Goal: Task Accomplishment & Management: Complete application form

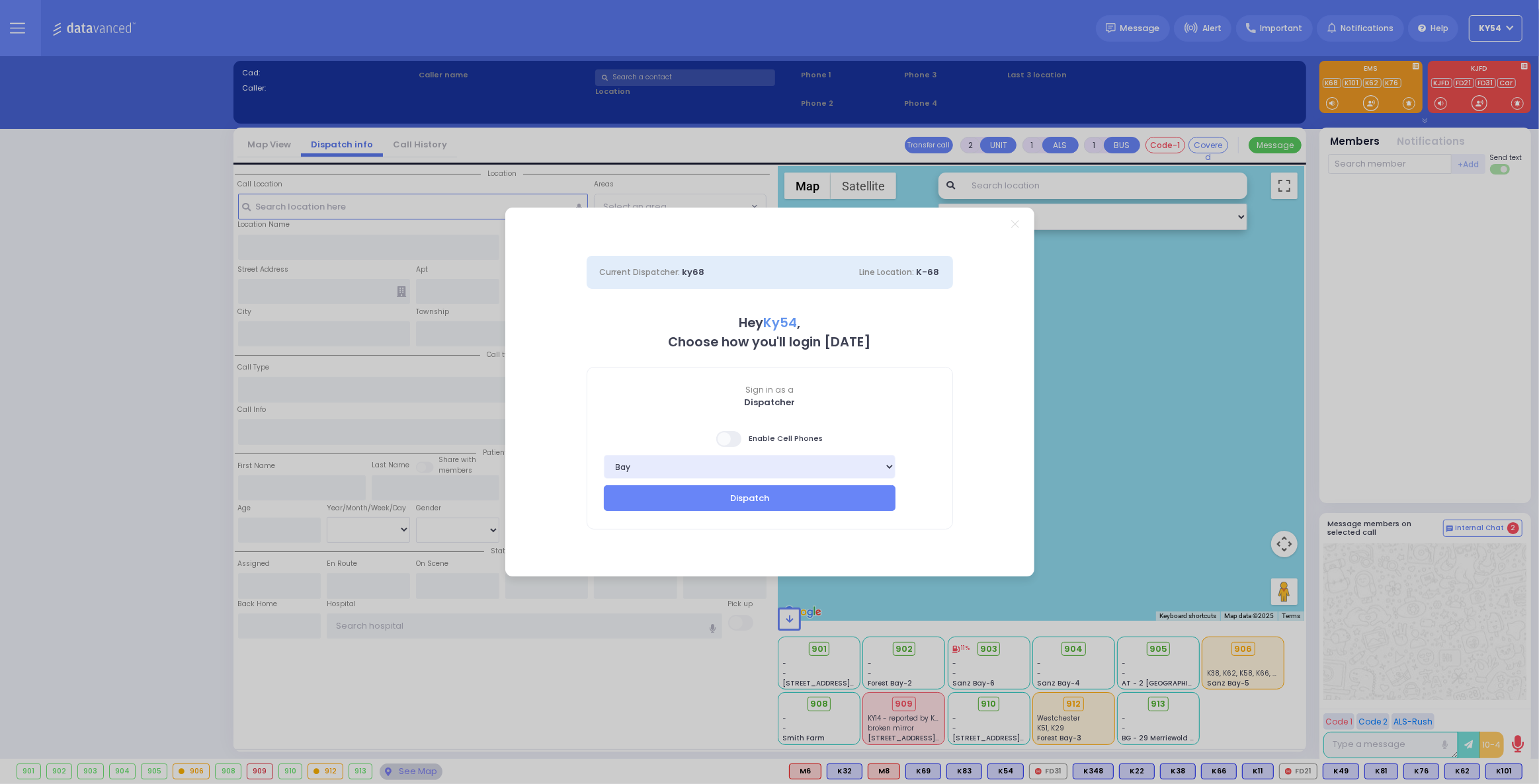
click at [727, 441] on span at bounding box center [729, 439] width 27 height 16
click at [55, 430] on input "checkbox" at bounding box center [55, 430] width 0 height 0
click at [722, 505] on button "Dispatch" at bounding box center [750, 497] width 292 height 25
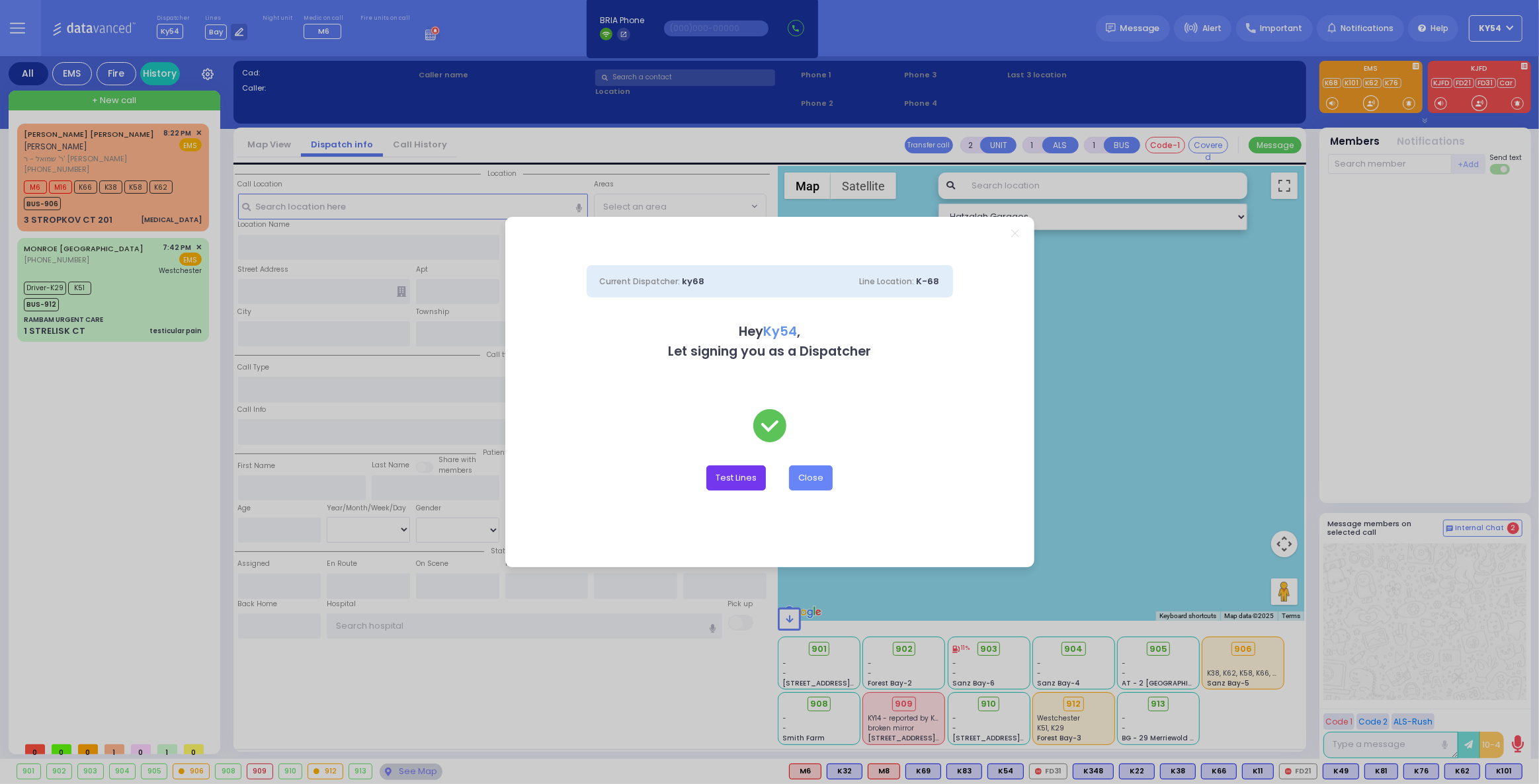
click at [740, 479] on button "Test Lines" at bounding box center [736, 477] width 60 height 25
type input "8457831212"
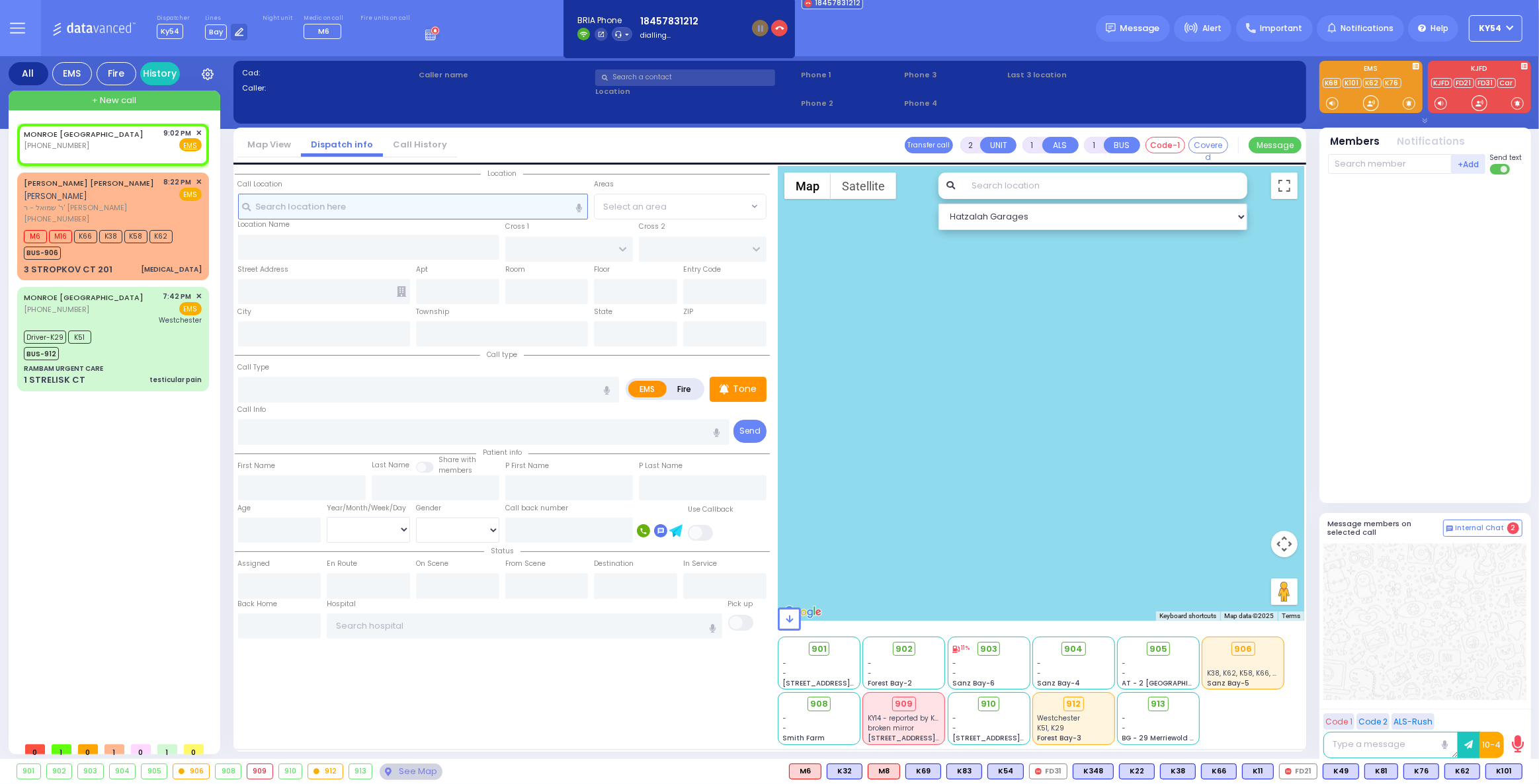
select select
radio input "true"
select select
type input "21:02"
select select "Hatzalah Garages"
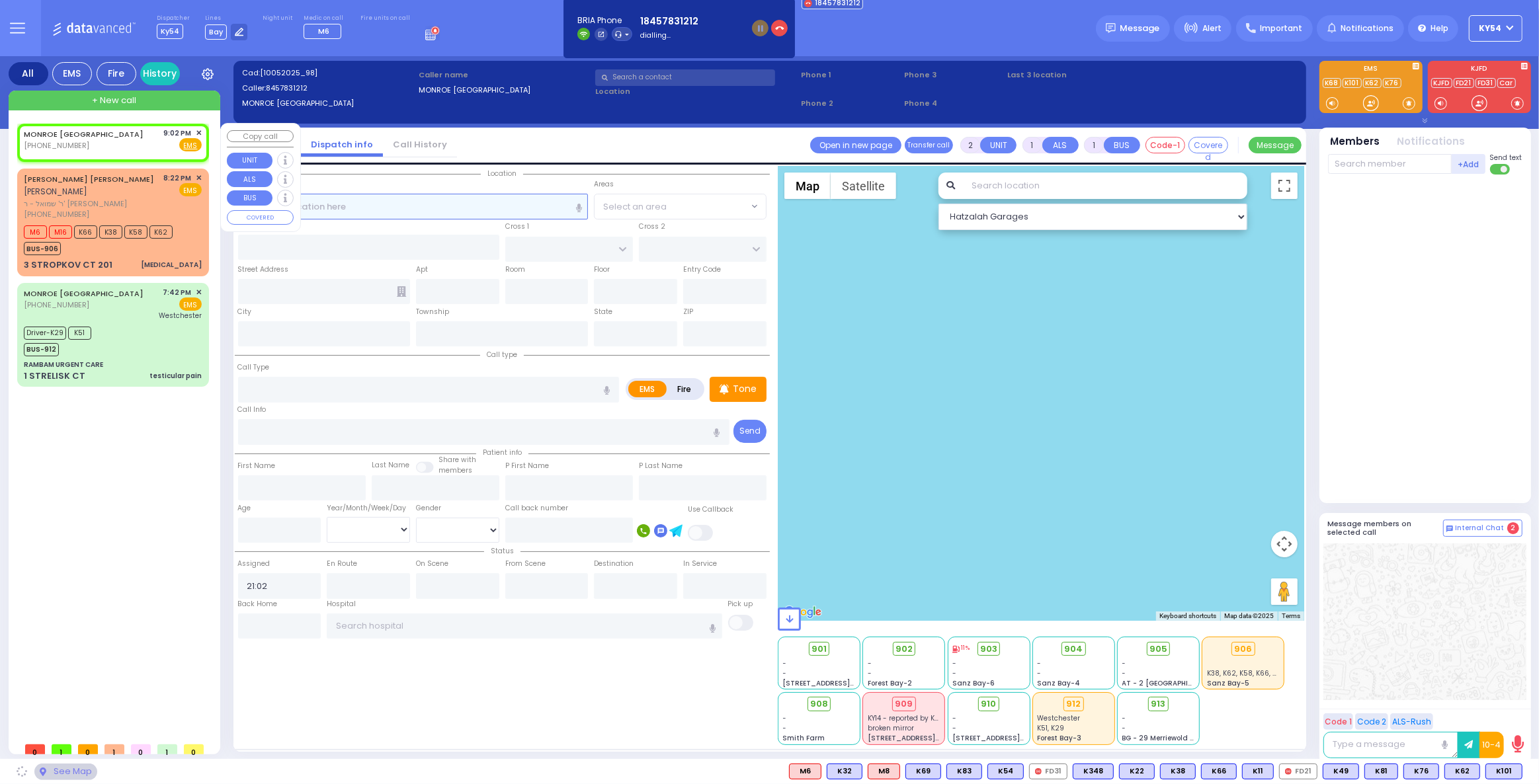
select select
radio input "true"
select select
select select "Hatzalah Garages"
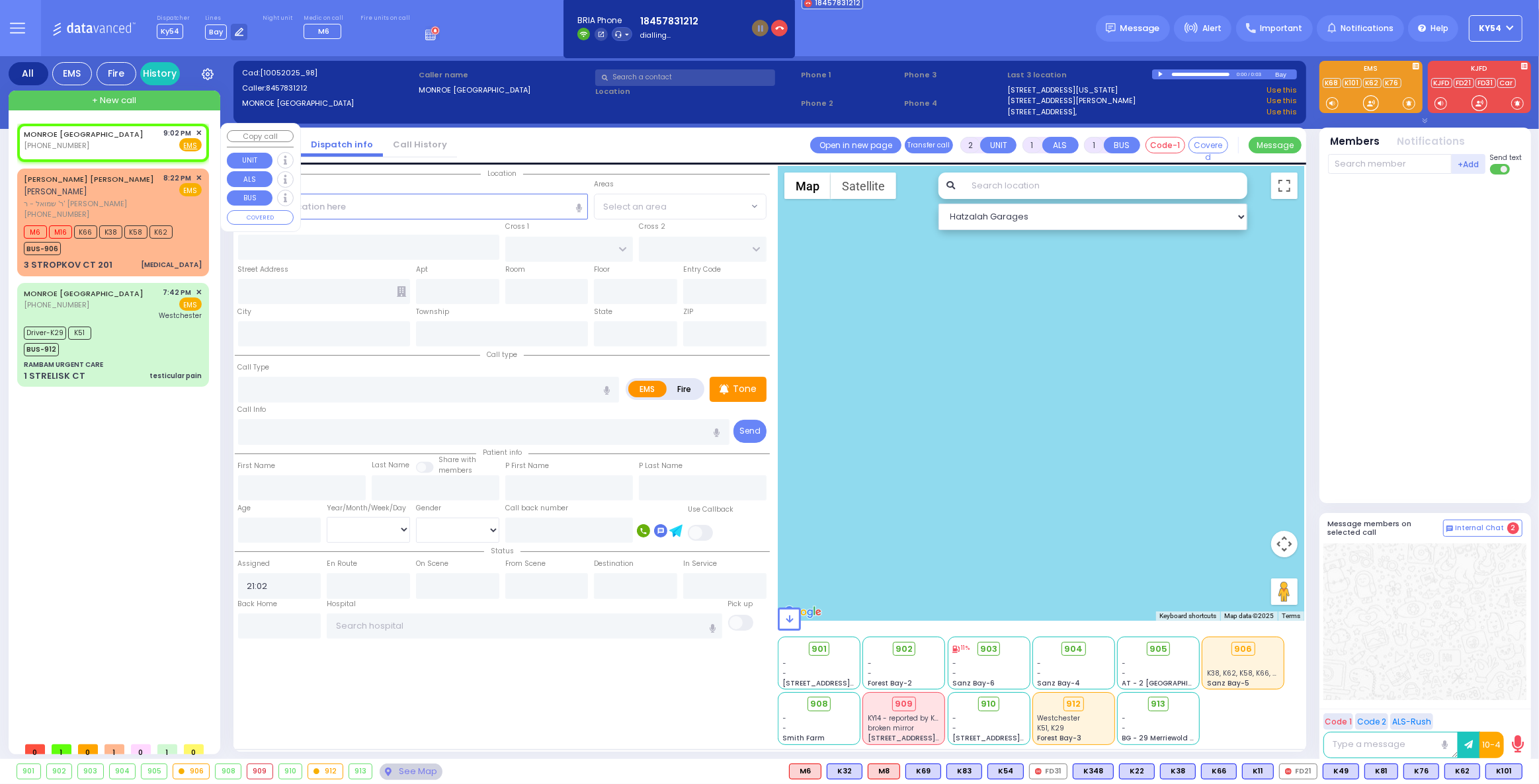
click at [199, 131] on span "✕" at bounding box center [199, 133] width 6 height 12
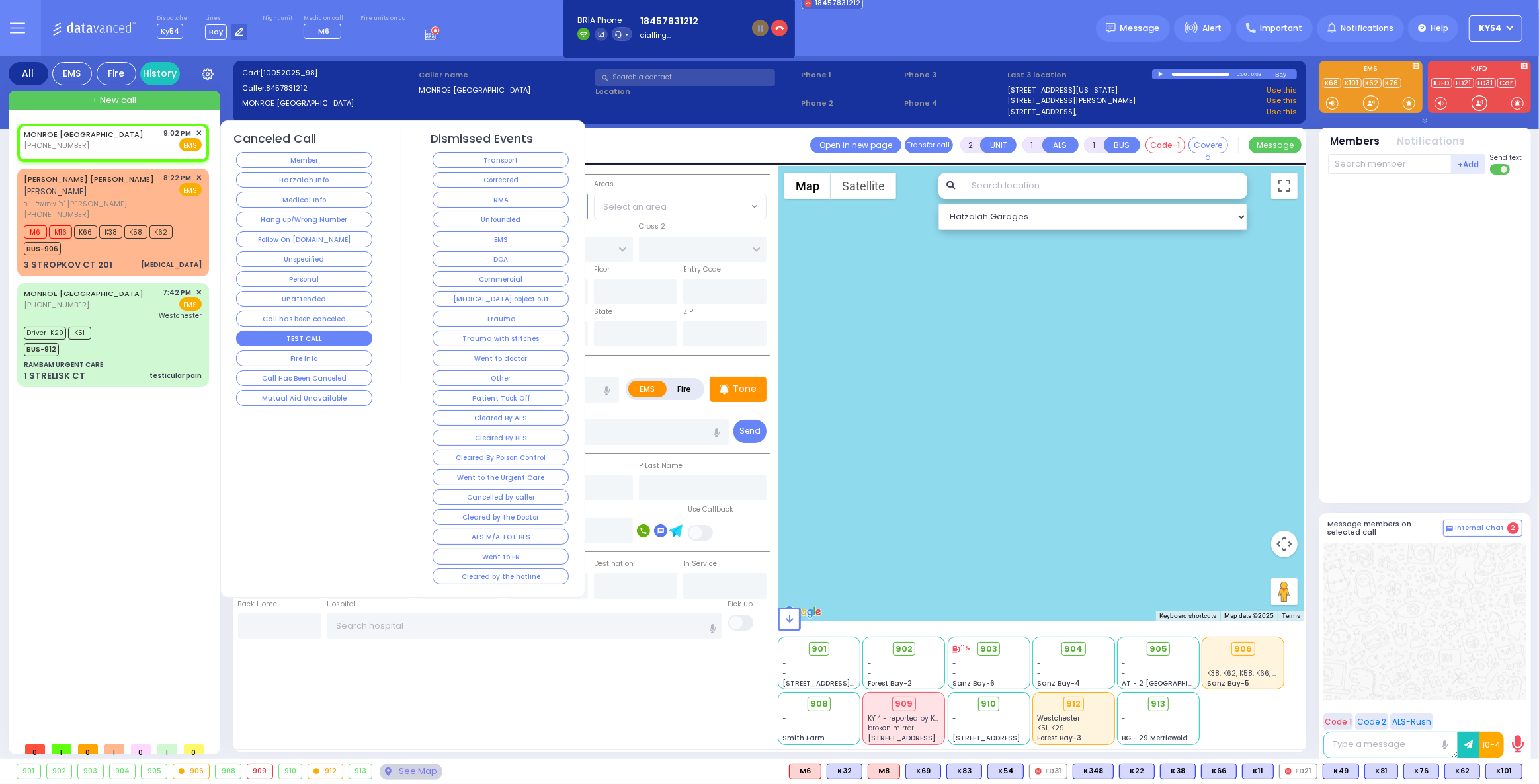
click at [295, 330] on button "TEST CALL" at bounding box center [304, 338] width 136 height 16
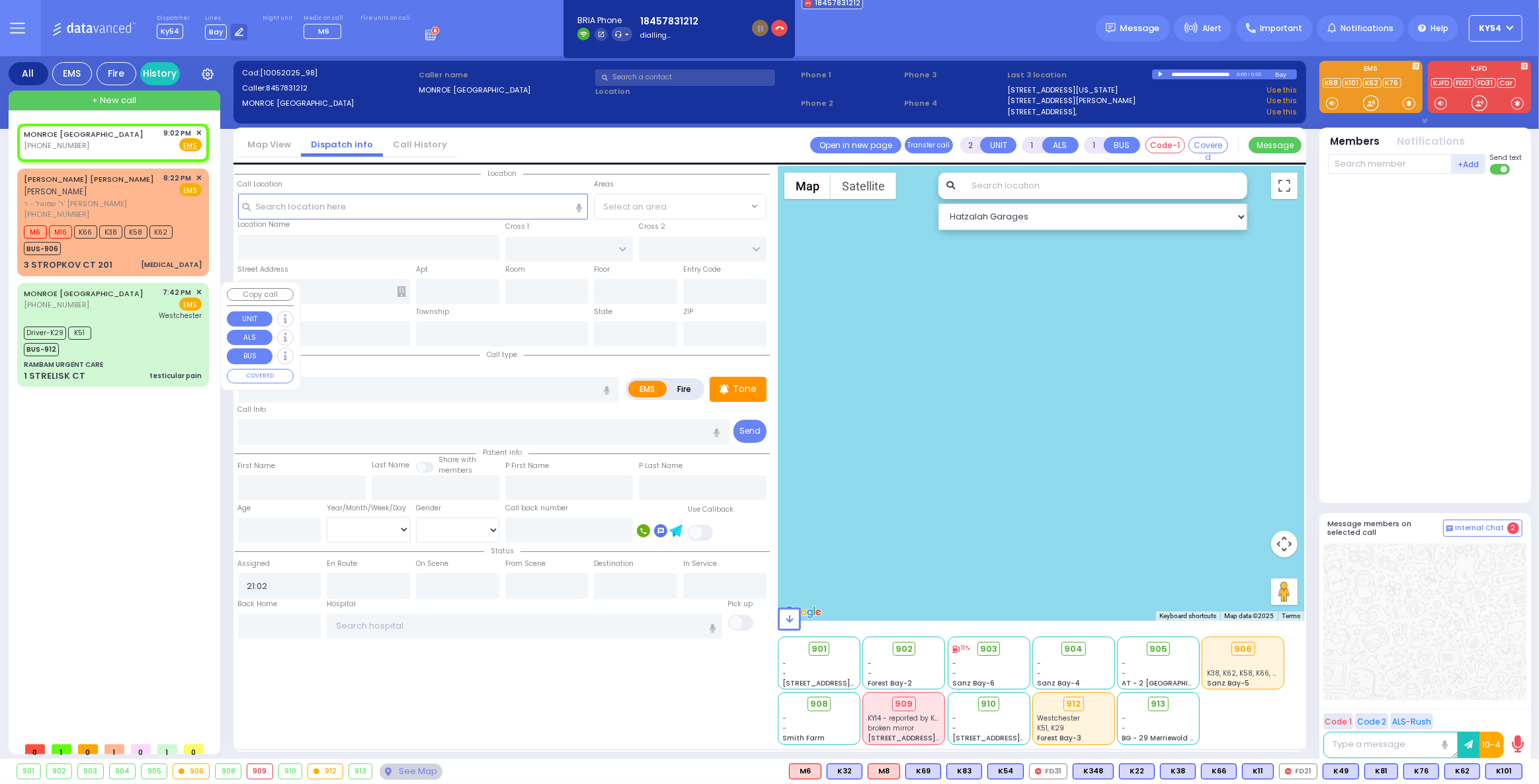
select select
radio input "true"
select select
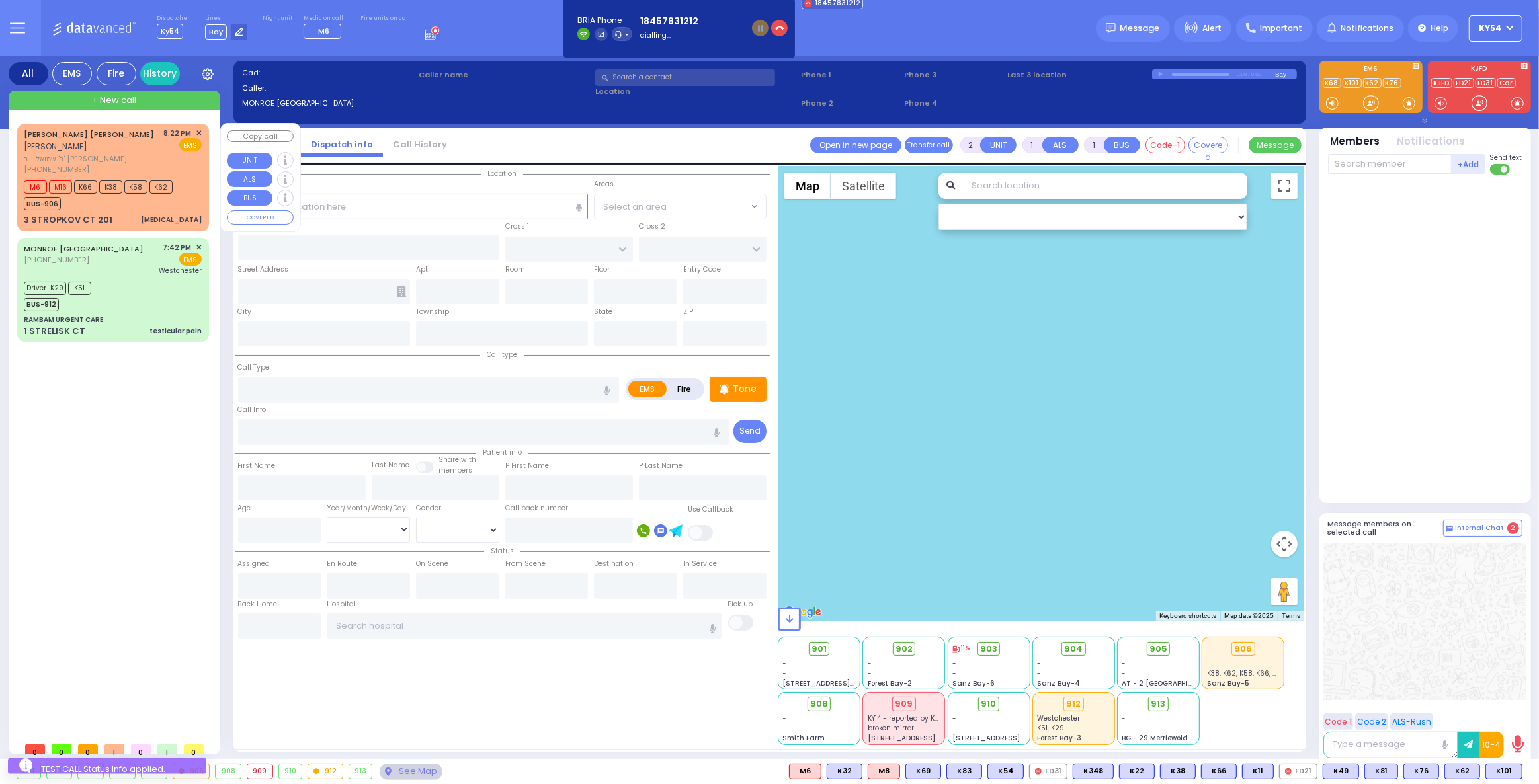
click at [138, 156] on span "ר' שמואל - ר' [PERSON_NAME]" at bounding box center [91, 159] width 135 height 12
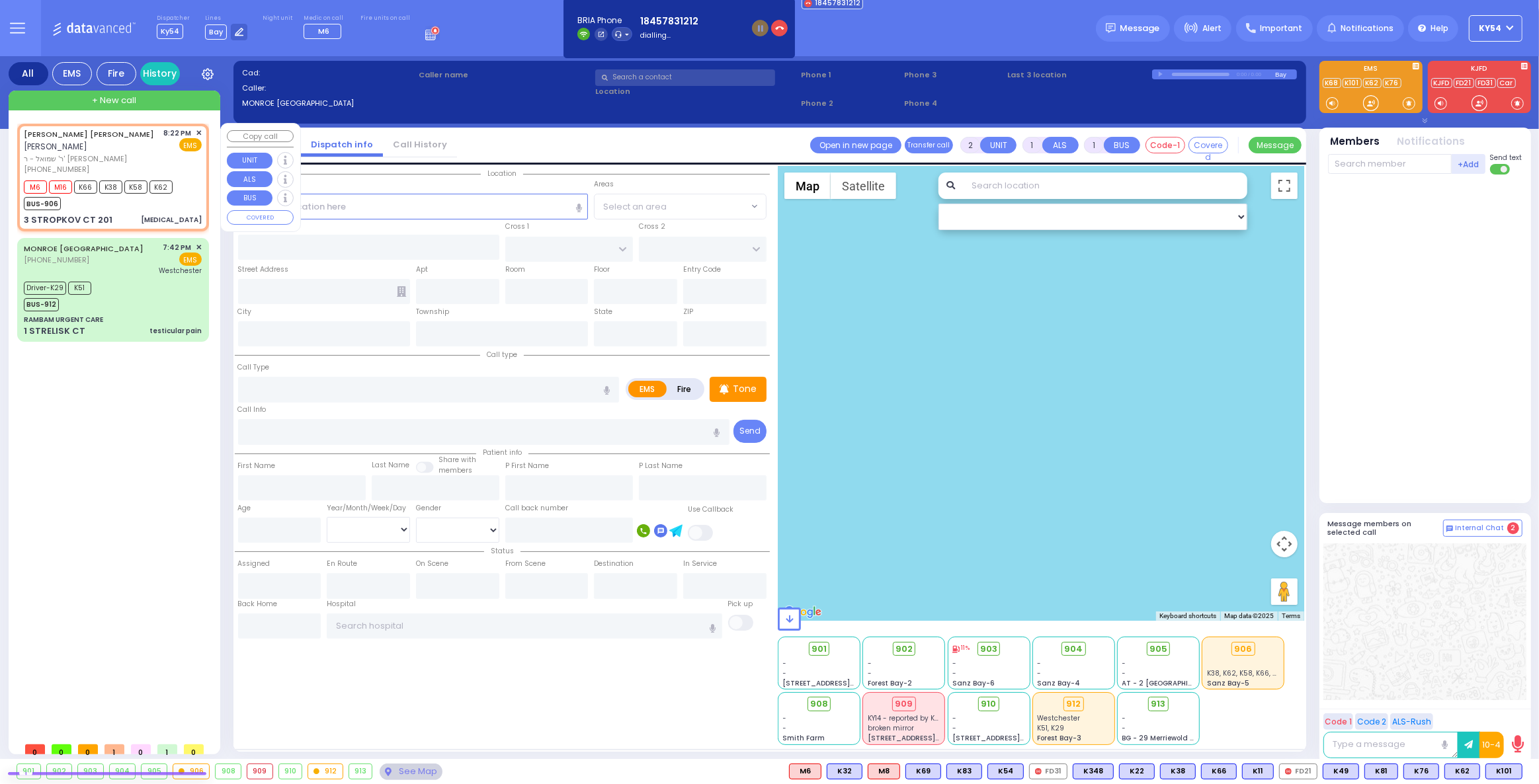
select select
type input "[MEDICAL_DATA]"
radio input "true"
type input "JACOB ISRAEL"
type input "FREUND"
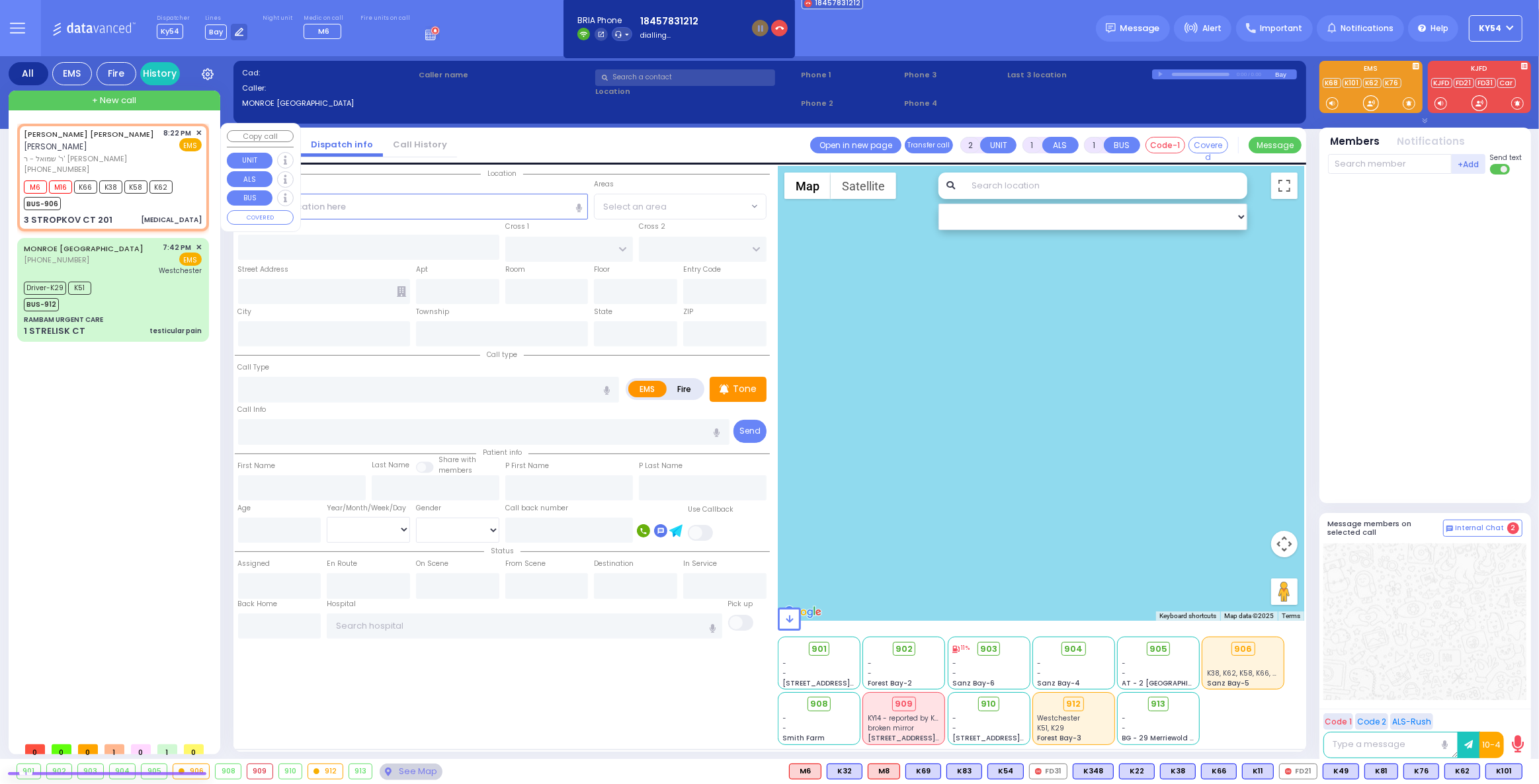
type input "70"
select select "Year"
select select "[DEMOGRAPHIC_DATA]"
type input "20:22"
type input "20:24"
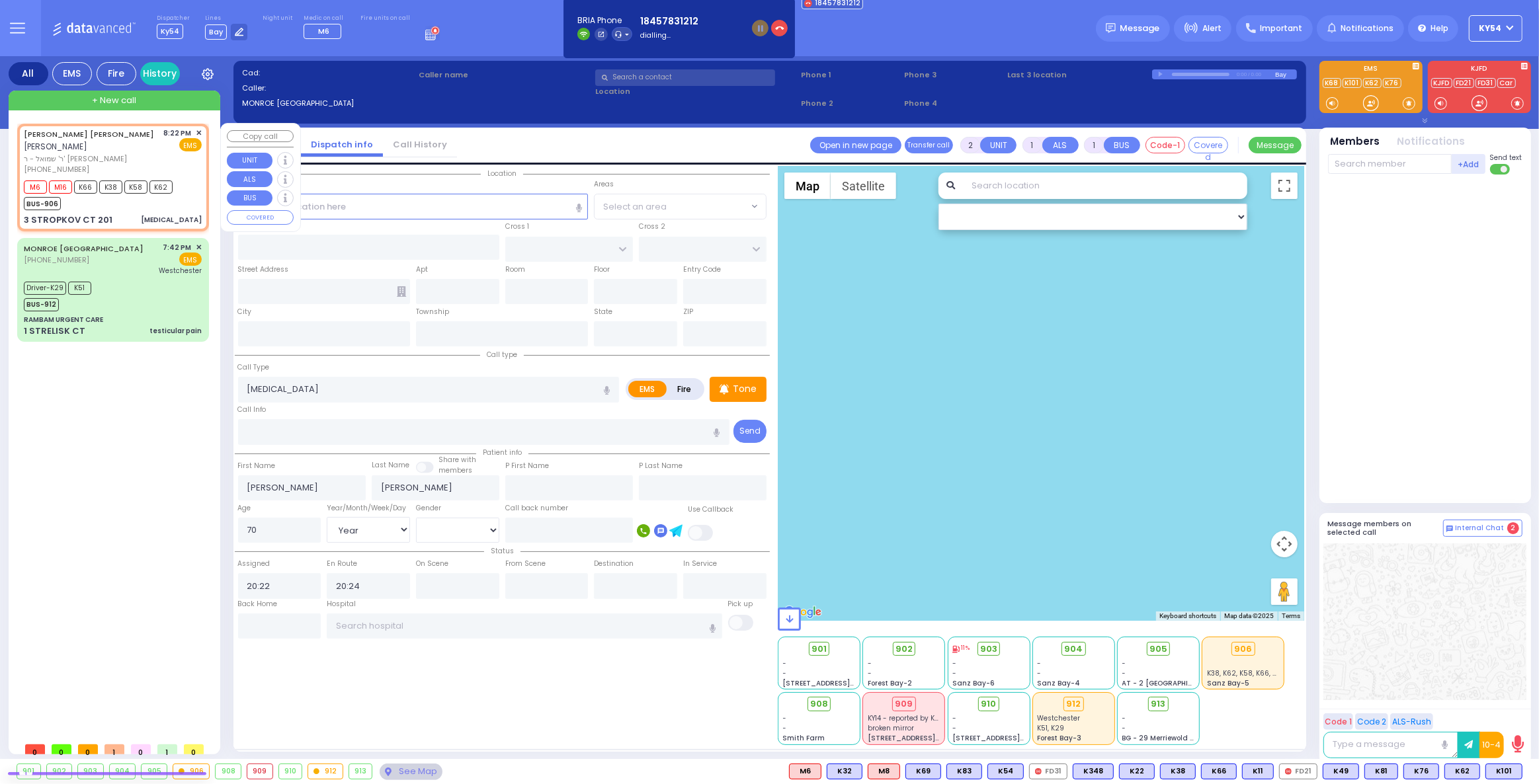
type input "RIMENEV COURT"
type input "DAJ BLVD"
type input "3 STROPKOV CT"
type input "201"
type input "[PERSON_NAME]"
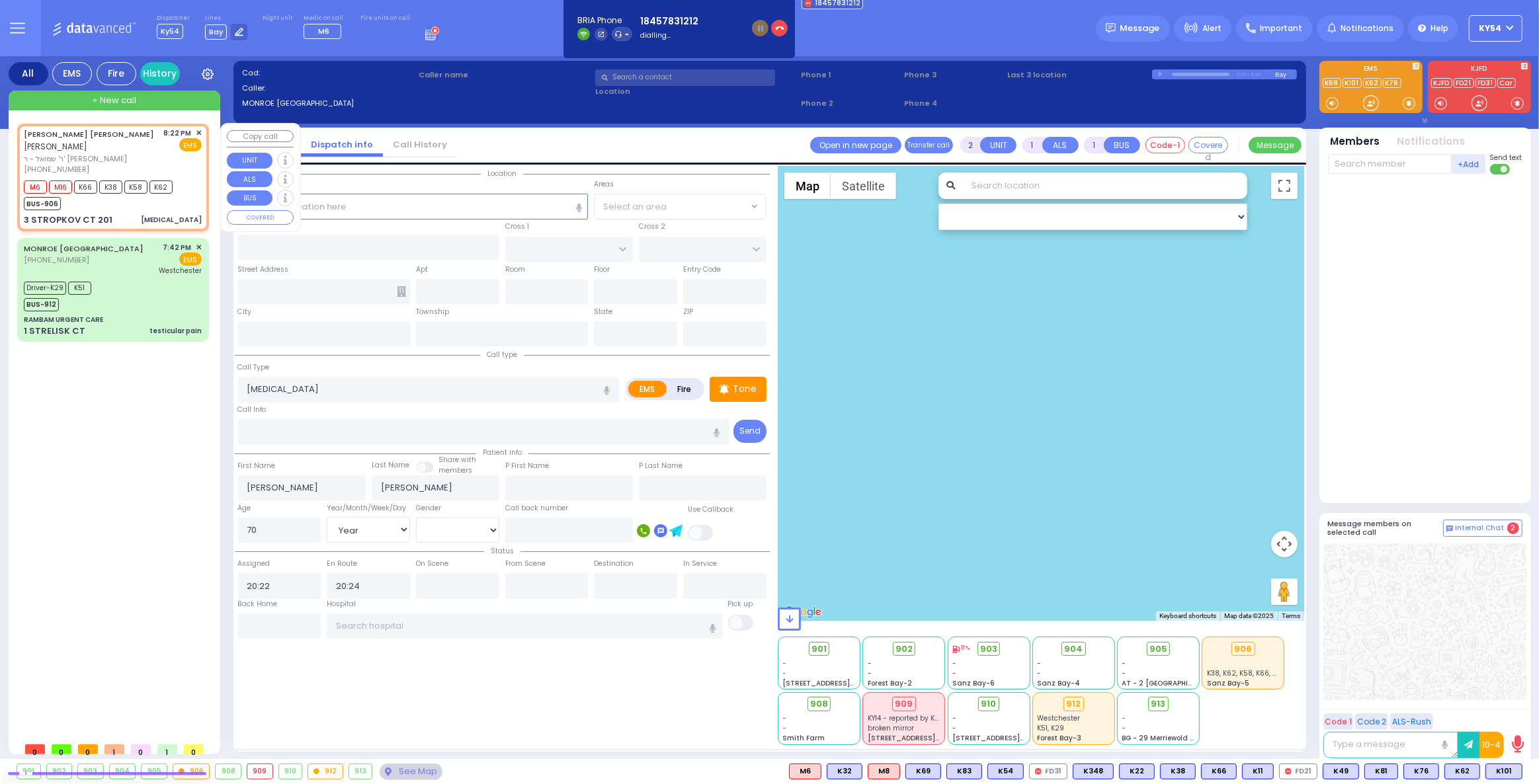
type input "[US_STATE]"
type input "10950"
select select "SECTION 1"
select select "Hatzalah Garages"
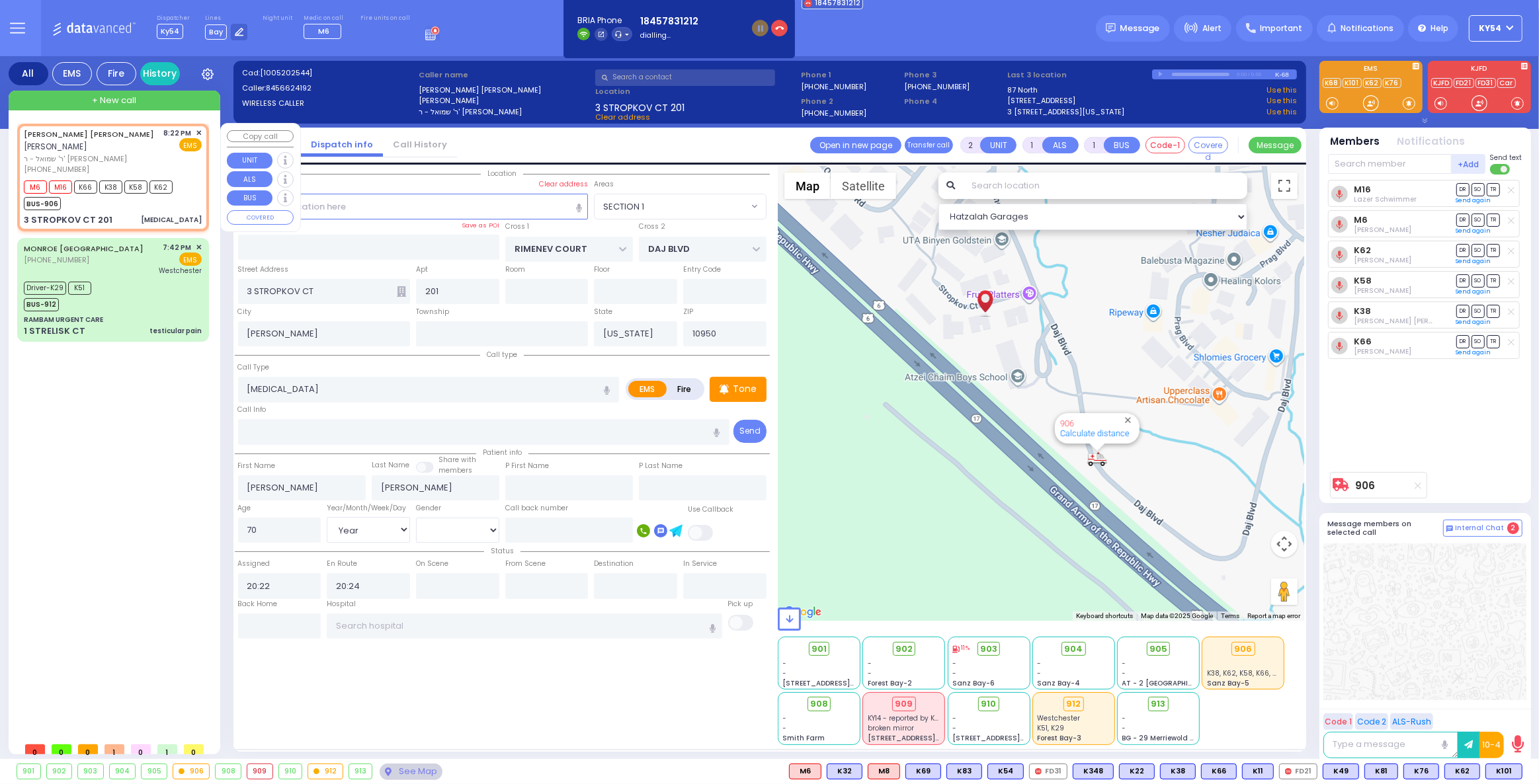
click at [150, 140] on div "JACOB ISRAEL FREUND יעקב ישראל פריינד" at bounding box center [91, 140] width 135 height 26
select select
radio input "true"
select select "Year"
select select "[DEMOGRAPHIC_DATA]"
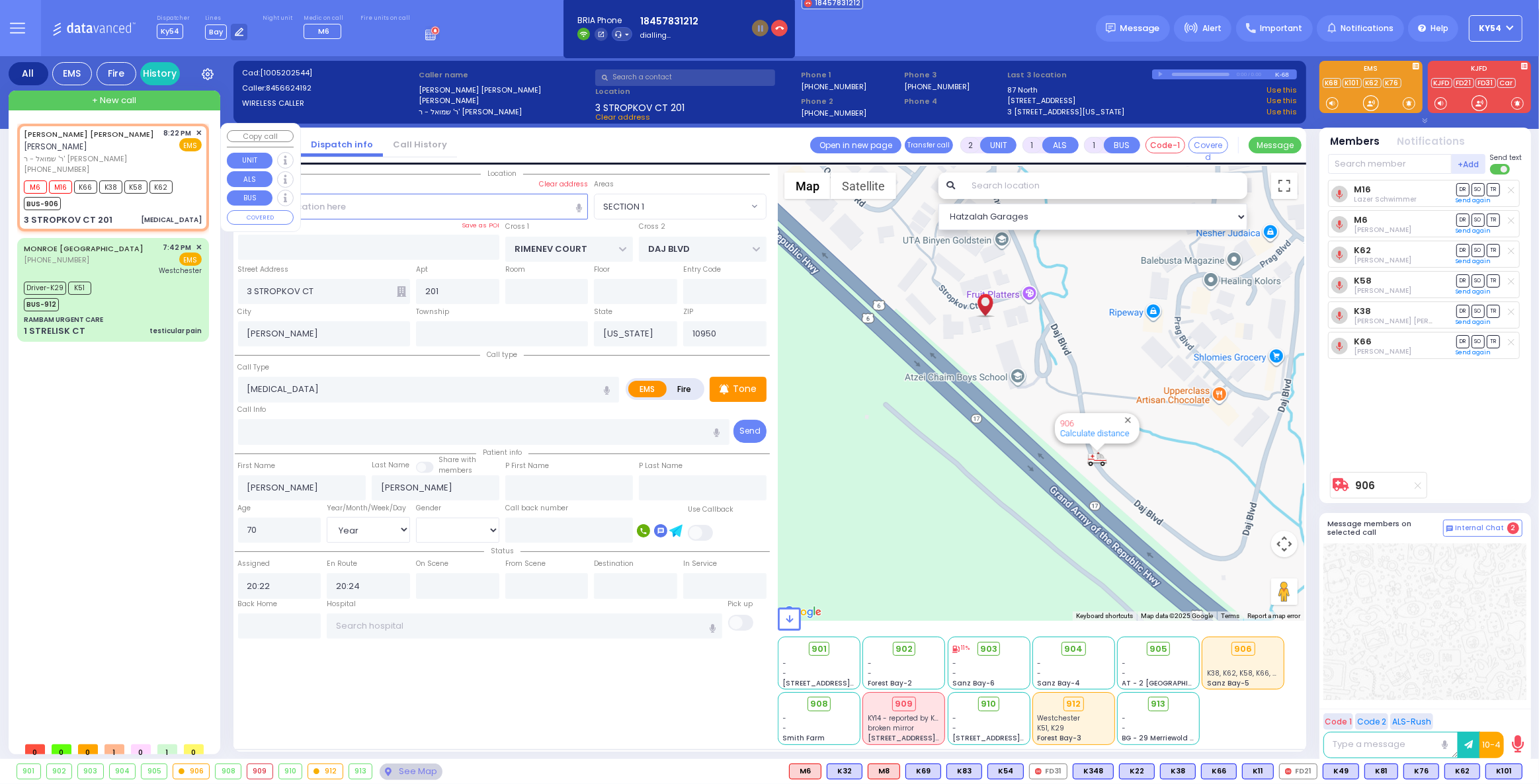
select select "Hatzalah Garages"
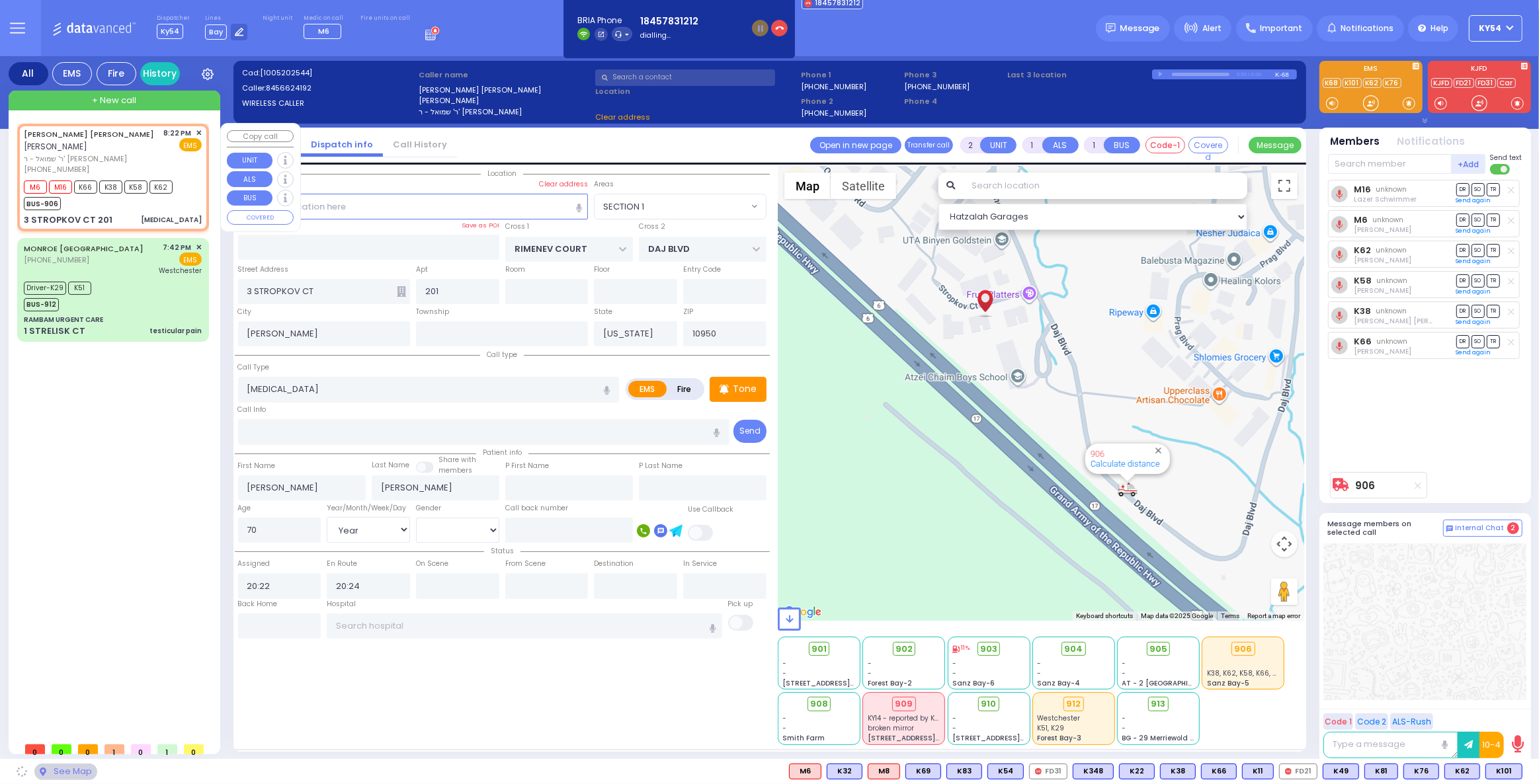
select select "SECTION 1"
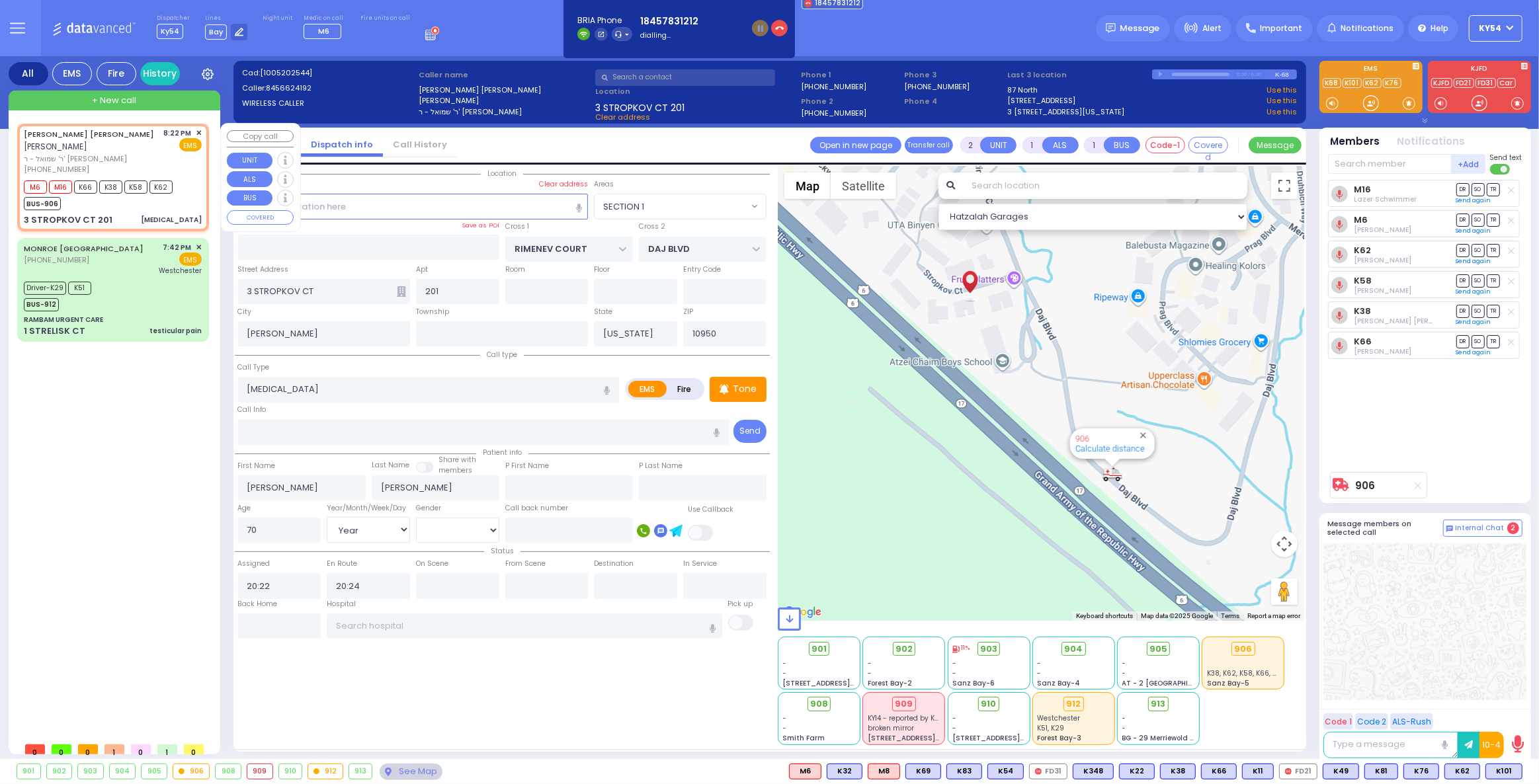
click at [118, 187] on span "K38" at bounding box center [111, 187] width 23 height 13
select select
radio input "true"
select select "Year"
select select "[DEMOGRAPHIC_DATA]"
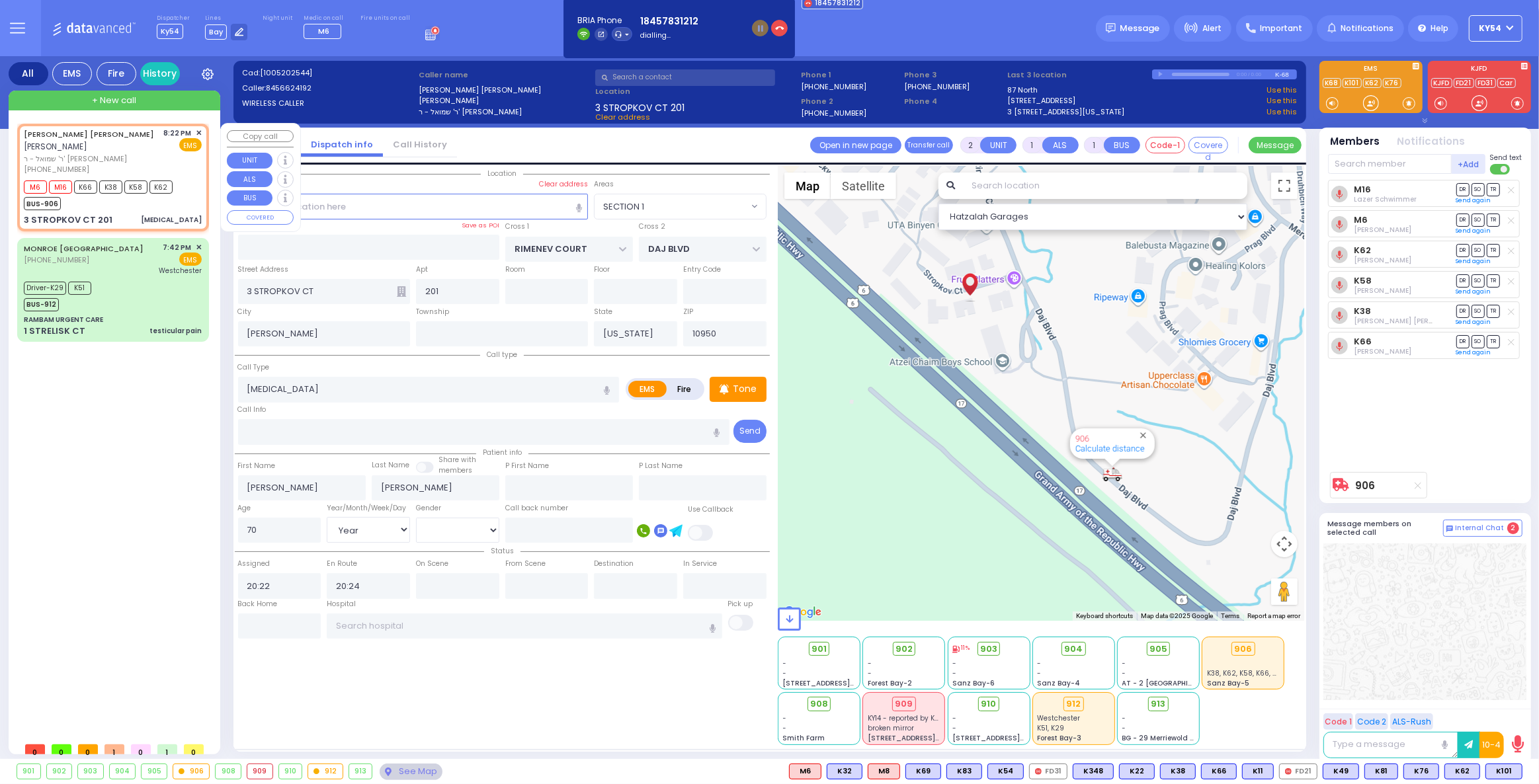
select select "Hatzalah Garages"
select select "SECTION 1"
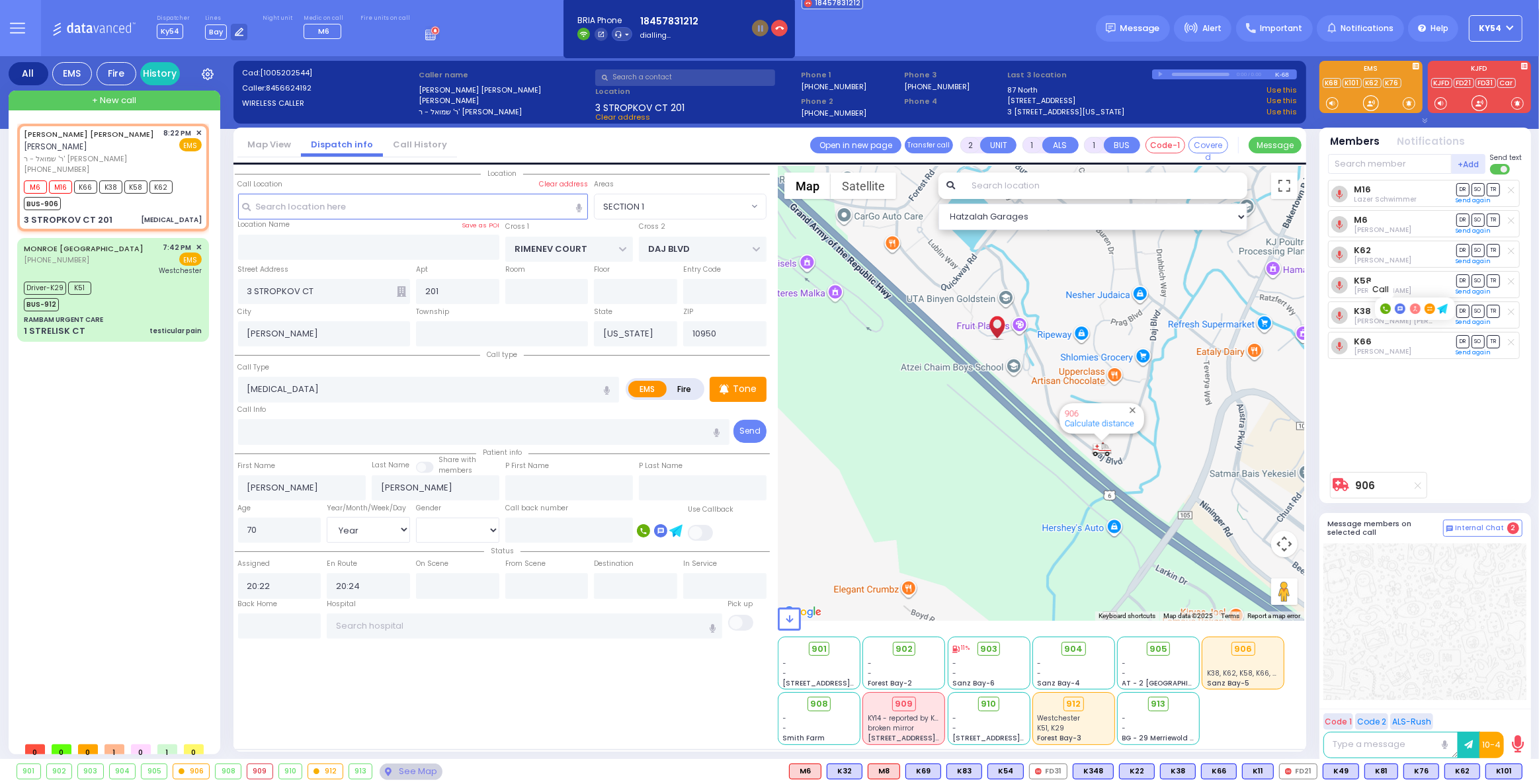
click at [1385, 310] on rect at bounding box center [1385, 308] width 11 height 11
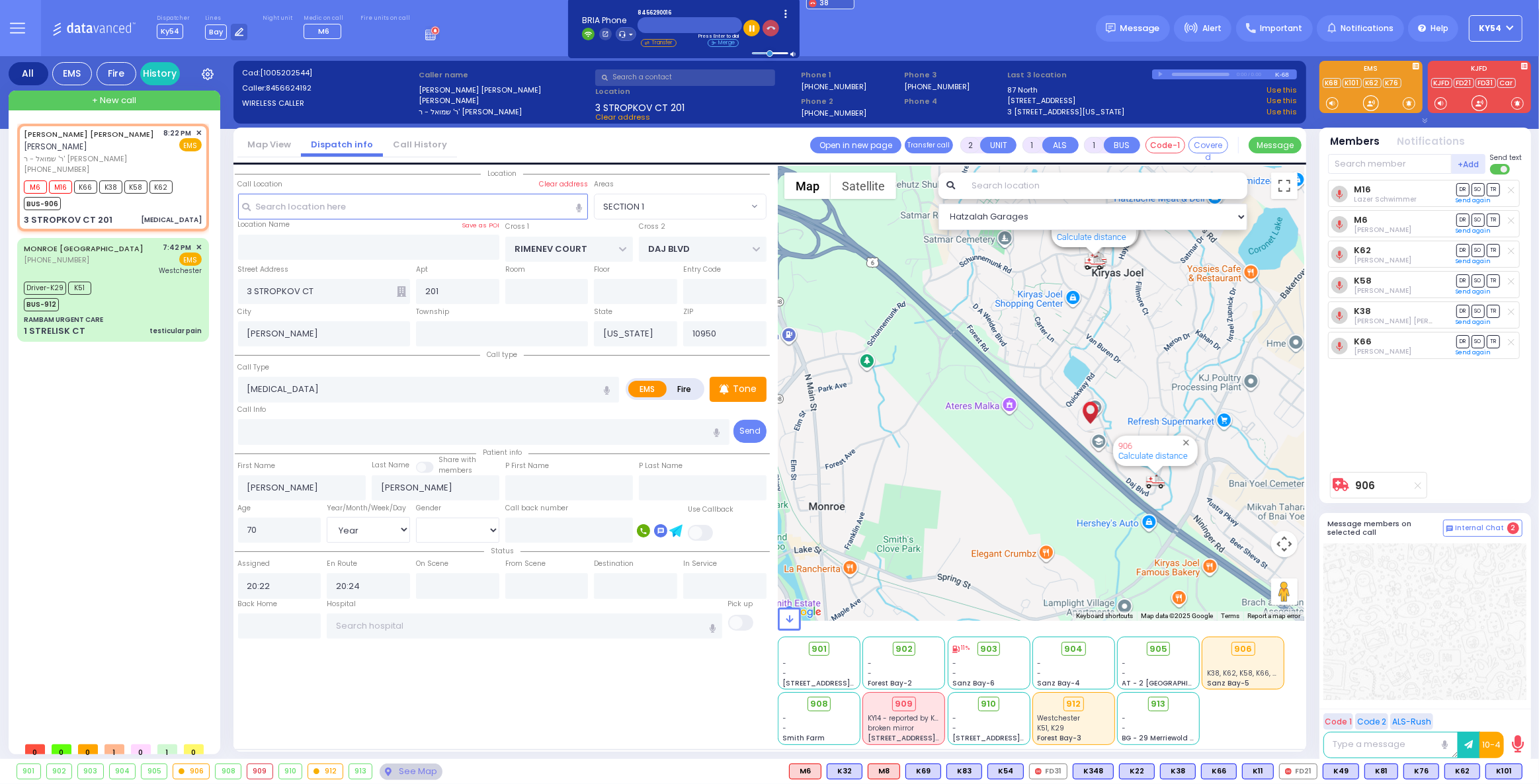
click at [766, 27] on icon "button" at bounding box center [771, 28] width 9 height 9
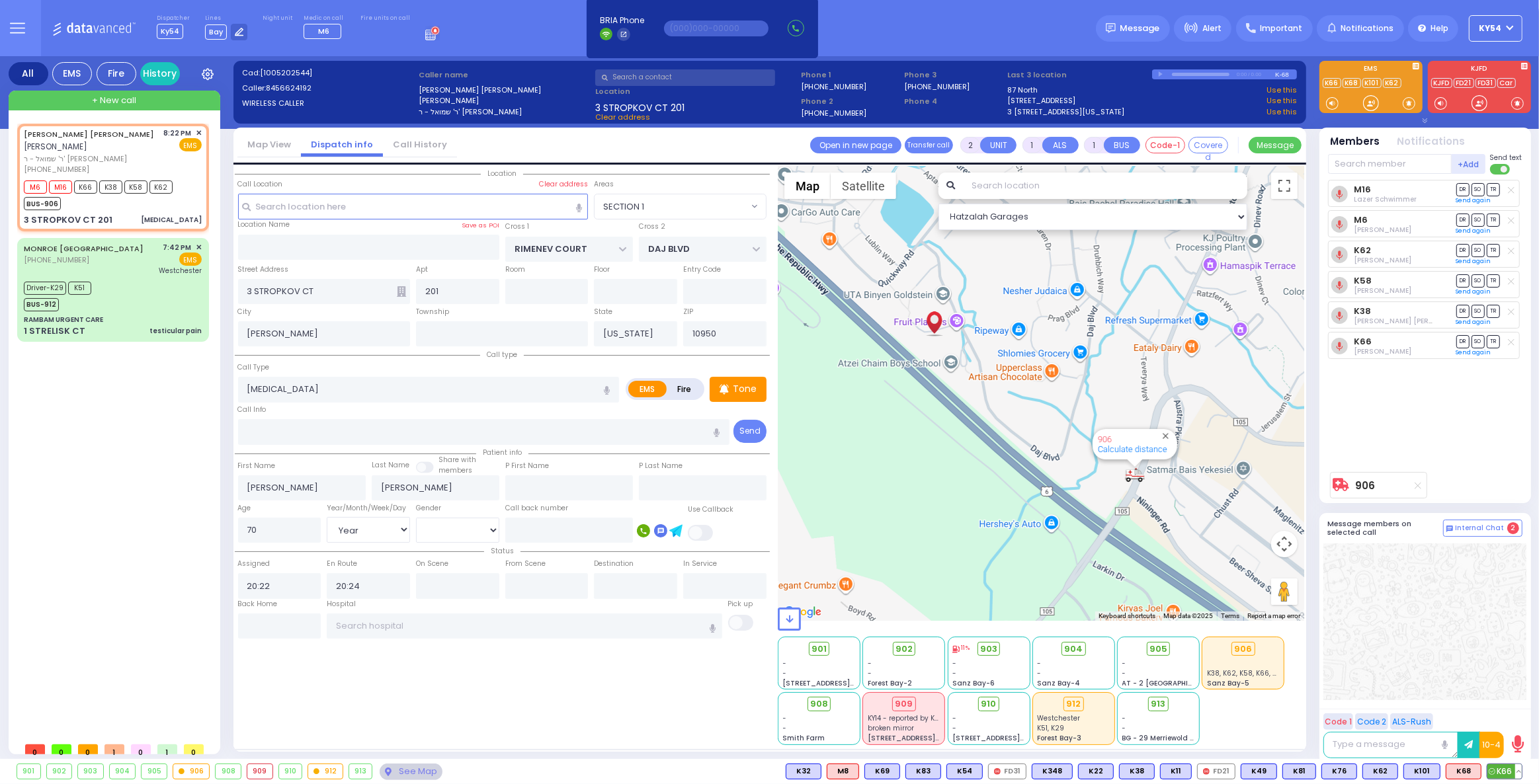
click at [1520, 773] on button at bounding box center [1518, 771] width 6 height 14
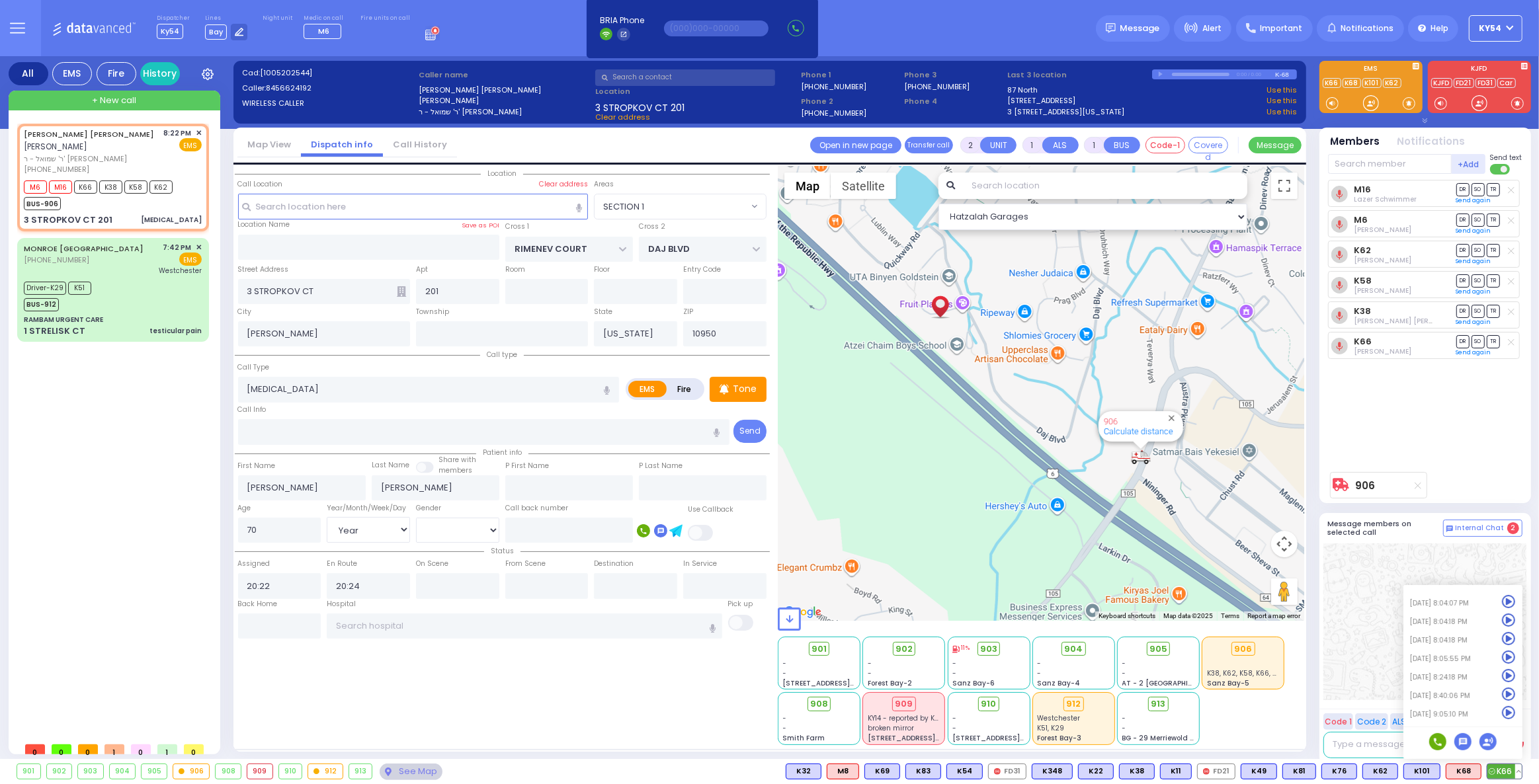
click at [1511, 712] on icon at bounding box center [1508, 713] width 14 height 14
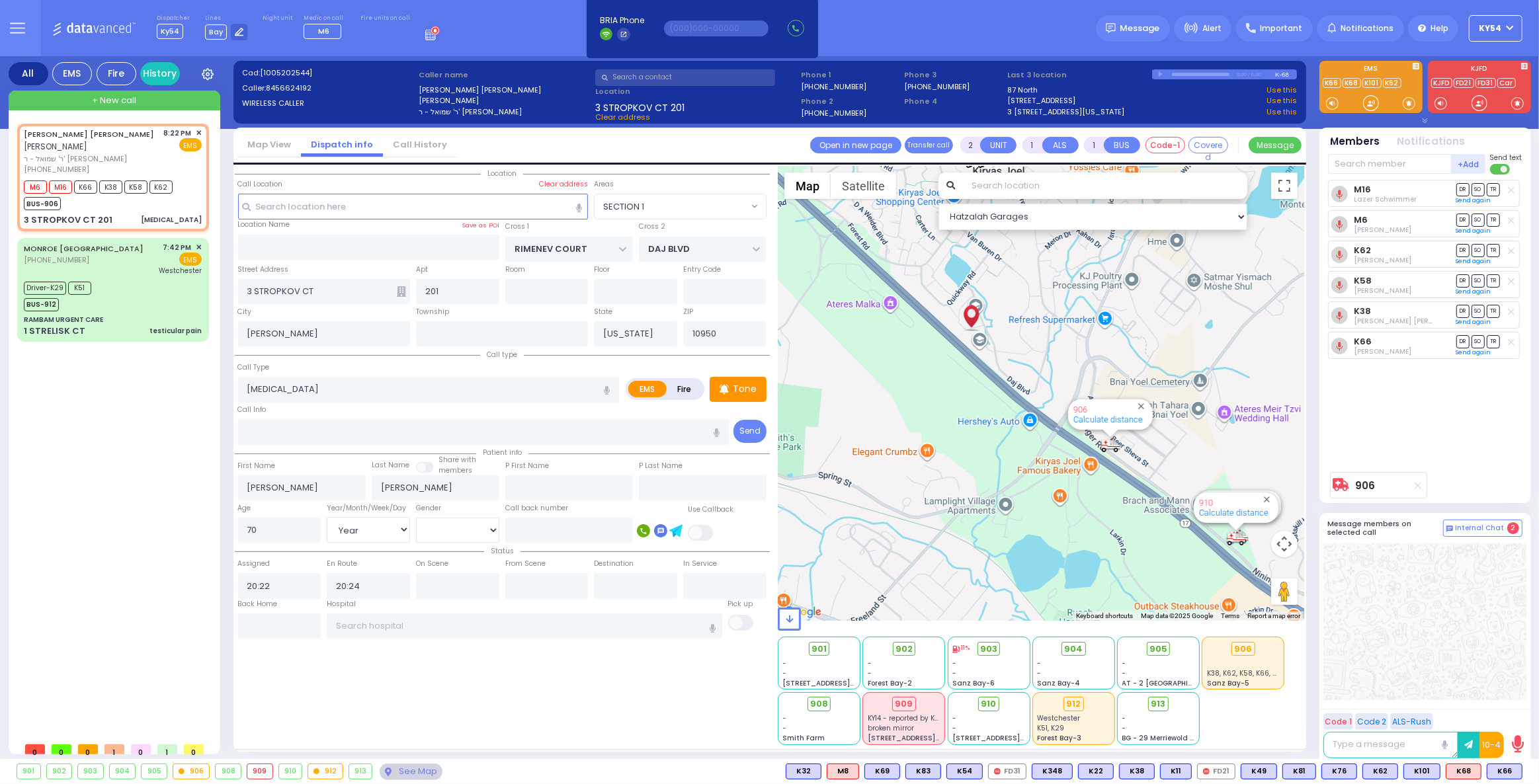
click at [117, 489] on div "JACOB ISRAEL FREUND יעקב ישראל פריינד ר' שמואל - ר' יצחק לעבאוויטש (845) 662-41…" at bounding box center [116, 430] width 197 height 612
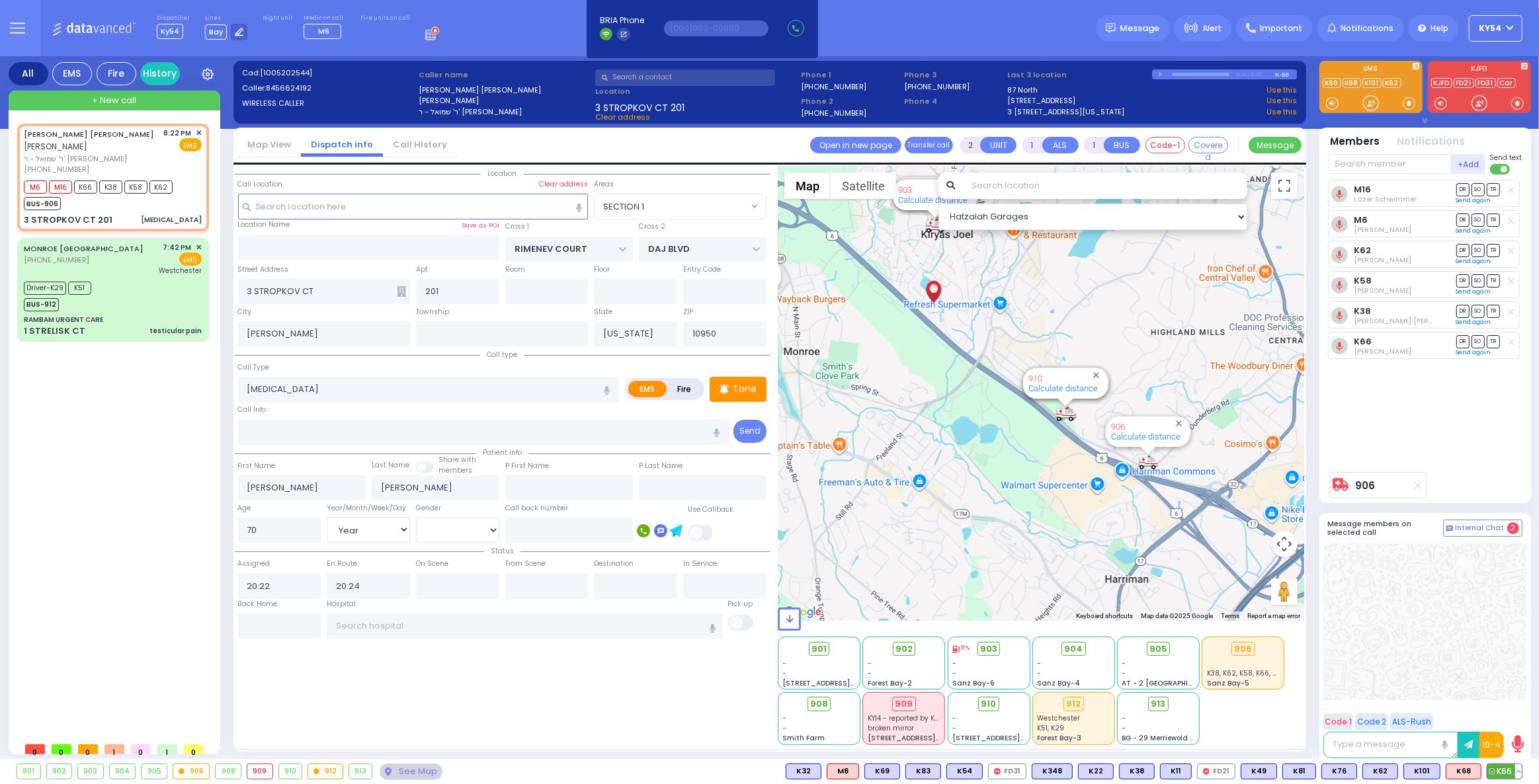
click at [1520, 772] on button at bounding box center [1518, 771] width 6 height 14
click at [1463, 739] on rect at bounding box center [1463, 742] width 17 height 17
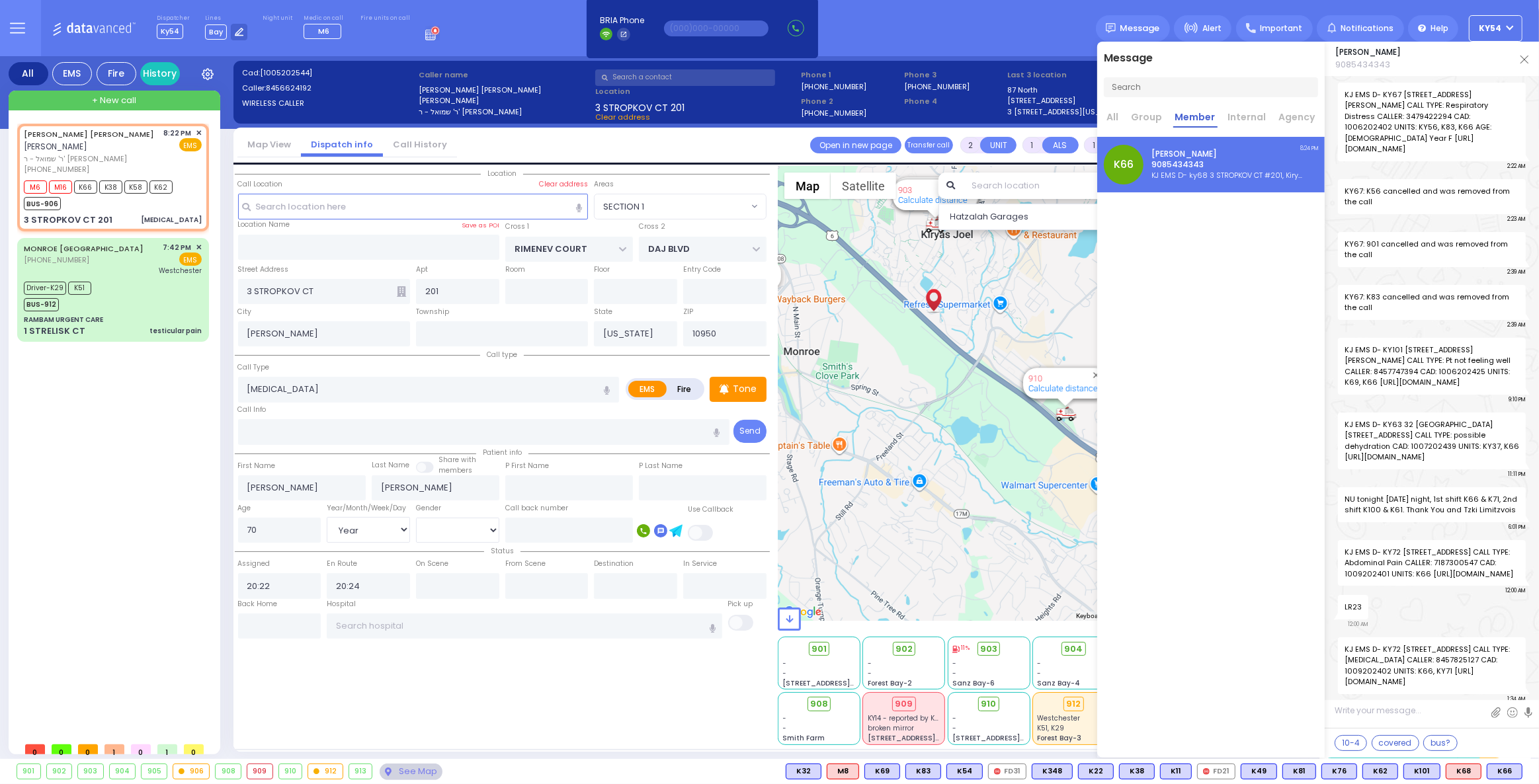
scroll to position [40677, 0]
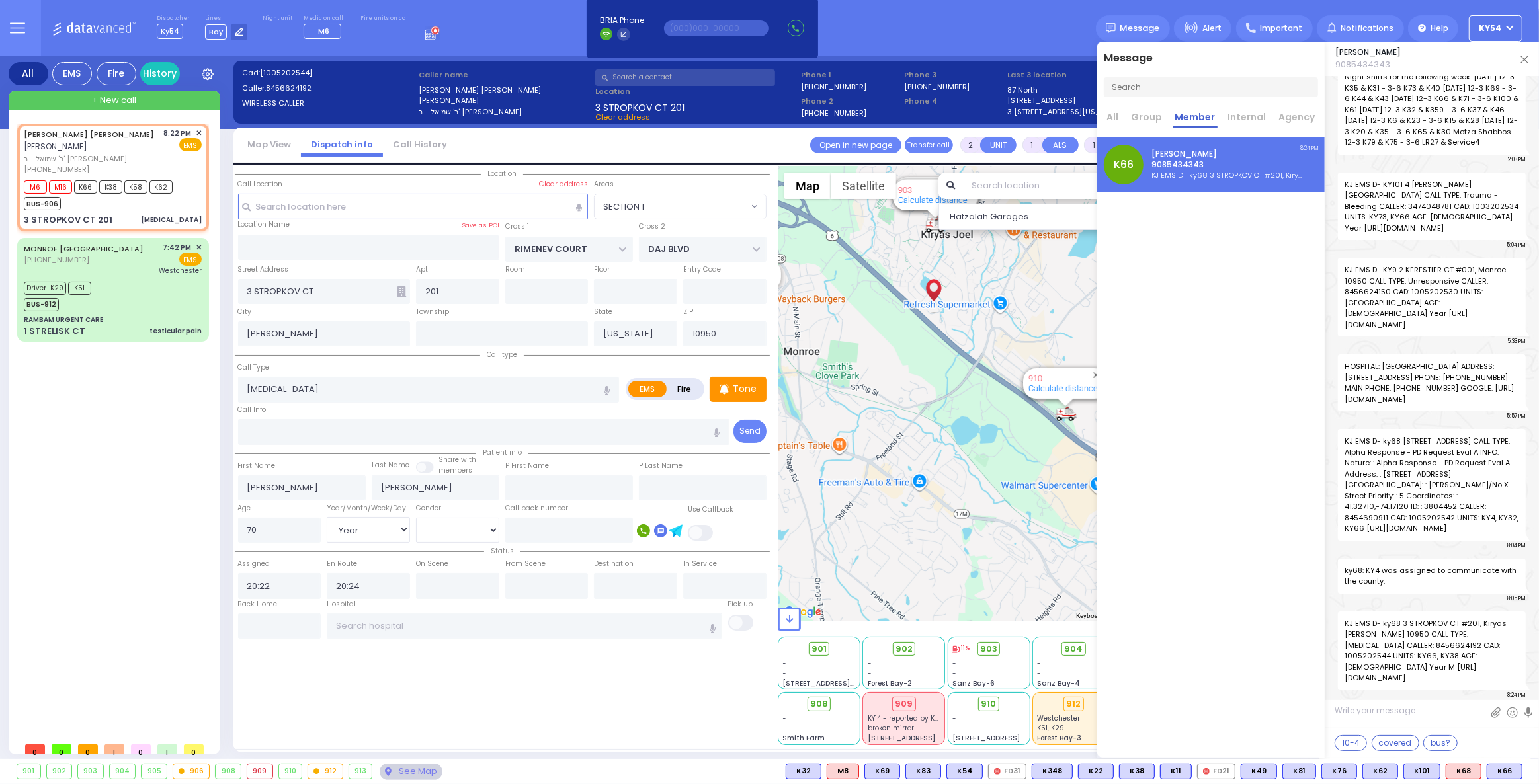
click at [1369, 708] on textarea at bounding box center [1431, 716] width 214 height 24
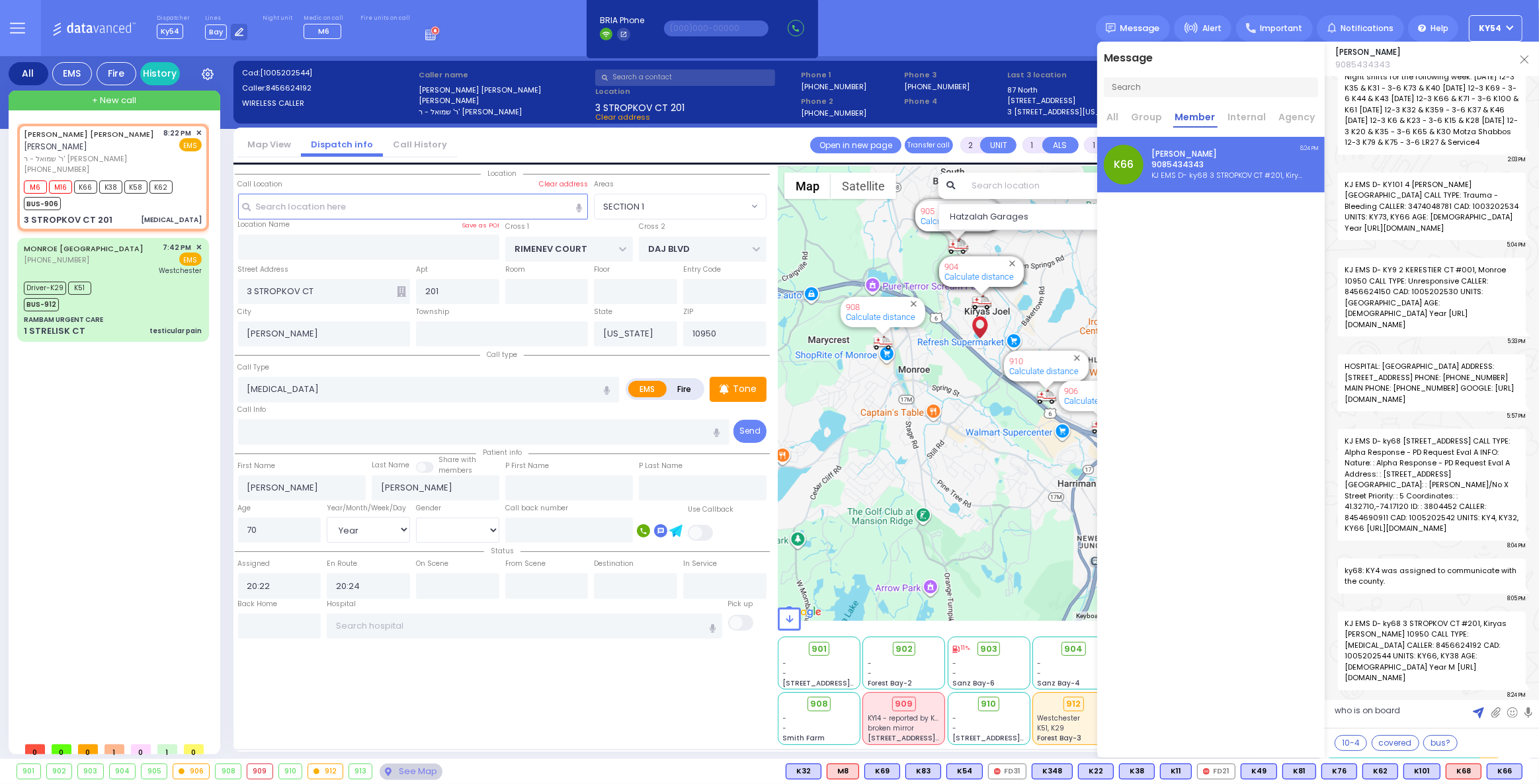
click at [1412, 714] on textarea "who is on board" at bounding box center [1431, 716] width 214 height 24
type textarea "who is on board ?"
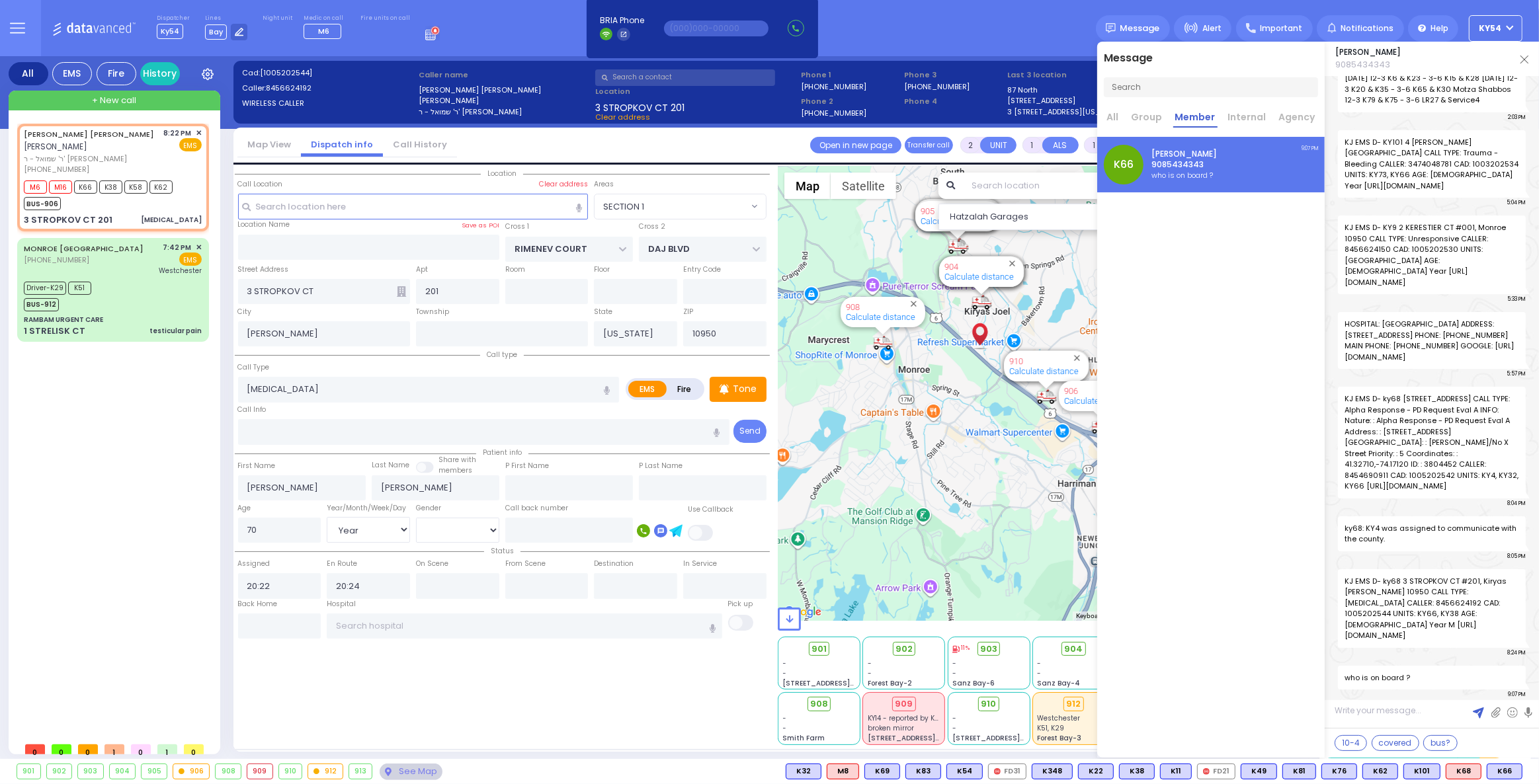
scroll to position [40718, 0]
click at [1527, 58] on img at bounding box center [1524, 59] width 8 height 8
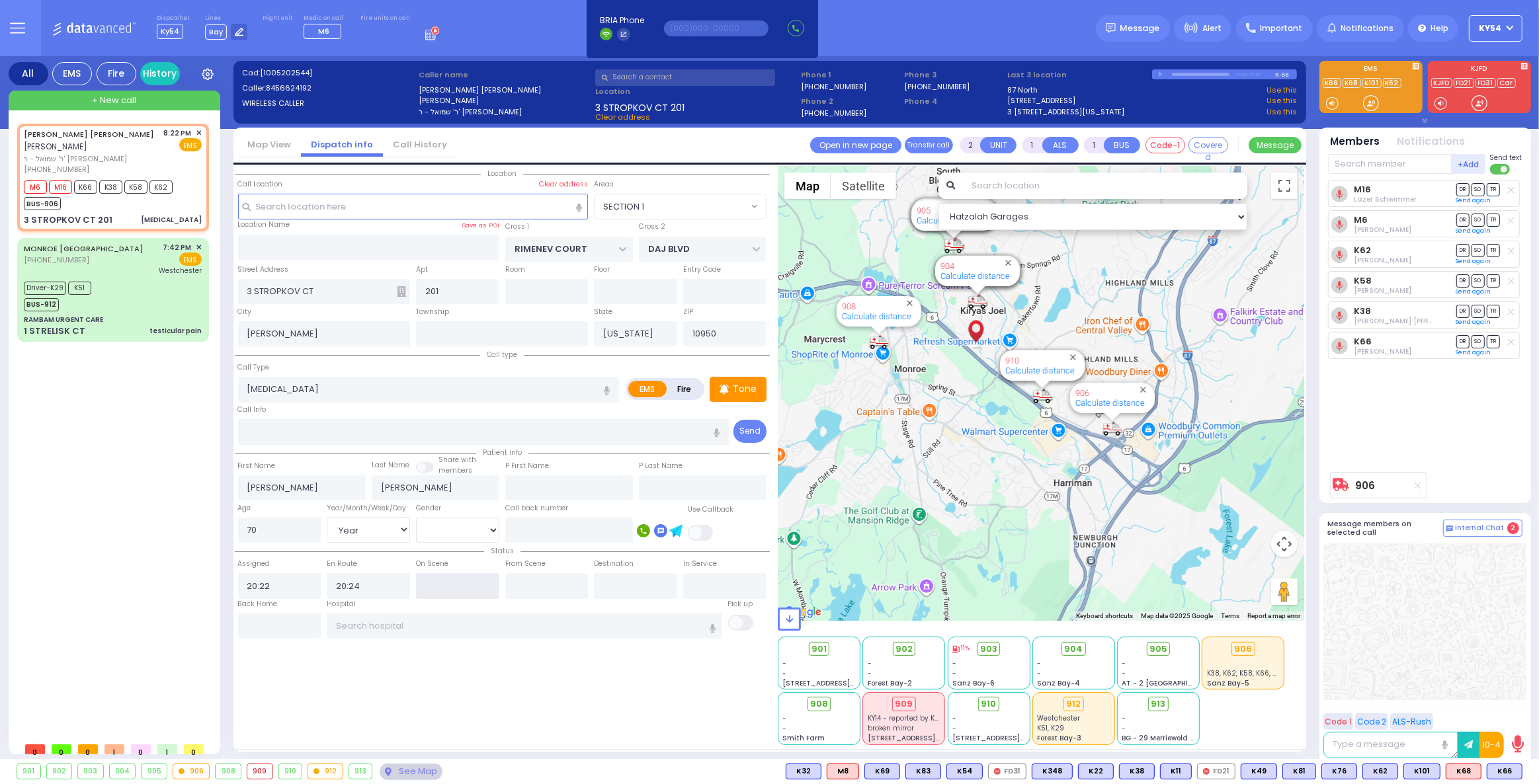
click at [441, 580] on input "text" at bounding box center [458, 585] width 84 height 25
type input "20:26"
click at [531, 585] on input "text" at bounding box center [547, 585] width 84 height 25
type input "21:08"
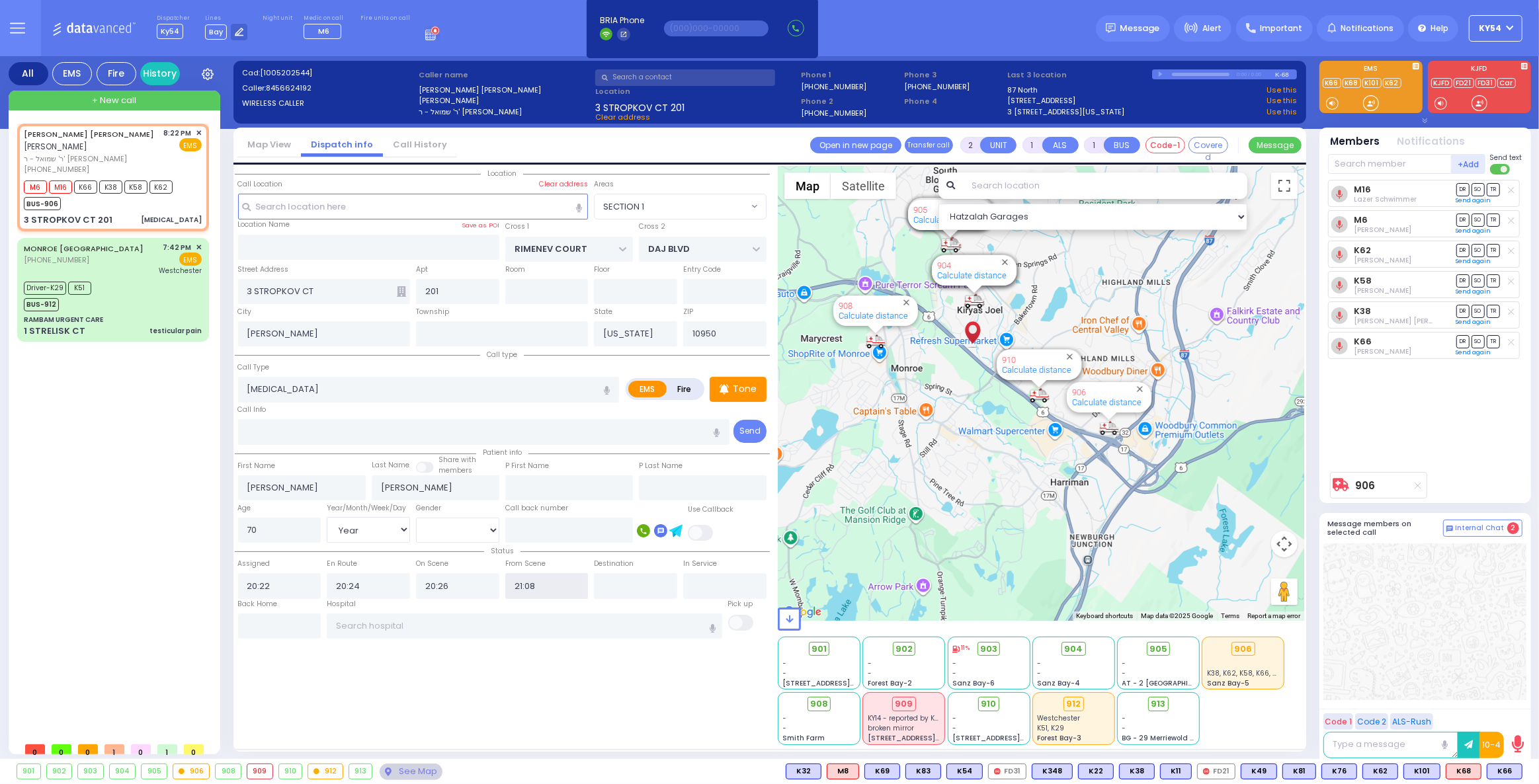
click at [531, 585] on input "21:08" at bounding box center [547, 585] width 84 height 25
select select
radio input "true"
select select "Year"
select select "[DEMOGRAPHIC_DATA]"
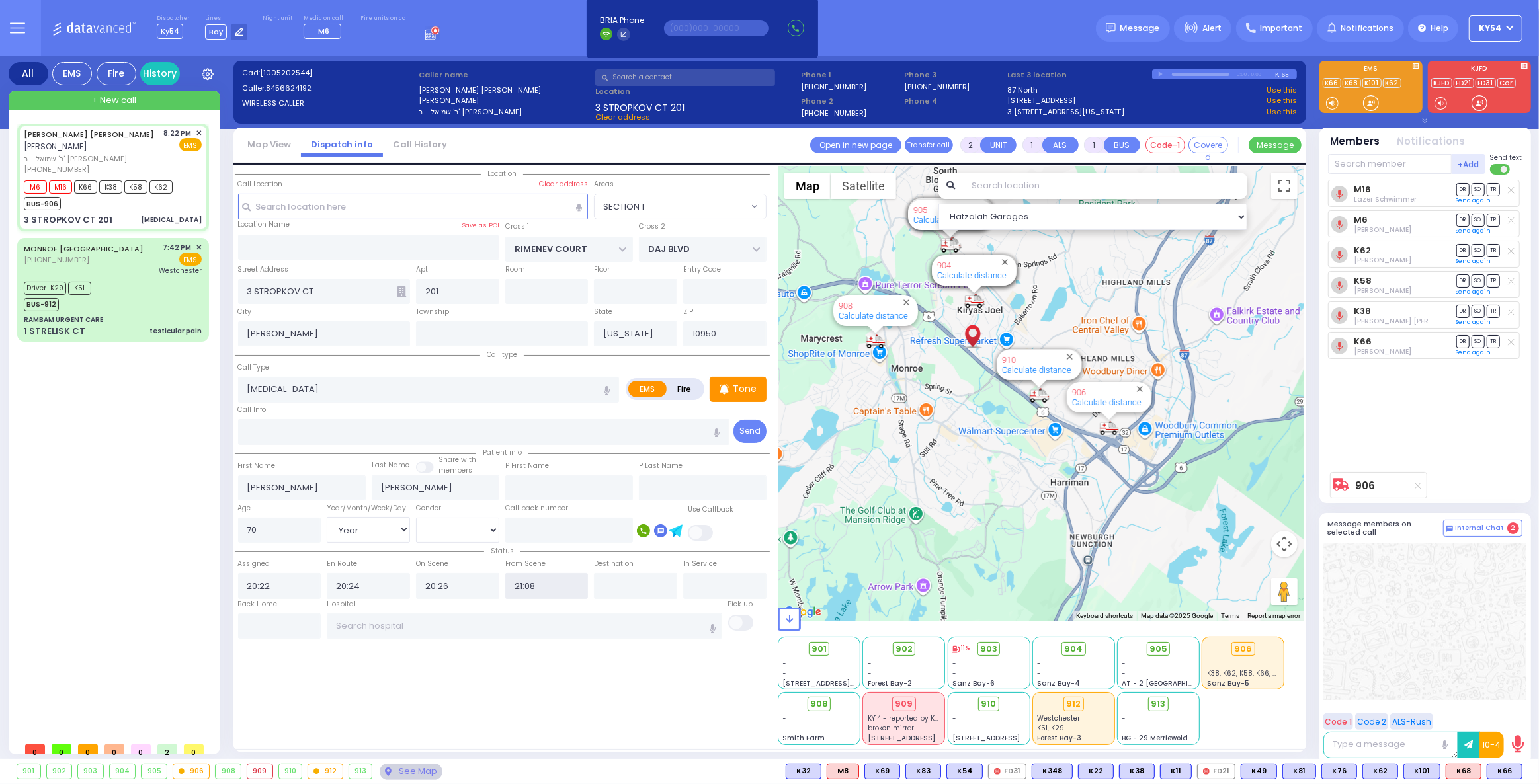
select select "Hatzalah Garages"
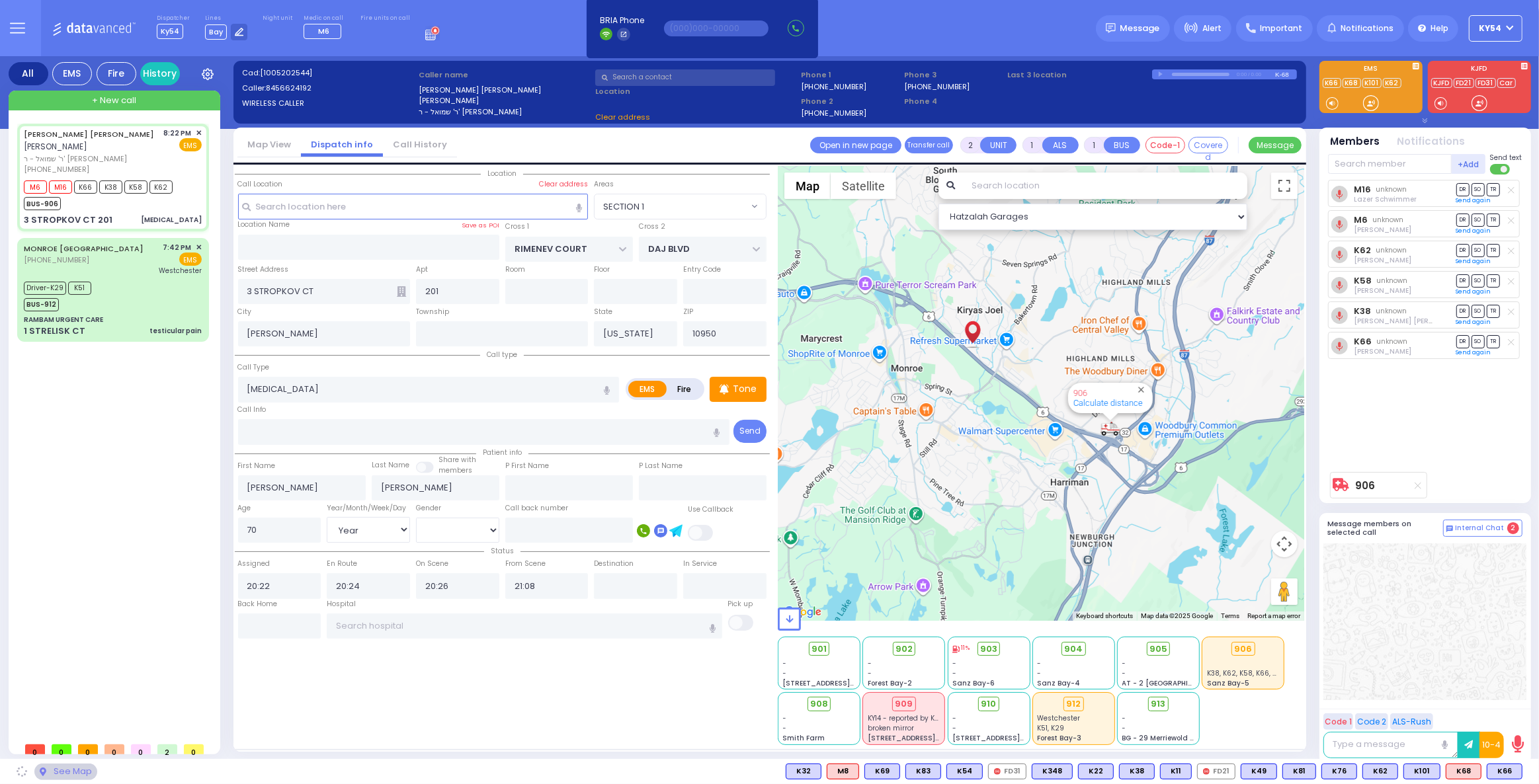
click at [112, 526] on div "JACOB ISRAEL FREUND יעקב ישראל פריינד ר' שמואל - ר' יצחק לעבאוויטש (845) 662-41…" at bounding box center [116, 430] width 197 height 612
select select "SECTION 1"
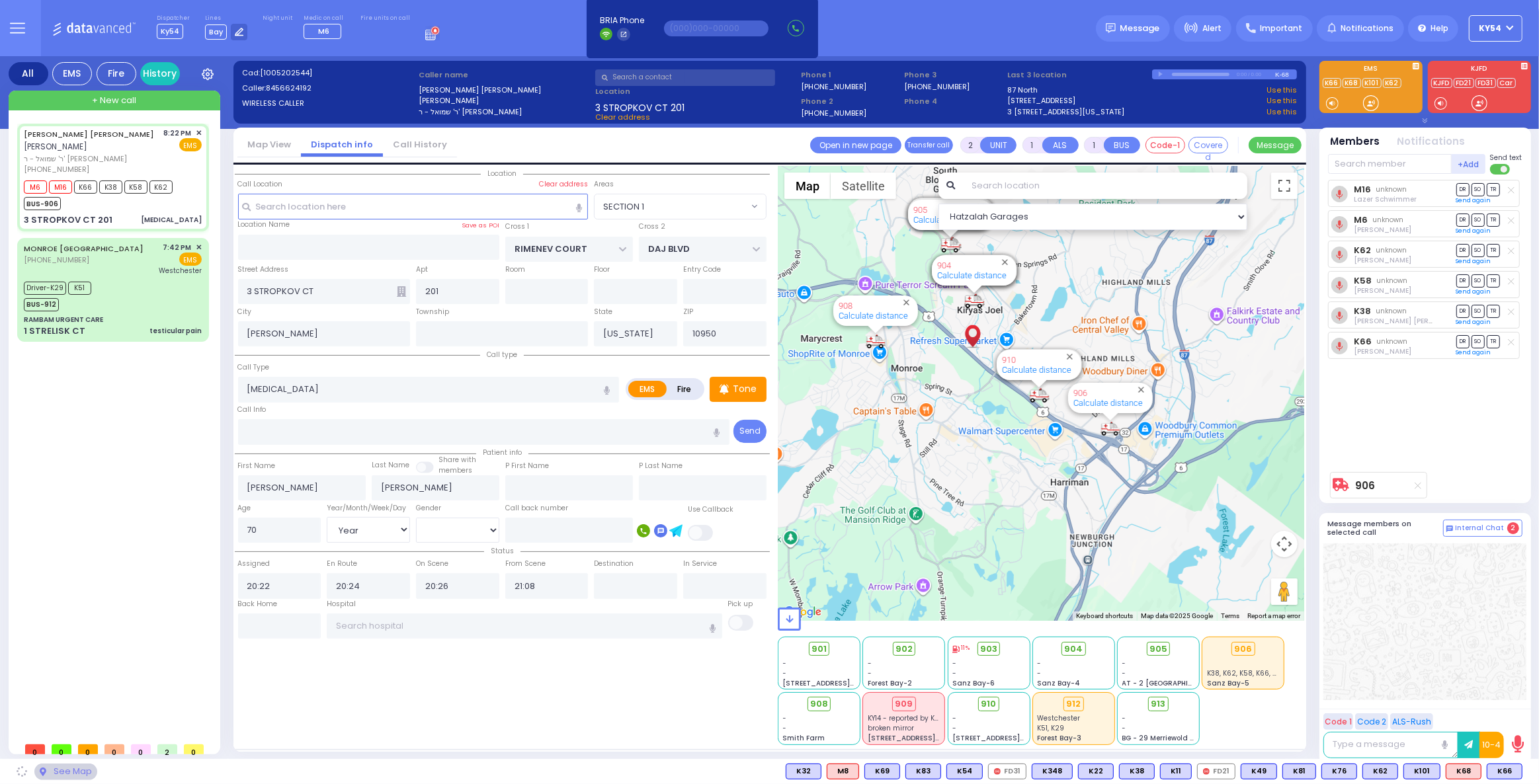
select select
radio input "true"
select select "Year"
select select "[DEMOGRAPHIC_DATA]"
select select "Hatzalah Garages"
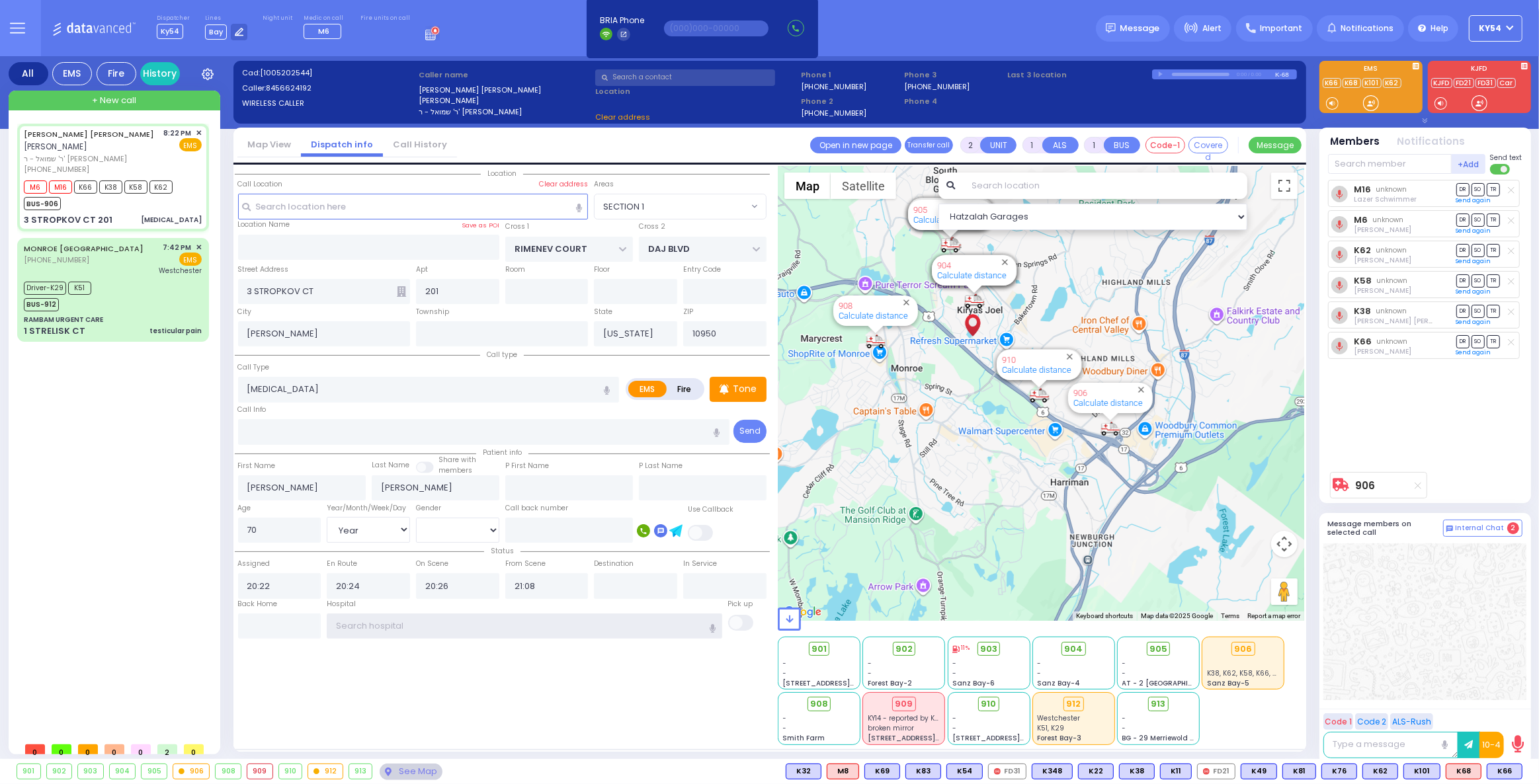
click at [400, 626] on input "text" at bounding box center [524, 626] width 395 height 25
select select "SECTION 1"
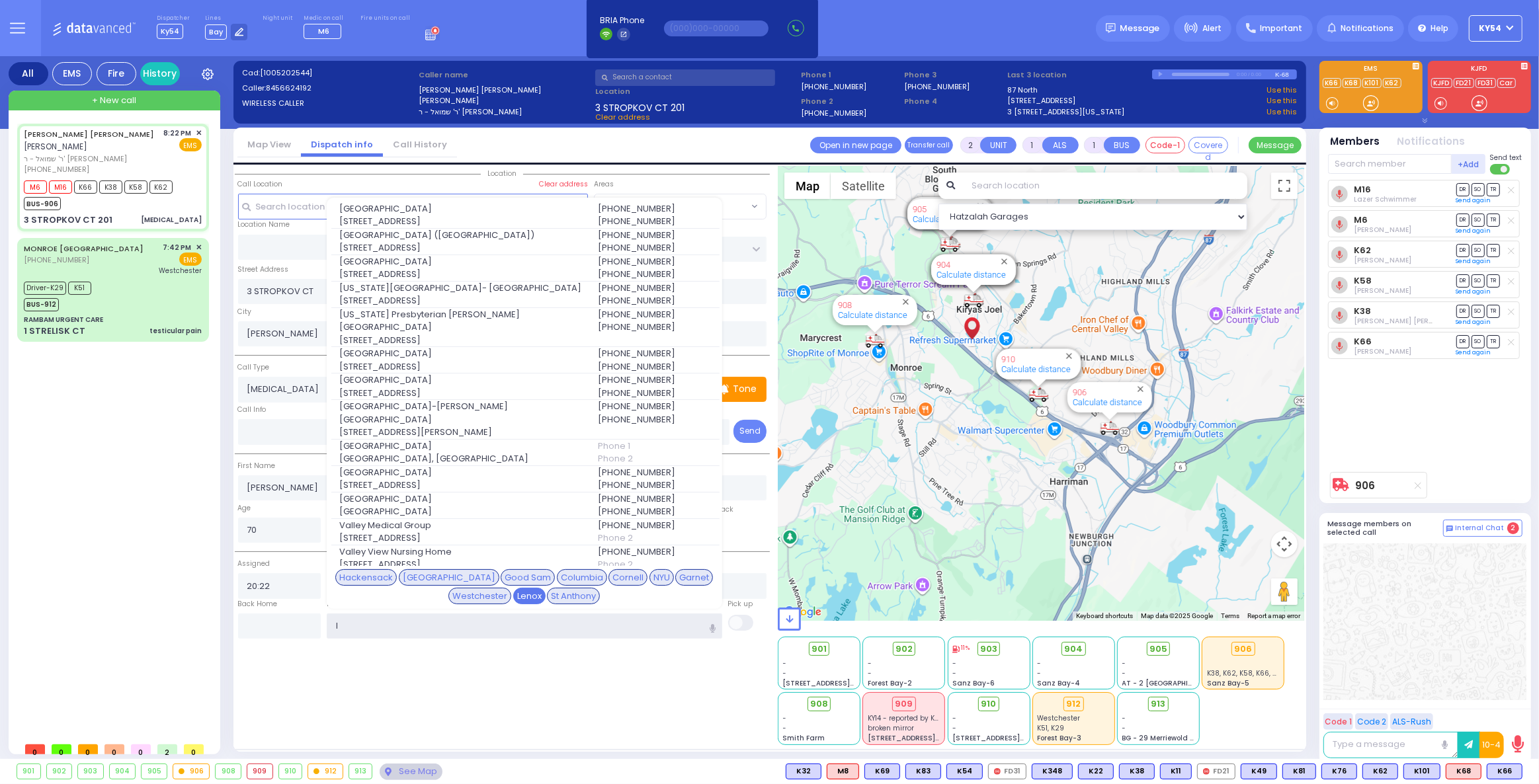
type input "l"
click at [513, 595] on div "Lenox" at bounding box center [529, 596] width 32 height 17
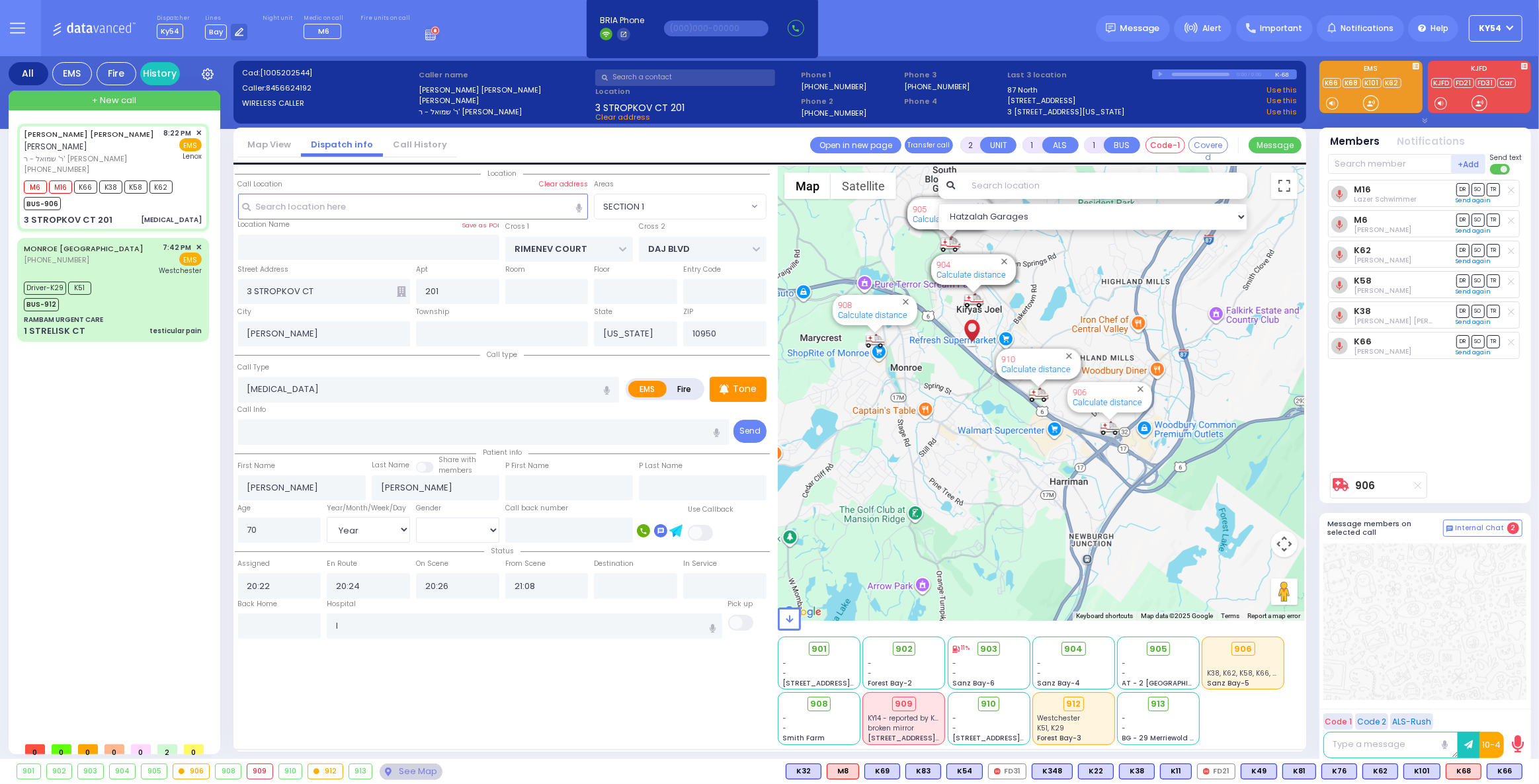
select select
radio input "true"
select select "Year"
select select "[DEMOGRAPHIC_DATA]"
type input "Lenox Hill Hospital"
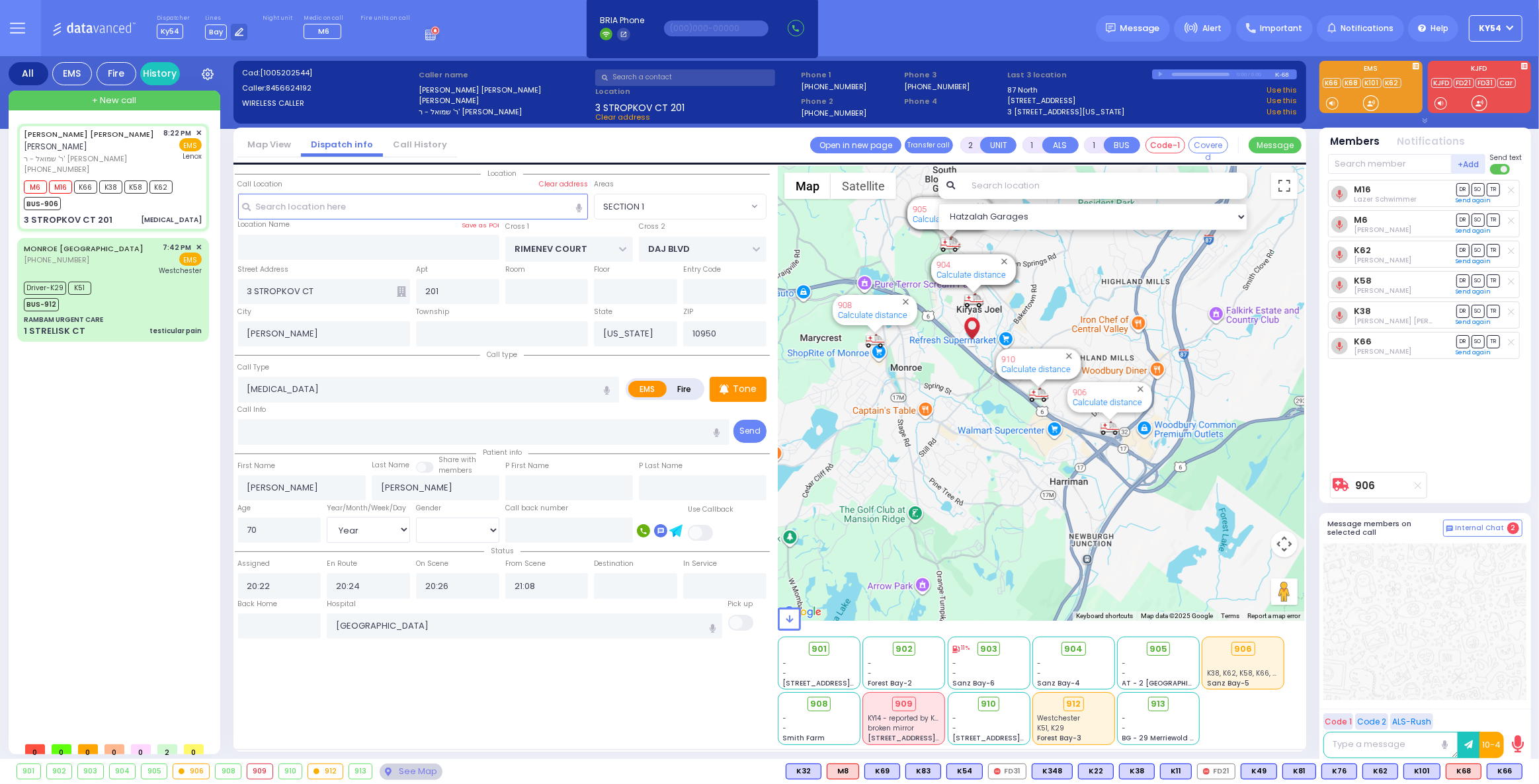
select select "SECTION 1"
select select "Hatzalah Garages"
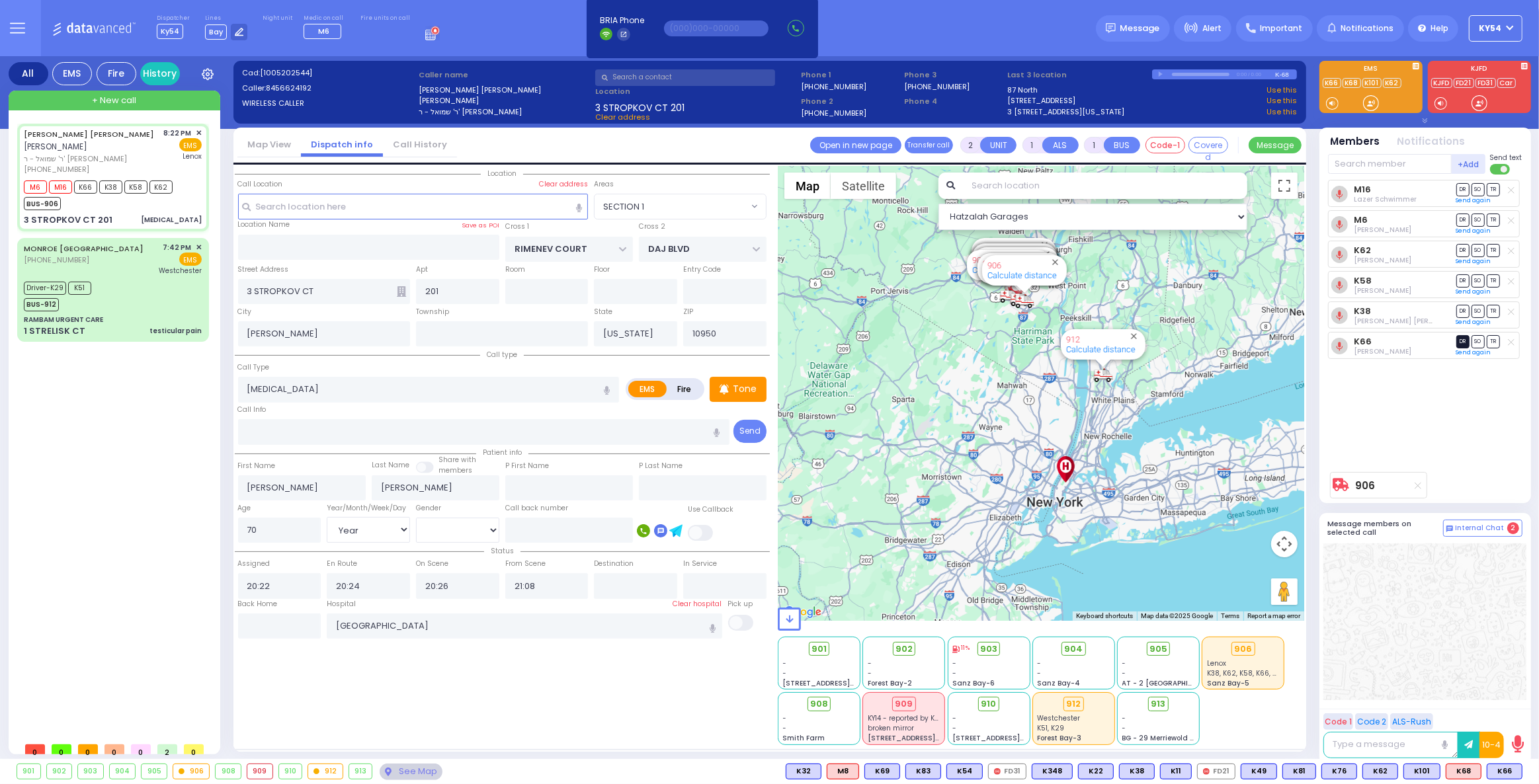
click at [1463, 338] on span "DR" at bounding box center [1463, 341] width 13 height 12
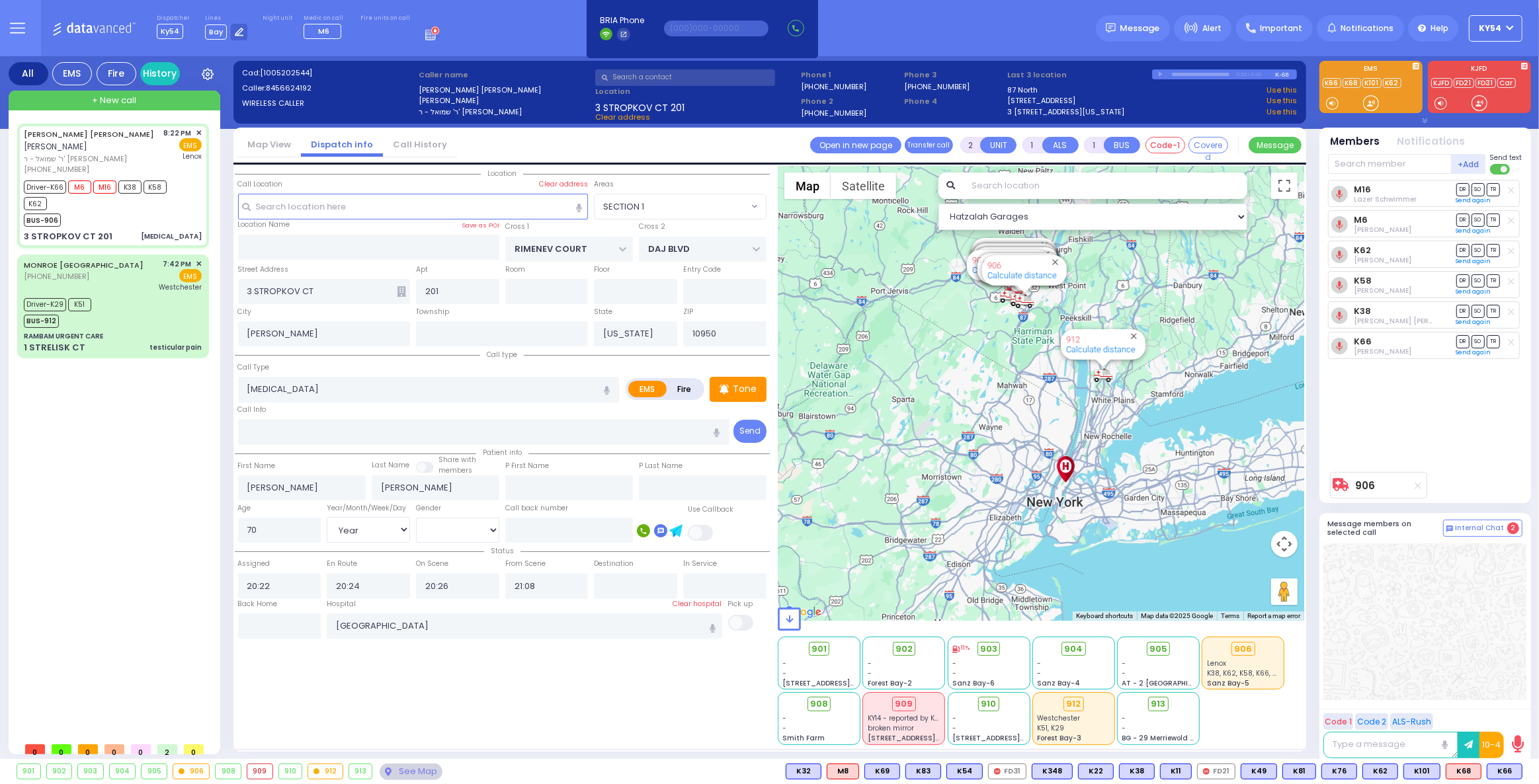
select select
radio input "true"
select select "Year"
select select "[DEMOGRAPHIC_DATA]"
select select "Hatzalah Garages"
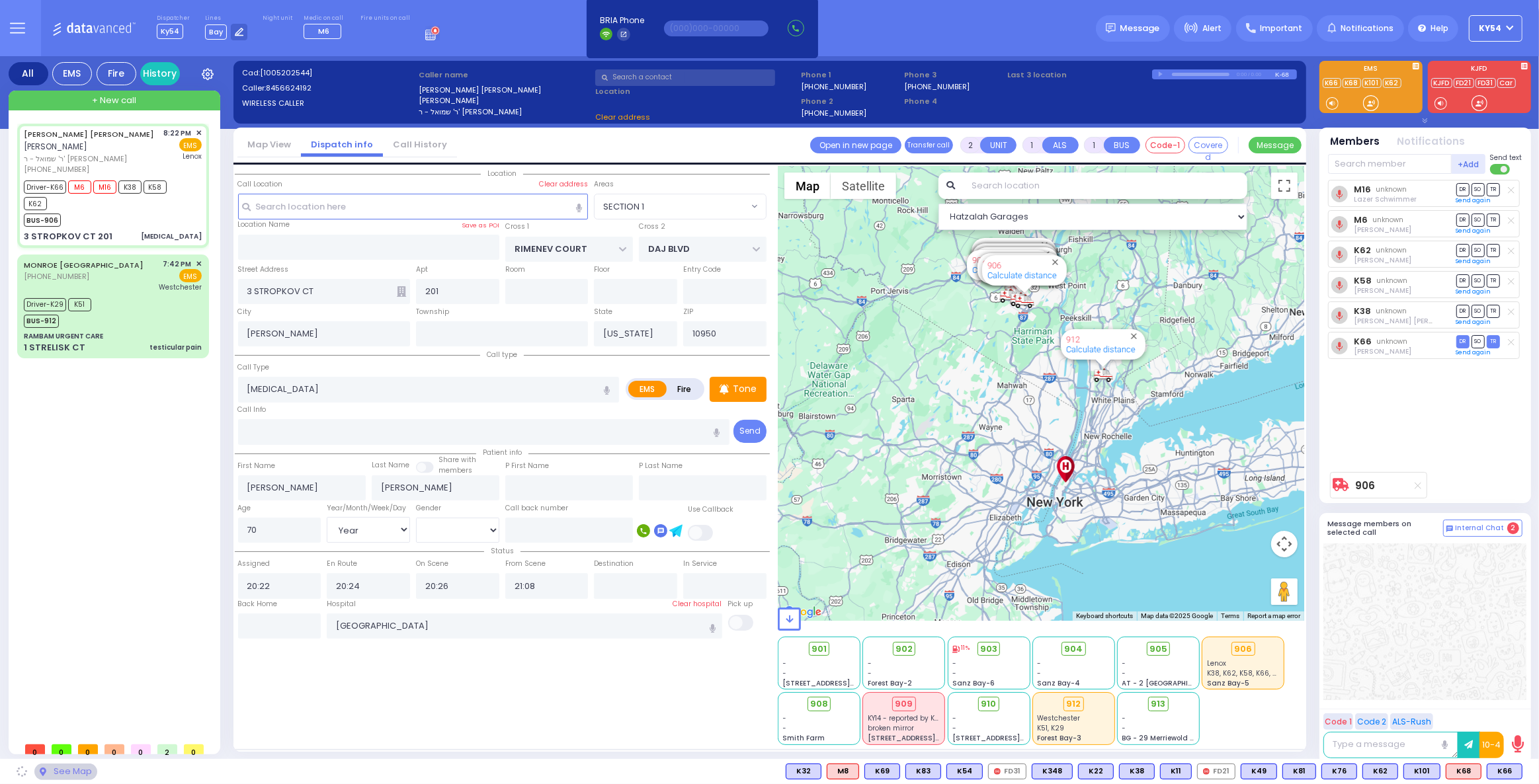
select select "SECTION 1"
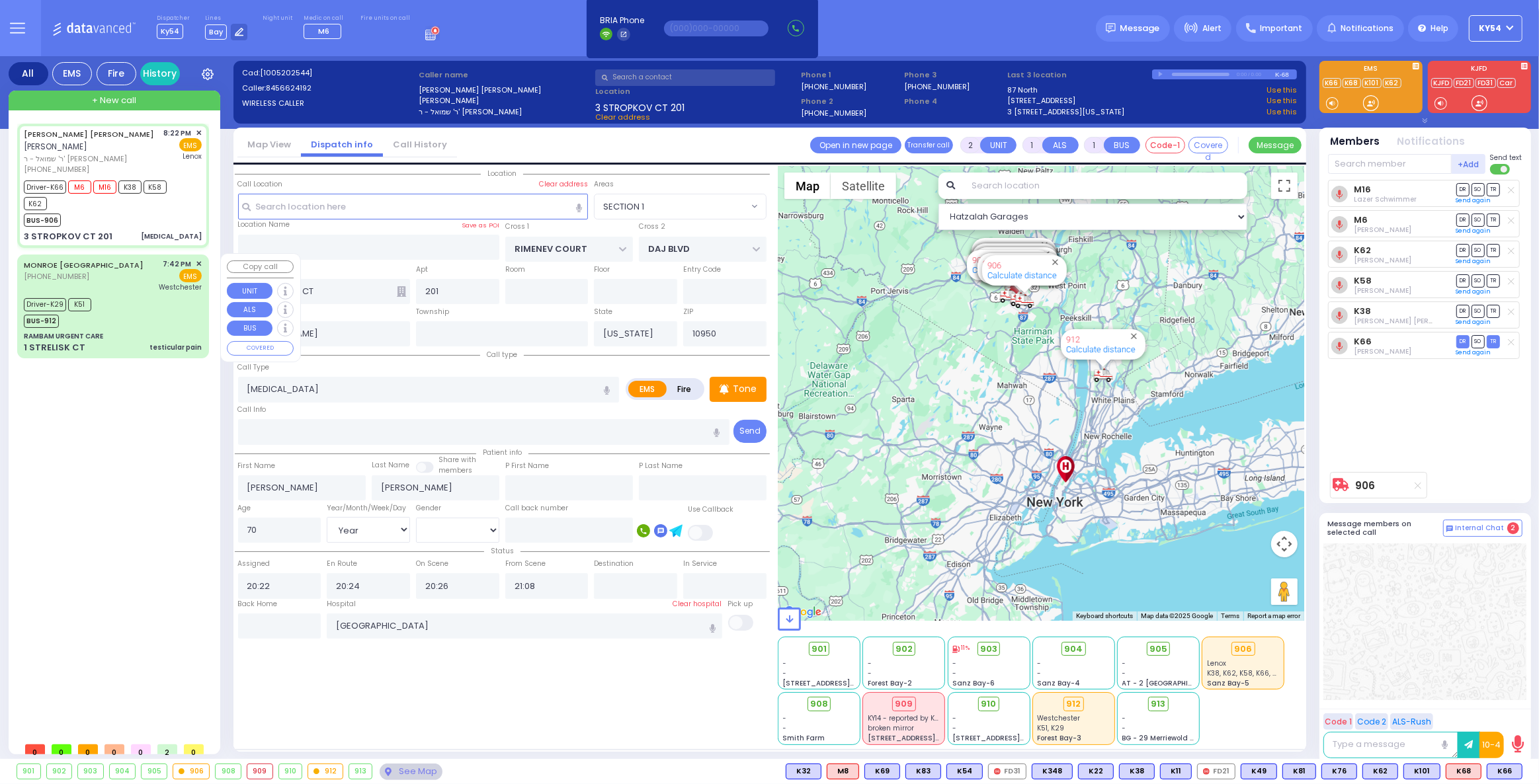
click at [149, 295] on div "Driver-K29 K51 BUS-912" at bounding box center [112, 312] width 178 height 33
type input "6"
select select
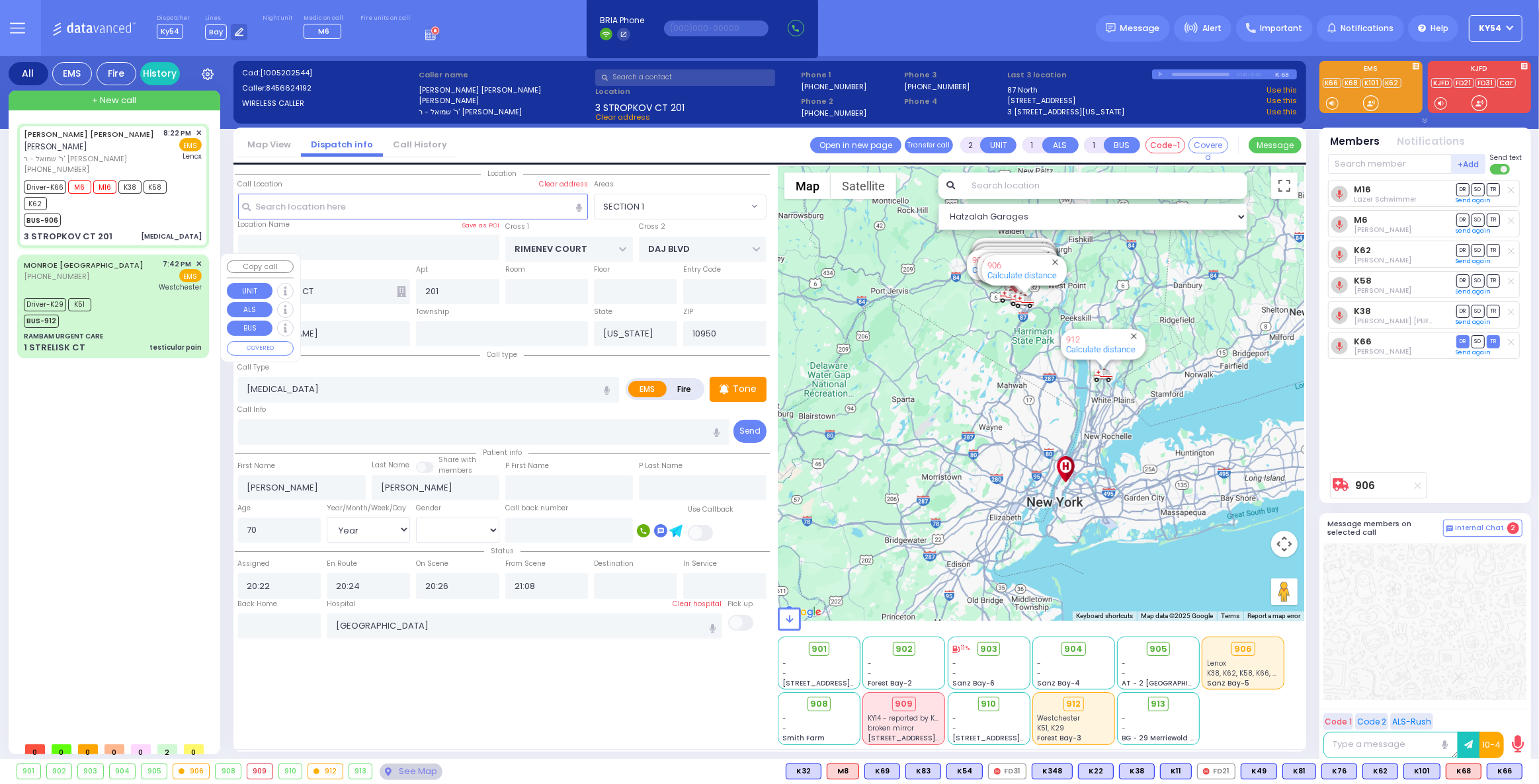
type input "testicular pain"
radio input "true"
type input "Carrillo"
type input "Jeanpierre"
type input "11"
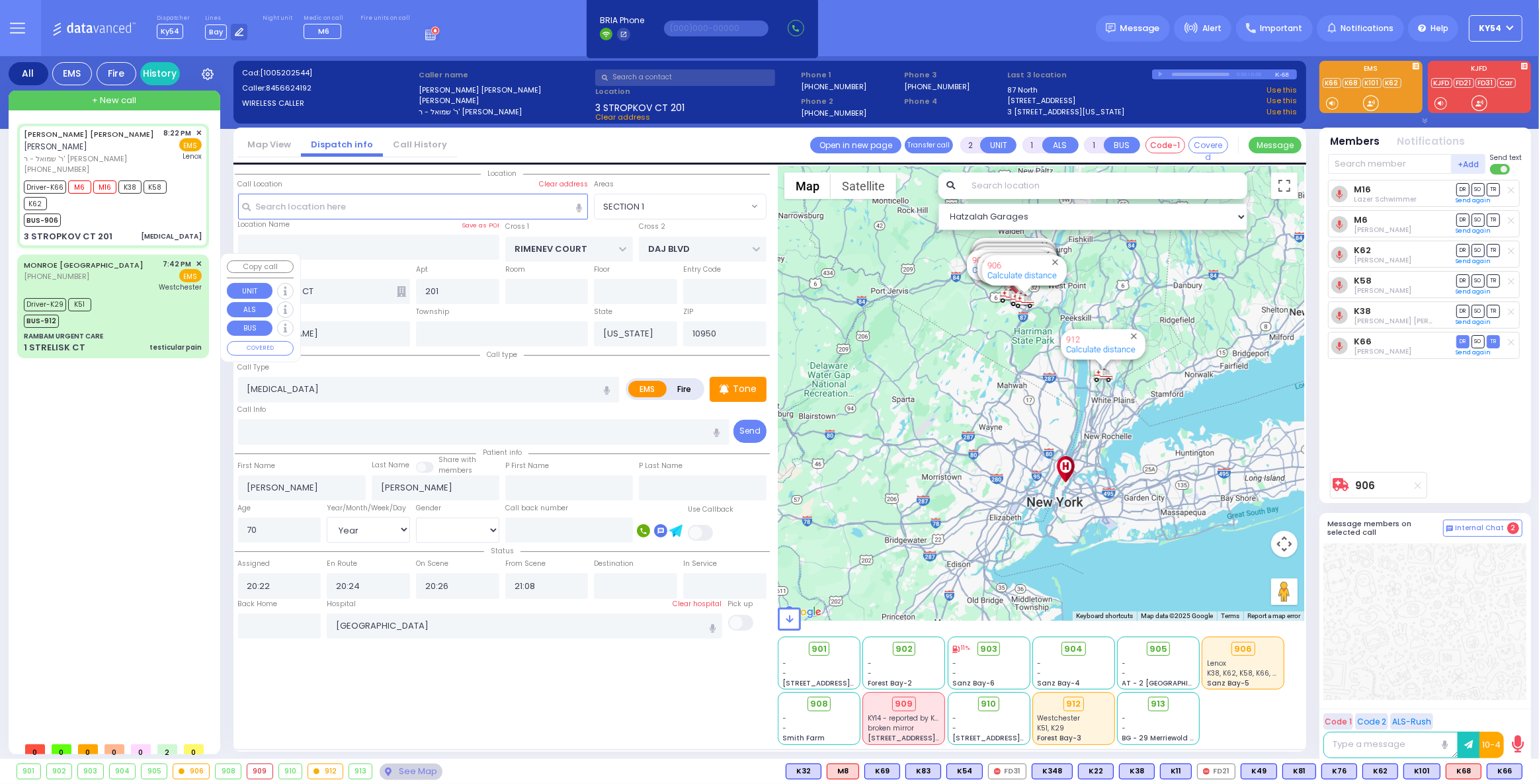
select select "Year"
select select "[DEMOGRAPHIC_DATA]"
type input "19:42"
type input "19:44"
type input "19:46"
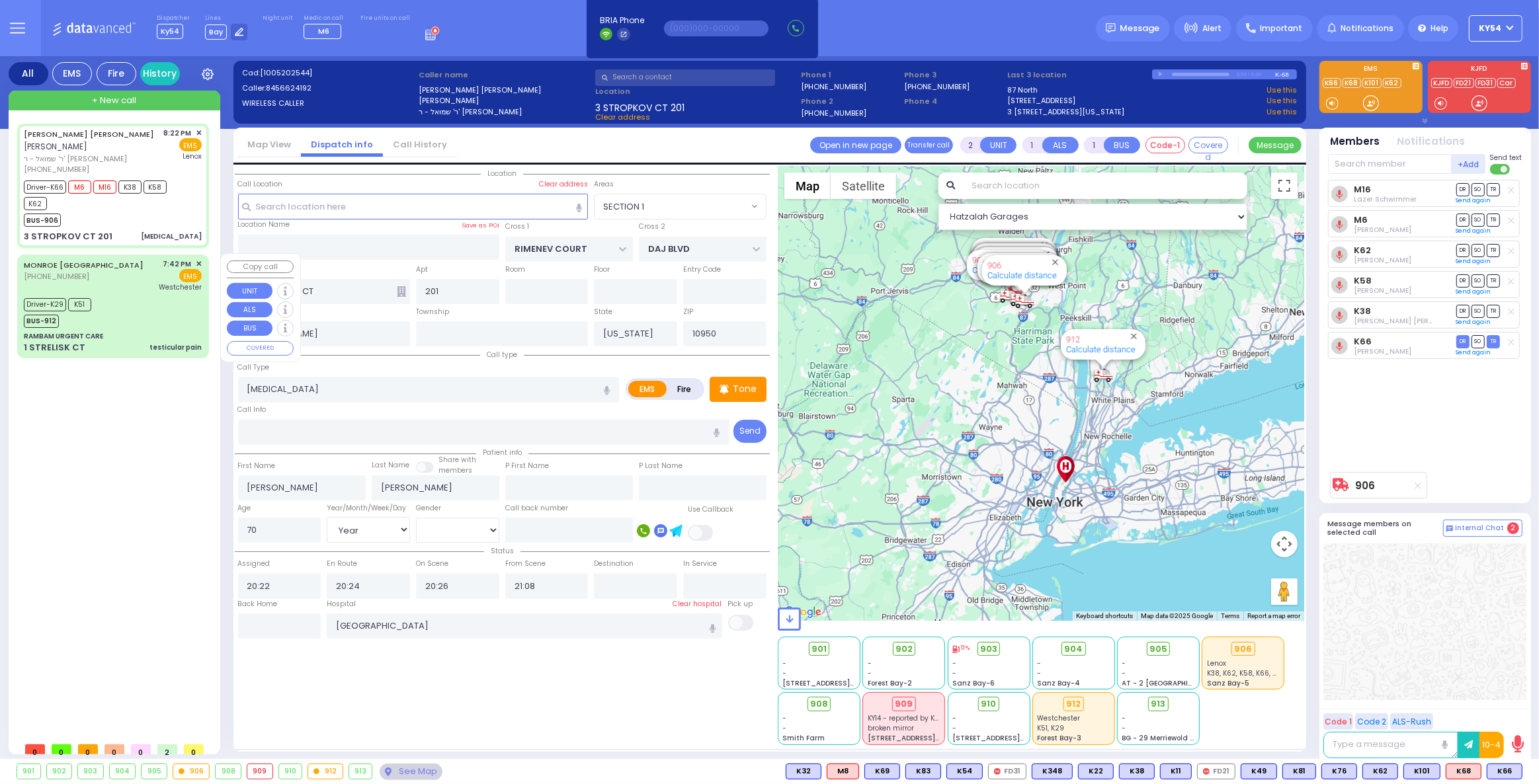
type input "19:51"
type input "20:20"
type input "20:30"
type input "Westchester Medical Center-Woods Road"
select select "Hatzalah Garages"
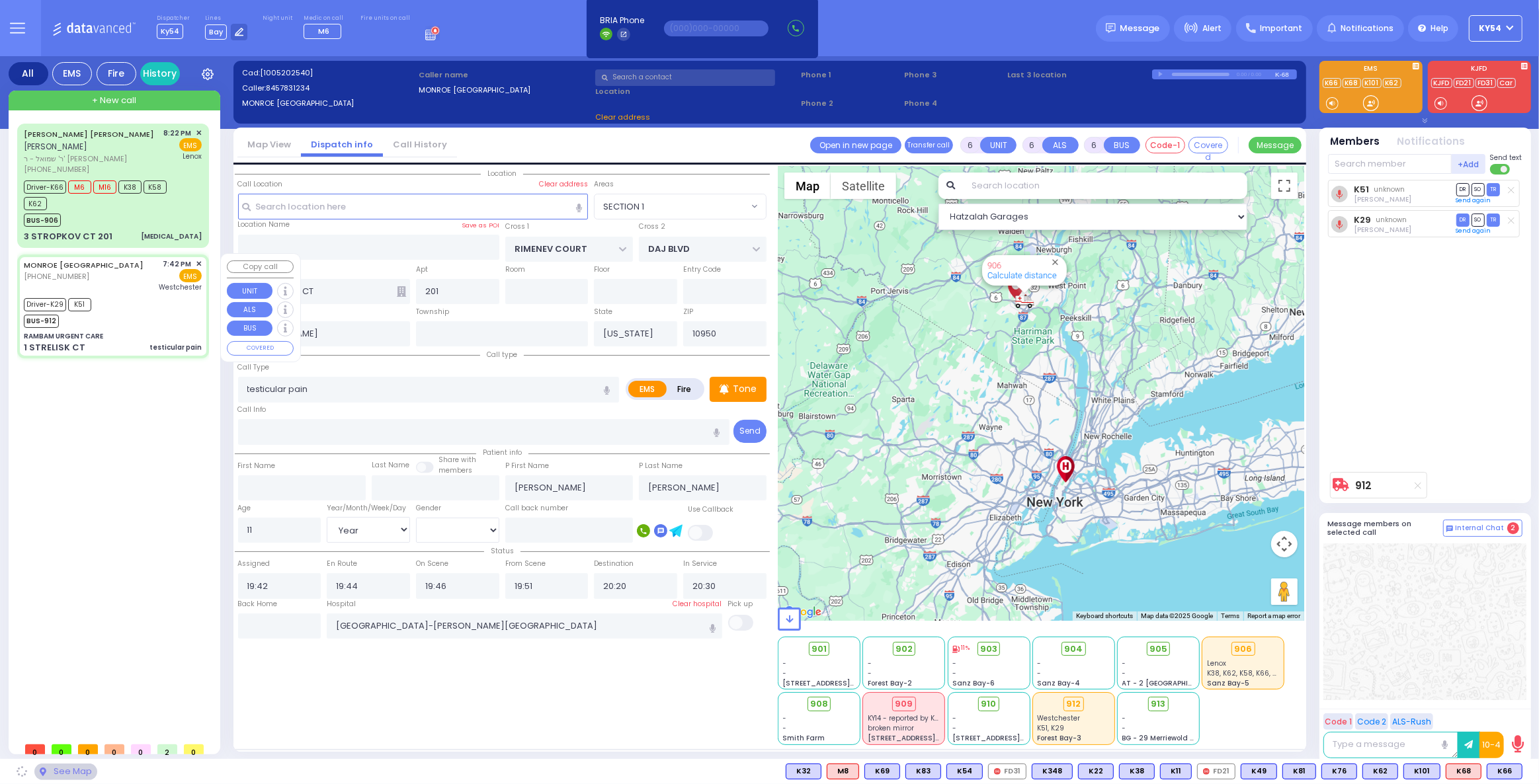
type input "RAMBAM URGENT CARE"
type input "FOREST RD"
type input "1 STRELISK CT"
select select "MONROE"
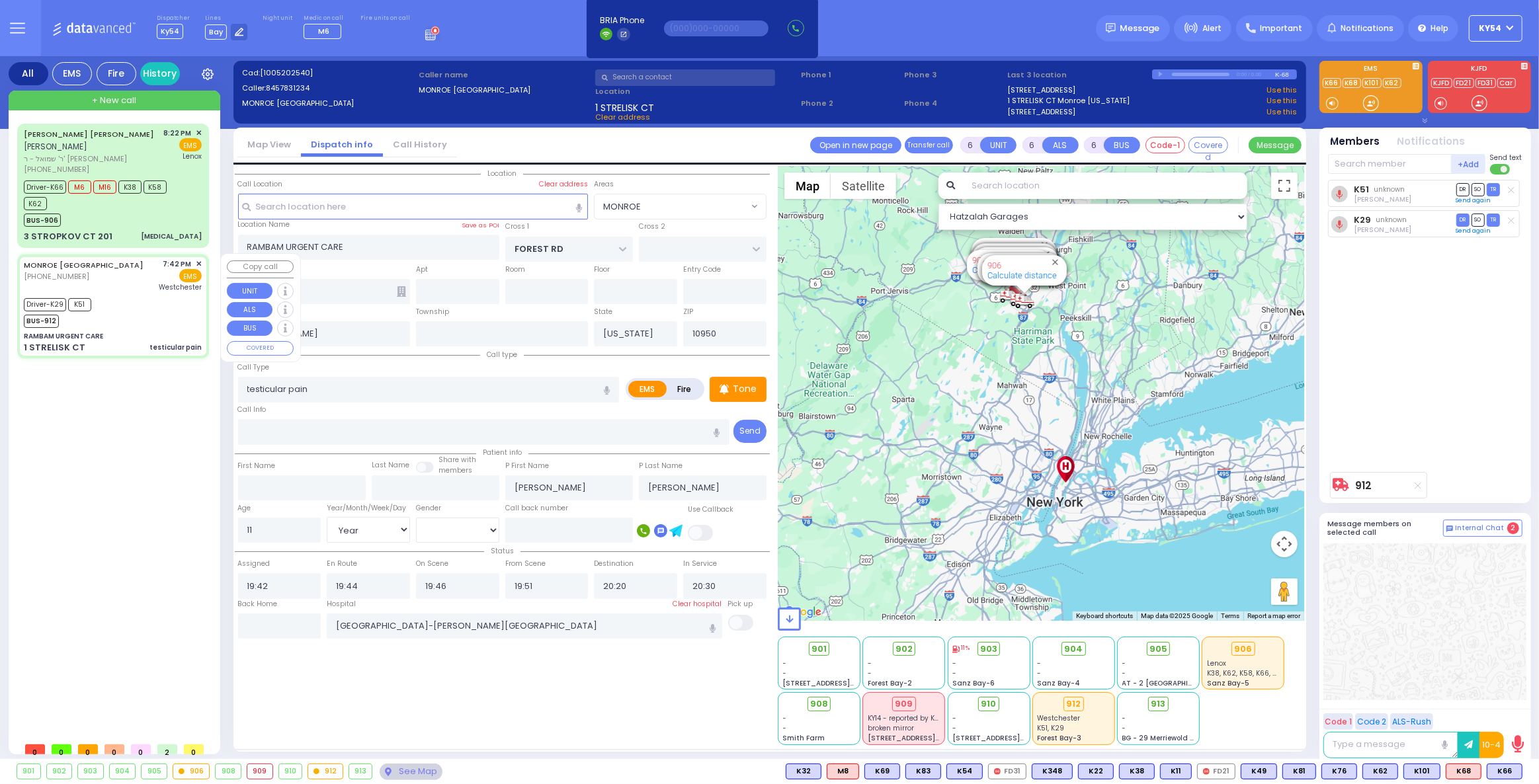
click at [141, 303] on div "Driver-K29 K51 BUS-912" at bounding box center [112, 312] width 178 height 33
select select
radio input "true"
select select "Year"
select select "[DEMOGRAPHIC_DATA]"
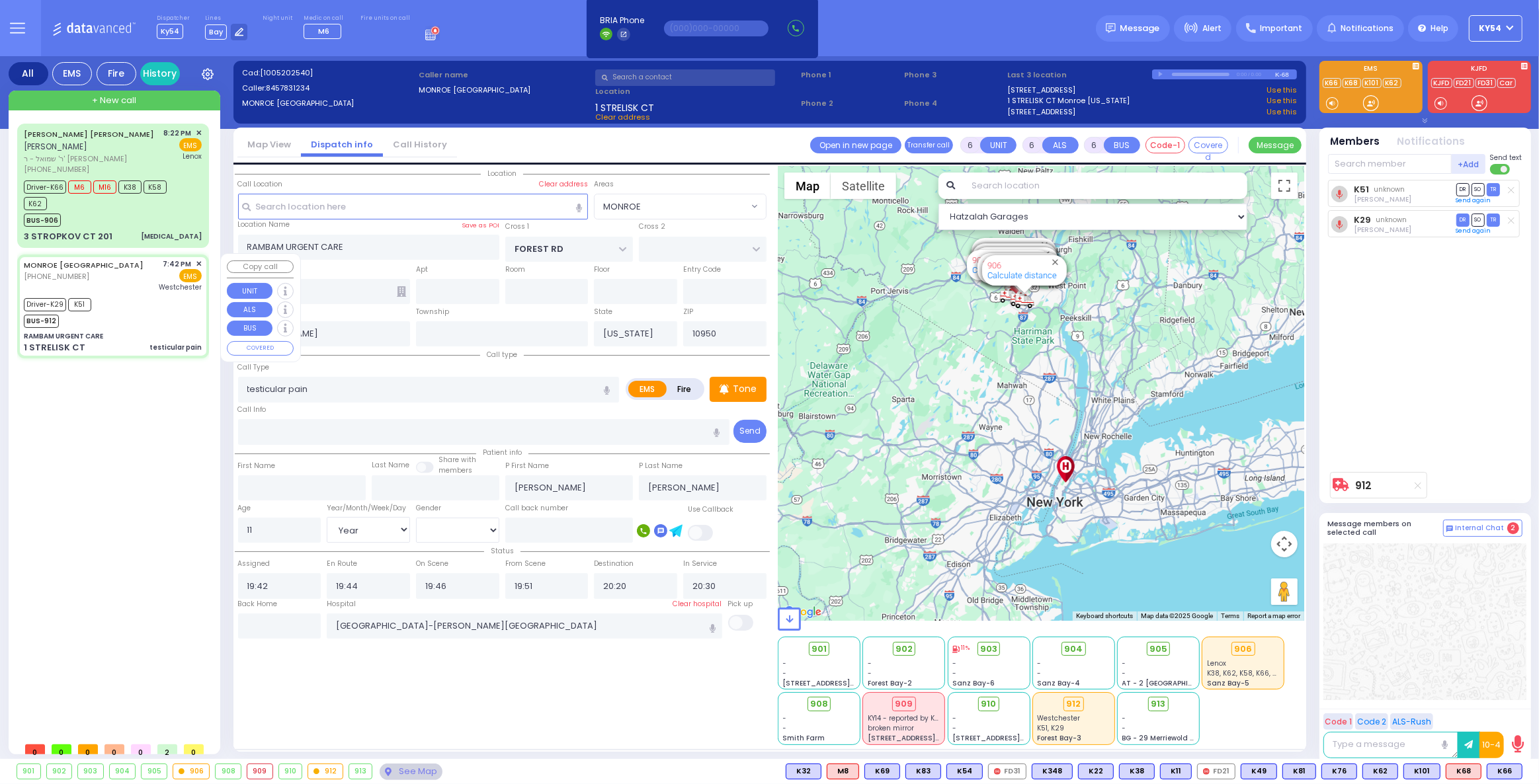
select select "MONROE"
select select "Hatzalah Garages"
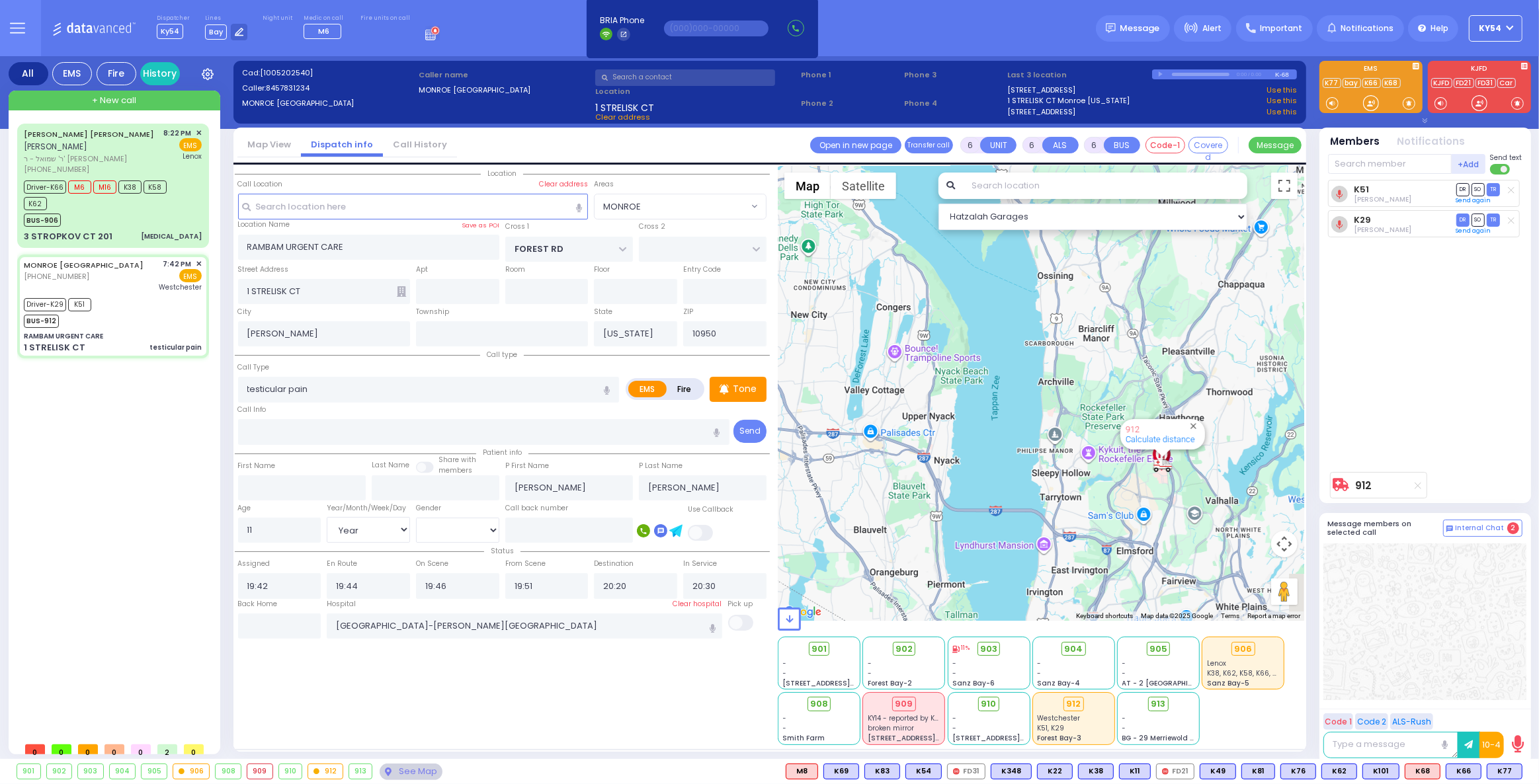
drag, startPoint x: 1113, startPoint y: 455, endPoint x: 1014, endPoint y: 326, distance: 162.6
click at [1014, 326] on div "912 Calculate distance 594 Calculate distance 595 Calculate distance 596 Calcul…" at bounding box center [1041, 393] width 526 height 455
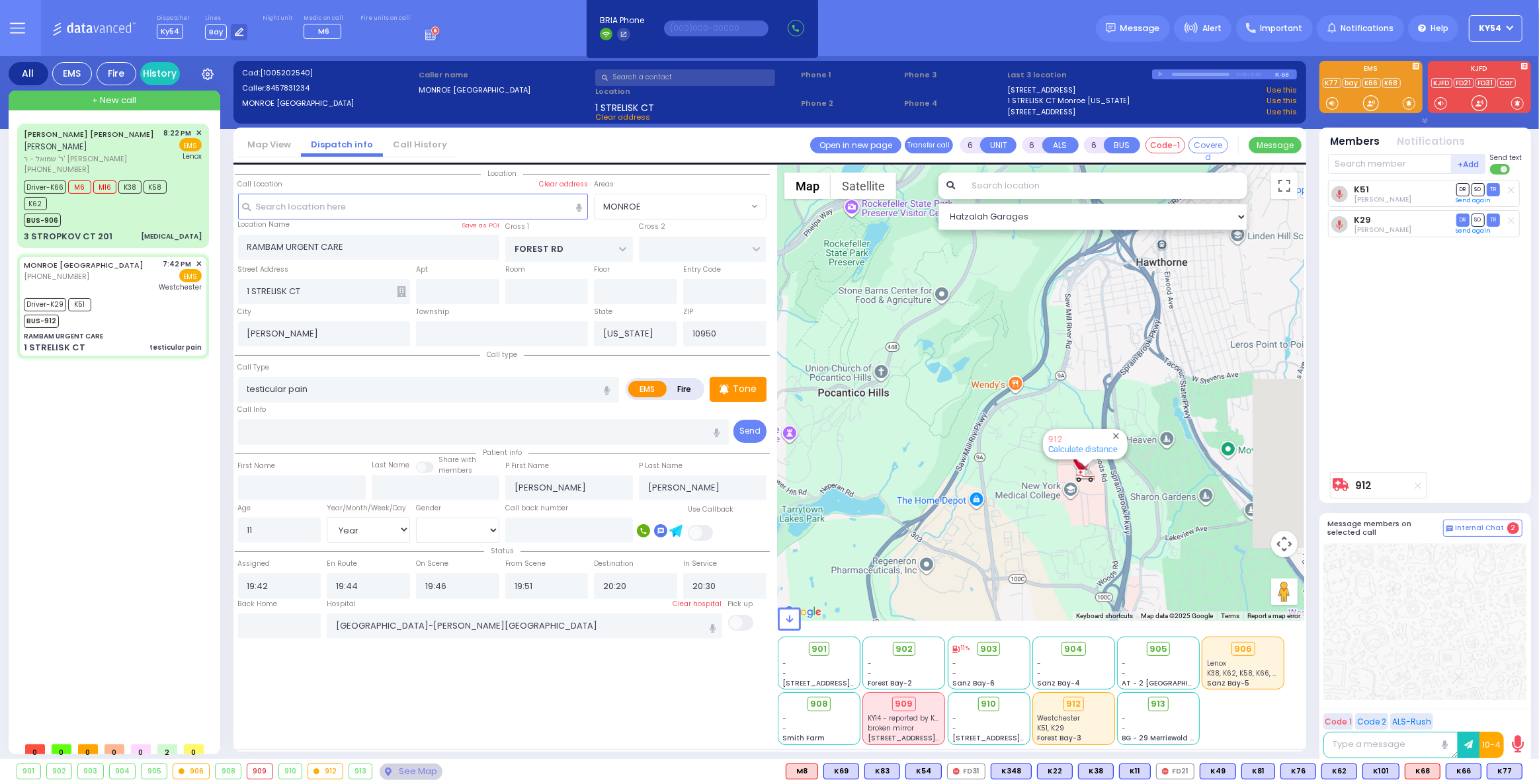
drag, startPoint x: 1175, startPoint y: 411, endPoint x: 936, endPoint y: 317, distance: 256.8
click at [936, 317] on div "912 Calculate distance 594 Calculate distance 595 Calculate distance 596 Calcul…" at bounding box center [1041, 393] width 526 height 455
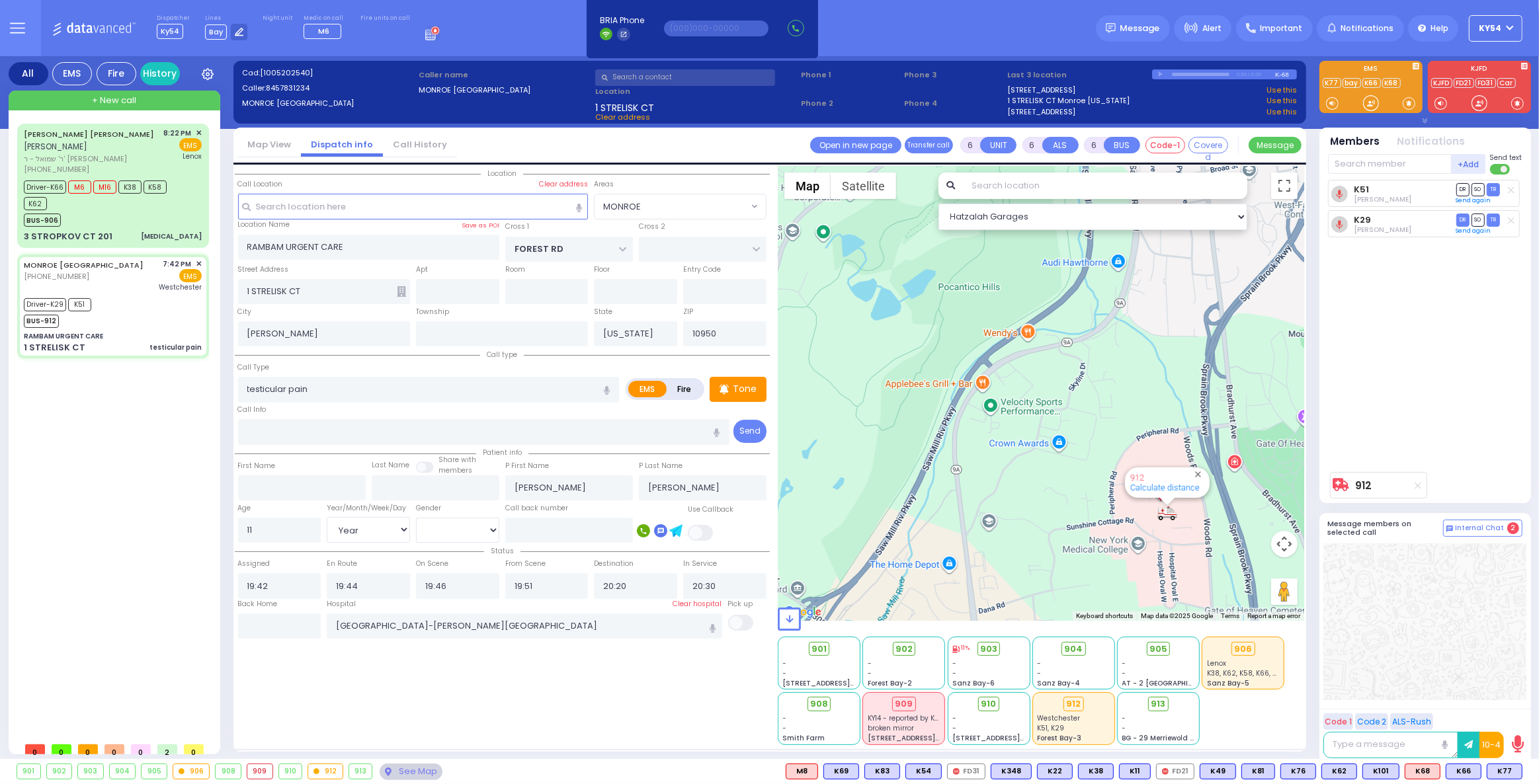
drag, startPoint x: 1119, startPoint y: 438, endPoint x: 1119, endPoint y: 369, distance: 69.0
click at [1119, 369] on div "912 Calculate distance 594 Calculate distance 595 Calculate distance 596 Calcul…" at bounding box center [1041, 393] width 526 height 455
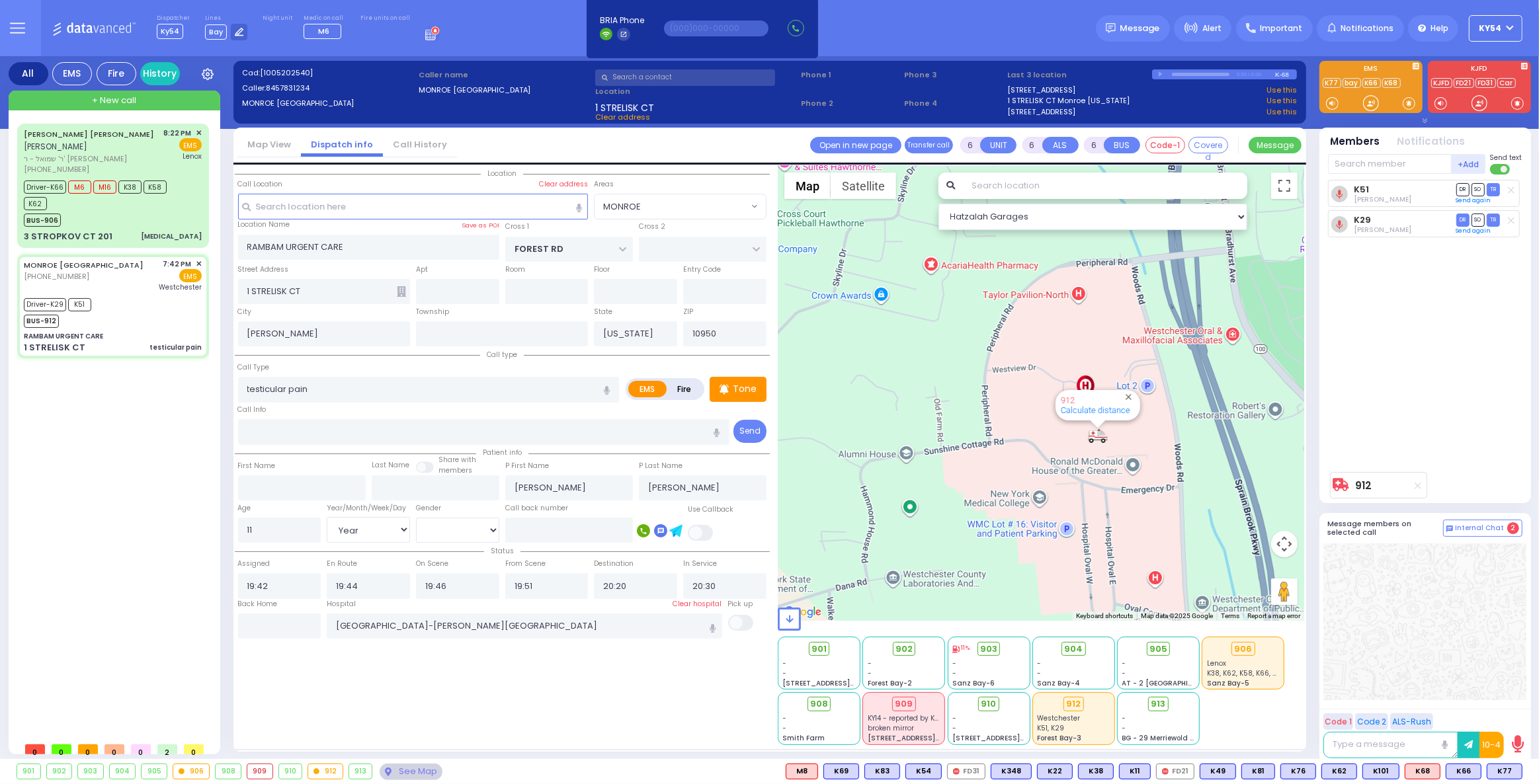
drag, startPoint x: 1199, startPoint y: 415, endPoint x: 1016, endPoint y: 359, distance: 191.4
click at [1016, 359] on div "912 Calculate distance 594 Calculate distance 595 Calculate distance 596 Calcul…" at bounding box center [1041, 393] width 526 height 455
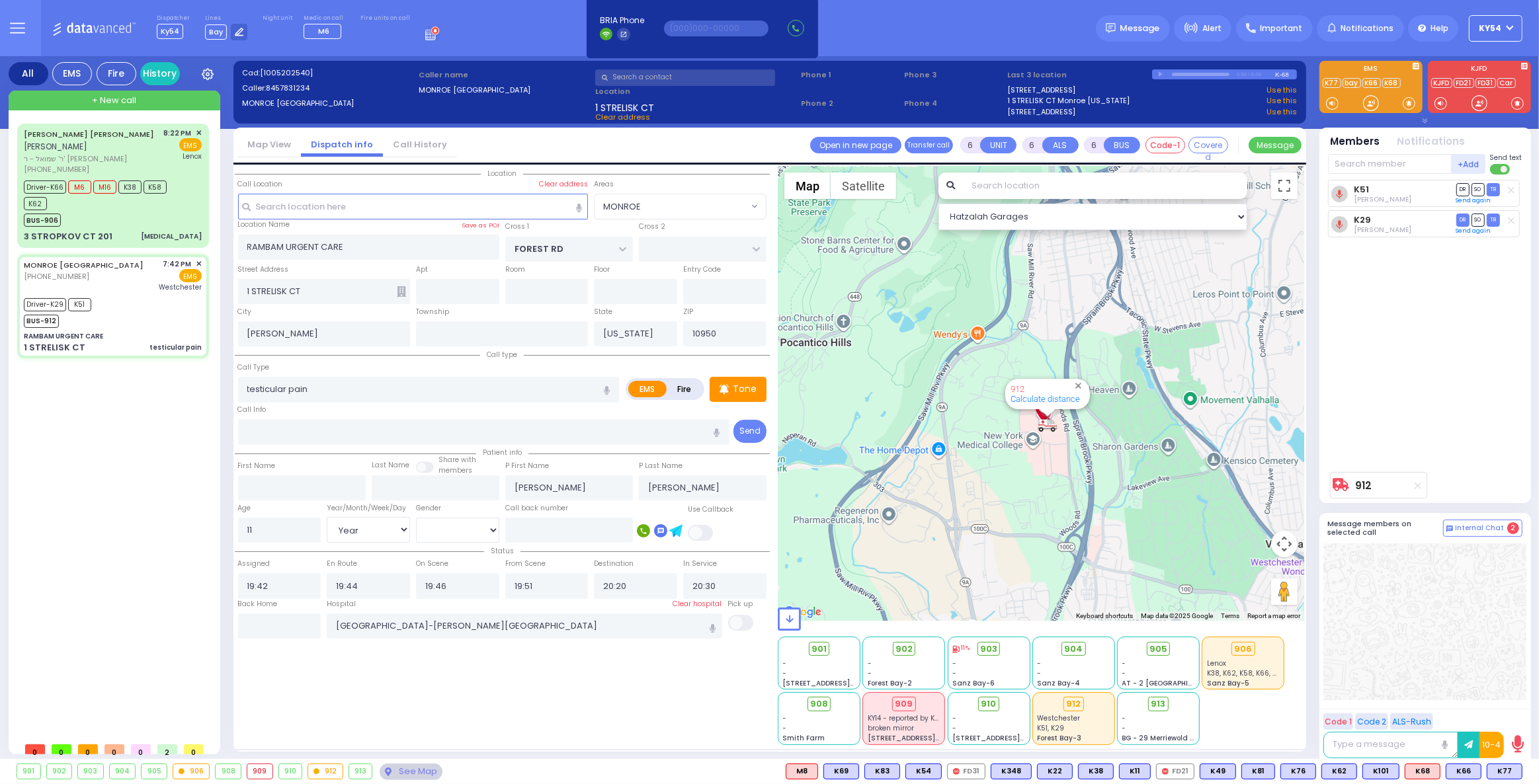
click at [120, 472] on div "JACOB ISRAEL FREUND יעקב ישראל פריינד ר' שמואל - ר' יצחק לעבאוויטש (845) 662-41…" at bounding box center [116, 430] width 197 height 612
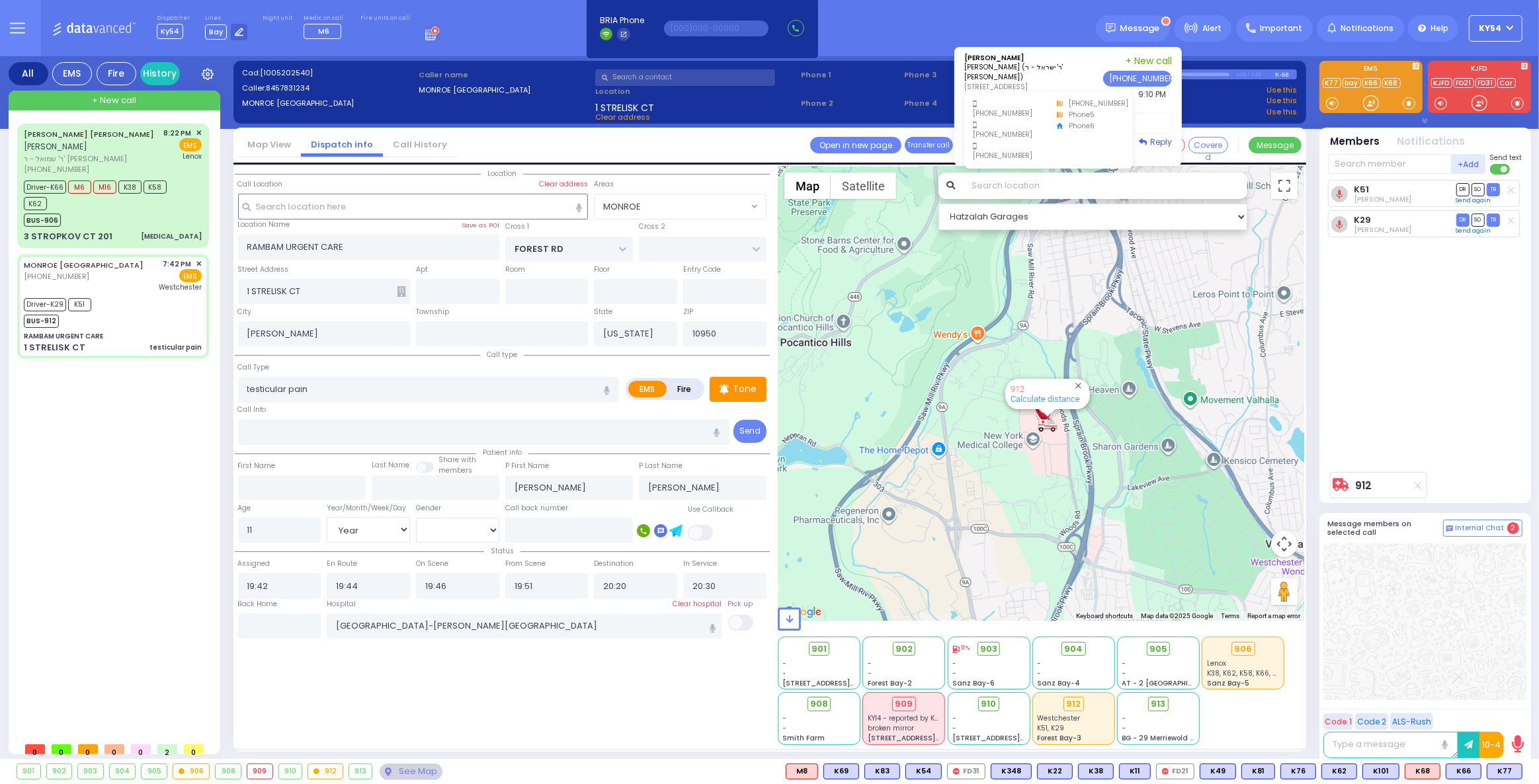
click at [1090, 94] on div "845-783-5937 845-553-0430 845-248-7200 phone5" at bounding box center [1049, 130] width 169 height 77
click at [1149, 114] on label "Medic 6, KY-58, KY66" at bounding box center [1068, 123] width 207 height 22
click at [996, 145] on button "10-4" at bounding box center [980, 146] width 32 height 16
type textarea "10-4 thank you"
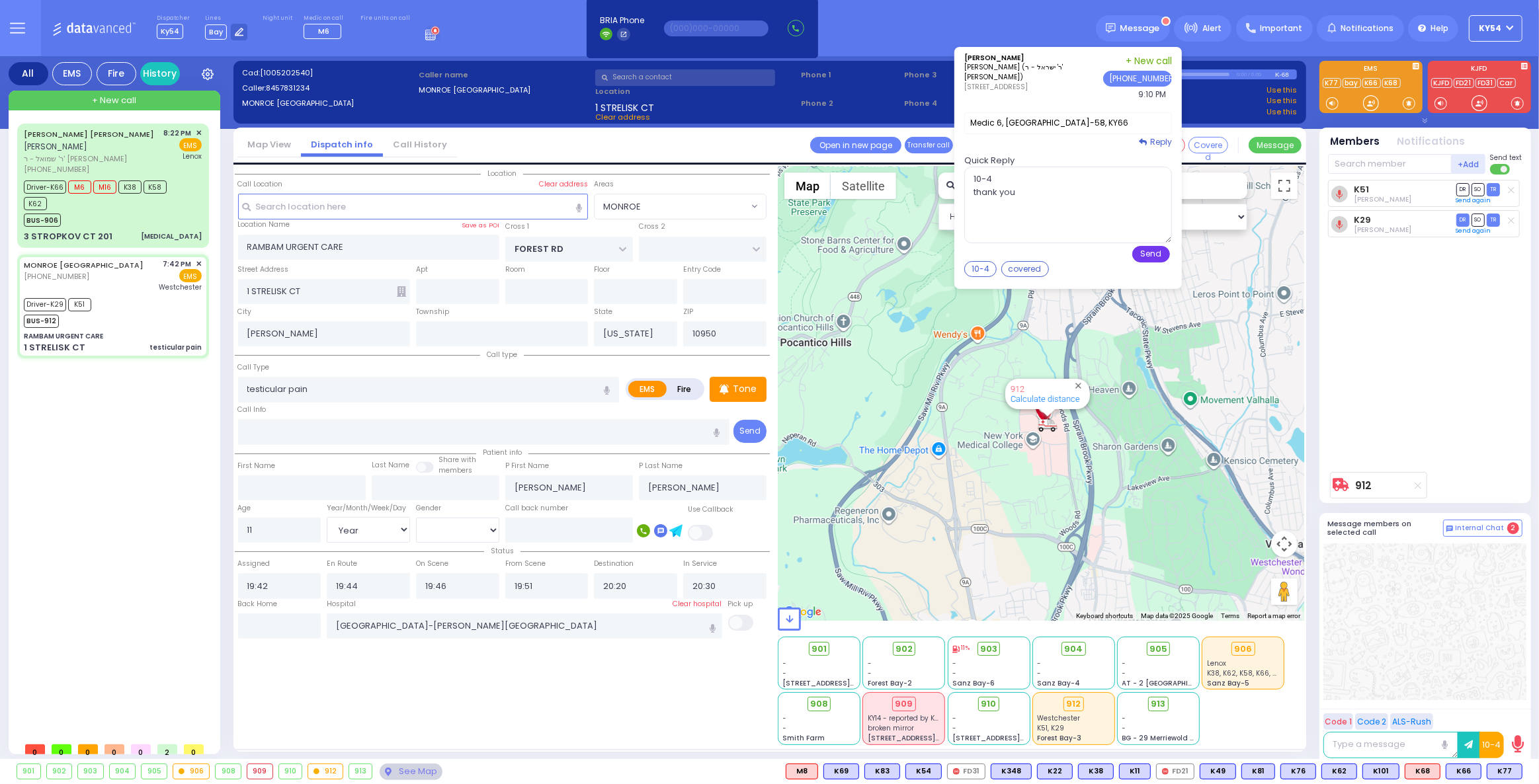
click at [1165, 254] on button "Send" at bounding box center [1151, 254] width 37 height 17
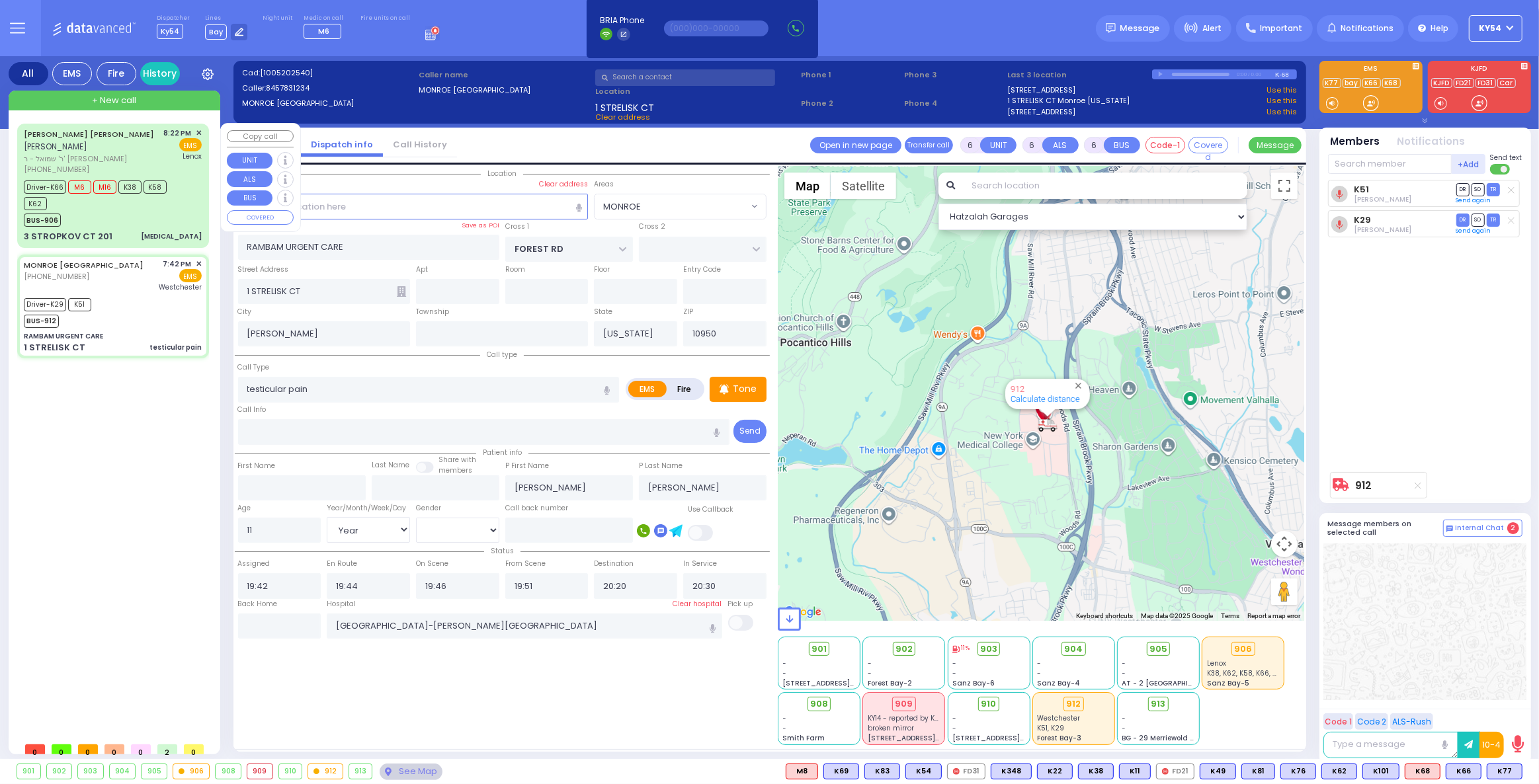
click at [148, 215] on div "BUS-906" at bounding box center [107, 218] width 166 height 17
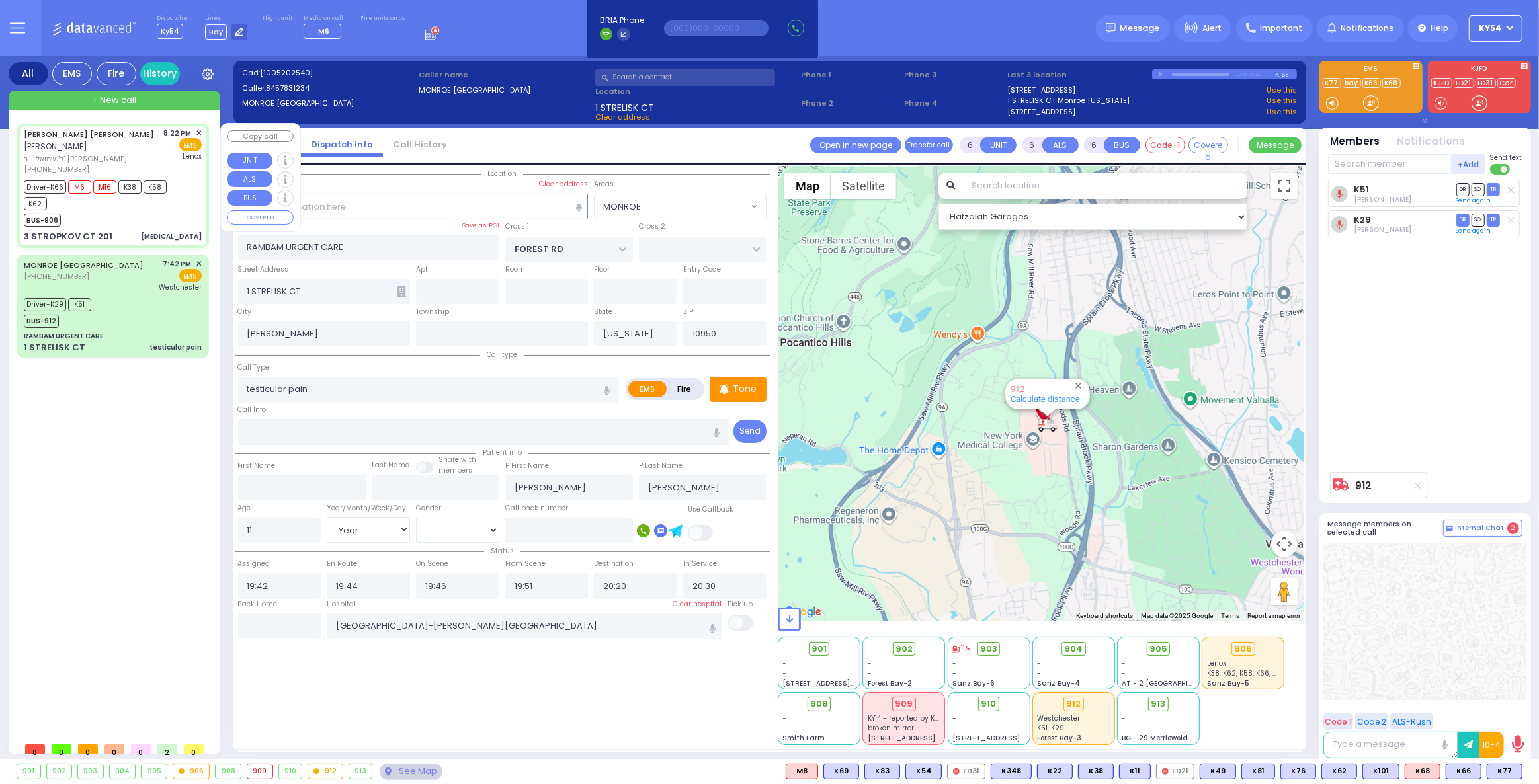
type input "2"
type input "1"
select select
type input "[MEDICAL_DATA]"
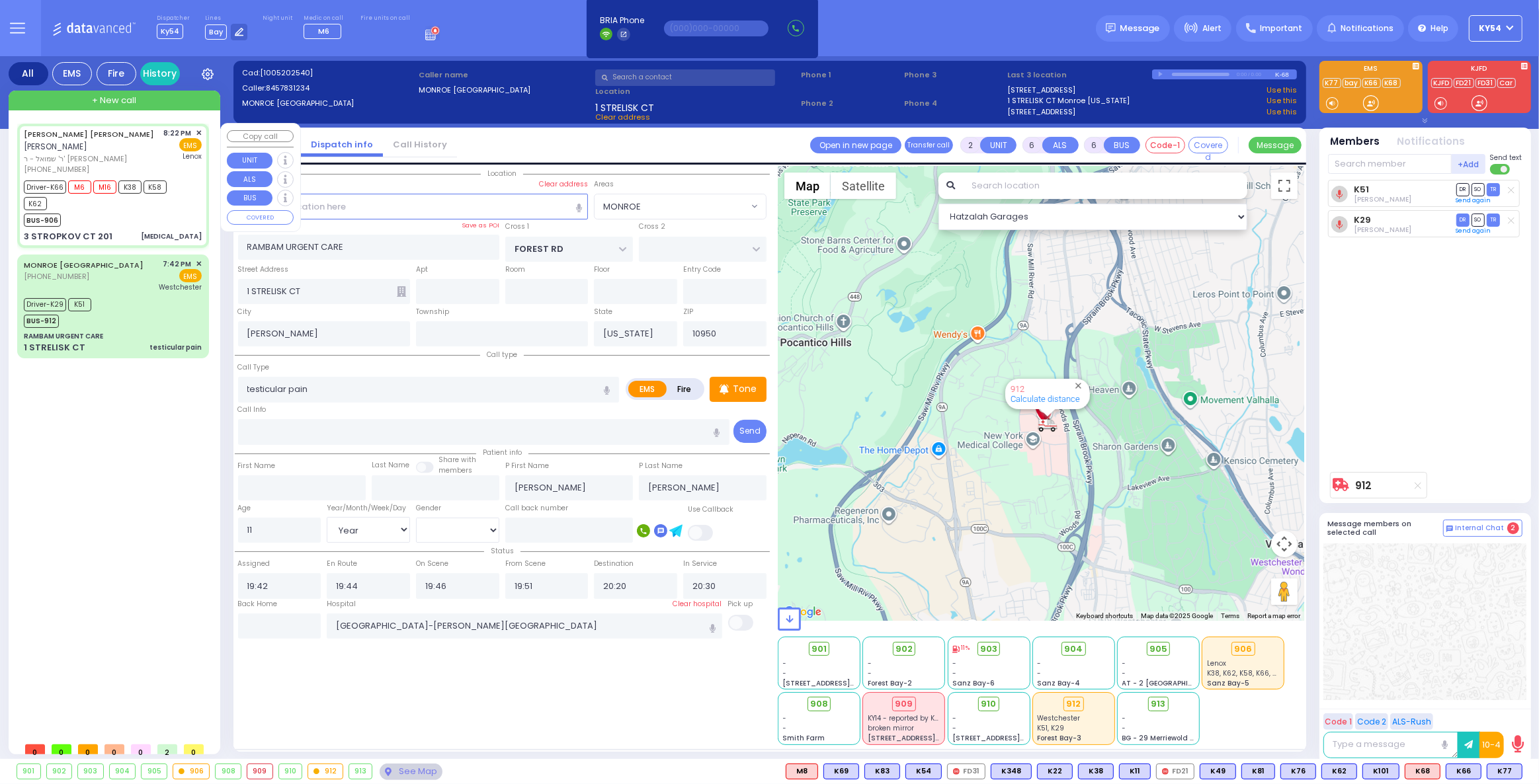
radio input "true"
type input "JACOB ISRAEL"
type input "FREUND"
type input "70"
select select "Year"
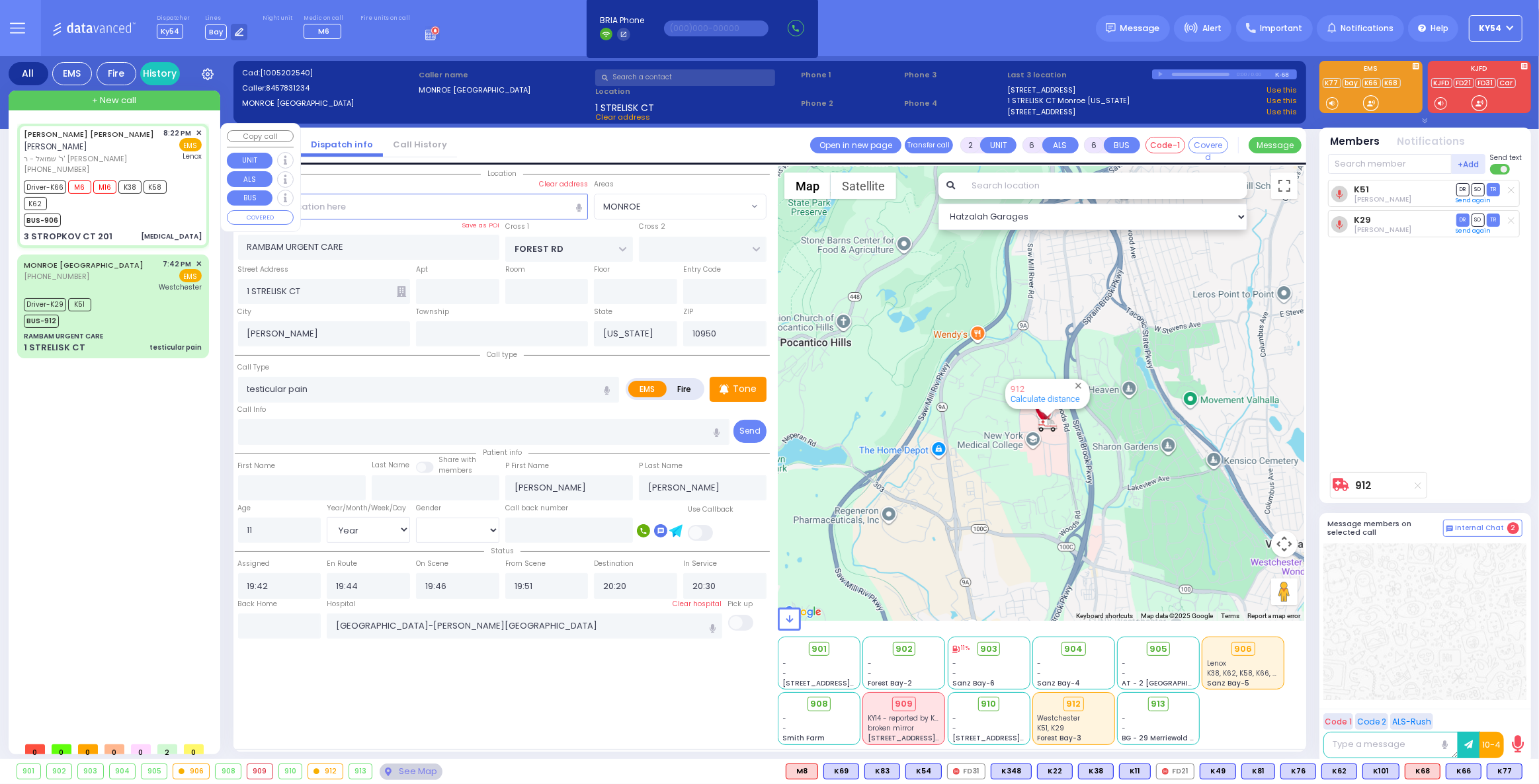
select select "[DEMOGRAPHIC_DATA]"
type input "20:22"
type input "20:24"
type input "20:26"
type input "21:08"
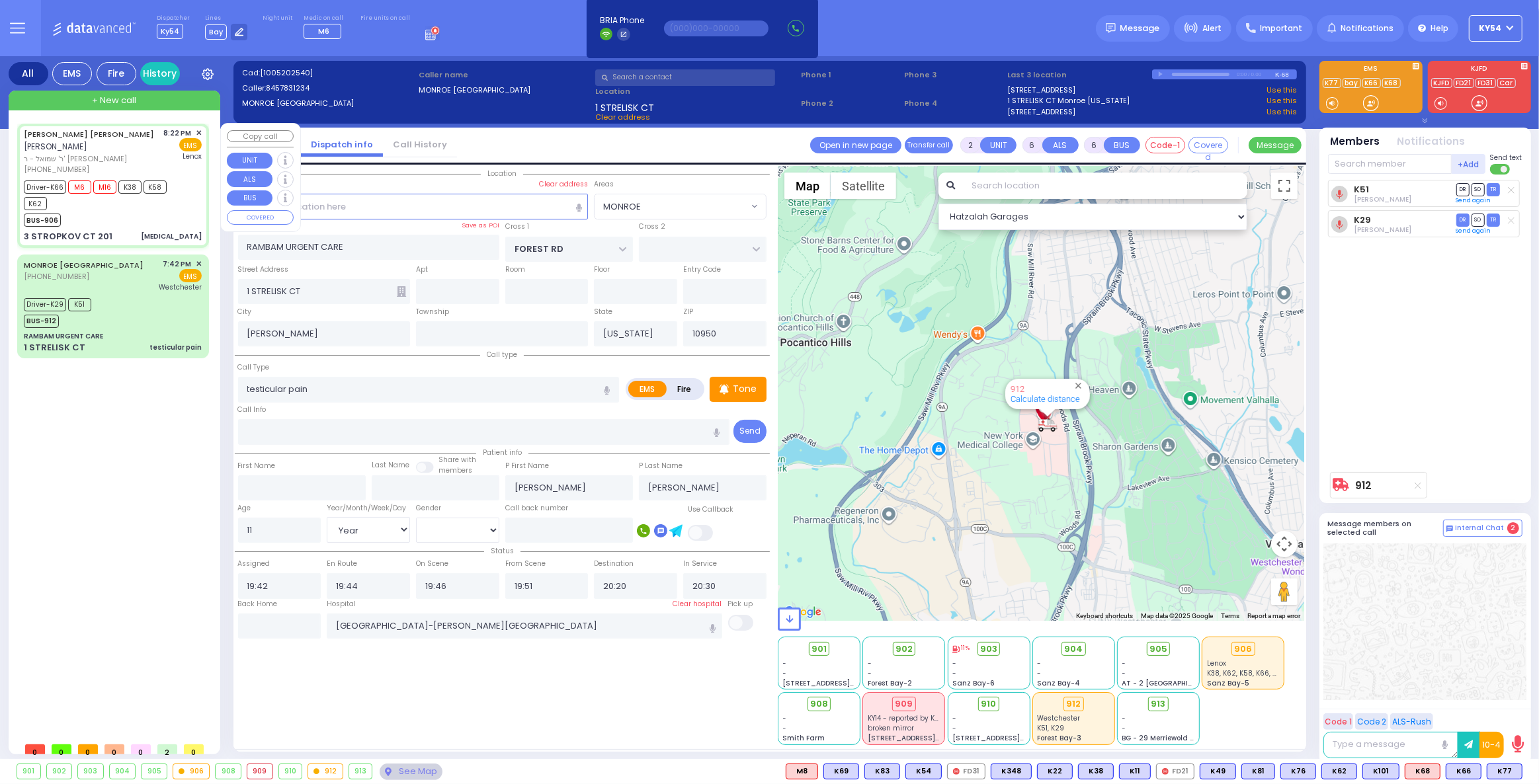
type input "Lenox Hill Hospital"
select select "Hatzalah Garages"
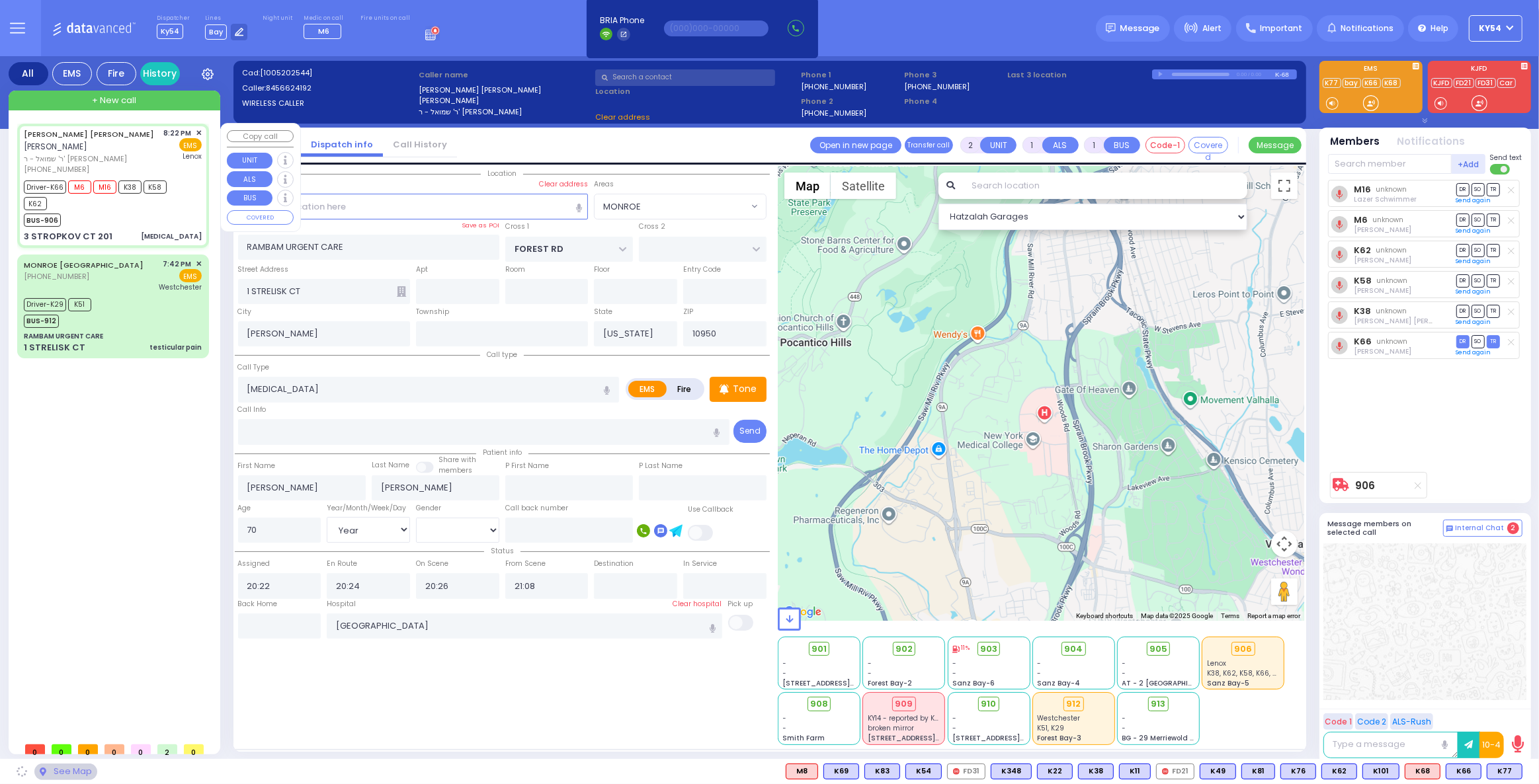
type input "RIMENEV COURT"
type input "DAJ BLVD"
type input "3 STROPKOV CT"
type input "201"
select select "SECTION 1"
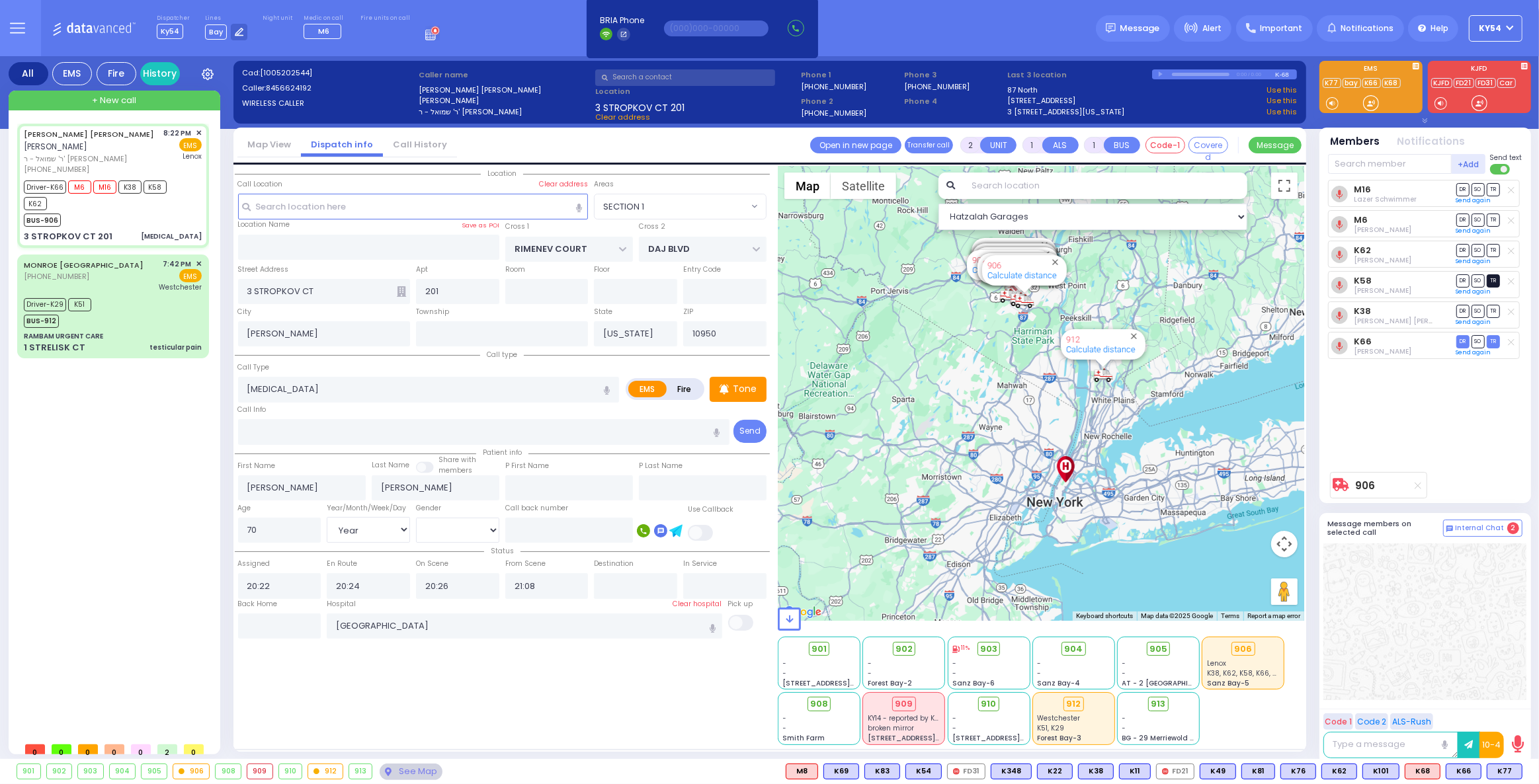
click at [1494, 278] on span "TR" at bounding box center [1493, 280] width 13 height 12
select select
radio input "true"
select select "Year"
select select "[DEMOGRAPHIC_DATA]"
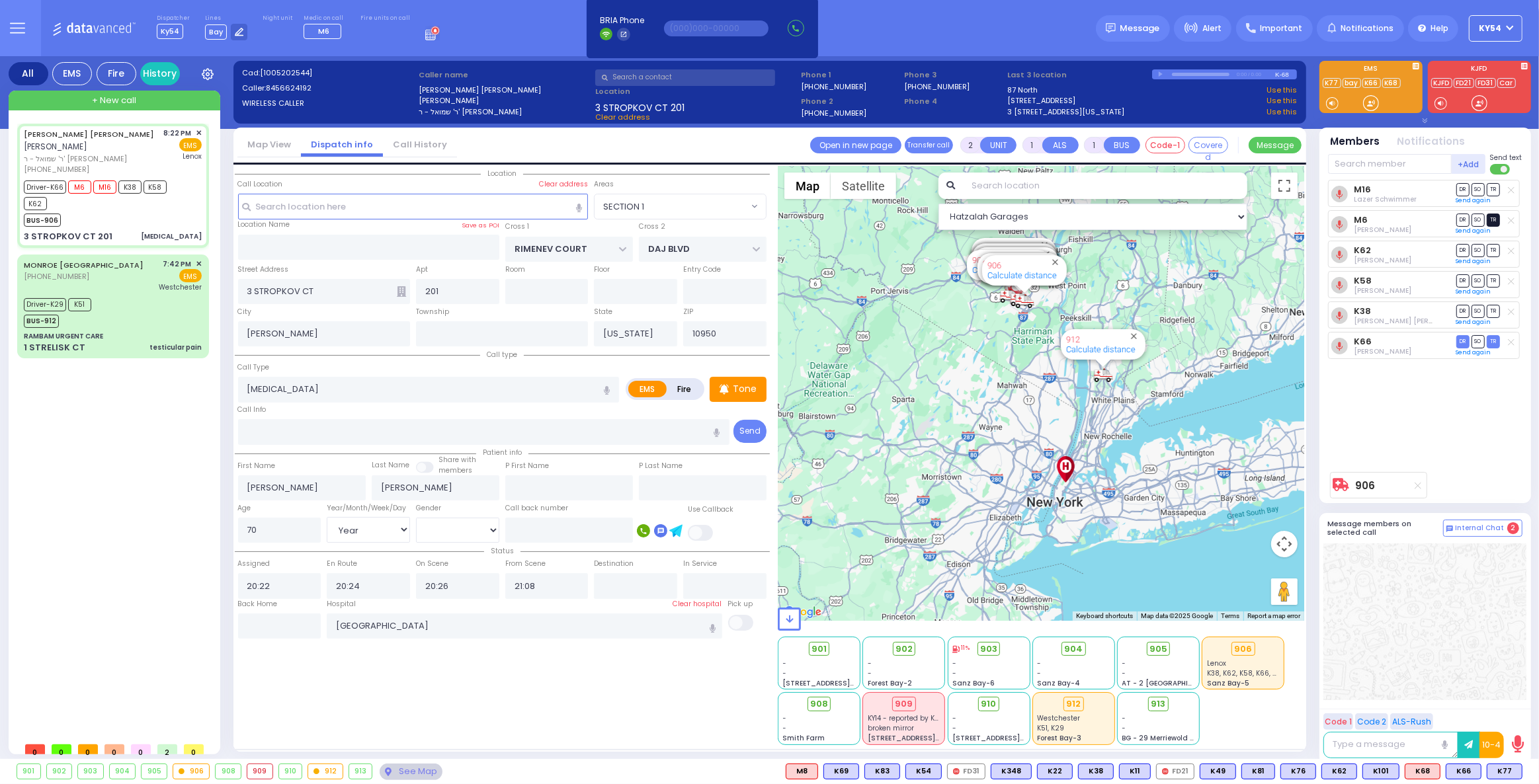
select select "SECTION 1"
select select "Hatzalah Garages"
click at [1494, 220] on span "TR" at bounding box center [1493, 220] width 13 height 12
select select
radio input "true"
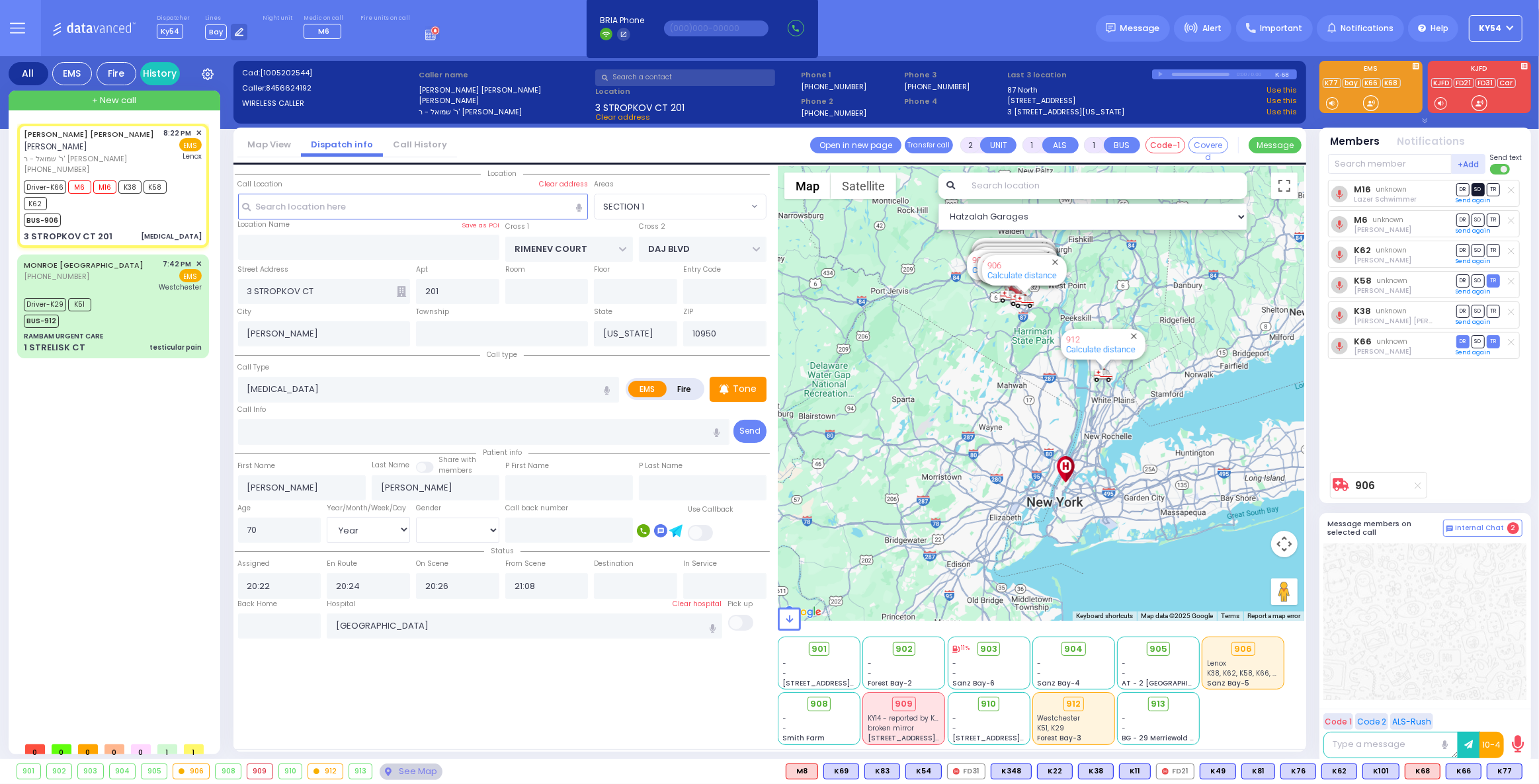
select select "Year"
select select "[DEMOGRAPHIC_DATA]"
select select "SECTION 1"
select select "Hatzalah Garages"
click at [1476, 189] on span "SO" at bounding box center [1478, 189] width 13 height 12
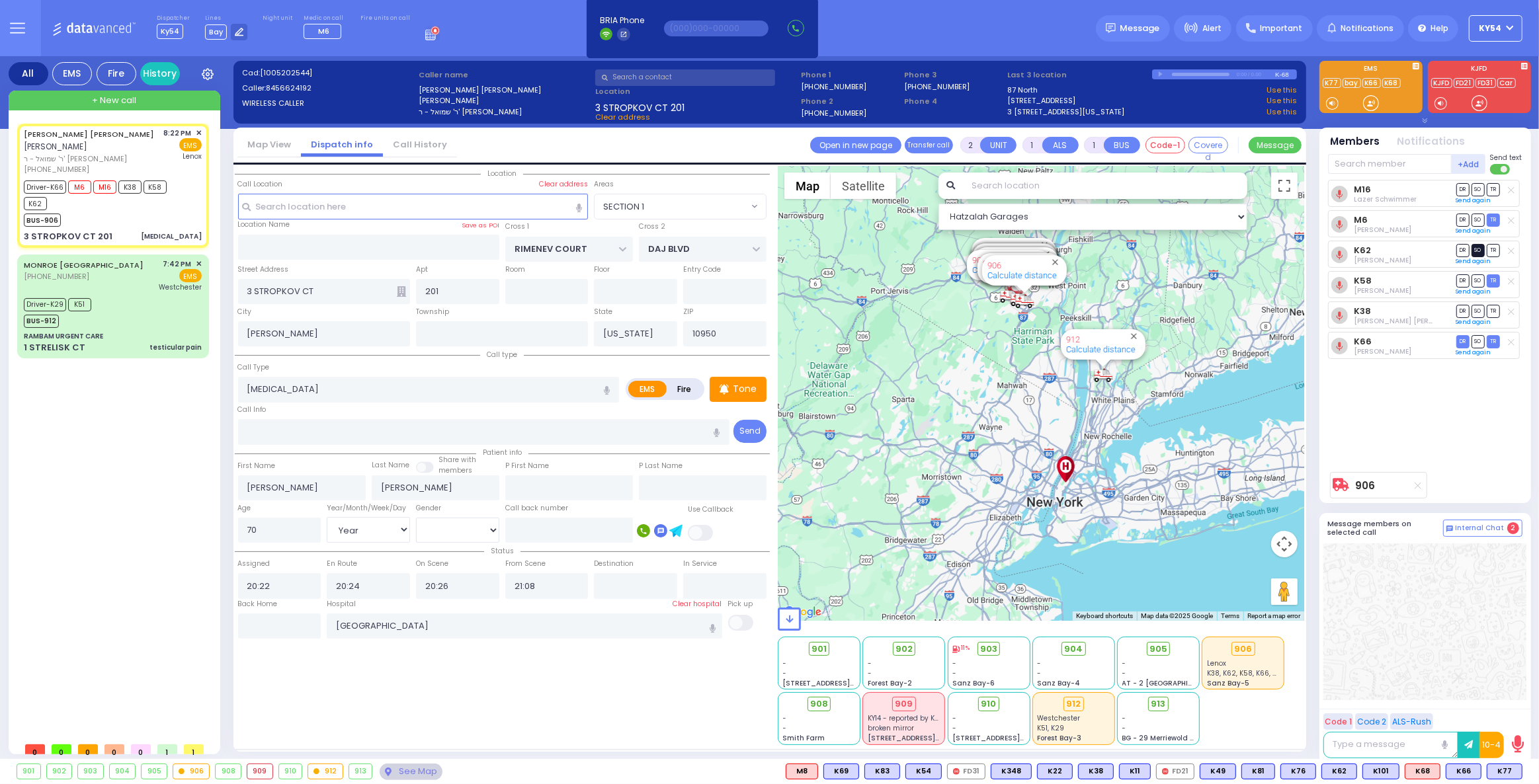
select select
radio input "true"
select select "Year"
select select "[DEMOGRAPHIC_DATA]"
select select "Hatzalah Garages"
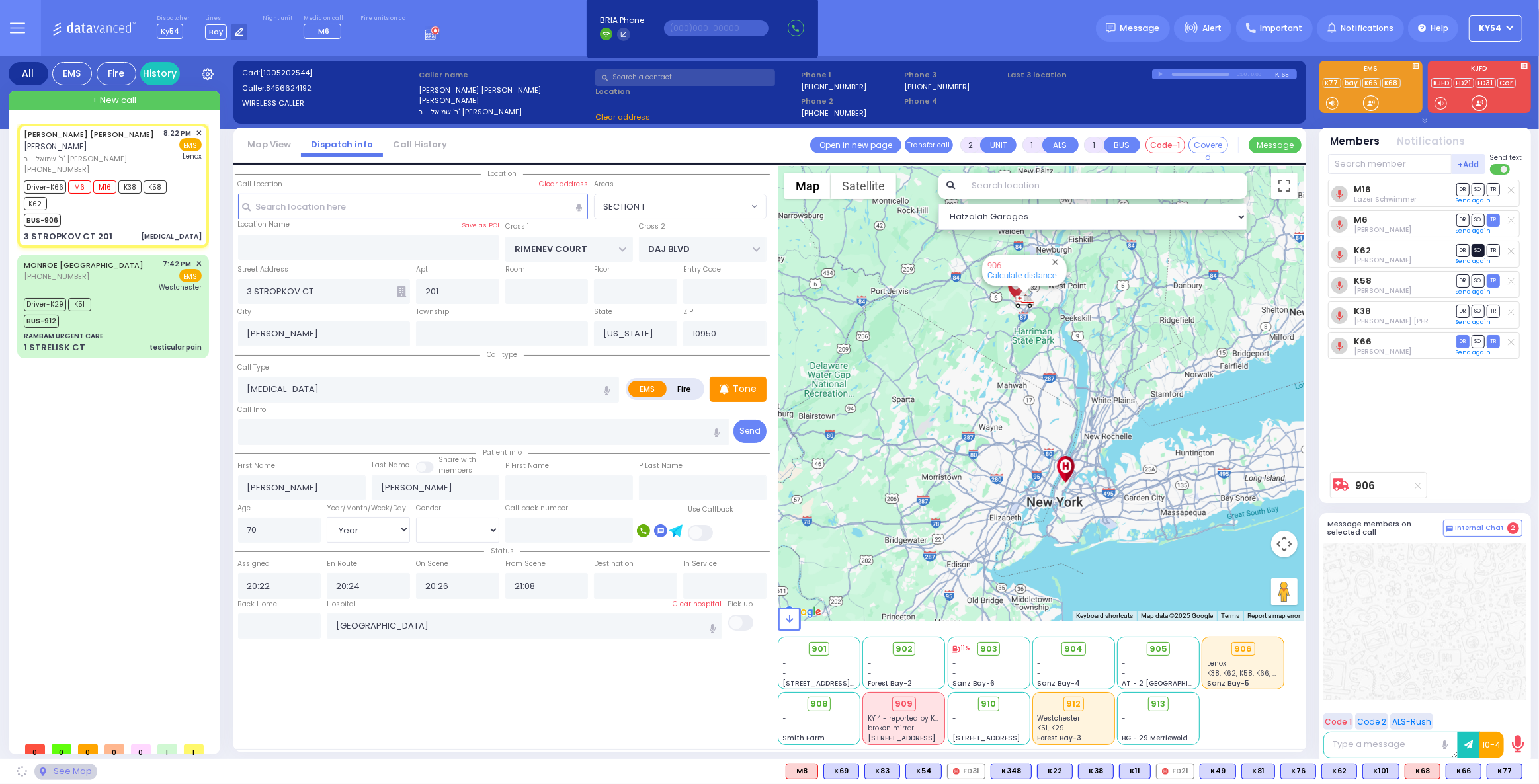
select select "SECTION 1"
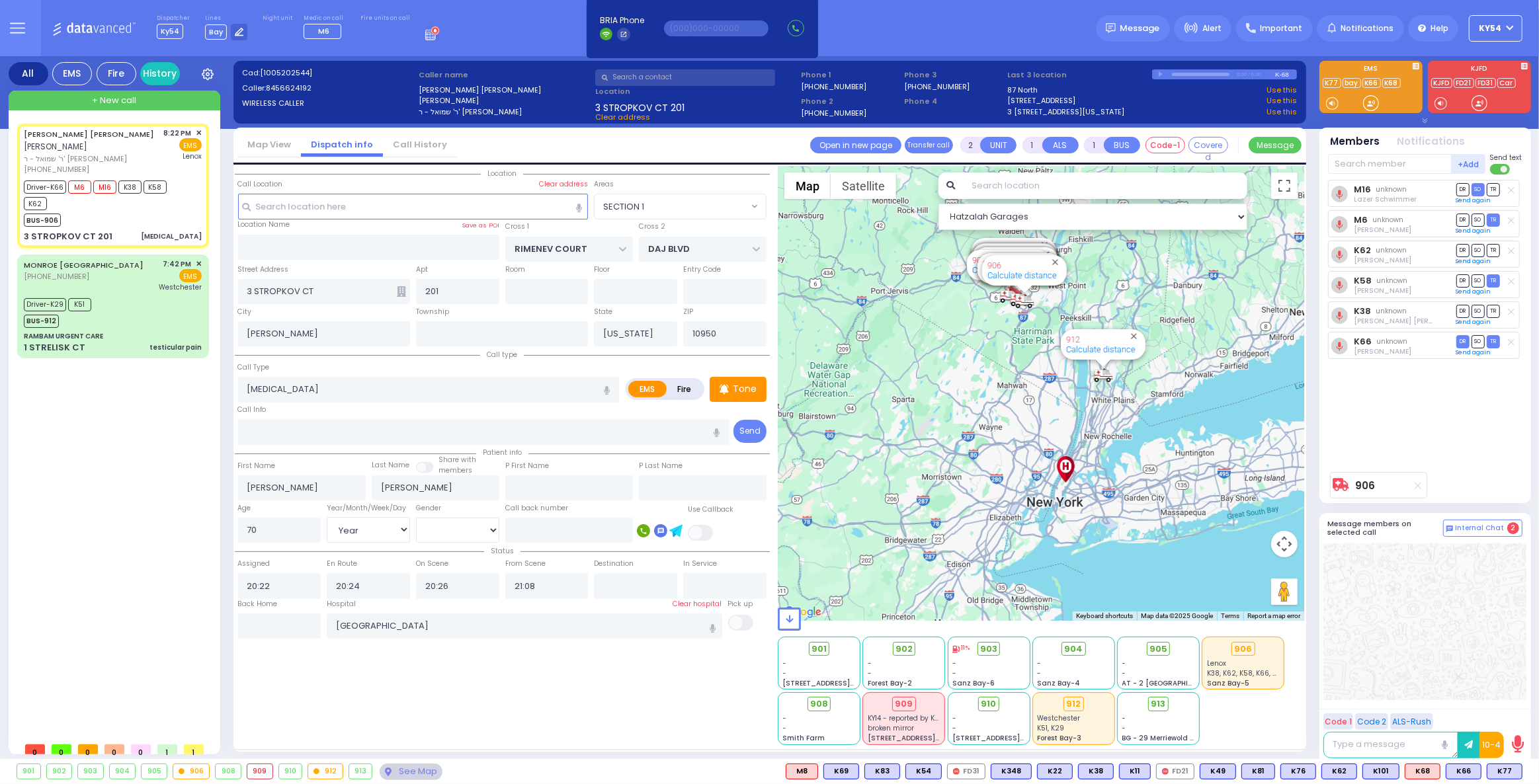
click at [1478, 248] on span "SO" at bounding box center [1478, 250] width 13 height 12
select select
radio input "true"
select select "Year"
select select "[DEMOGRAPHIC_DATA]"
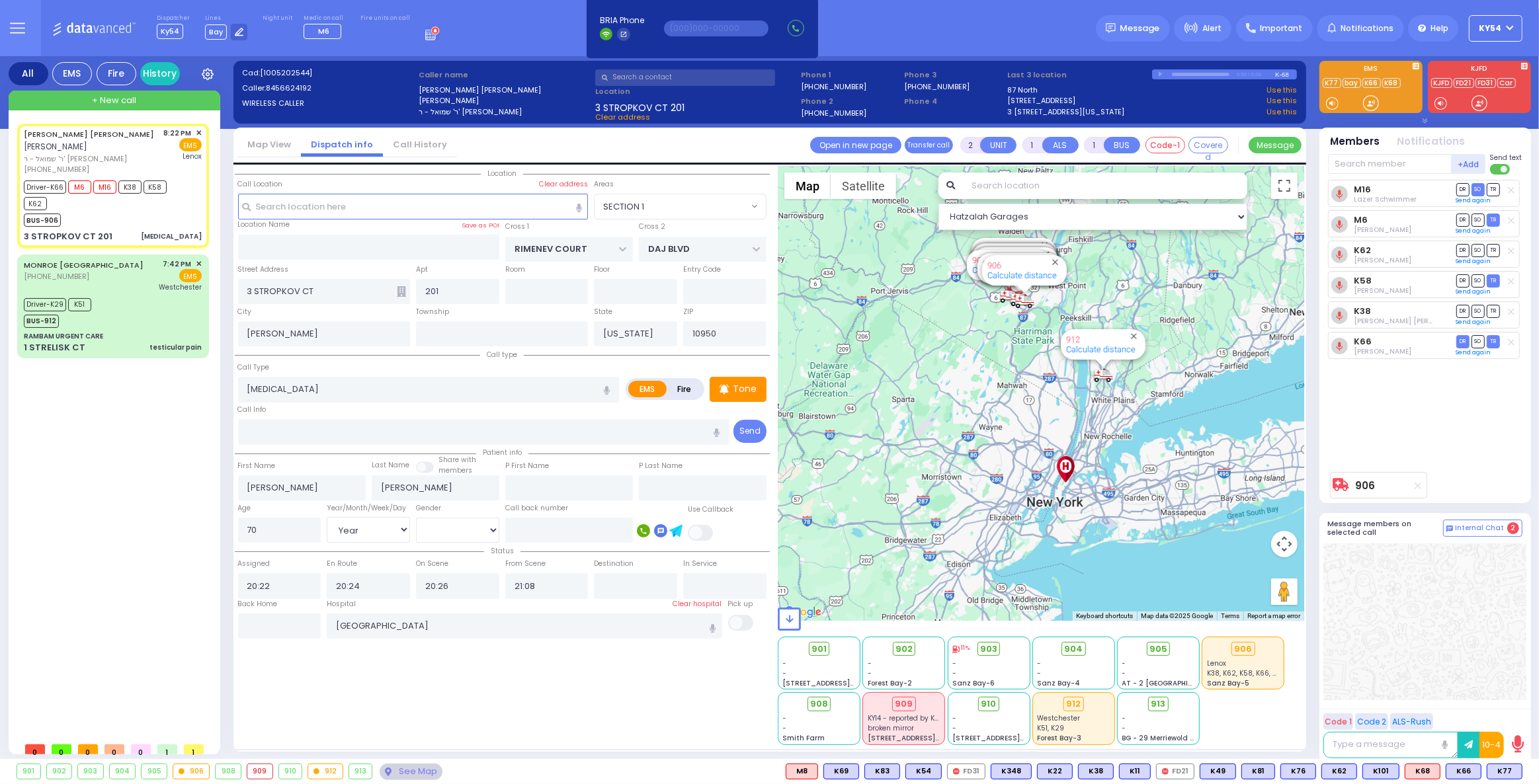
select select "SECTION 1"
select select "Hatzalah Garages"
click at [1479, 310] on span "SO" at bounding box center [1478, 310] width 13 height 12
select select
radio input "true"
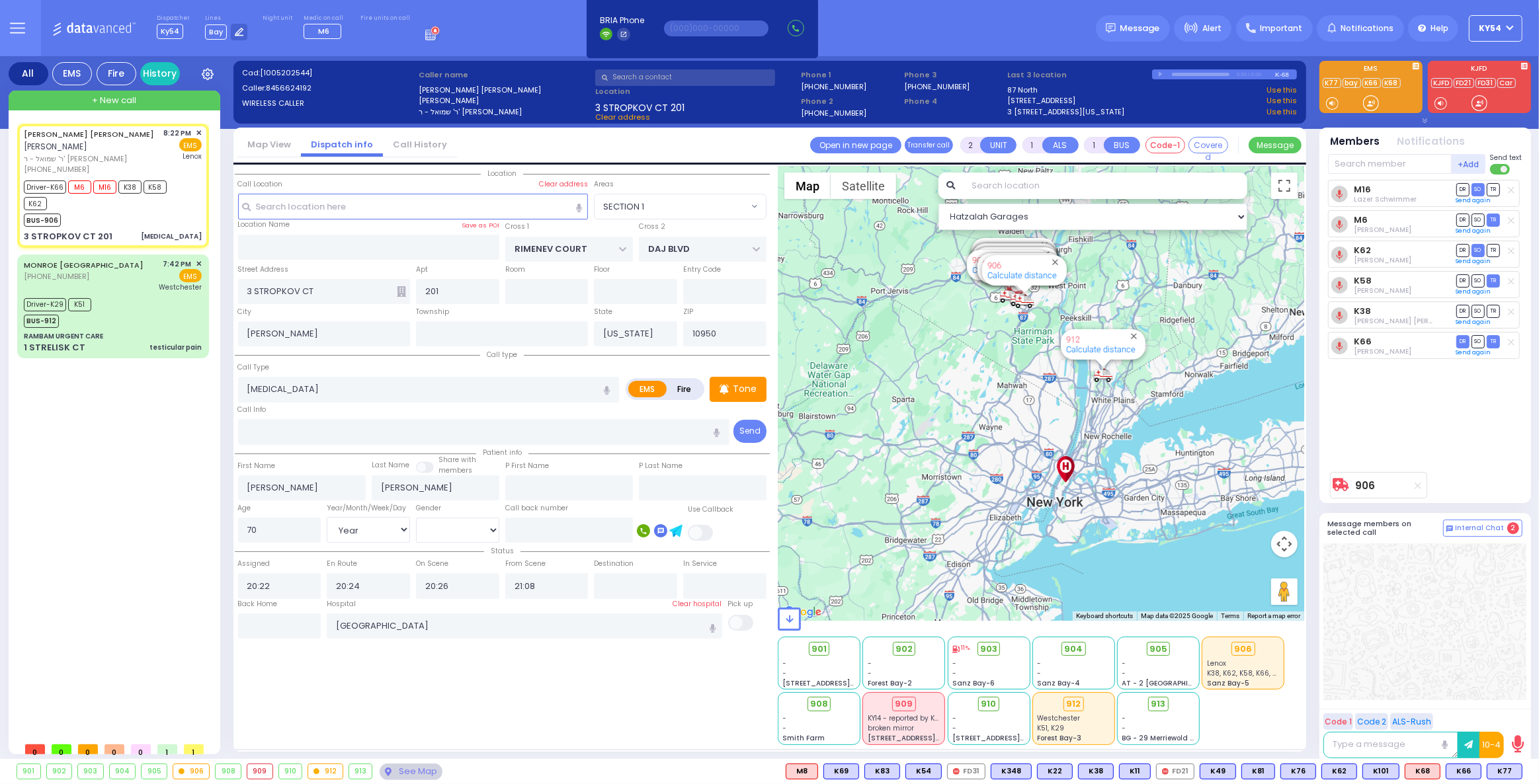
select select "Year"
select select "[DEMOGRAPHIC_DATA]"
select select "Hatzalah Garages"
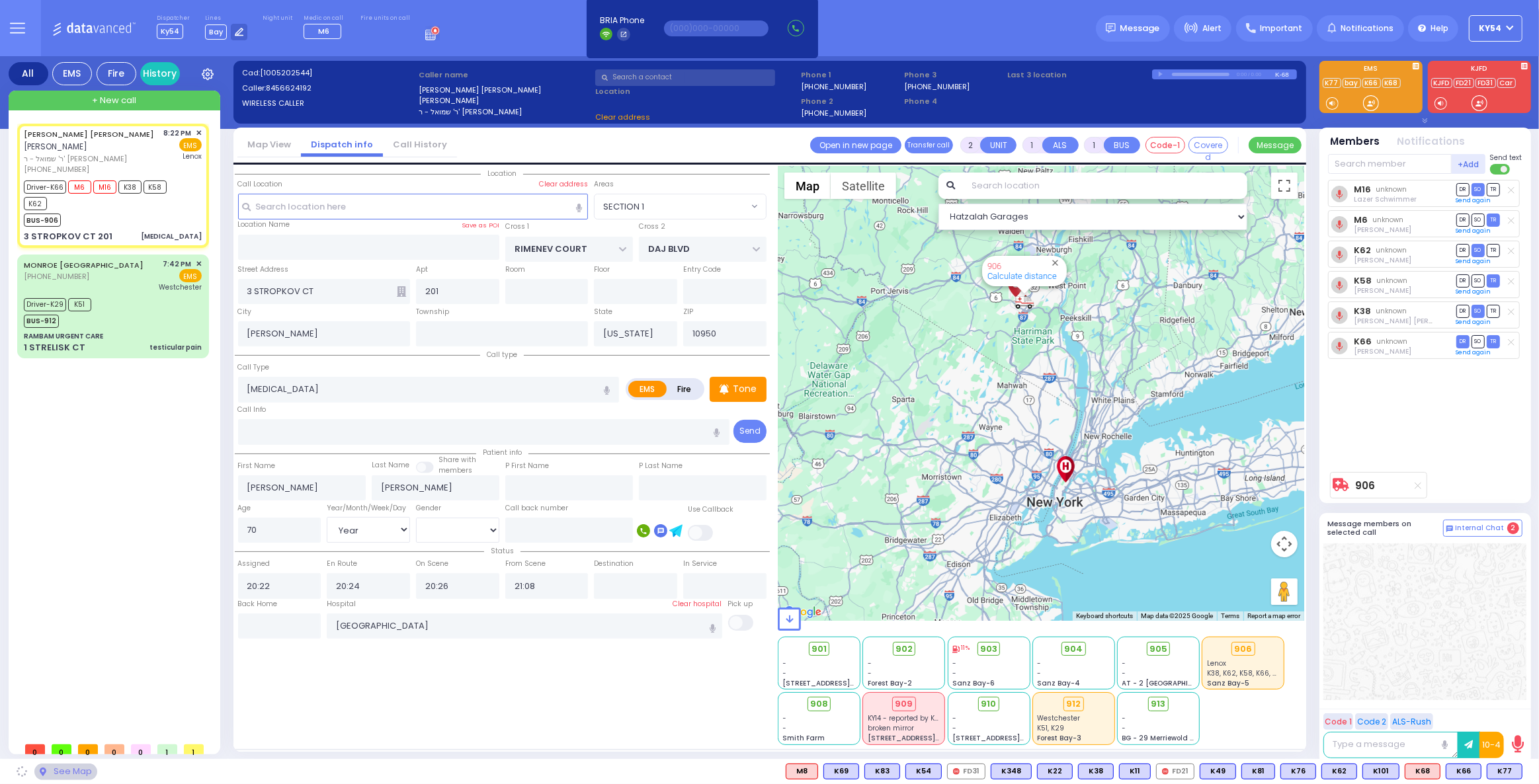
select select "SECTION 1"
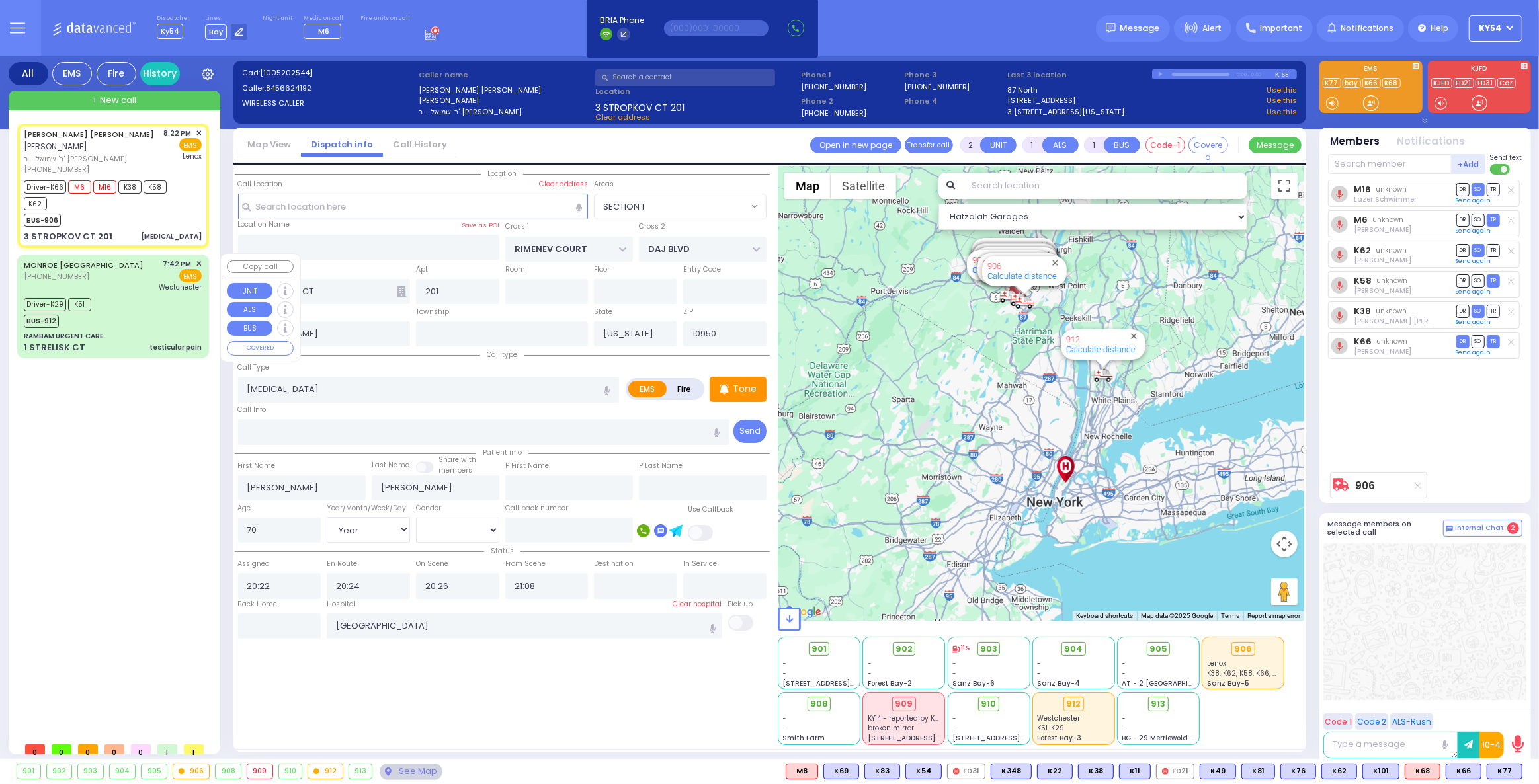
drag, startPoint x: 111, startPoint y: 464, endPoint x: 141, endPoint y: 485, distance: 36.6
click at [111, 465] on div "JACOB ISRAEL FREUND יעקב ישראל פריינד ר' שמואל - ר' יצחק לעבאוויטש (845) 662-41…" at bounding box center [116, 430] width 197 height 612
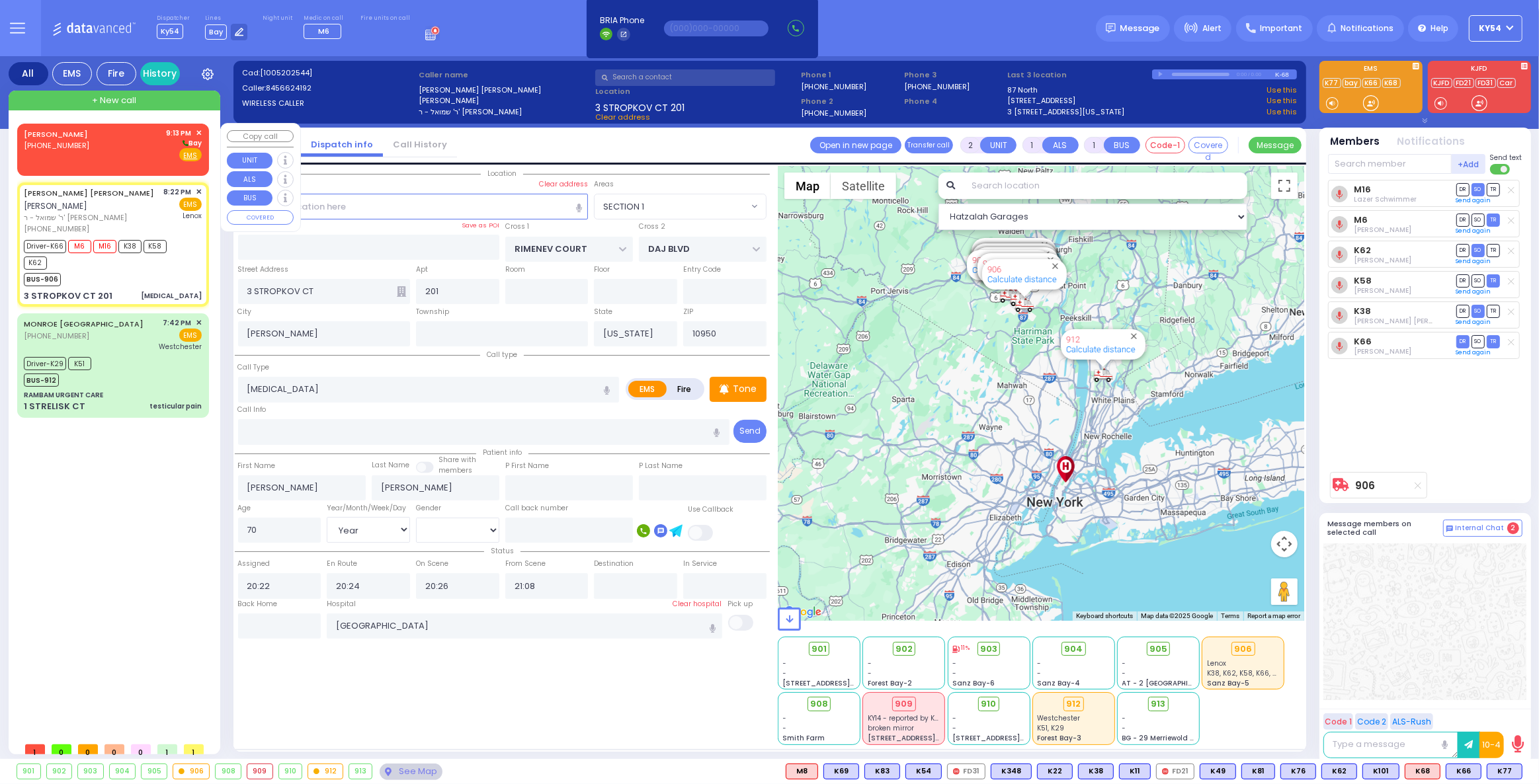
click at [100, 145] on div "WEISZ,DAVID (929) 269-2564 9:13 PM ✕ Bay EMS" at bounding box center [112, 145] width 178 height 35
select select
radio input "true"
select select
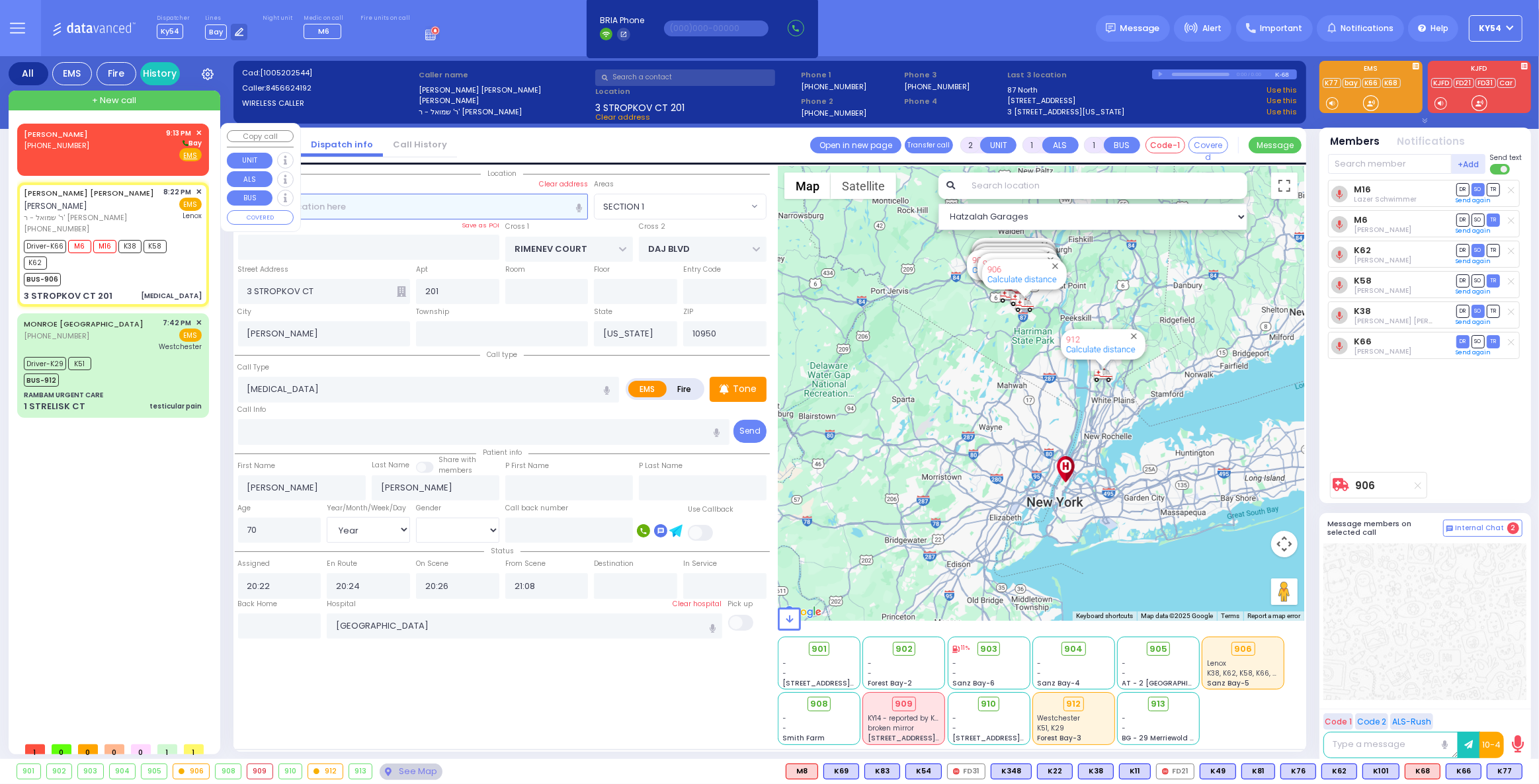
type input "21:13"
select select "Hatzalah Garages"
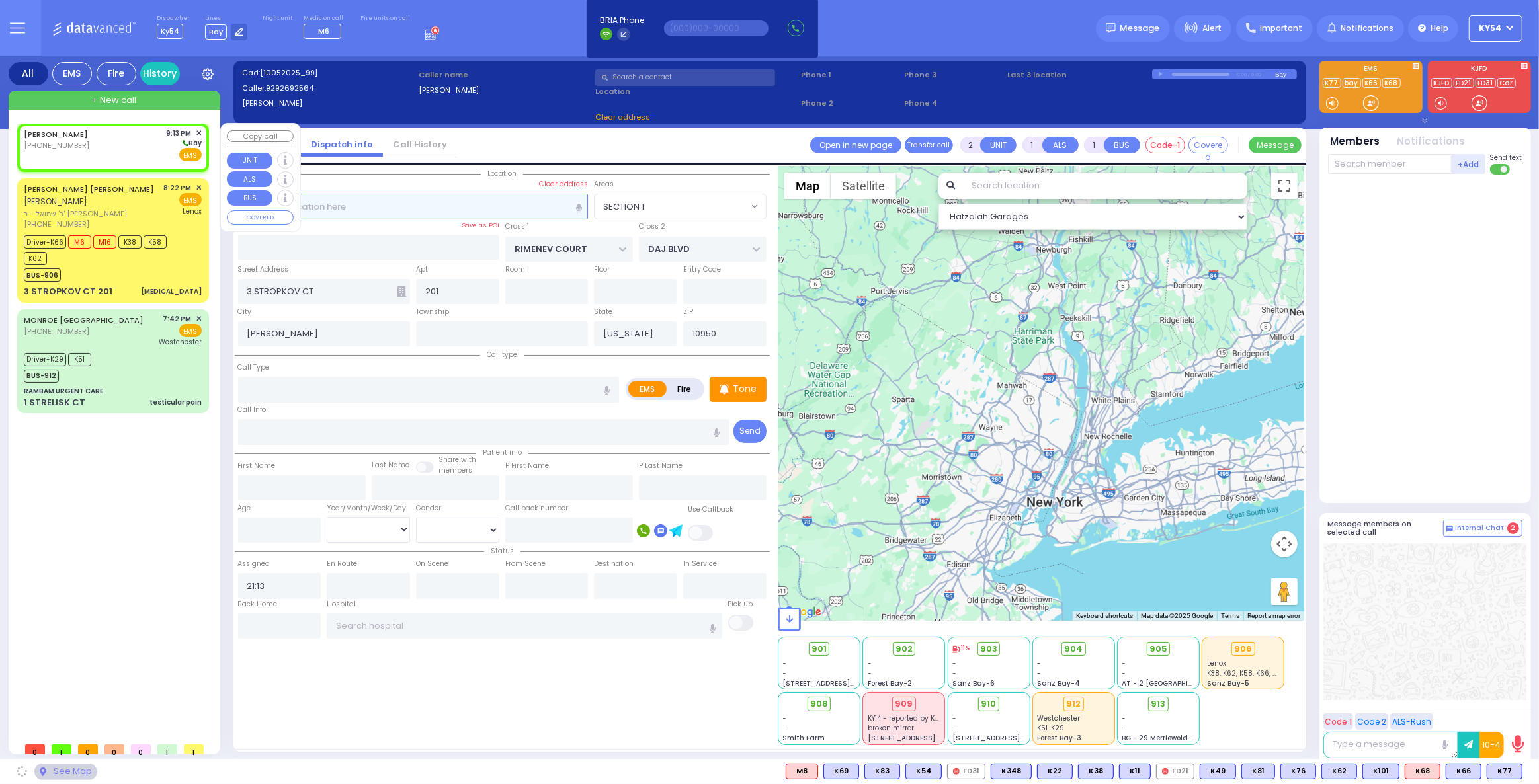
select select
radio input "true"
select select
select select "Hatzalah Garages"
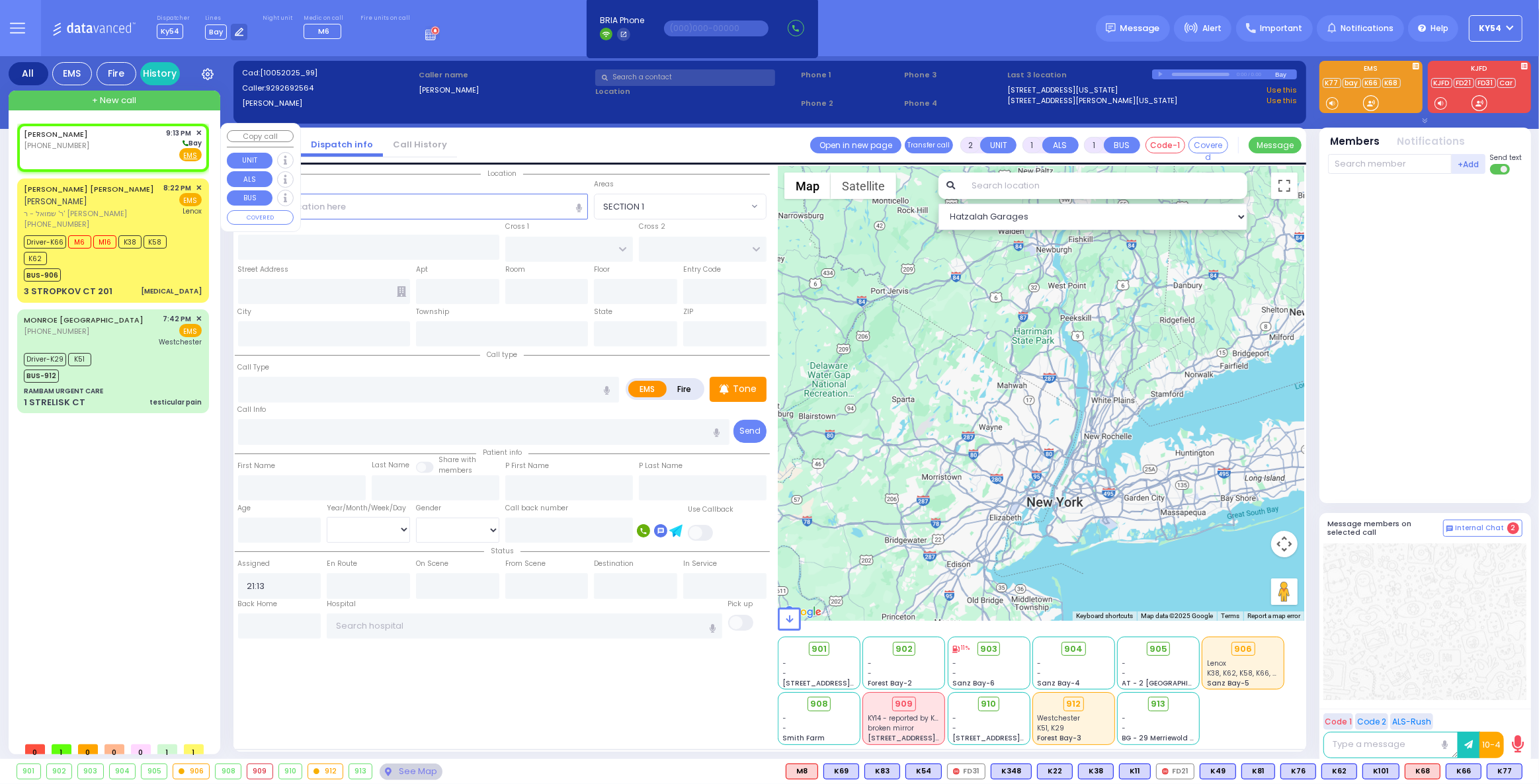
click at [117, 143] on div "WEISZ,DAVID (929) 269-2564 9:13 PM ✕ Bay EMS" at bounding box center [112, 145] width 178 height 35
select select
radio input "true"
select select
select select "Hatzalah Garages"
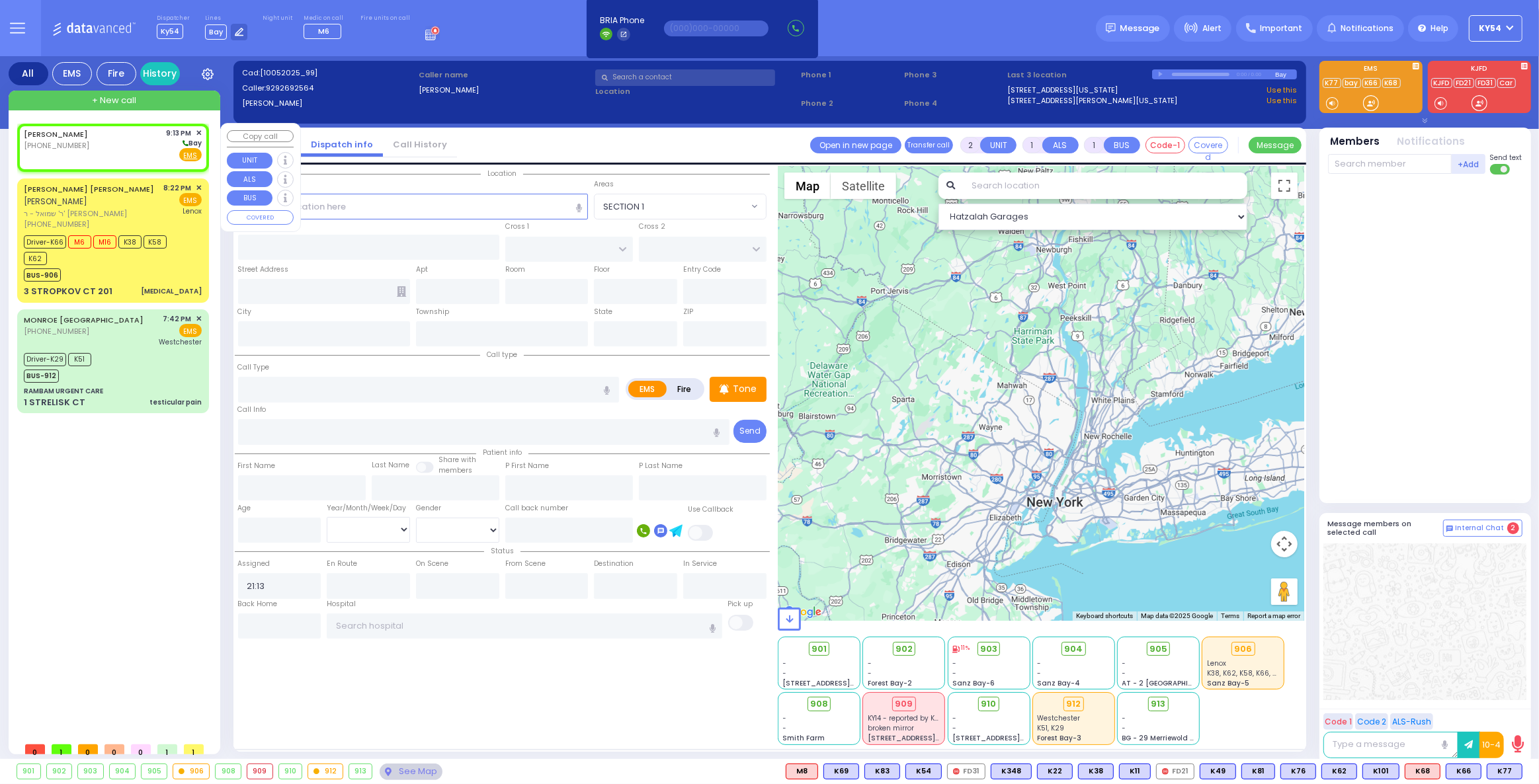
click at [117, 150] on div "WEISZ,DAVID (929) 269-2564 9:13 PM ✕ Bay EMS" at bounding box center [112, 145] width 178 height 35
select select
radio input "true"
select select
select select "Hatzalah Garages"
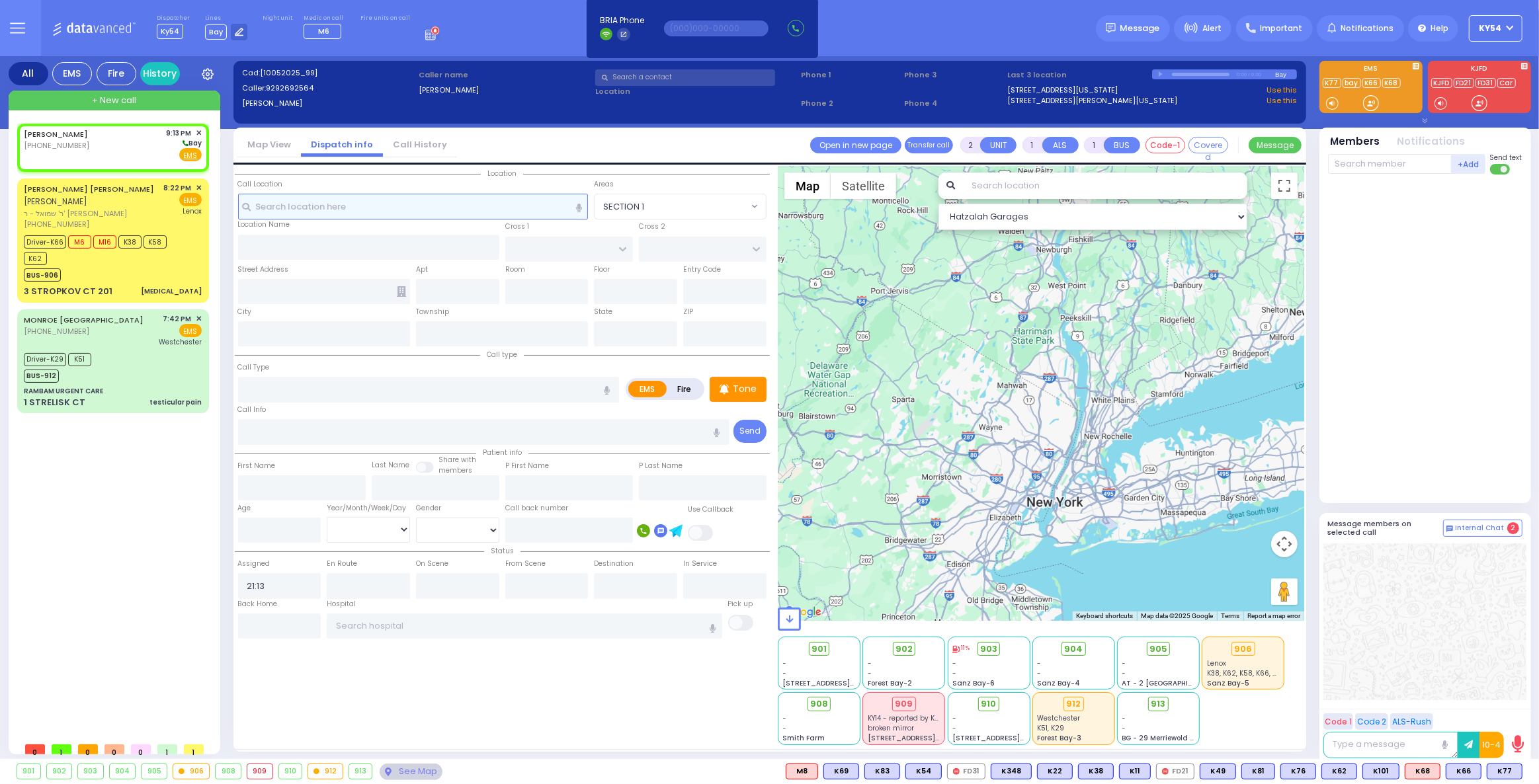
click at [415, 207] on input "text" at bounding box center [413, 206] width 351 height 25
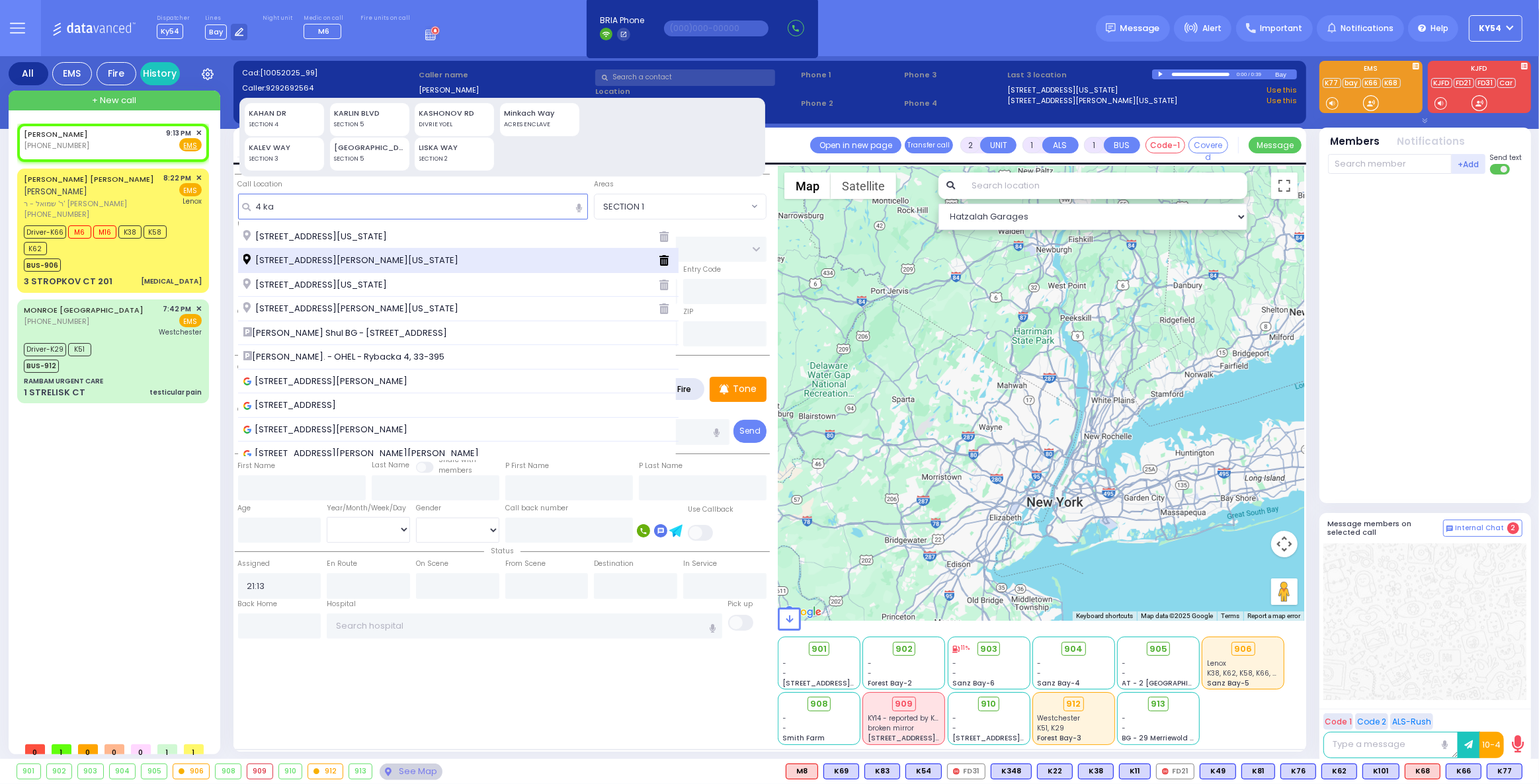
click at [440, 262] on span "4 Kashonov Way Kiryas Joel New York 10950" at bounding box center [353, 261] width 220 height 13
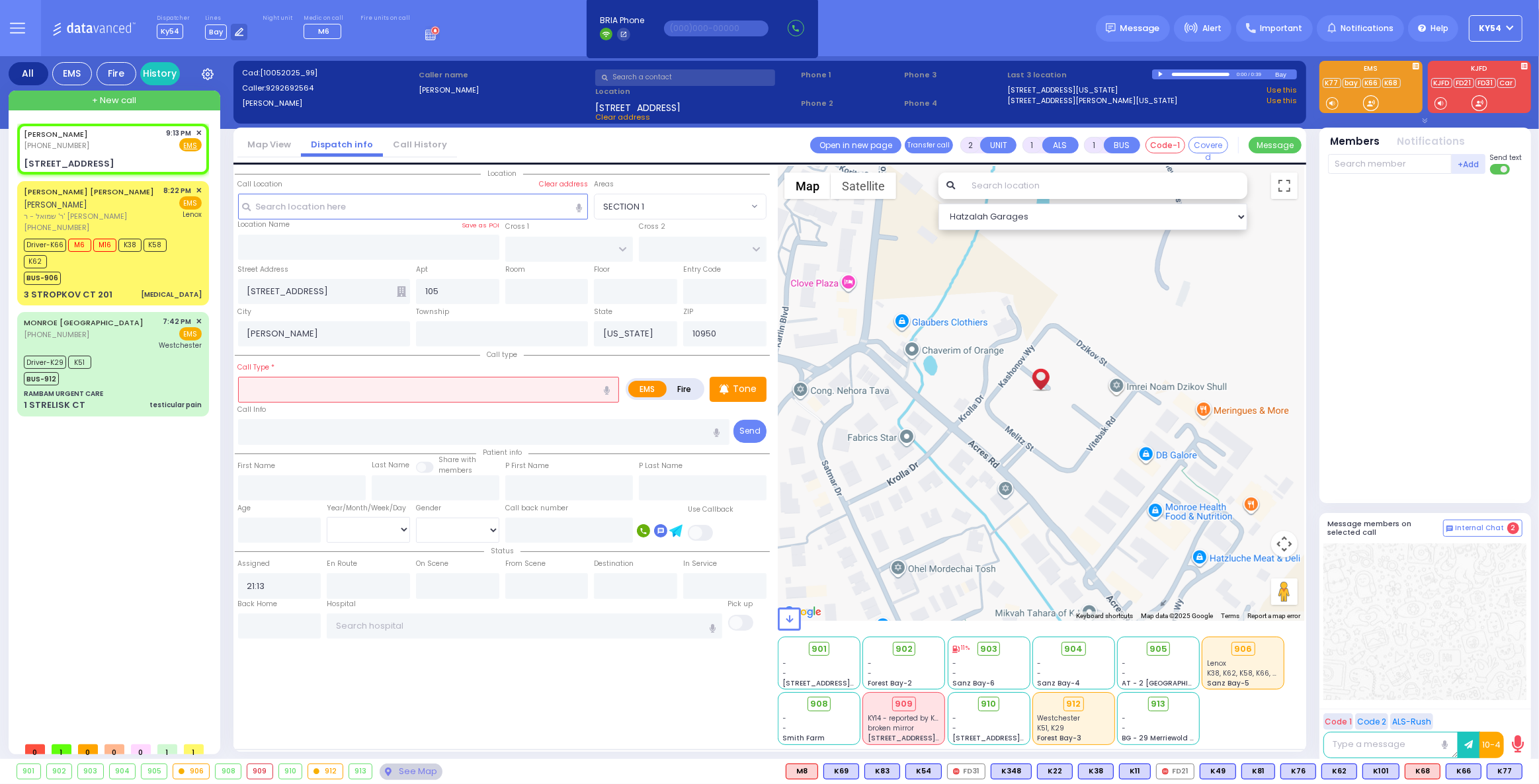
click at [127, 515] on div "WEISZ,DAVID (929) 269-2564 9:13 PM ✕ EMS Driver-K66" at bounding box center [116, 430] width 197 height 612
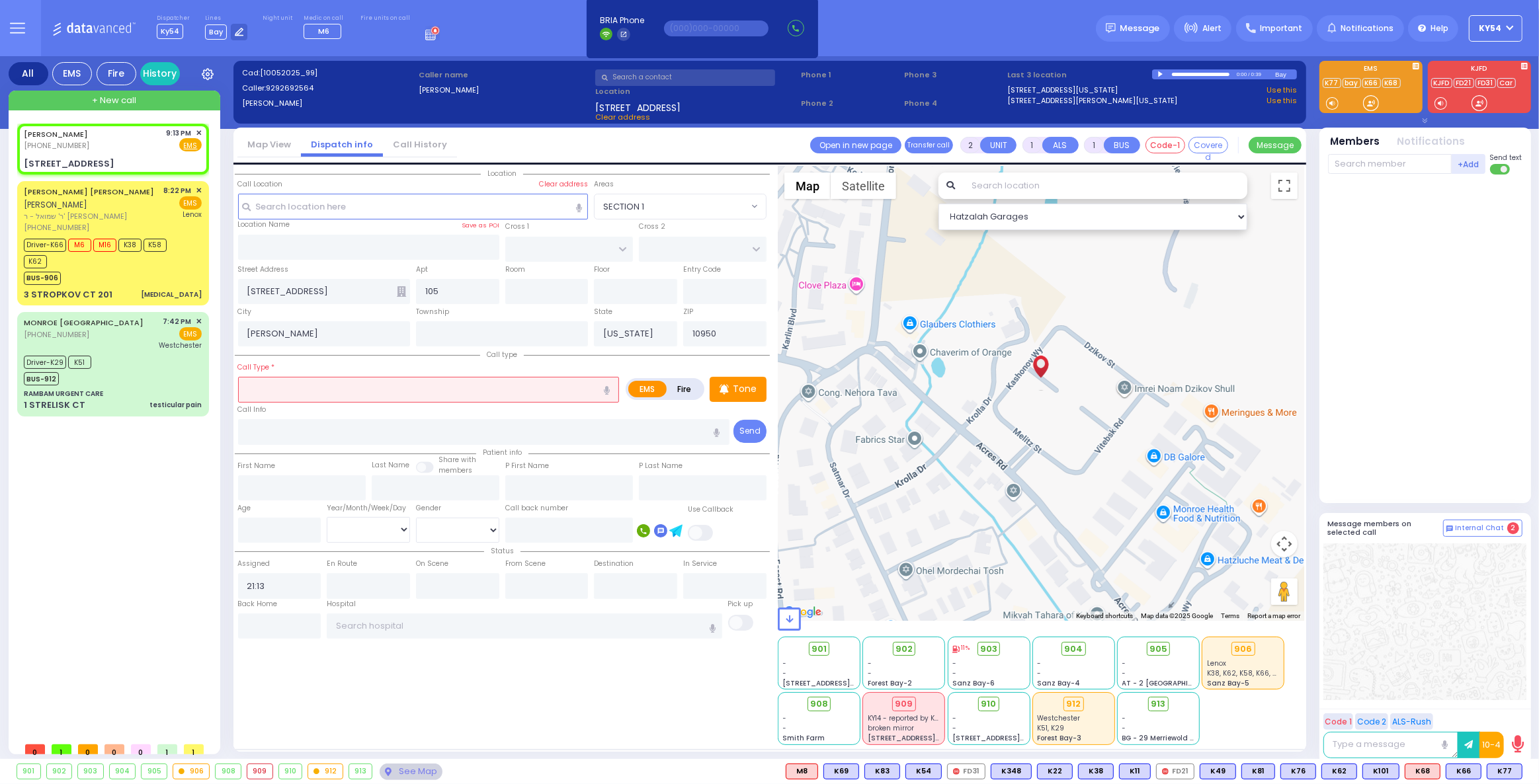
click at [1160, 71] on div at bounding box center [1162, 74] width 7 height 6
click at [1160, 73] on div at bounding box center [1162, 74] width 7 height 6
click at [1216, 73] on div at bounding box center [1201, 74] width 58 height 4
click at [1211, 73] on div at bounding box center [1201, 74] width 58 height 4
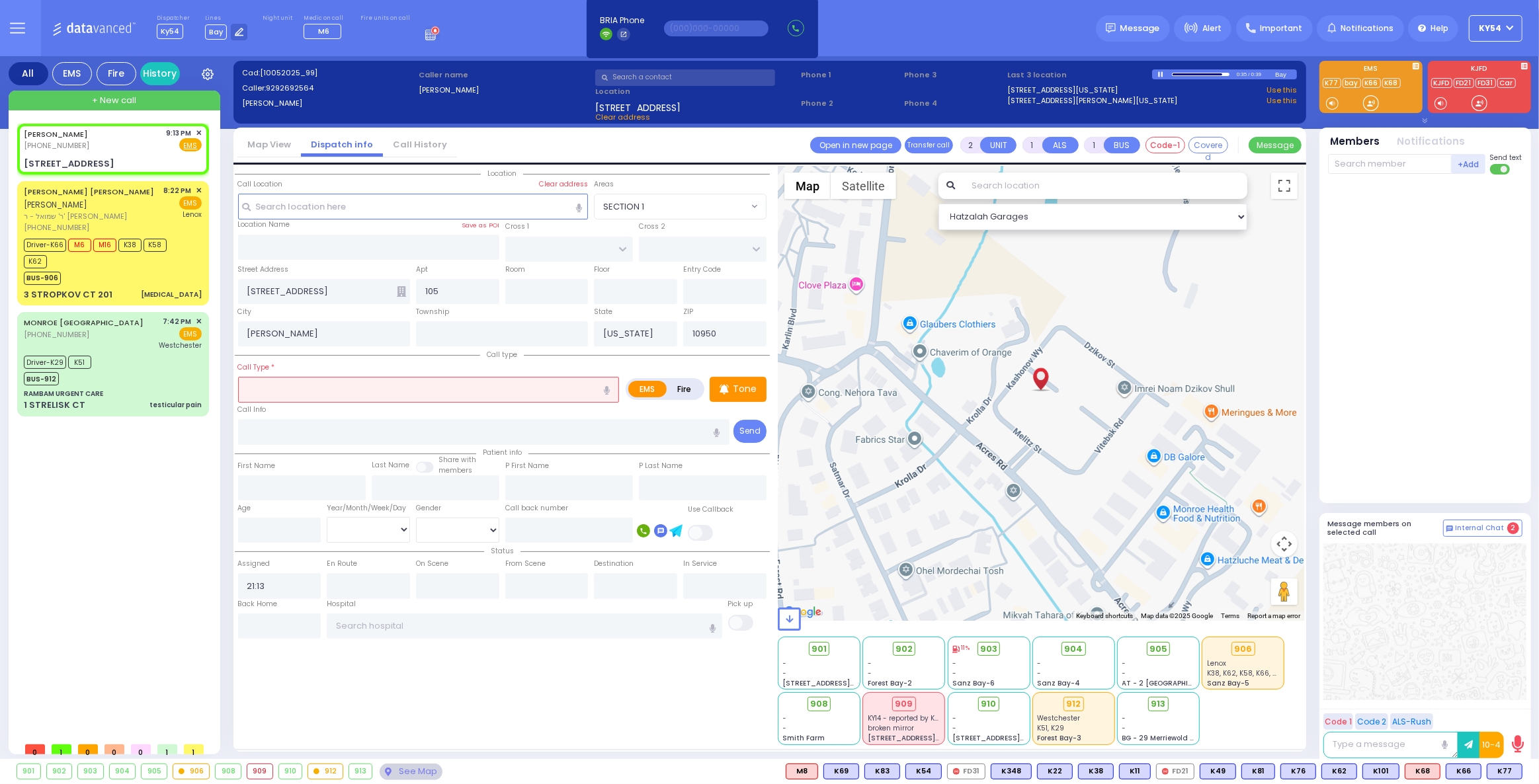
click at [1161, 75] on div at bounding box center [1162, 73] width 7 height 5
click at [120, 485] on div "WEISZ,DAVID (929) 269-2564 9:13 PM ✕ EMS Driver-K66" at bounding box center [116, 430] width 197 height 612
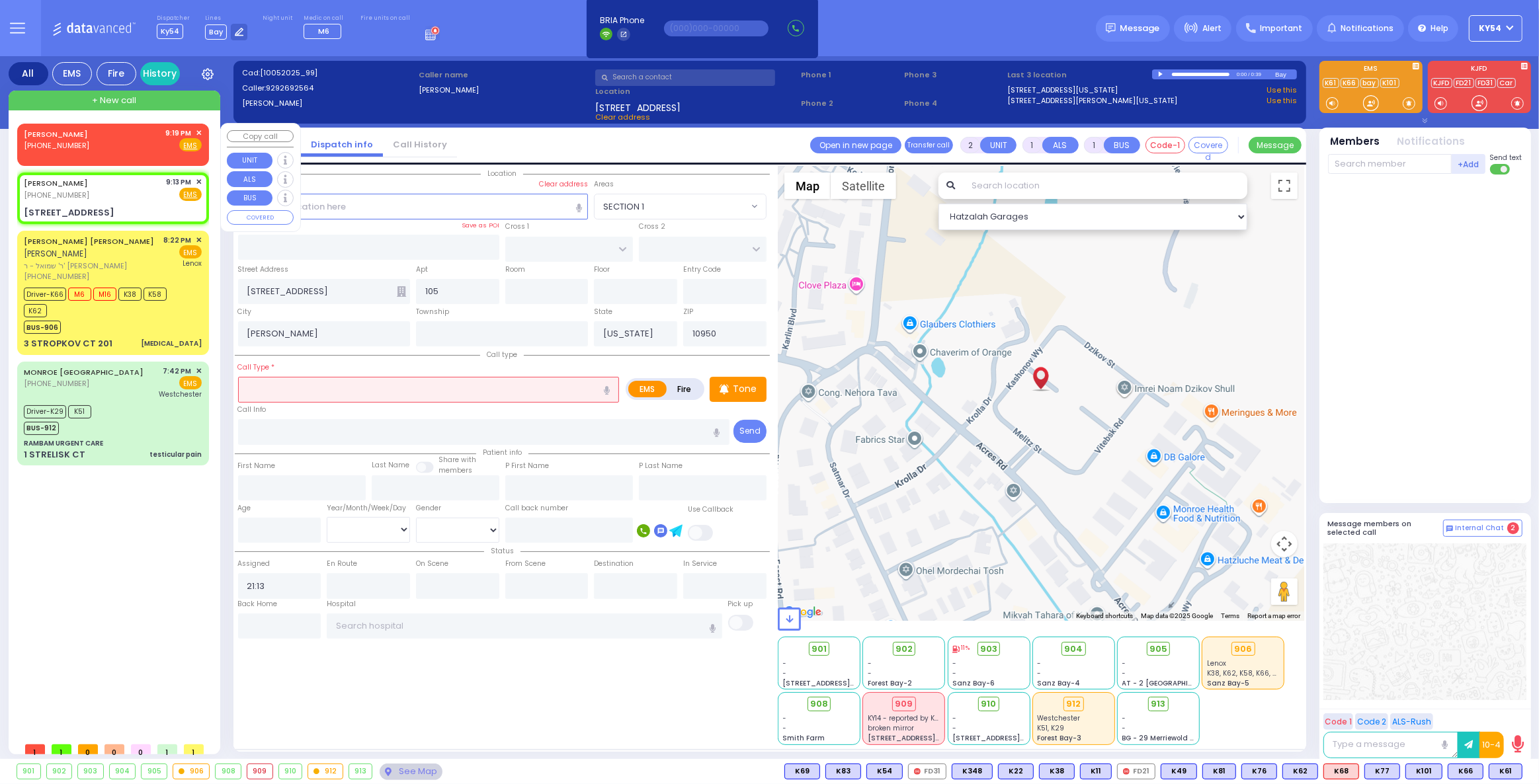
click at [199, 132] on span "✕" at bounding box center [199, 133] width 6 height 12
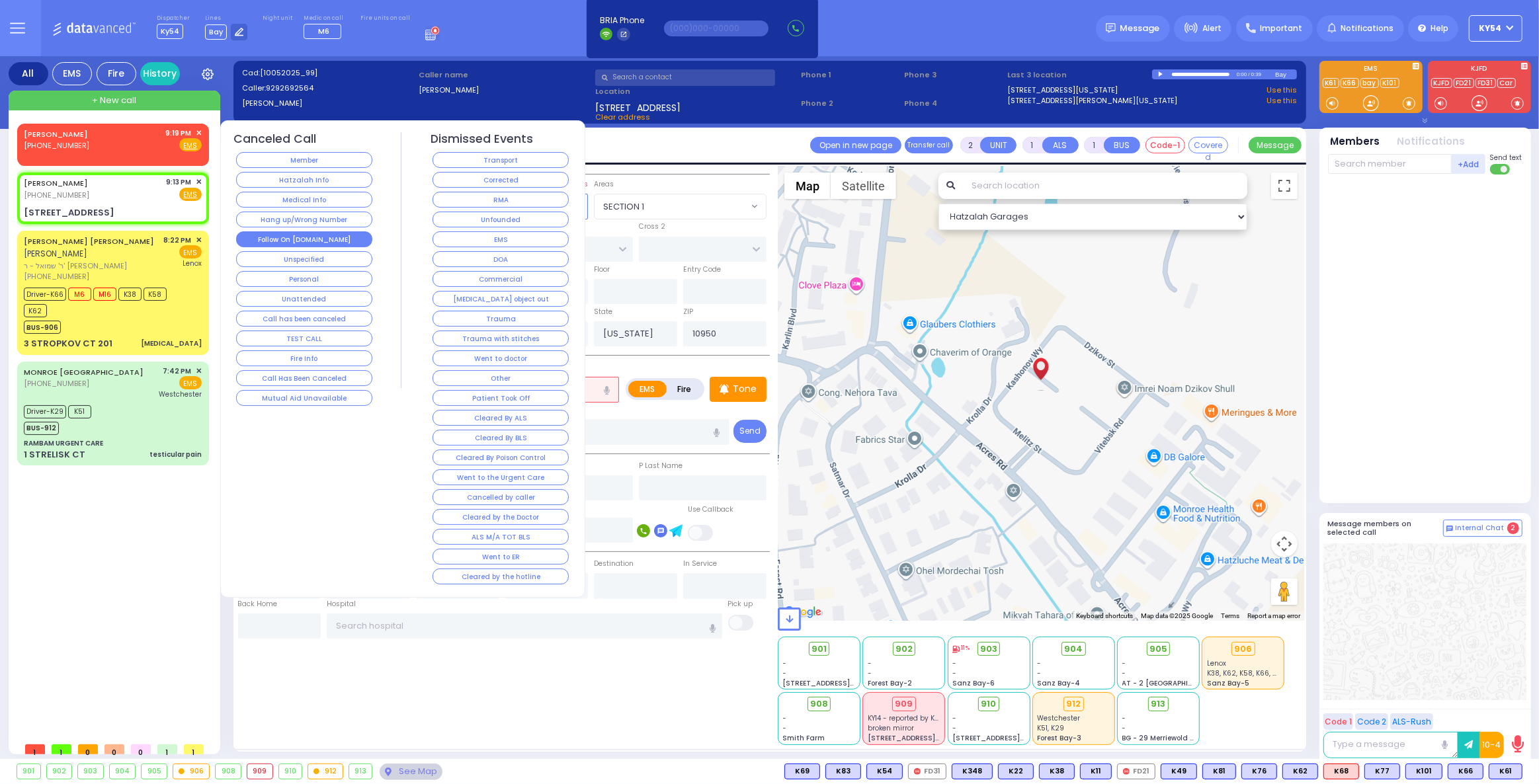
click at [259, 238] on button "Follow On [DOMAIN_NAME]" at bounding box center [304, 239] width 136 height 16
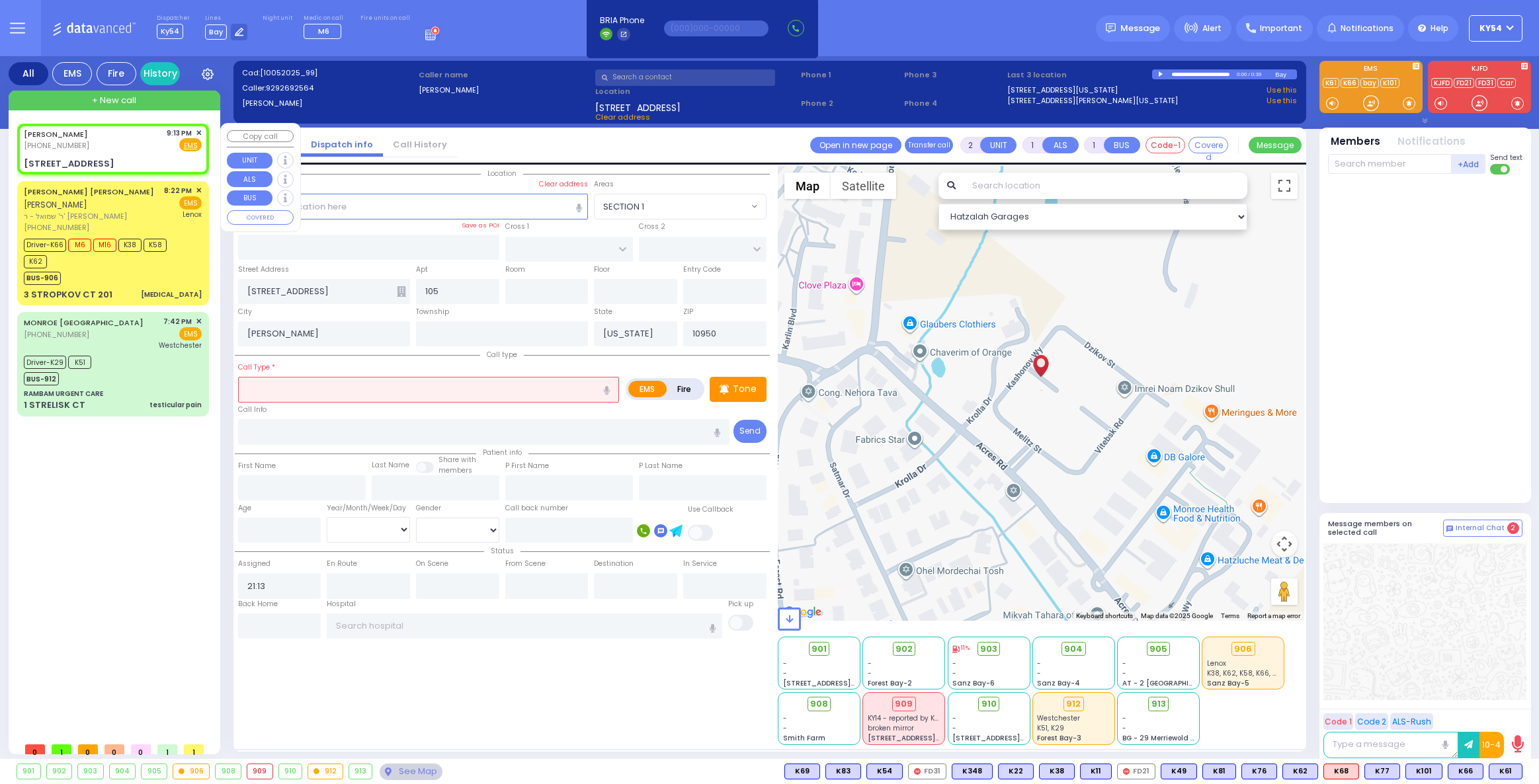
select select
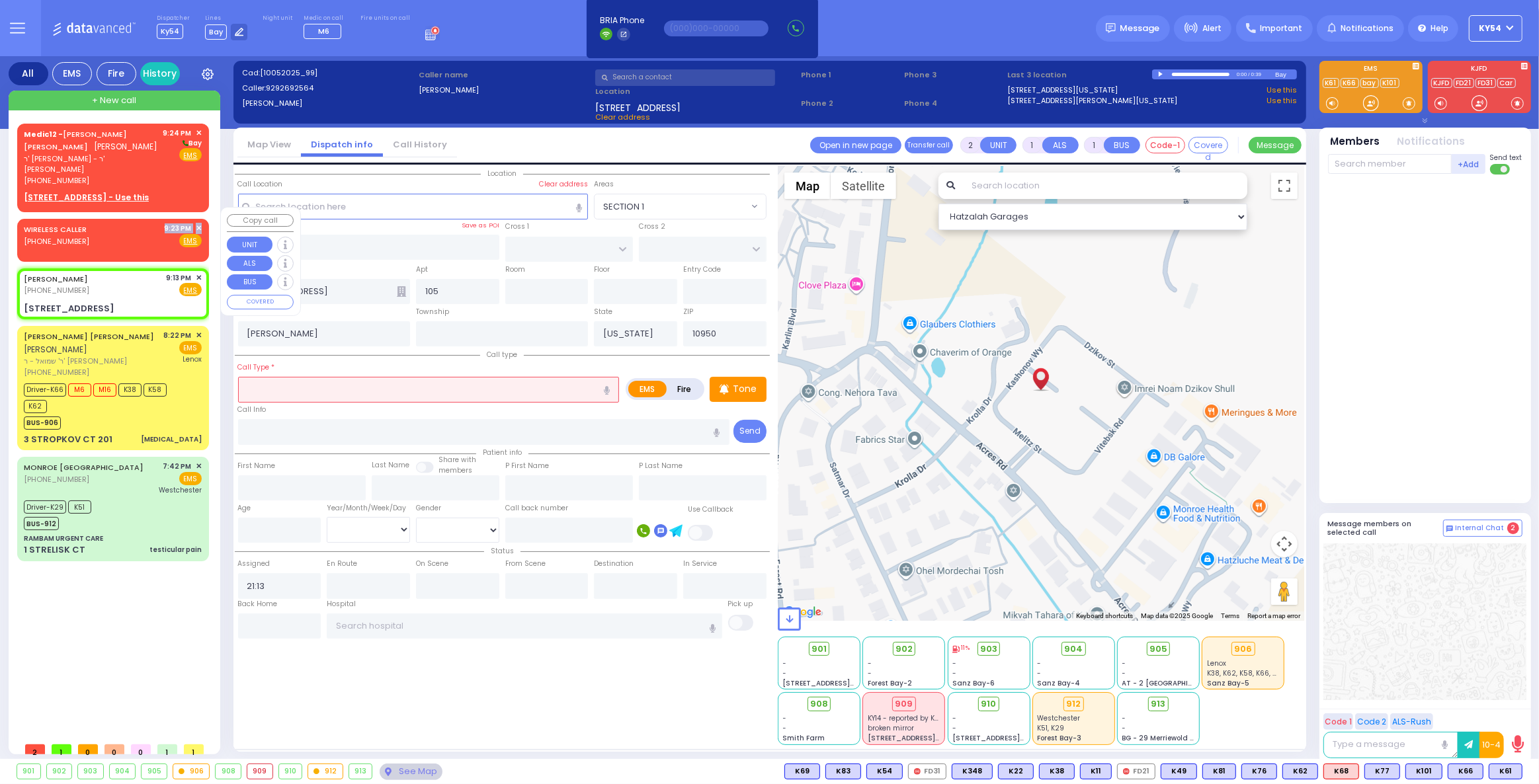
click at [127, 230] on div "WIRELESS CALLER [PHONE_NUMBER] 9:23 PM ✕ Fire EMS" at bounding box center [112, 235] width 178 height 24
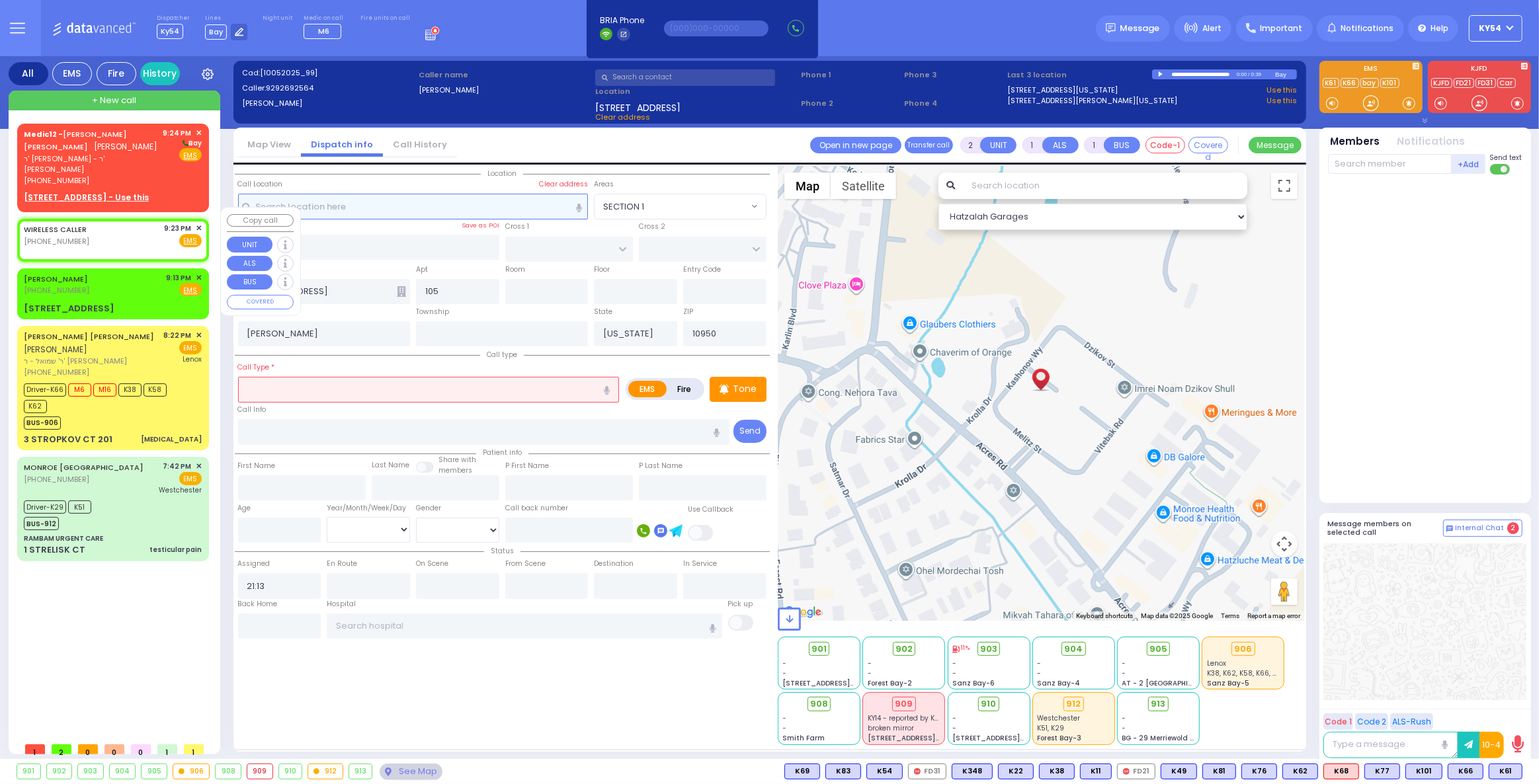
select select
radio input "true"
select select
type input "21:23"
select select "Hatzalah Garages"
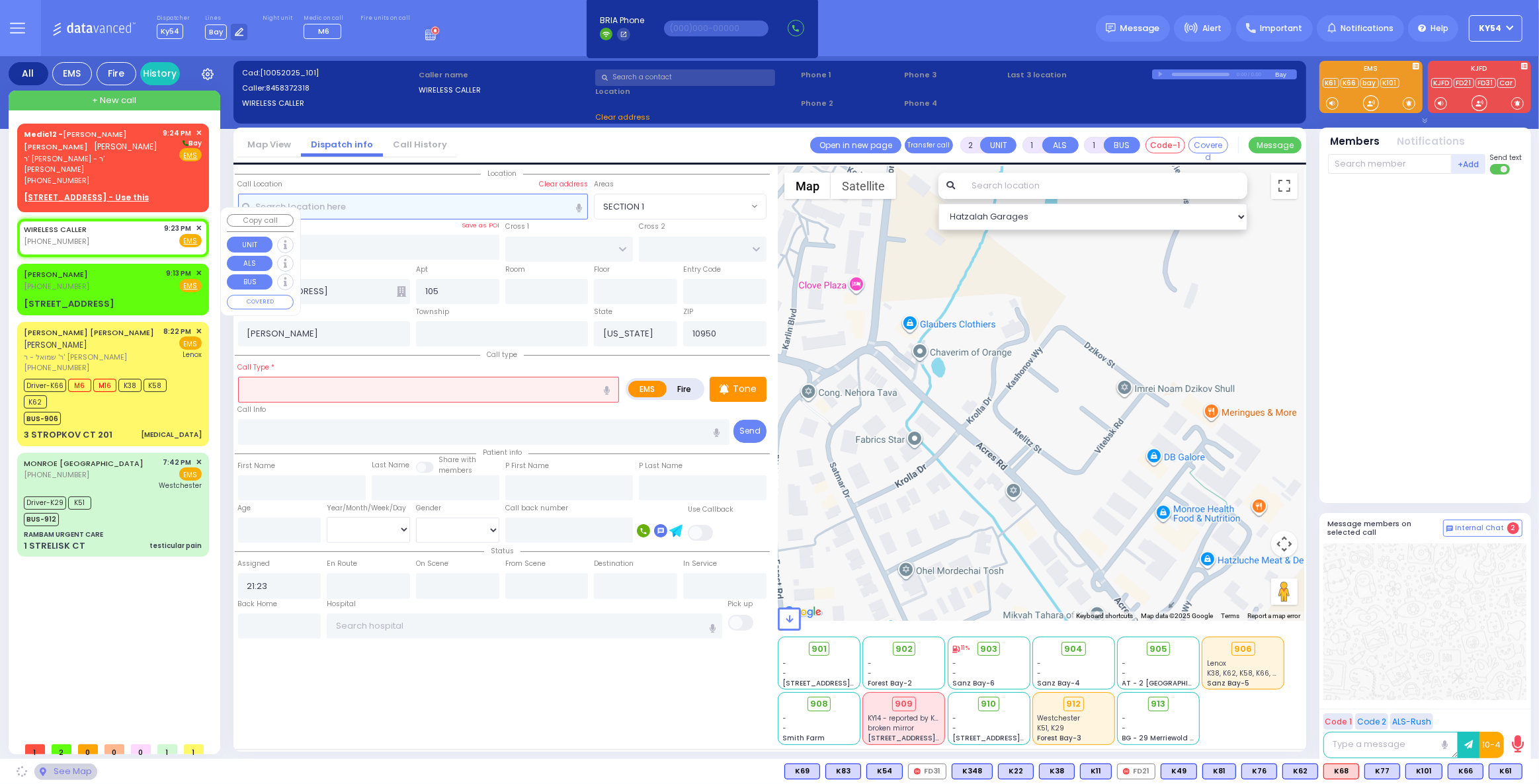
select select
radio input "true"
select select
select select "Hatzalah Garages"
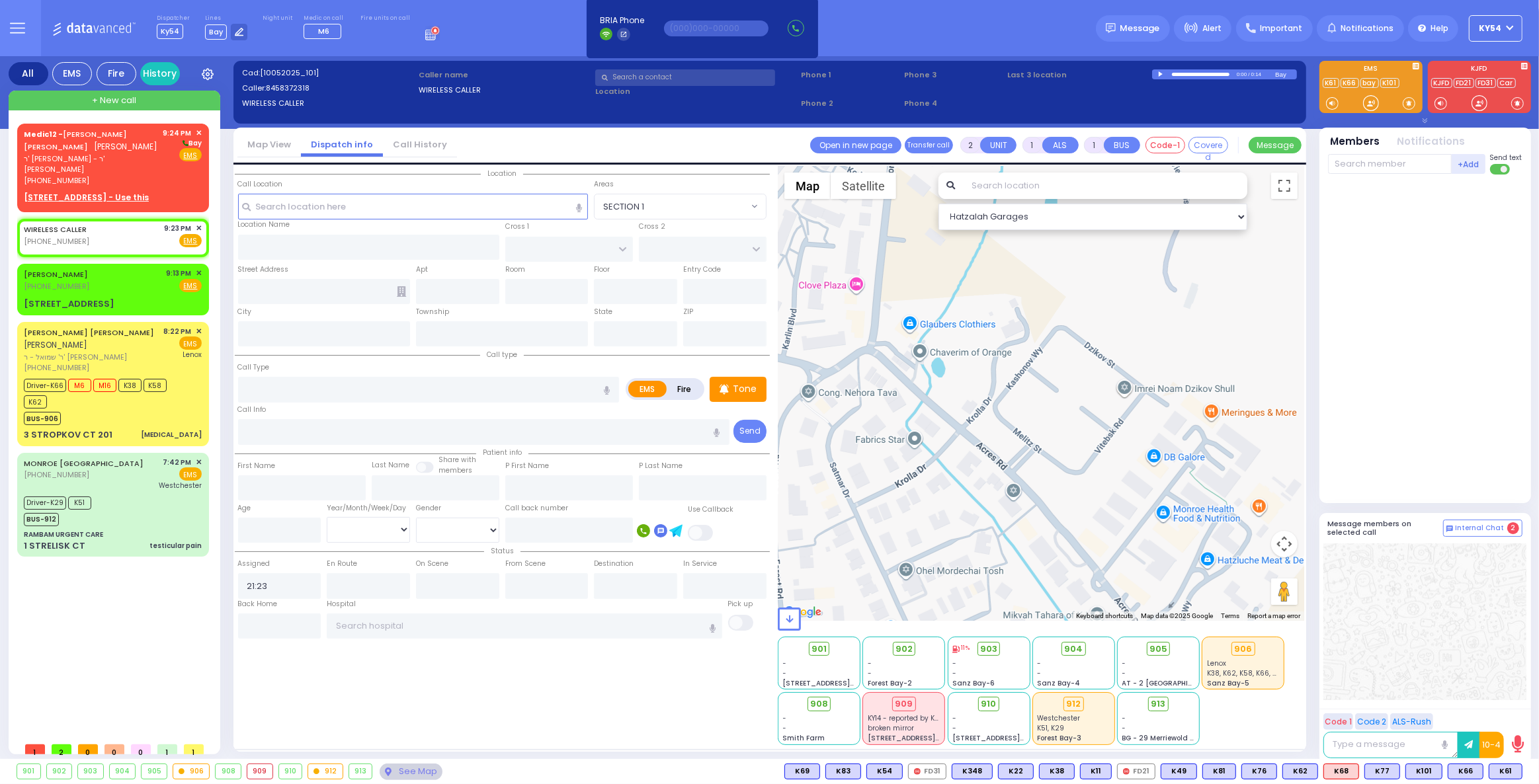
click at [432, 34] on circle at bounding box center [436, 31] width 7 height 7
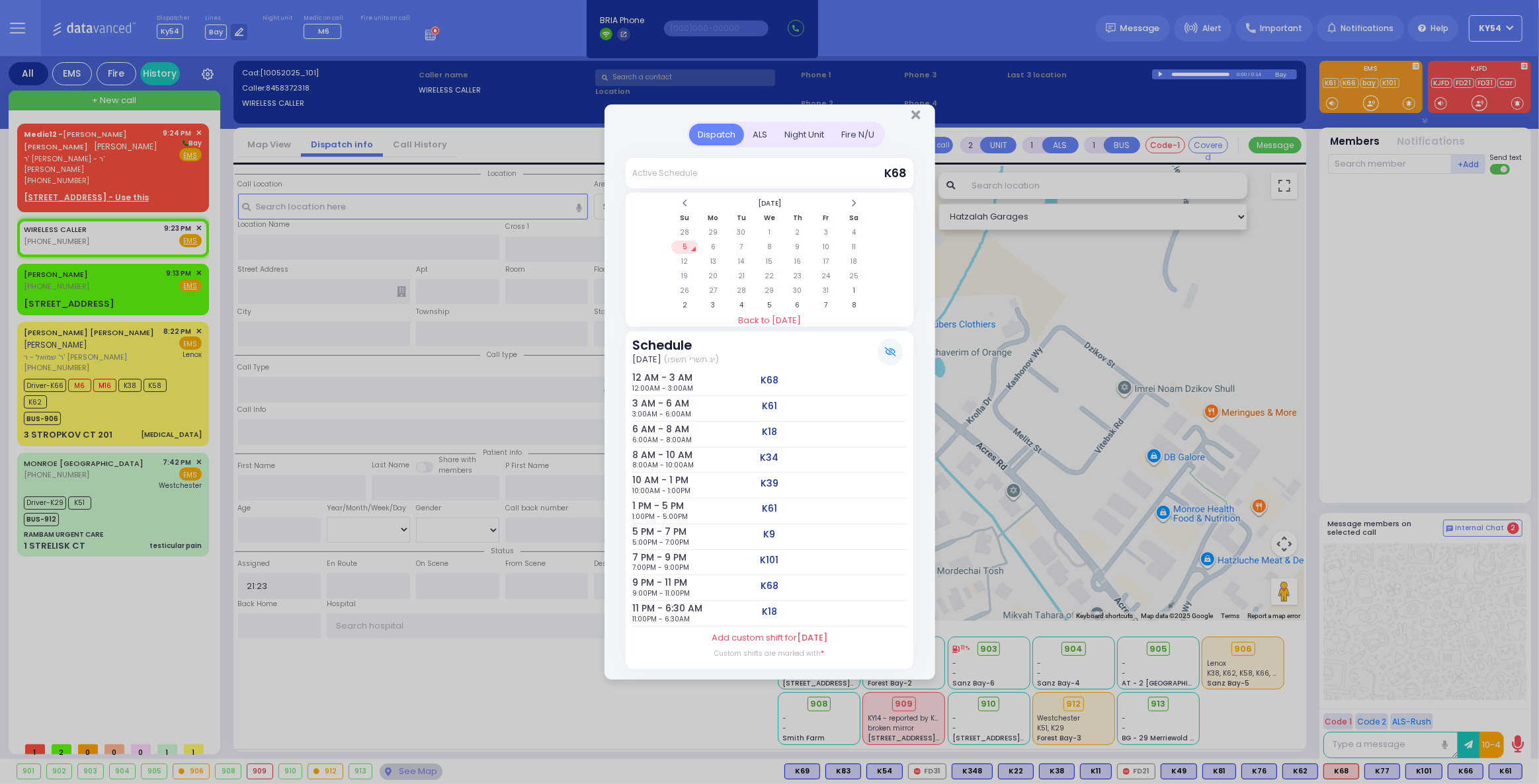
click at [762, 135] on div "ALS" at bounding box center [760, 135] width 32 height 22
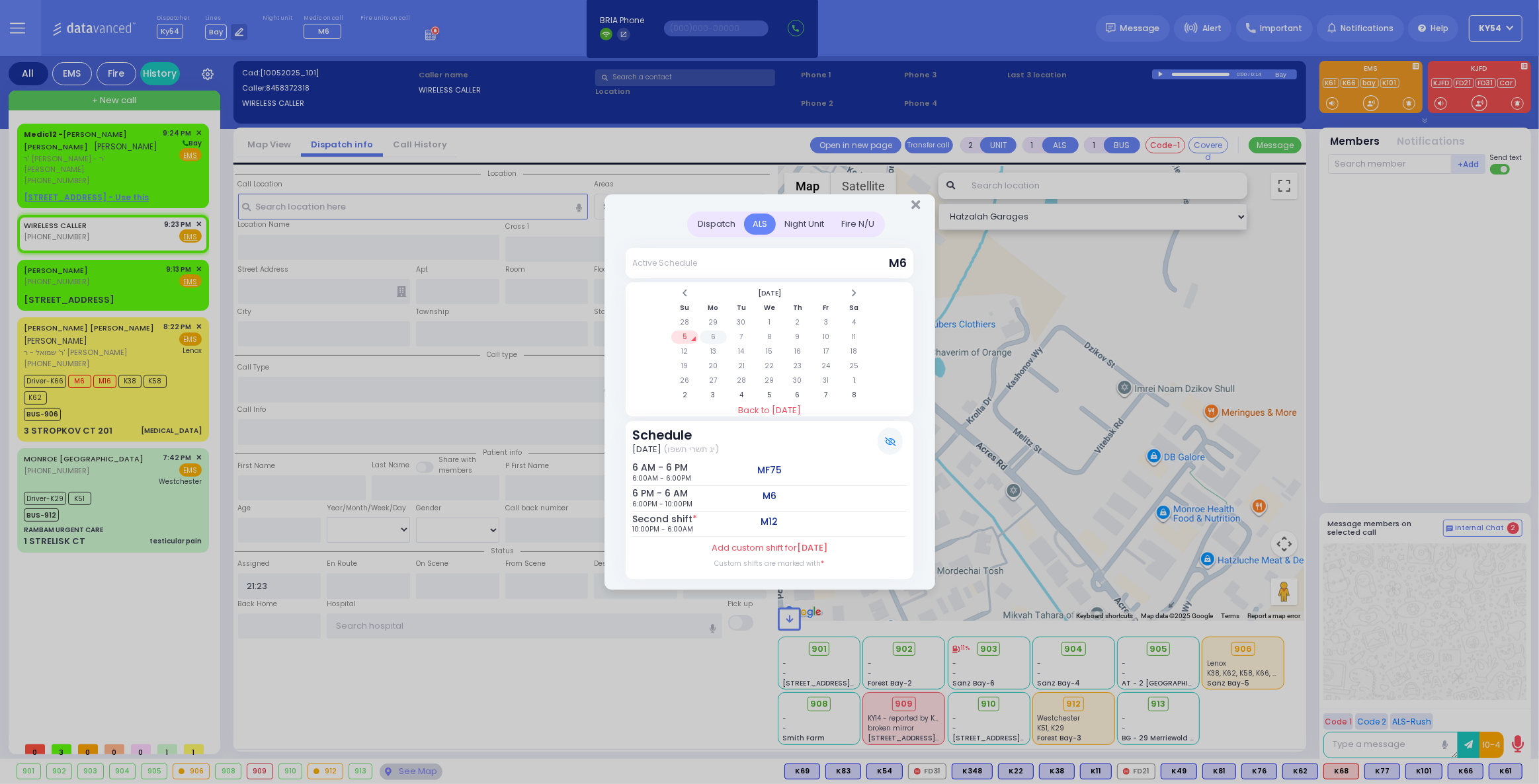
click at [711, 336] on td "6" at bounding box center [713, 337] width 27 height 13
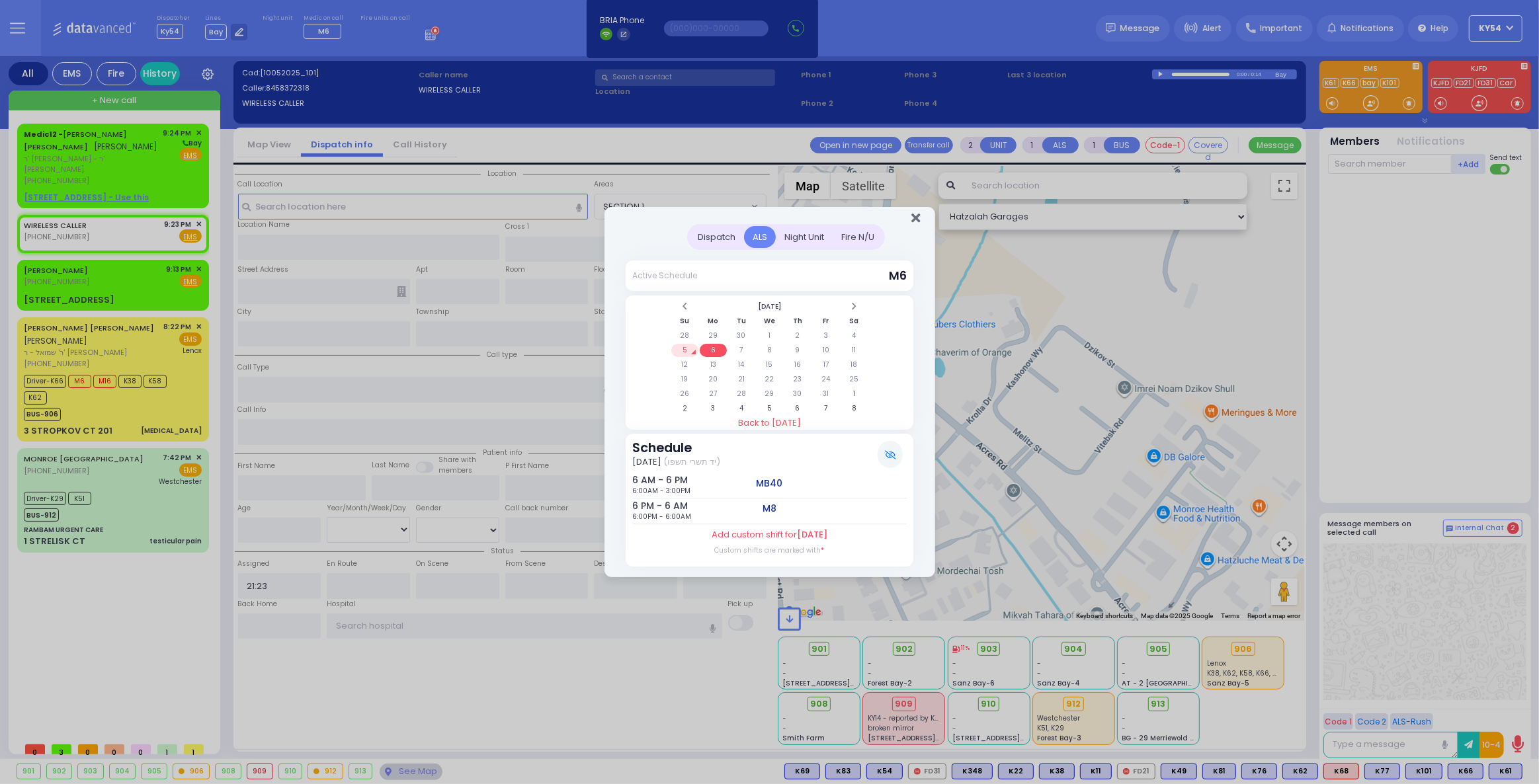
drag, startPoint x: 915, startPoint y: 216, endPoint x: 935, endPoint y: 217, distance: 20.0
click at [922, 216] on div at bounding box center [769, 215] width 331 height 17
click at [913, 220] on icon "Close" at bounding box center [915, 218] width 9 height 13
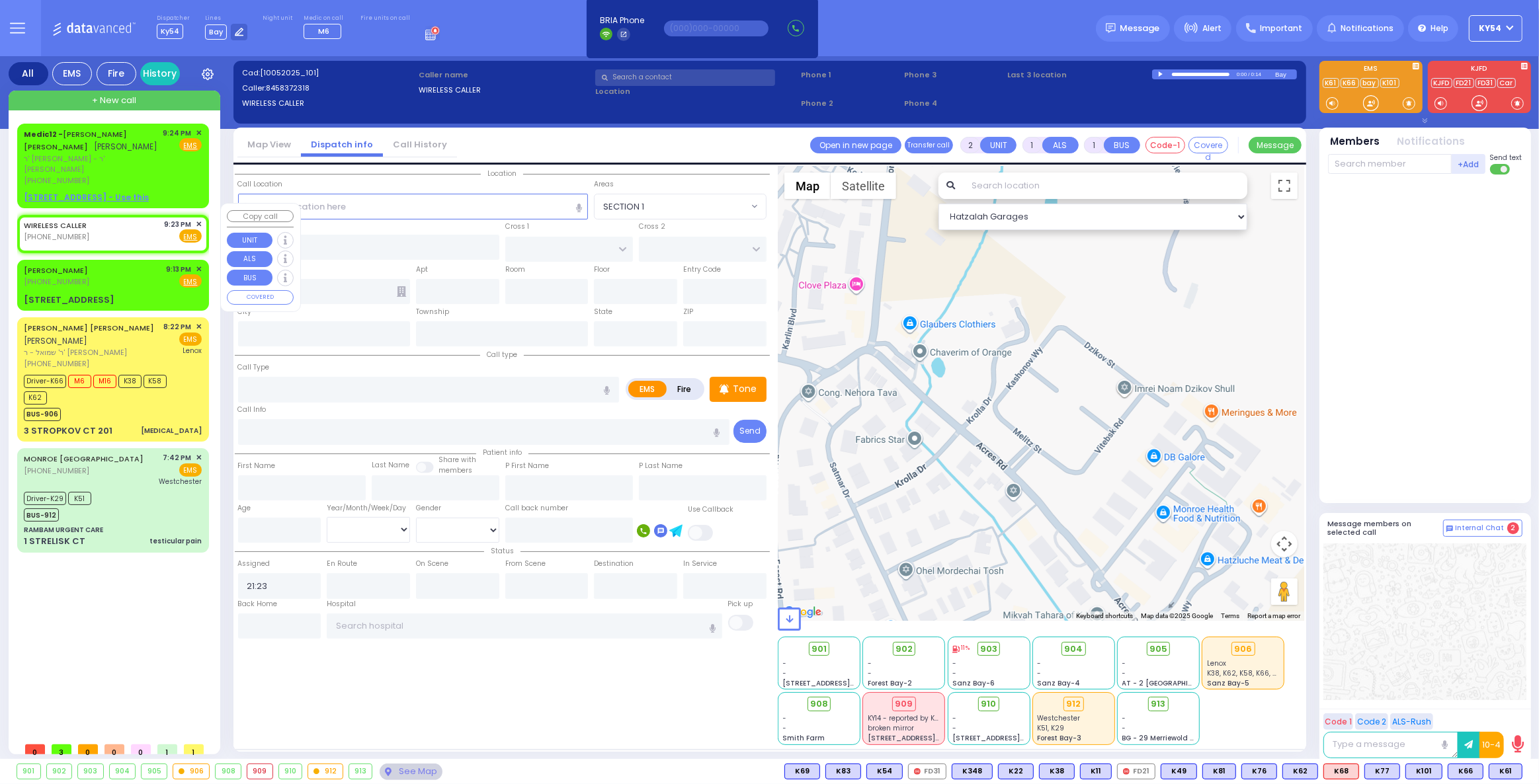
click at [131, 219] on div "WIRELESS CALLER [PHONE_NUMBER] 9:23 PM ✕ Fire EMS" at bounding box center [112, 231] width 178 height 24
select select
radio input "true"
select select
select select "Hatzalah Garages"
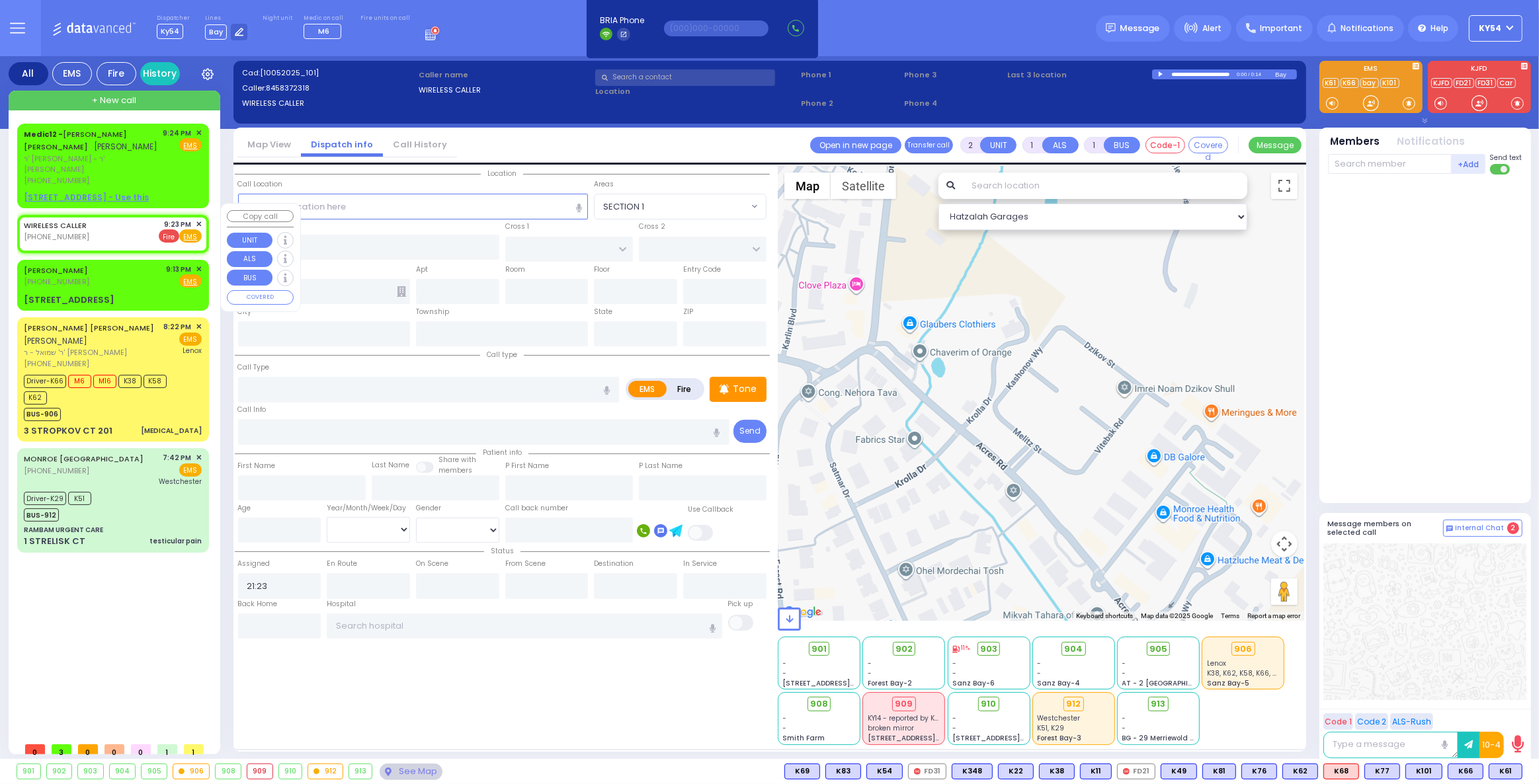
click at [171, 230] on span "Fire" at bounding box center [169, 236] width 20 height 13
select select
radio input "false"
radio input "true"
select select
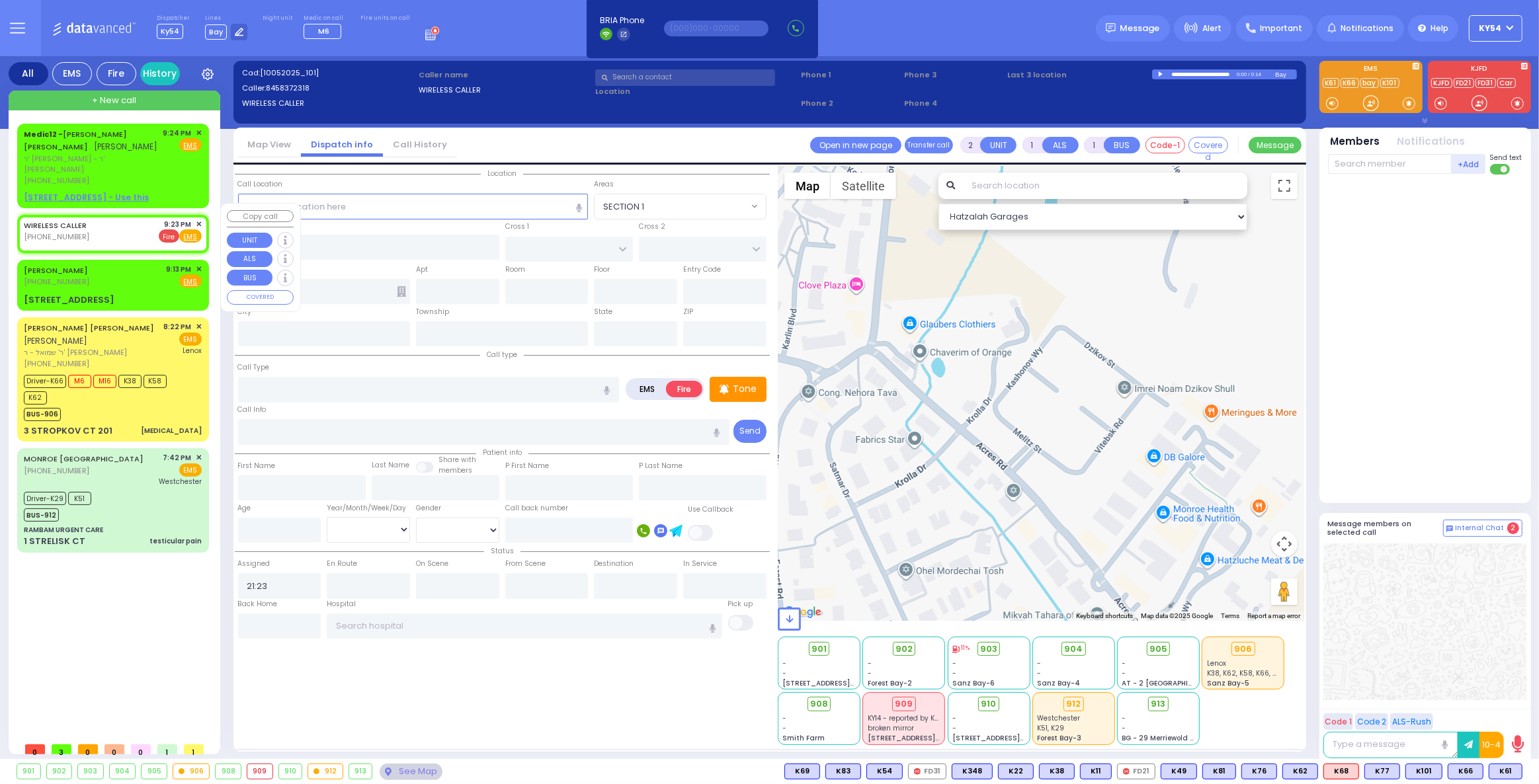
select select "Hatzalah Garages"
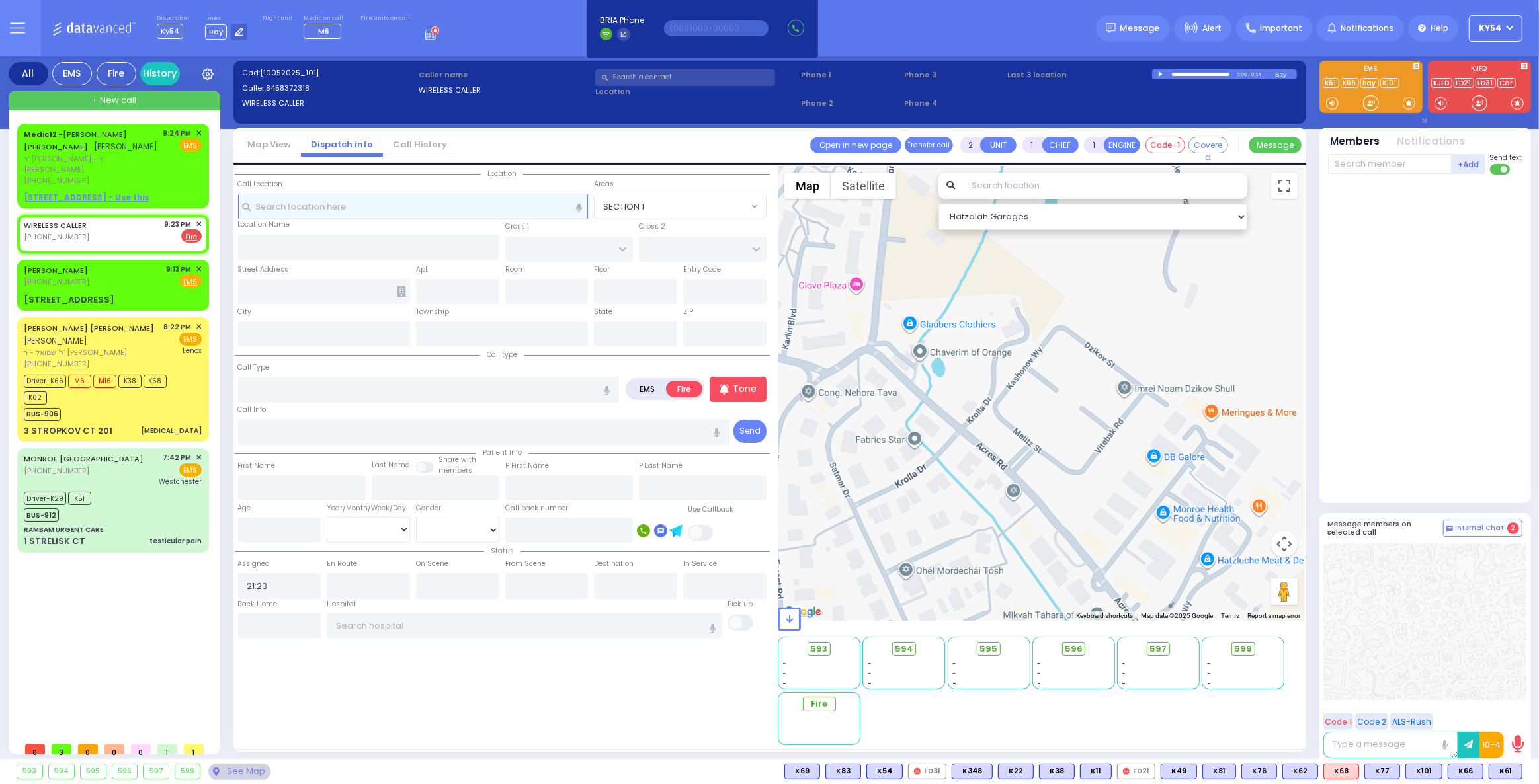
click at [307, 202] on input "text" at bounding box center [413, 206] width 351 height 25
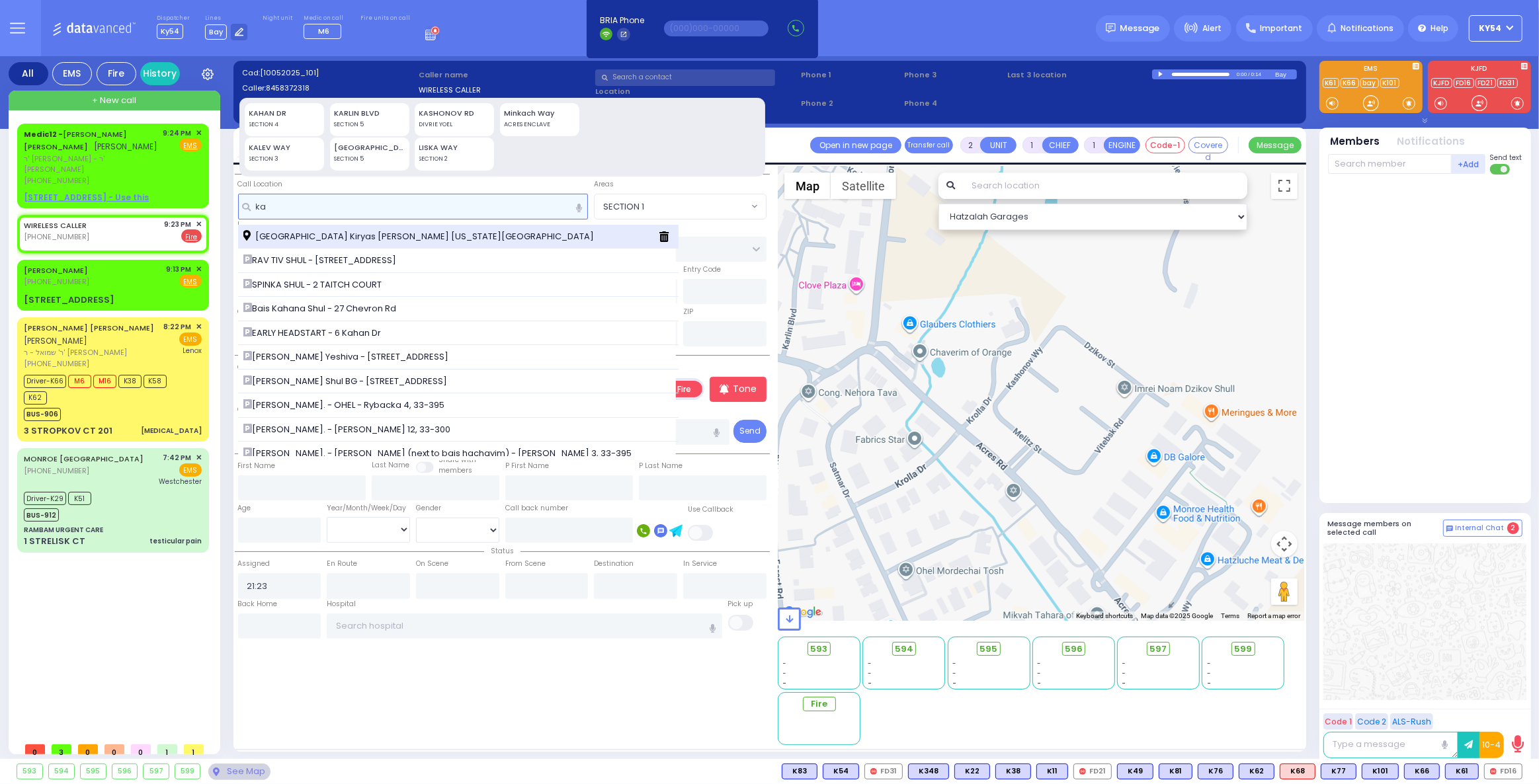
type input "ka"
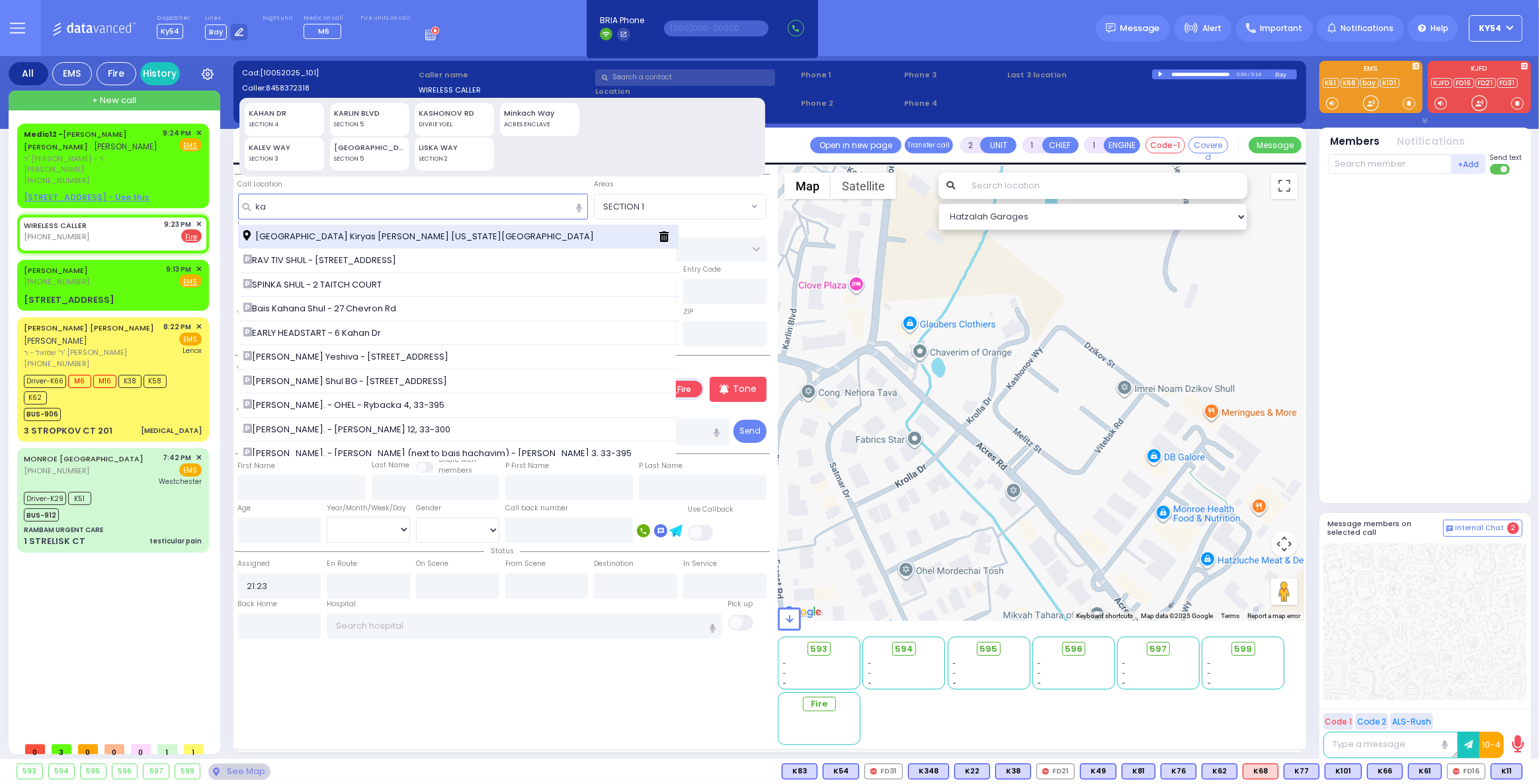
click at [309, 235] on span "[GEOGRAPHIC_DATA] Kiryas [PERSON_NAME] [US_STATE][GEOGRAPHIC_DATA]" at bounding box center [421, 237] width 355 height 13
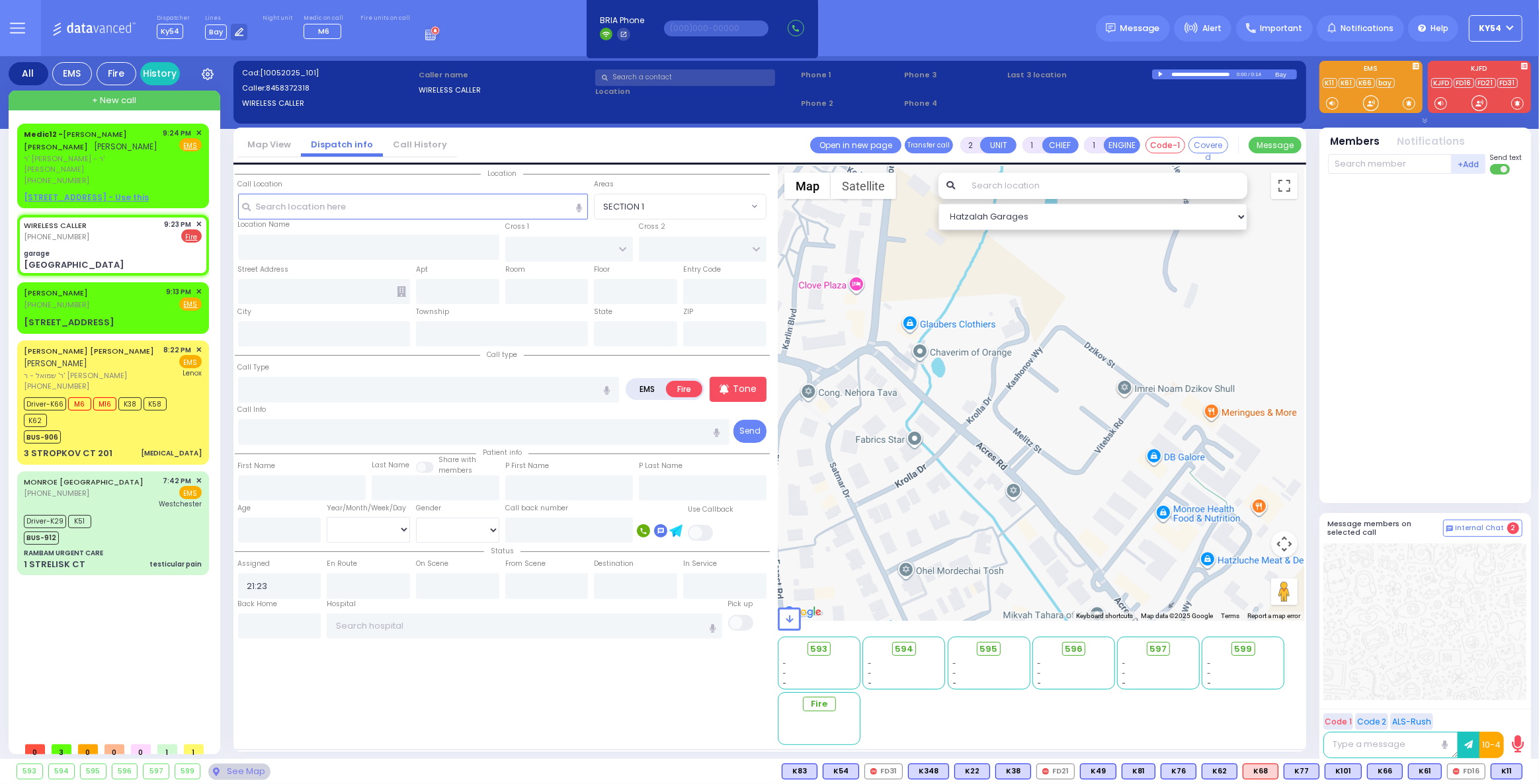
select select
radio input "true"
select select
type input "garage"
type input "[GEOGRAPHIC_DATA]"
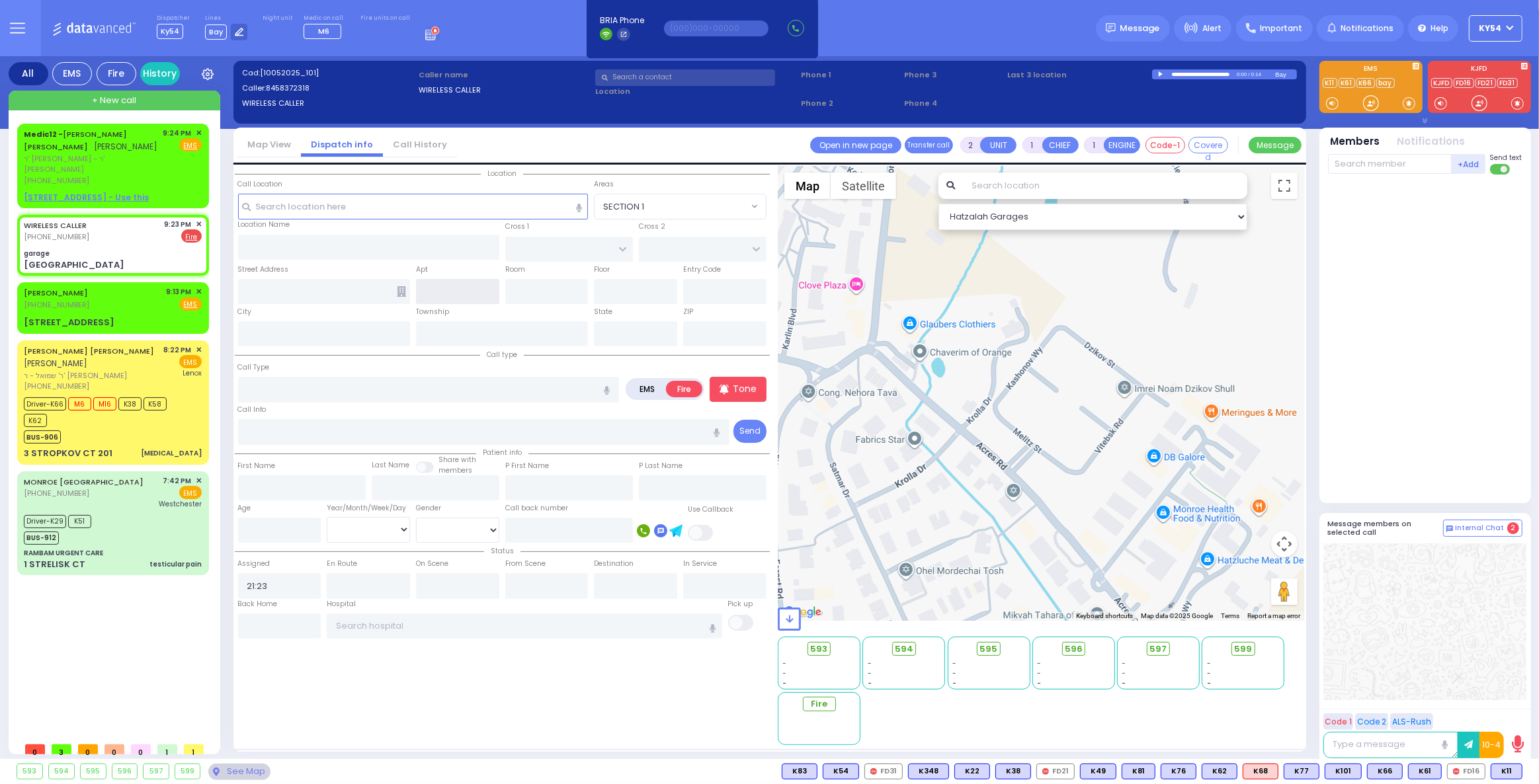
type input "CHEVRON RD"
type input "[GEOGRAPHIC_DATA]"
type input "[PERSON_NAME]"
type input "[US_STATE]"
type input "10950"
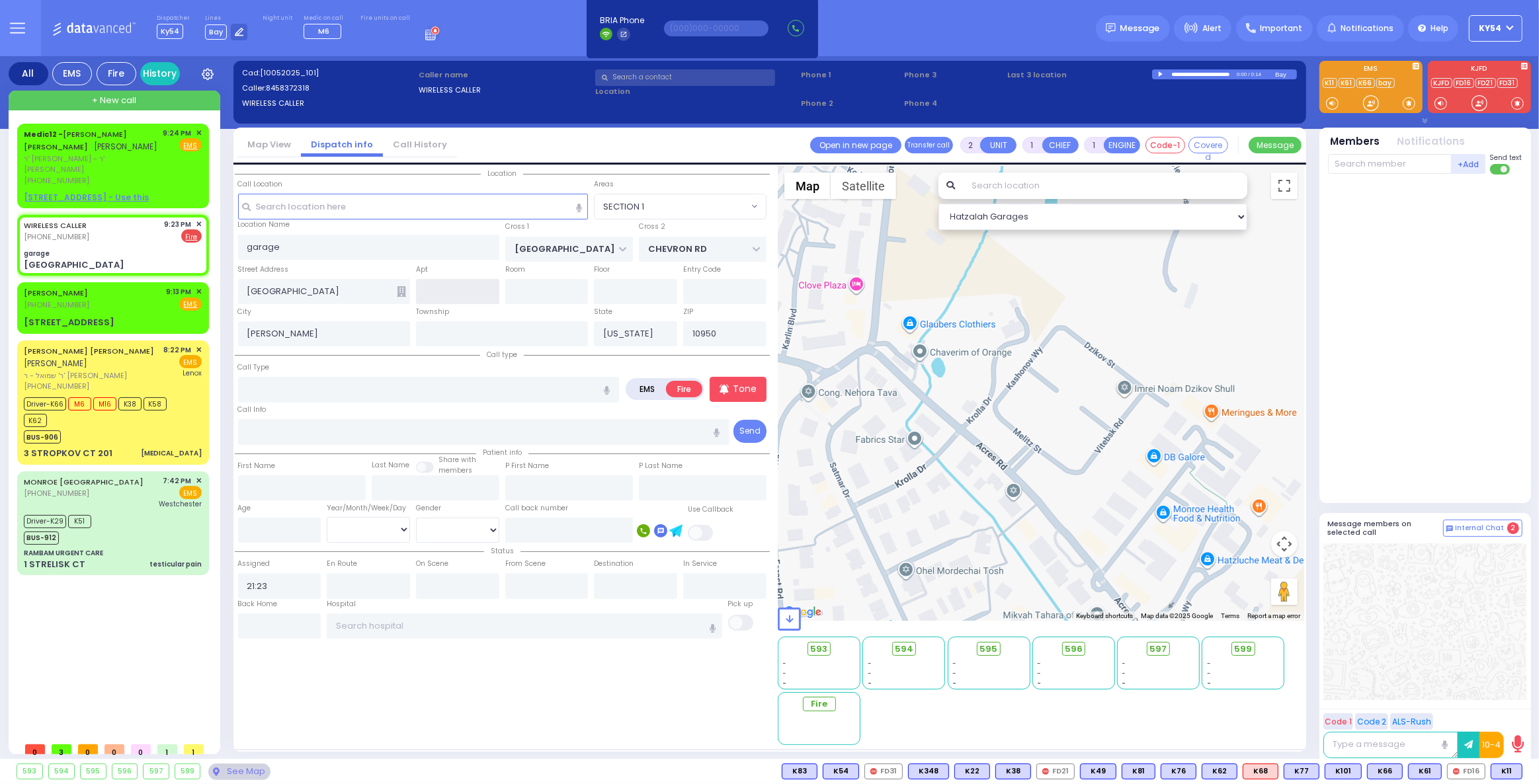
select select "SECTION 5"
select select "Hatzalah Garages"
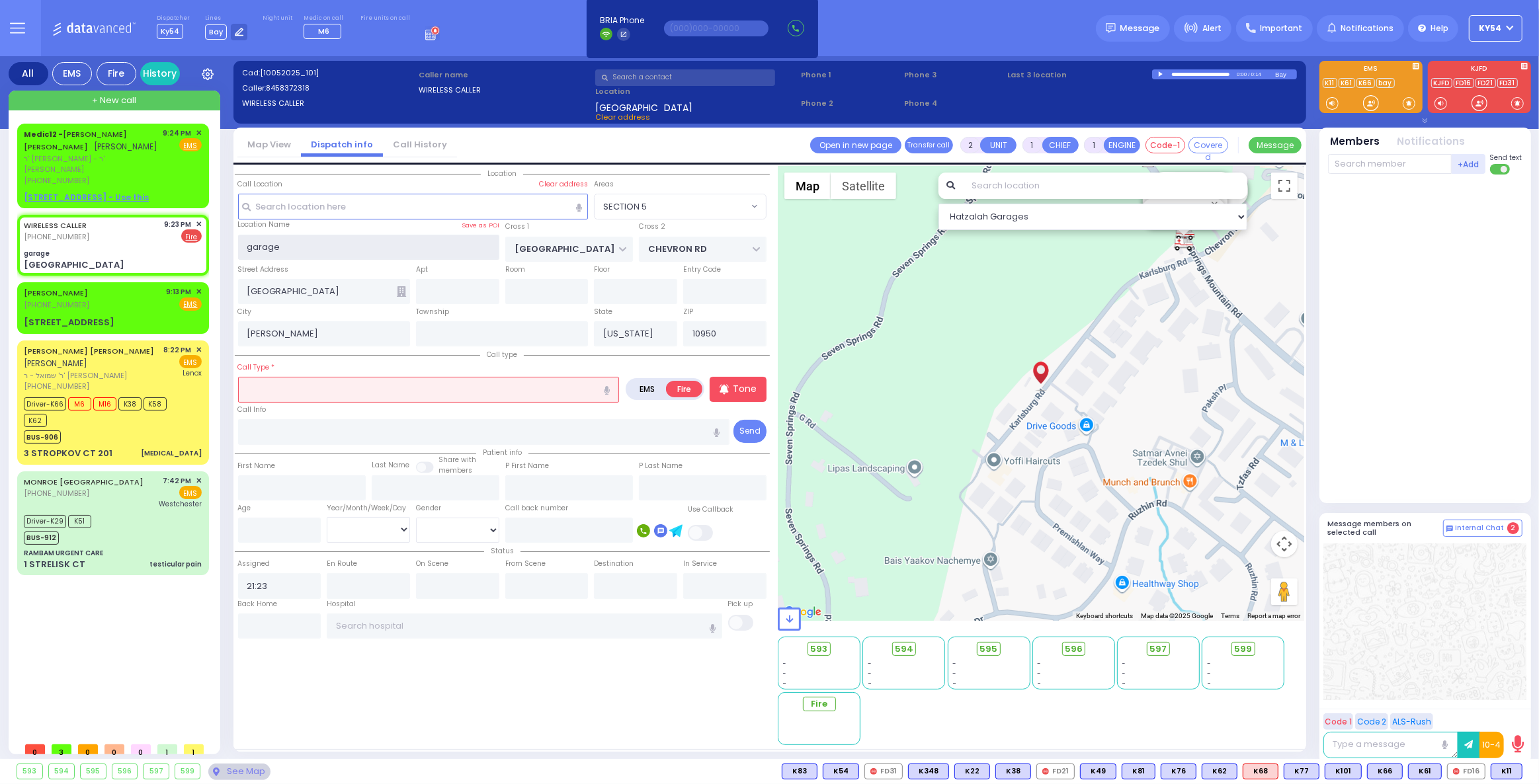
click at [303, 243] on input "garage" at bounding box center [369, 247] width 261 height 25
type input "g"
click at [325, 385] on input "text" at bounding box center [429, 389] width 382 height 25
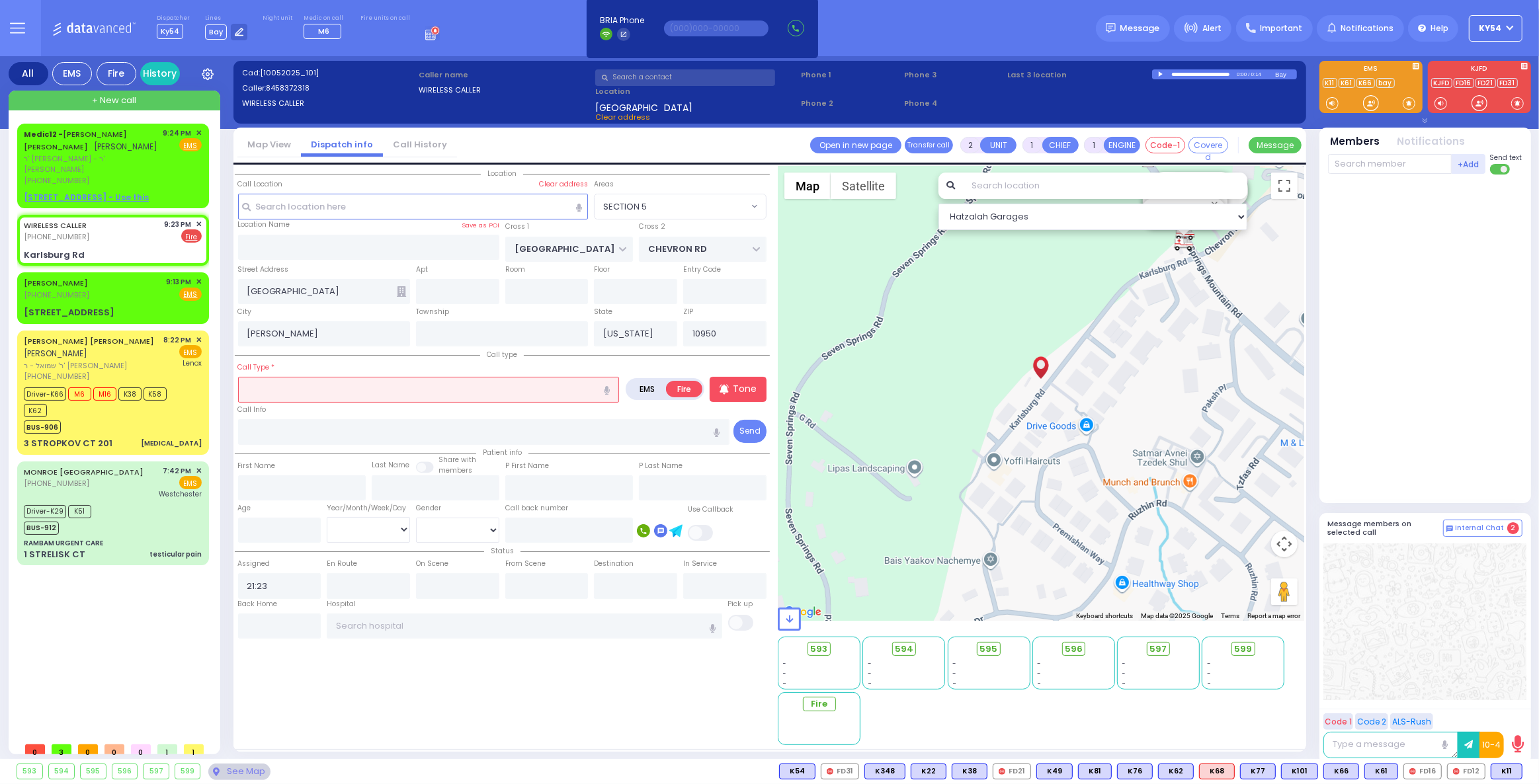
select select
type input "f"
radio input "true"
select select
select select "Hatzalah Garages"
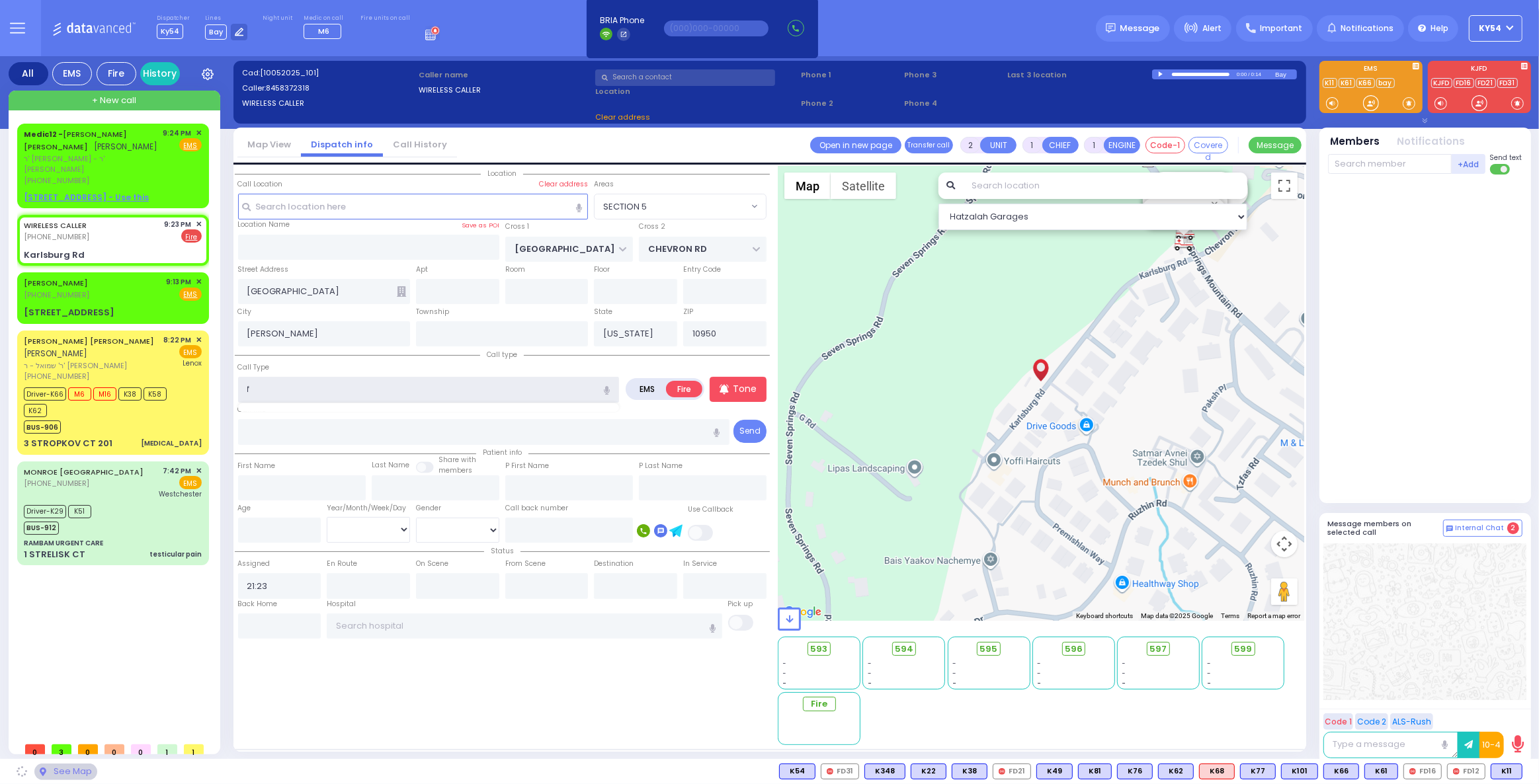
type input "Karlsburg Rd"
select select "SECTION 5"
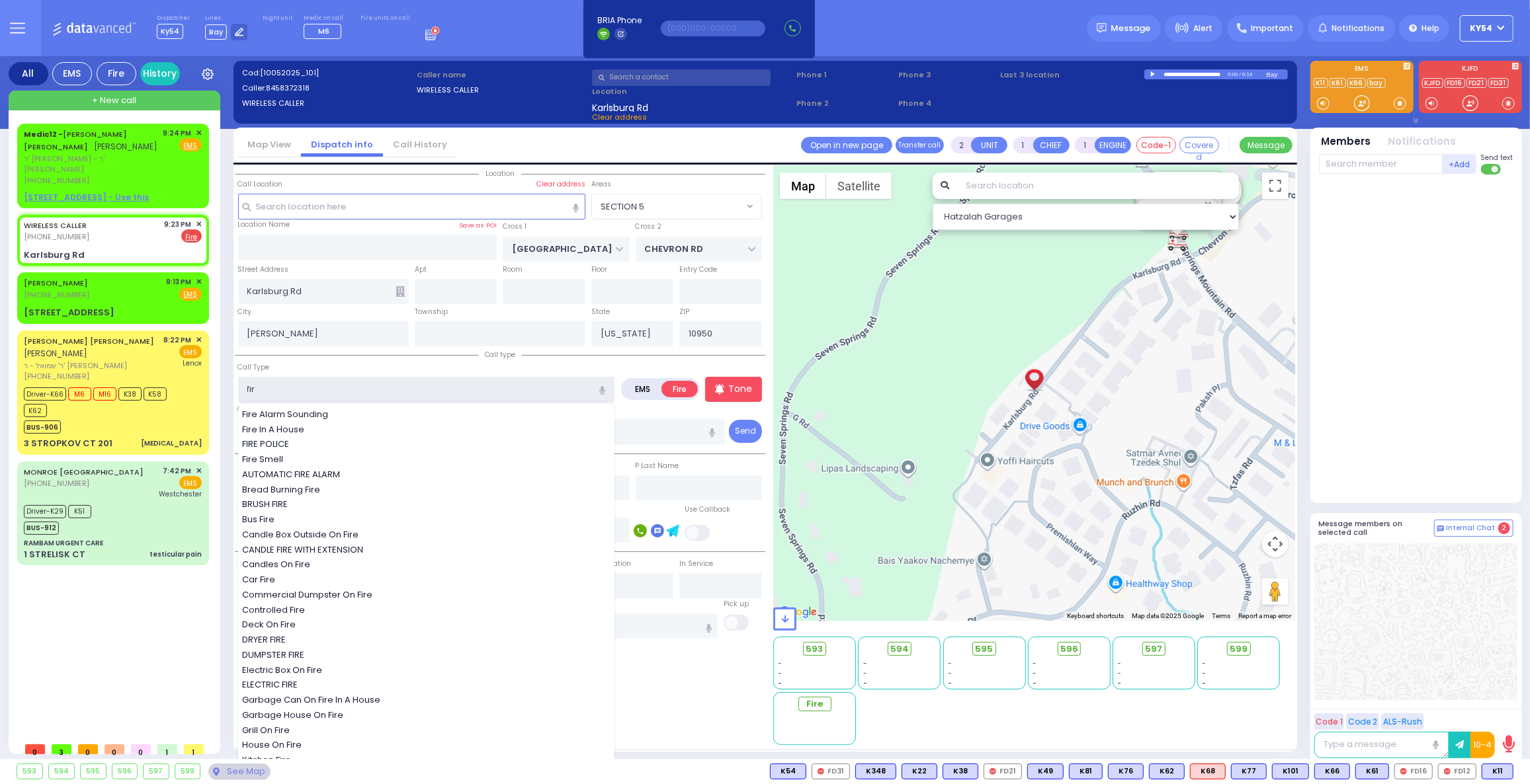
type input "fire"
select select
radio input "true"
select select
select select "SECTION 5"
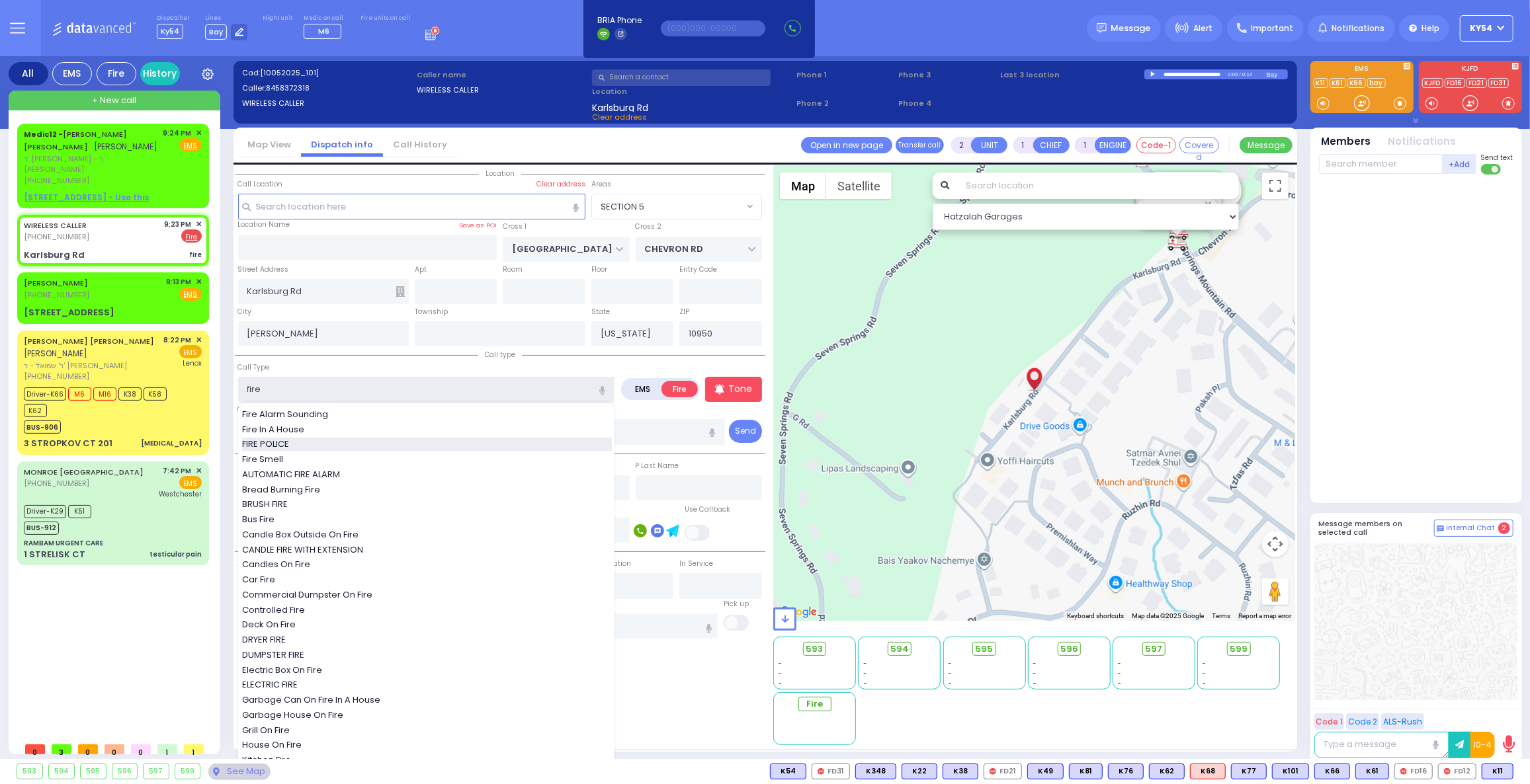
select select "Hatzalah Garages"
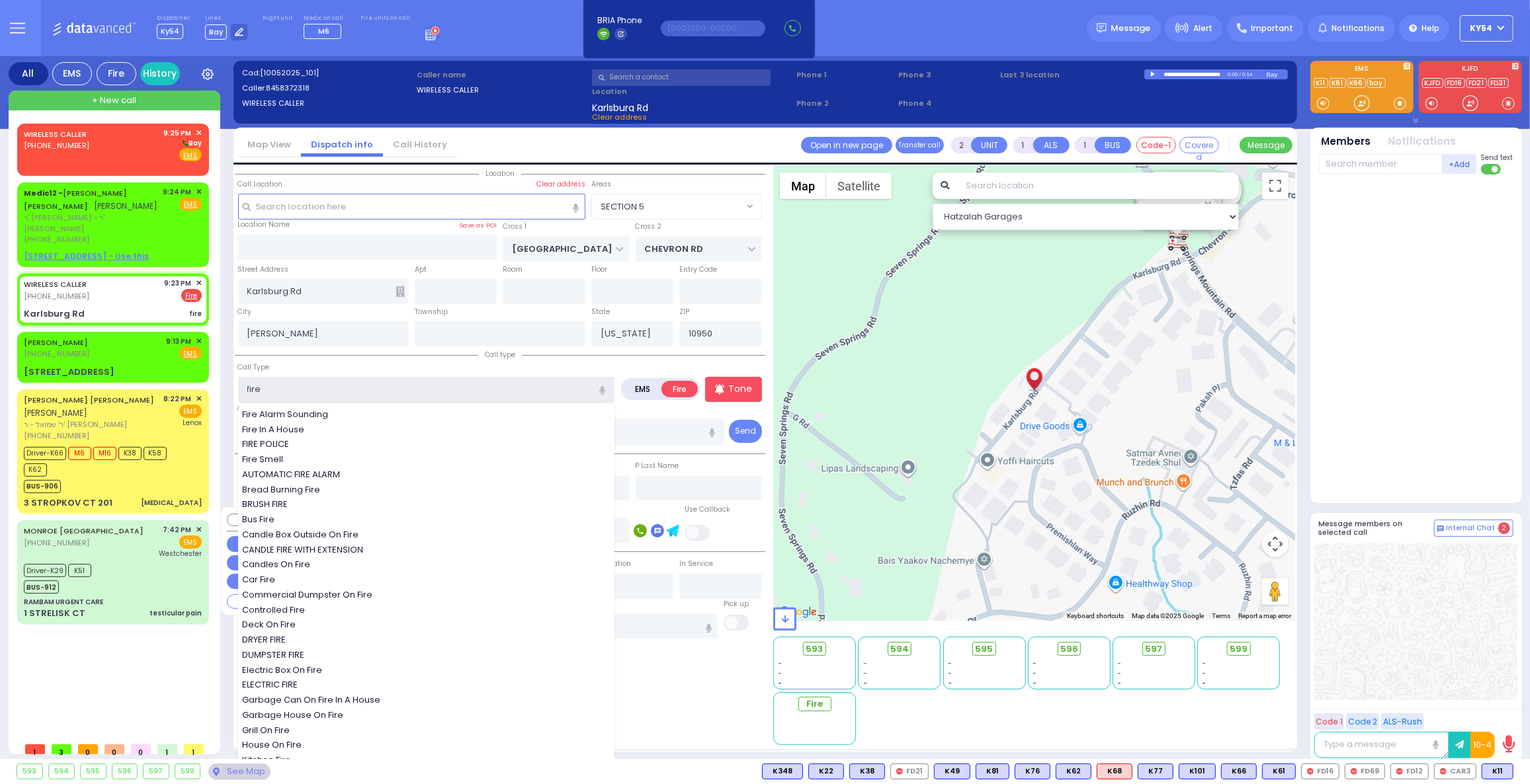
type input "fire"
click at [131, 670] on div "WIRELESS CALLER [PHONE_NUMBER] 9:25 PM ✕" at bounding box center [116, 430] width 197 height 612
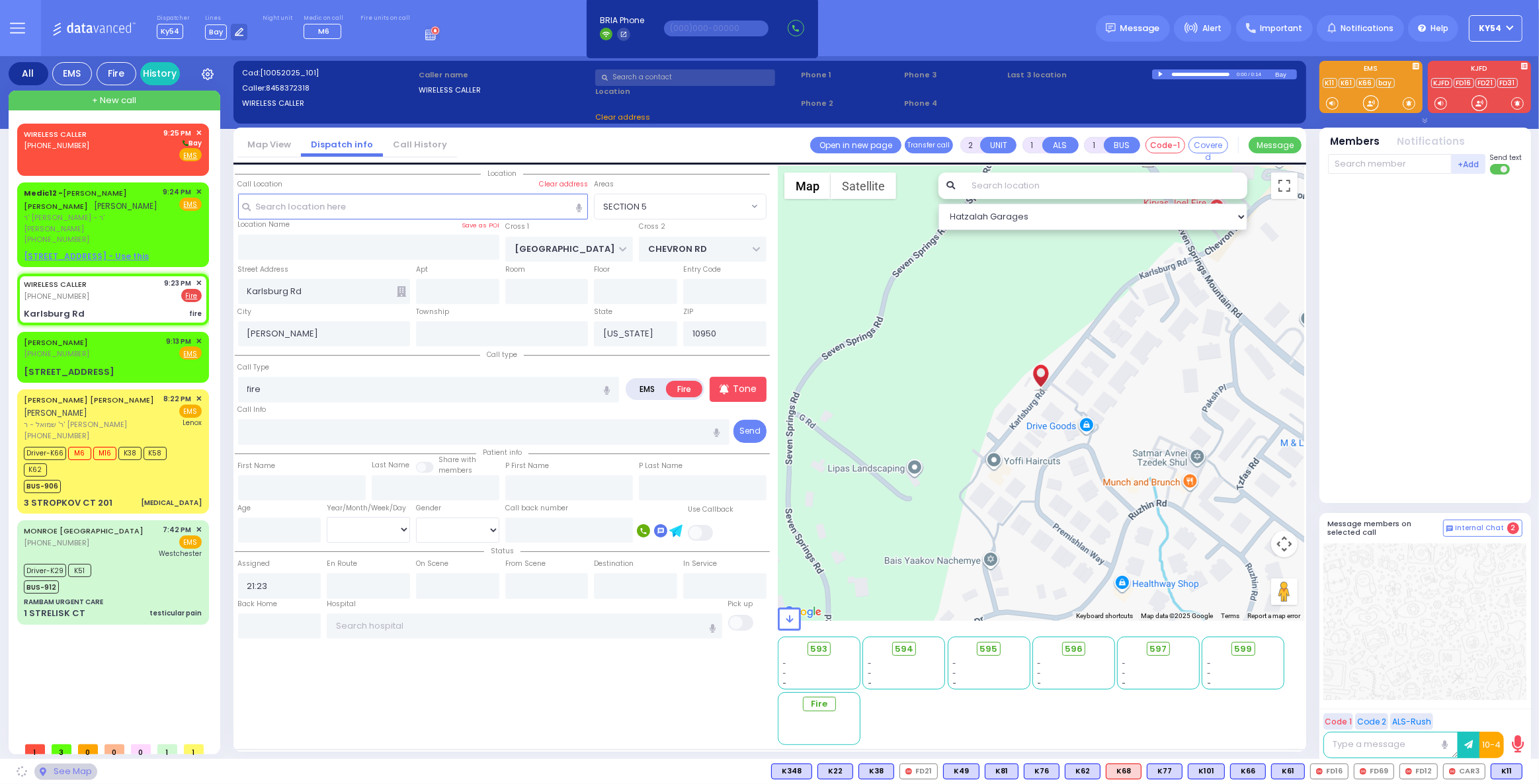
select select
radio input "true"
select select
select select "Hatzalah Garages"
select select "SECTION 5"
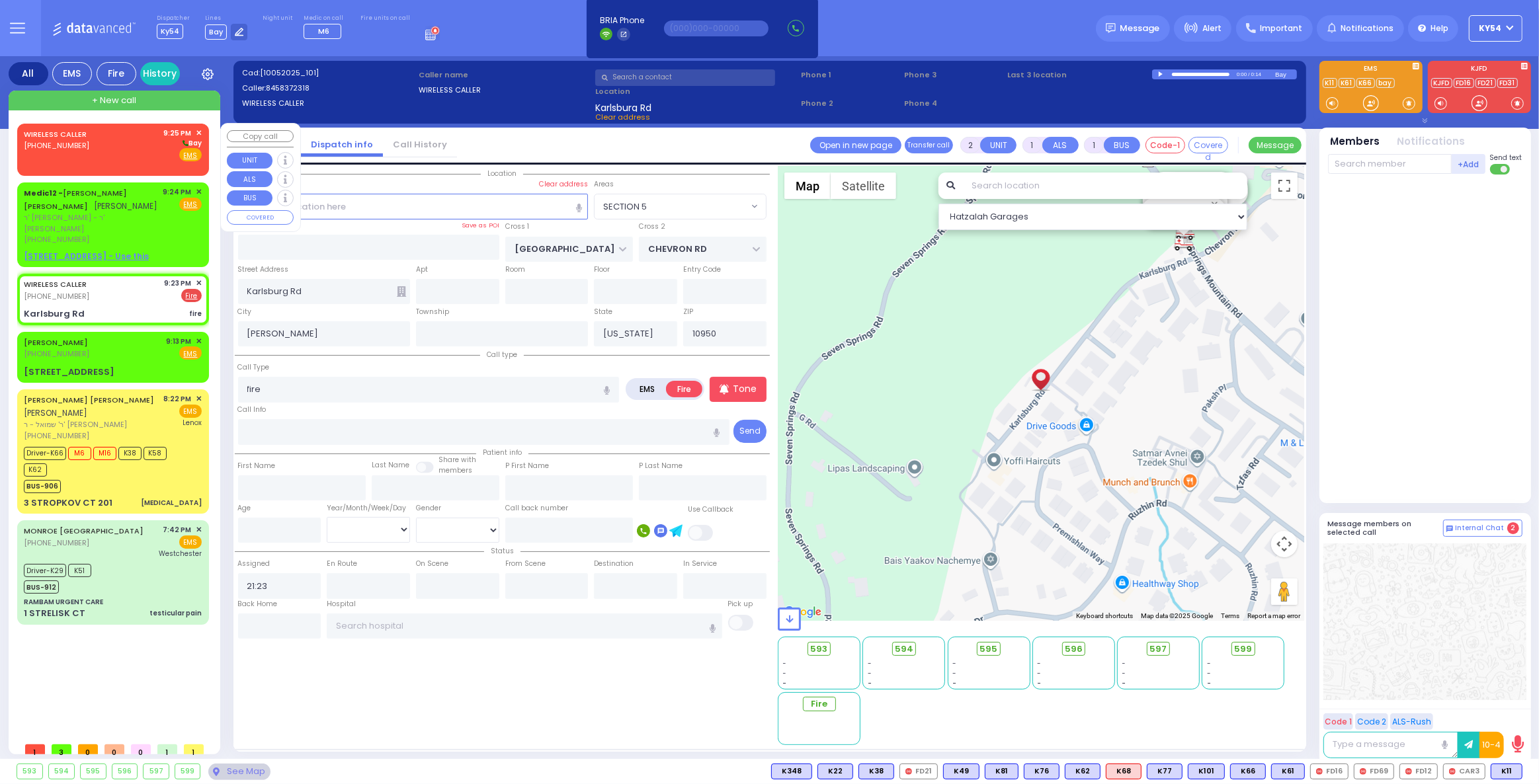
click at [120, 154] on div "WIRELESS CALLER [PHONE_NUMBER] 9:25 PM ✕ [GEOGRAPHIC_DATA]" at bounding box center [112, 145] width 178 height 35
select select
radio input "true"
select select
type input "21:25"
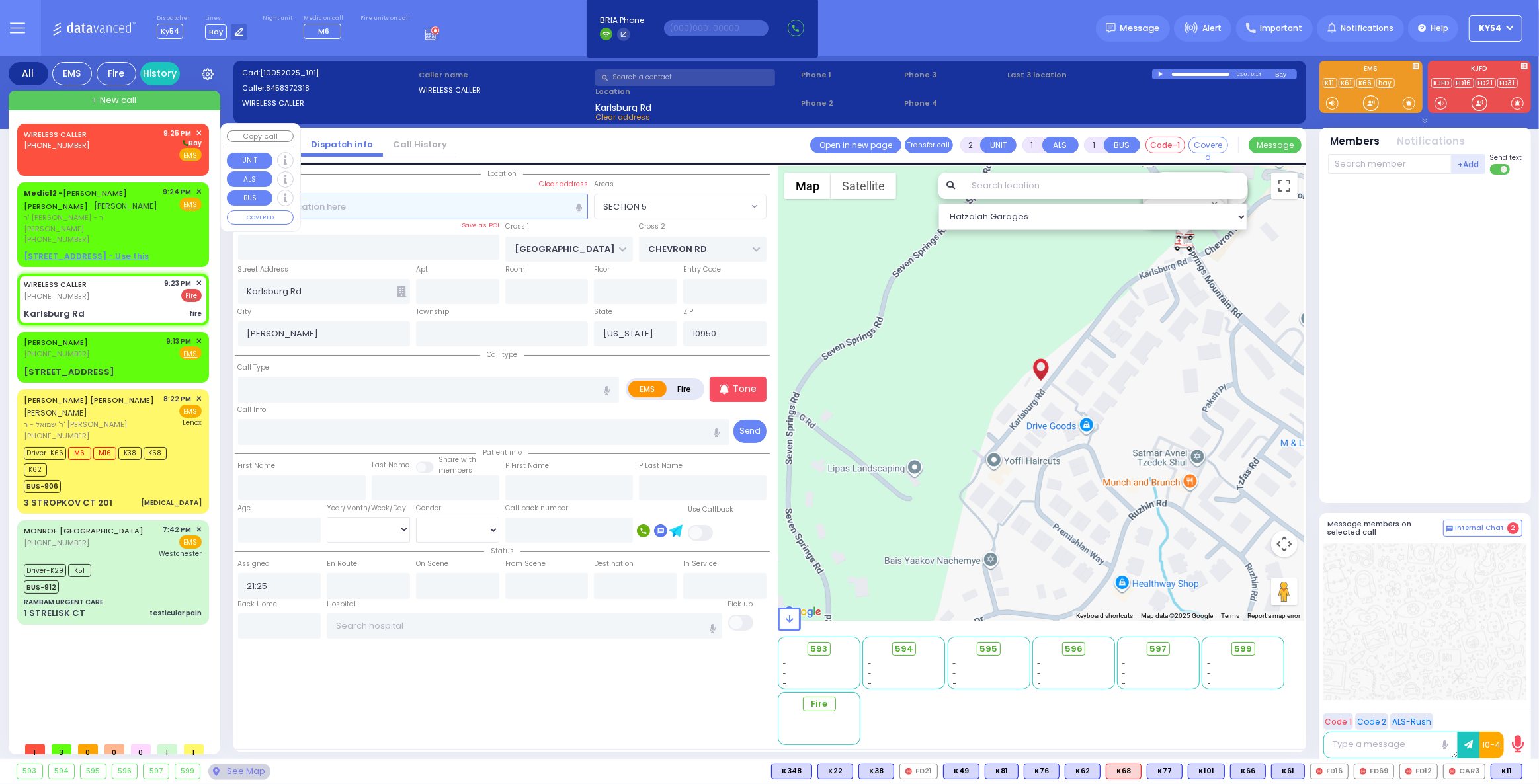
select select "Hatzalah Garages"
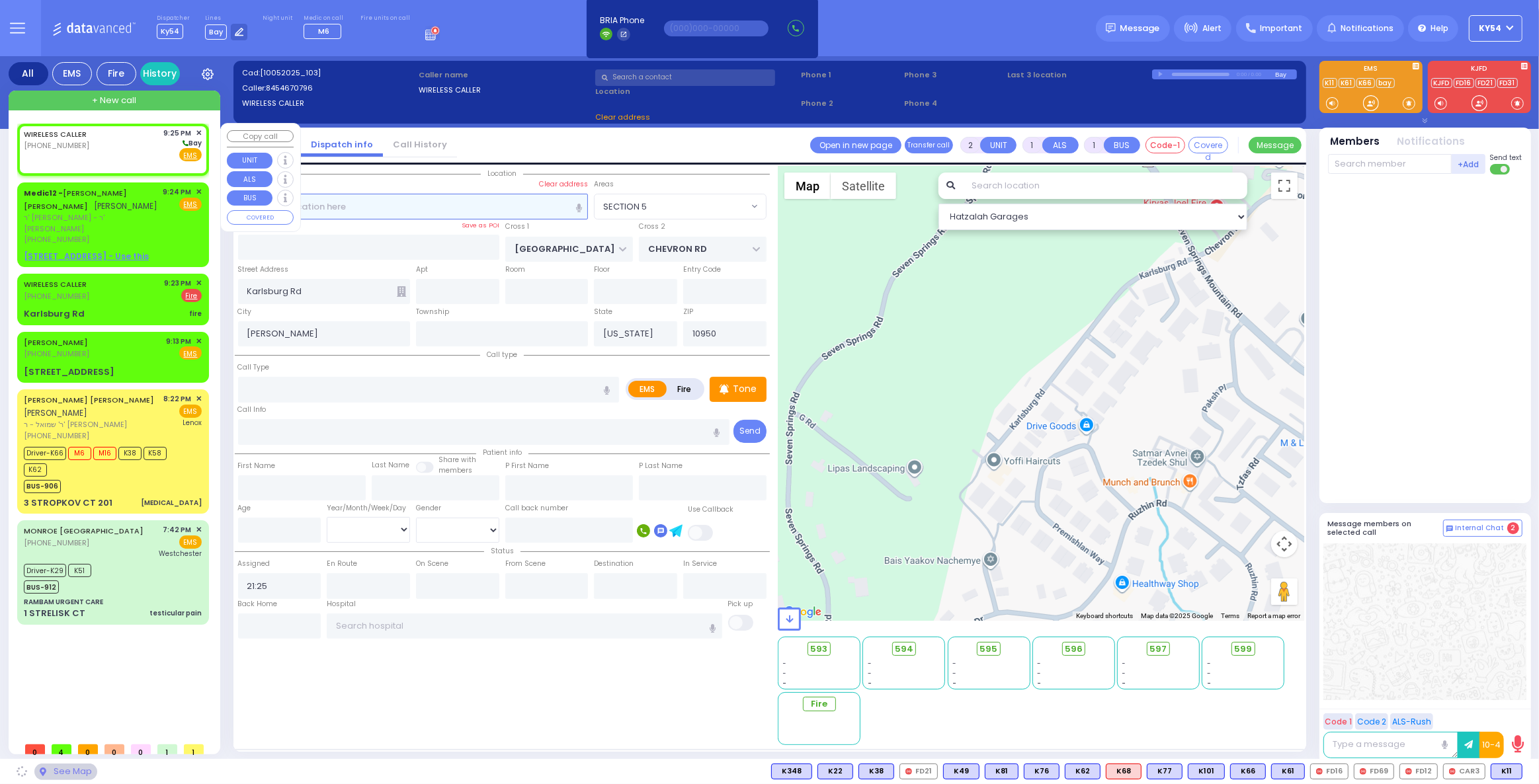
select select
radio input "true"
select select
select select "Hatzalah Garages"
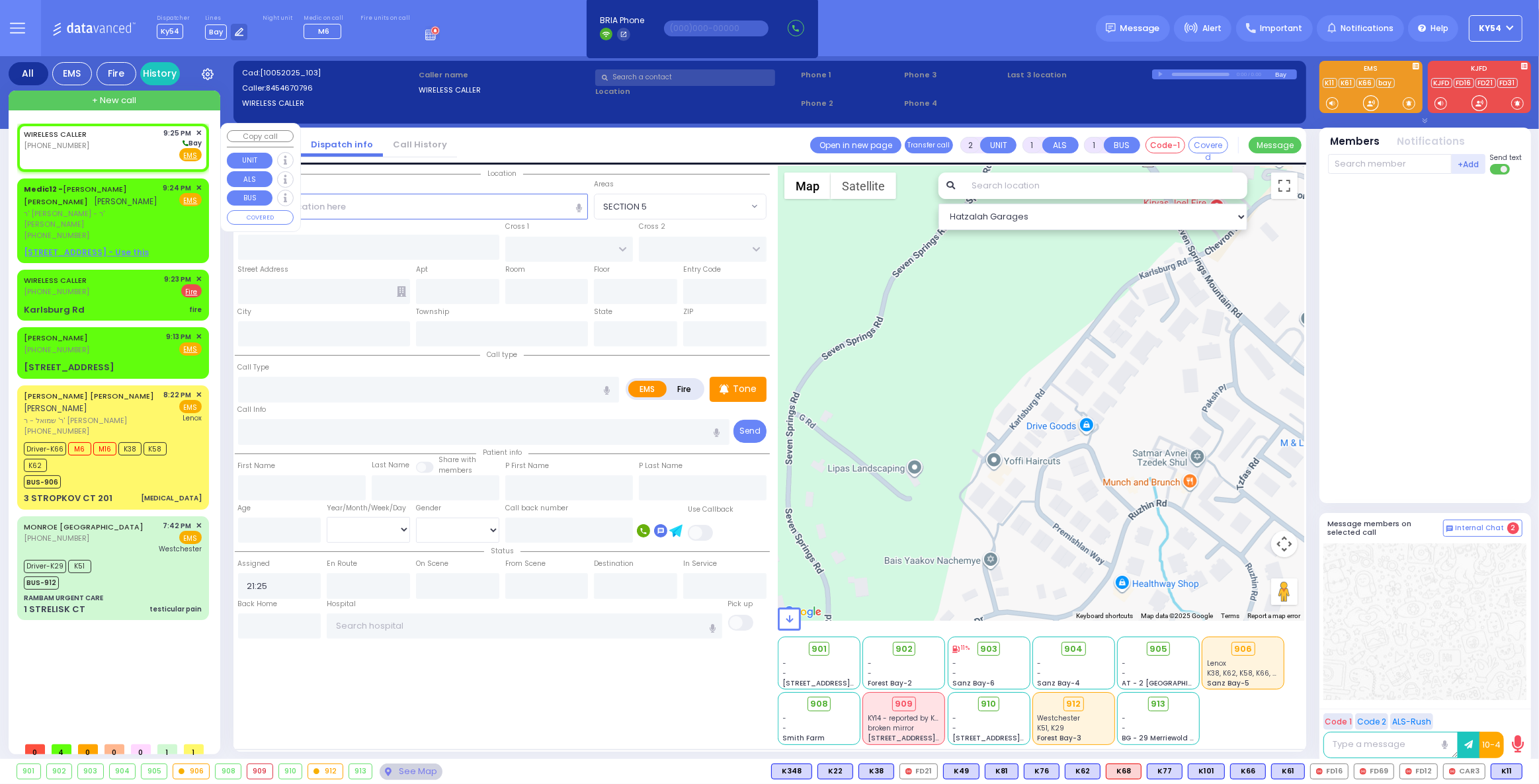
click at [120, 146] on div "WIRELESS CALLER [PHONE_NUMBER] 9:25 PM ✕ [GEOGRAPHIC_DATA]" at bounding box center [112, 145] width 178 height 35
select select
radio input "true"
select select
select select "Hatzalah Garages"
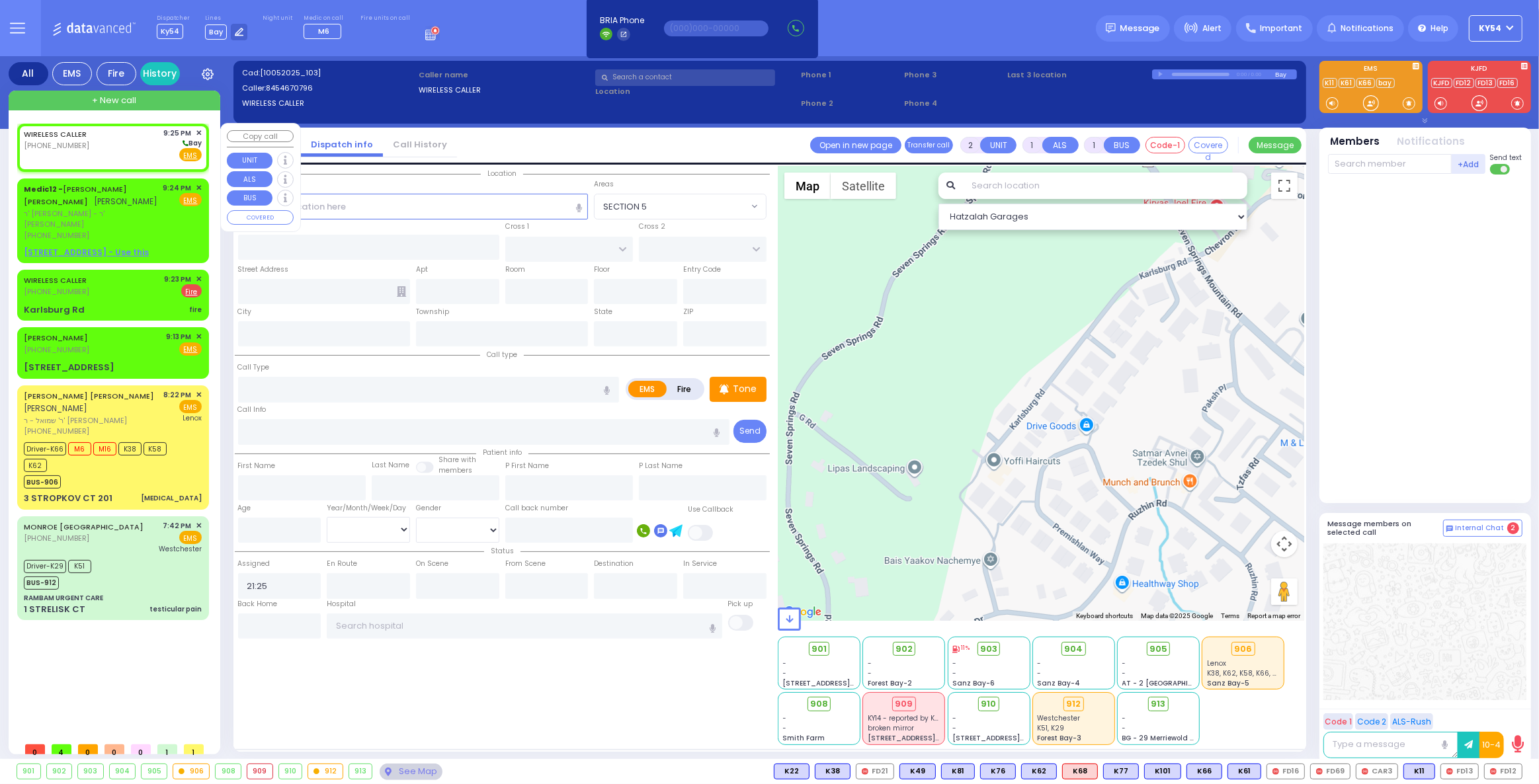
click at [120, 143] on div "WIRELESS CALLER [PHONE_NUMBER] 9:25 PM ✕ [GEOGRAPHIC_DATA]" at bounding box center [112, 145] width 178 height 35
select select
radio input "true"
select select
select select "Hatzalah Garages"
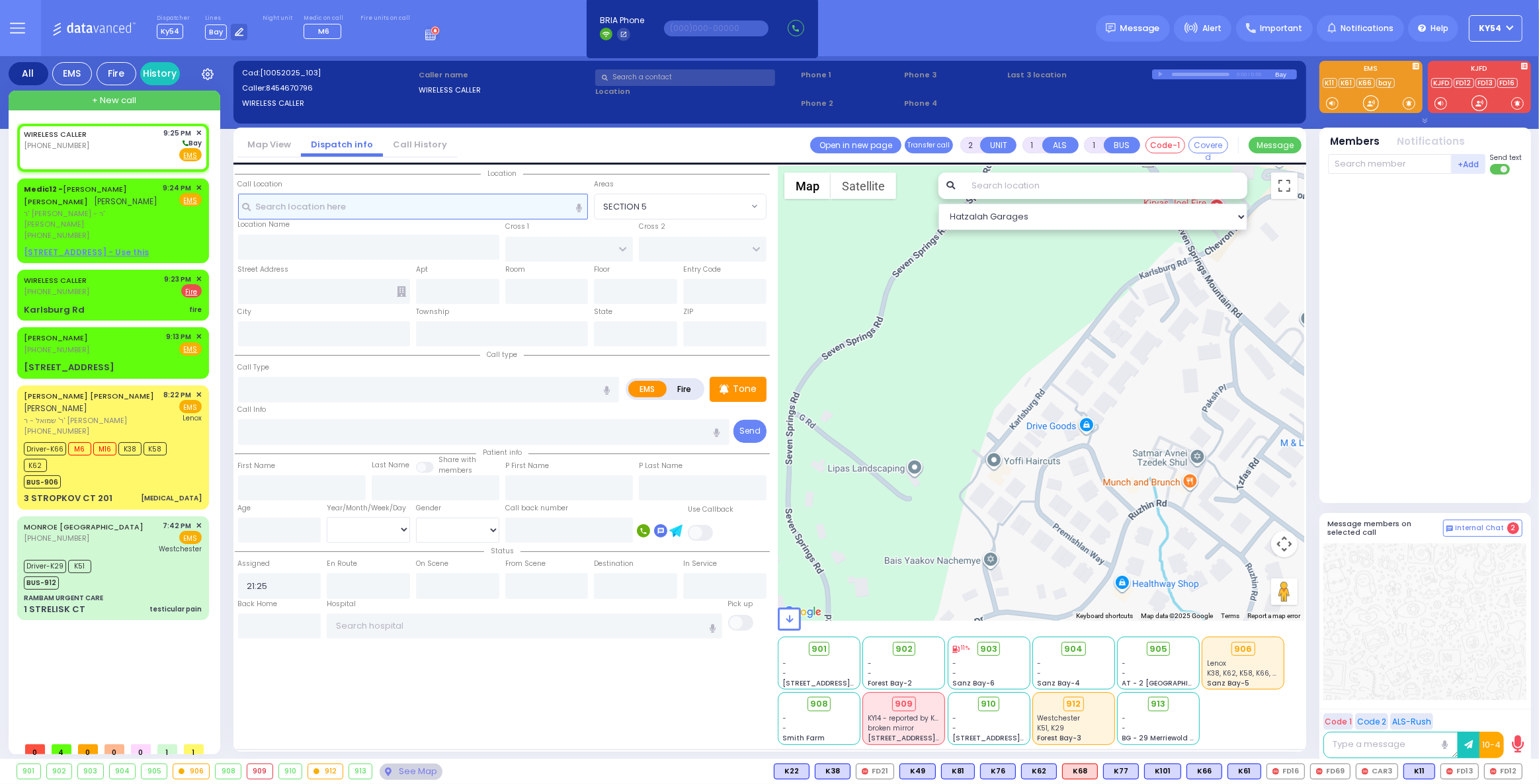
click at [331, 196] on input "text" at bounding box center [413, 206] width 351 height 25
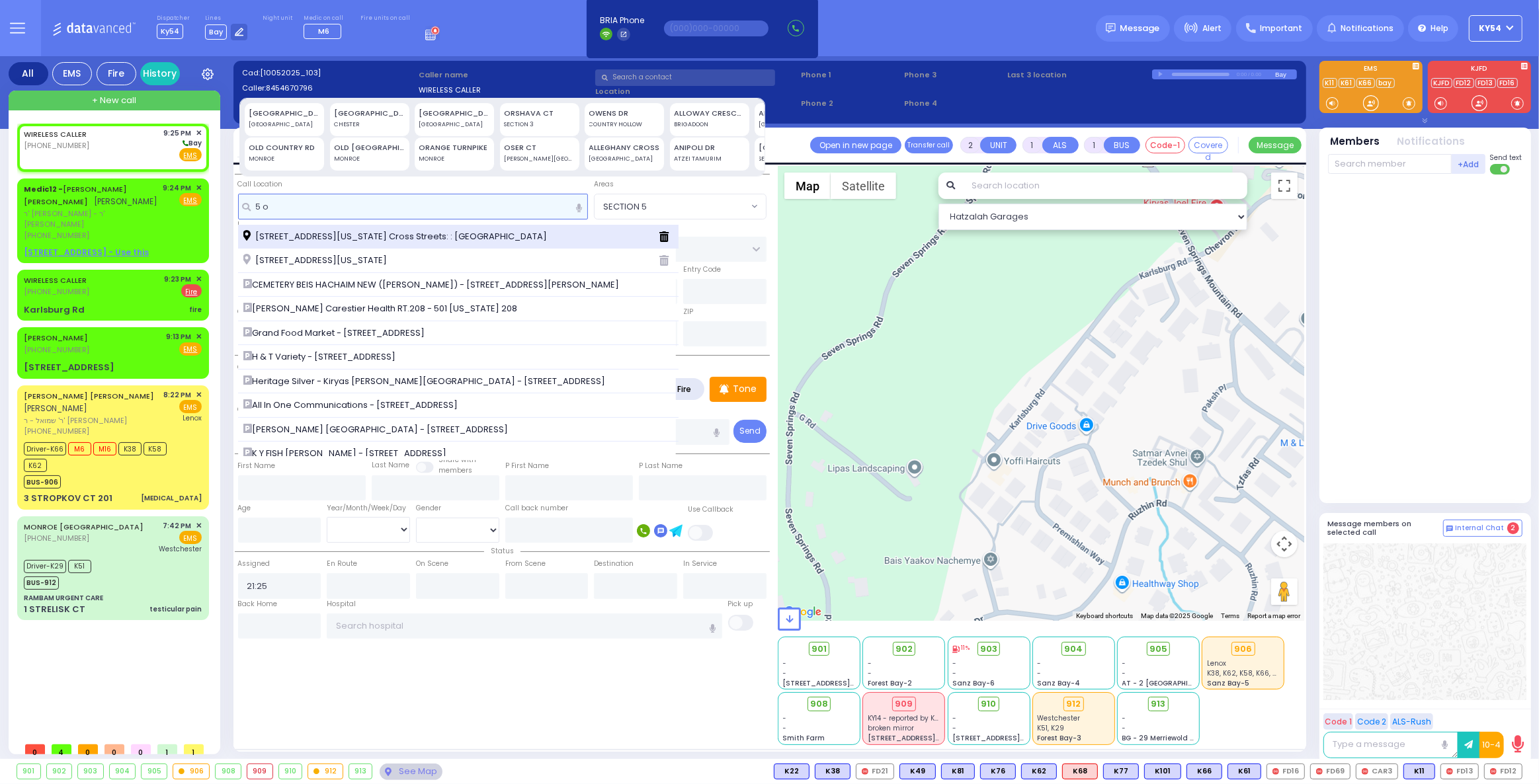
type input "5 o"
click at [324, 243] on div "[STREET_ADDRESS][US_STATE] Cross Streets: : [GEOGRAPHIC_DATA]" at bounding box center [459, 237] width 441 height 24
click at [299, 232] on span "[STREET_ADDRESS][US_STATE] Cross Streets: : [GEOGRAPHIC_DATA]" at bounding box center [398, 237] width 308 height 13
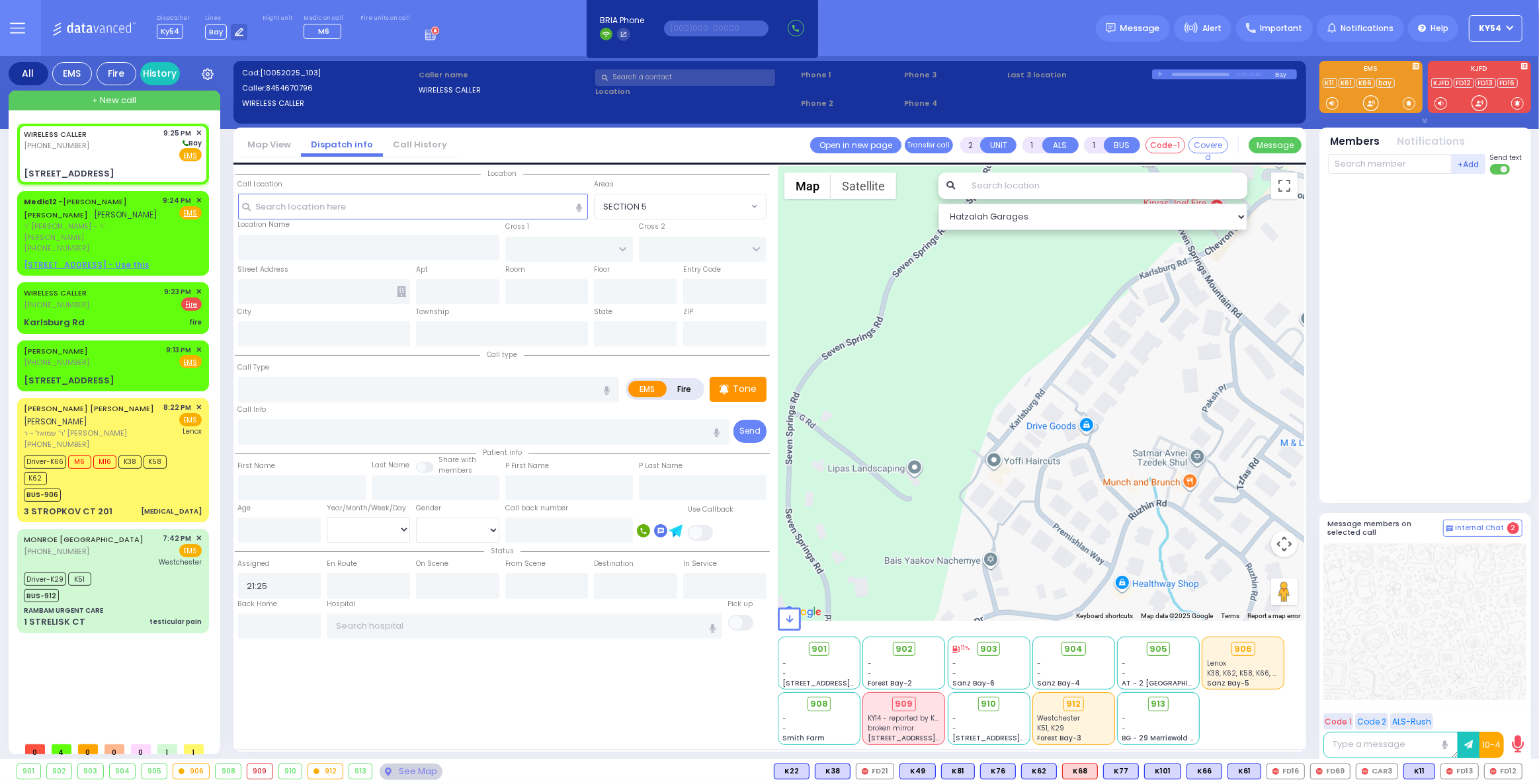
select select
radio input "true"
select select
type input "SATMAR DR"
type input "[STREET_ADDRESS]"
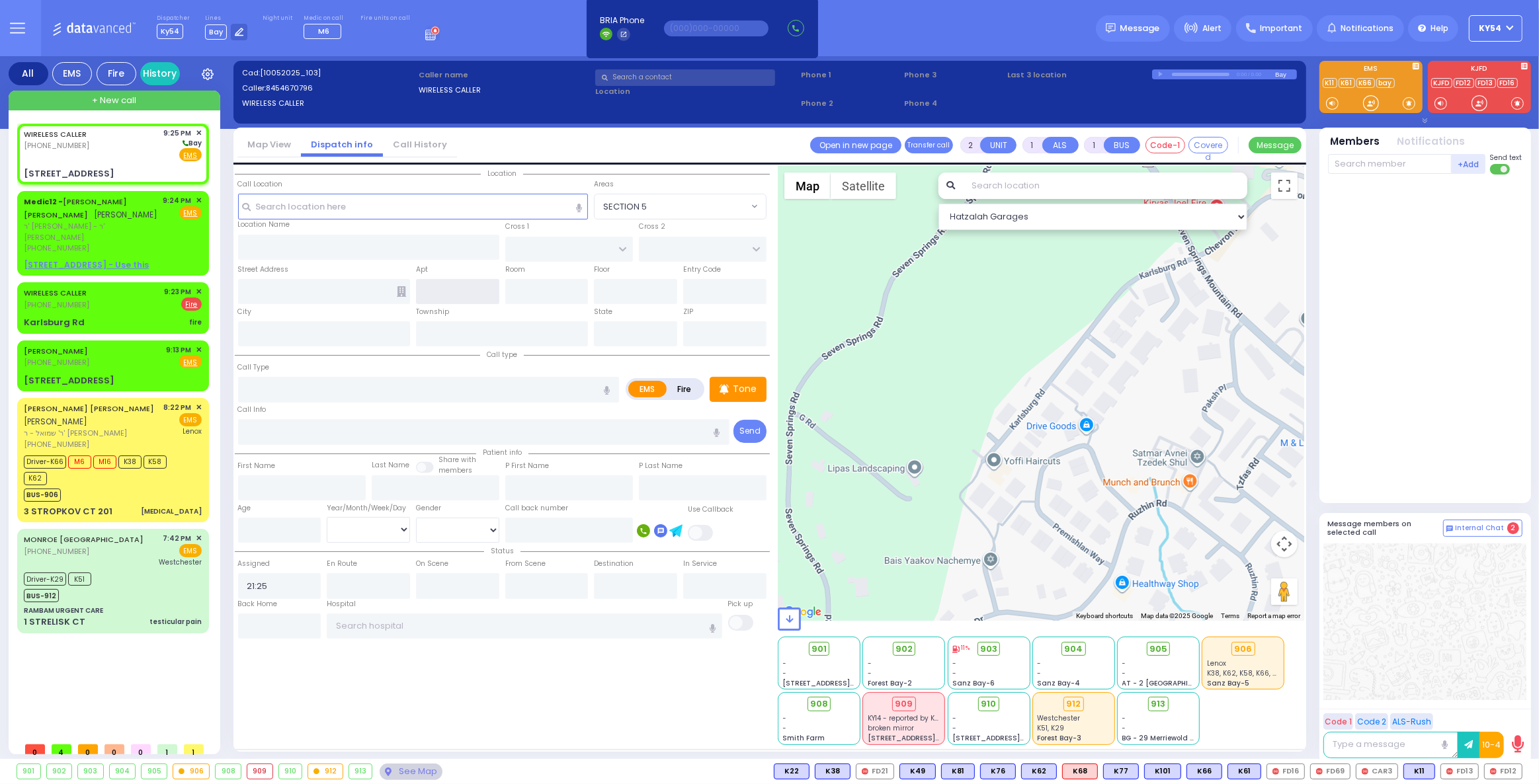
type input "Monroe"
type input "[US_STATE]"
type input "10950 Cross Streets: : SATMAR DR/[GEOGRAPHIC_DATA]"
select select "Hatzalah Garages"
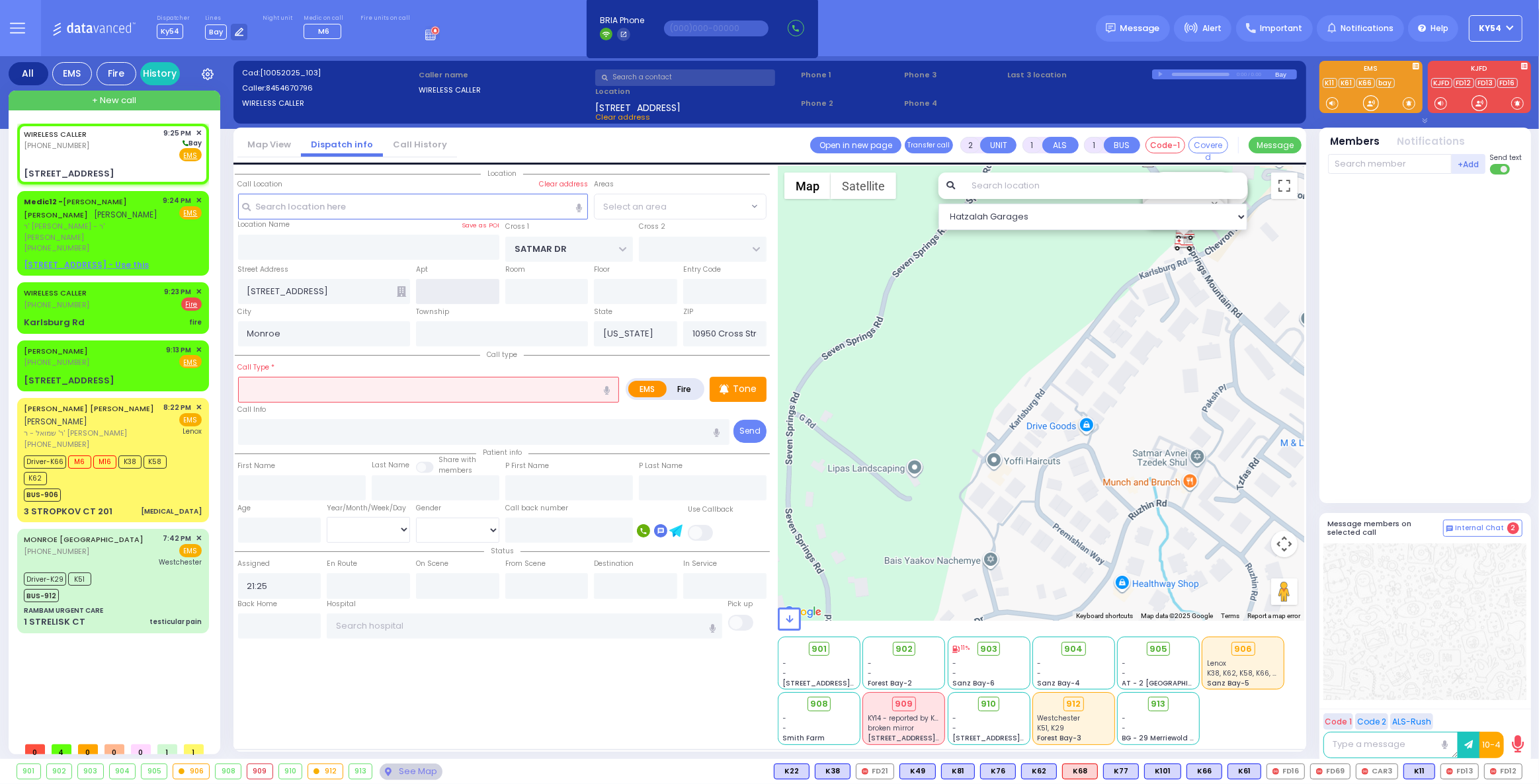
select select "SECTION 3"
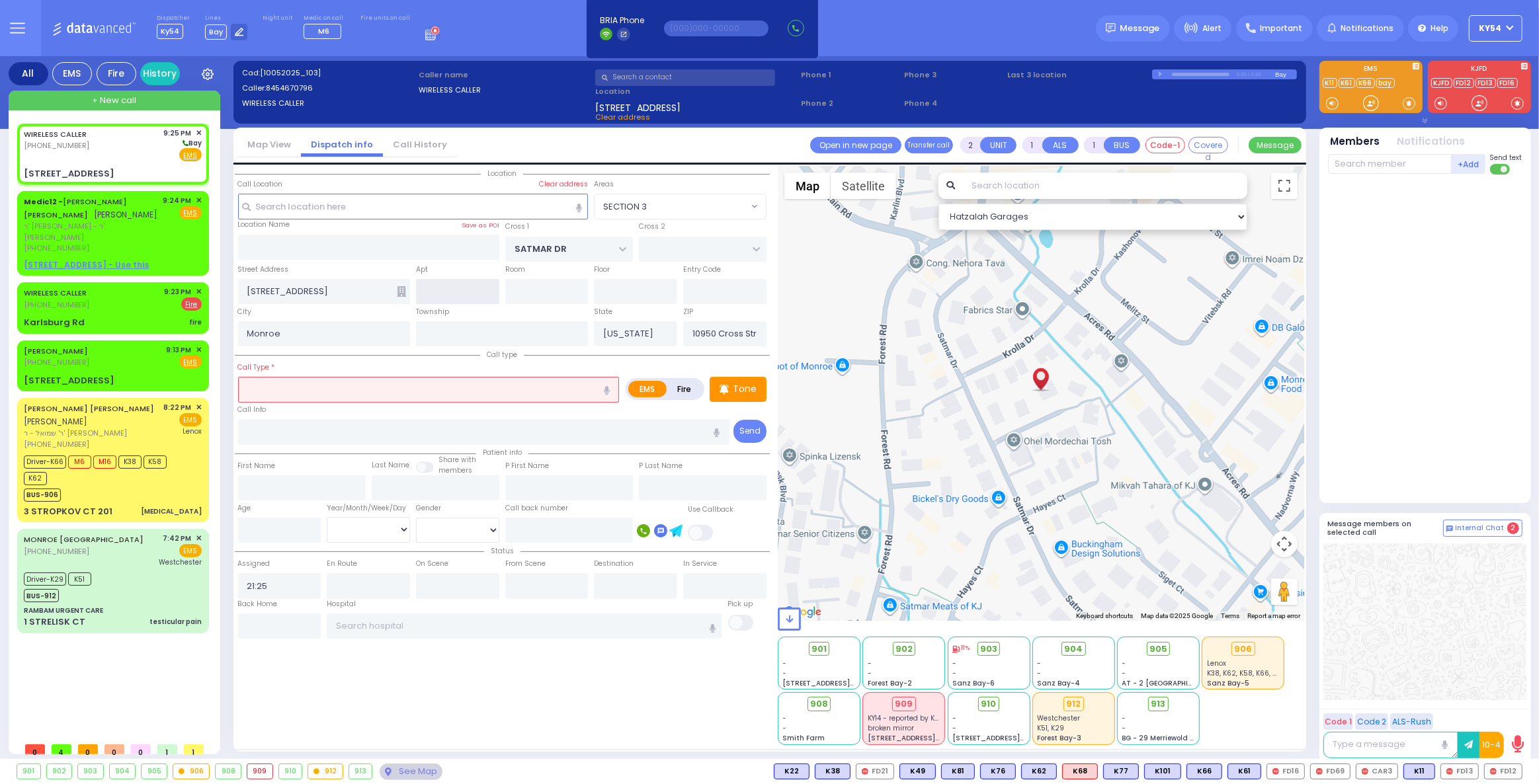
type input "2"
type input "301"
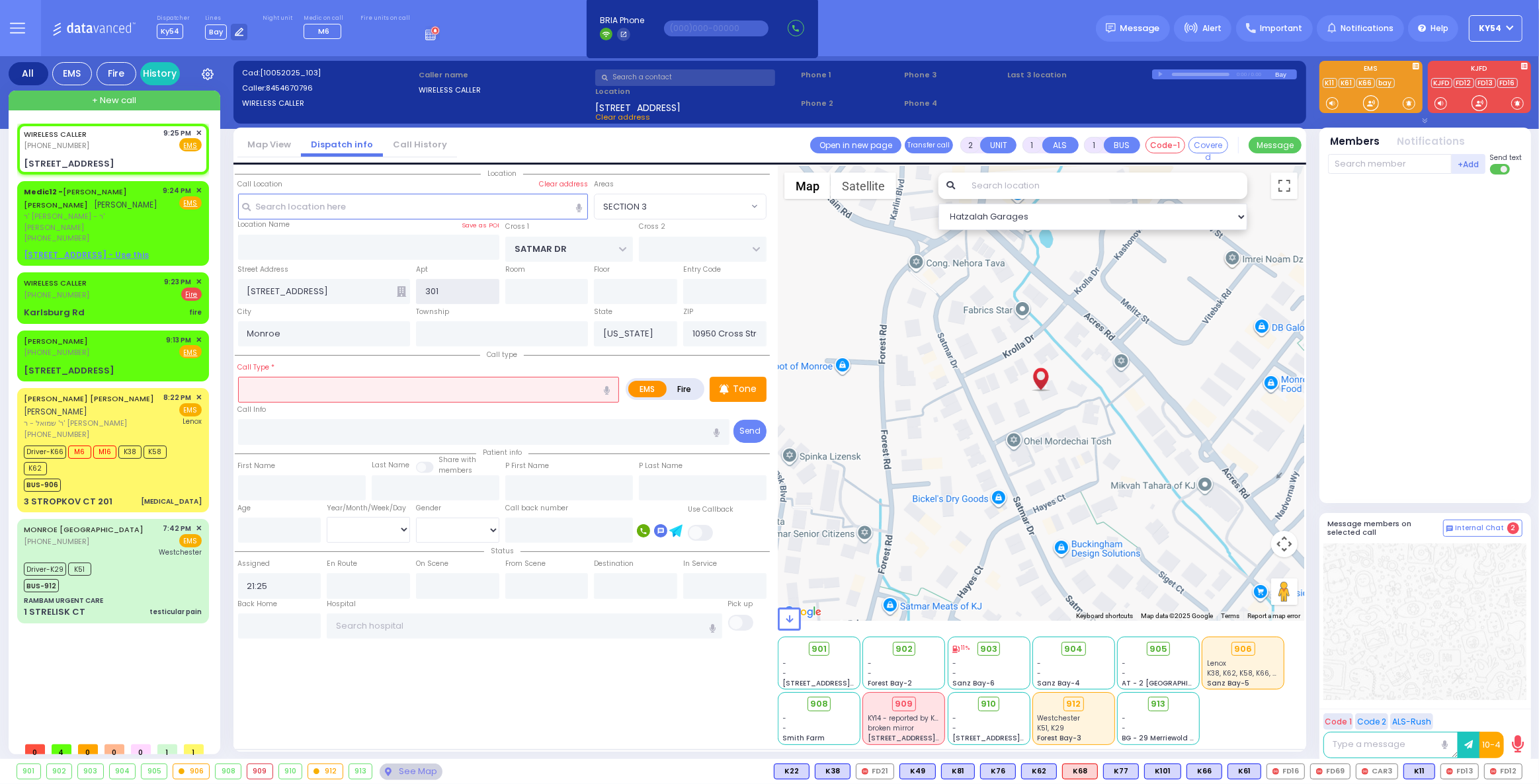
select select
radio input "true"
select select
select select "Hatzalah Garages"
select select "SECTION 3"
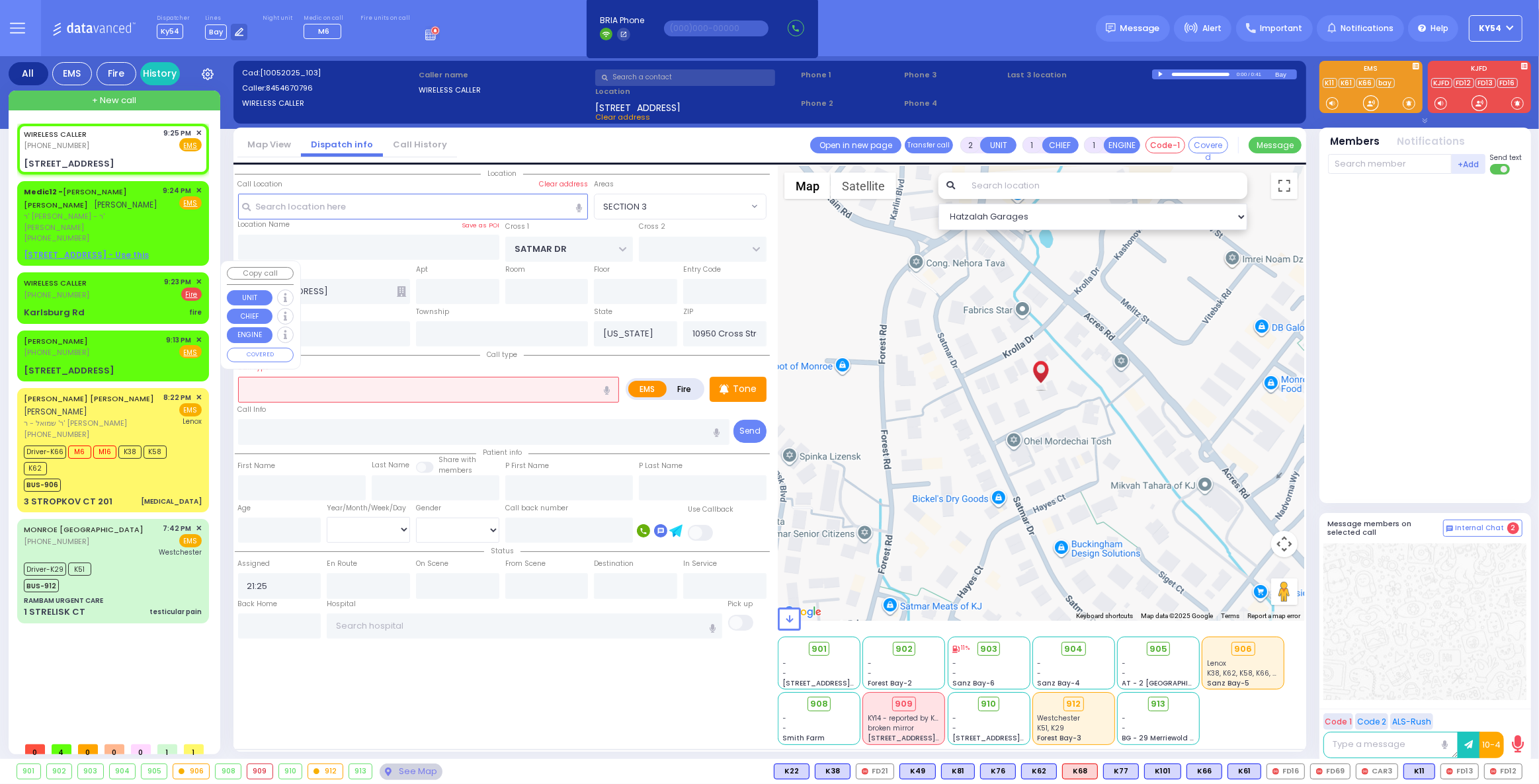
click at [132, 289] on div "WIRELESS CALLER [PHONE_NUMBER] 9:23 PM ✕ EMS Fire fire" at bounding box center [113, 297] width 187 height 47
select select
type input "fire"
radio input "false"
radio input "true"
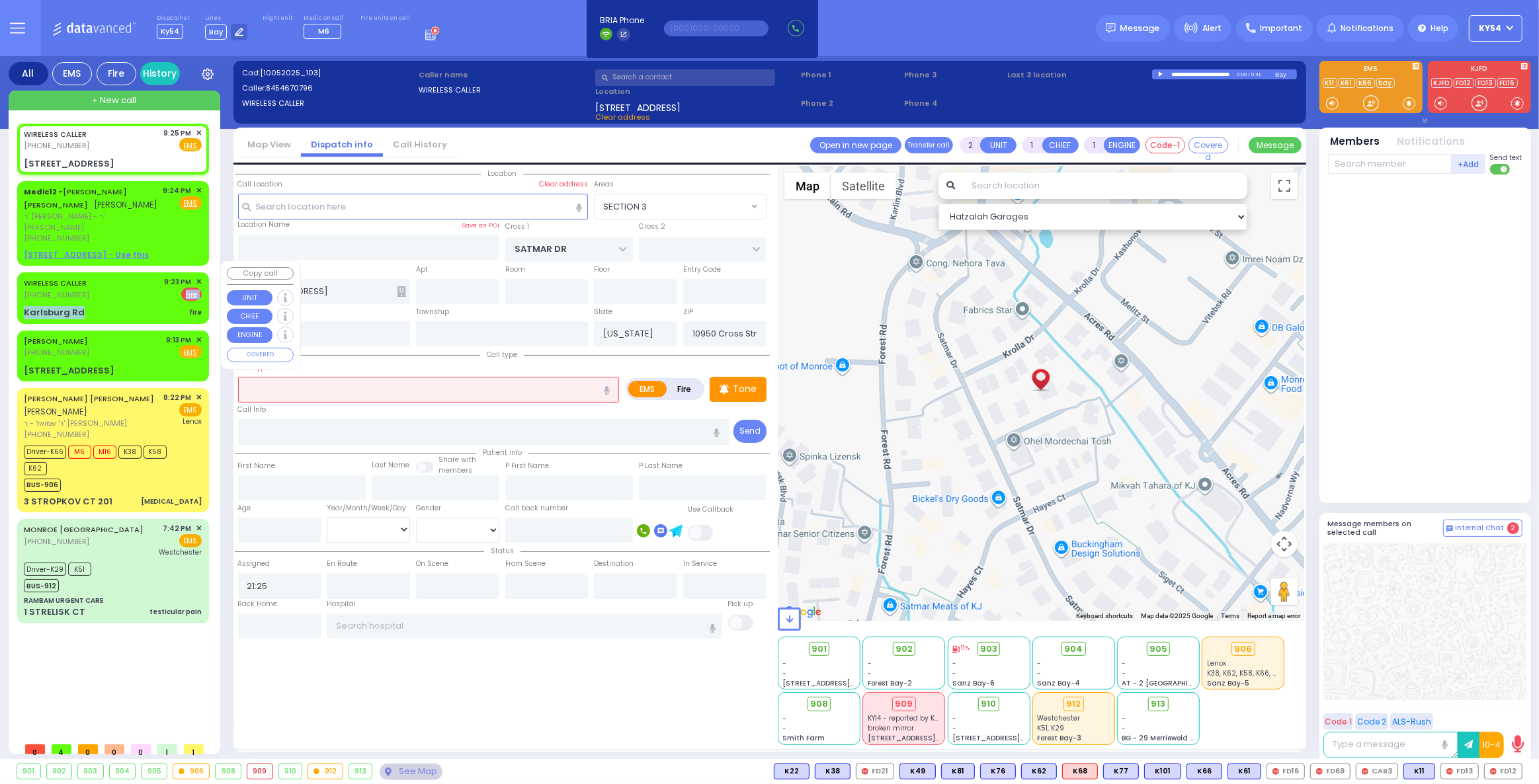
select select
type input "21:23"
select select "Hatzalah Garages"
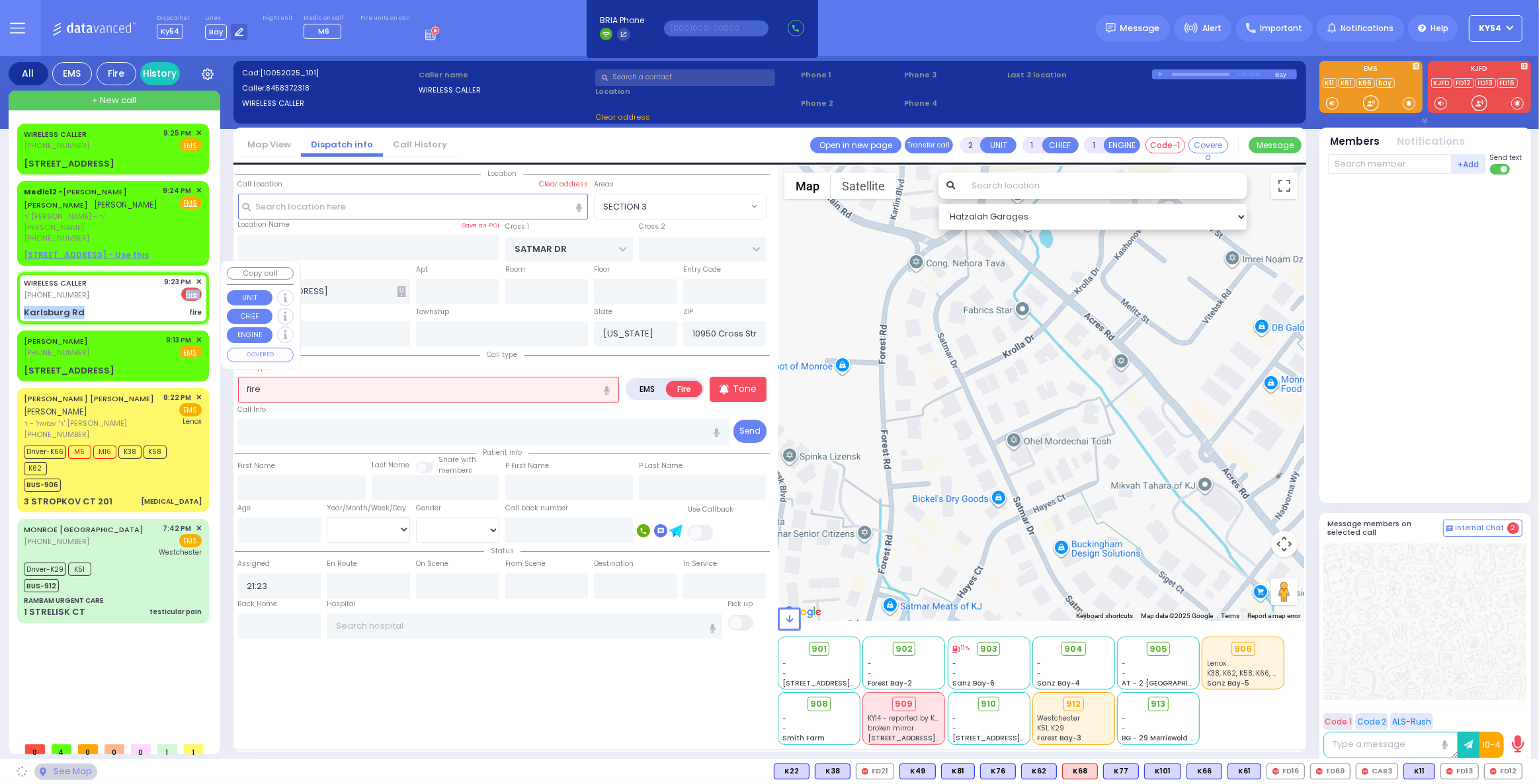
type input "[GEOGRAPHIC_DATA]"
type input "CHEVRON RD"
type input "Karlsburg Rd"
type input "[PERSON_NAME]"
type input "10950"
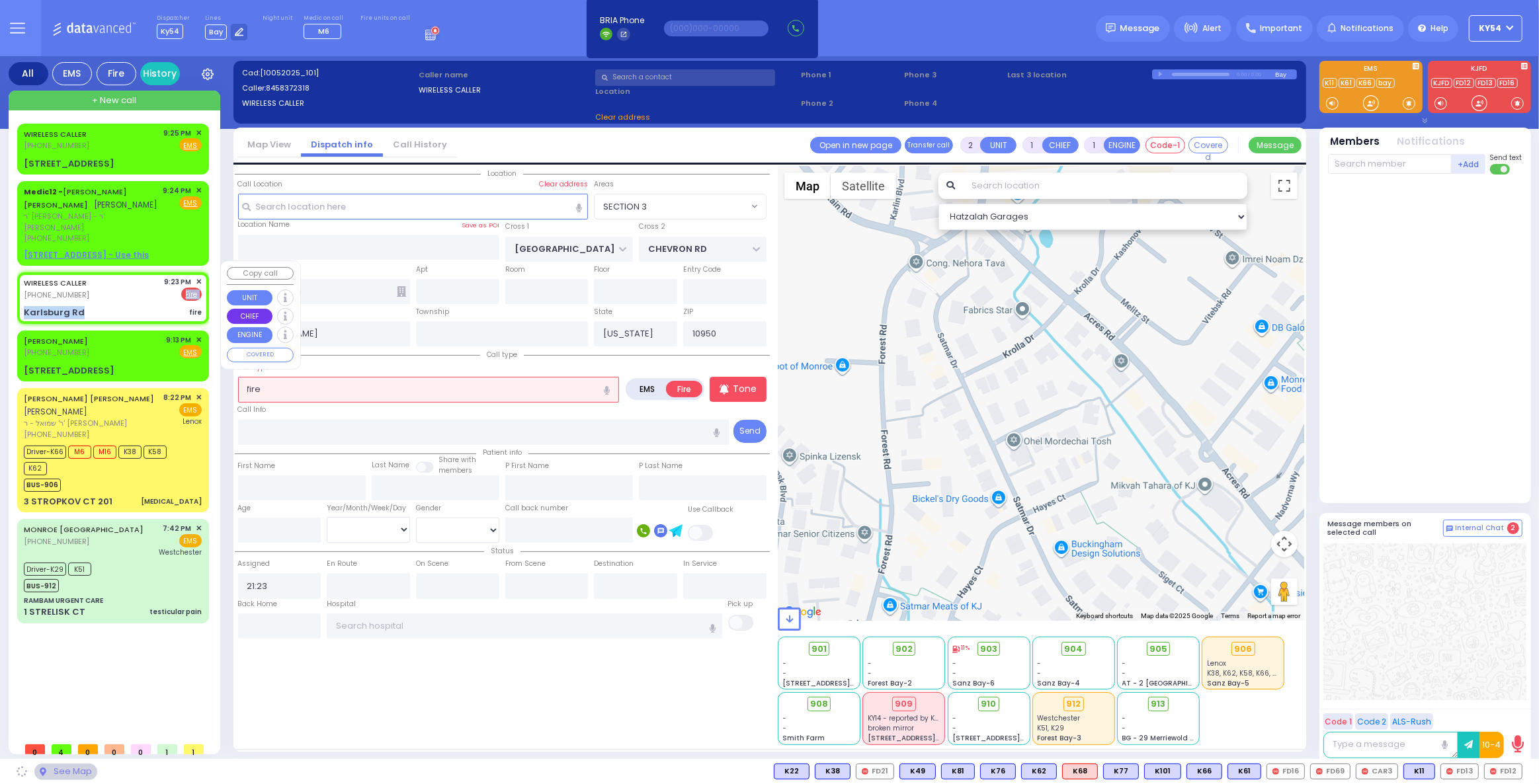
select select "SECTION 5"
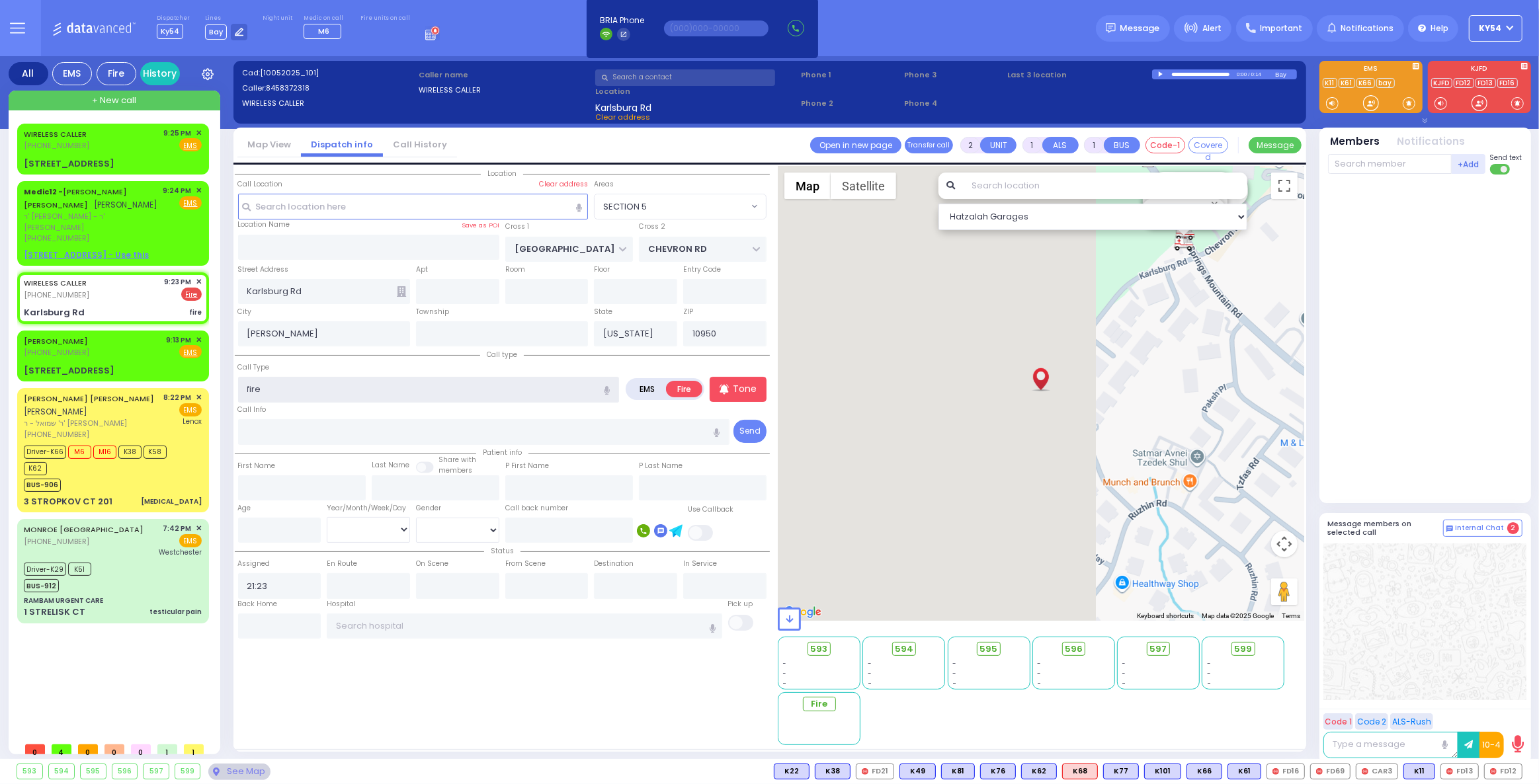
click at [315, 387] on input "fire" at bounding box center [429, 389] width 382 height 25
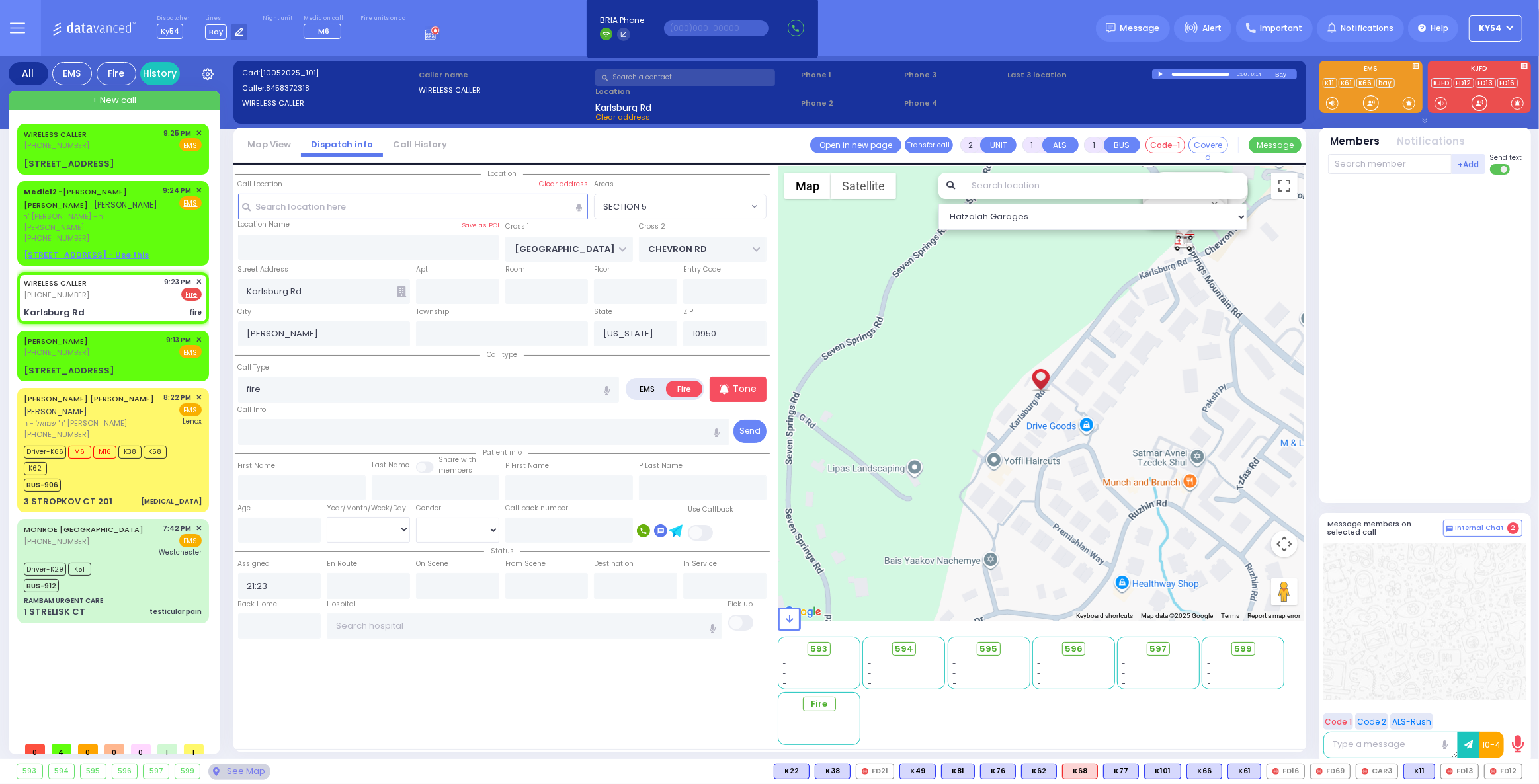
select select
radio input "true"
select select
select select "Hatzalah Garages"
click at [607, 387] on icon "button" at bounding box center [606, 390] width 6 height 9
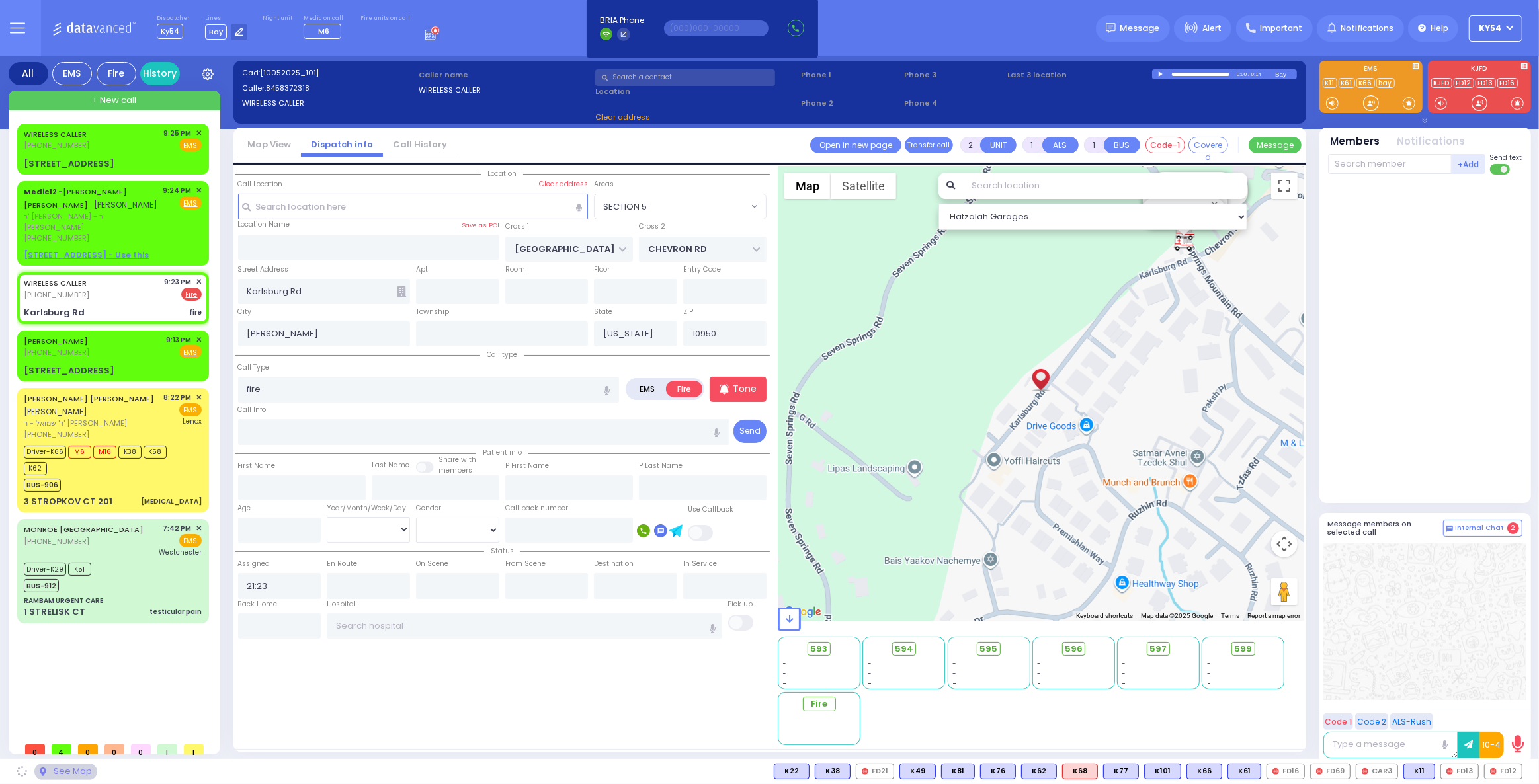
select select "SECTION 5"
click at [297, 391] on input "fire" at bounding box center [429, 389] width 382 height 25
type input "fire"
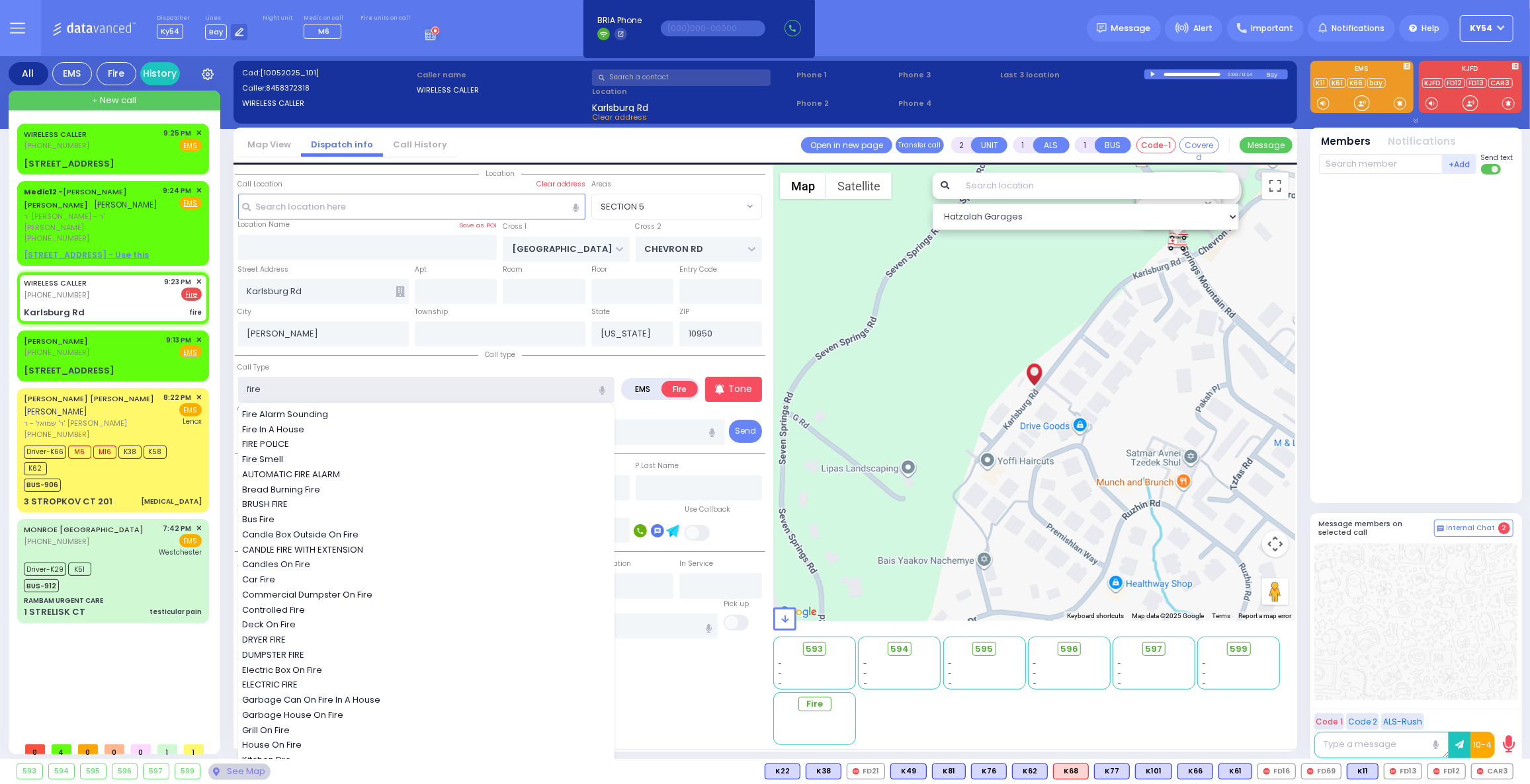
select select
radio input "true"
select select
select select "Hatzalah Garages"
select select "SECTION 5"
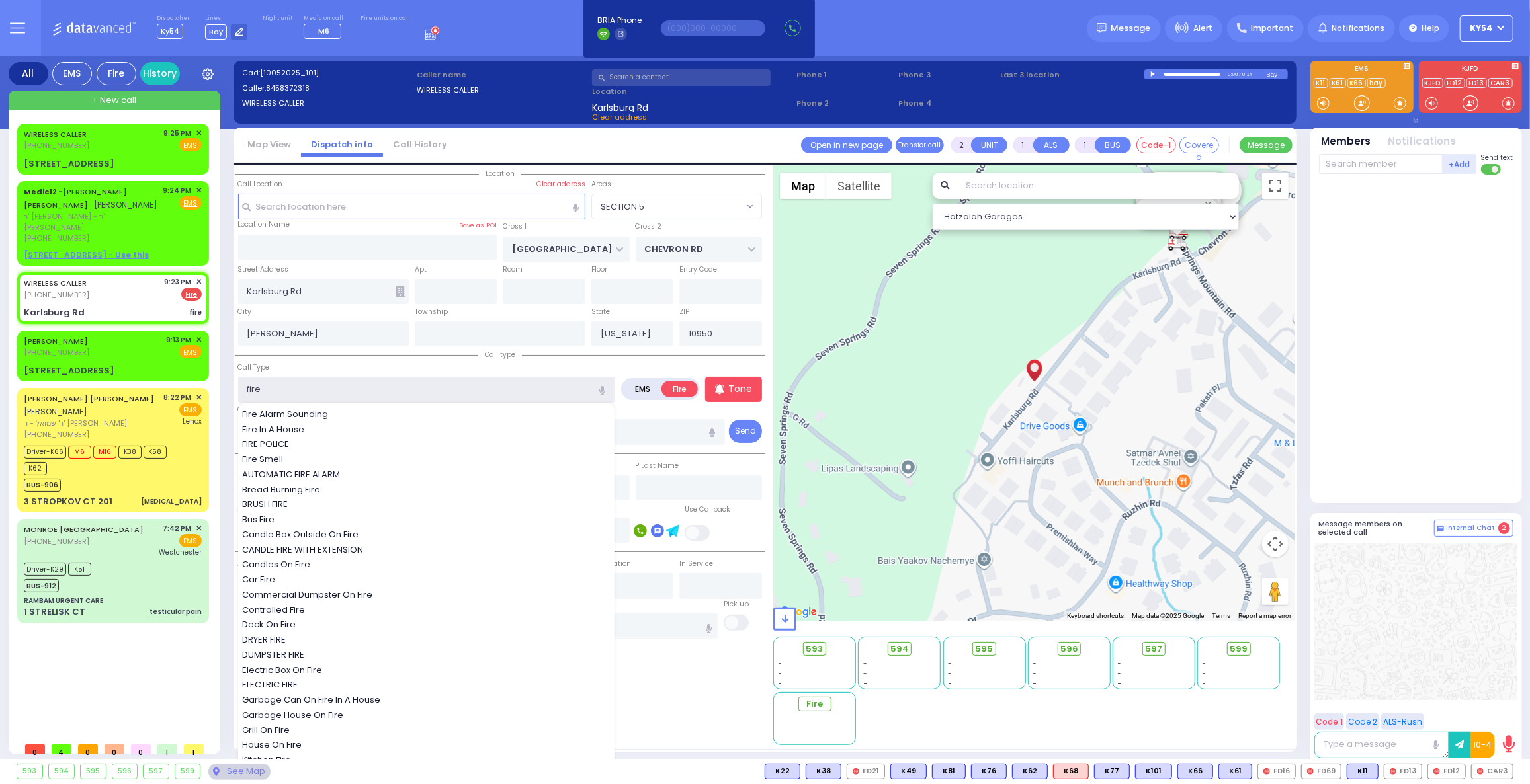
type input "fire o"
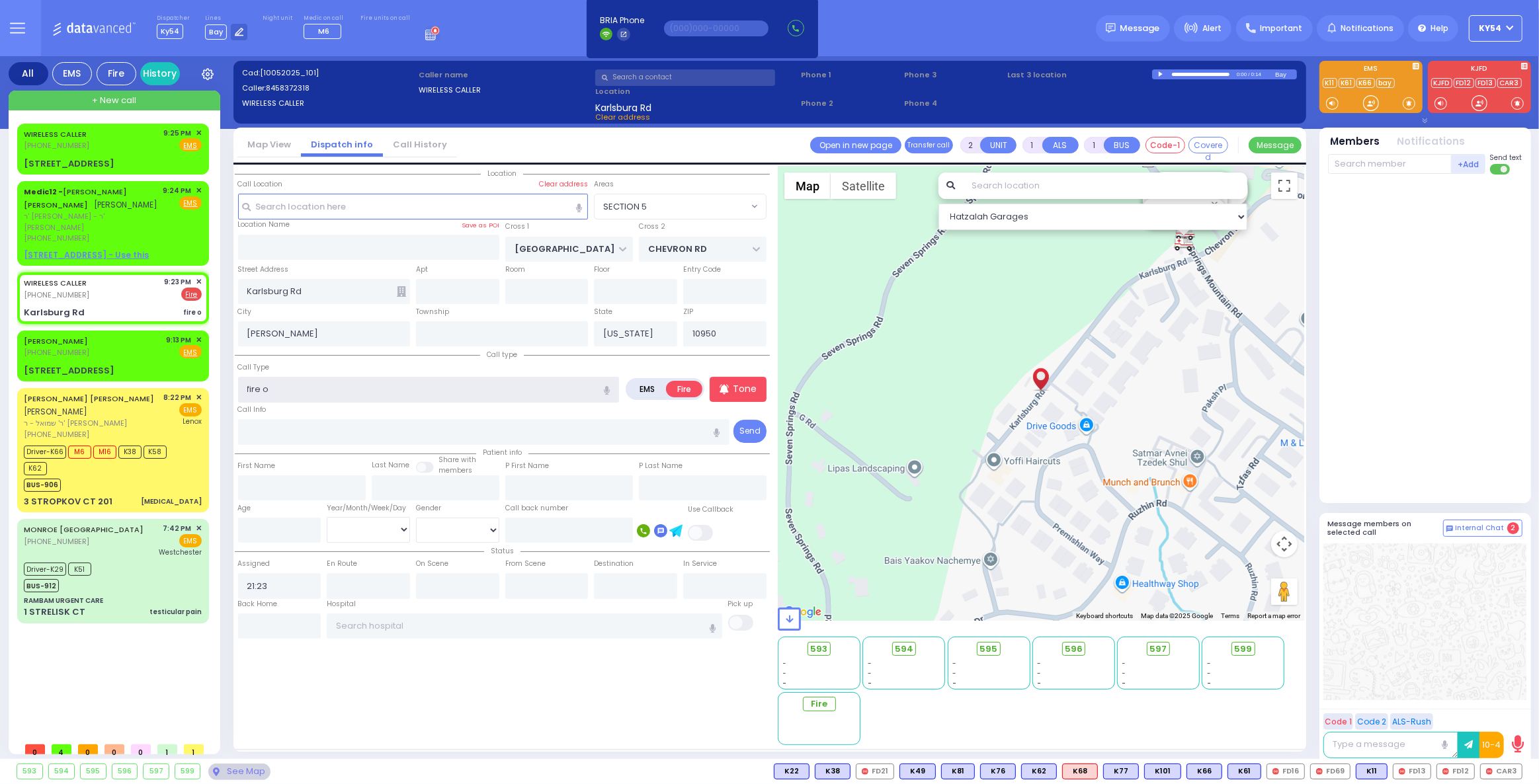
select select
radio input "true"
select select
select select "Hatzalah Garages"
select select "SECTION 5"
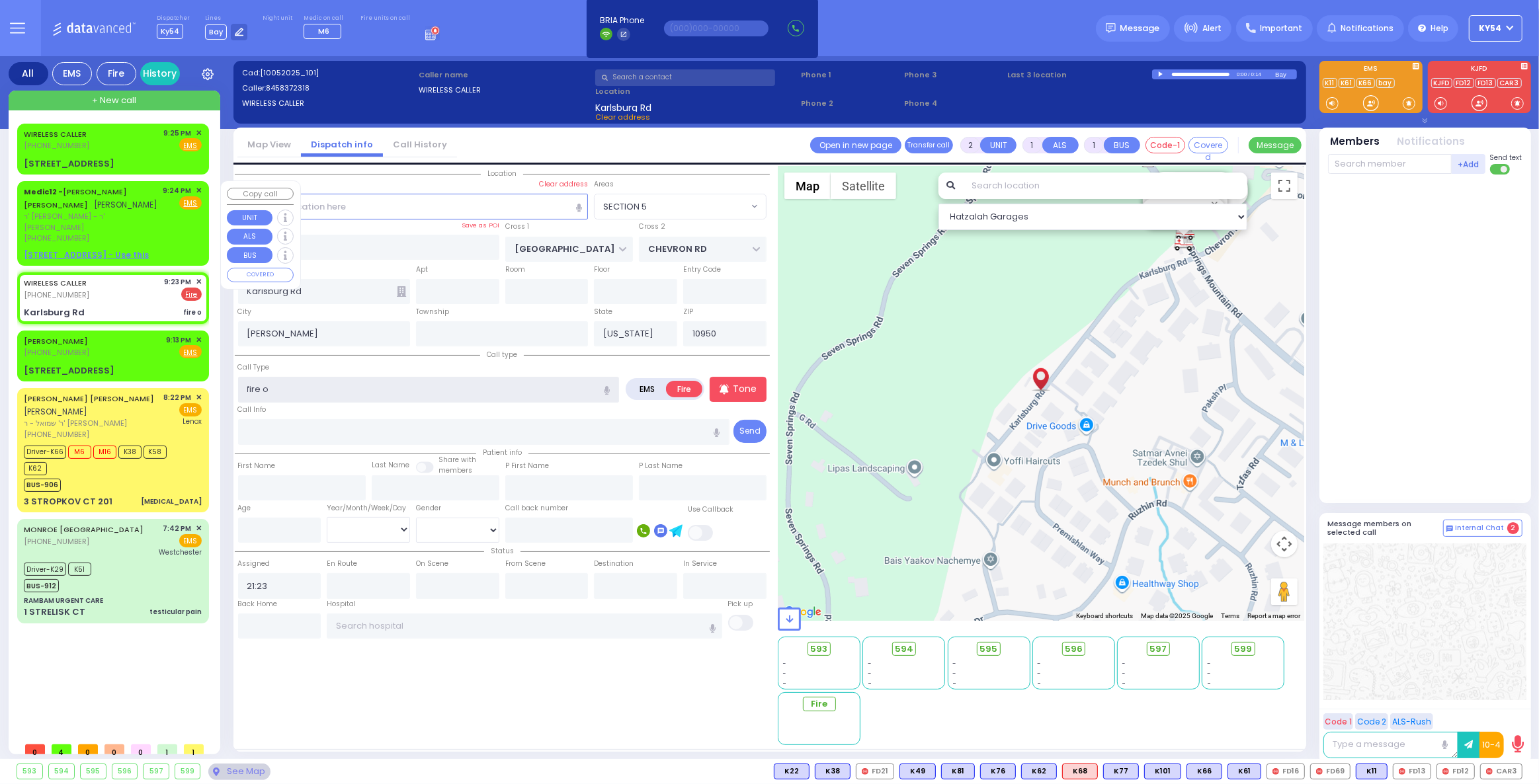
type input "fire o"
click at [198, 190] on span "✕" at bounding box center [199, 191] width 6 height 12
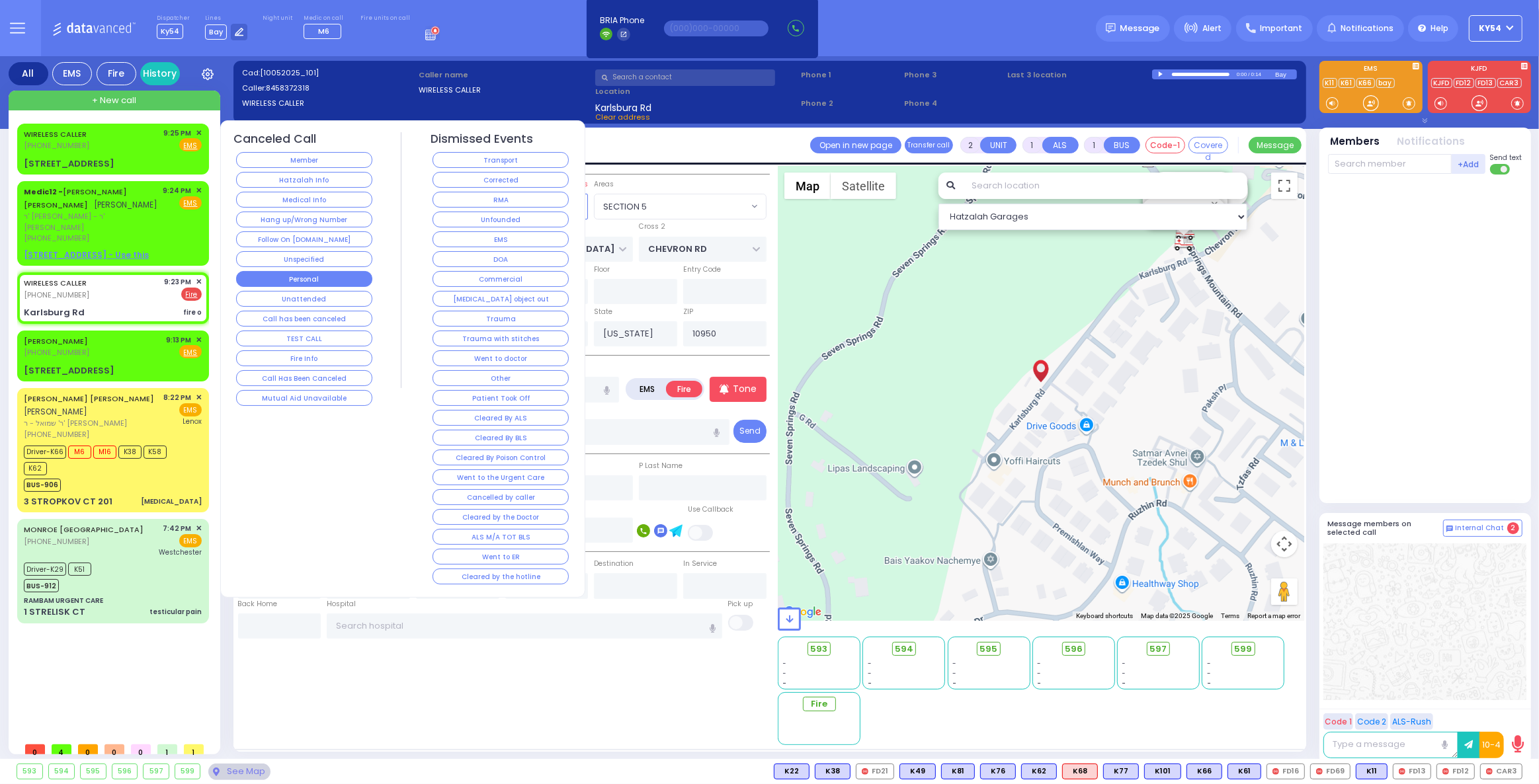
select select
radio input "true"
select select
select select "Hatzalah Garages"
select select "SECTION 5"
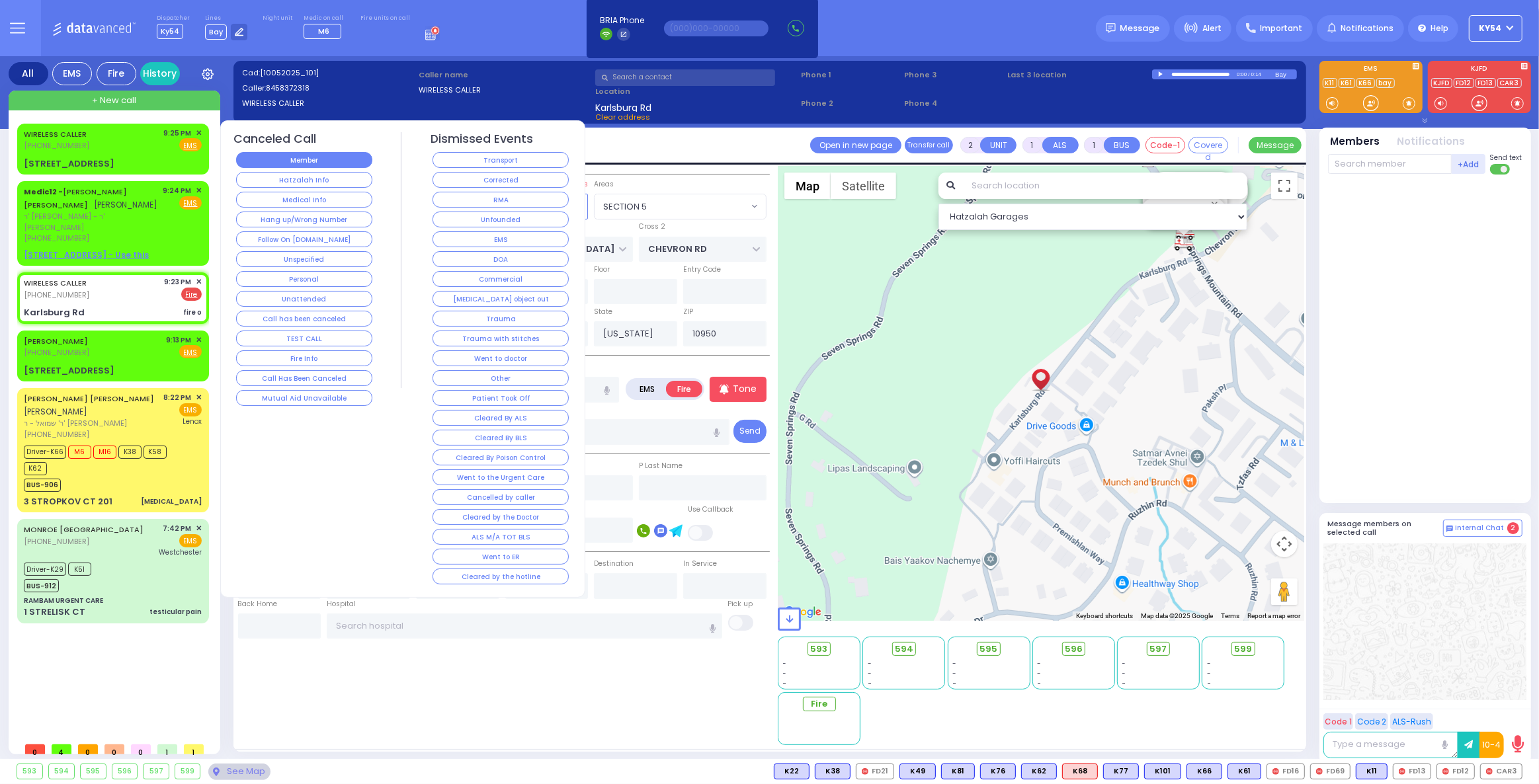
click at [261, 158] on button "Member" at bounding box center [304, 160] width 136 height 16
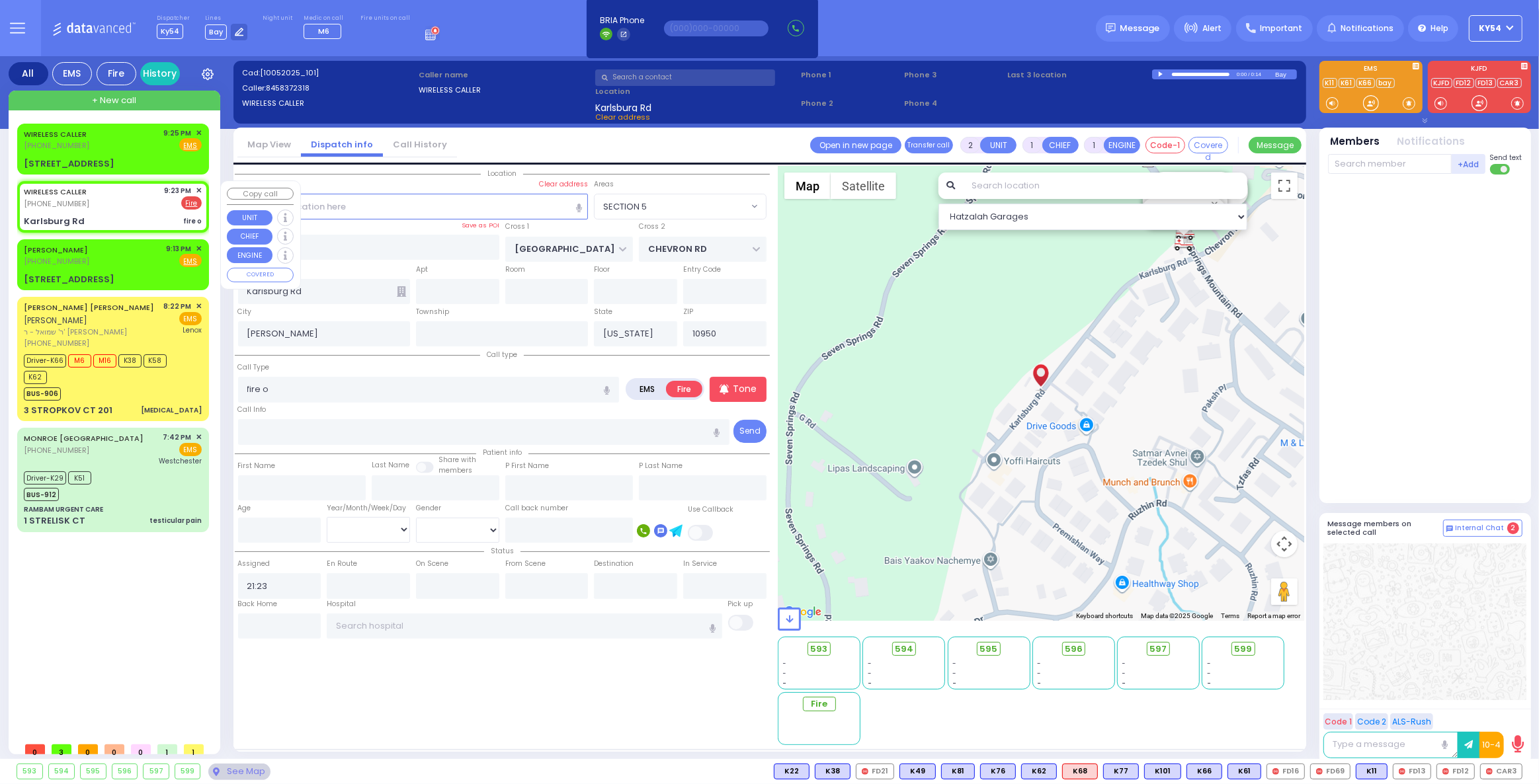
click at [115, 207] on div "WIRELESS CALLER (845) 837-2318 9:23 PM ✕ EMS Fire" at bounding box center [112, 197] width 178 height 24
select select
radio input "true"
select select
select select "Hatzalah Garages"
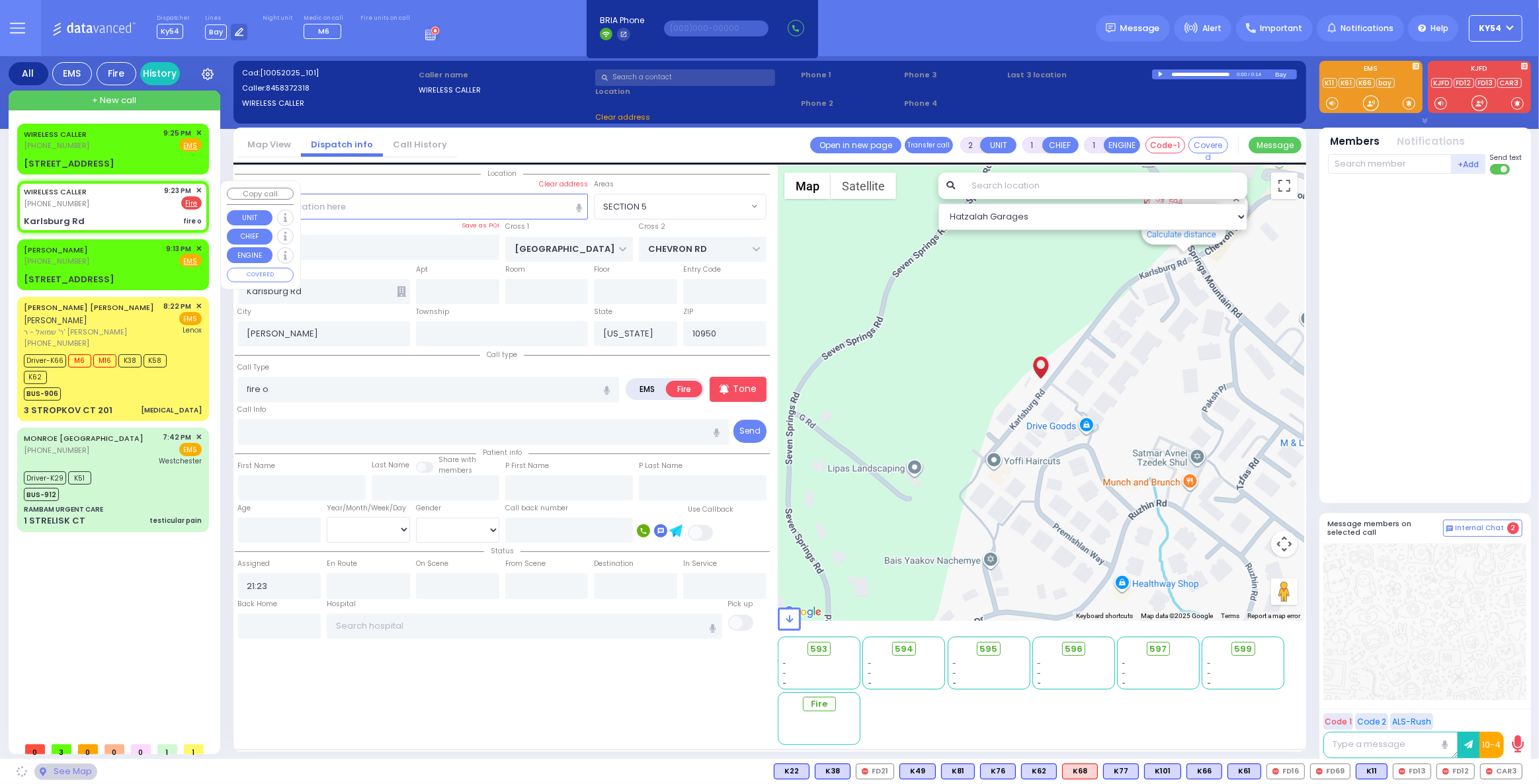
select select "SECTION 5"
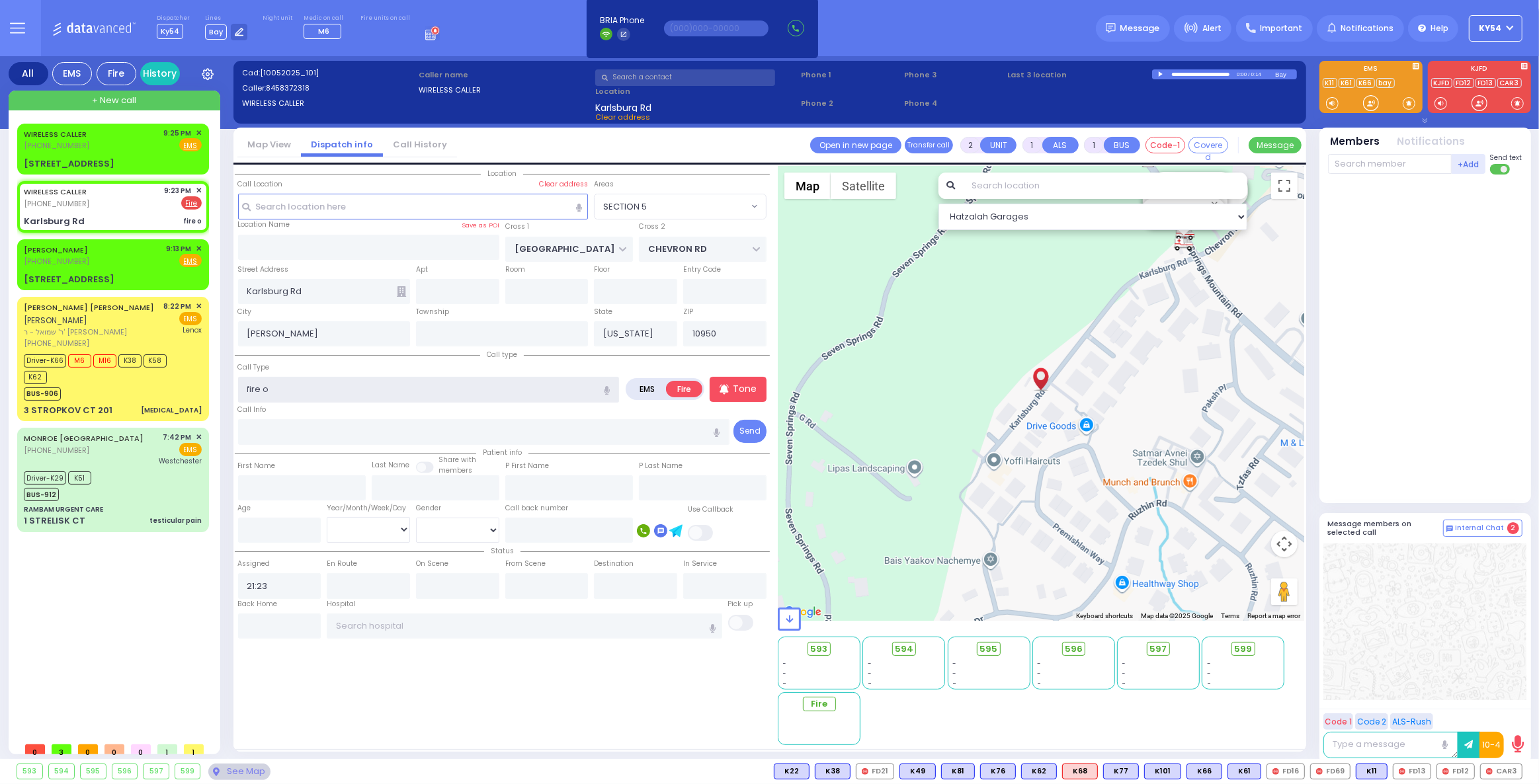
click at [317, 389] on input "fire o" at bounding box center [429, 389] width 382 height 25
type input "fire"
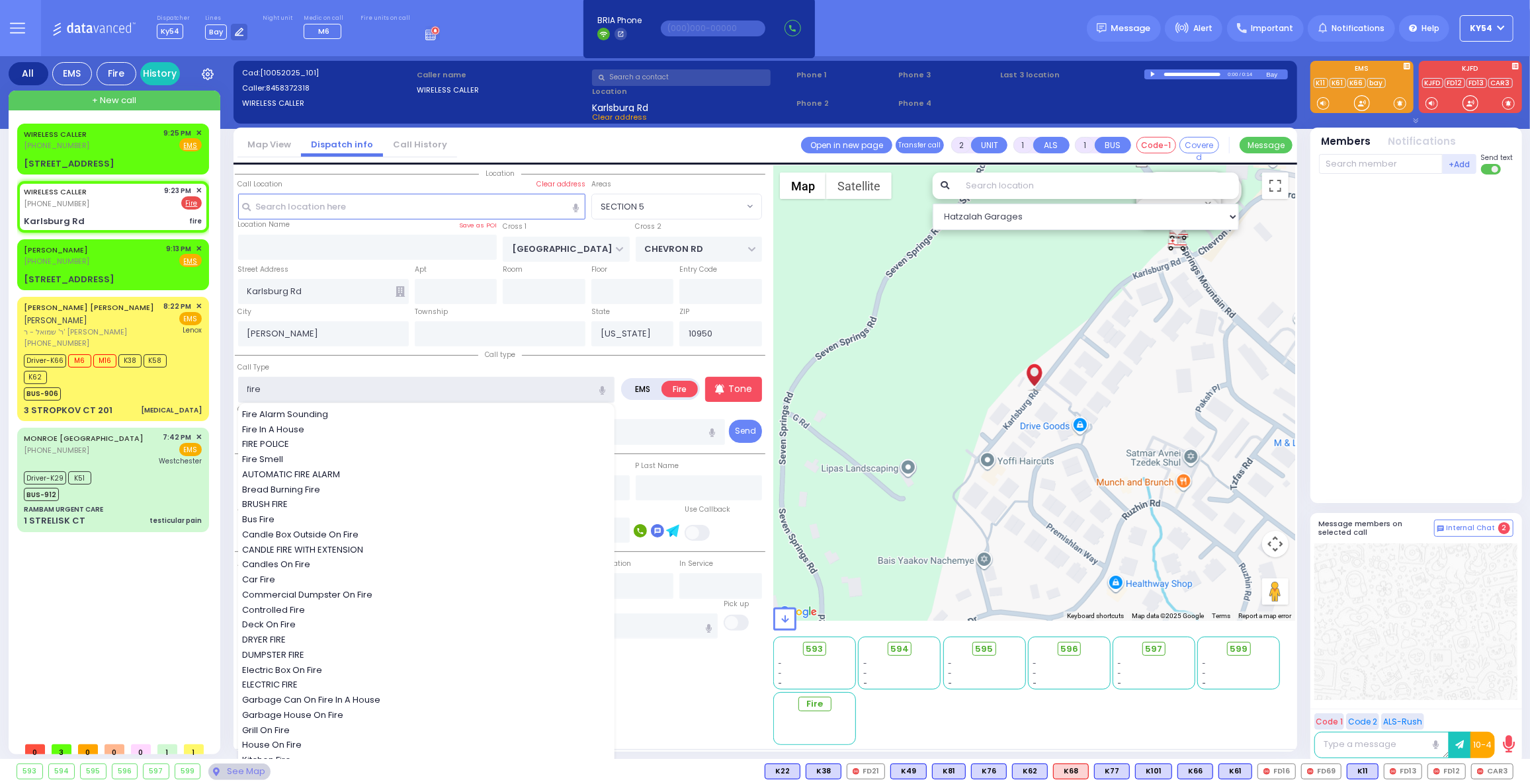
select select
radio input "true"
select select
select select "Hatzalah Garages"
select select "SECTION 5"
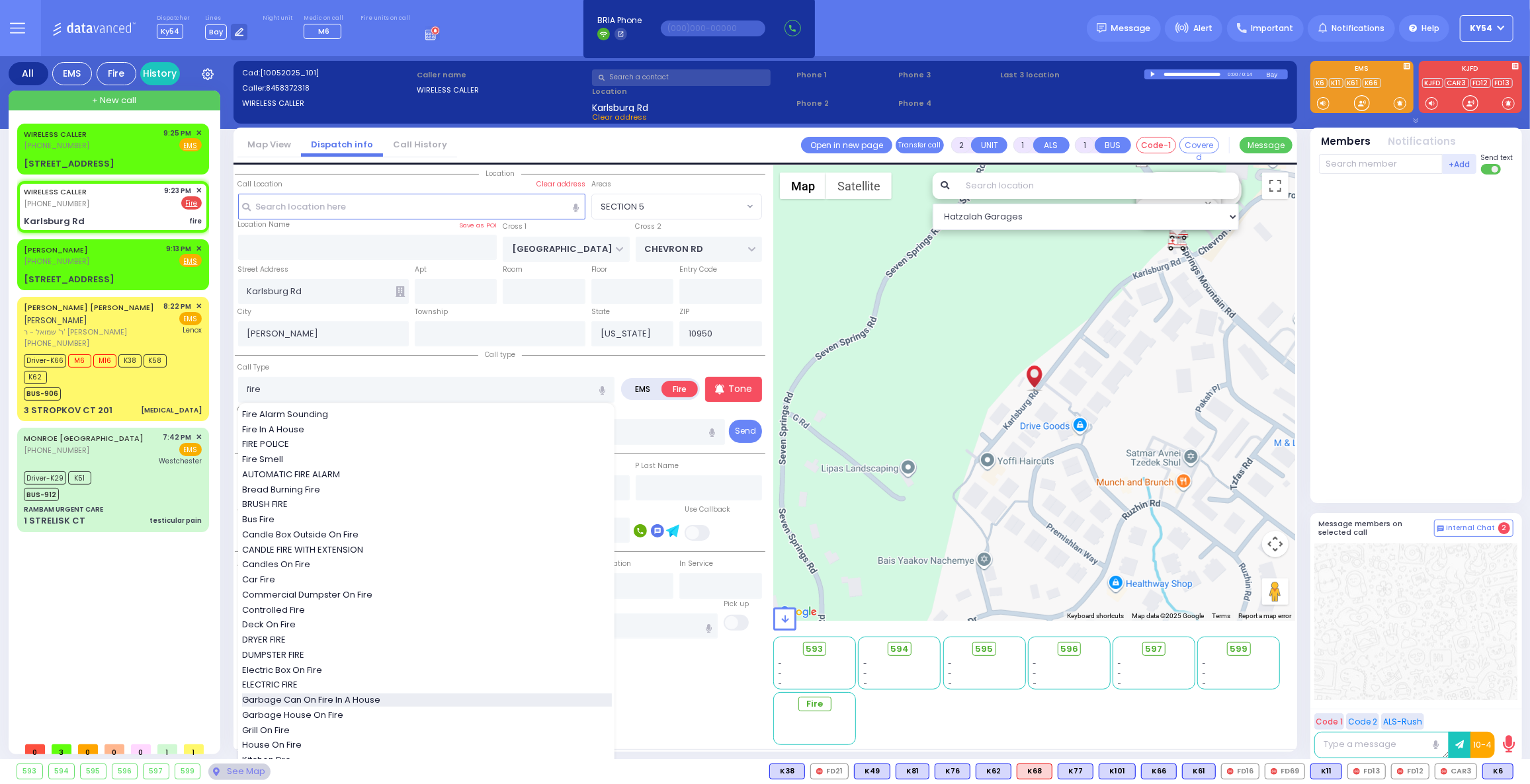
click at [309, 700] on span "Garbage Can On Fire In A House" at bounding box center [313, 700] width 143 height 13
type input "Garbage Can On Fire In A House"
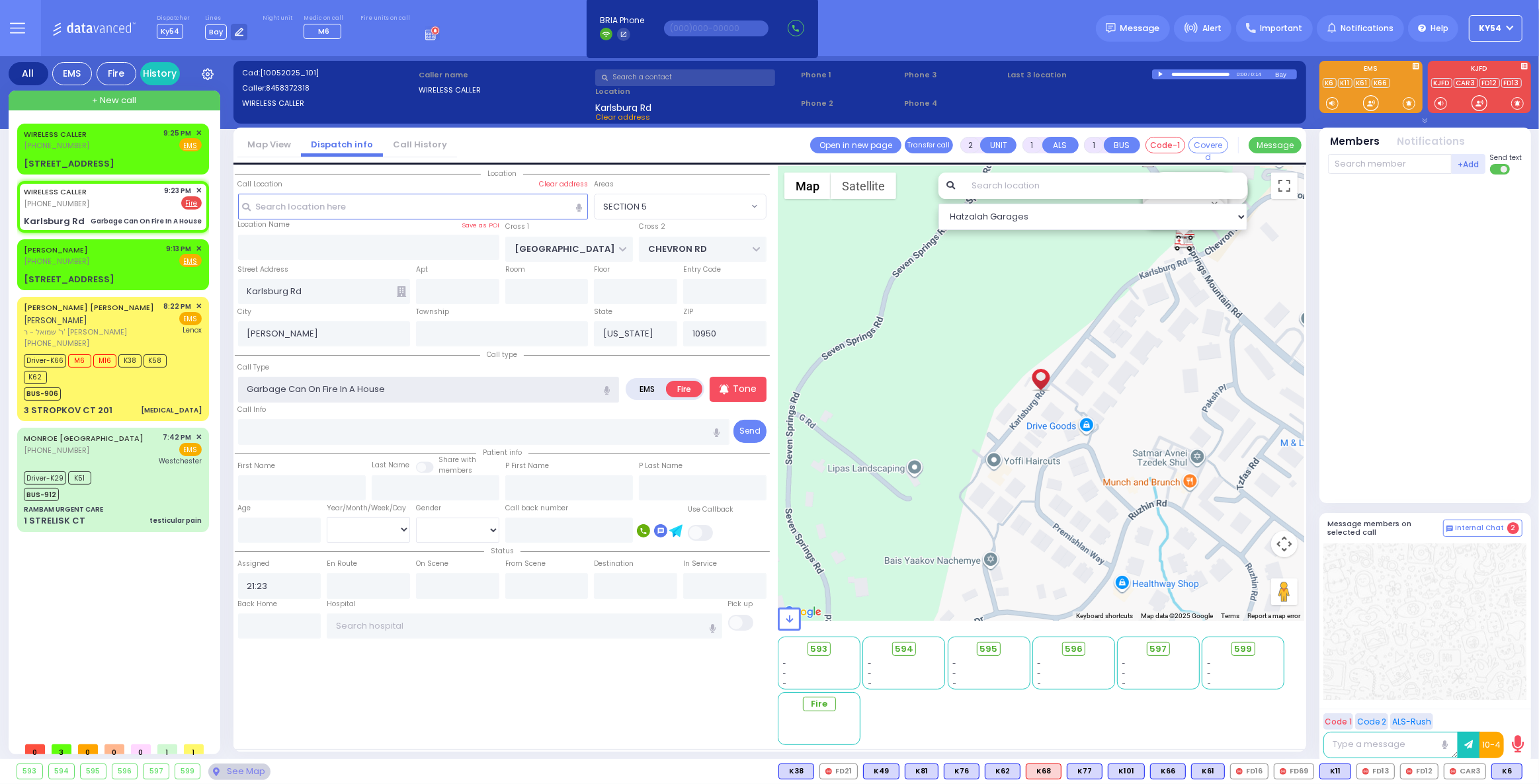
select select
radio input "true"
select select
select select "Hatzalah Garages"
select select "SECTION 5"
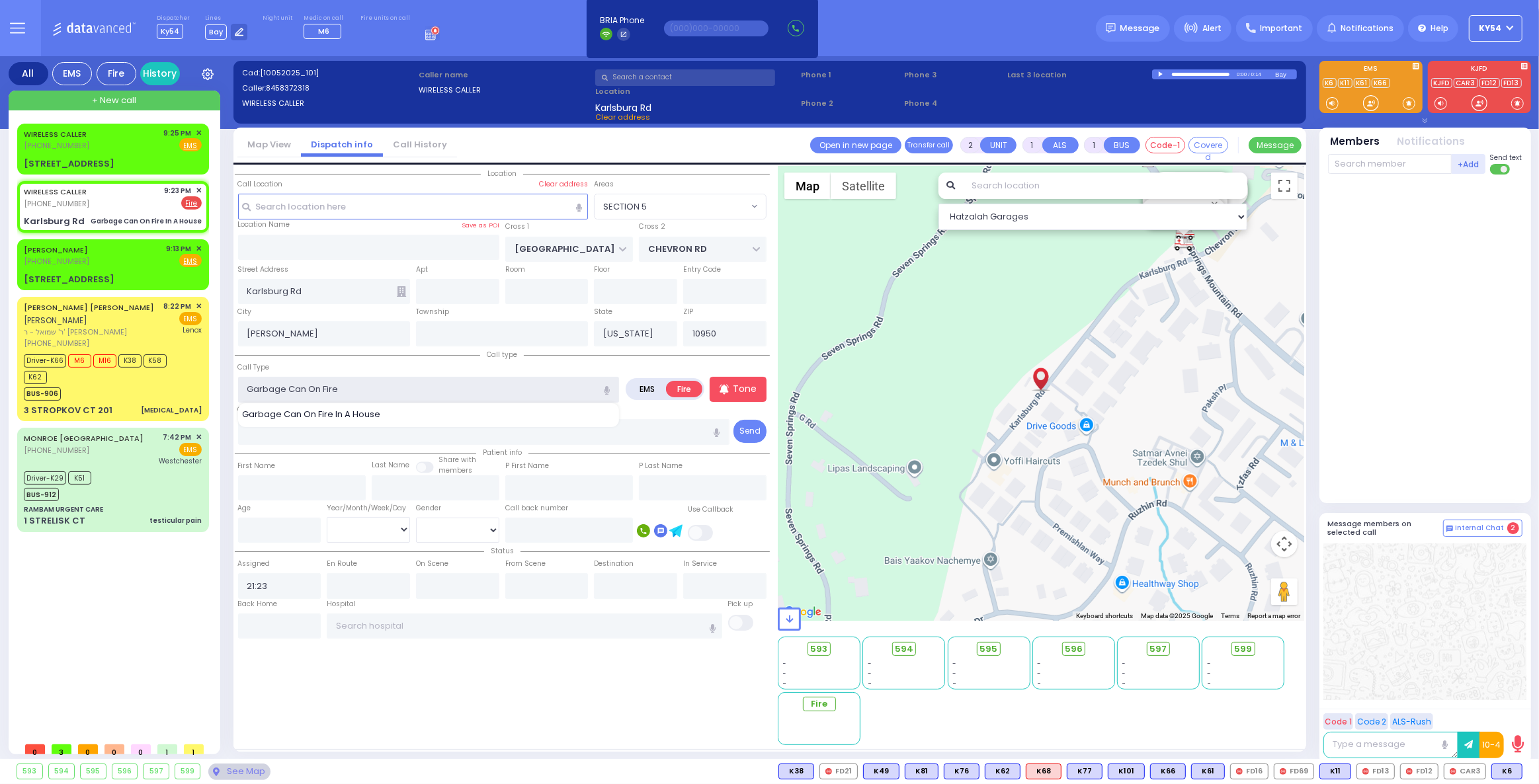
type input "Garbage Can On Fire"
select select
radio input "true"
select select
select select "Hatzalah Garages"
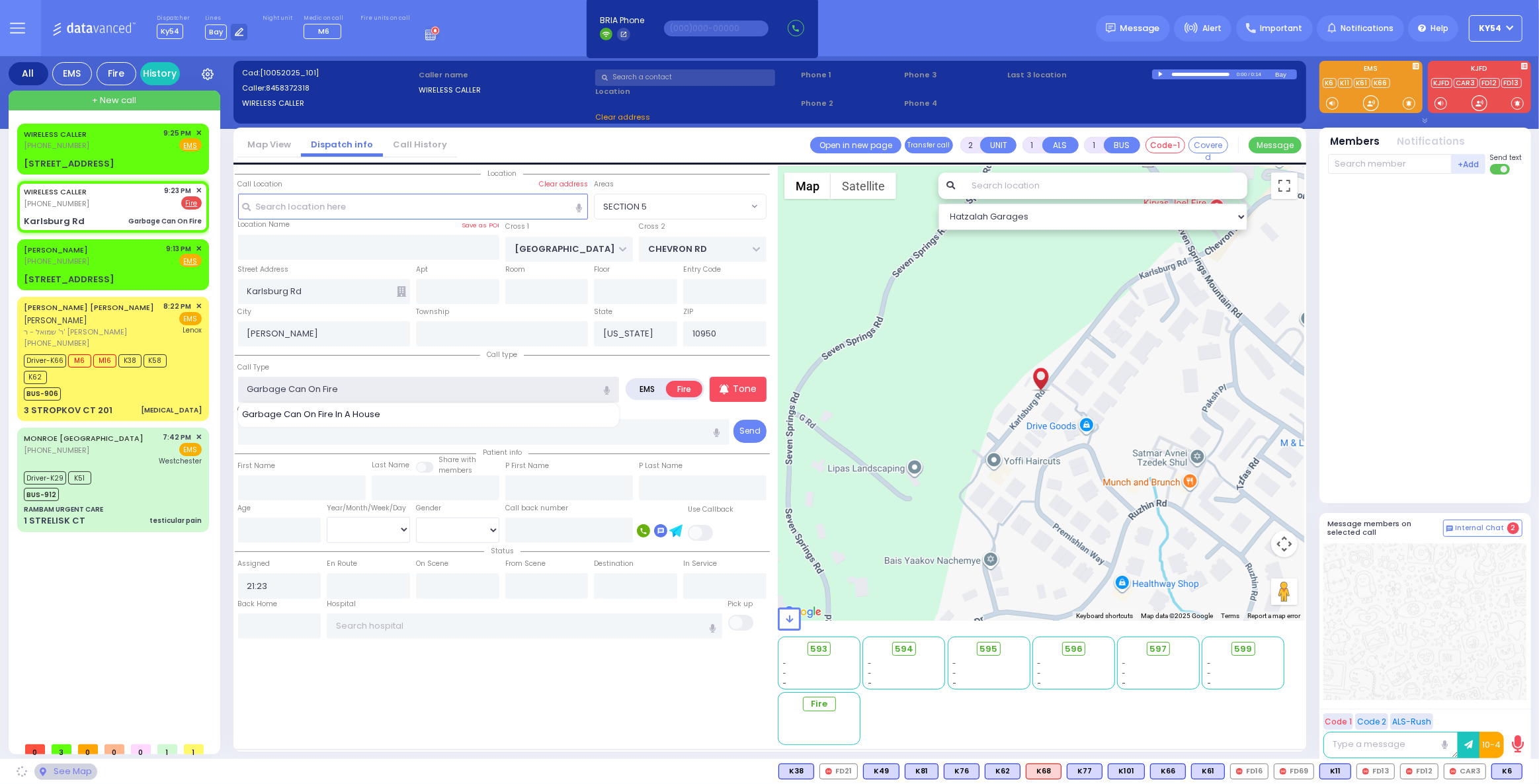
select select "SECTION 5"
type input "Garbage Can On Fire"
click at [63, 650] on div "WIRELESS CALLER (845) 467-0796 9:25 PM ✕ EMS Fire M6" at bounding box center [116, 430] width 197 height 612
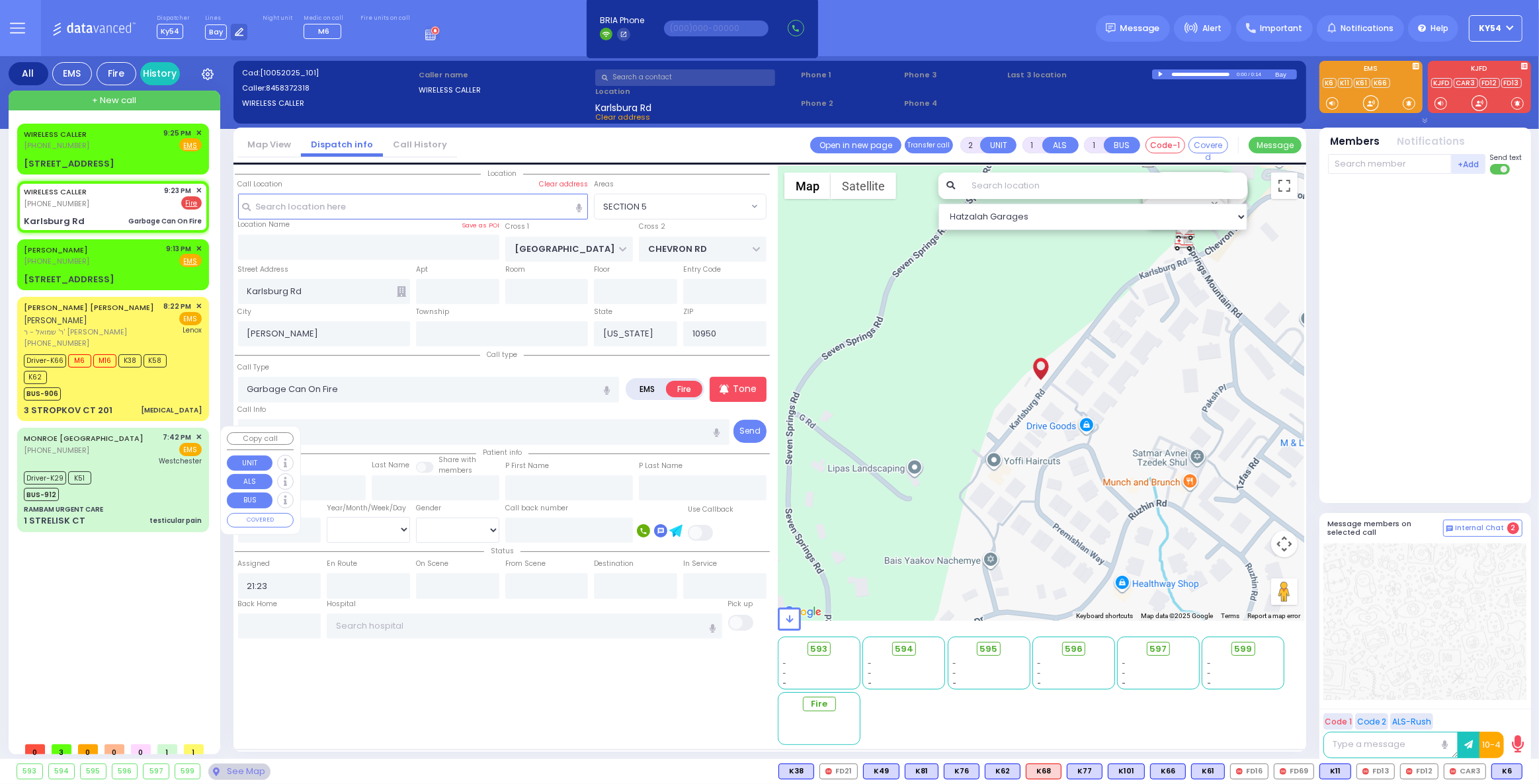
select select
radio input "true"
select select
select select "Hatzalah Garages"
select select "SECTION 5"
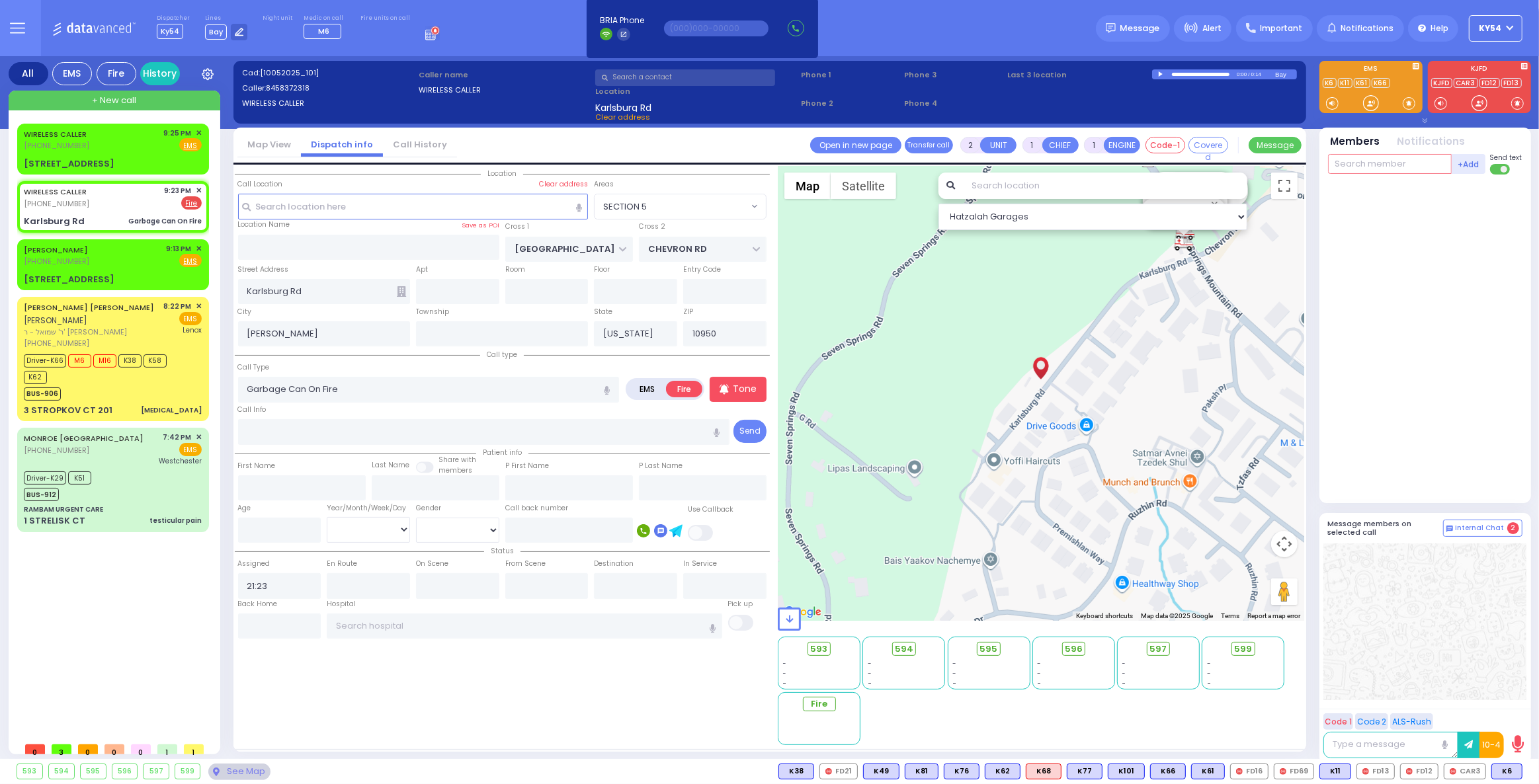
click at [1362, 163] on input "text" at bounding box center [1390, 164] width 124 height 20
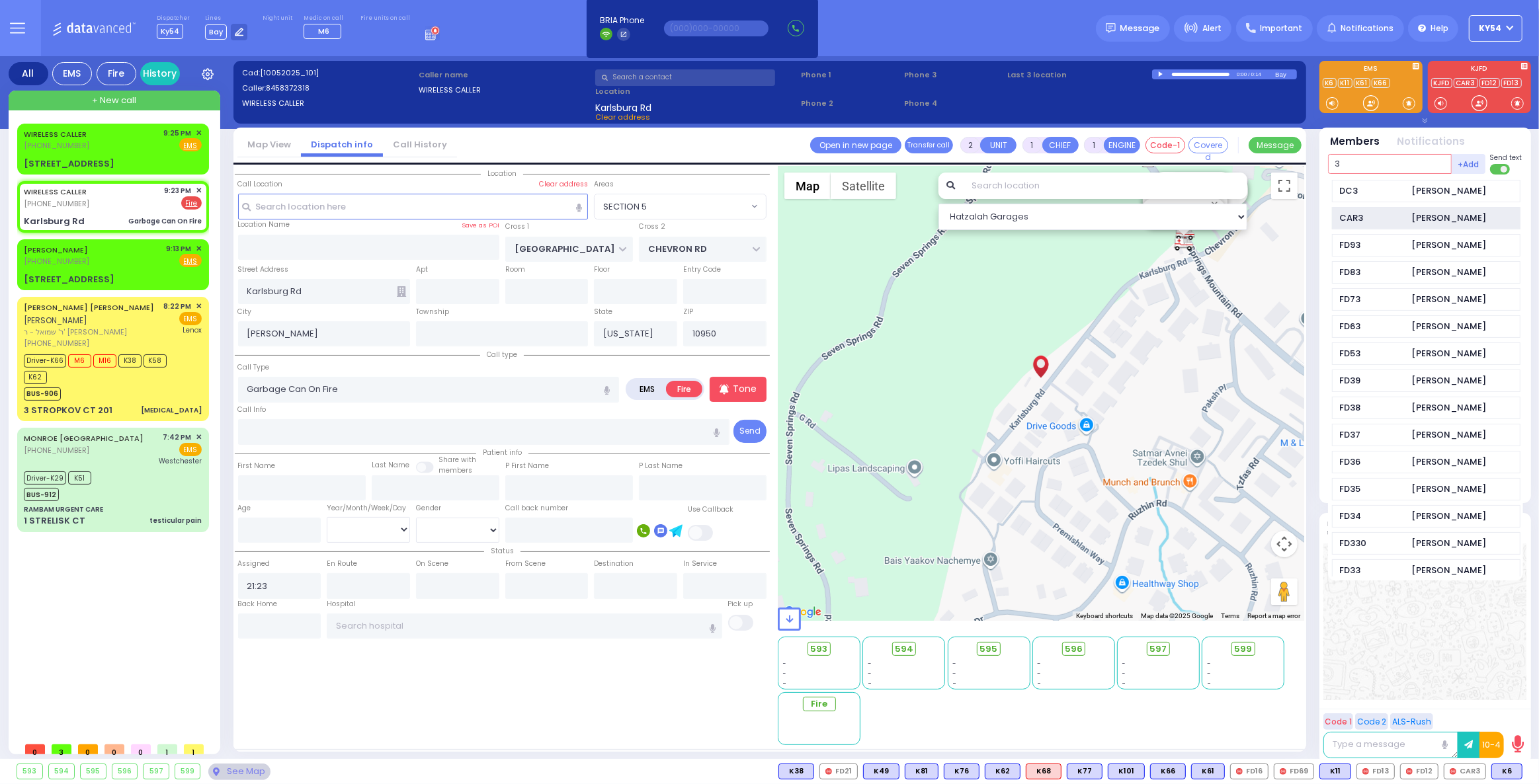
type input "3"
click at [1383, 220] on div "CAR3" at bounding box center [1372, 218] width 66 height 13
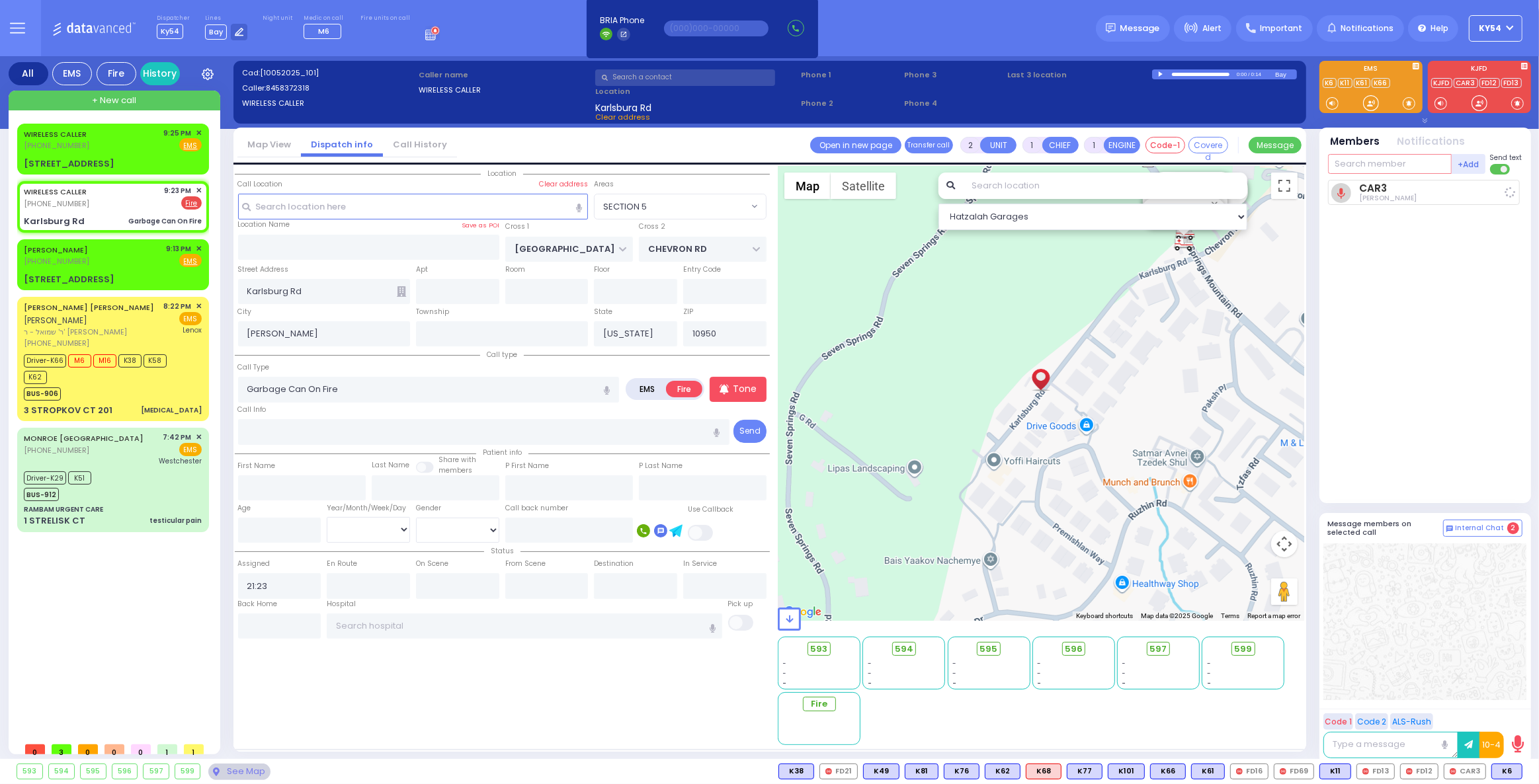
click at [1360, 168] on input "text" at bounding box center [1390, 164] width 124 height 20
type input "16"
select select
radio input "true"
select select
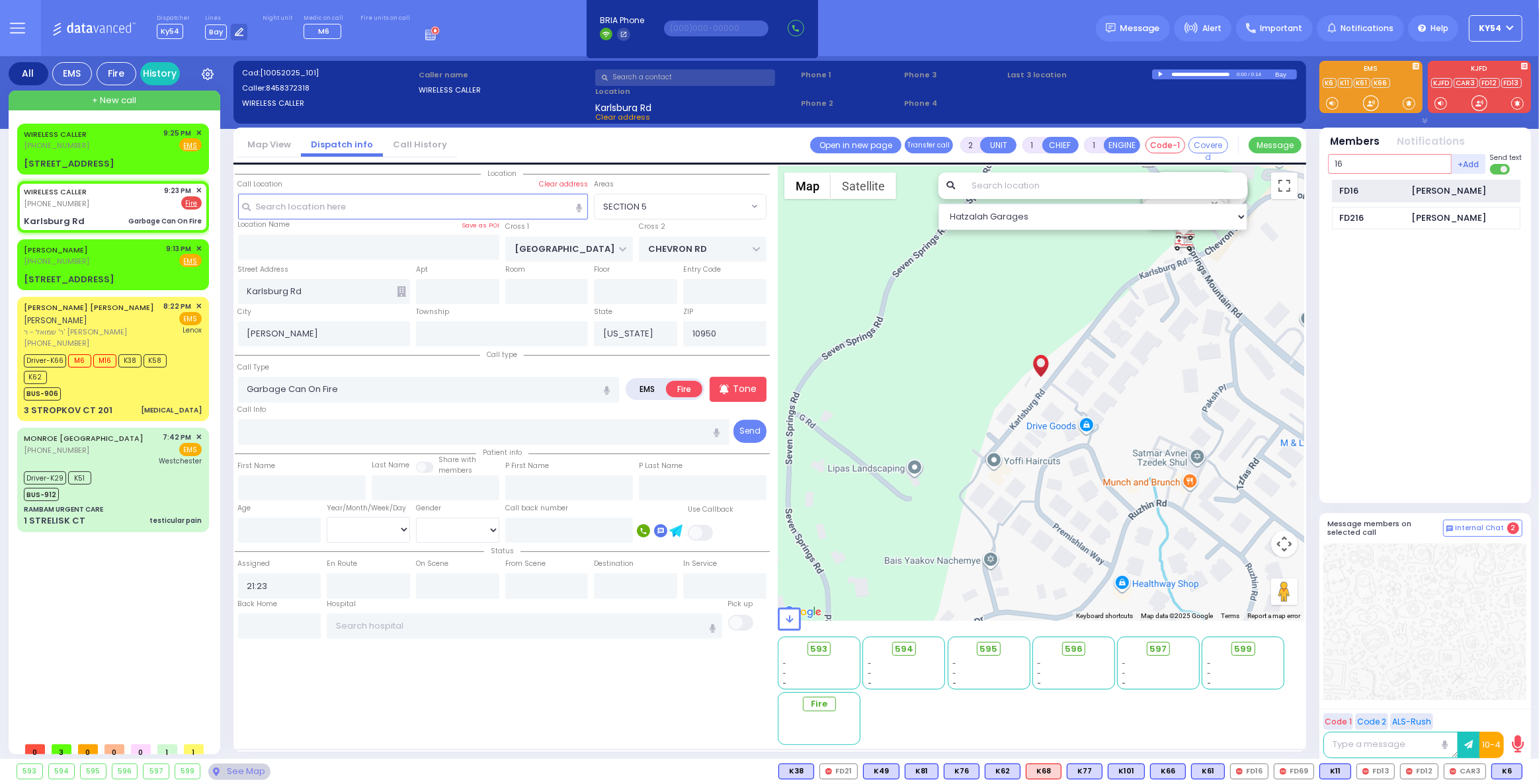
type input "21:29"
select select "SECTION 5"
select select "Hatzalah Garages"
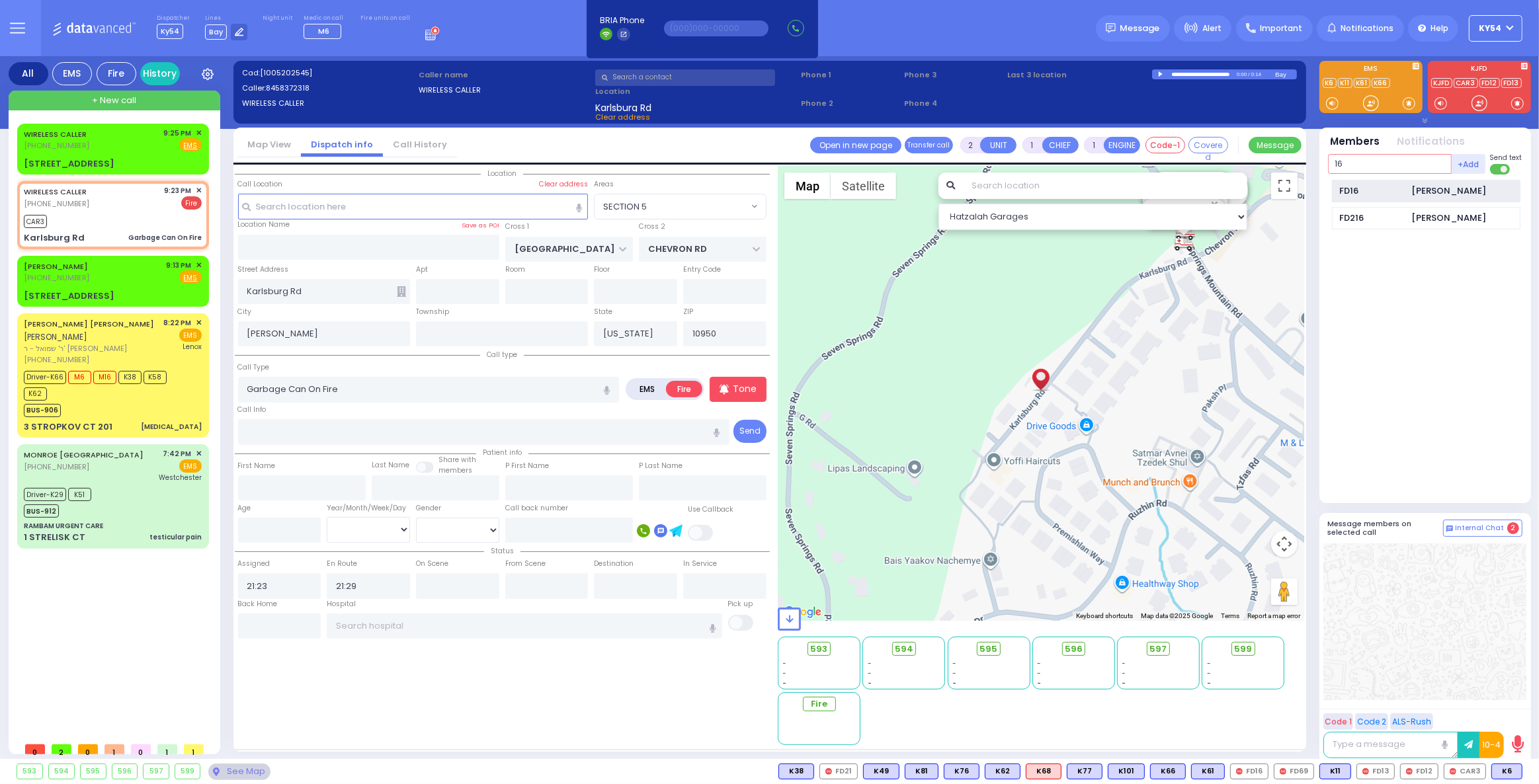
type input "16"
click at [1386, 189] on div "FD16" at bounding box center [1372, 191] width 66 height 13
click at [1376, 166] on input "text" at bounding box center [1390, 164] width 124 height 20
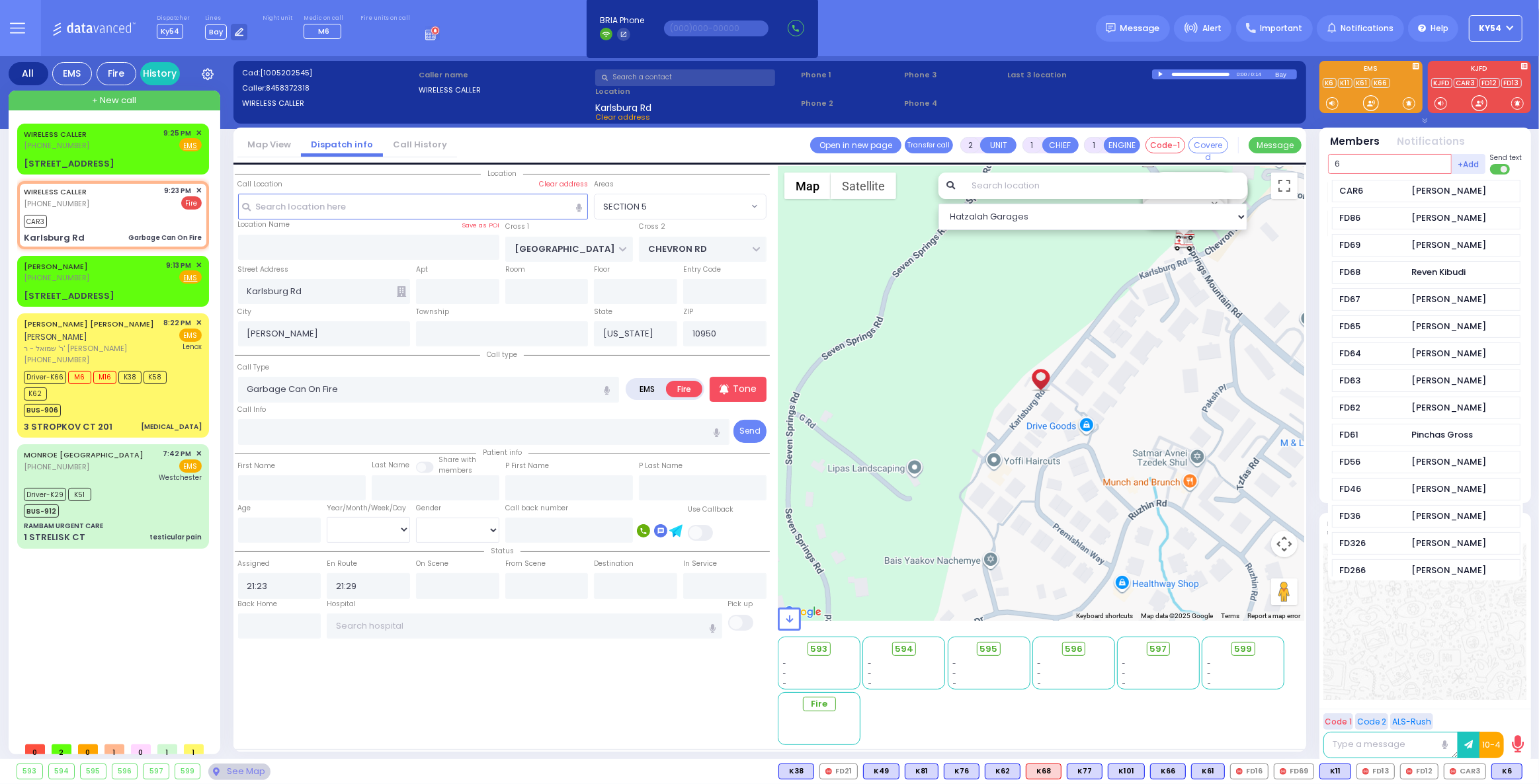
type input "64"
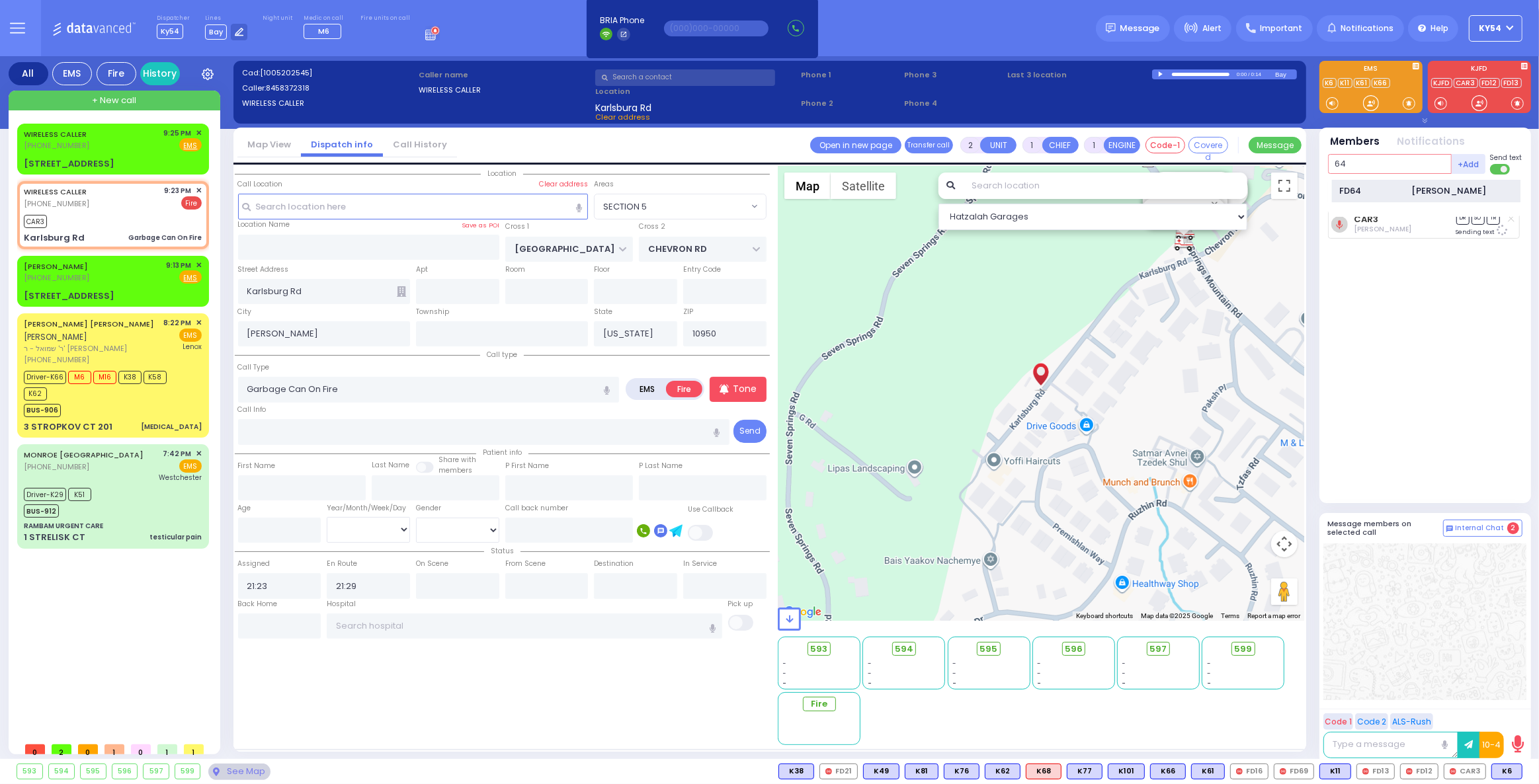
select select
radio input "true"
select select
select select "Hatzalah Garages"
select select "SECTION 5"
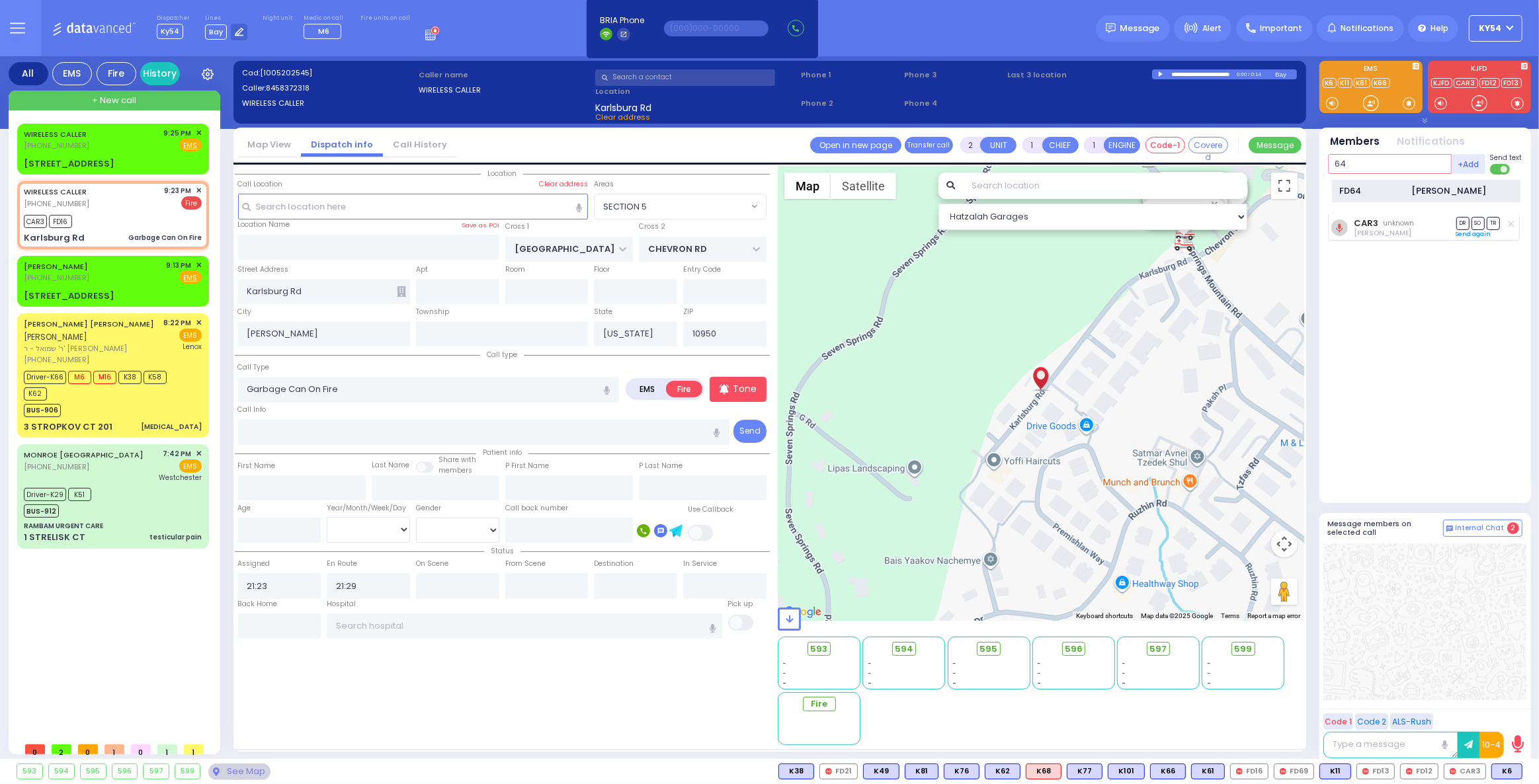
type input "64"
click at [1355, 186] on div "FD64" at bounding box center [1372, 191] width 66 height 13
drag, startPoint x: 1362, startPoint y: 162, endPoint x: 1354, endPoint y: 163, distance: 8.1
click at [1359, 165] on input "text" at bounding box center [1390, 164] width 124 height 20
type input "13"
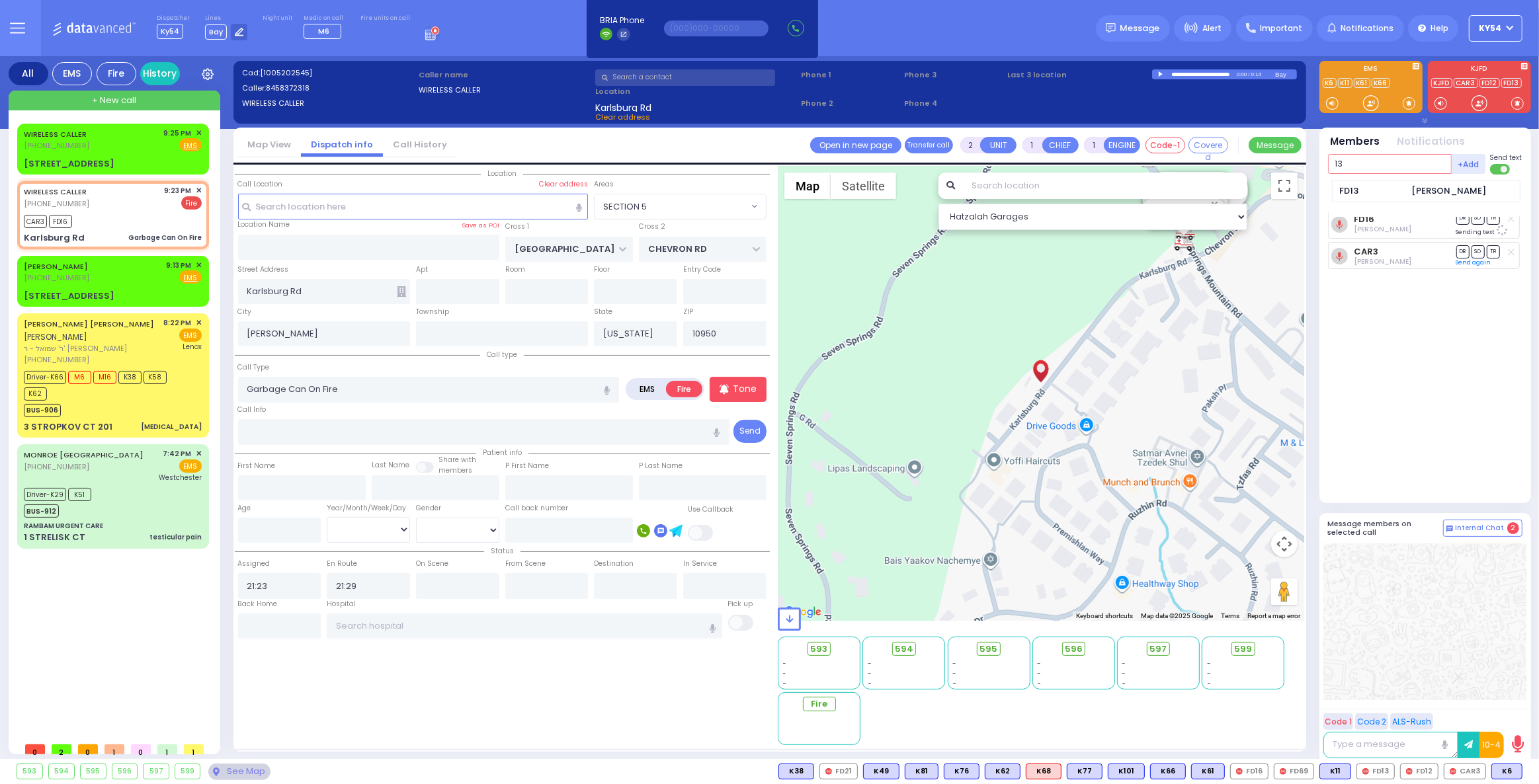
select select
radio input "true"
select select
select select "Hatzalah Garages"
select select "SECTION 5"
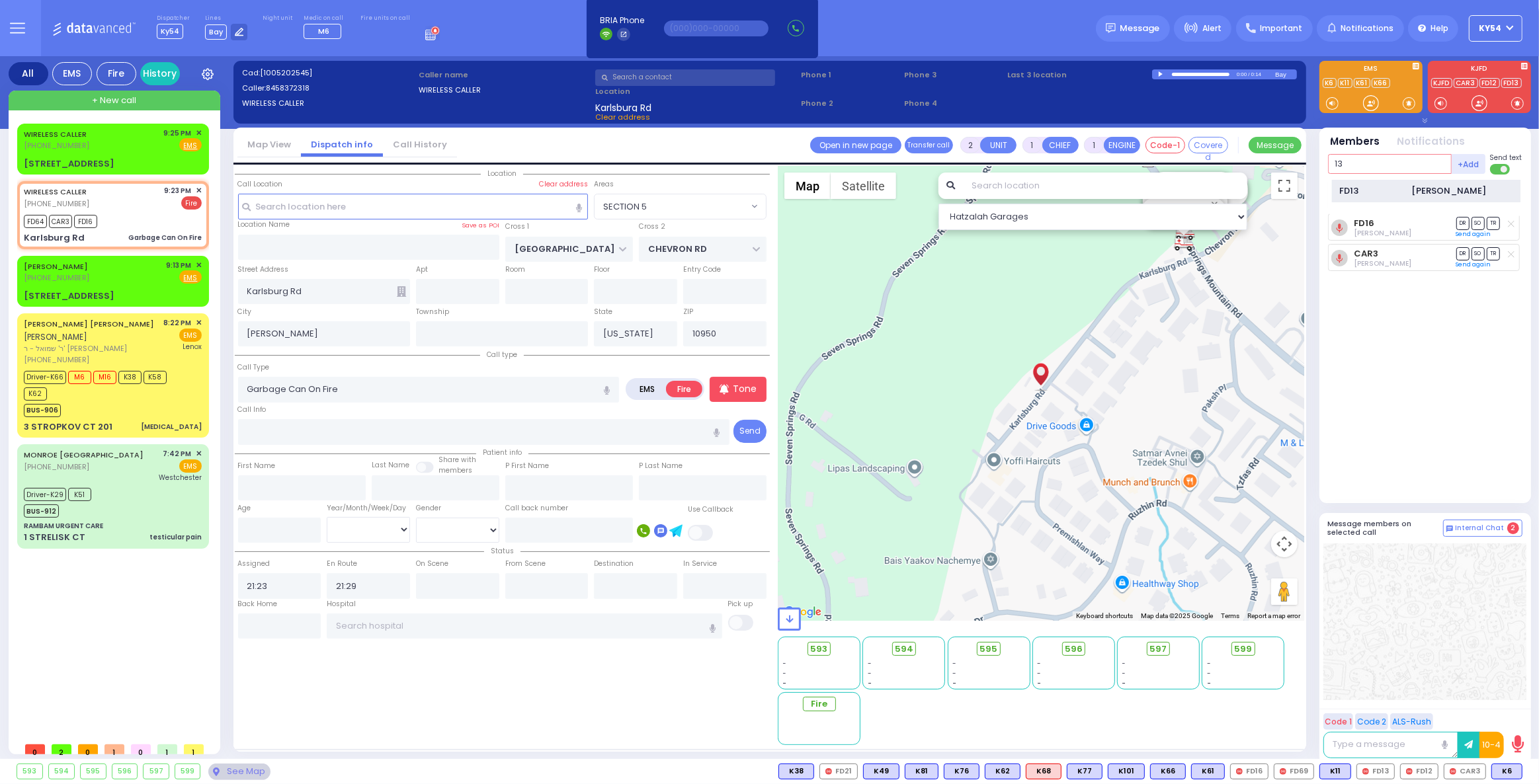
type input "13"
click at [1378, 188] on div "FD13" at bounding box center [1372, 191] width 66 height 13
drag, startPoint x: 1376, startPoint y: 164, endPoint x: 1370, endPoint y: 163, distance: 6.1
click at [1372, 163] on input "text" at bounding box center [1390, 164] width 124 height 20
type input "12"
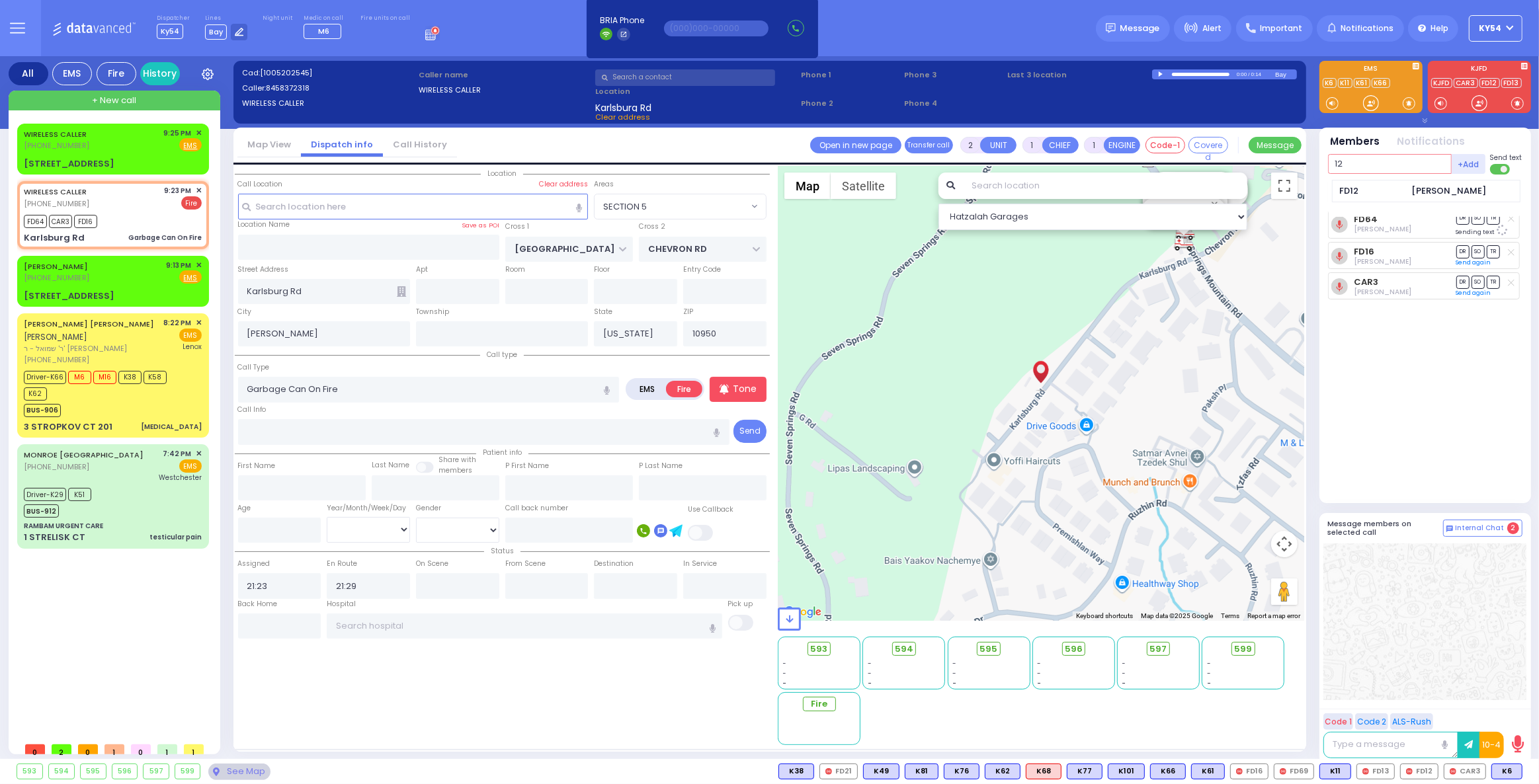
select select
radio input "true"
select select
select select "Hatzalah Garages"
select select "SECTION 5"
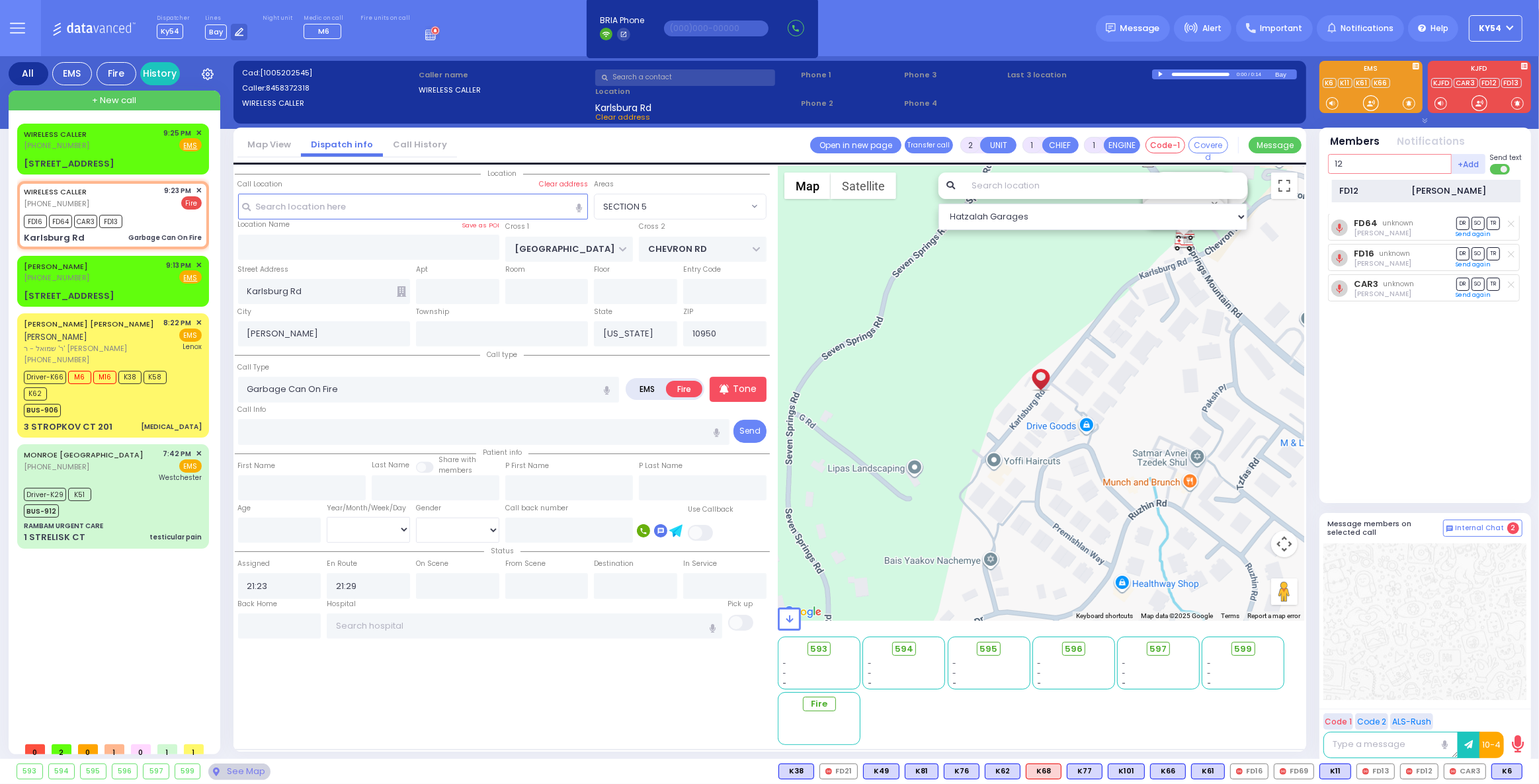
type input "12"
click at [1376, 188] on div "FD12" at bounding box center [1372, 191] width 66 height 13
click at [1512, 311] on icon at bounding box center [1510, 315] width 6 height 7
click at [1355, 165] on input "text" at bounding box center [1390, 164] width 124 height 20
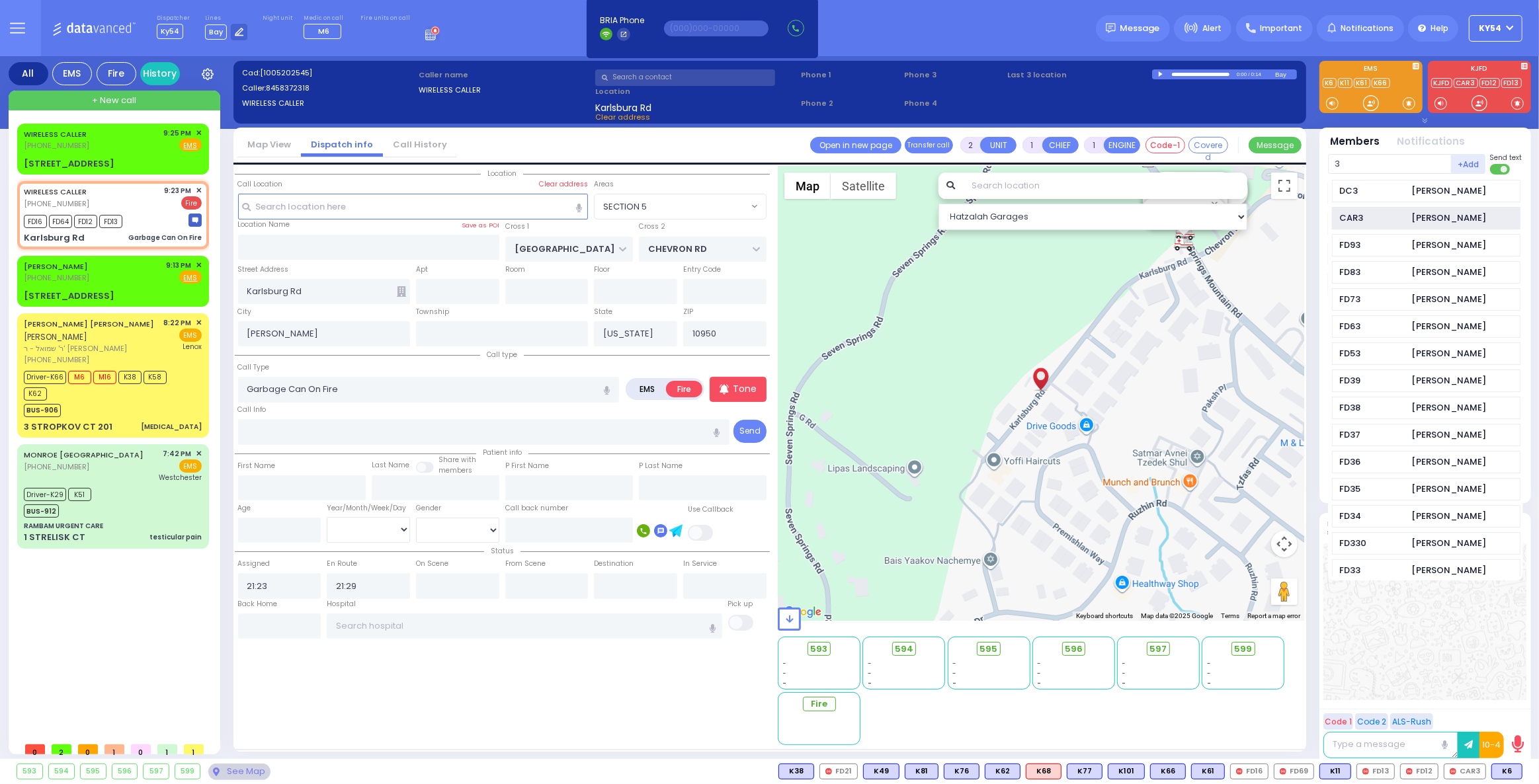
click at [1366, 216] on div "CAR3" at bounding box center [1372, 218] width 66 height 13
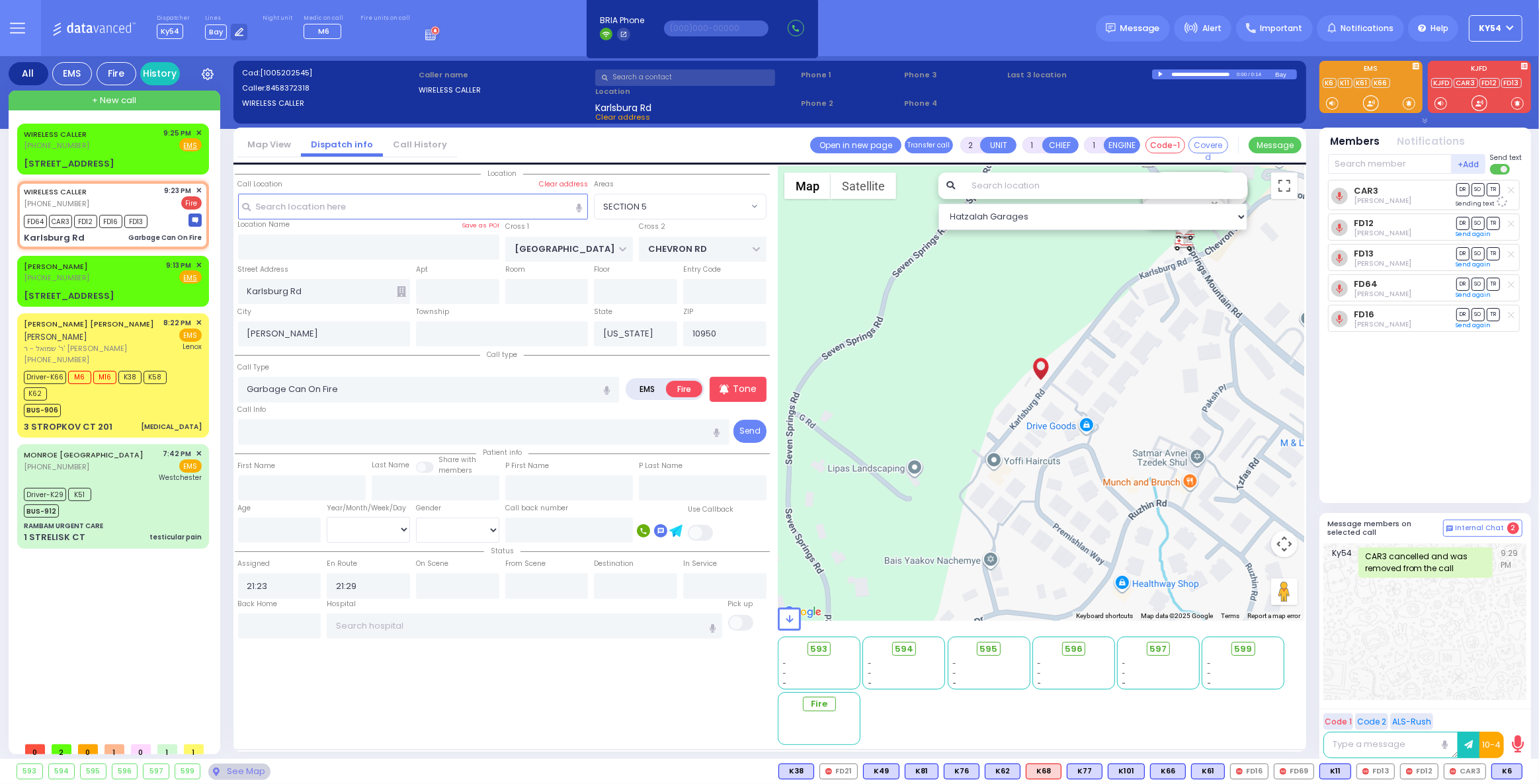
click at [129, 616] on div "WIRELESS CALLER (845) 467-0796 9:25 PM ✕ EMS FD64 M6" at bounding box center [116, 430] width 197 height 612
click at [150, 199] on div "WIRELESS CALLER (845) 837-2318 9:23 PM ✕ Fire" at bounding box center [112, 197] width 178 height 24
click at [303, 625] on input "text" at bounding box center [280, 626] width 84 height 25
drag, startPoint x: 303, startPoint y: 625, endPoint x: 310, endPoint y: 623, distance: 7.3
click at [303, 625] on input "text" at bounding box center [280, 626] width 84 height 25
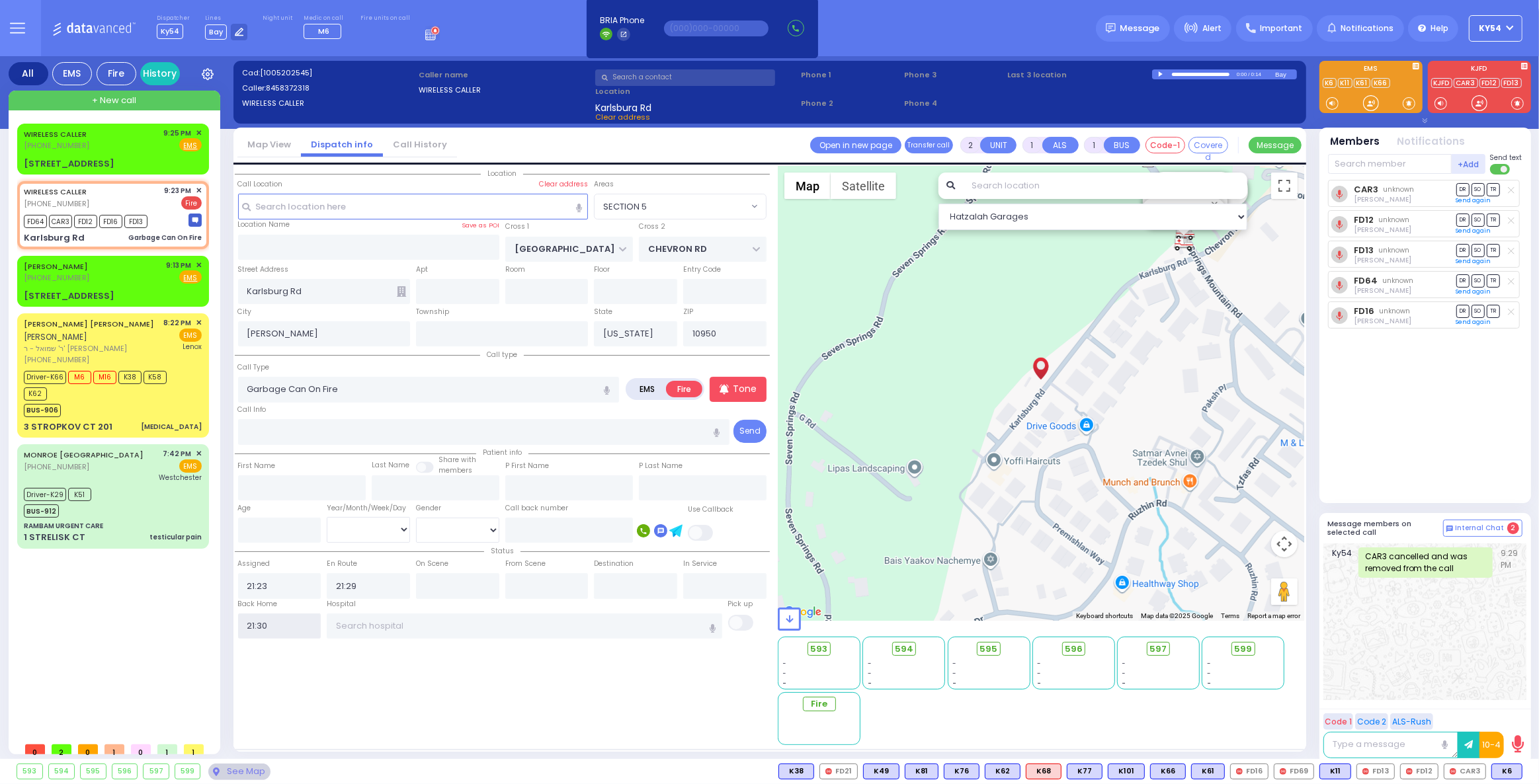
click at [314, 618] on input "21:30" at bounding box center [280, 626] width 84 height 25
click at [189, 616] on div "WIRELESS CALLER (845) 467-0796 9:25 PM ✕ EMS FD64 M6" at bounding box center [116, 430] width 197 height 612
click at [189, 615] on div "WIRELESS CALLER (845) 467-0796 9:25 PM ✕ EMS FD64 M6" at bounding box center [116, 430] width 197 height 612
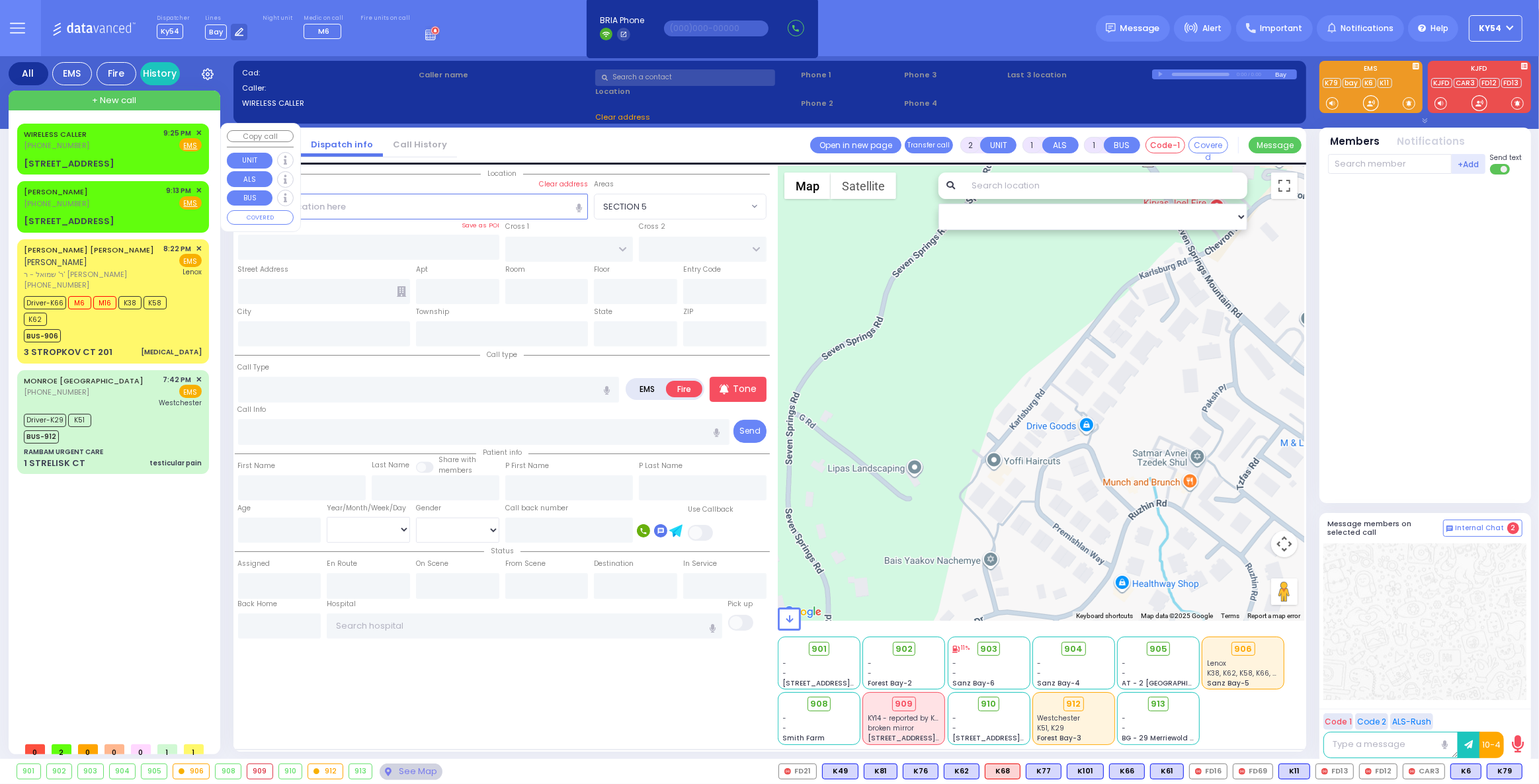
click at [117, 152] on div "WIRELESS CALLER (845) 467-0796 9:25 PM ✕ Fire EMS" at bounding box center [113, 148] width 187 height 47
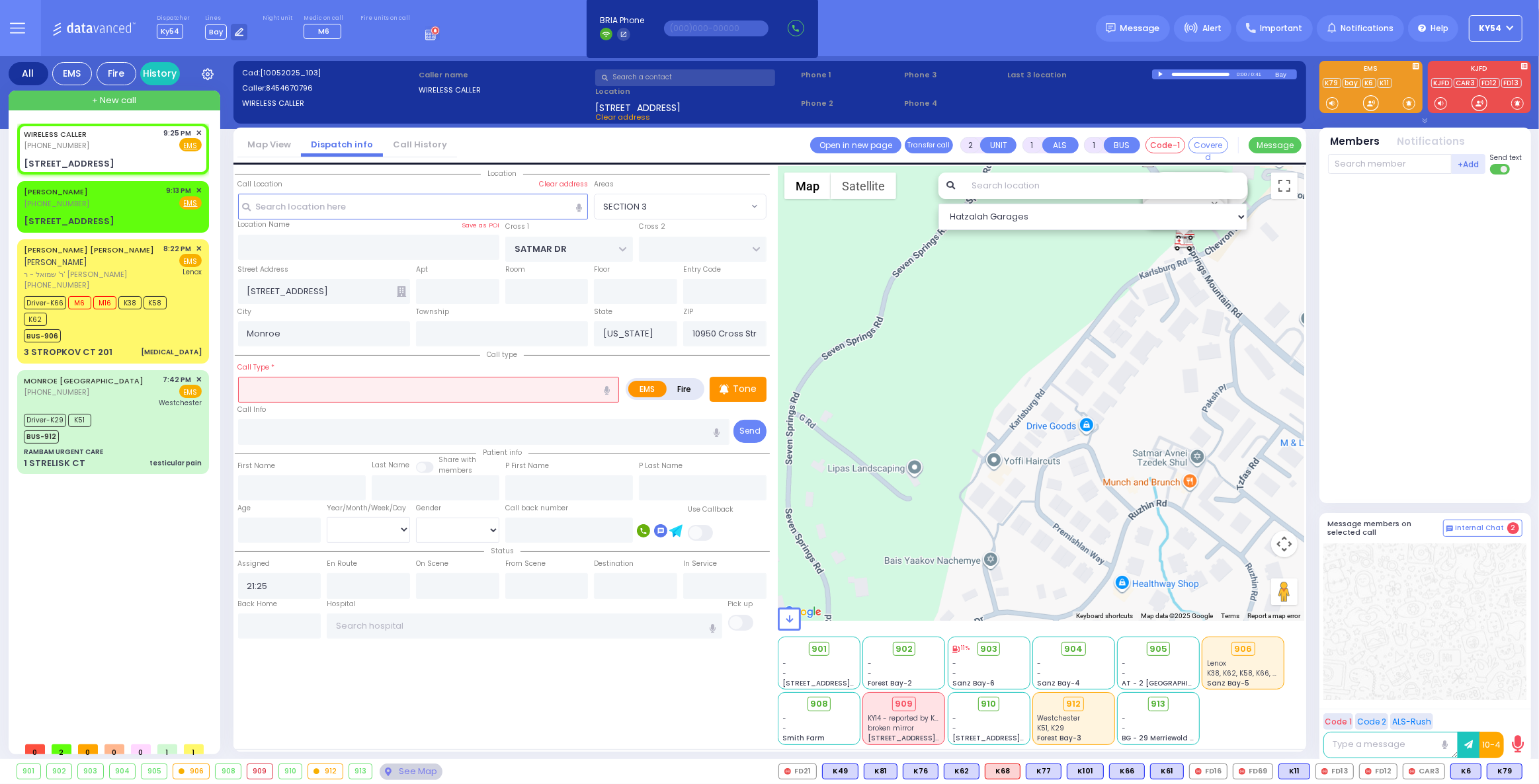
click at [481, 390] on input "text" at bounding box center [429, 389] width 382 height 25
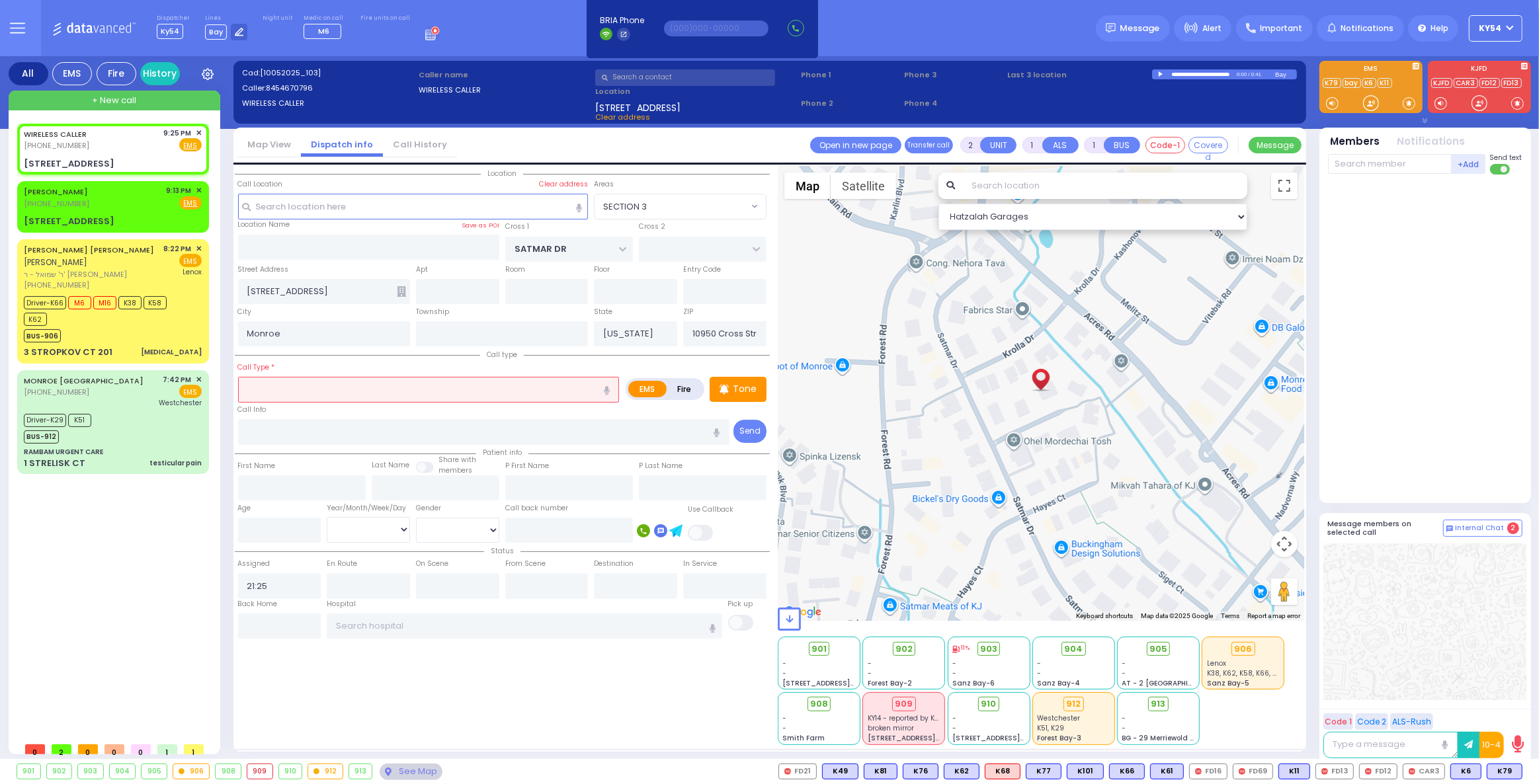
click at [610, 389] on icon "button" at bounding box center [606, 390] width 6 height 9
click at [334, 384] on input "not feeling well" at bounding box center [429, 389] width 382 height 25
click at [200, 132] on span "✕" at bounding box center [199, 133] width 6 height 12
click at [140, 576] on div "WIRELESS CALLER (845) 467-0796 9:25 PM ✕ EMS EMS M6" at bounding box center [116, 430] width 197 height 612
click at [198, 131] on span "✕" at bounding box center [199, 133] width 6 height 12
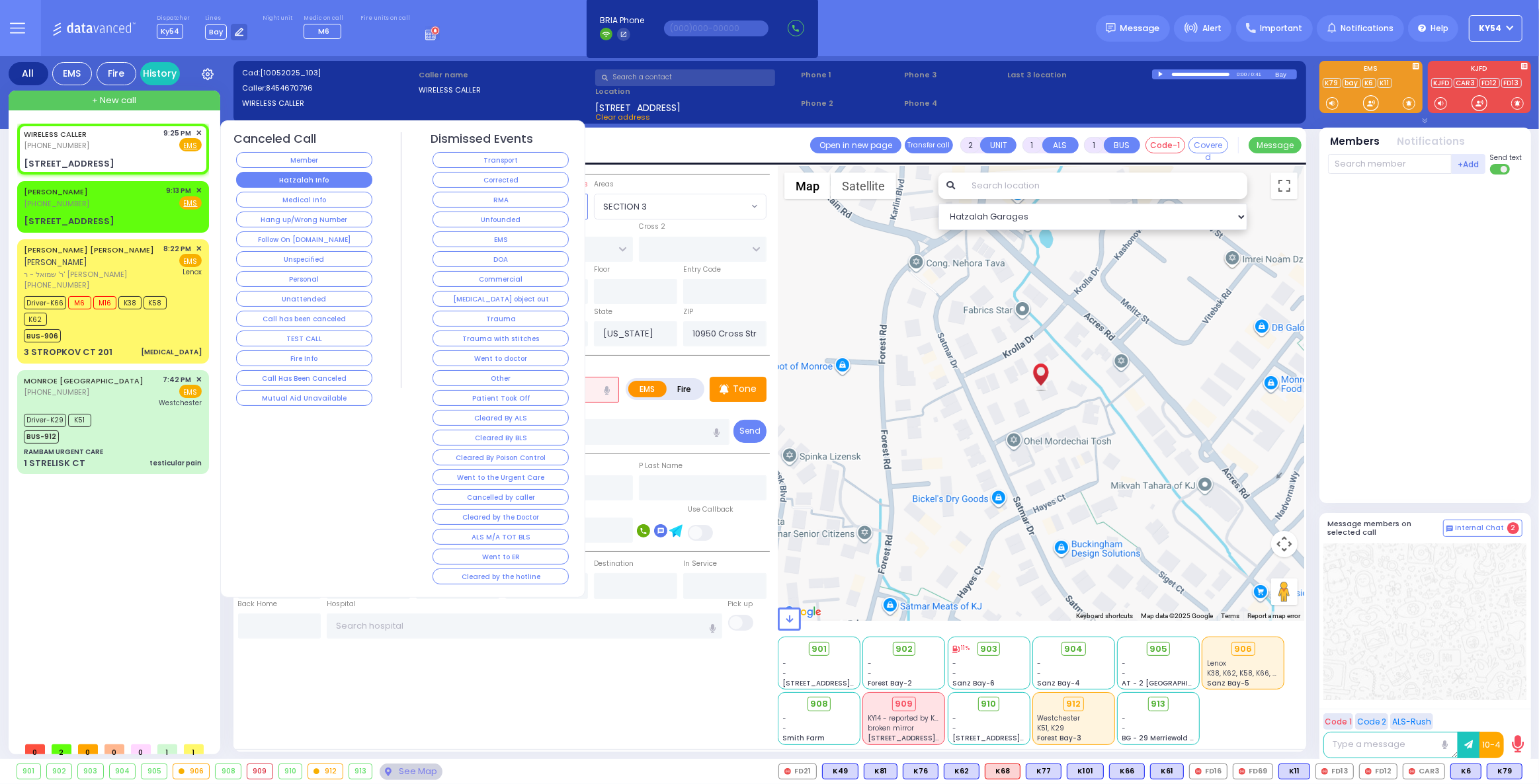
click at [277, 179] on button "Hatzalah Info" at bounding box center [304, 180] width 136 height 16
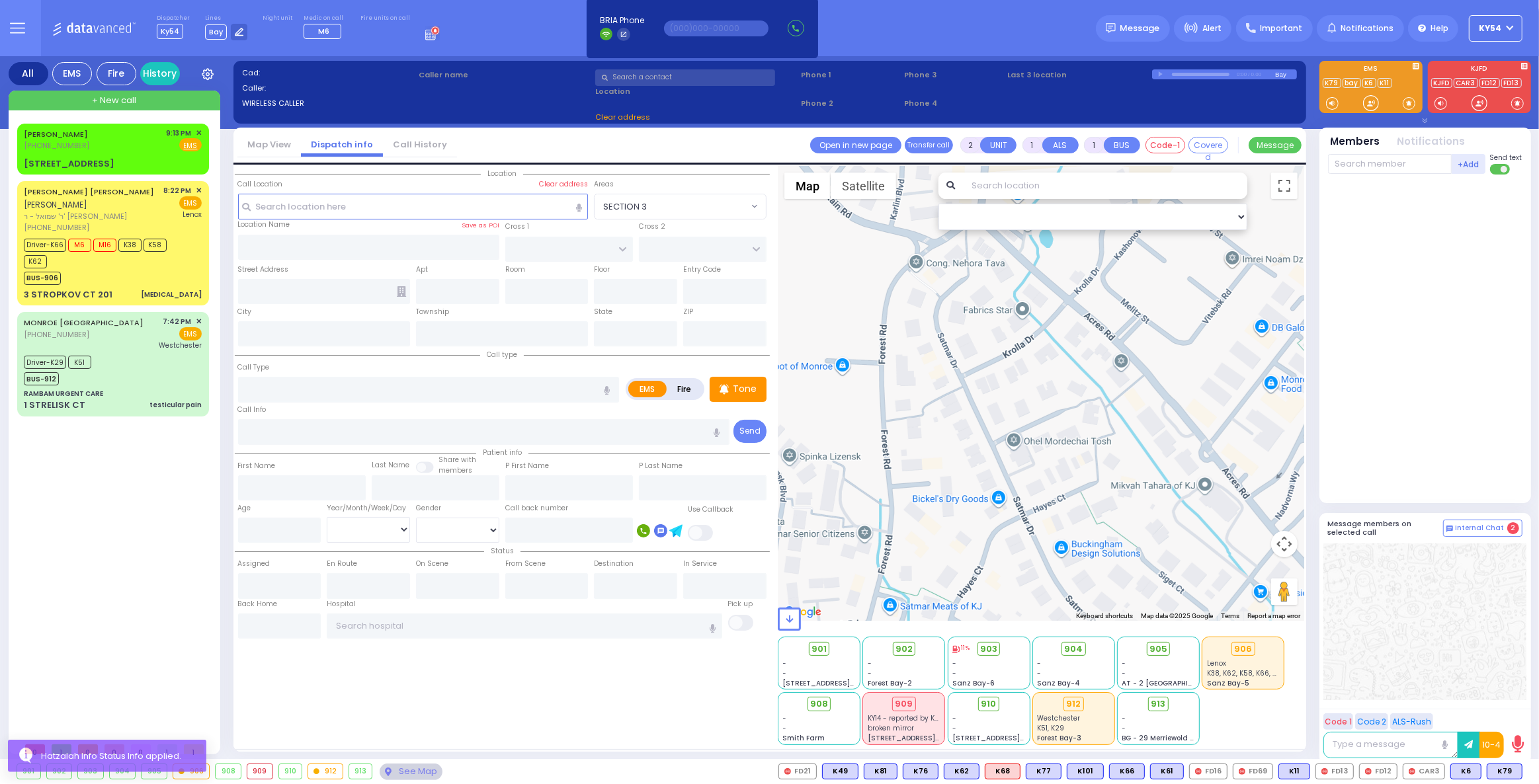
click at [136, 562] on div "WEISZ,DAVID (929) 269-2564 9:13 PM ✕ EMS Driver-K66" at bounding box center [116, 430] width 197 height 612
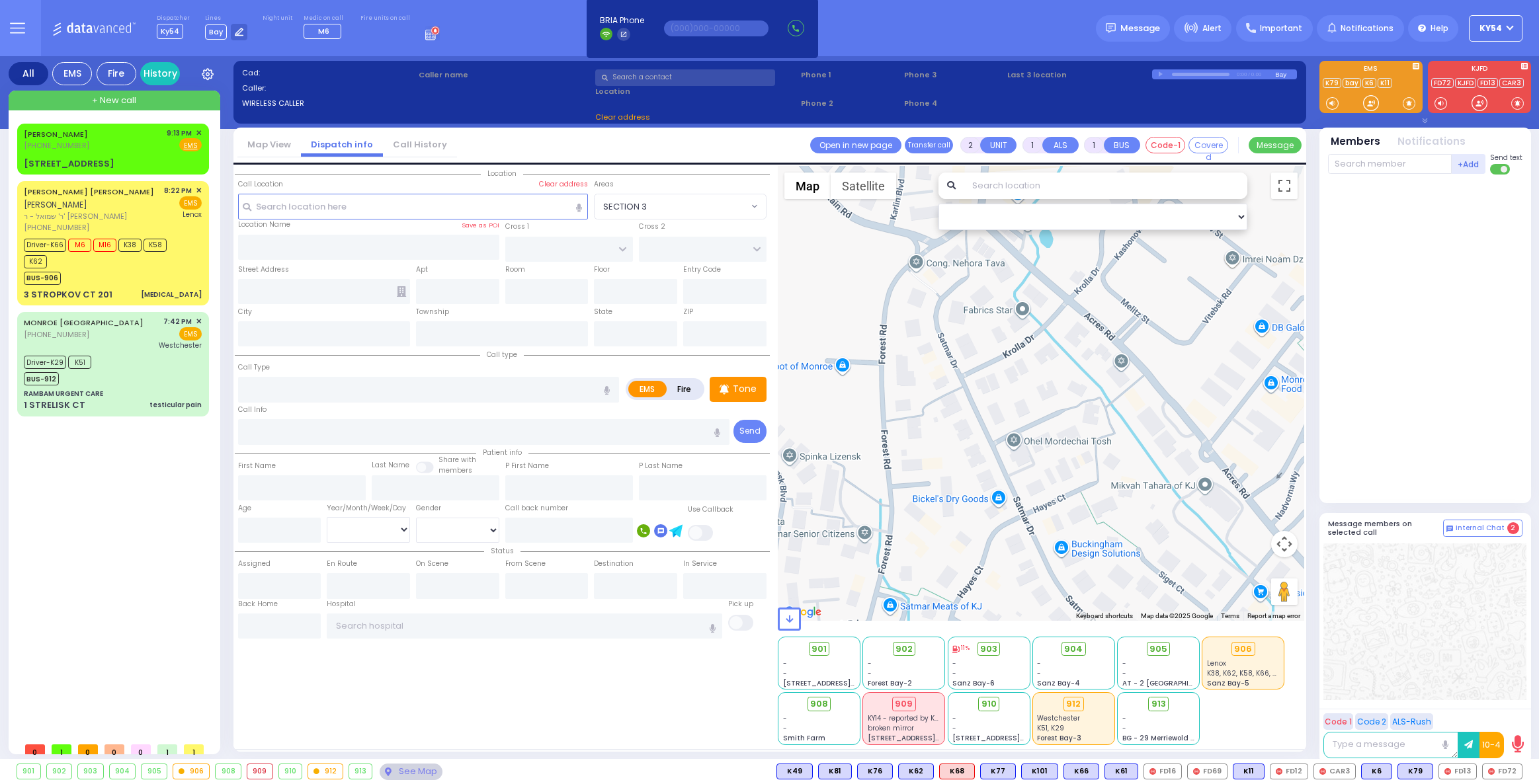
select select
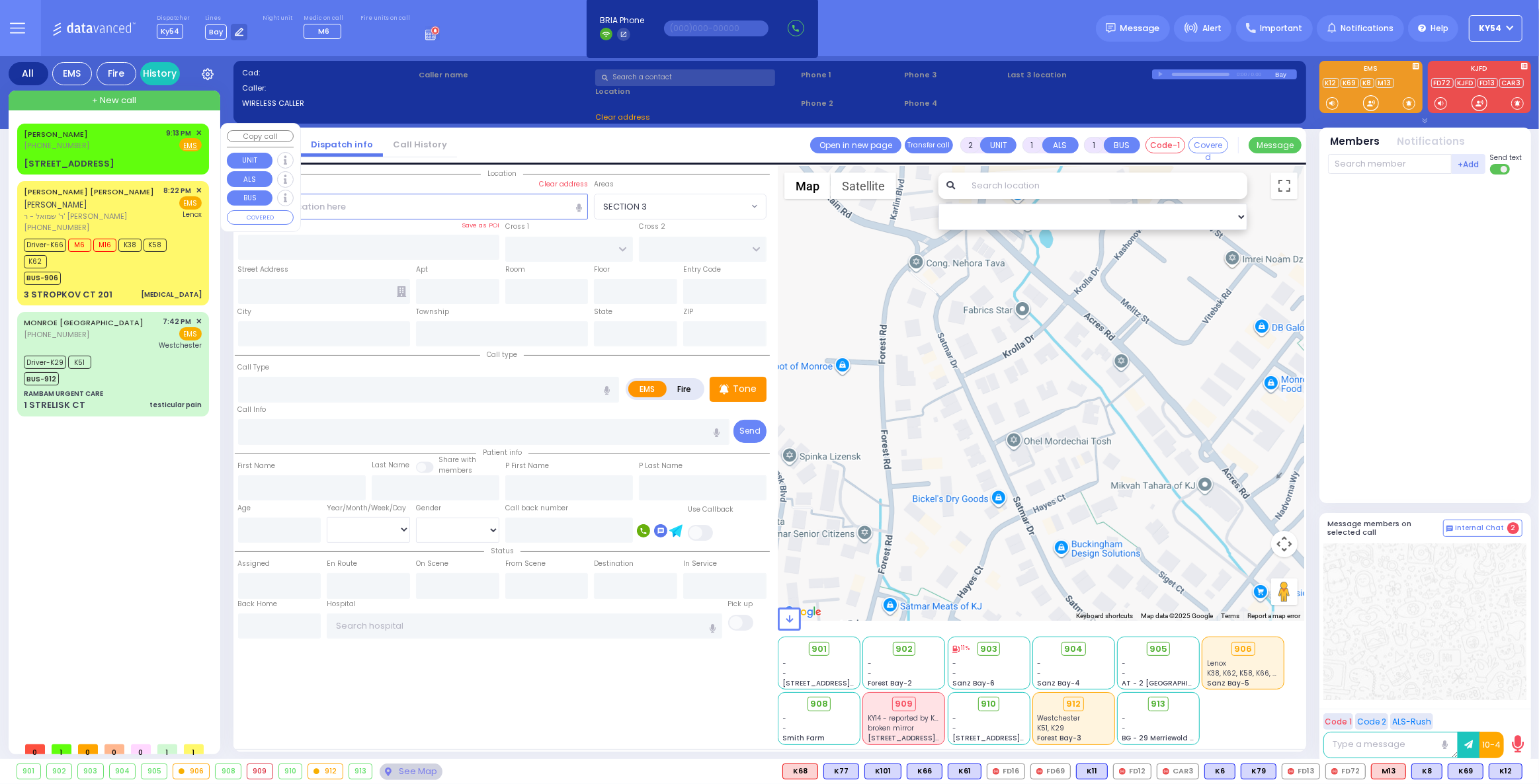
click at [200, 133] on span "✕" at bounding box center [199, 133] width 6 height 12
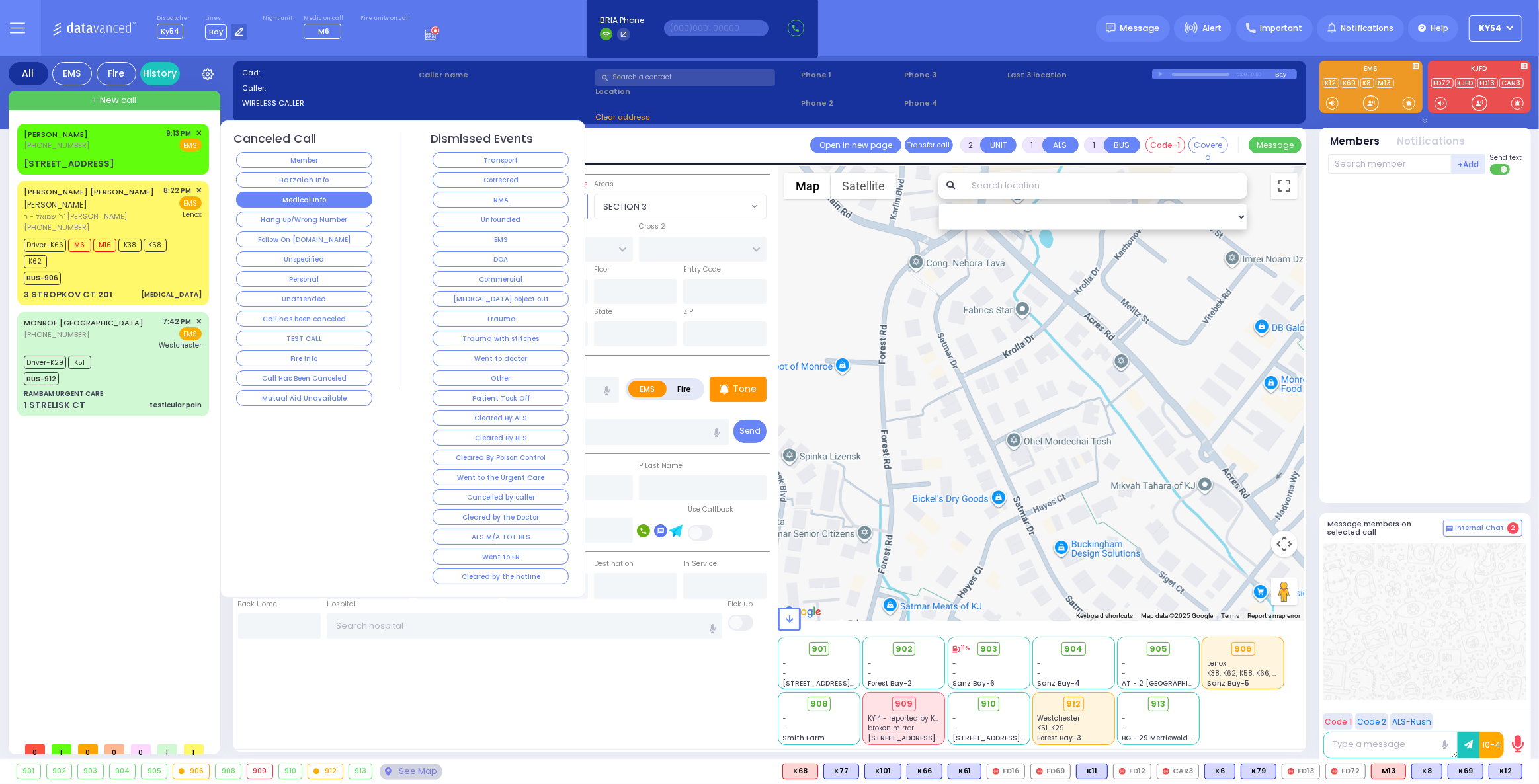
click at [323, 196] on button "Medical Info" at bounding box center [304, 199] width 136 height 16
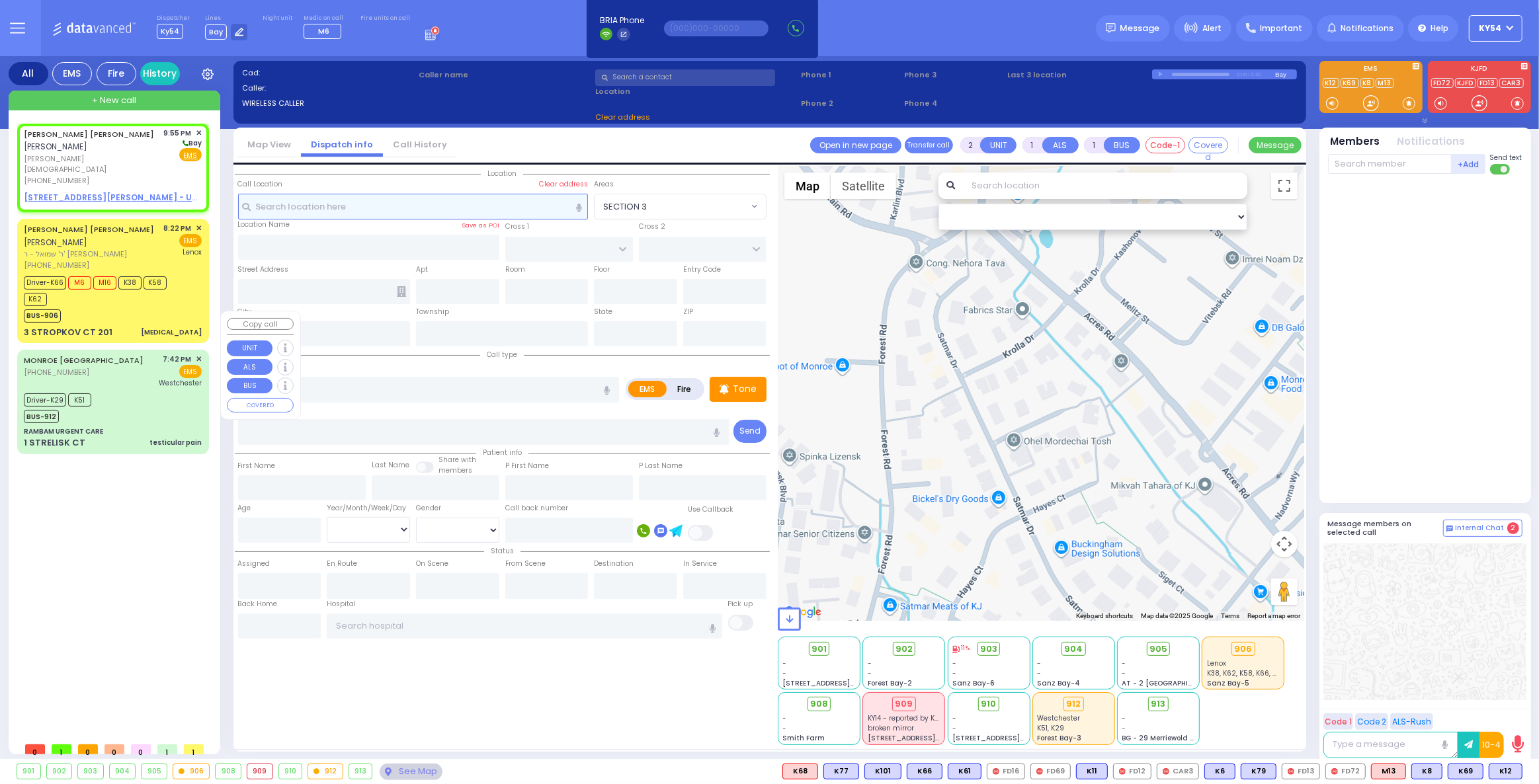
select select
radio input "true"
type input "CHAIM JOSEPH"
type input "HOROWITZ"
select select
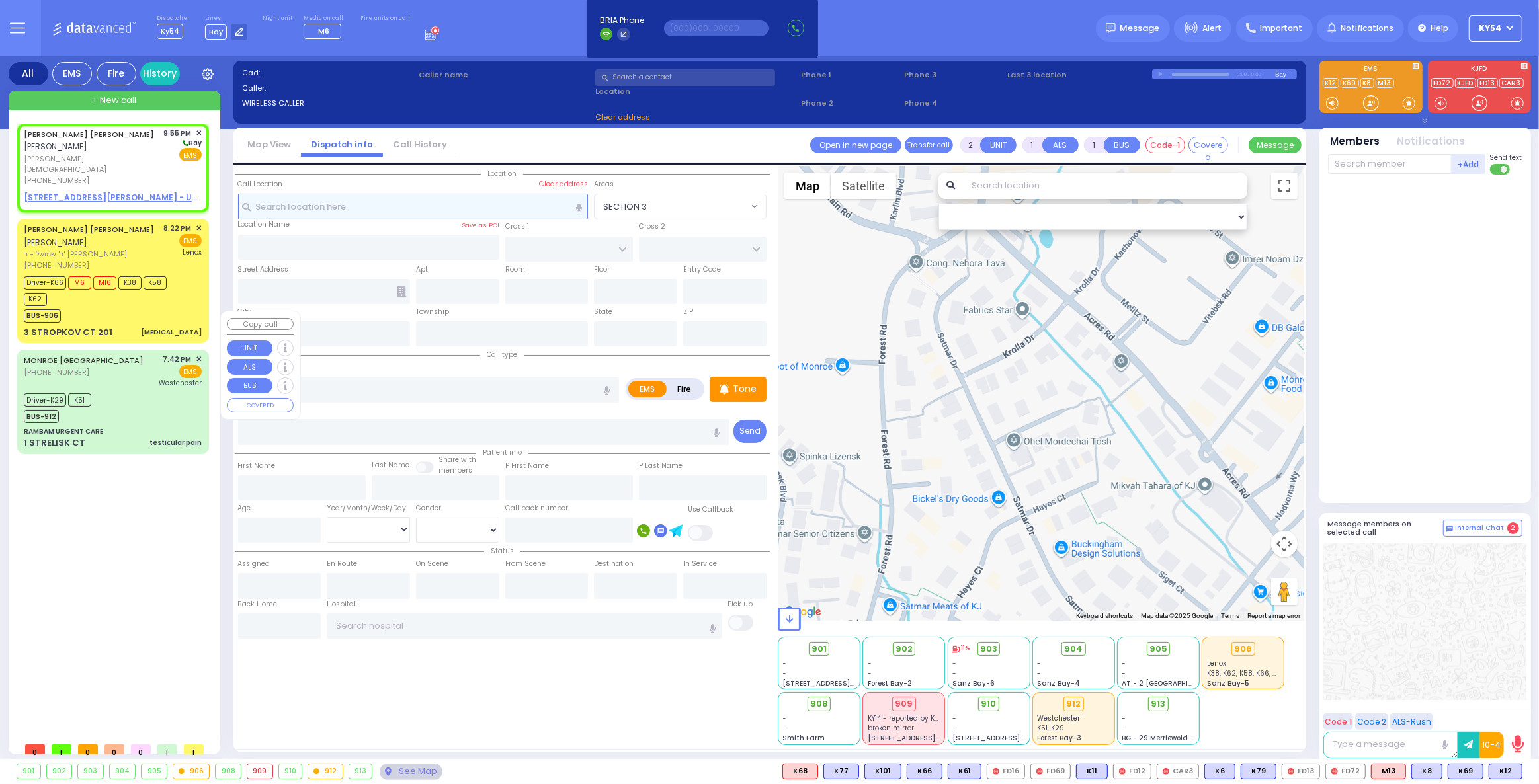
type input "21:55"
select select "Hatzalah Garages"
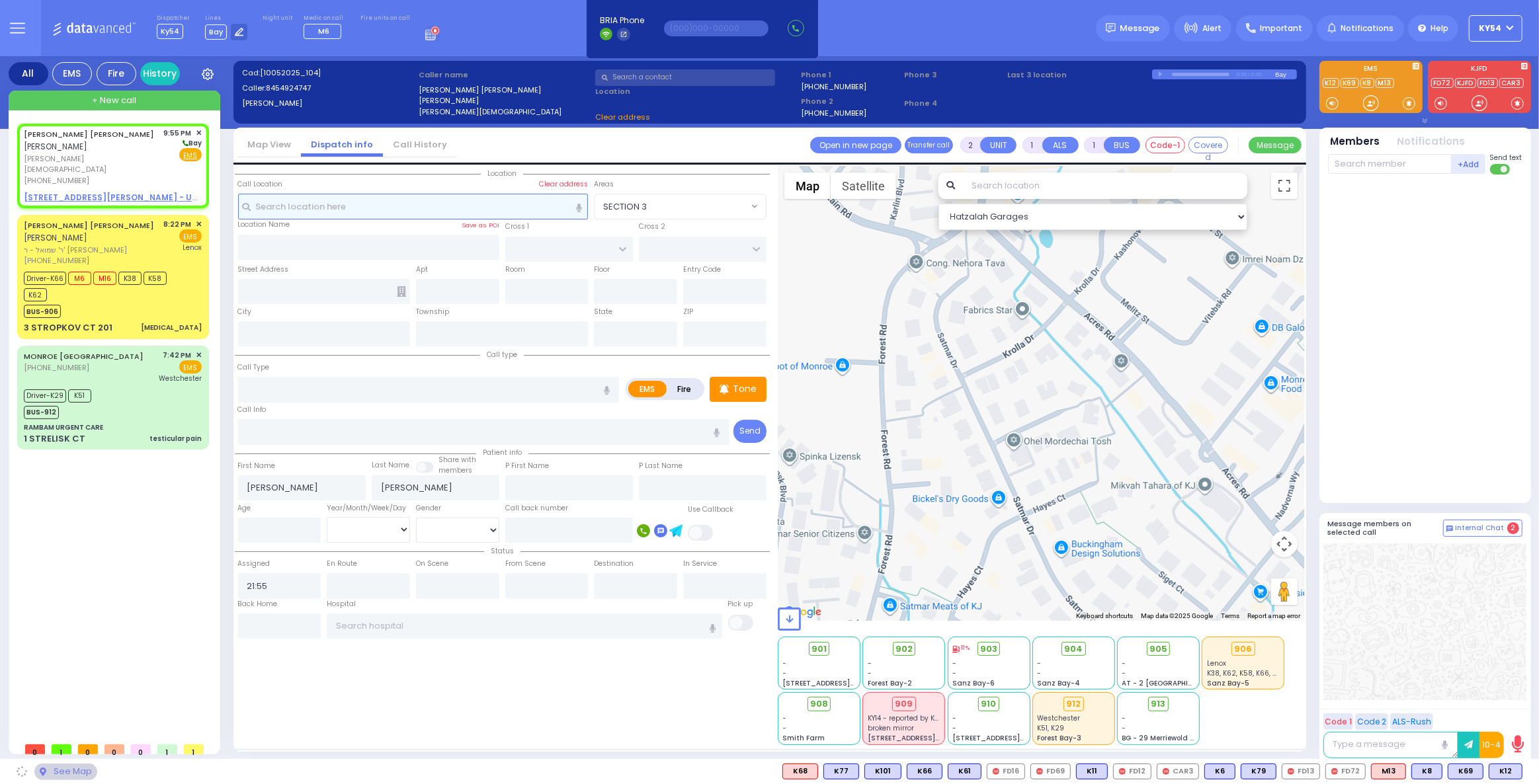
select select
radio input "true"
select select
select select "Hatzalah Garages"
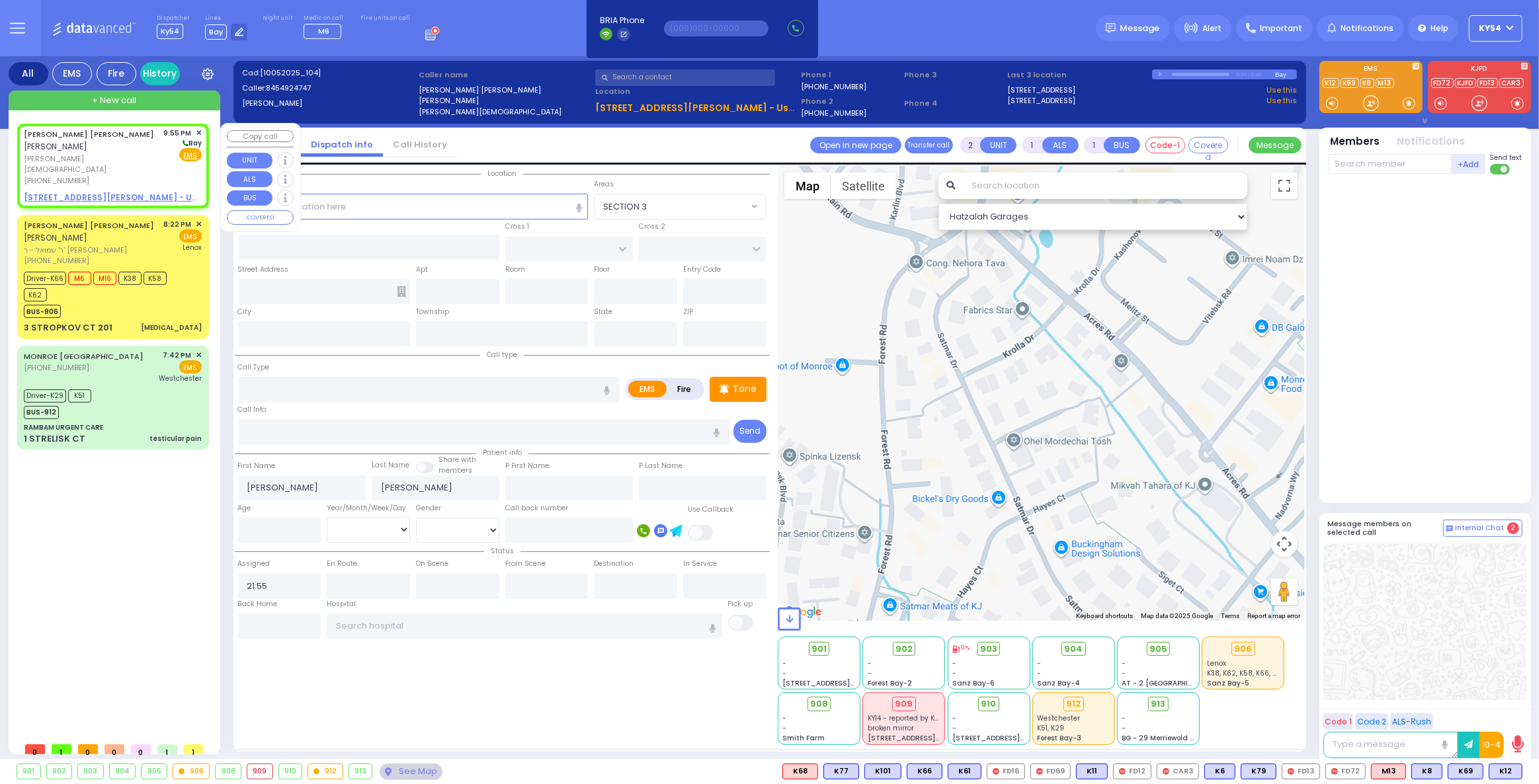
click at [86, 192] on u "15 D A WIEDER BLVD 303 - Use this" at bounding box center [122, 197] width 196 height 12
select select
radio input "true"
select select
select select "Hatzalah Garages"
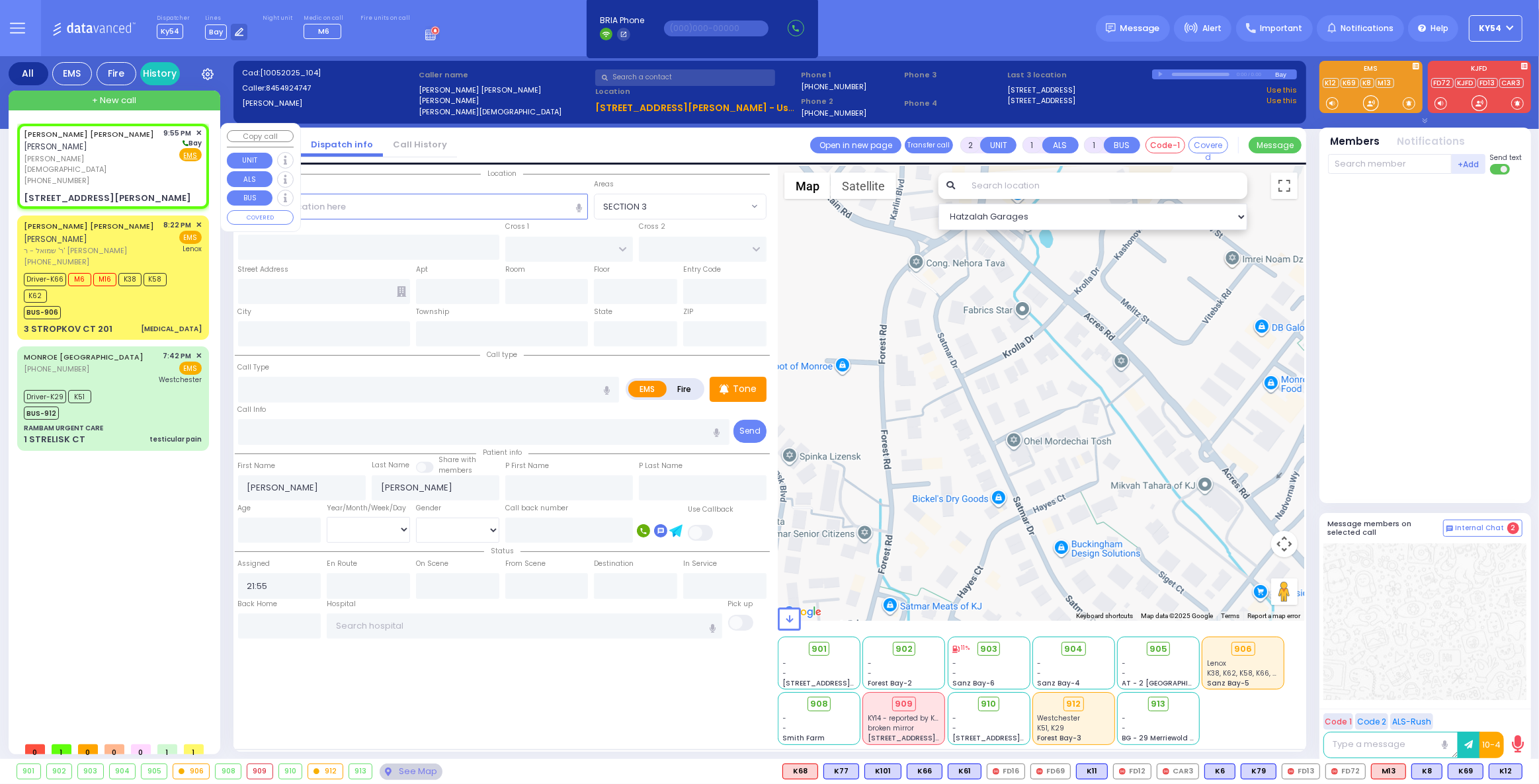
select select
radio input "true"
select select
type input "FOREST RD"
type input "LIZENSK BLVD"
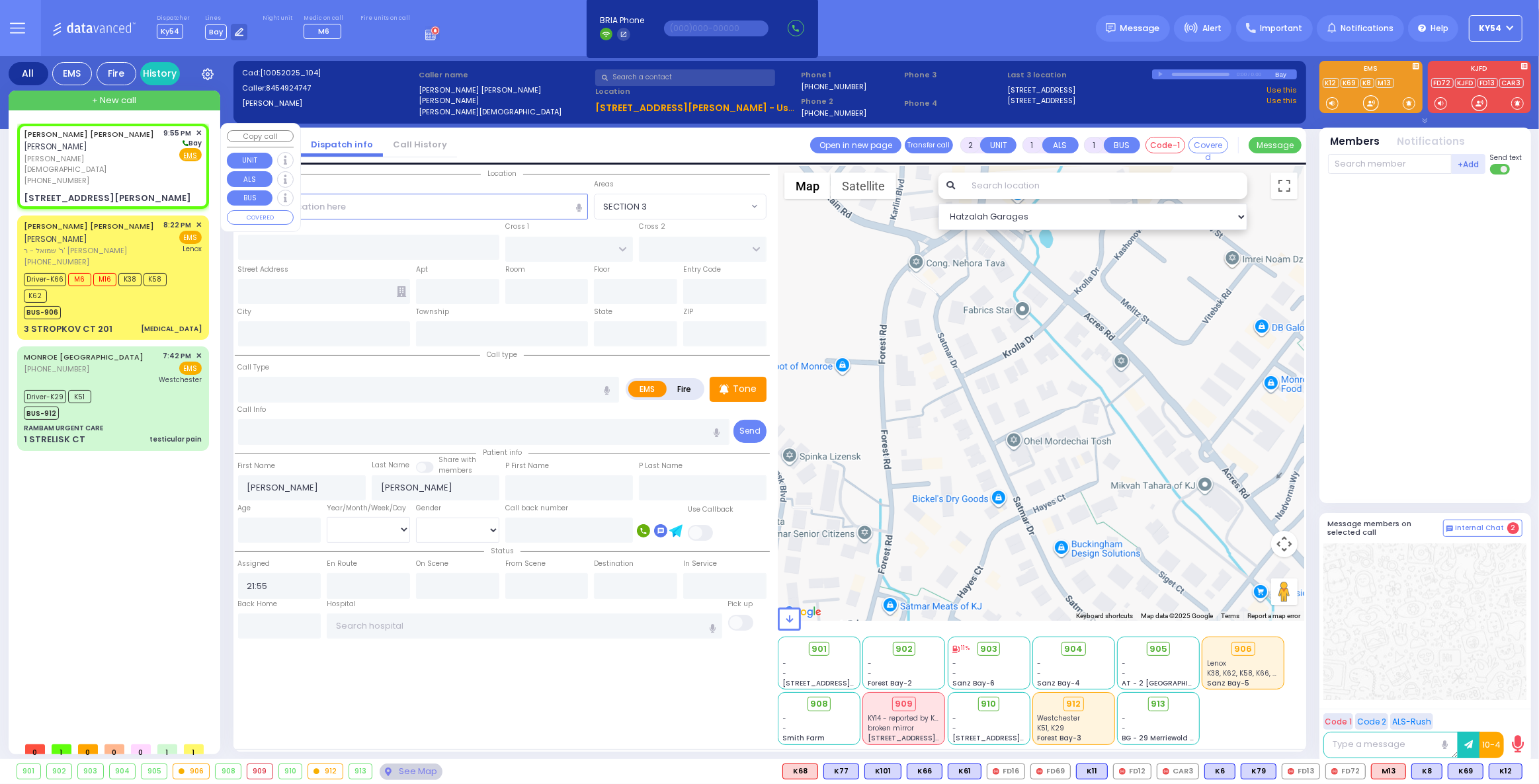
type input "15 D A WIEDER BLVD"
type input "303"
type input "Monroe"
type input "[US_STATE]"
type input "10950"
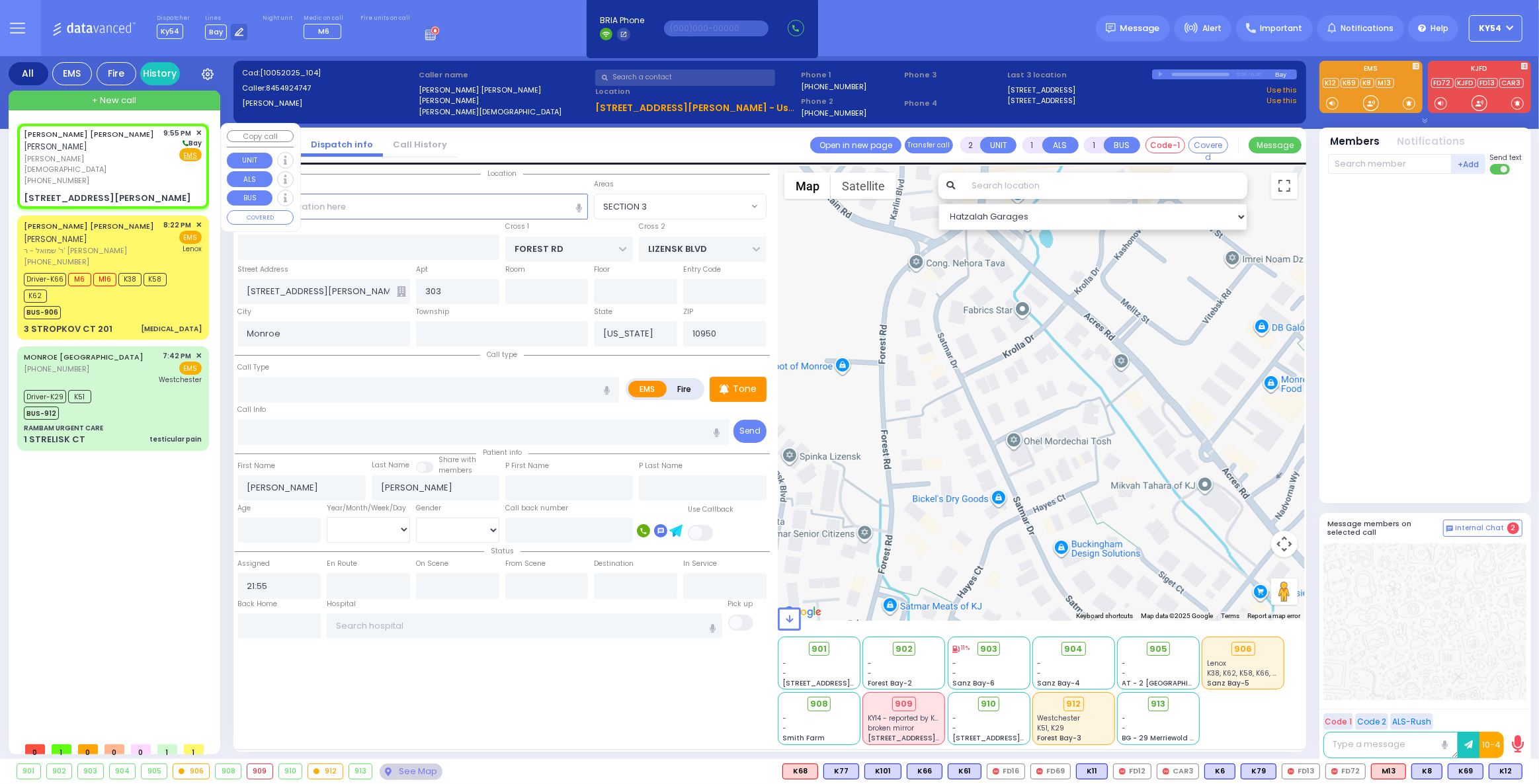
select select "MONROE"
select select "Hatzalah Garages"
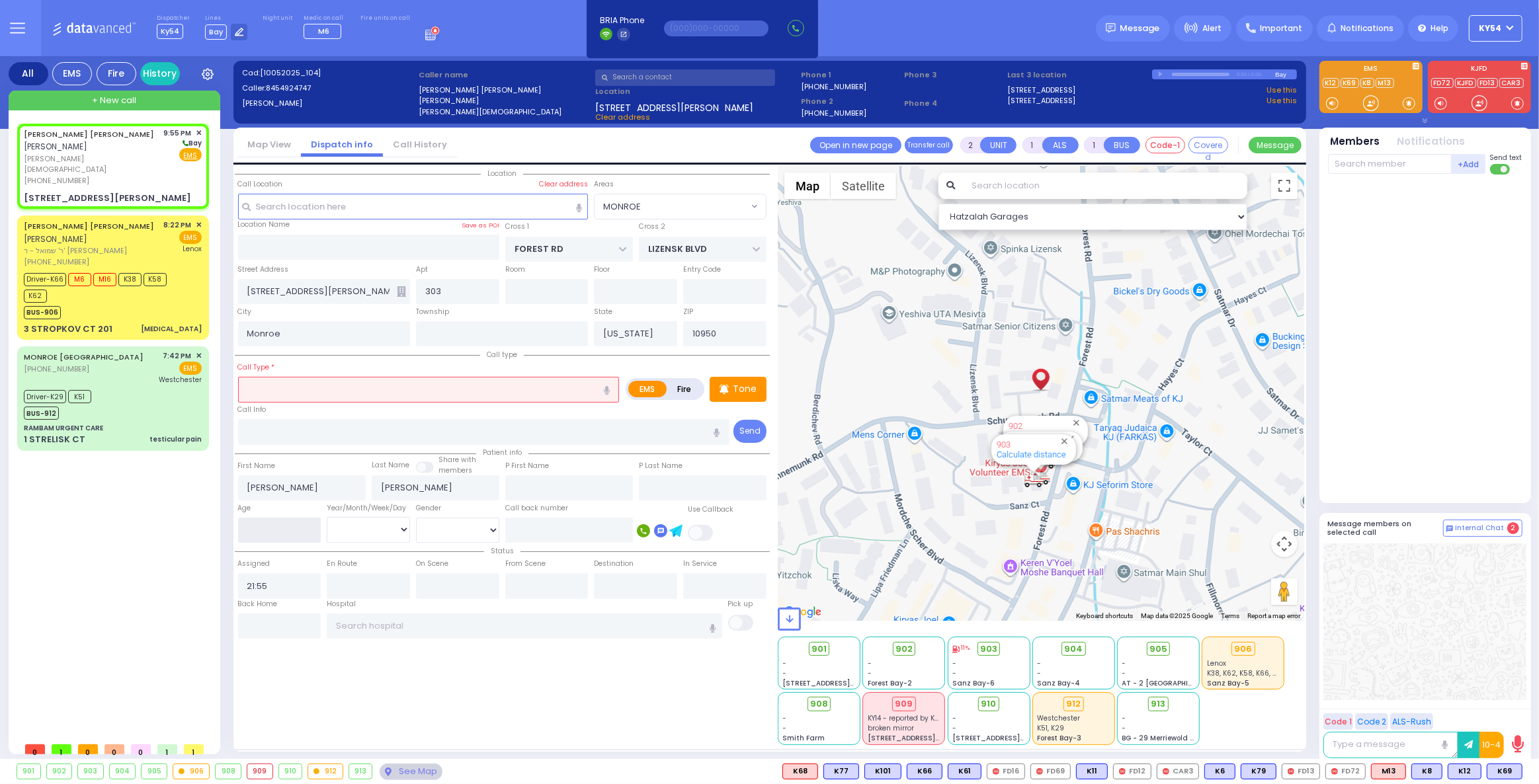
click at [282, 528] on input "number" at bounding box center [280, 530] width 84 height 25
type input "14"
click at [359, 523] on select "Year Month Week Day" at bounding box center [369, 529] width 84 height 25
select select
radio input "true"
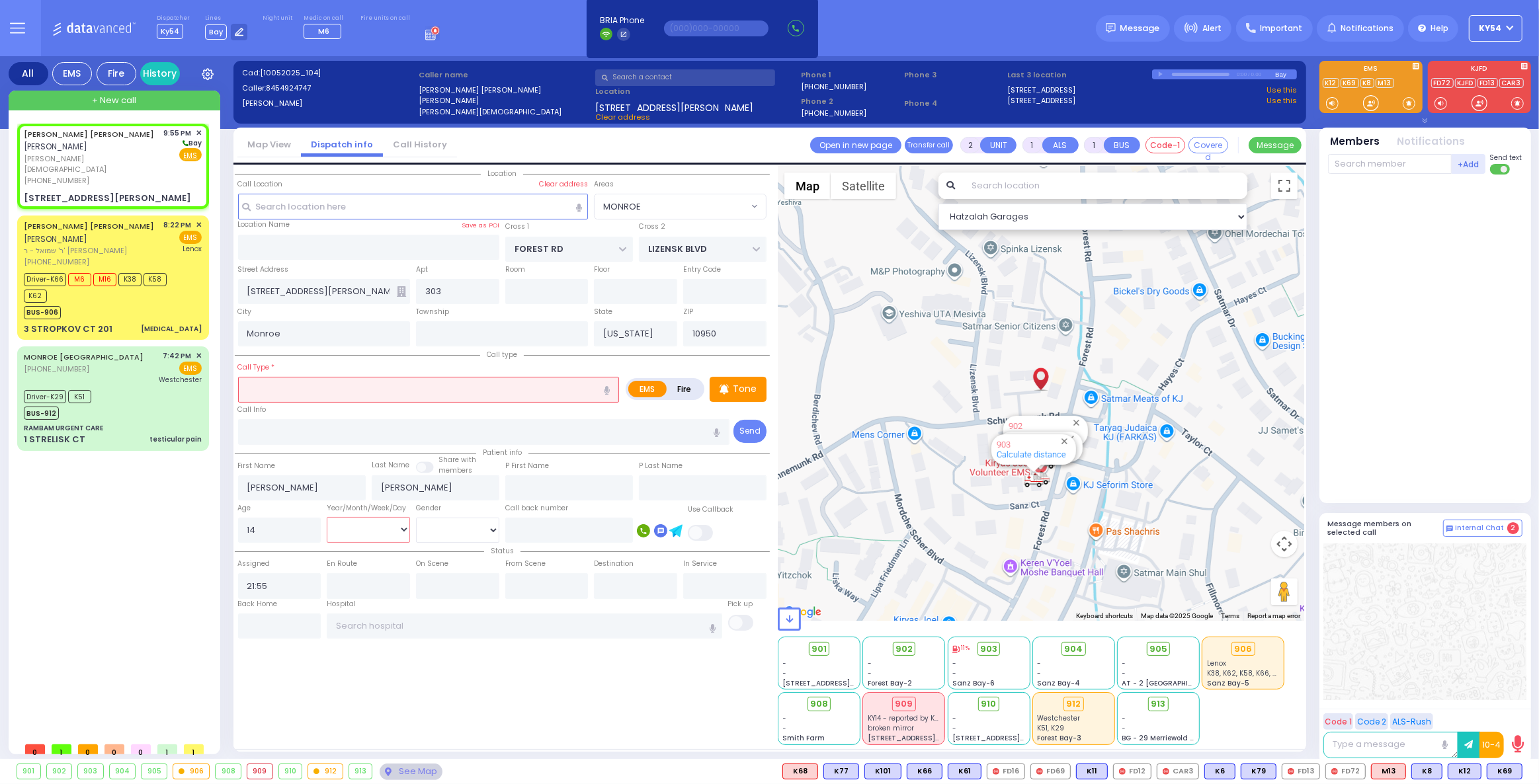
select select
select select "Hatzalah Garages"
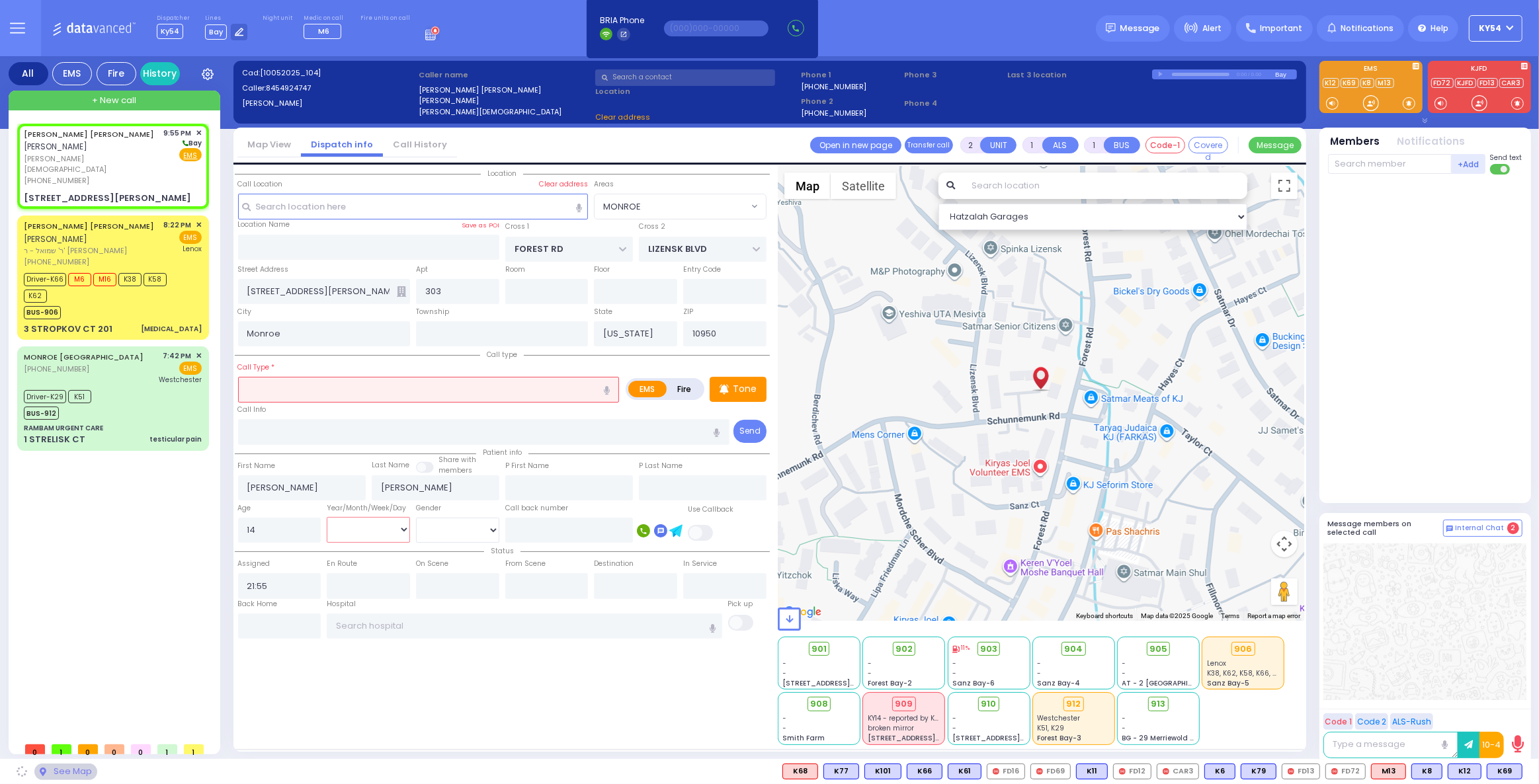
select select "MONROE"
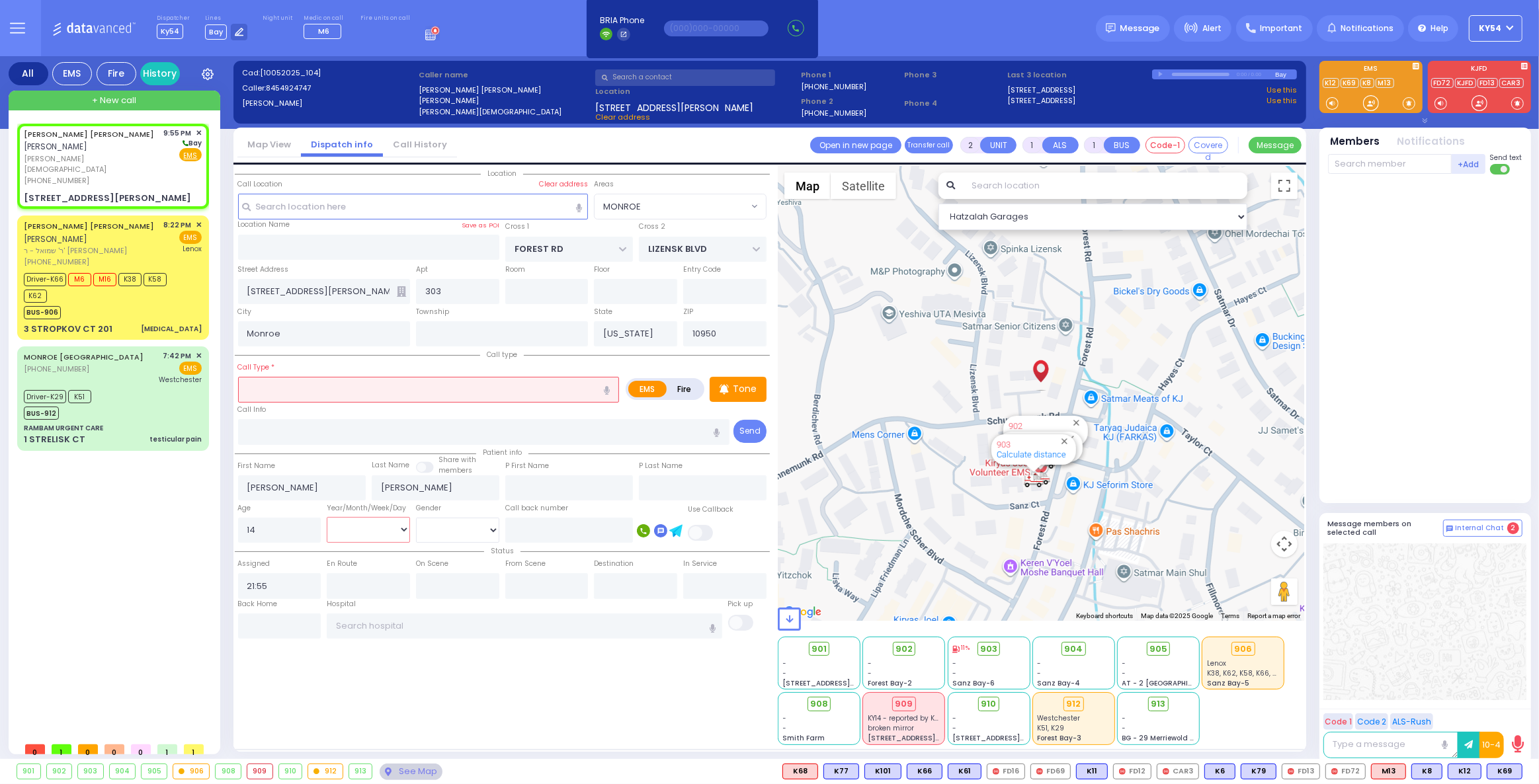
select select "Year"
click at [327, 517] on select "Year Month Week Day" at bounding box center [369, 529] width 84 height 25
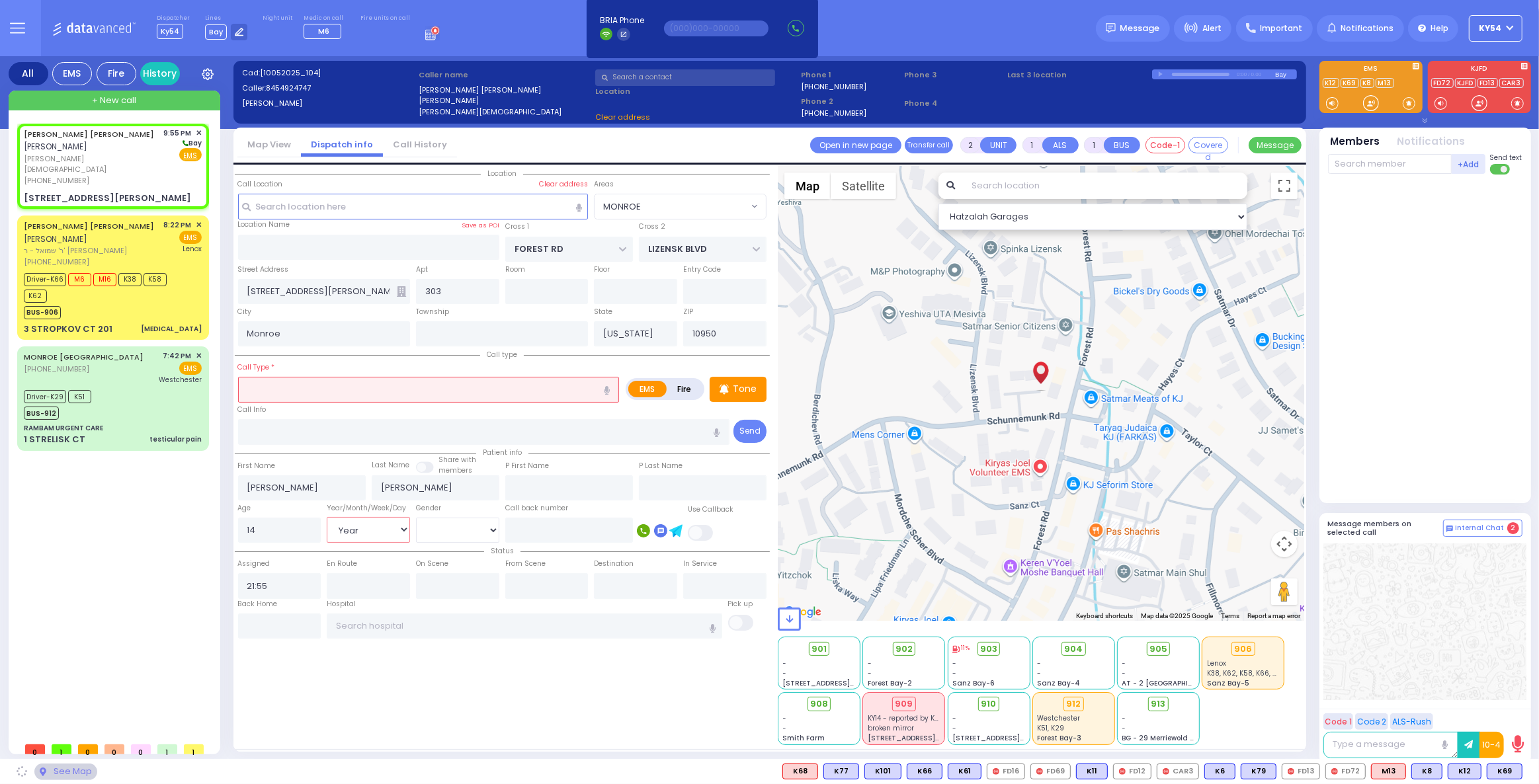
select select
radio input "true"
select select "Year"
select select "Hatzalah Garages"
select select "MONROE"
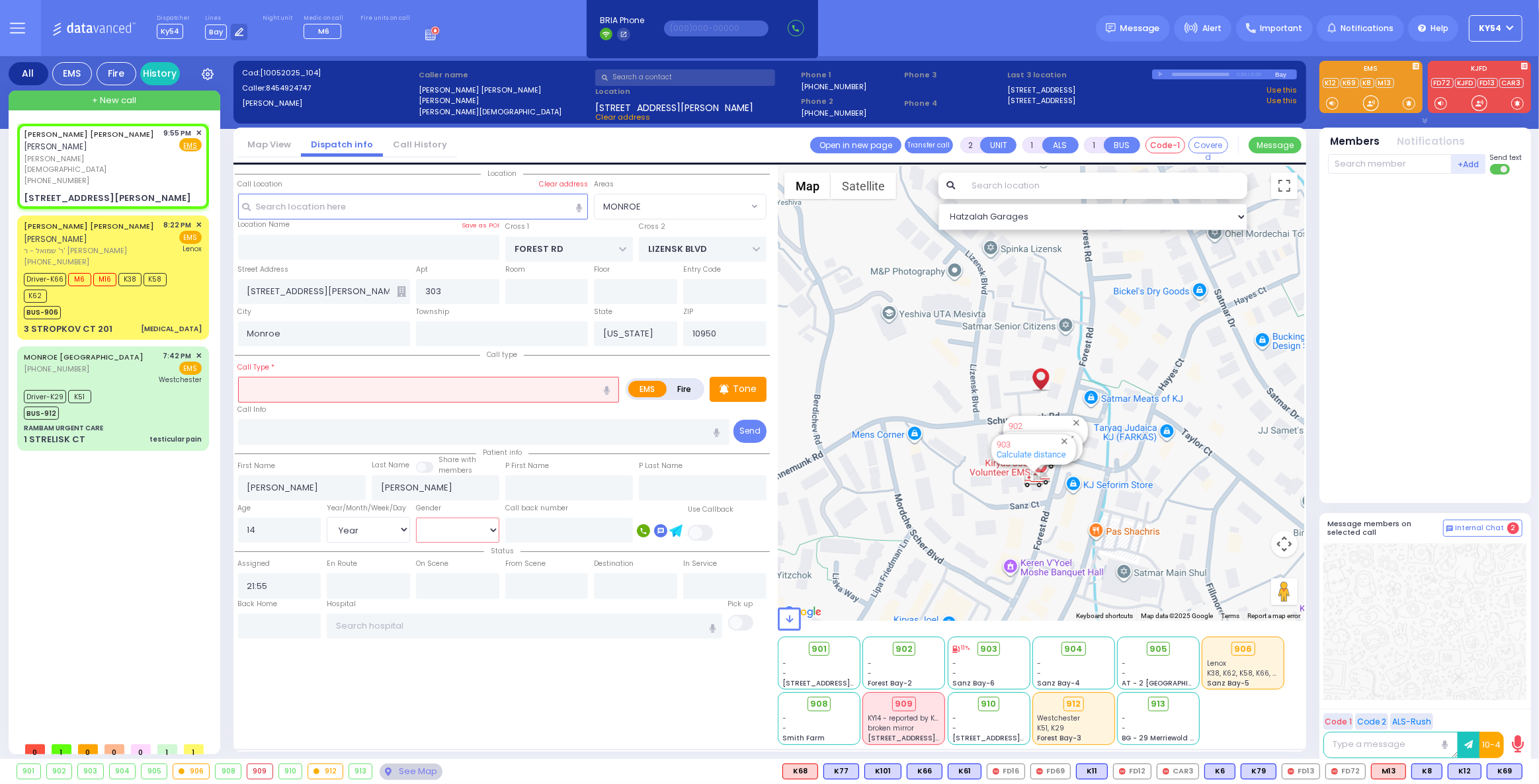
click at [425, 526] on select "Male Female" at bounding box center [458, 530] width 84 height 25
select select
radio input "true"
select select "Year"
select select "Hatzalah Garages"
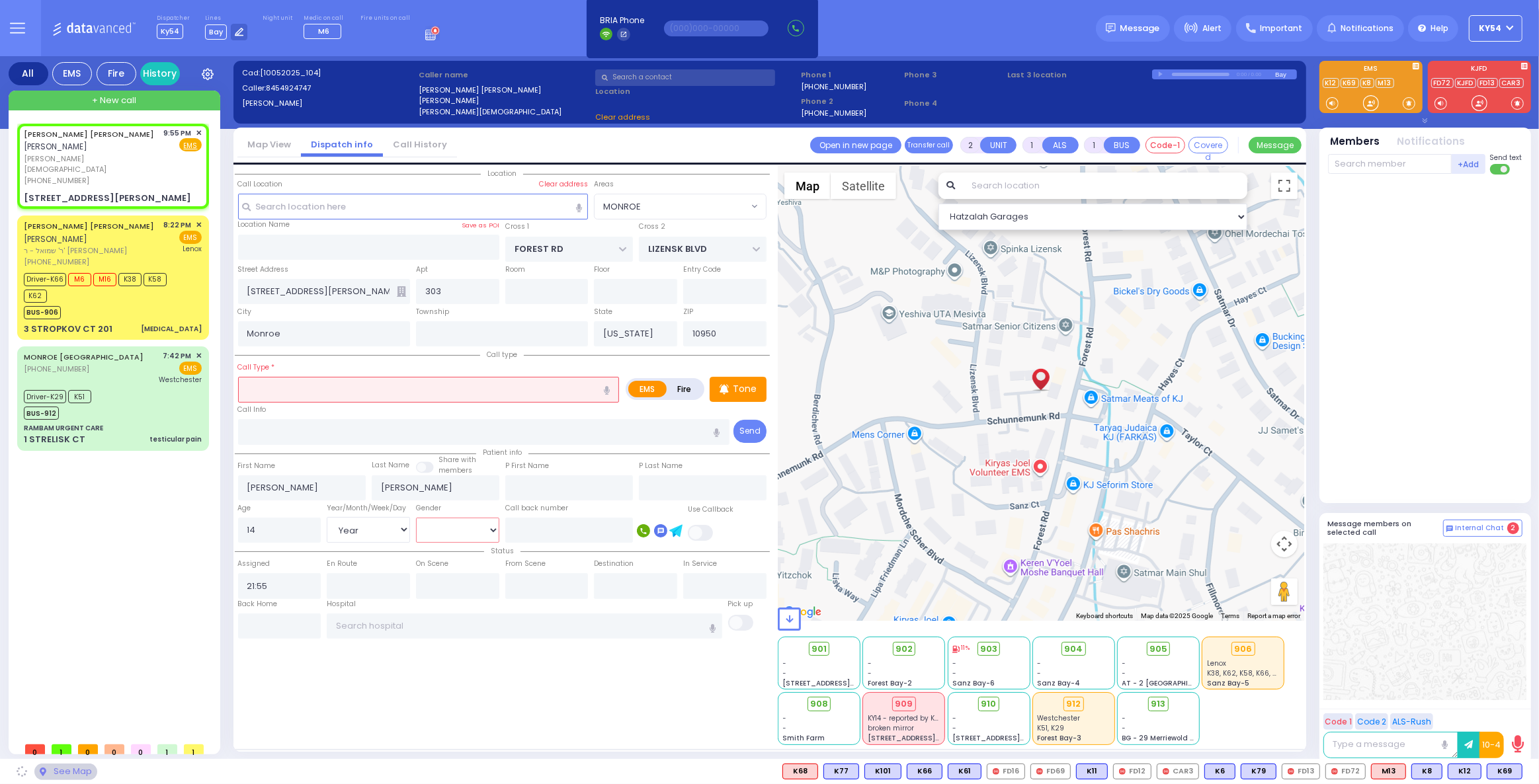
select select "MONROE"
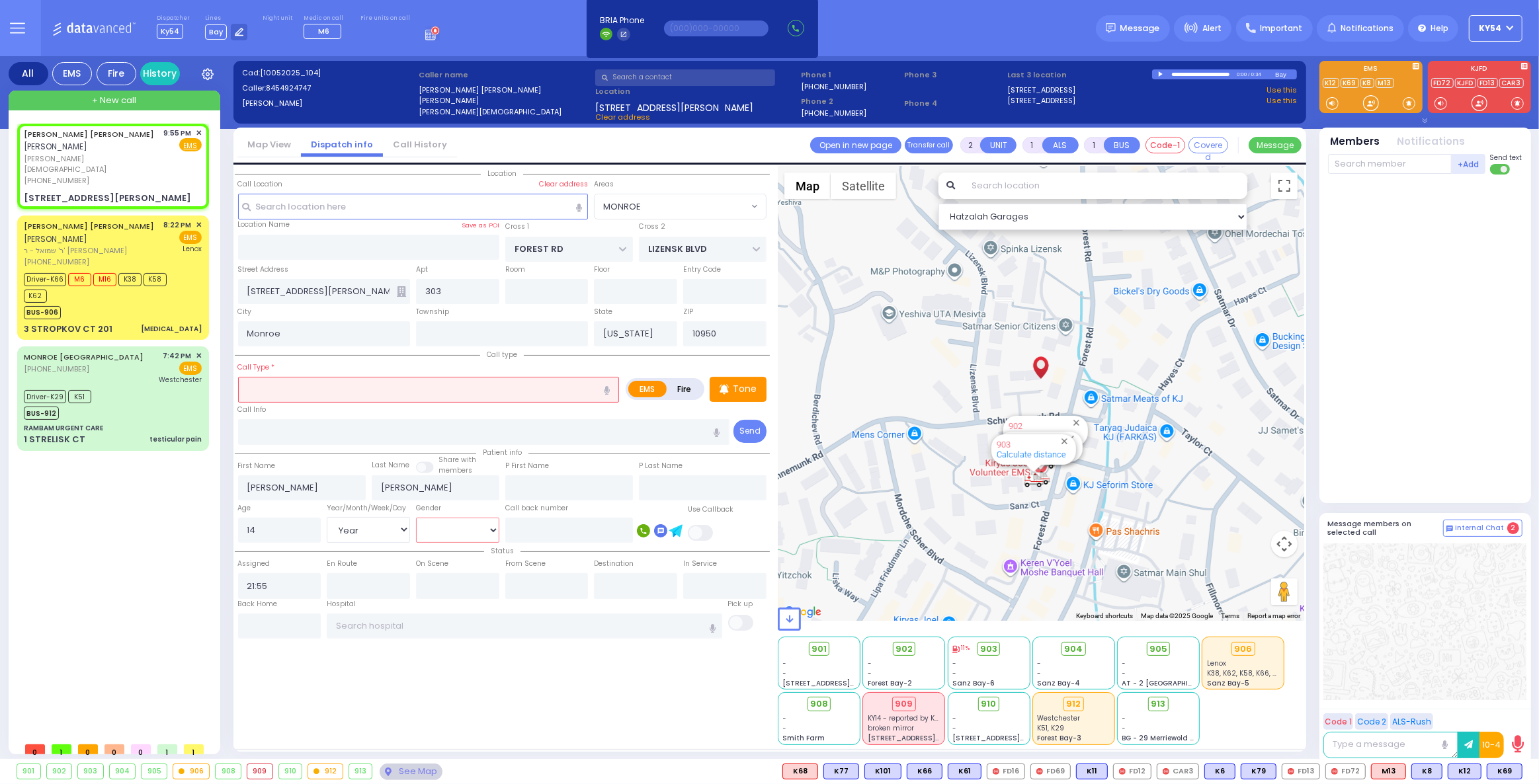
select select "[DEMOGRAPHIC_DATA]"
click at [416, 518] on select "Male Female" at bounding box center [458, 530] width 84 height 25
select select
radio input "true"
select select "Year"
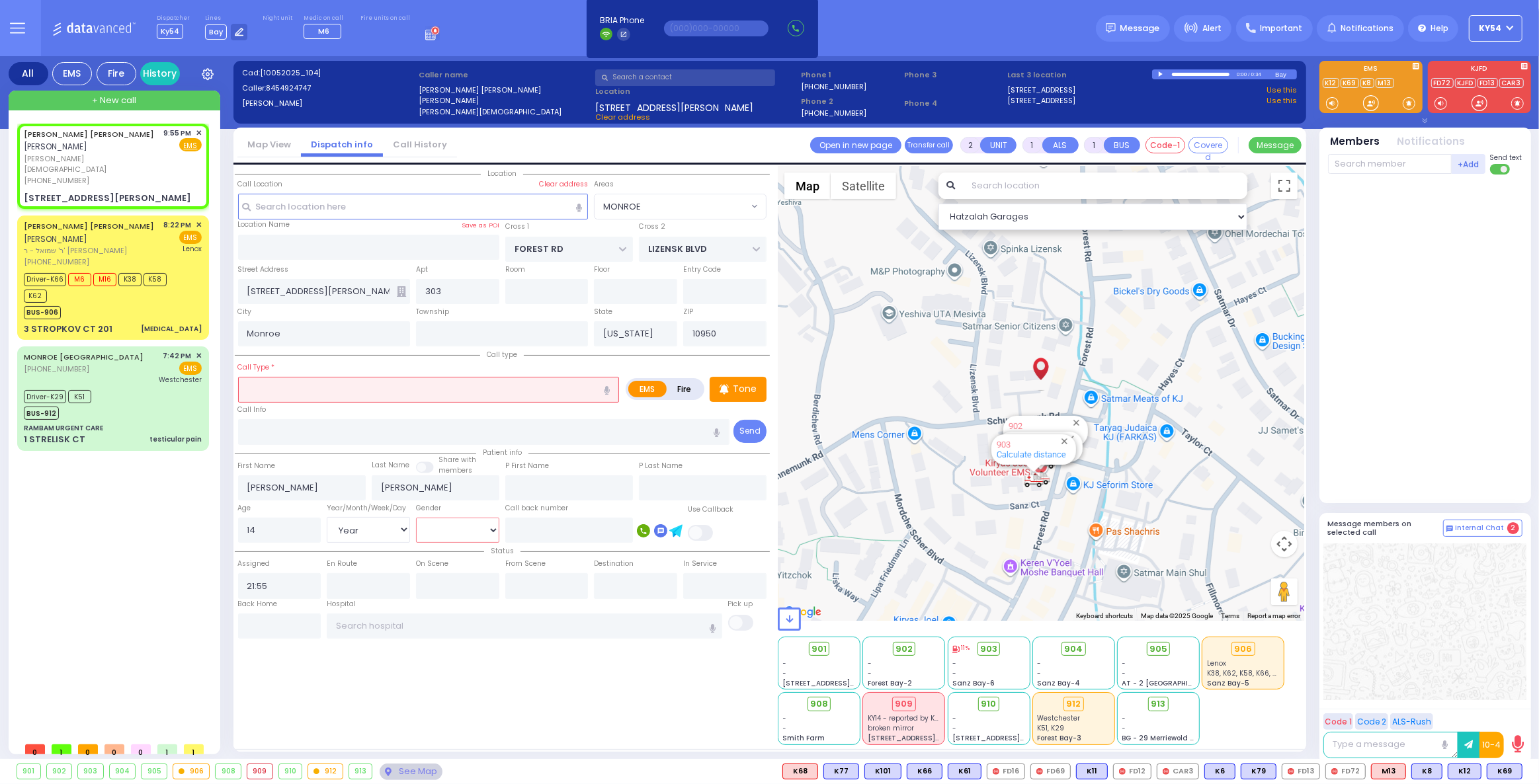
select select "[DEMOGRAPHIC_DATA]"
select select "Hatzalah Garages"
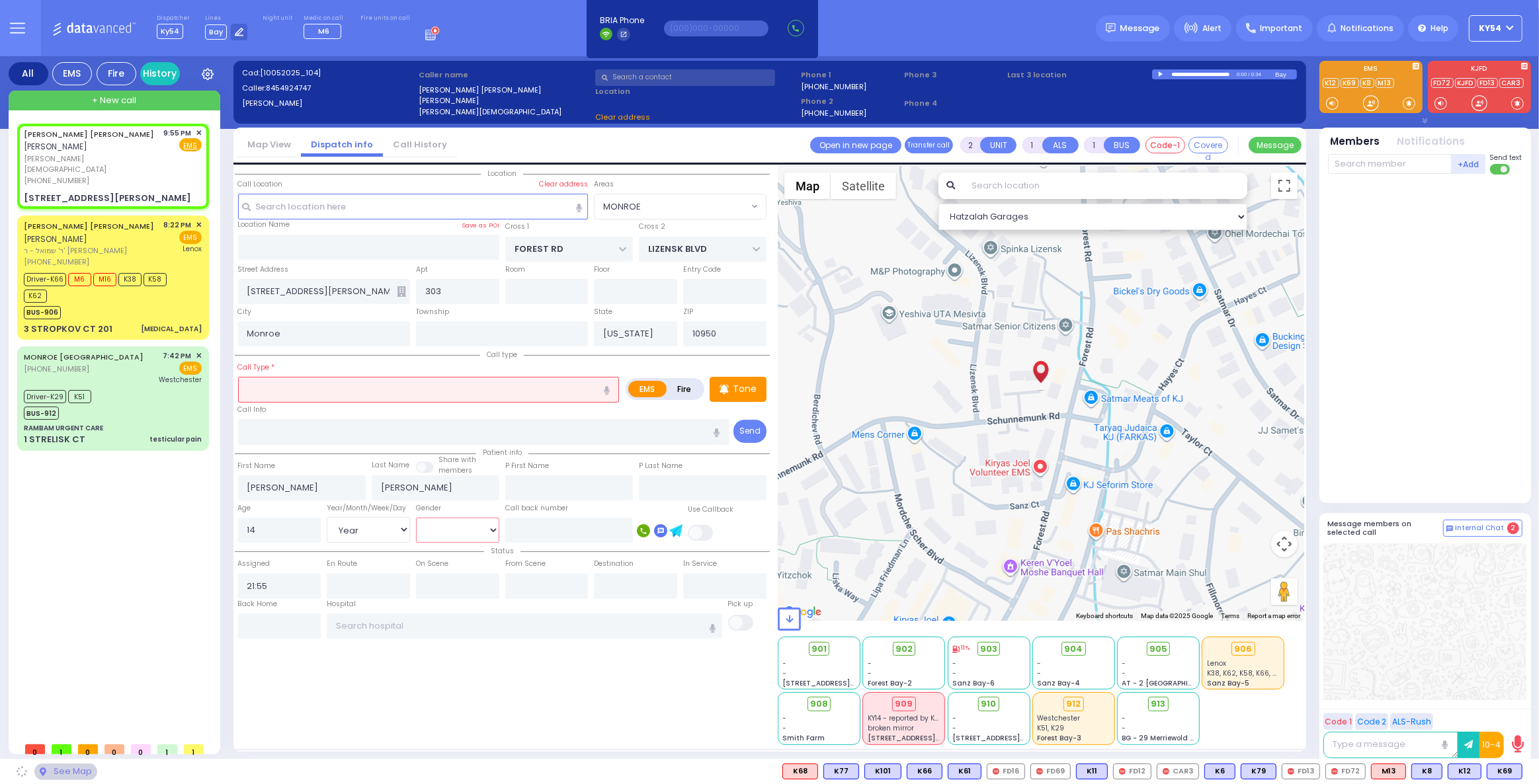
select select "MONROE"
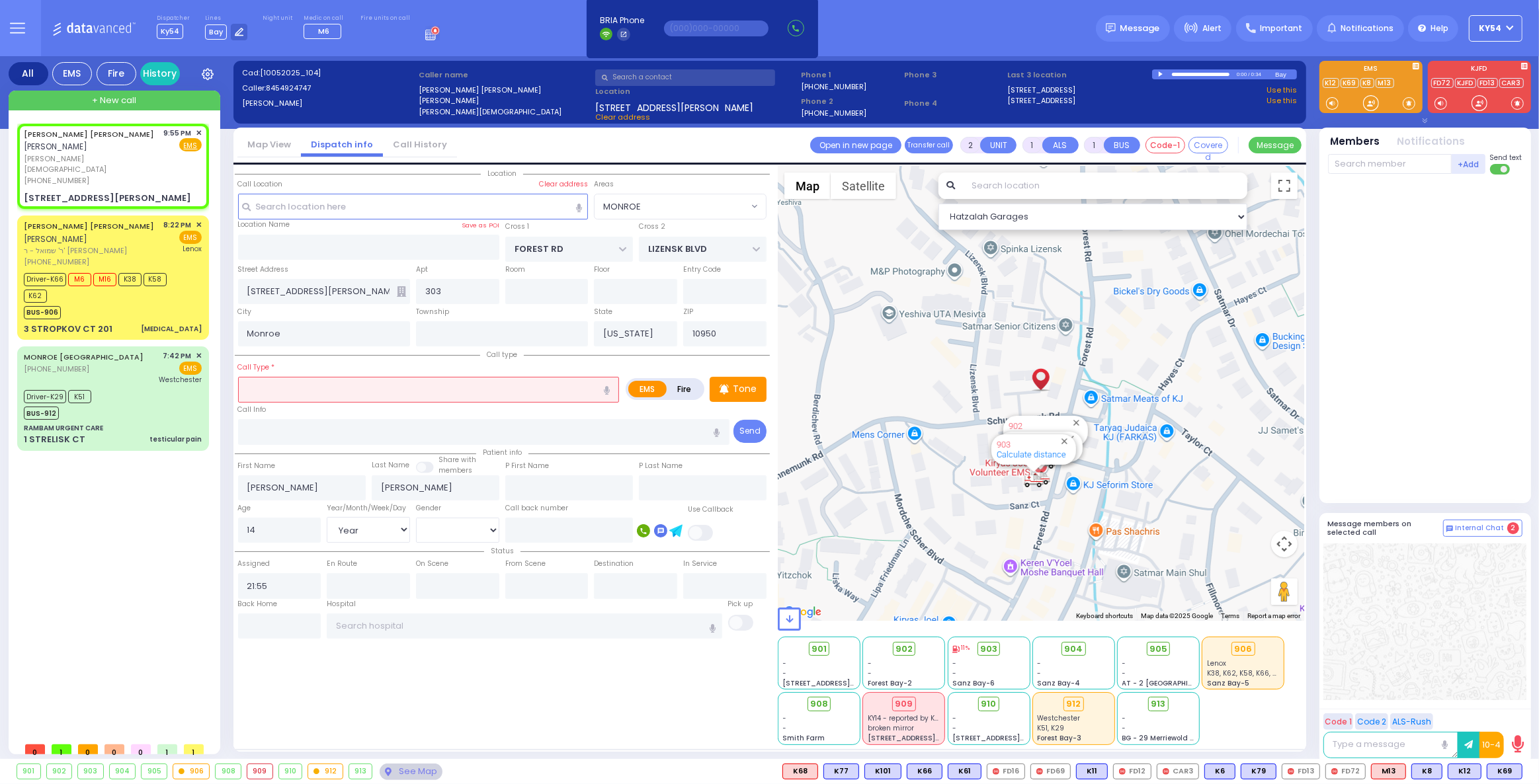
drag, startPoint x: 359, startPoint y: 392, endPoint x: 371, endPoint y: 389, distance: 12.4
click at [359, 389] on input "text" at bounding box center [429, 389] width 382 height 25
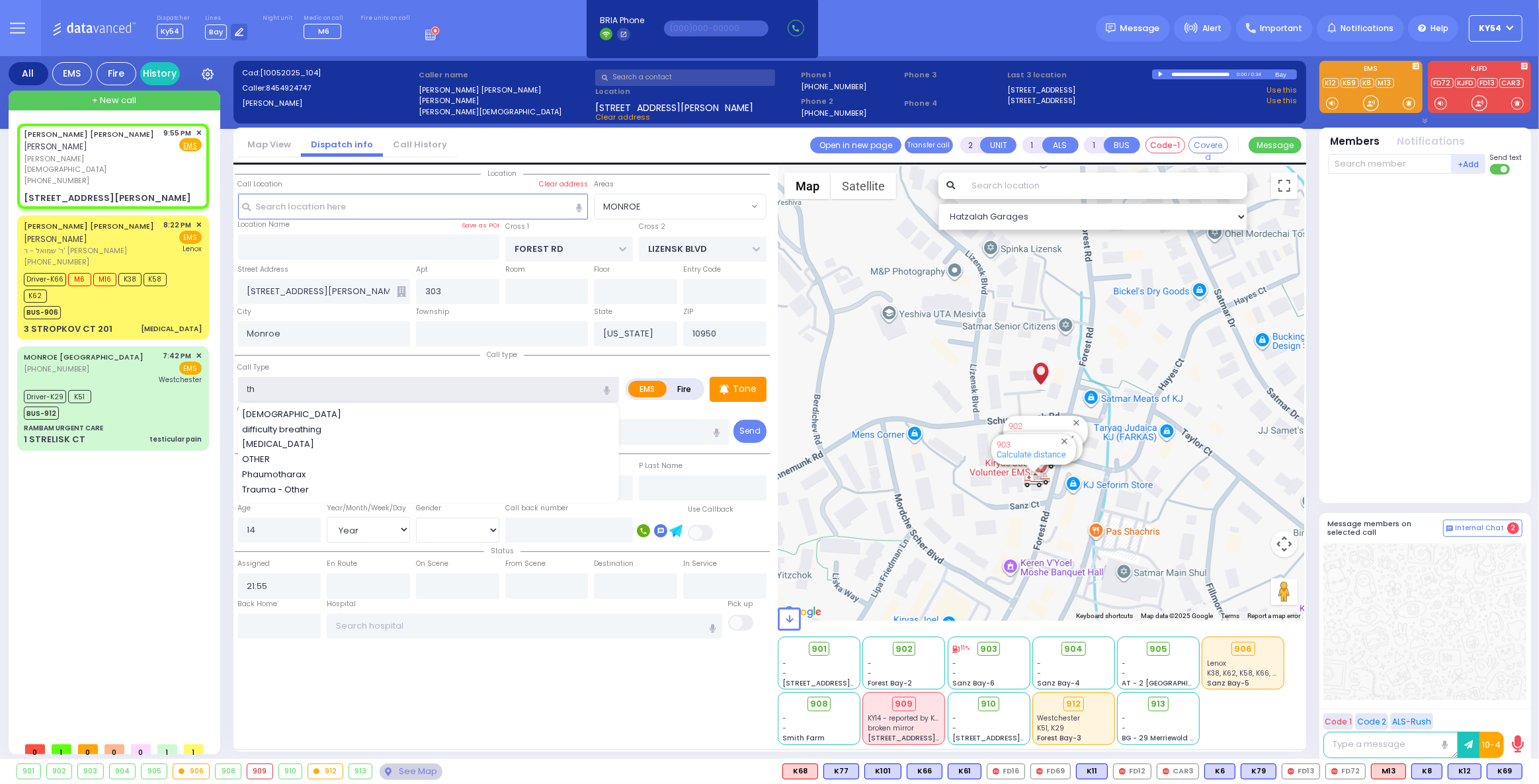
type input "t"
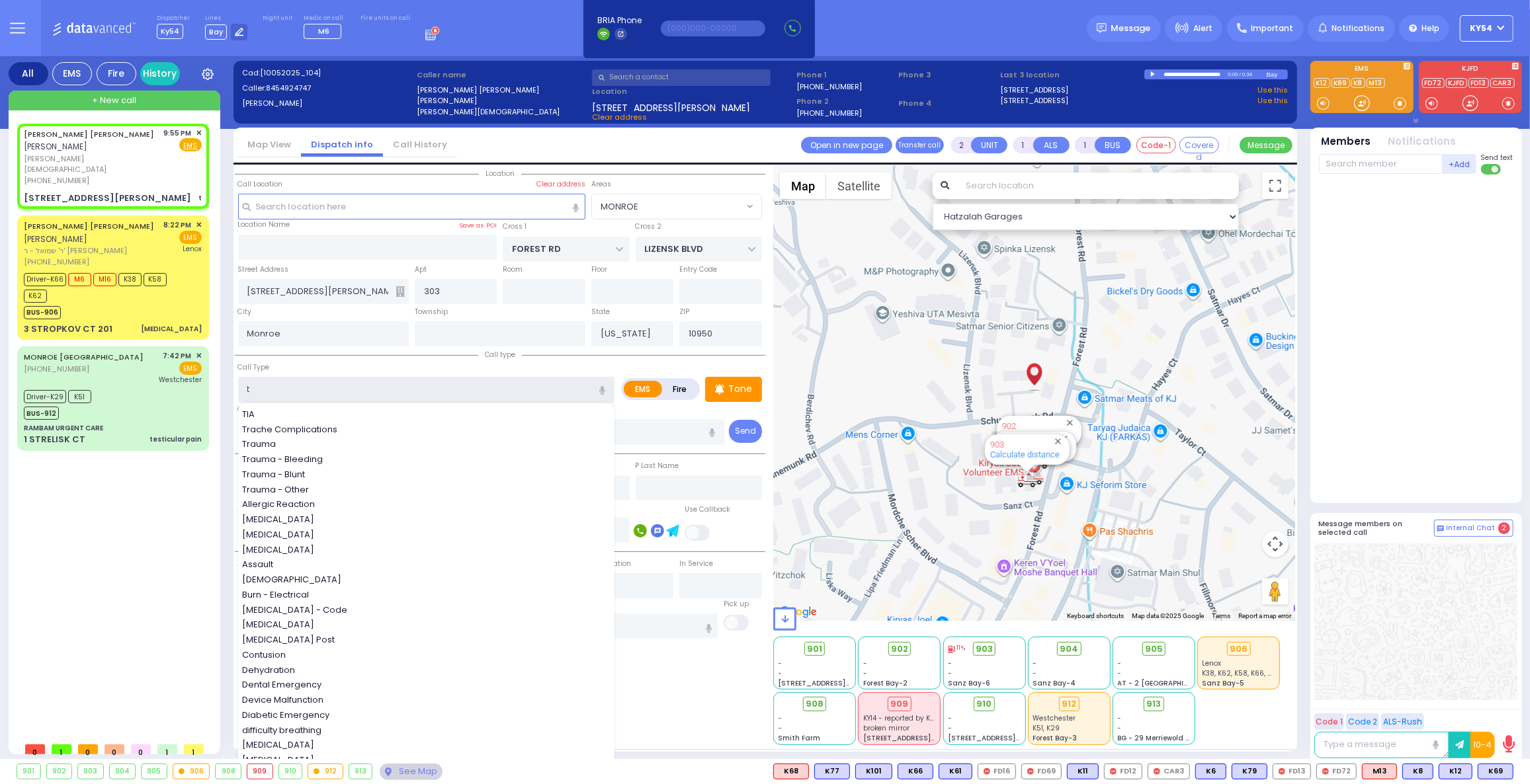
select select
radio input "true"
select select "Year"
select select "[DEMOGRAPHIC_DATA]"
select select "Hatzalah Garages"
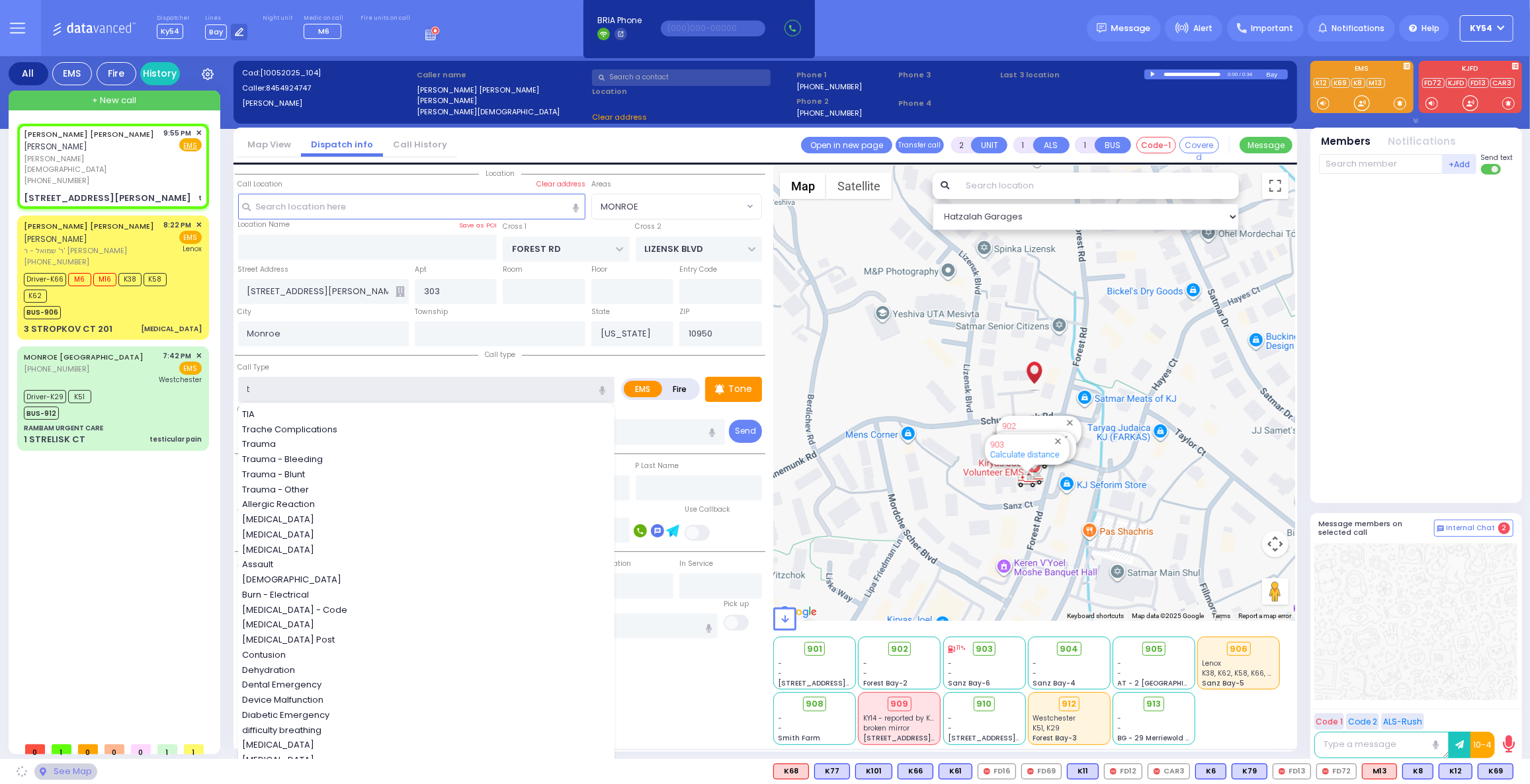
select select "MONROE"
click at [354, 460] on div "Trauma - Bleeding" at bounding box center [426, 459] width 370 height 13
type input "Trauma - Bleeding"
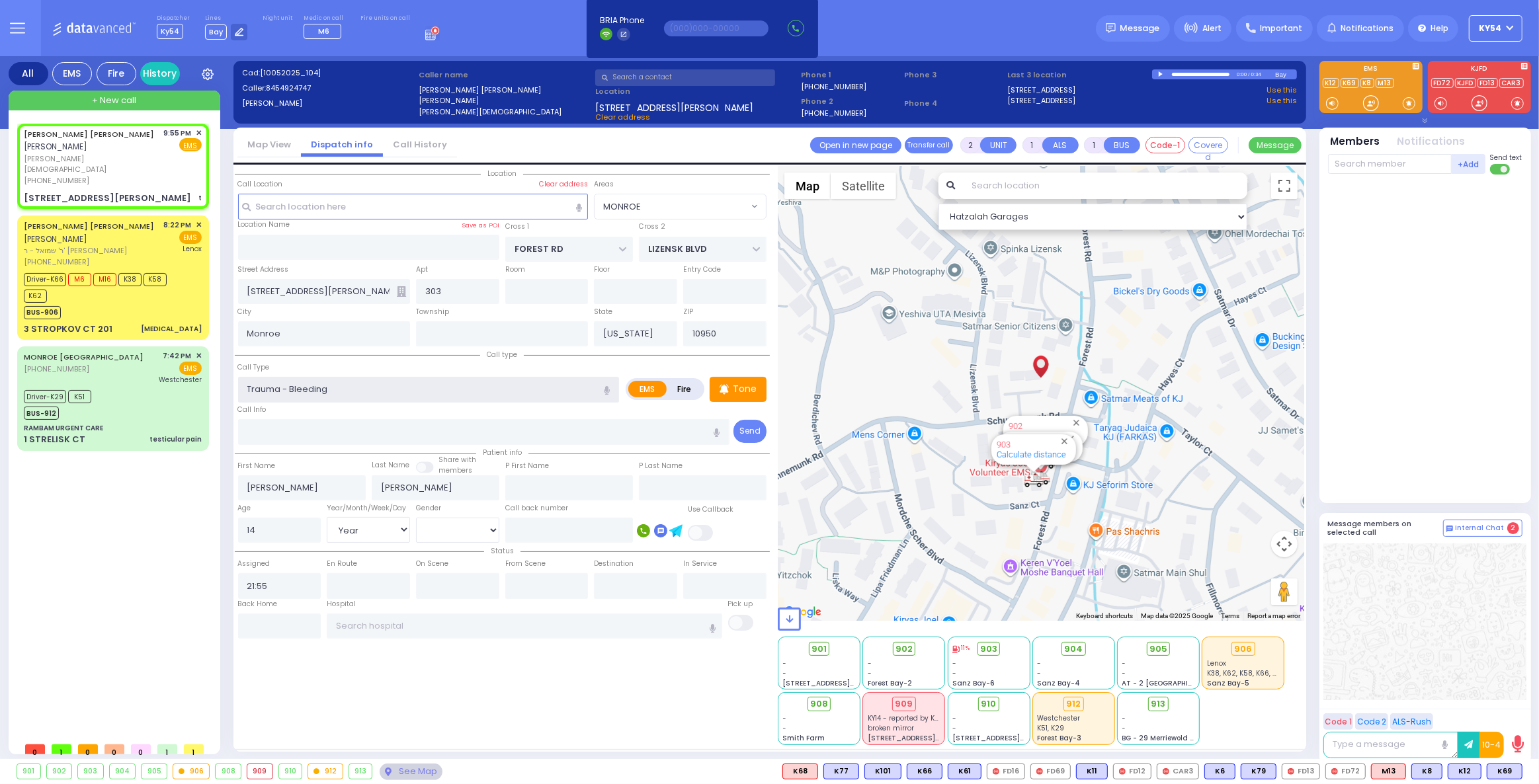
select select
radio input "true"
select select "Year"
select select "[DEMOGRAPHIC_DATA]"
select select "Hatzalah Garages"
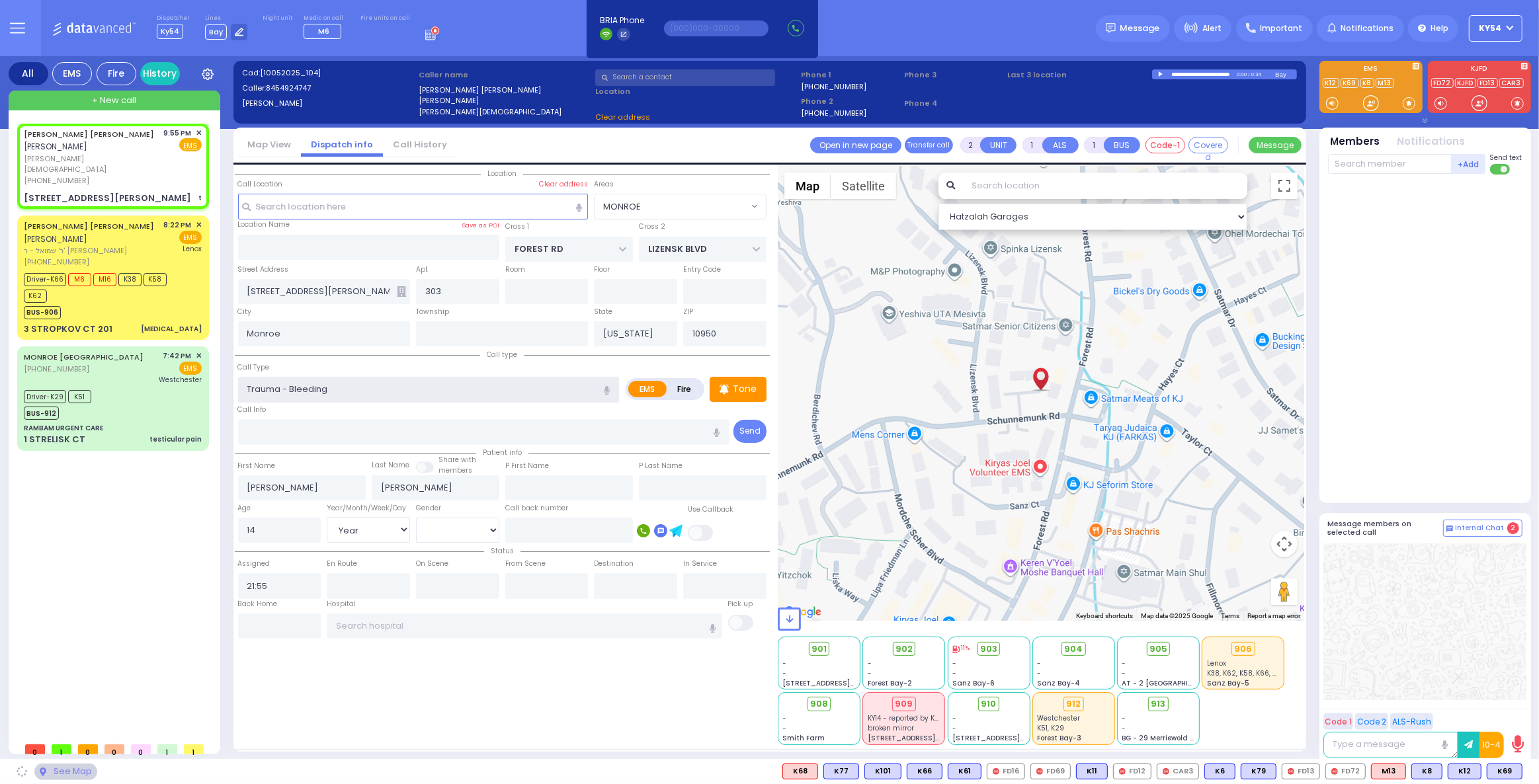
select select "MONROE"
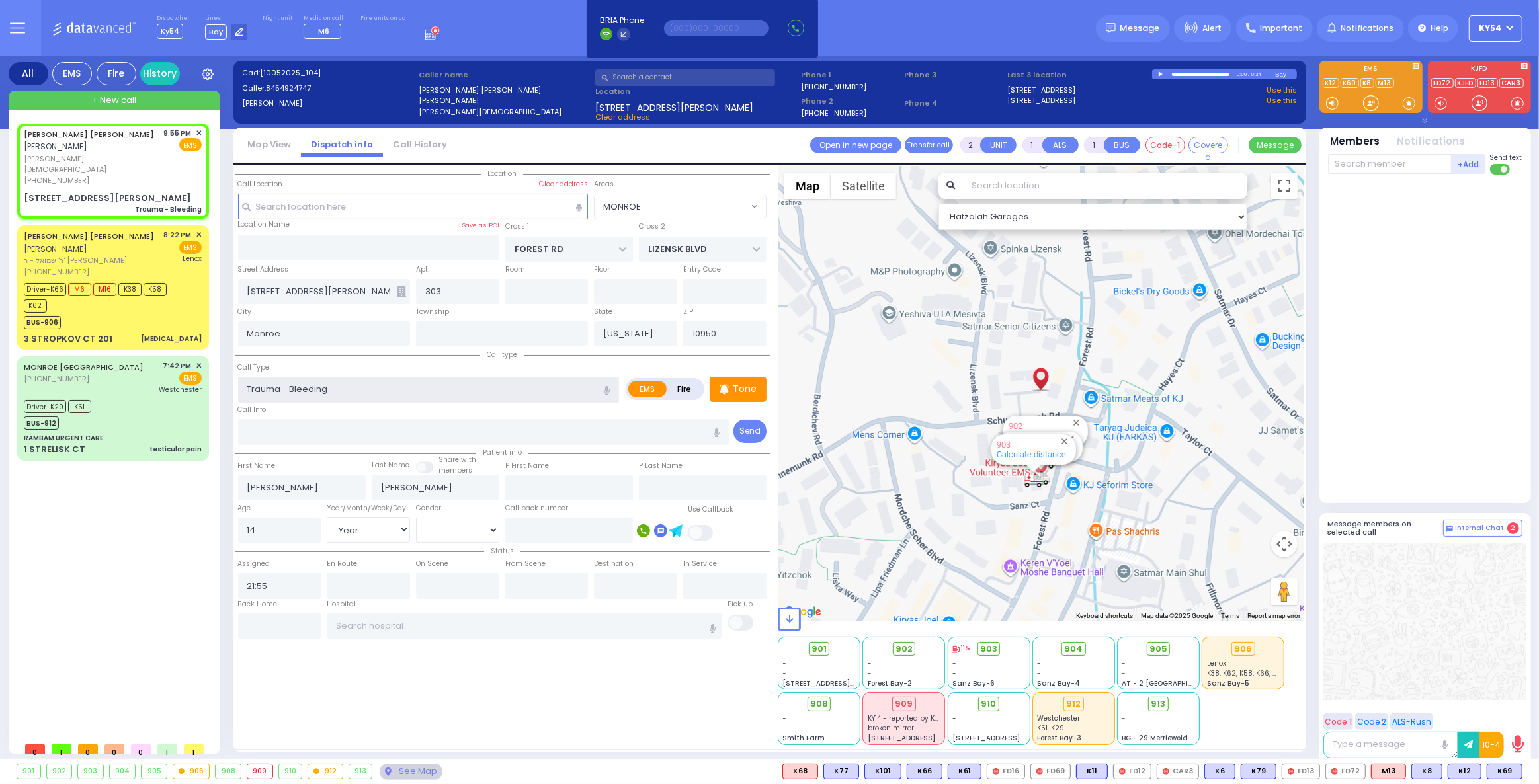
select select
radio input "true"
select select "Year"
select select "[DEMOGRAPHIC_DATA]"
select select "Hatzalah Garages"
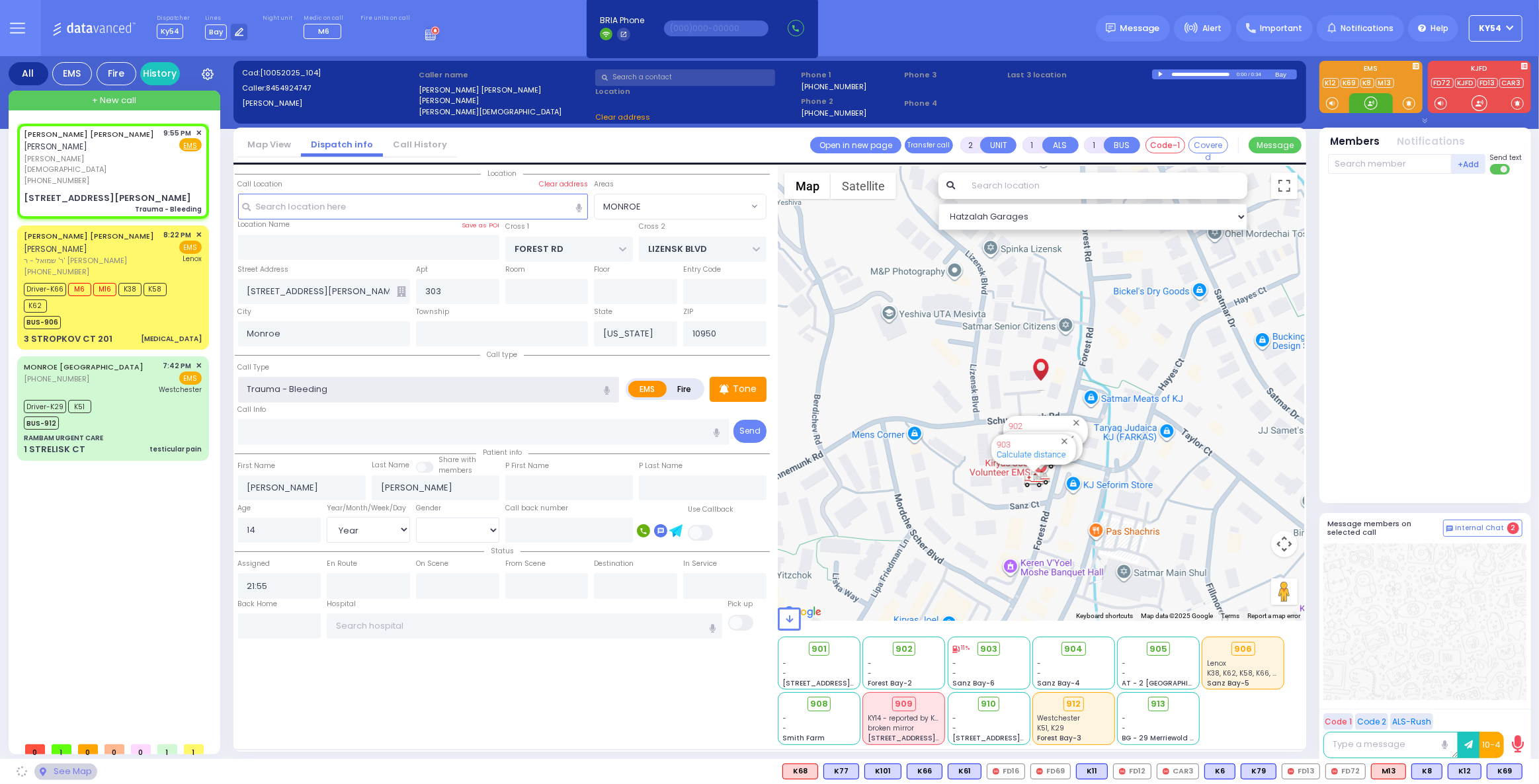
select select "MONROE"
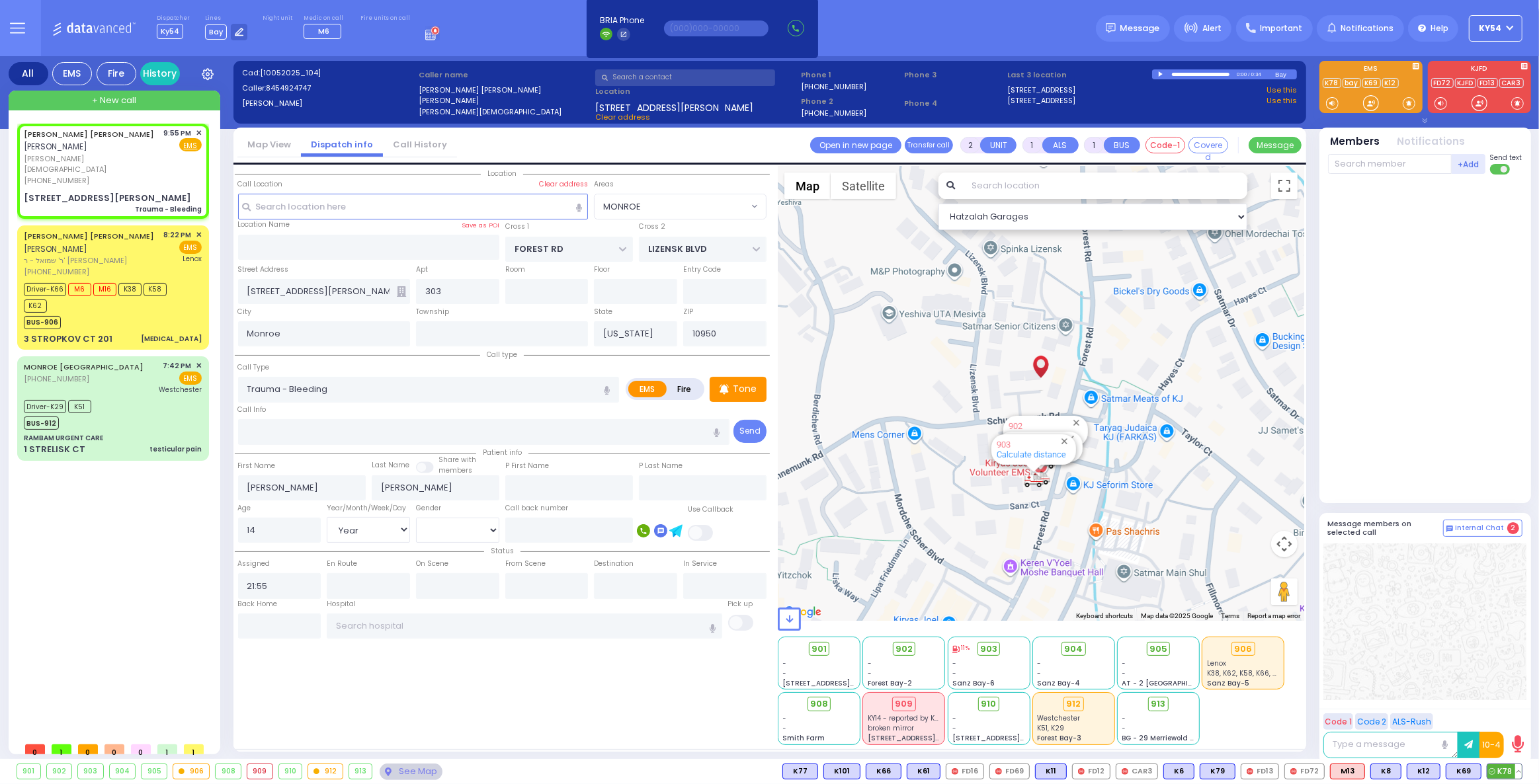
click at [1507, 765] on span "K78" at bounding box center [1504, 771] width 35 height 14
select select
radio input "true"
select select "Year"
select select "[DEMOGRAPHIC_DATA]"
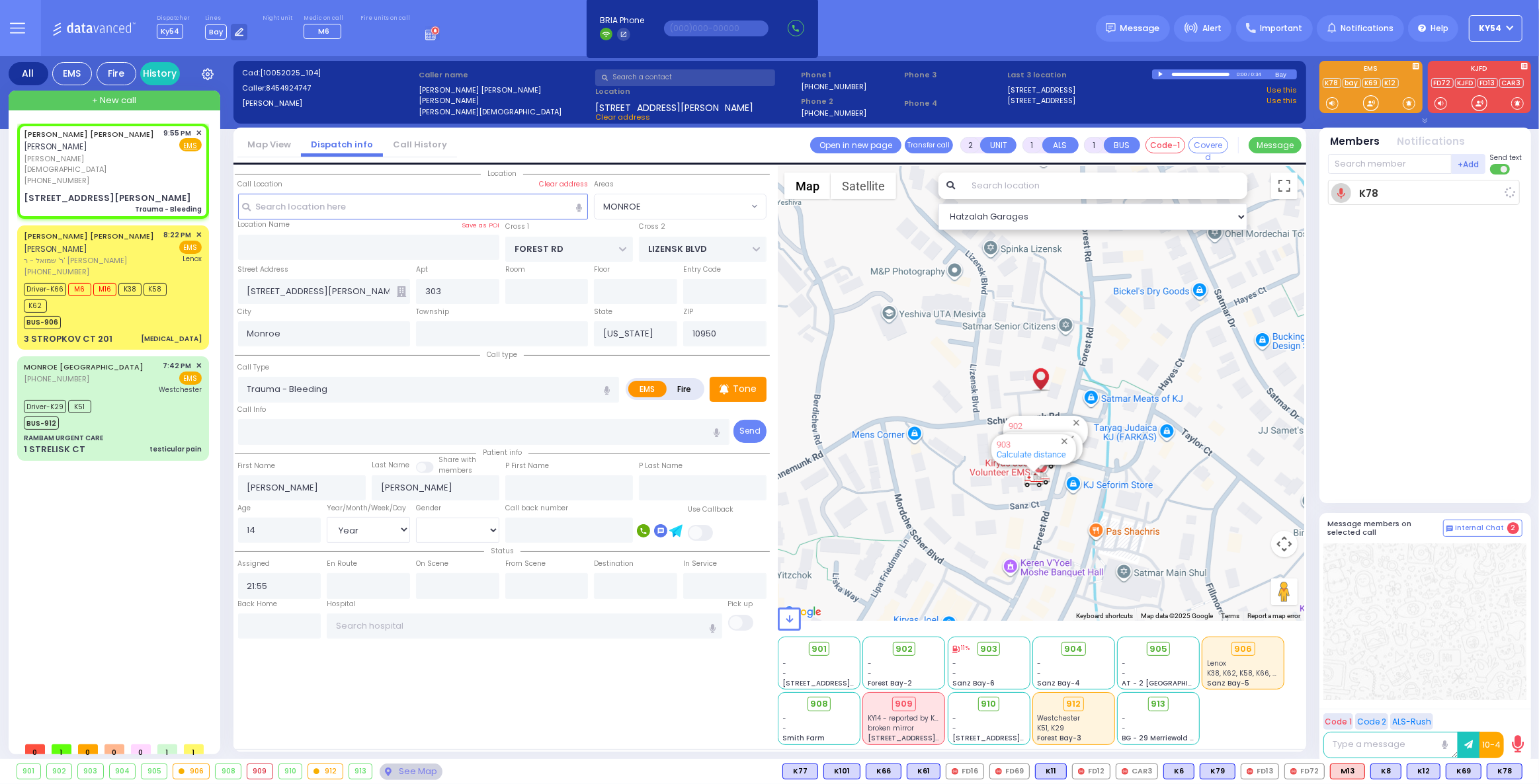
type input "21:56"
select select "Hatzalah Garages"
select select "MONROE"
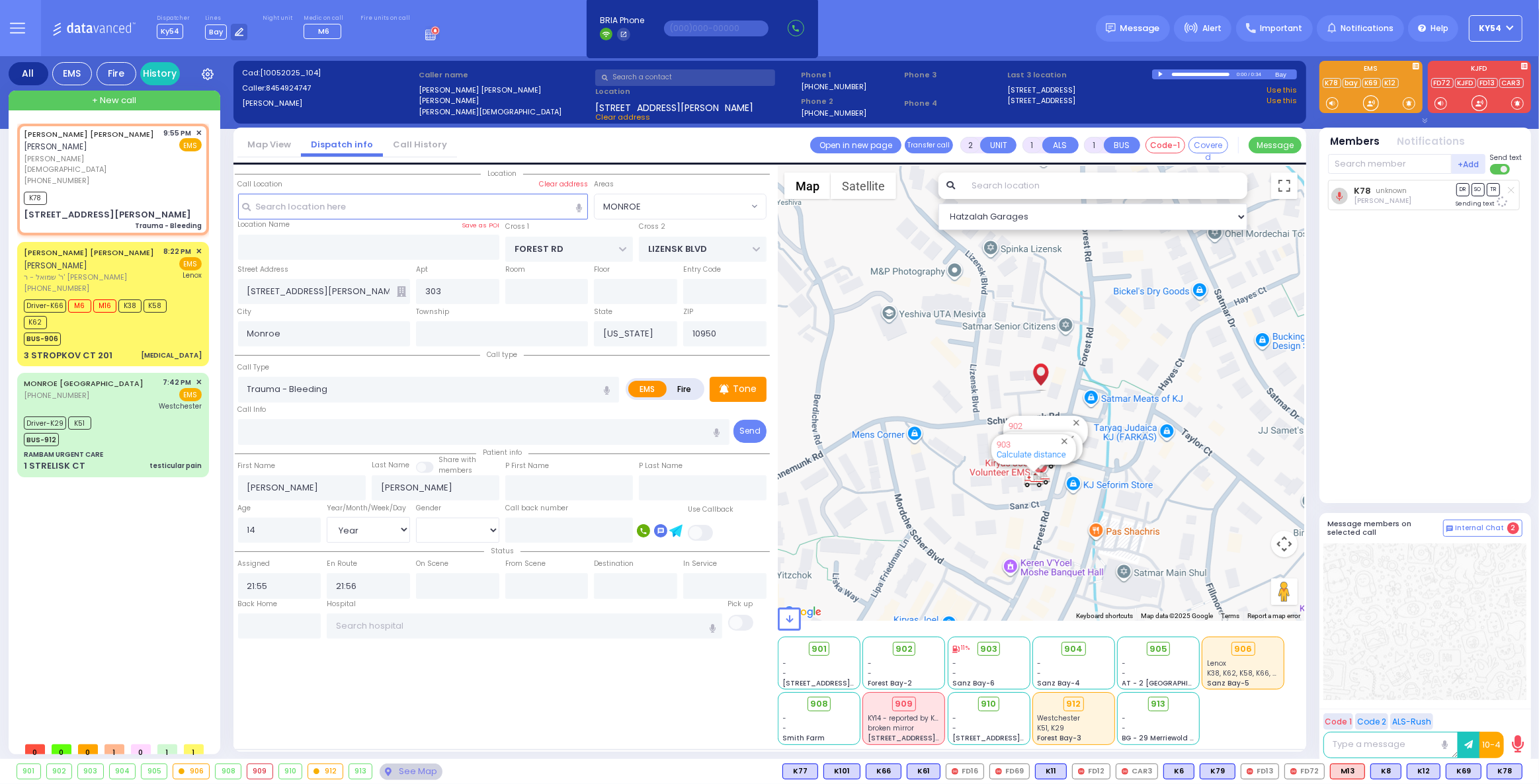
select select
radio input "true"
select select "Year"
select select "[DEMOGRAPHIC_DATA]"
select select "MONROE"
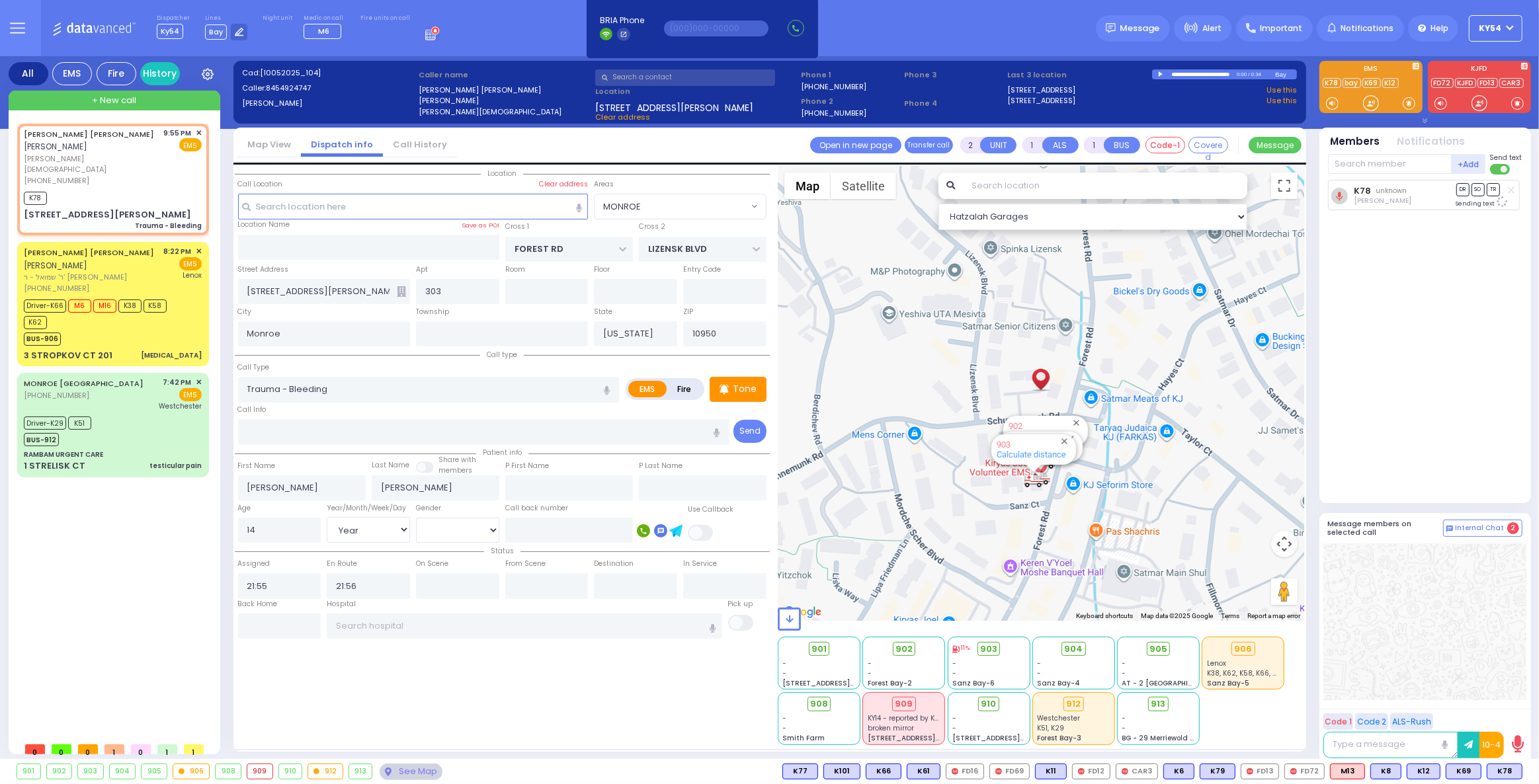
select select "Hatzalah Garages"
click at [1507, 769] on span "K69" at bounding box center [1504, 771] width 35 height 14
select select
radio input "true"
select select "Year"
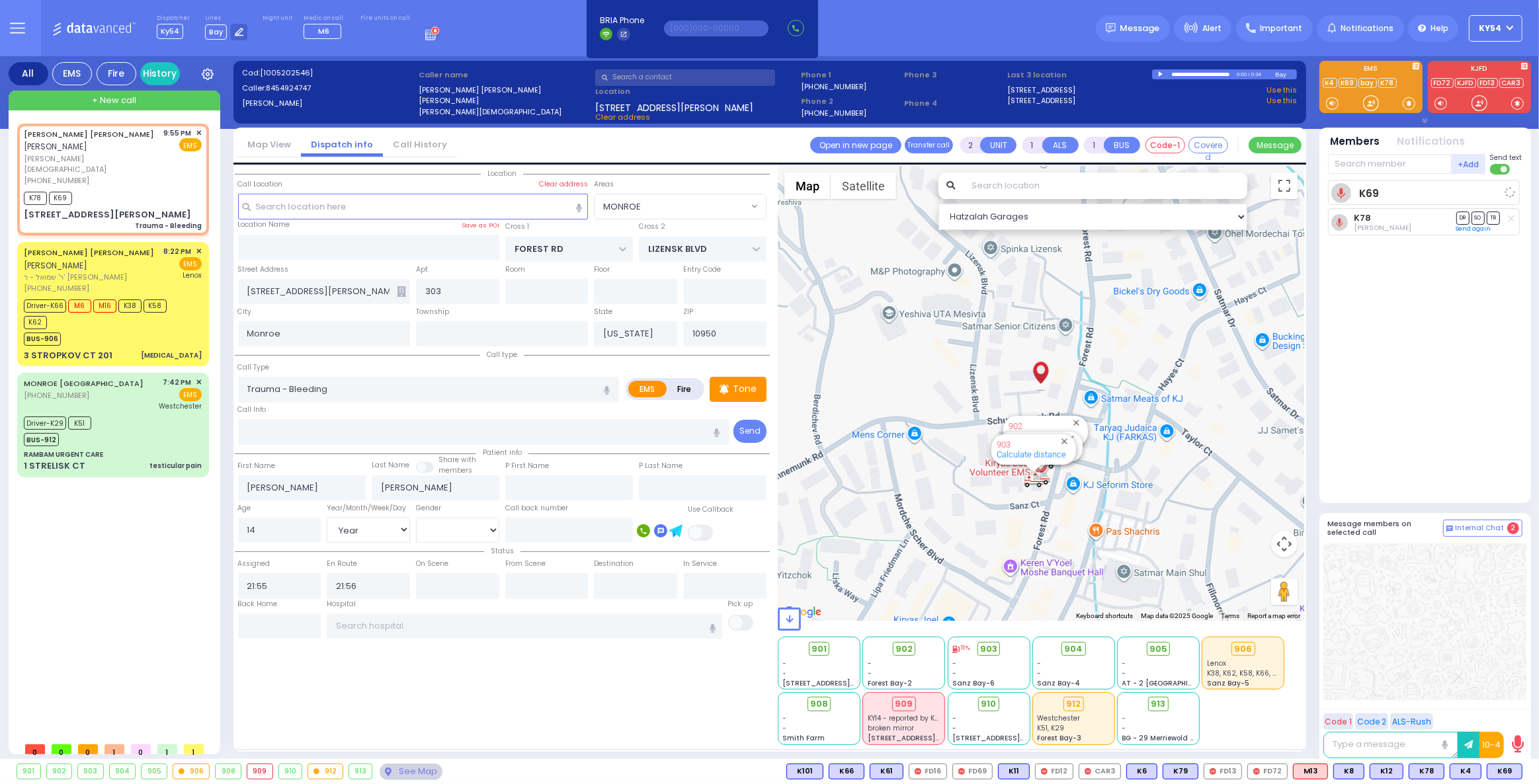
select select "[DEMOGRAPHIC_DATA]"
select select "Hatzalah Garages"
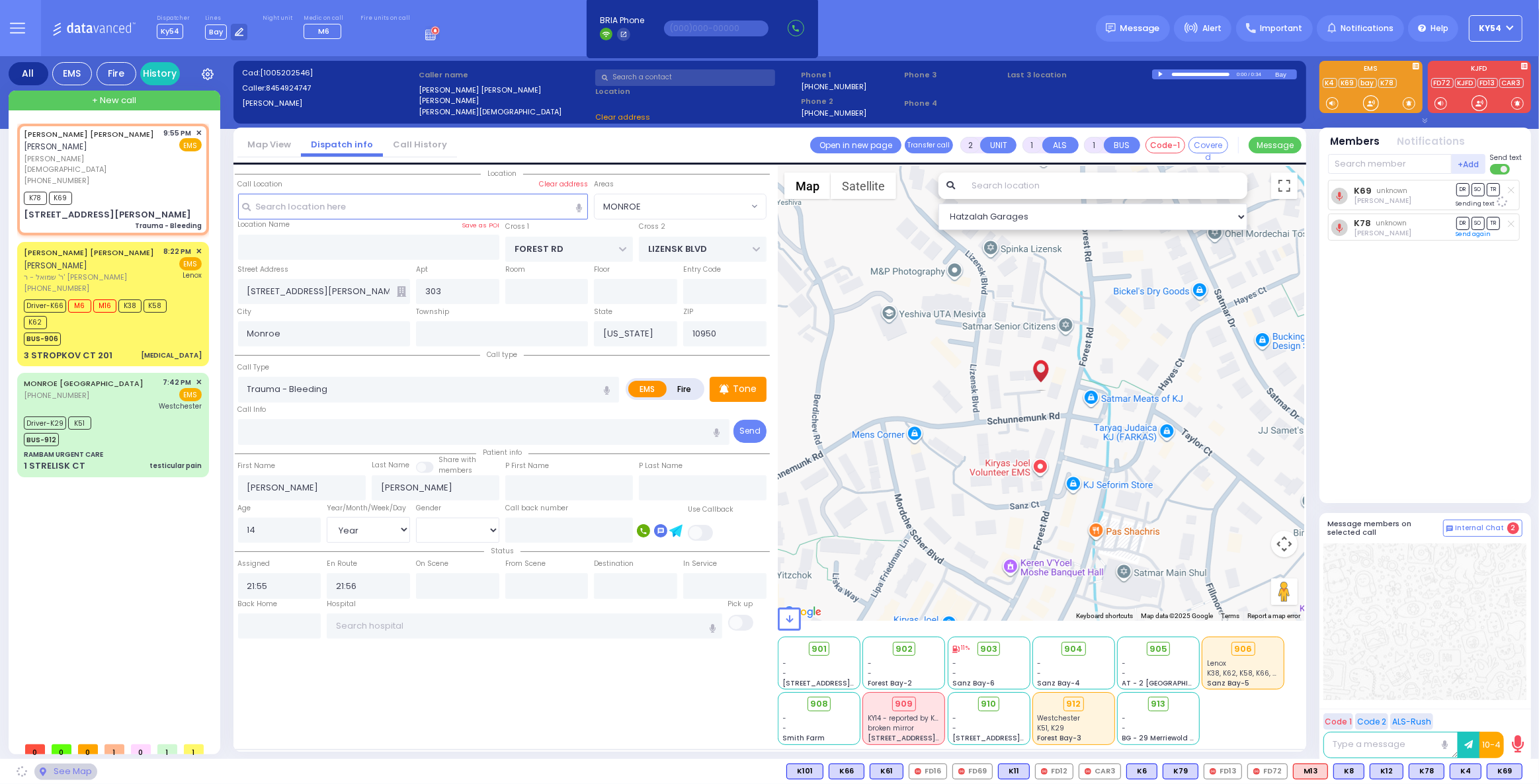
select select "MONROE"
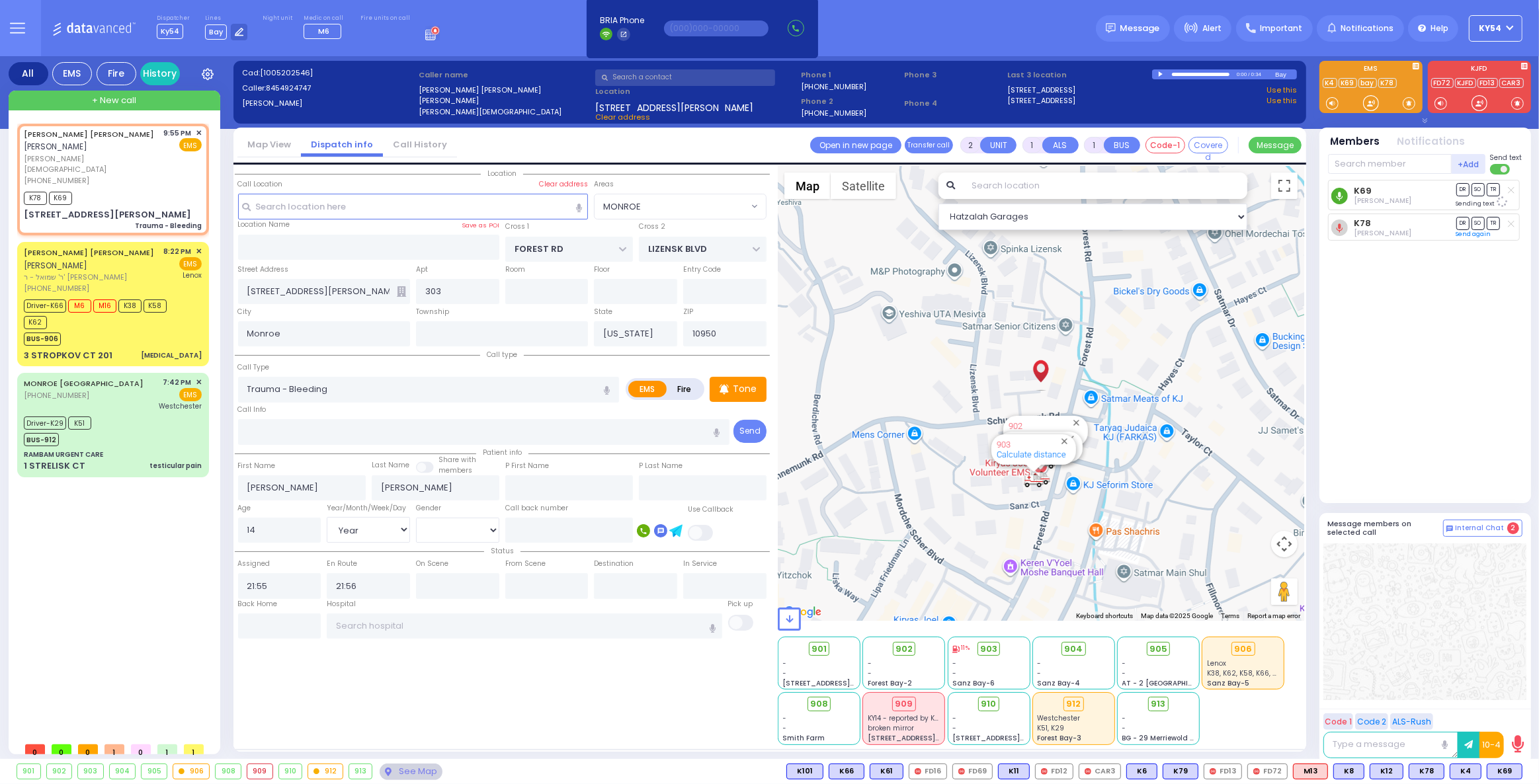
click at [1340, 194] on icon at bounding box center [1339, 196] width 17 height 17
click at [469, 586] on input "text" at bounding box center [458, 585] width 84 height 25
type input "21:57"
drag, startPoint x: 138, startPoint y: 556, endPoint x: 149, endPoint y: 559, distance: 11.4
click at [140, 554] on div "CHAIM JOSEPH HOROWITZ חיים יוסף האראוויץ הרר אלחנן - הרב אשוי (845) 492-4747 9:…" at bounding box center [116, 430] width 197 height 612
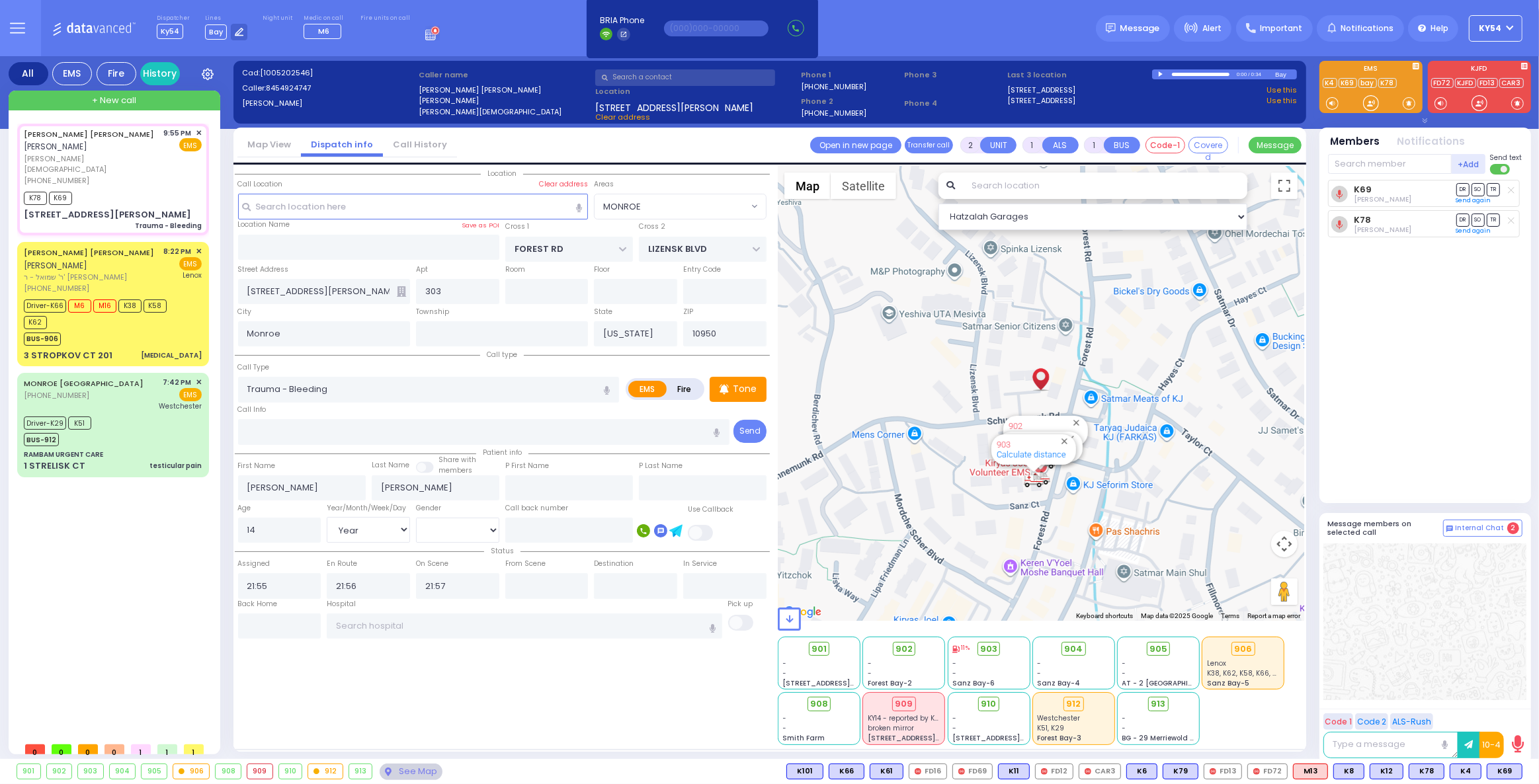
select select
radio input "true"
select select "Year"
select select "[DEMOGRAPHIC_DATA]"
select select "MONROE"
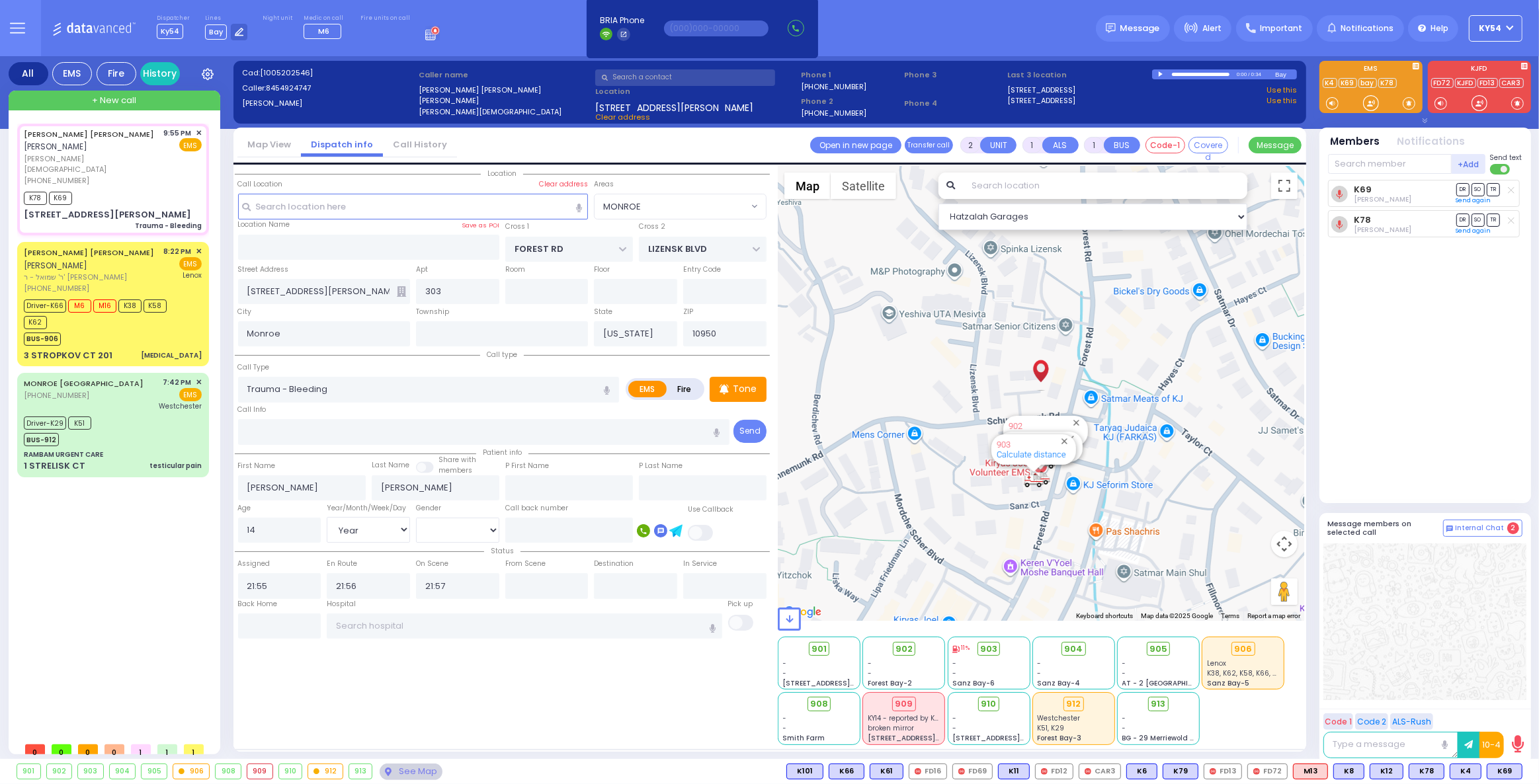
select select "Hatzalah Garages"
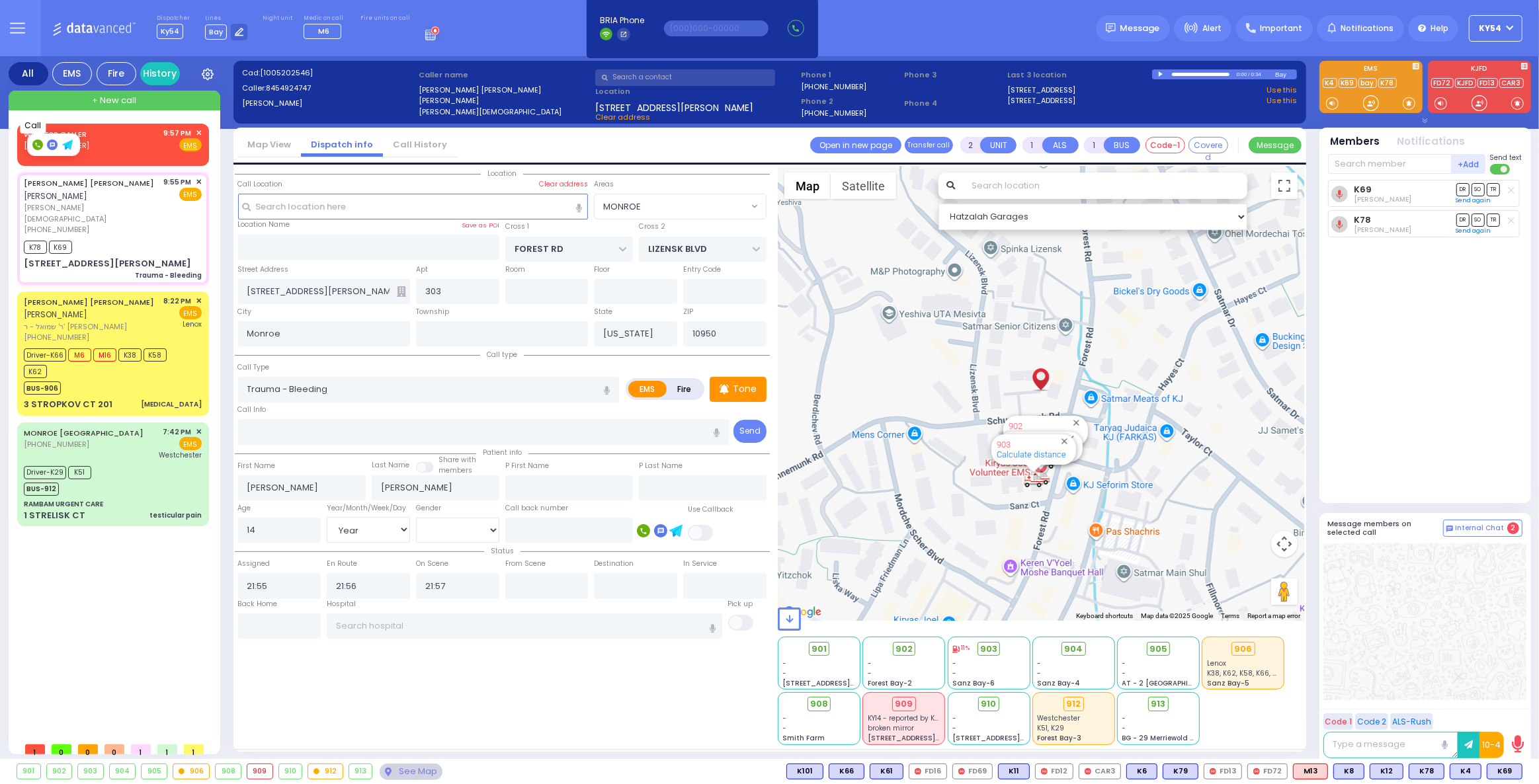
click at [37, 144] on rect at bounding box center [37, 145] width 11 height 11
type input "8452396520"
click at [148, 145] on div "WIRELESS CALLER (845) 239-6520 9:57 PM ✕ Fire EMS" at bounding box center [112, 140] width 178 height 24
select select
radio input "true"
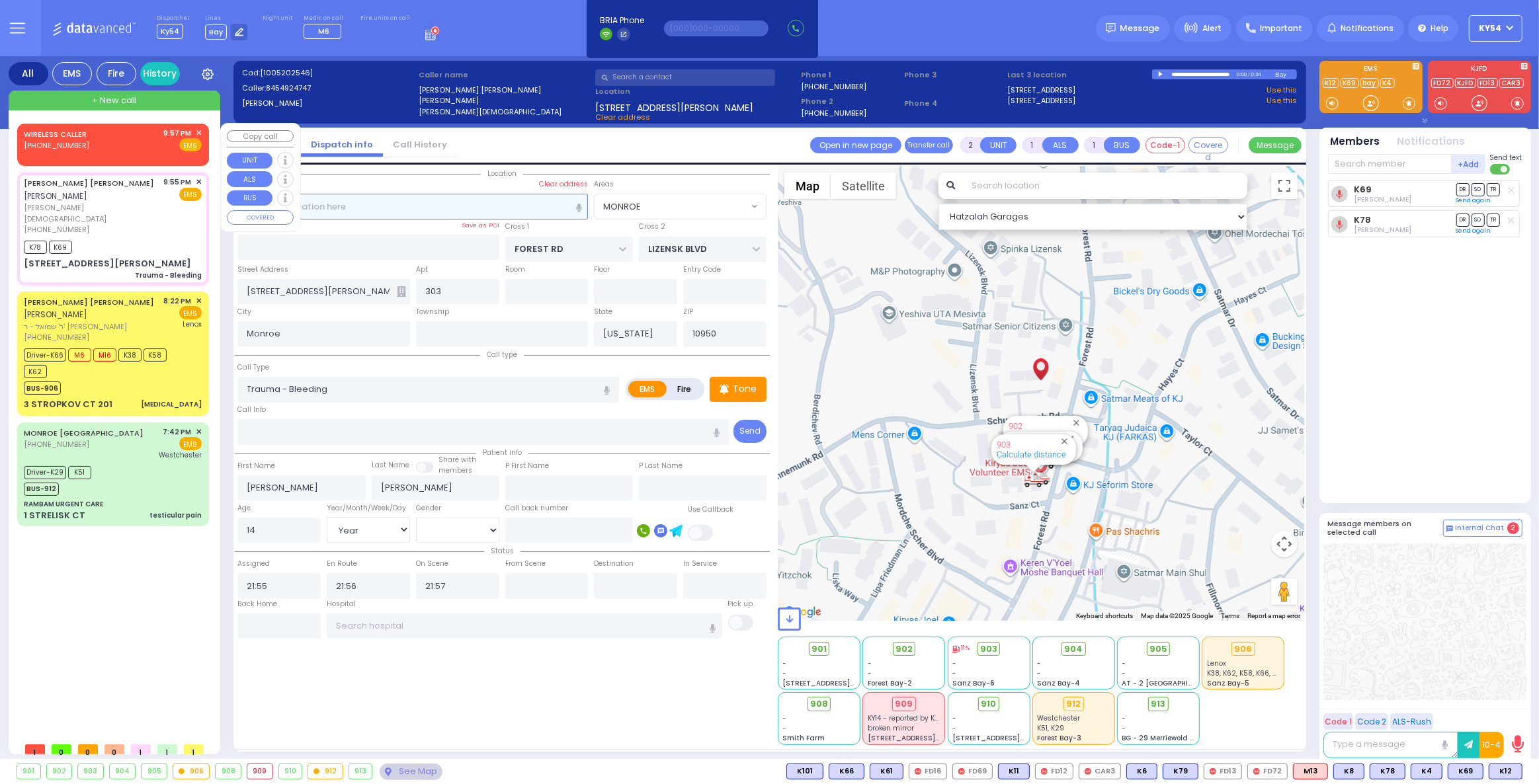
select select
type input "21:57"
select select "Hatzalah Garages"
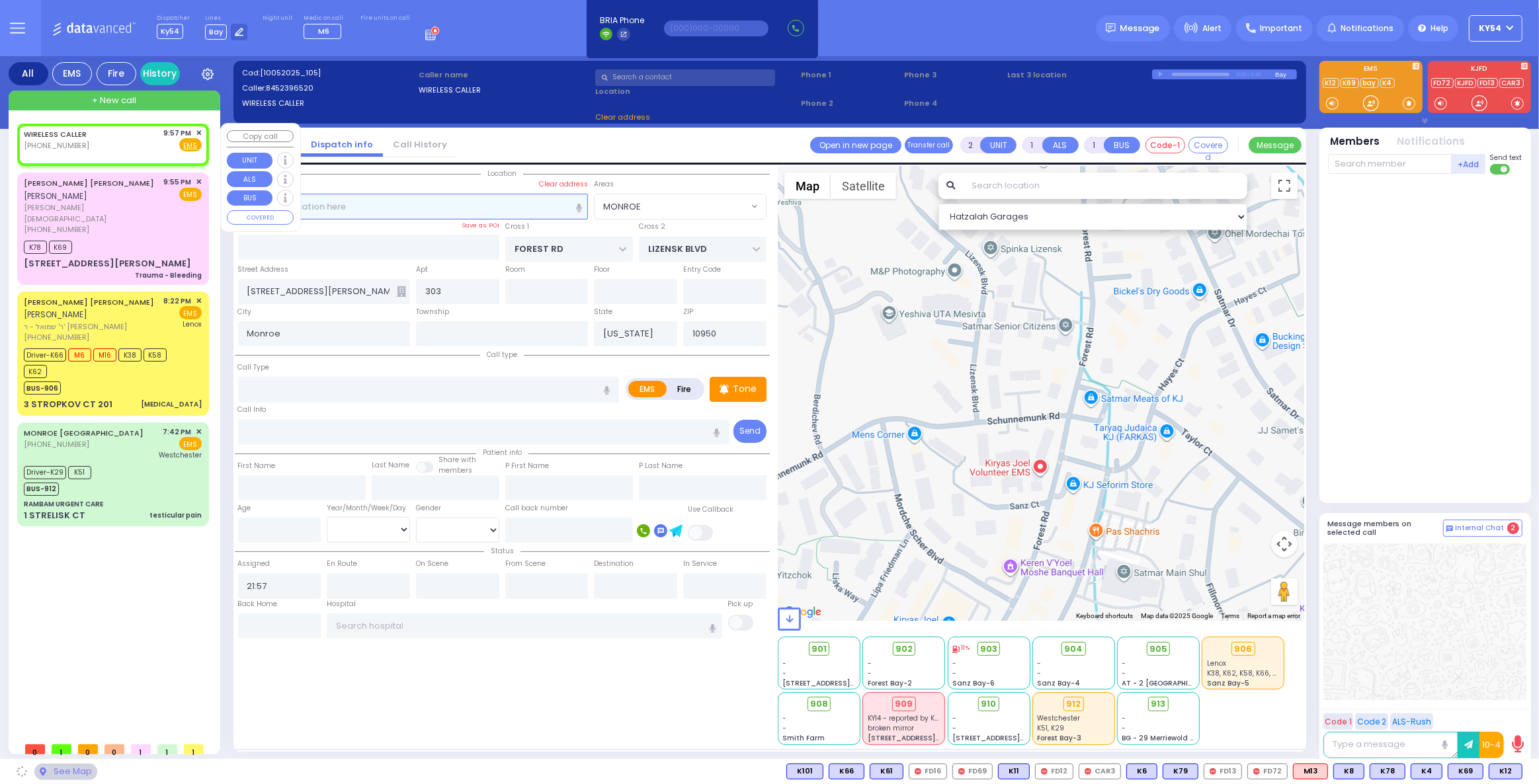
select select
radio input "true"
select select
select select "Hatzalah Garages"
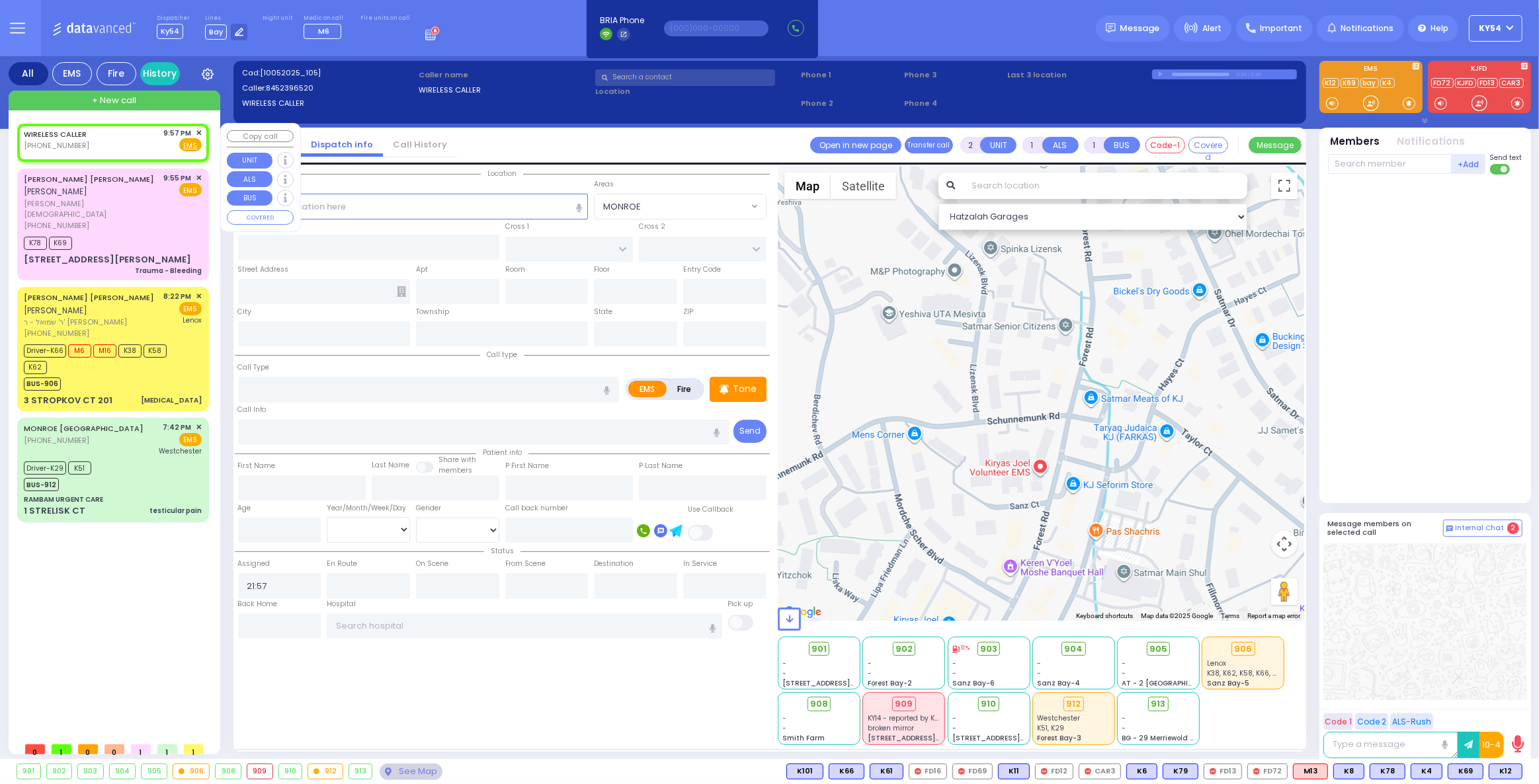
click at [199, 132] on span "✕" at bounding box center [199, 133] width 6 height 12
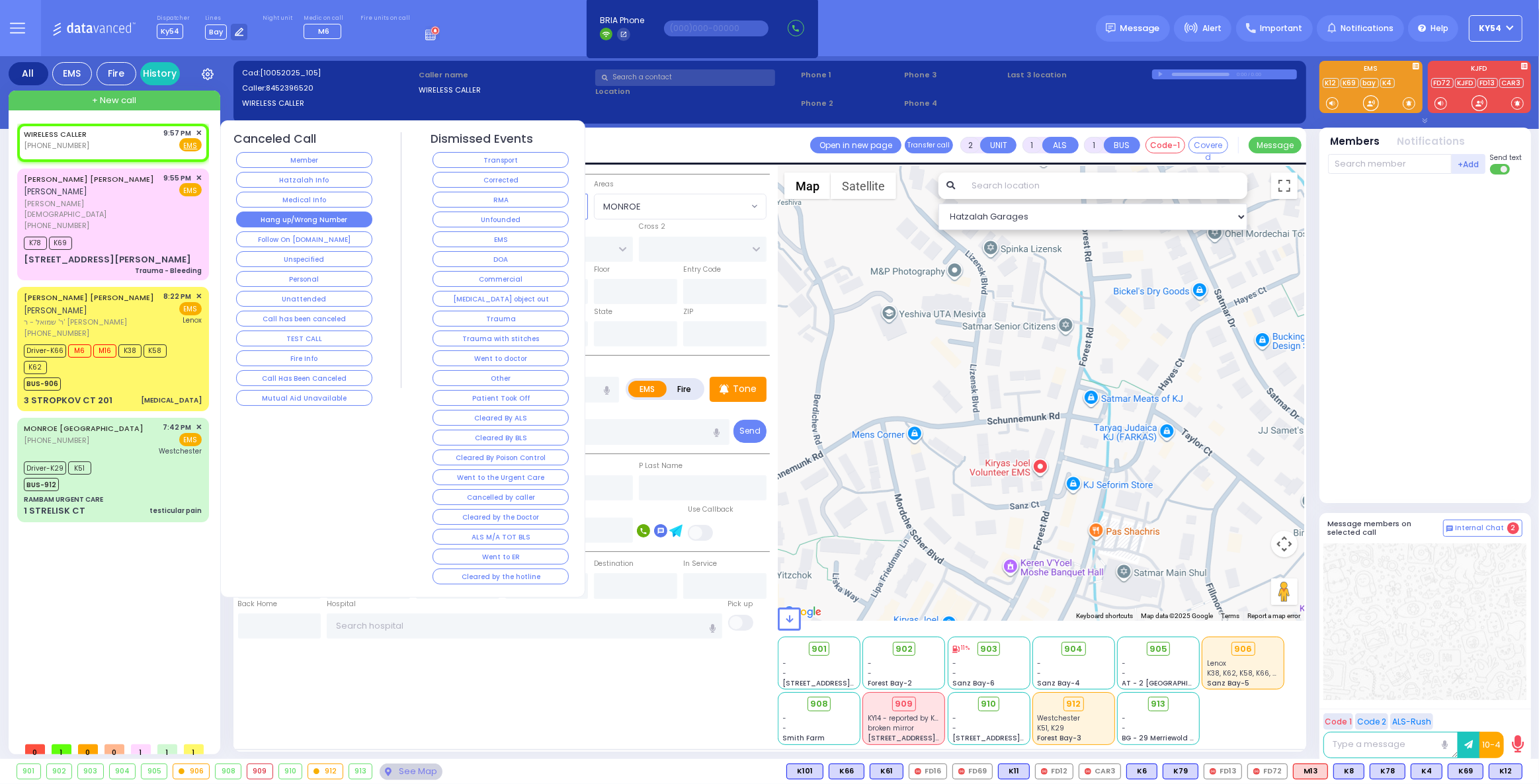
click at [300, 217] on button "Hang up/Wrong Number" at bounding box center [304, 220] width 136 height 16
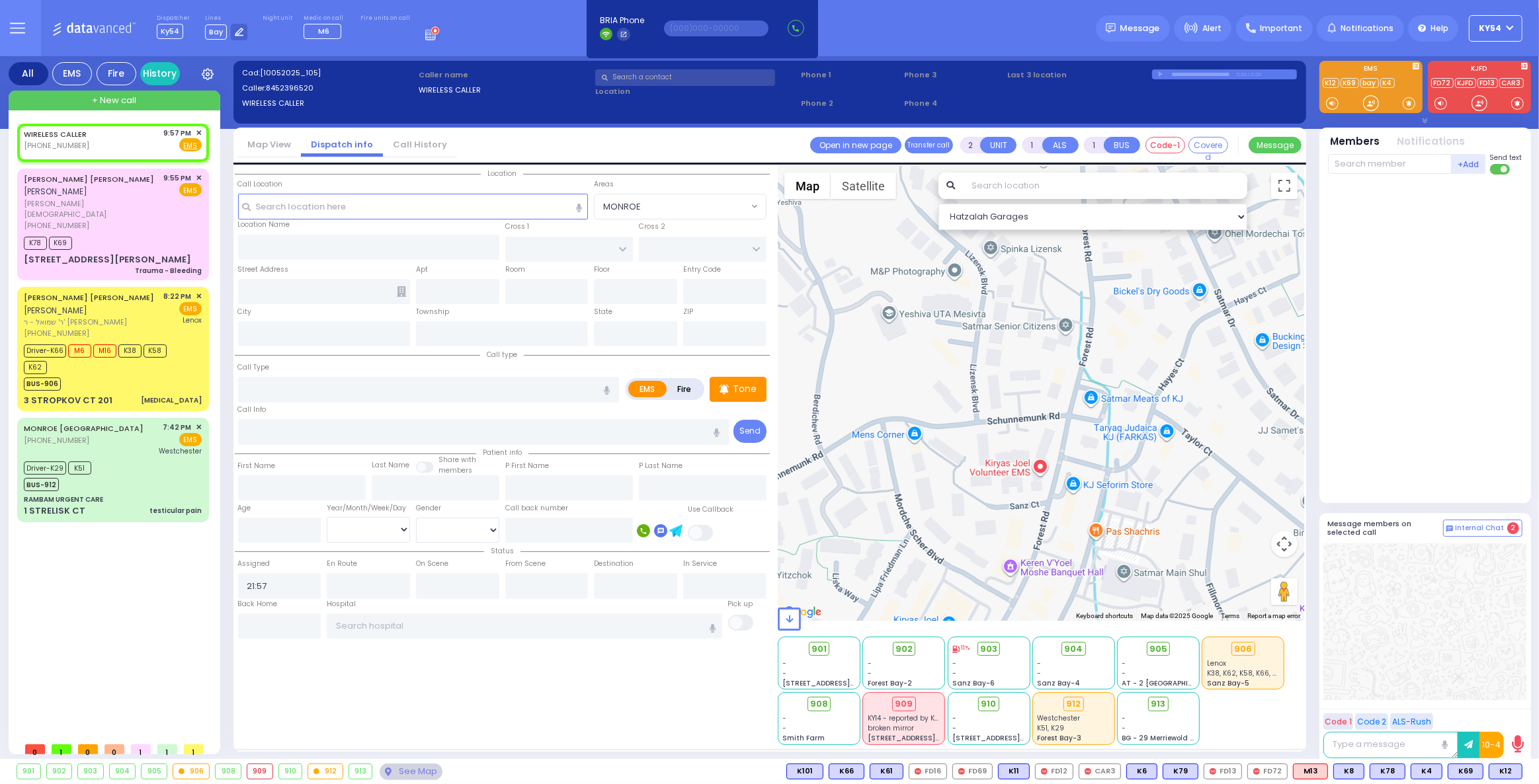
select select
radio input "true"
select select
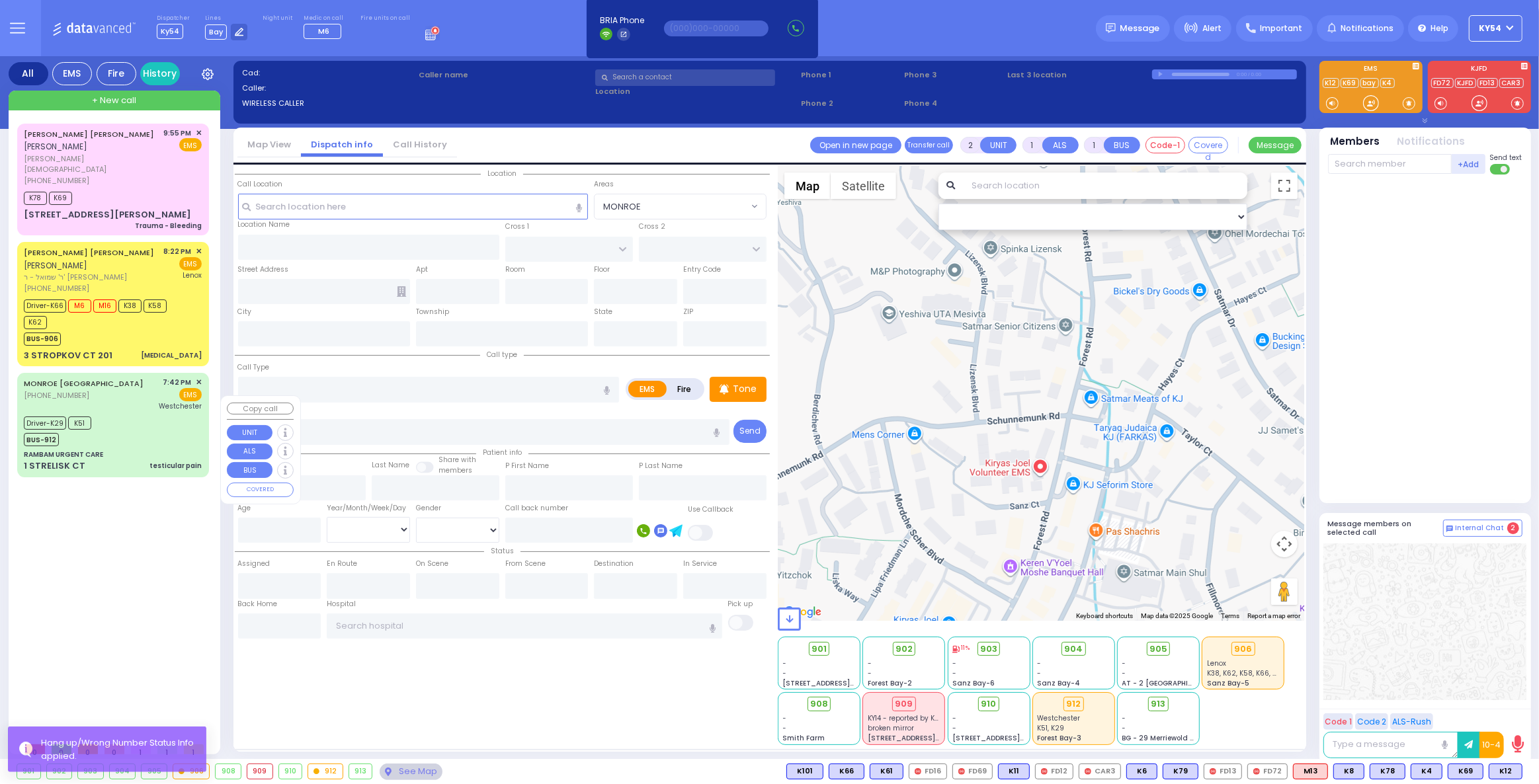
click at [74, 553] on div "CHAIM JOSEPH HOROWITZ חיים יוסף האראוויץ הרר אלחנן - הרב אשוי (845) 492-4747 9:…" at bounding box center [116, 430] width 197 height 612
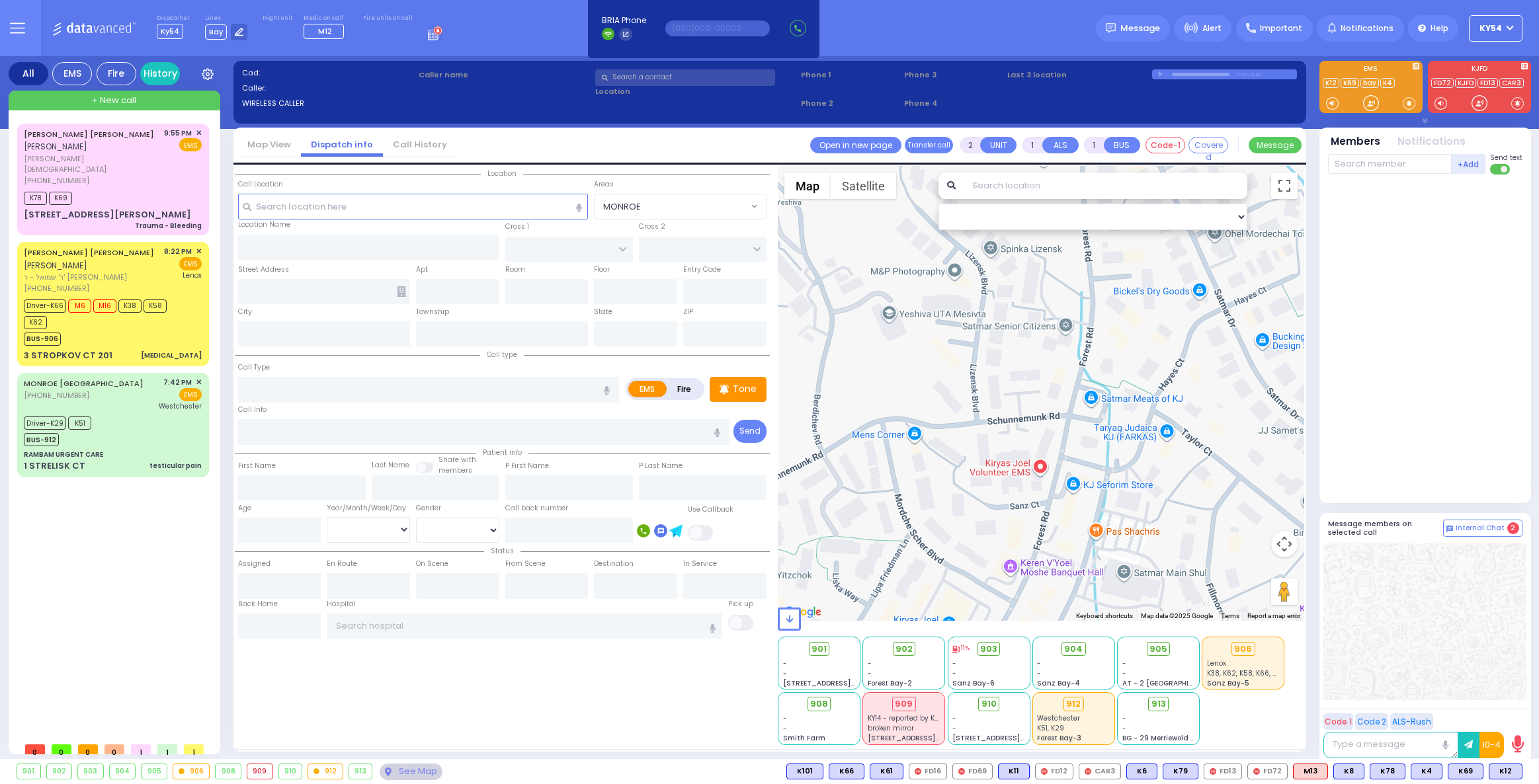
select select
click at [157, 175] on div "(845) 492-4747" at bounding box center [91, 181] width 135 height 12
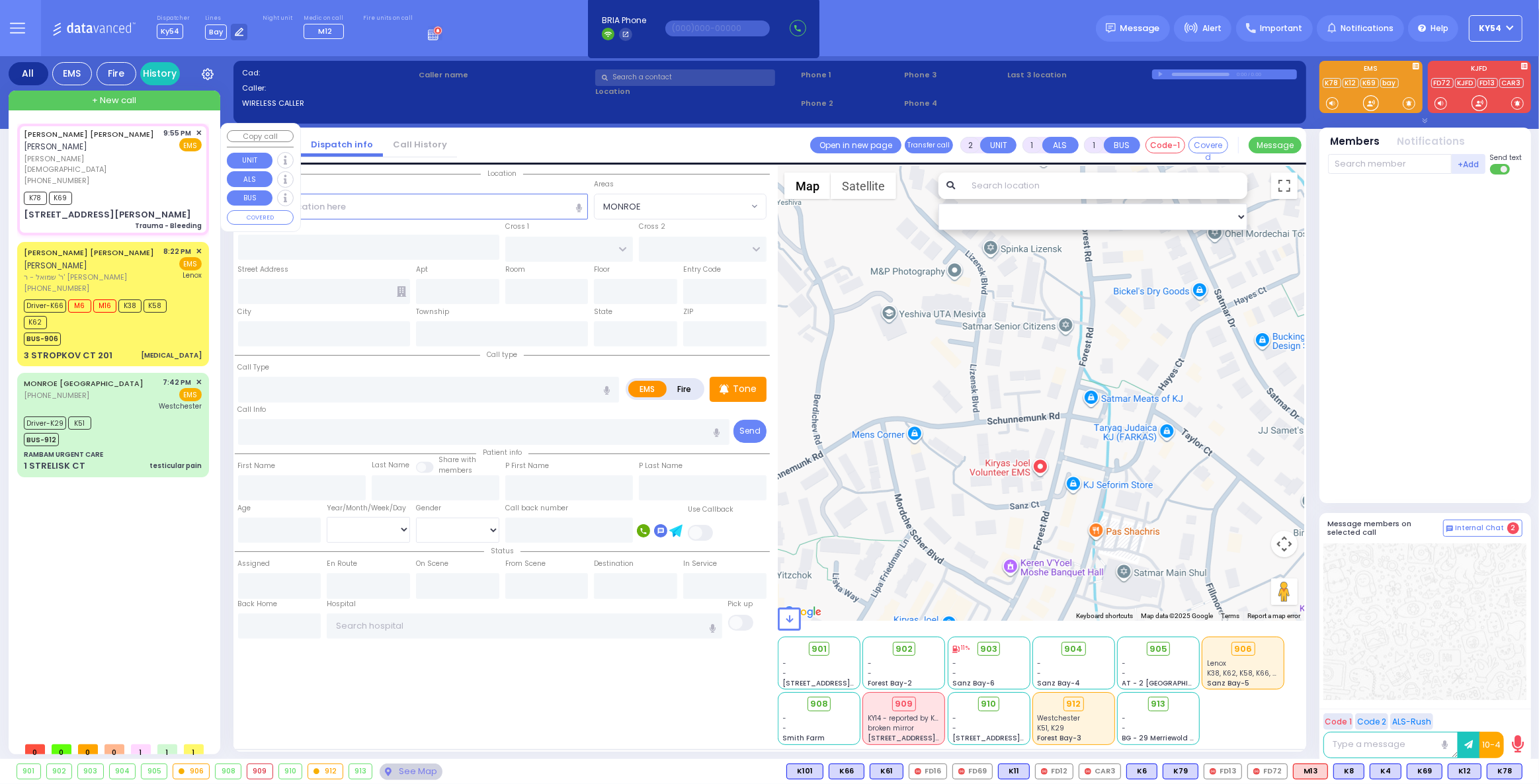
type input "6"
select select
type input "Trauma - Bleeding"
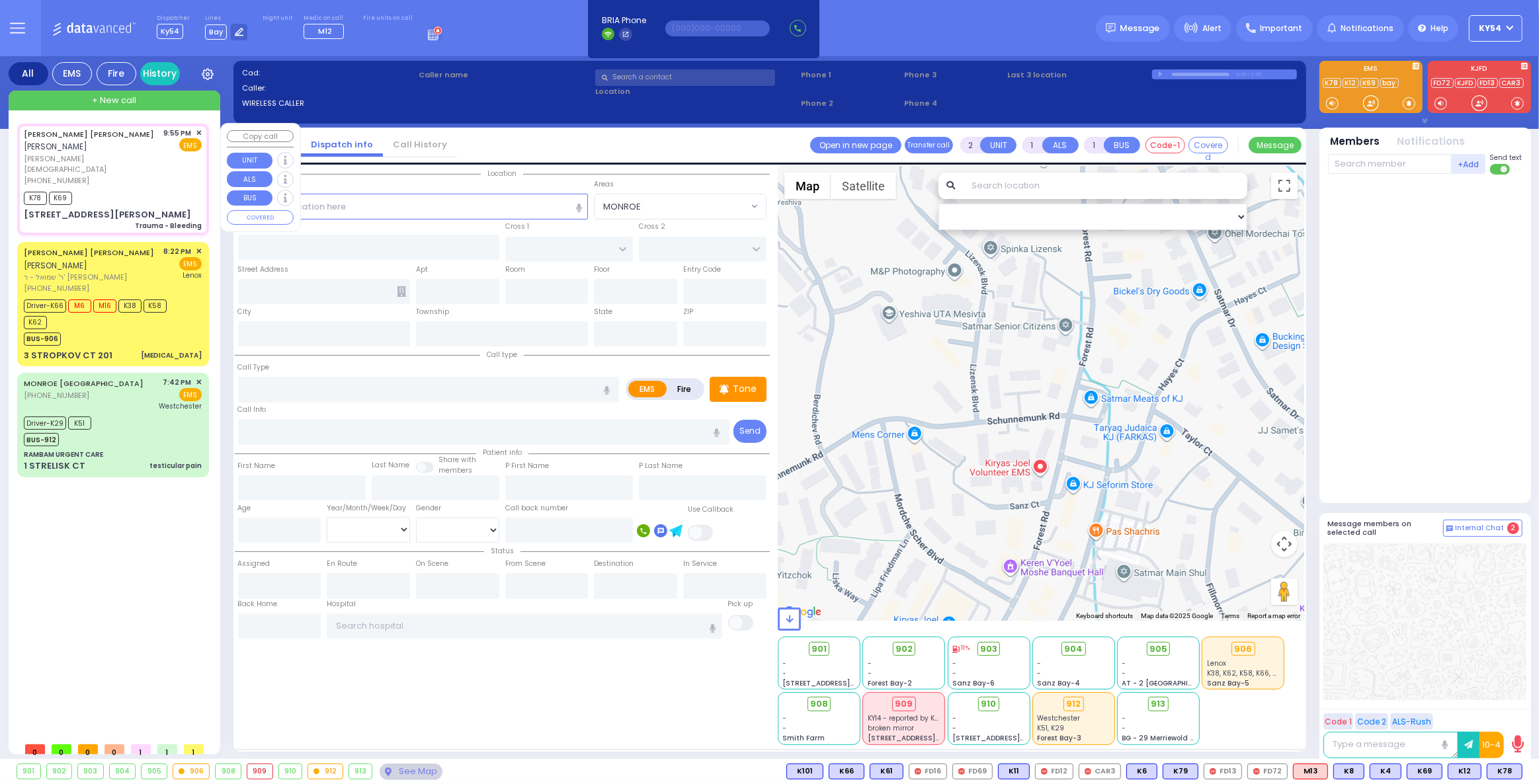
radio input "true"
type input "CHAIM JOSEPH"
type input "HOROWITZ"
type input "Reizel"
type input "Horowitz"
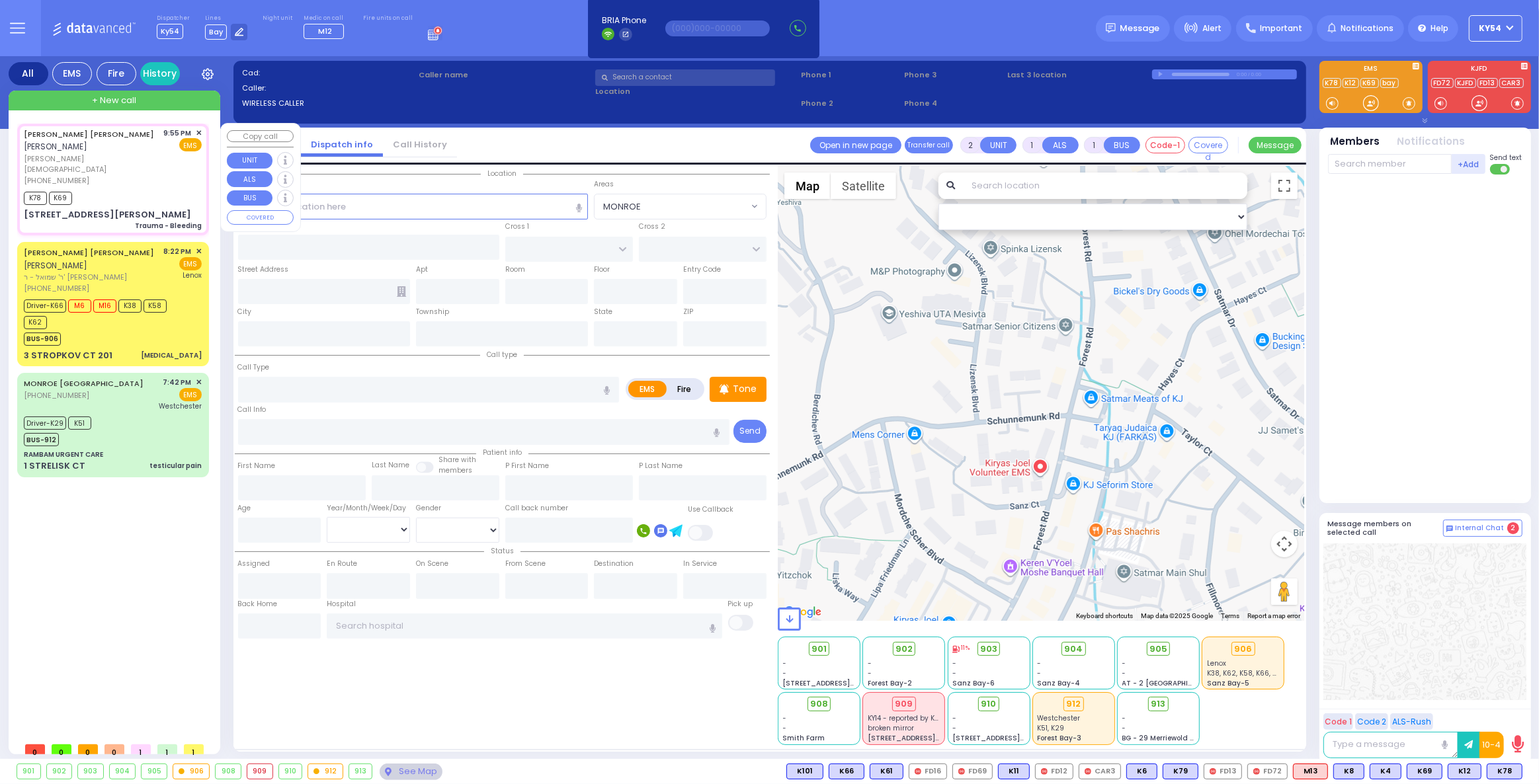
type input "14"
select select "Year"
select select "[DEMOGRAPHIC_DATA]"
type input "21:55"
type input "21:56"
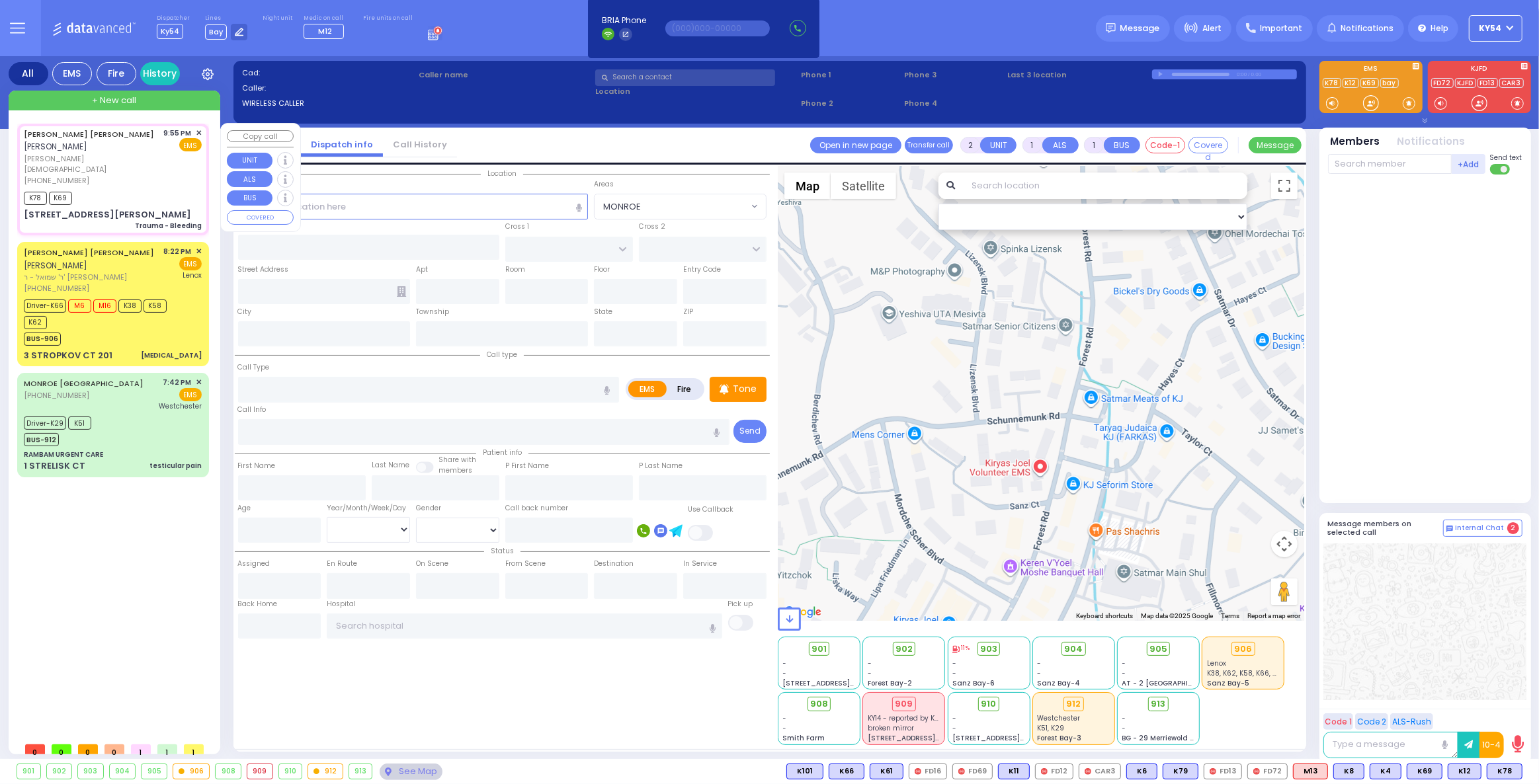
type input "21:57"
type input "FOREST RD"
type input "LIZENSK BLVD"
type input "15 D A WIEDER BLVD"
type input "303"
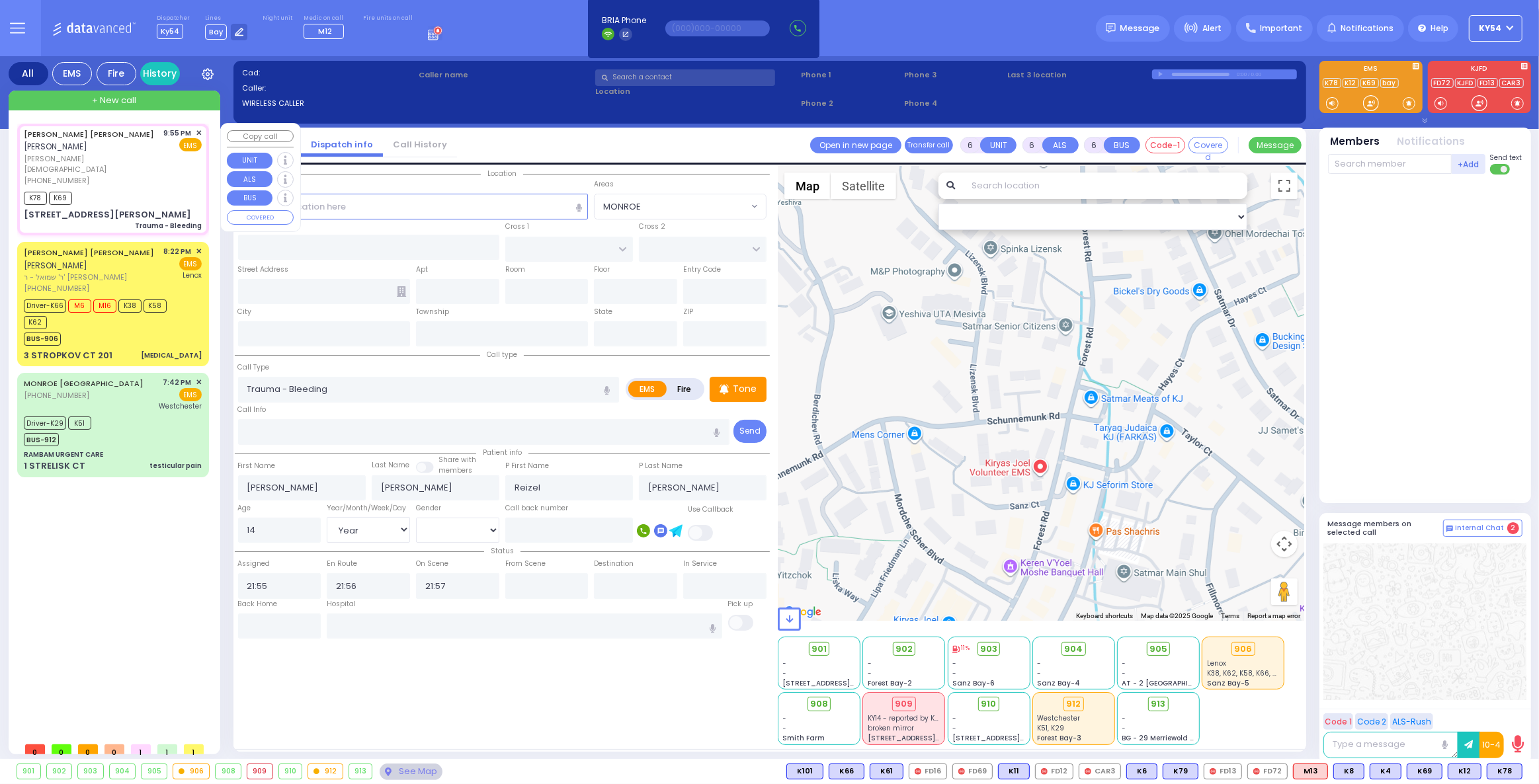
type input "Monroe"
type input "[US_STATE]"
type input "10950"
select select "MONROE"
select select "Hatzalah Garages"
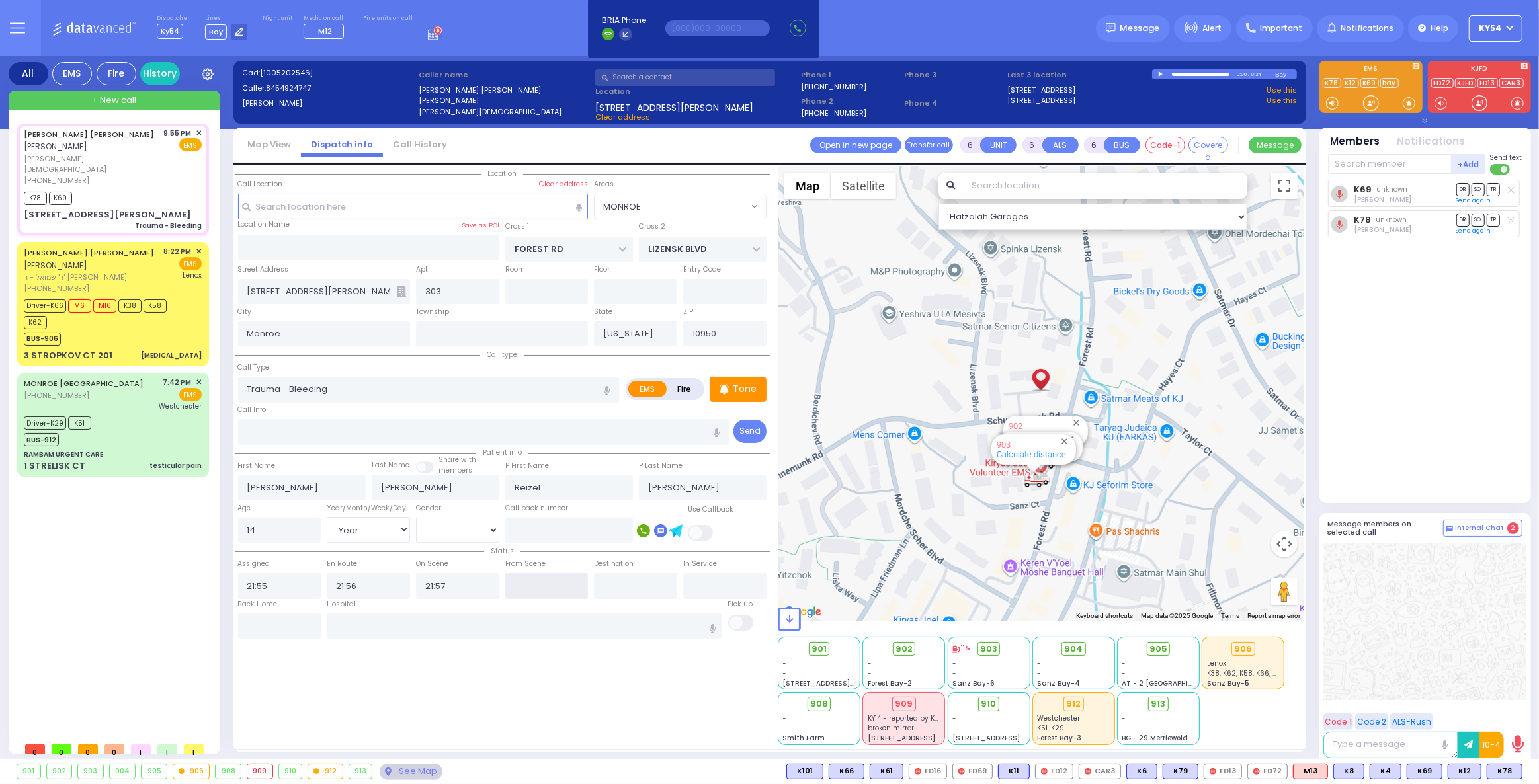
click at [544, 583] on input "text" at bounding box center [547, 585] width 84 height 25
click at [543, 583] on input "text" at bounding box center [547, 585] width 84 height 25
click at [542, 581] on input "text" at bounding box center [547, 585] width 84 height 25
type input "22:03"
select select
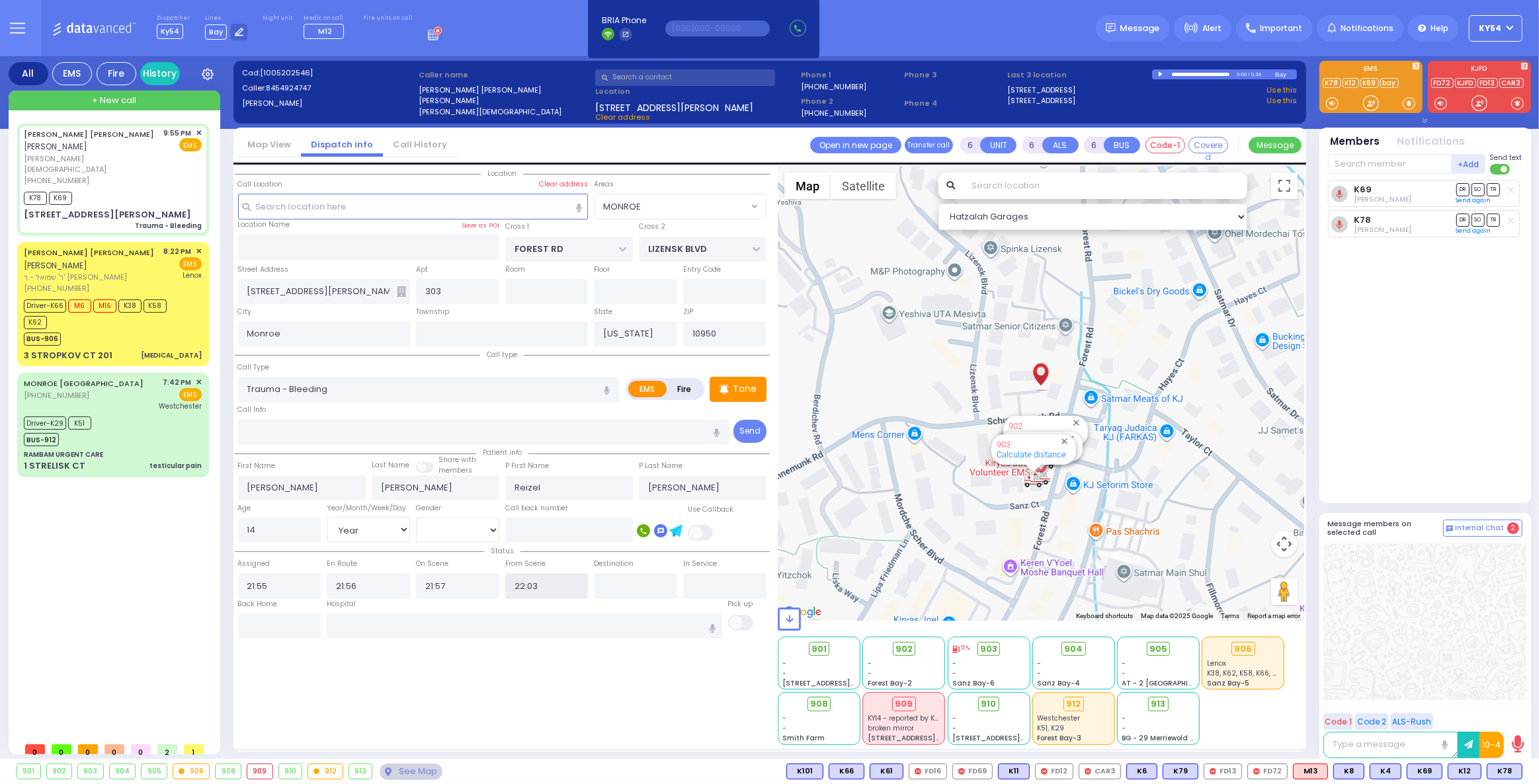
radio input "true"
select select "Year"
select select "[DEMOGRAPHIC_DATA]"
select select "Hatzalah Garages"
select select "MONROE"
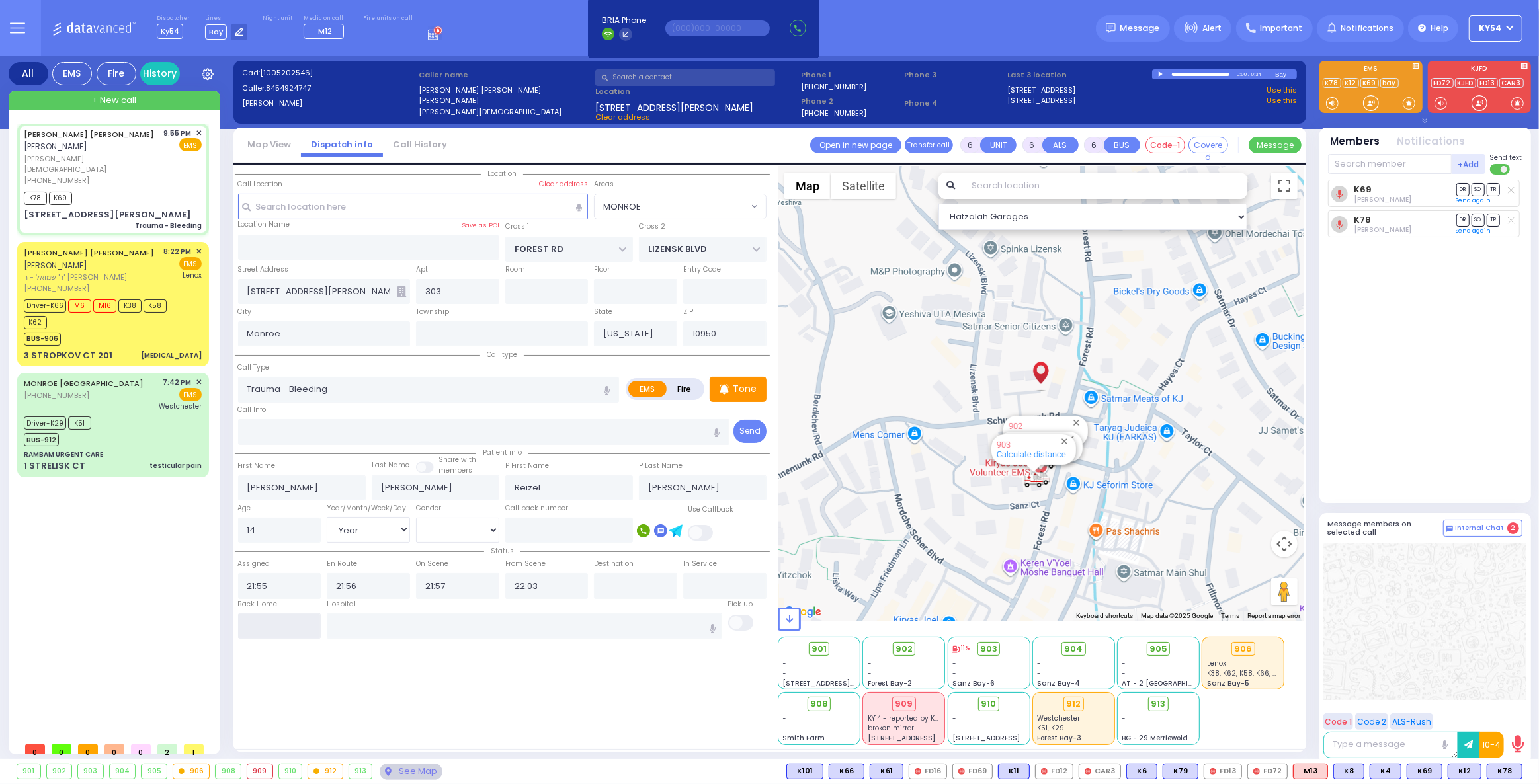
click at [272, 623] on input "text" at bounding box center [280, 626] width 84 height 25
type input "22:03"
click at [272, 622] on input "22:03" at bounding box center [280, 626] width 84 height 25
select select
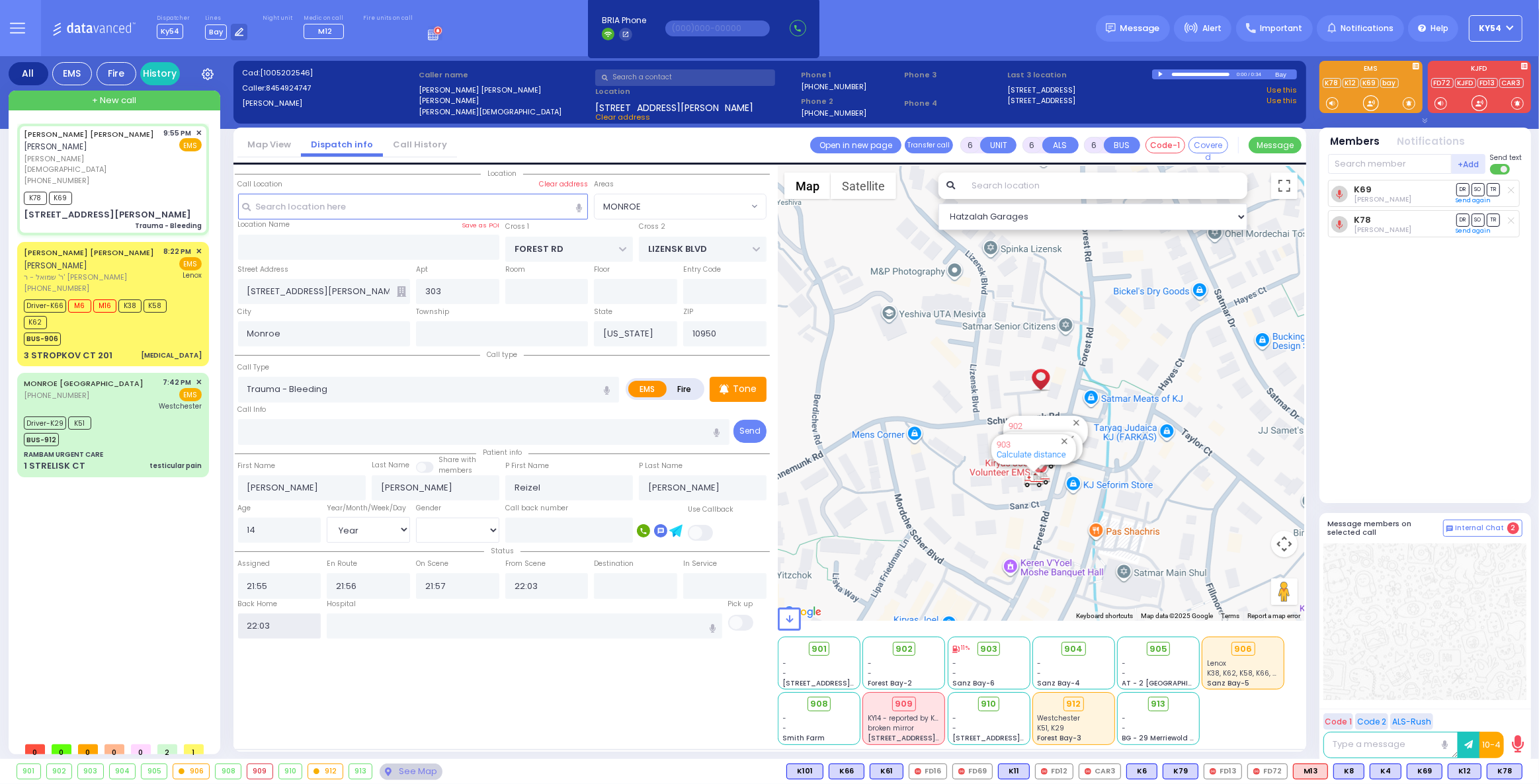
radio input "true"
select select
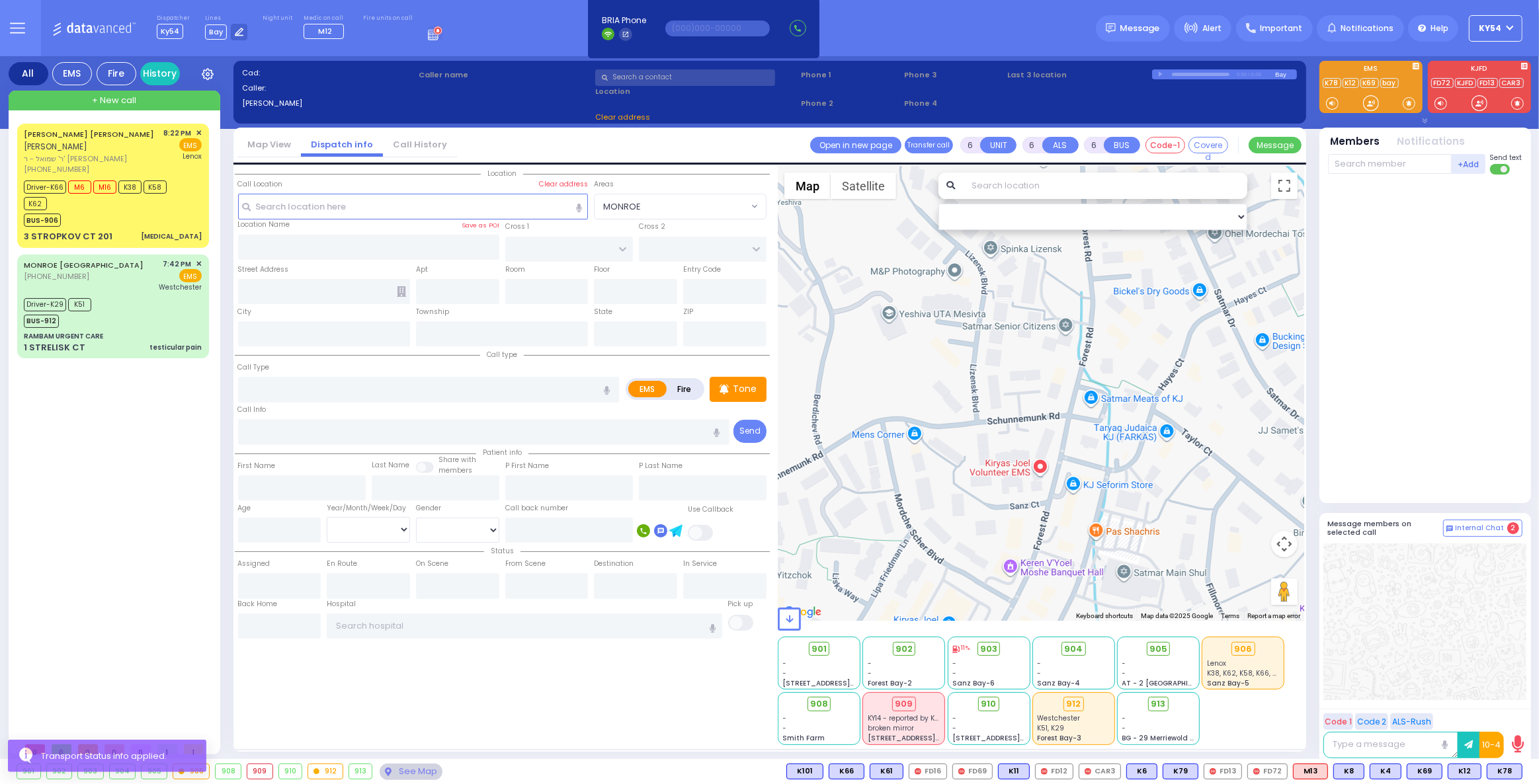
click at [158, 485] on div "JACOB ISRAEL FREUND יעקב ישראל פריינד ר' שמואל - ר' יצחק לעבאוויטש (845) 662-41…" at bounding box center [116, 430] width 197 height 612
click at [123, 297] on div "Driver-K29 K51 BUS-912" at bounding box center [112, 312] width 178 height 33
select select
type input "testicular pain"
radio input "true"
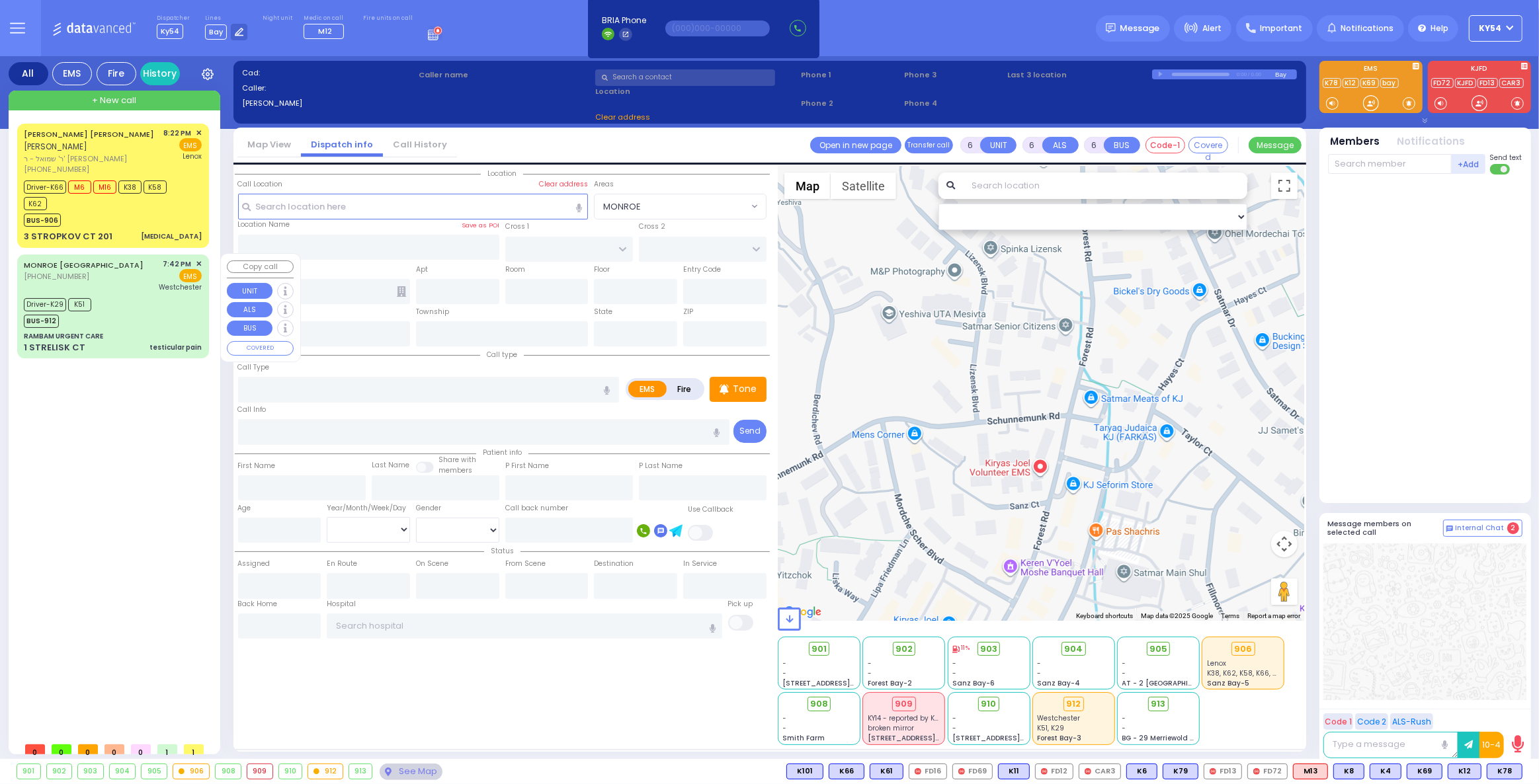
type input "Carrillo"
type input "Jeanpierre"
type input "11"
select select "Year"
select select "[DEMOGRAPHIC_DATA]"
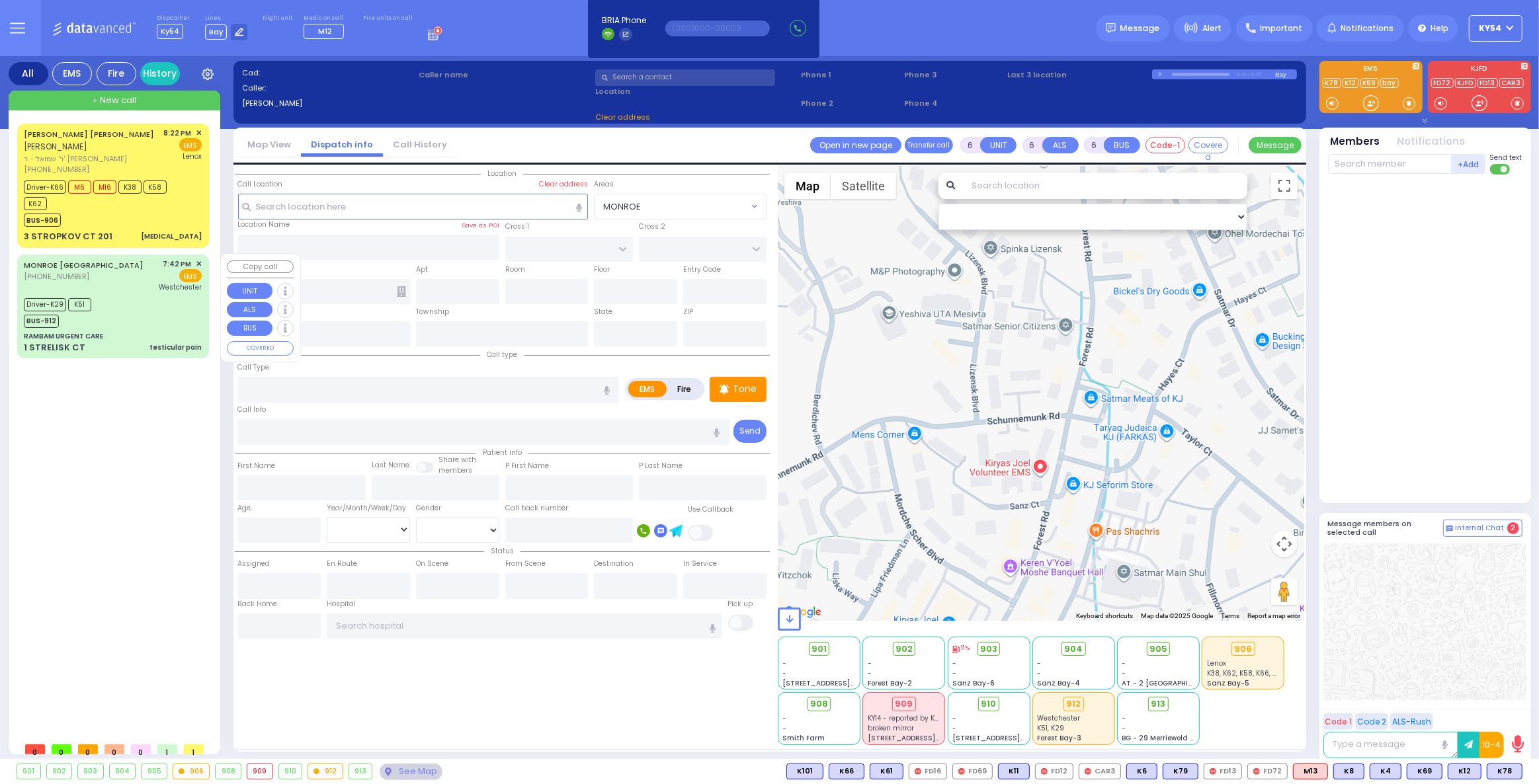
type input "19:42"
type input "19:44"
type input "19:46"
type input "19:51"
type input "20:20"
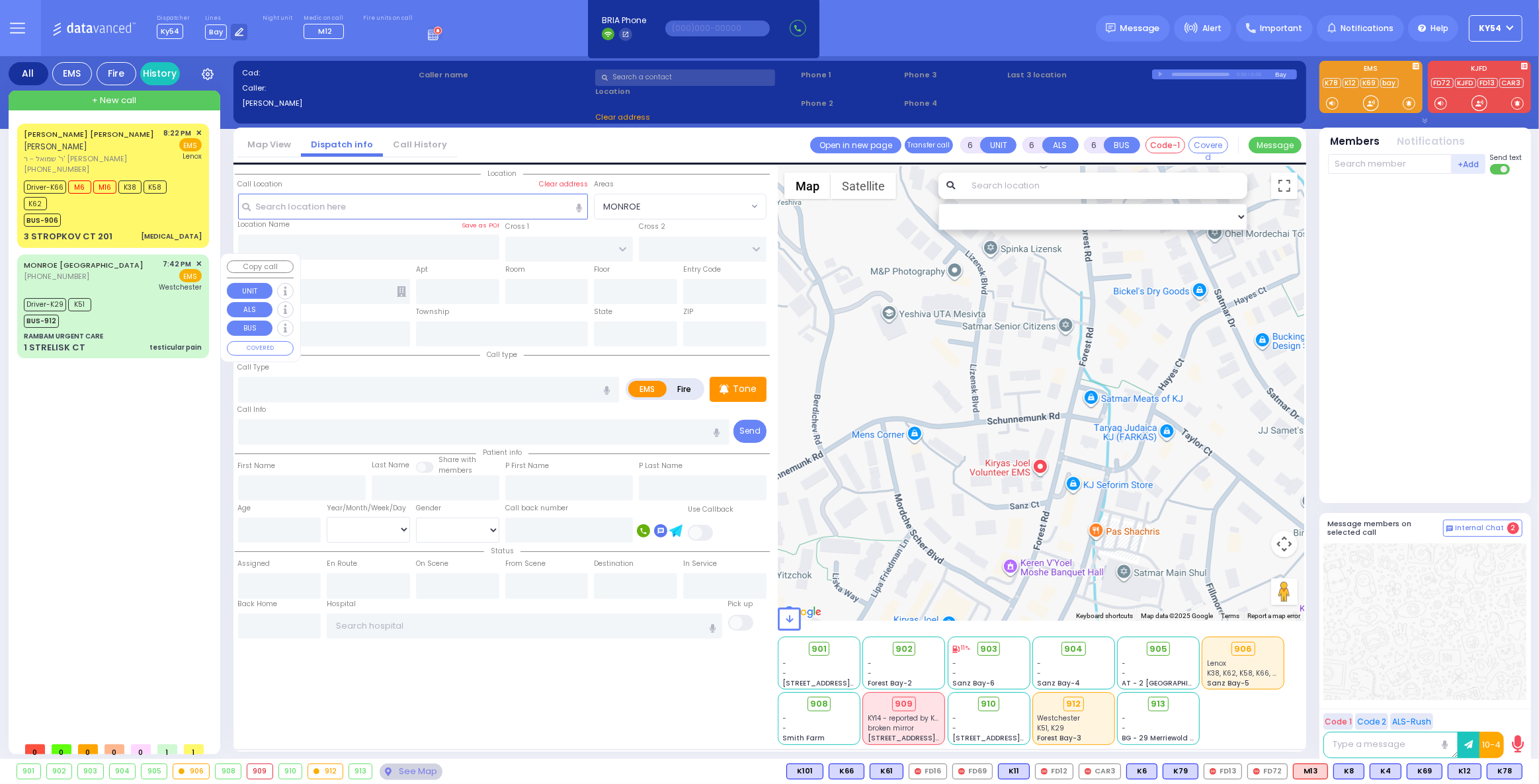
type input "20:30"
type input "Westchester Medical Center-Woods Road"
type input "RAMBAM URGENT CARE"
type input "FOREST RD"
type input "1 STRELISK CT"
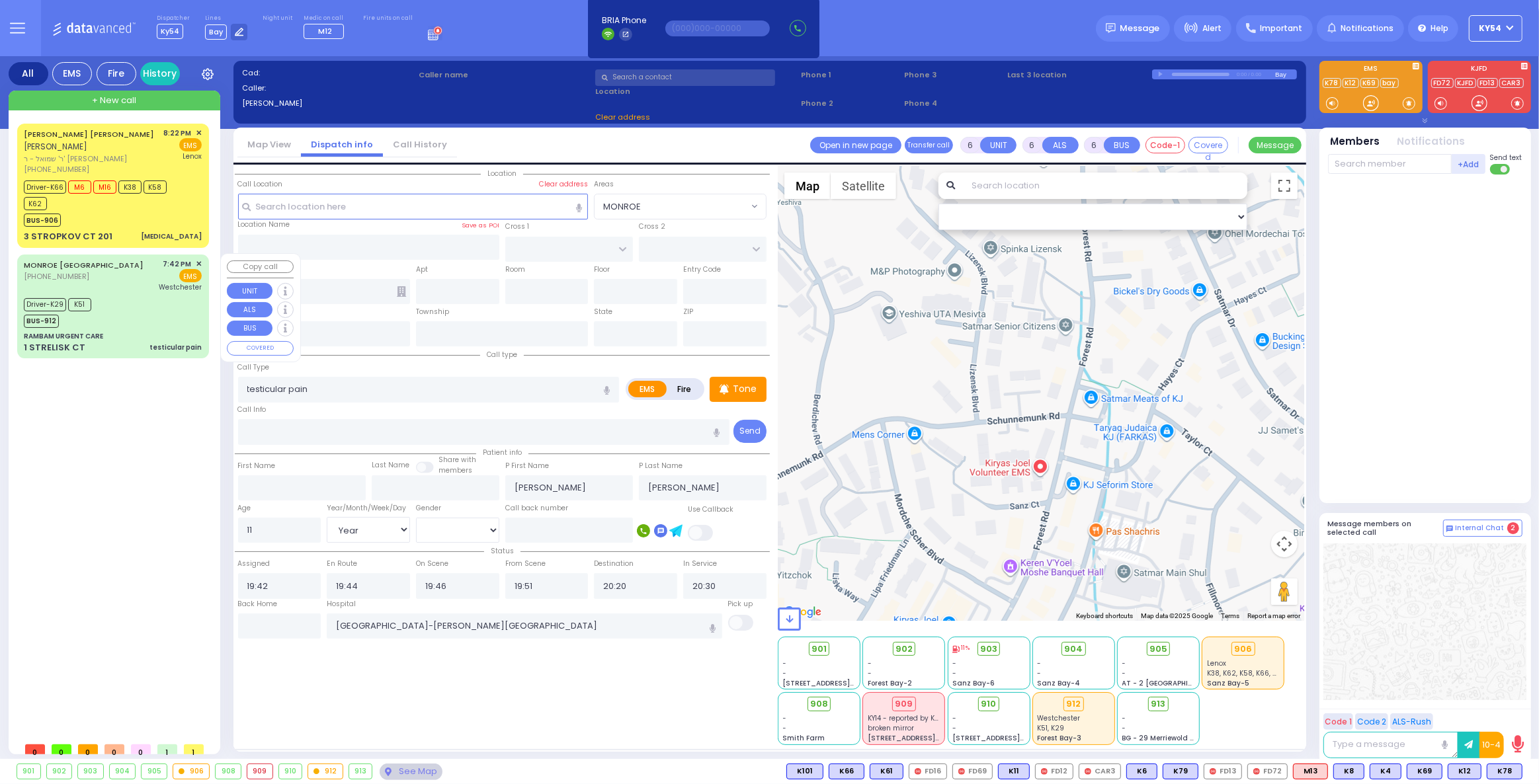
type input "[PERSON_NAME]"
type input "[US_STATE]"
type input "10950"
select select "Hatzalah Garages"
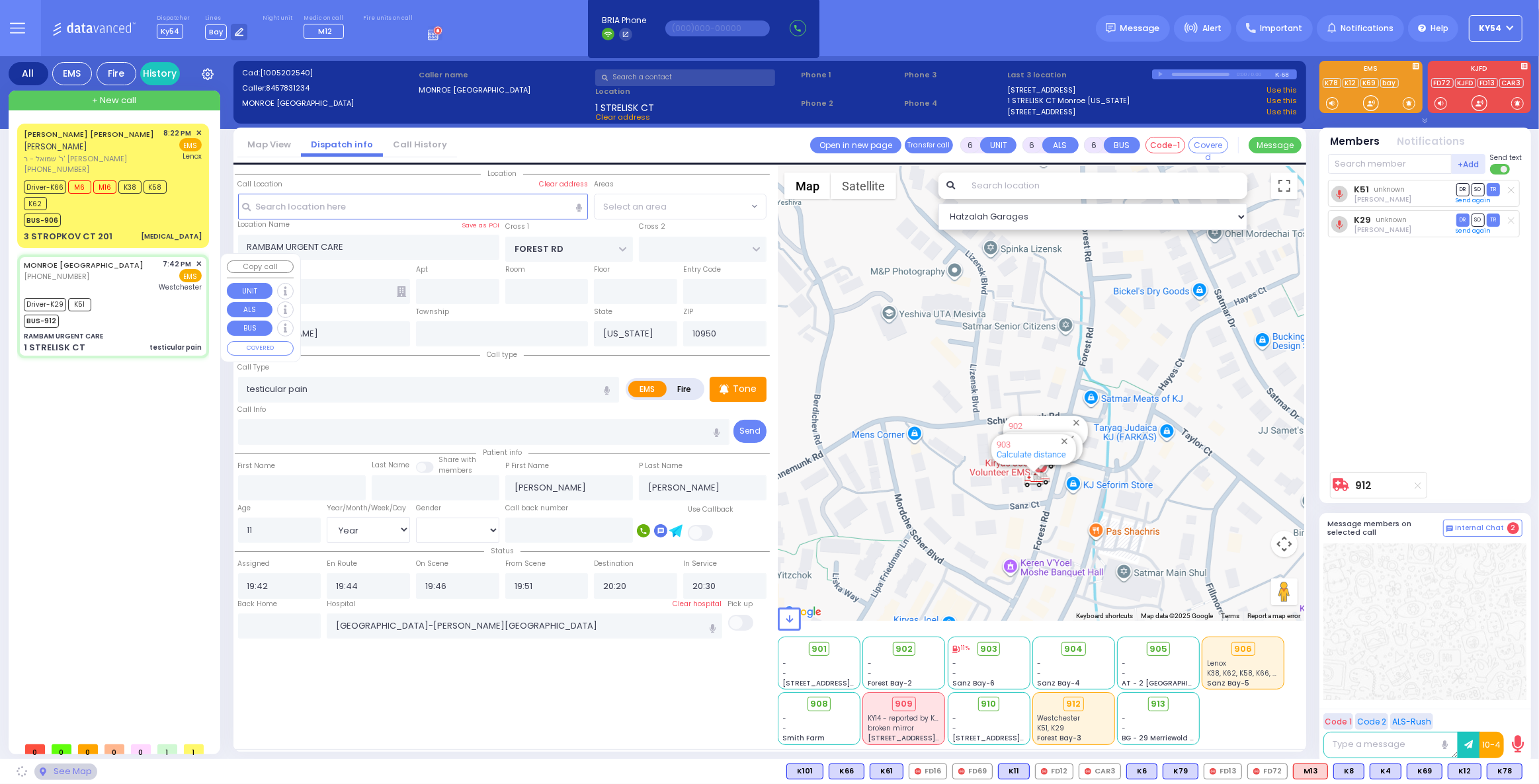
select select "MONROE"
click at [135, 300] on div "Driver-K29 K51 BUS-912" at bounding box center [112, 312] width 178 height 33
select select
radio input "true"
select select "Year"
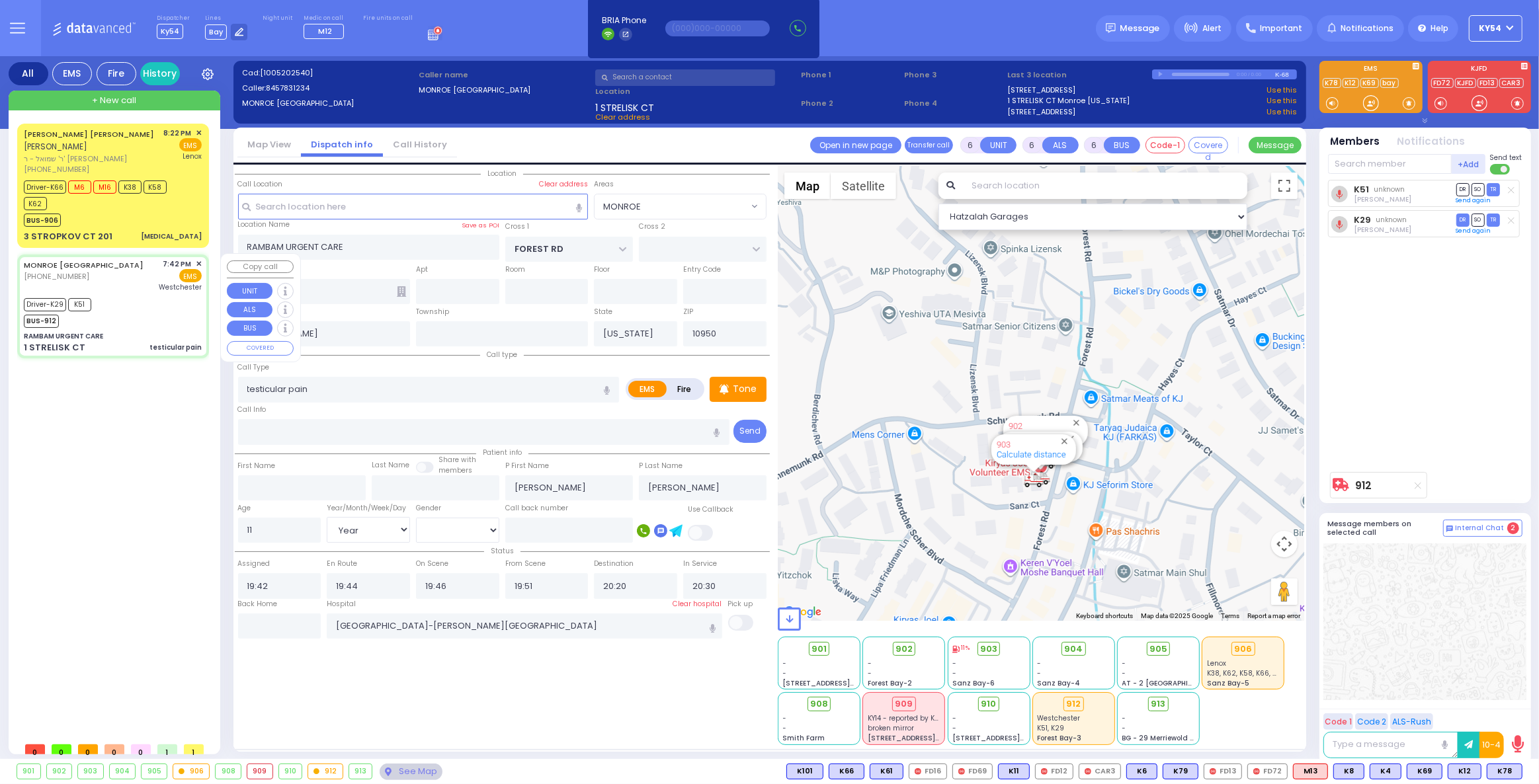
select select "[DEMOGRAPHIC_DATA]"
select select "Hatzalah Garages"
select select "MONROE"
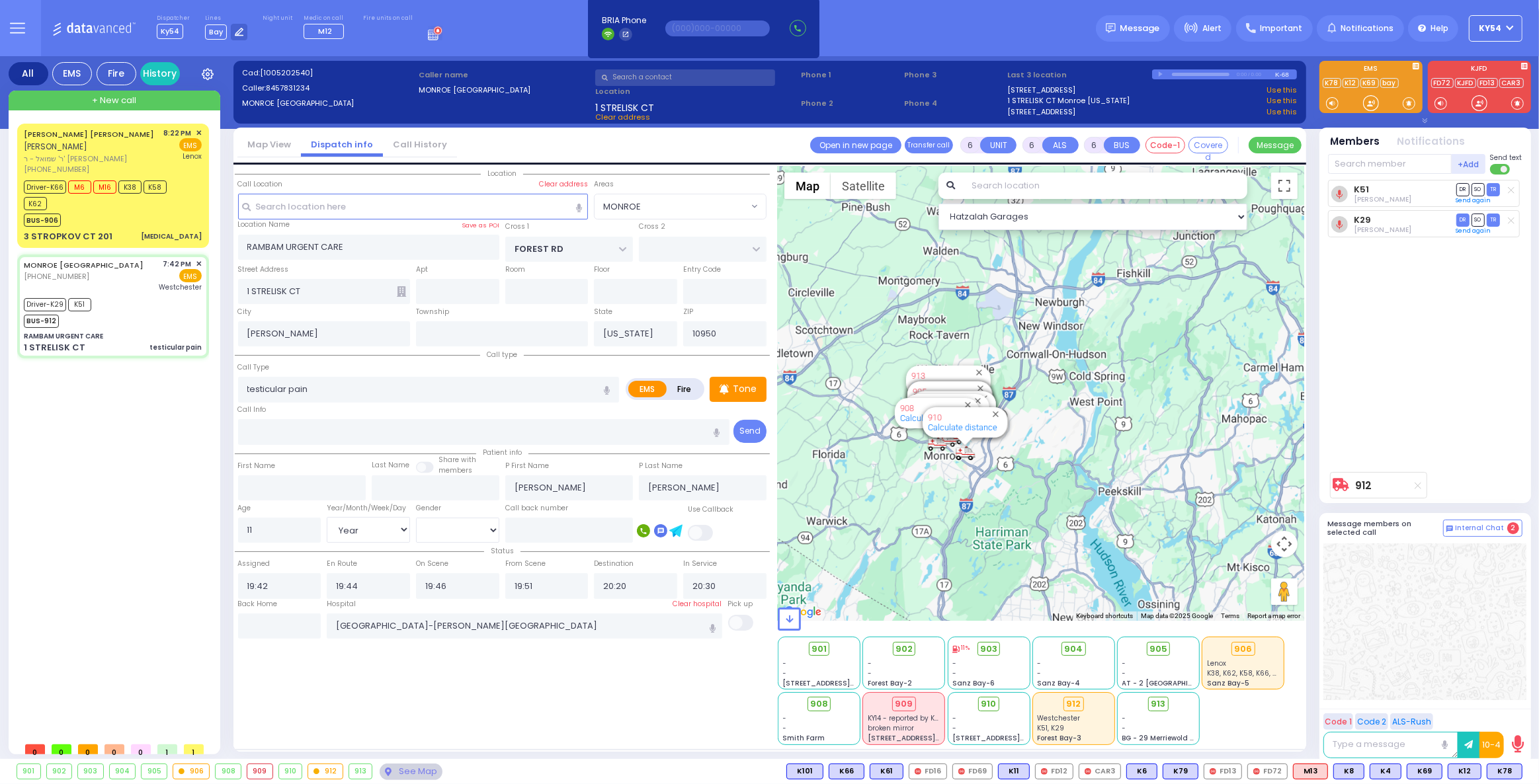
drag, startPoint x: 940, startPoint y: 442, endPoint x: 944, endPoint y: 461, distance: 19.4
click at [944, 461] on div "912 Calculate distance 594 Calculate distance 595 Calculate distance 596 Calcul…" at bounding box center [1041, 393] width 526 height 455
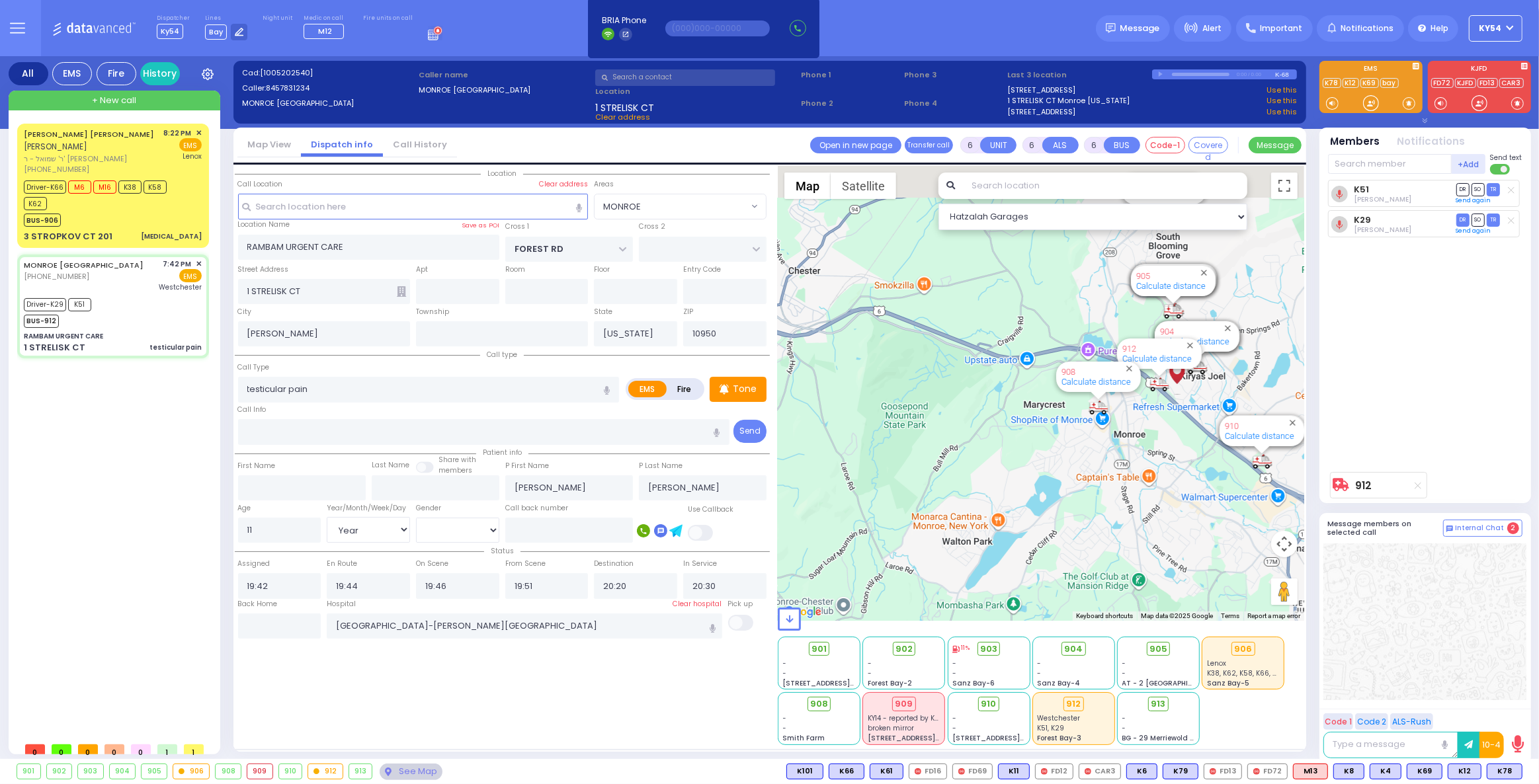
drag, startPoint x: 1054, startPoint y: 402, endPoint x: 906, endPoint y: 485, distance: 169.7
click at [906, 485] on div "912 Calculate distance 594 Calculate distance 595 Calculate distance 596 Calcul…" at bounding box center [1041, 393] width 526 height 455
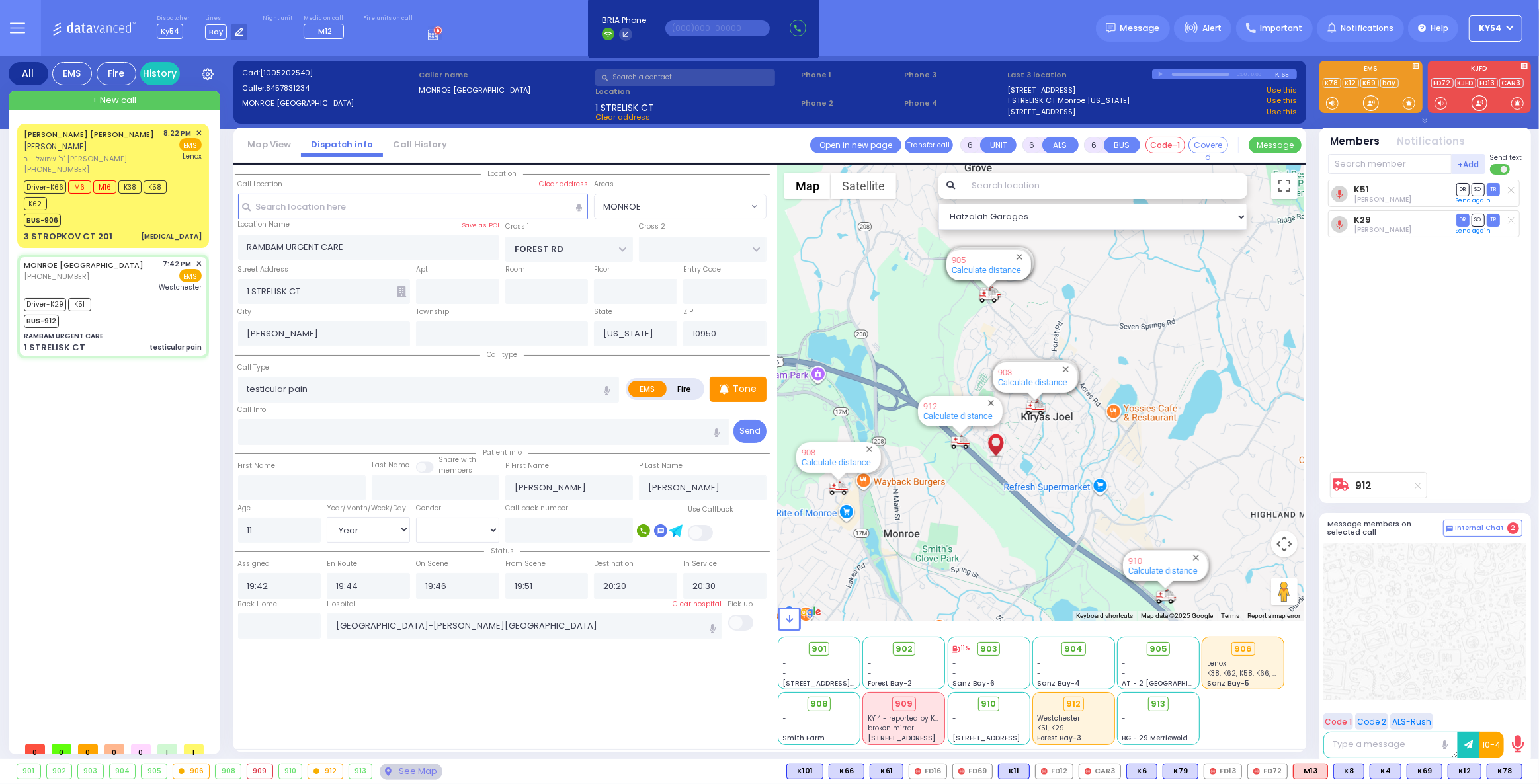
drag, startPoint x: 1179, startPoint y: 425, endPoint x: 1014, endPoint y: 464, distance: 169.5
click at [1014, 464] on div "912 Calculate distance 594 Calculate distance 595 Calculate distance 596 Calcul…" at bounding box center [1041, 393] width 526 height 455
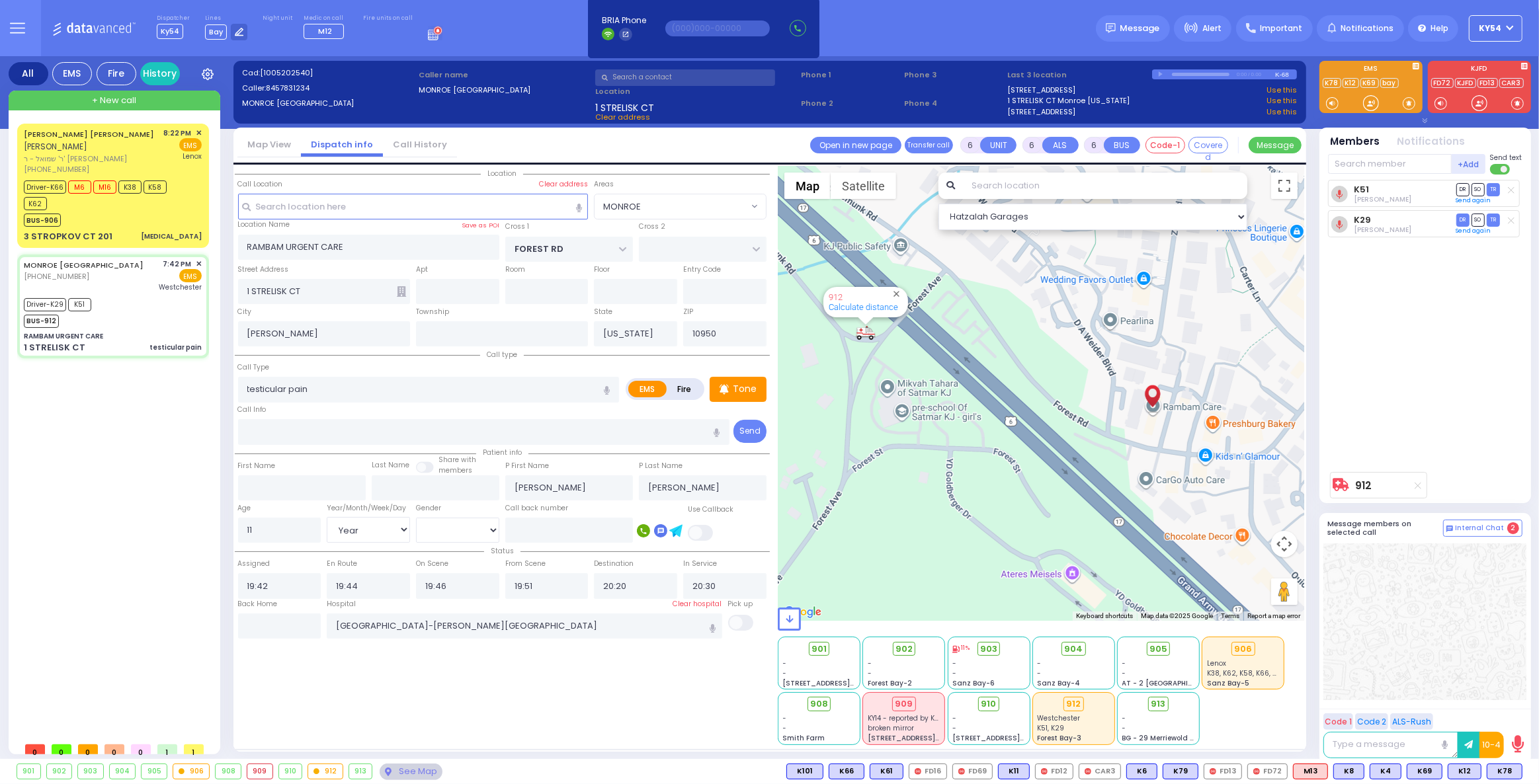
drag, startPoint x: 935, startPoint y: 374, endPoint x: 982, endPoint y: 472, distance: 108.7
click at [982, 472] on div "912 Calculate distance 594 Calculate distance 595 Calculate distance 596 Calcul…" at bounding box center [1041, 393] width 526 height 455
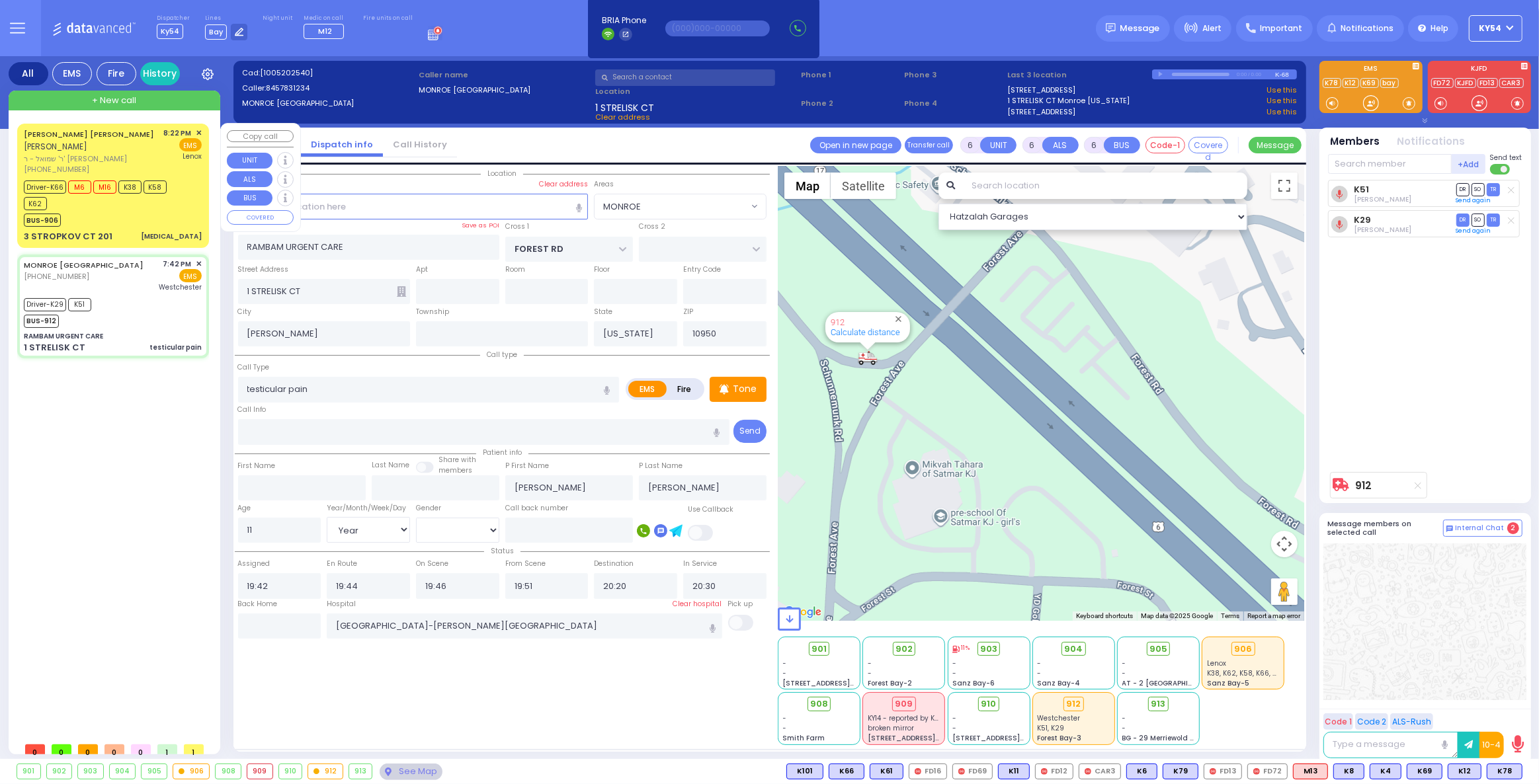
click at [130, 215] on div "BUS-906" at bounding box center [107, 218] width 166 height 17
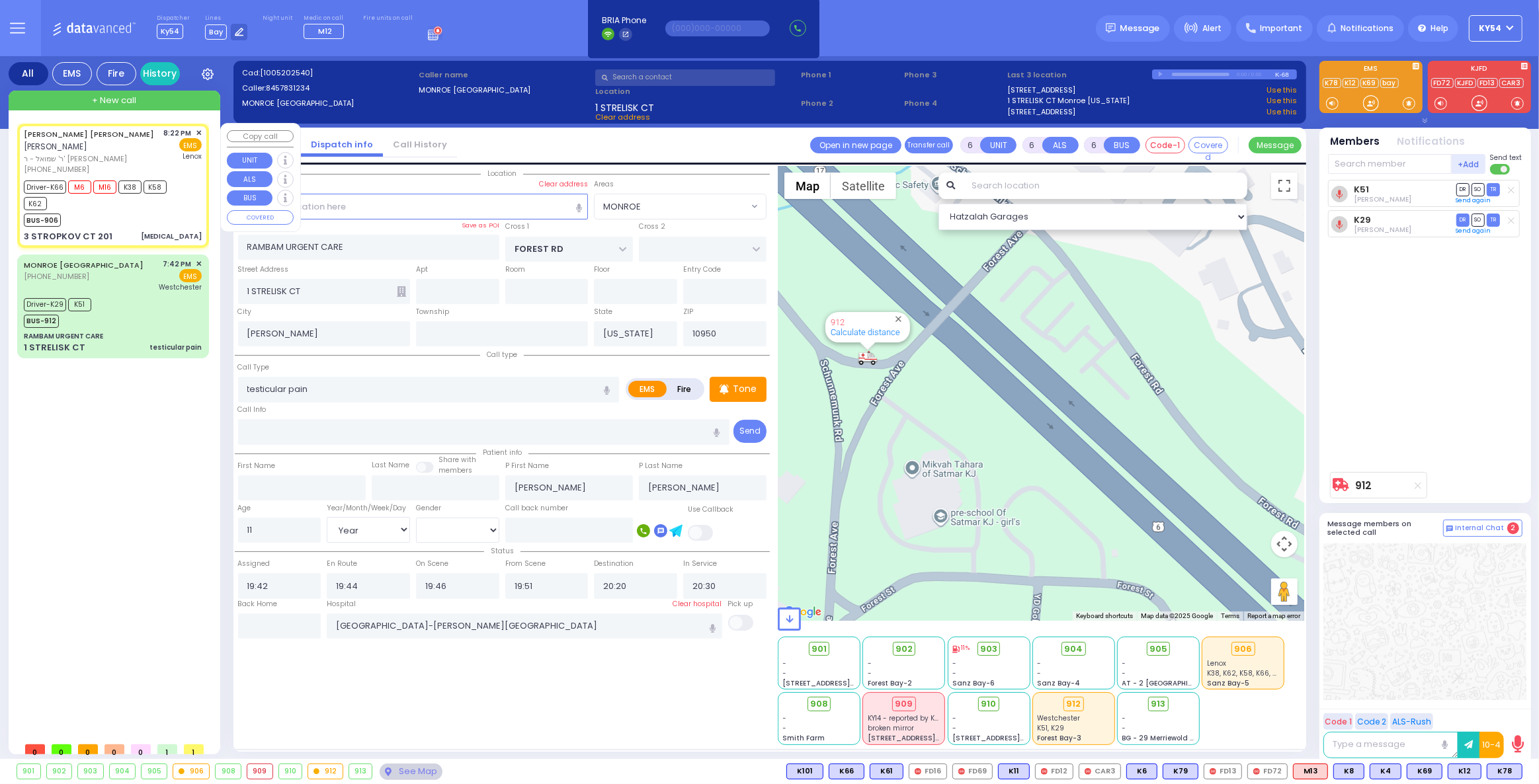
click at [130, 215] on div "BUS-906" at bounding box center [107, 218] width 166 height 17
select select
type input "[MEDICAL_DATA]"
radio input "true"
type input "JACOB ISRAEL"
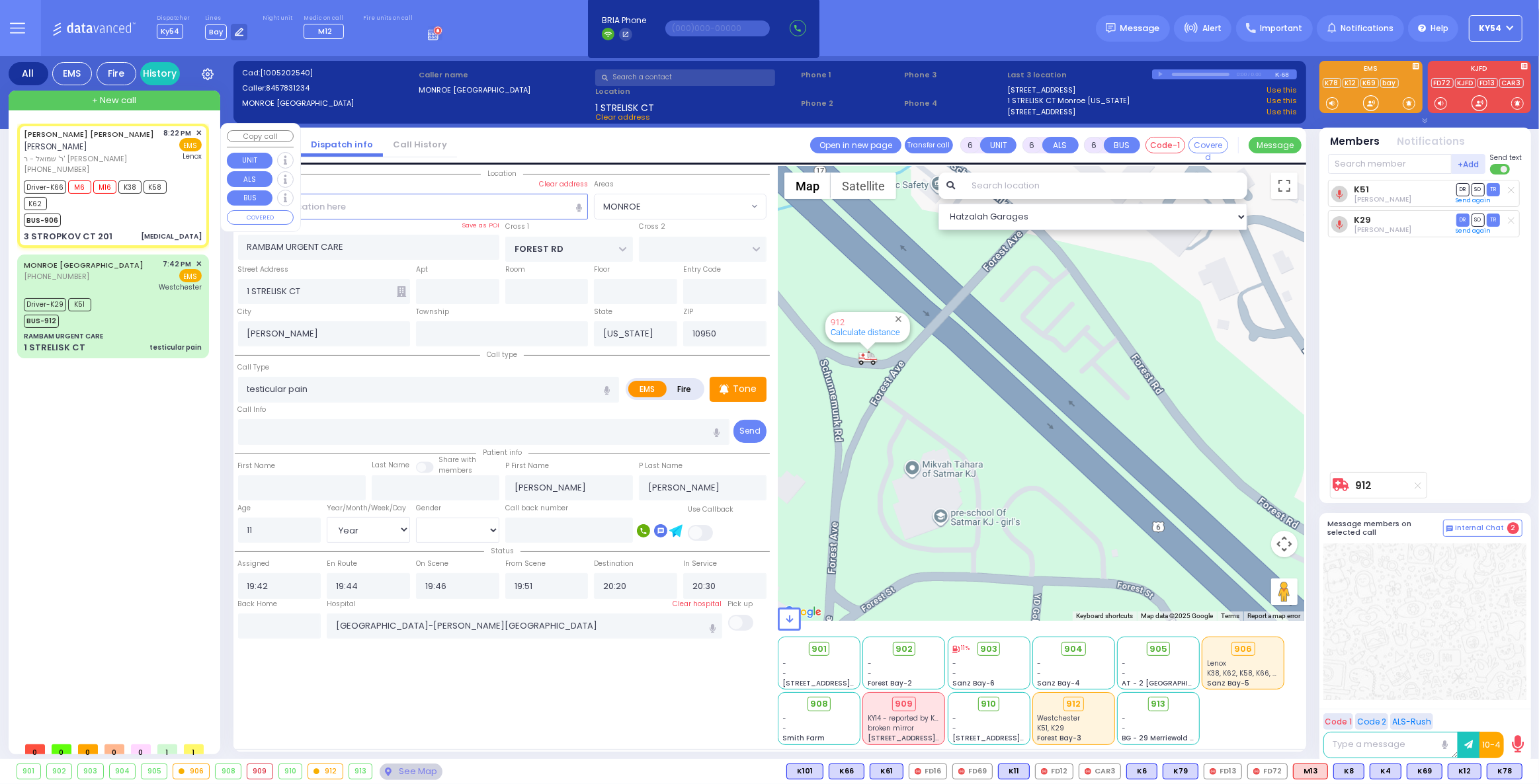
type input "FREUND"
type input "Jacob"
type input "Freund"
type input "67"
select select "Year"
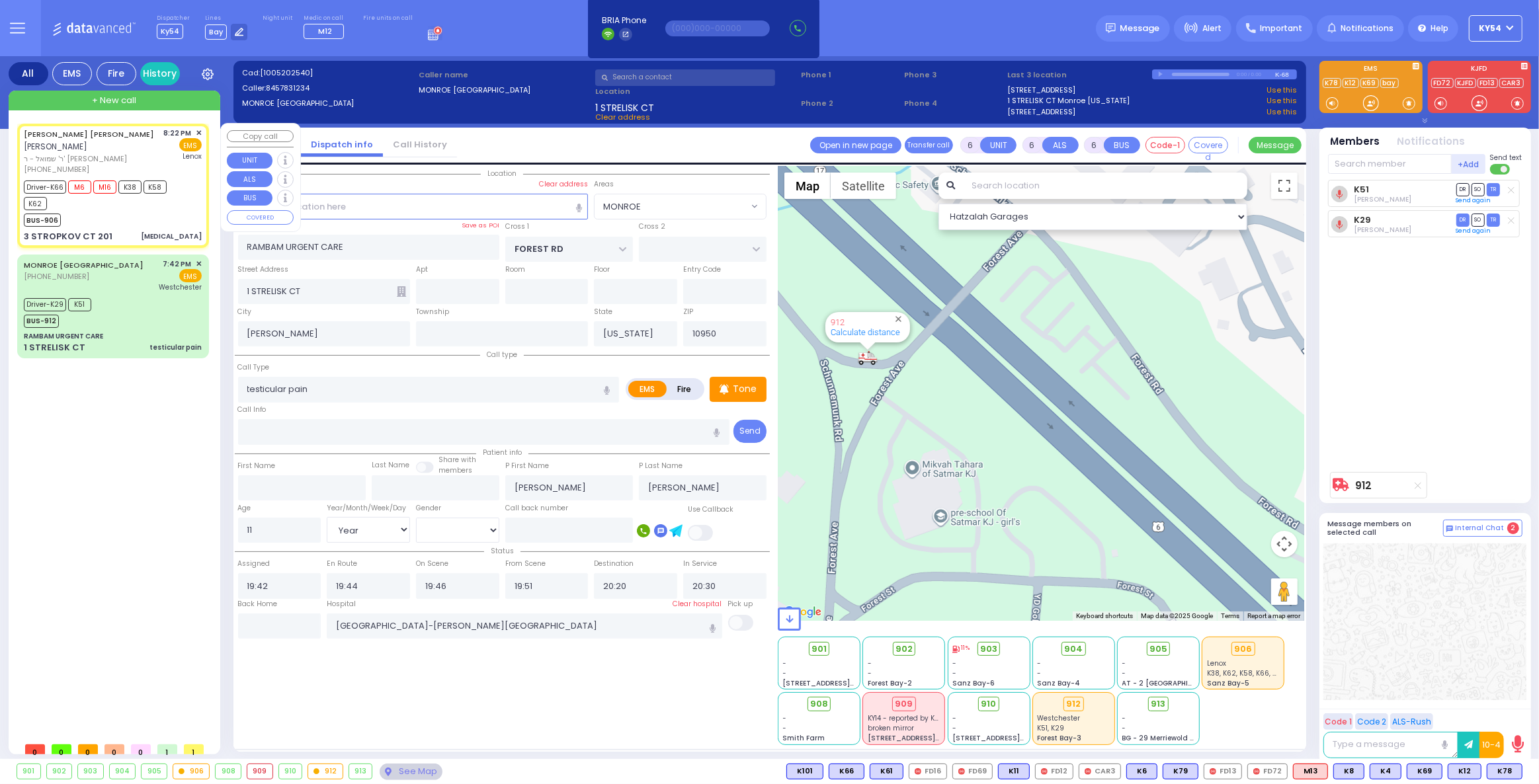
select select "[DEMOGRAPHIC_DATA]"
type input "20:22"
type input "20:24"
type input "20:26"
type input "21:08"
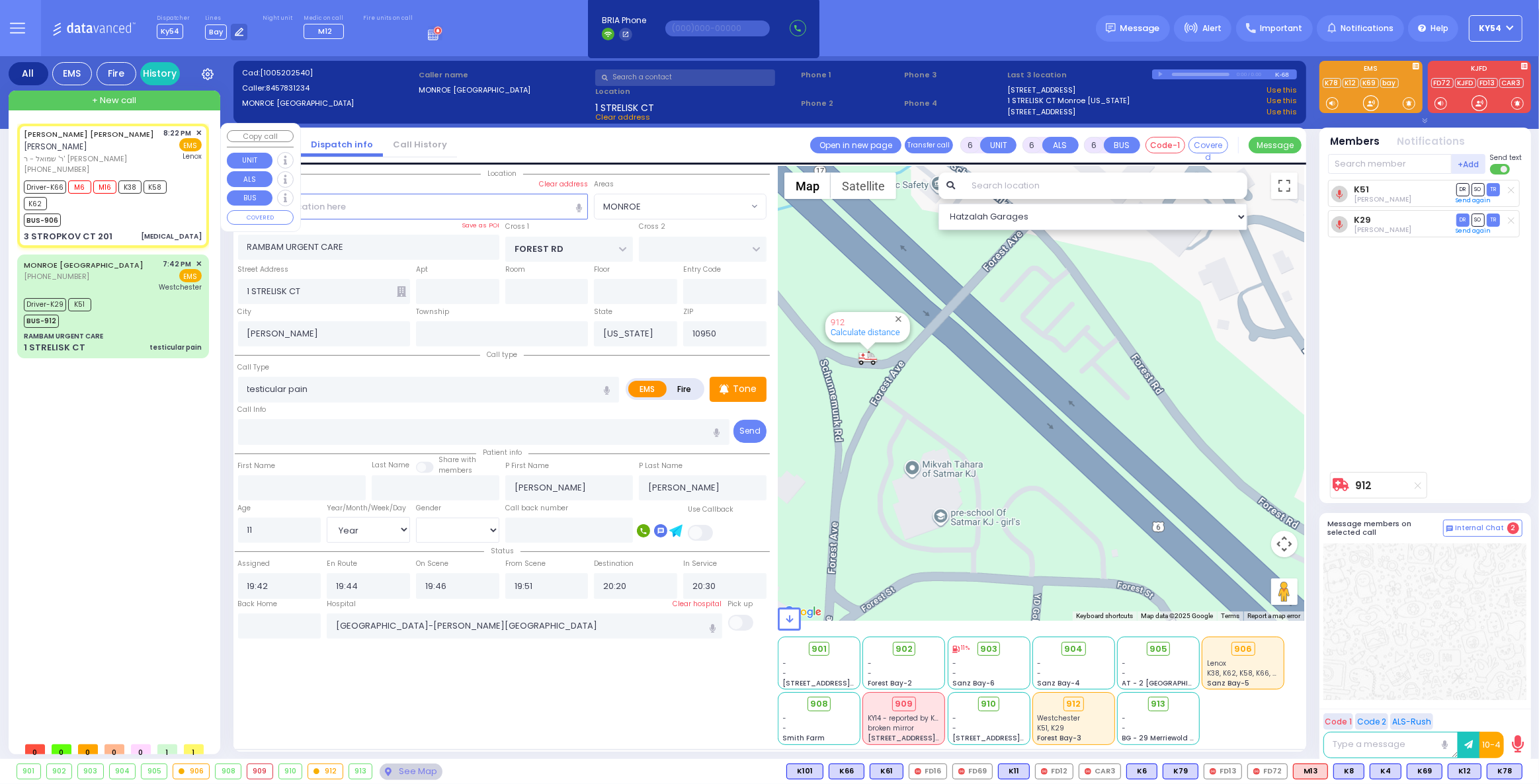
type input "21:55"
type input "22:10"
type input "Lenox Hill Hospital"
select select "Hatzalah Garages"
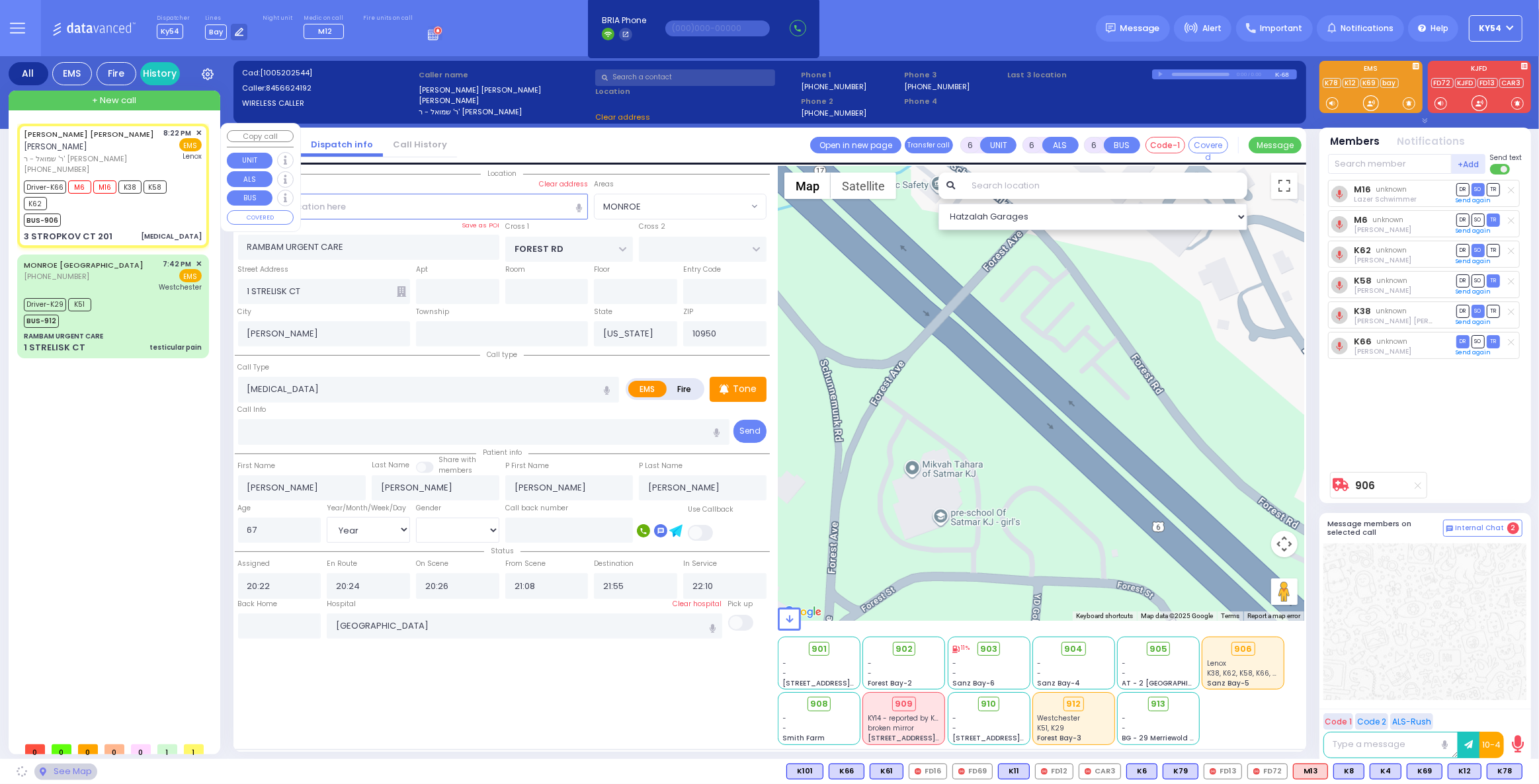
select select
radio input "true"
select select "Year"
select select "[DEMOGRAPHIC_DATA]"
select select "Hatzalah Garages"
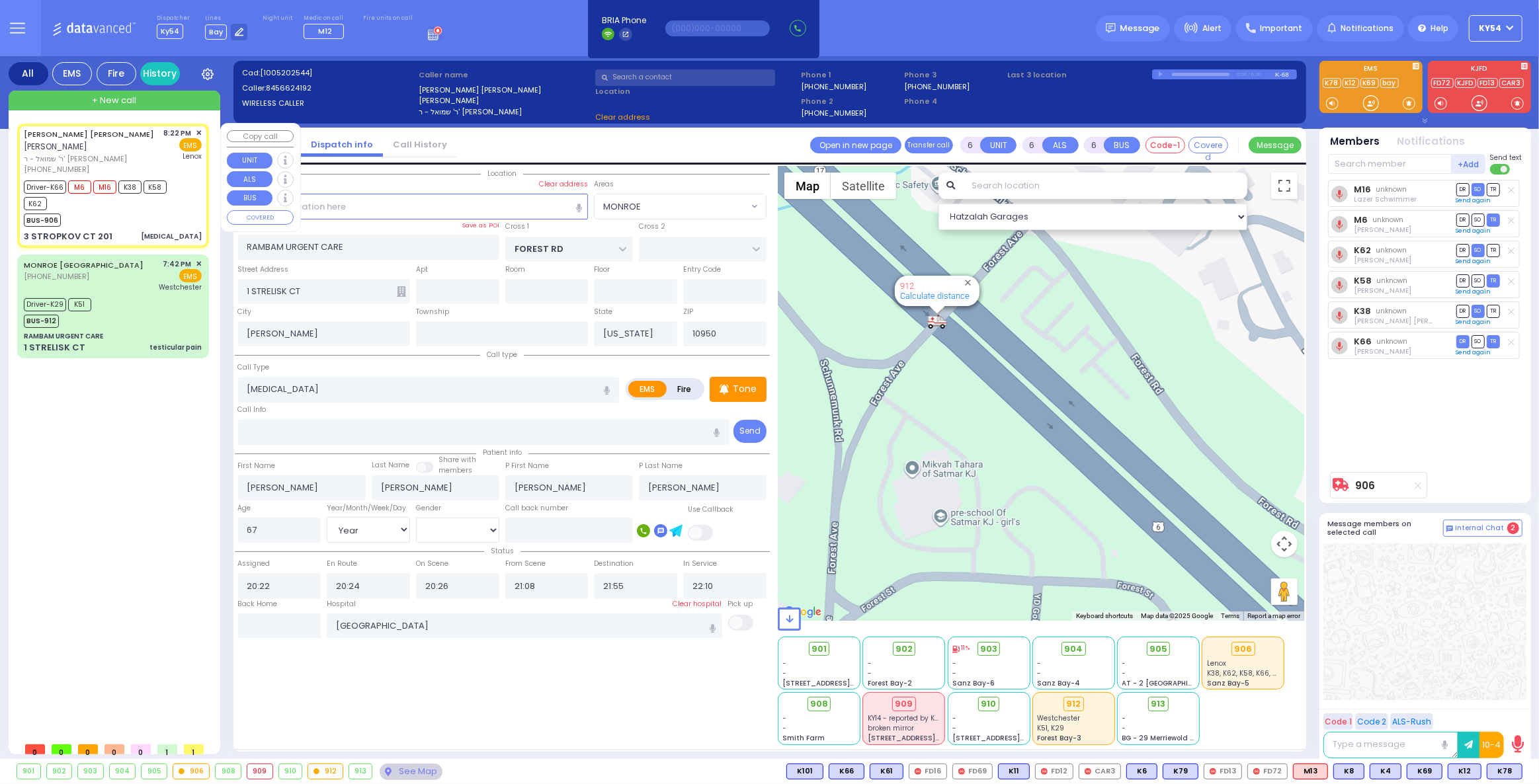
type input "RIMENEV COURT"
type input "DAJ BLVD"
type input "3 STROPKOV CT"
type input "201"
select select "SECTION 1"
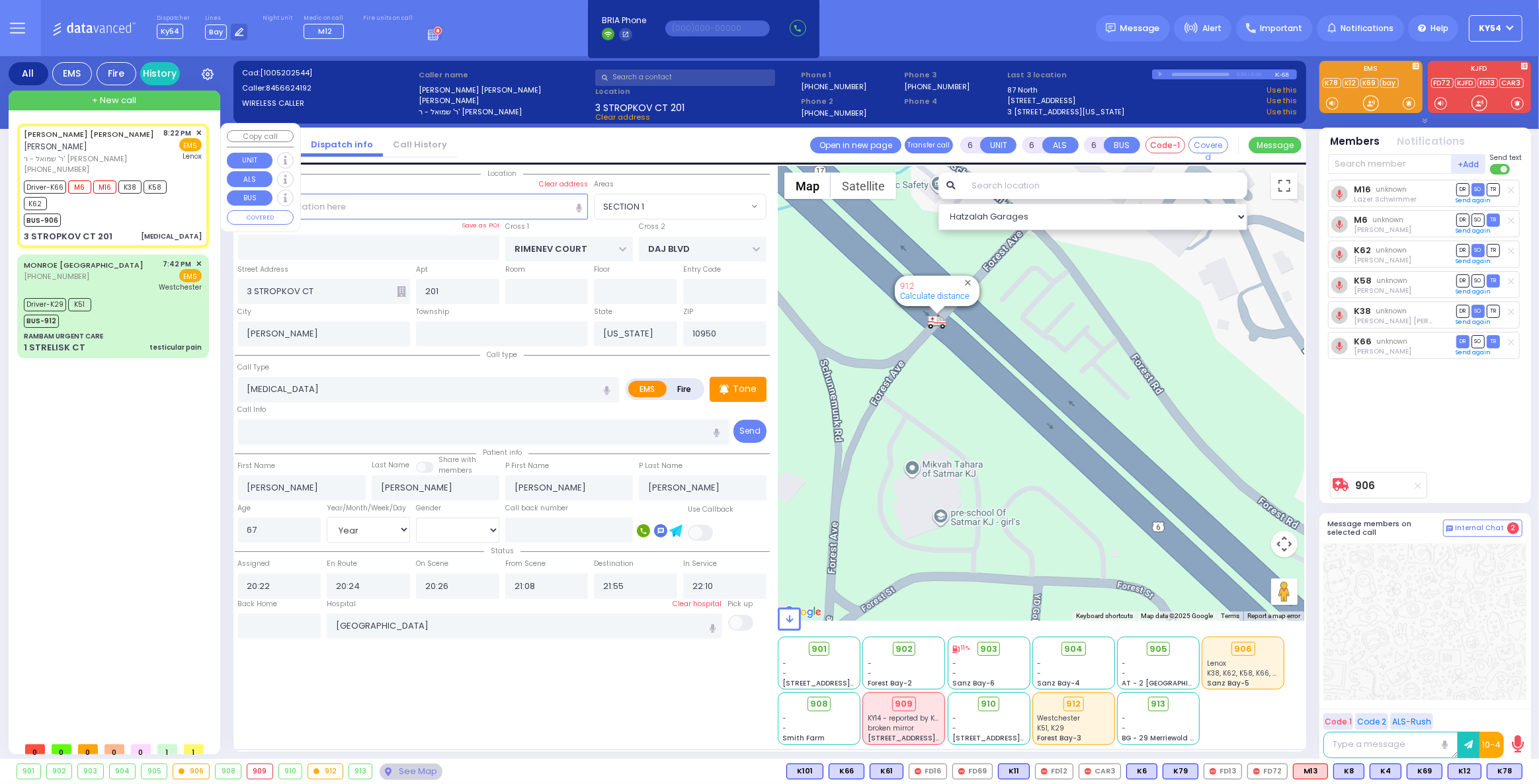
click at [130, 213] on div "BUS-906" at bounding box center [107, 218] width 166 height 17
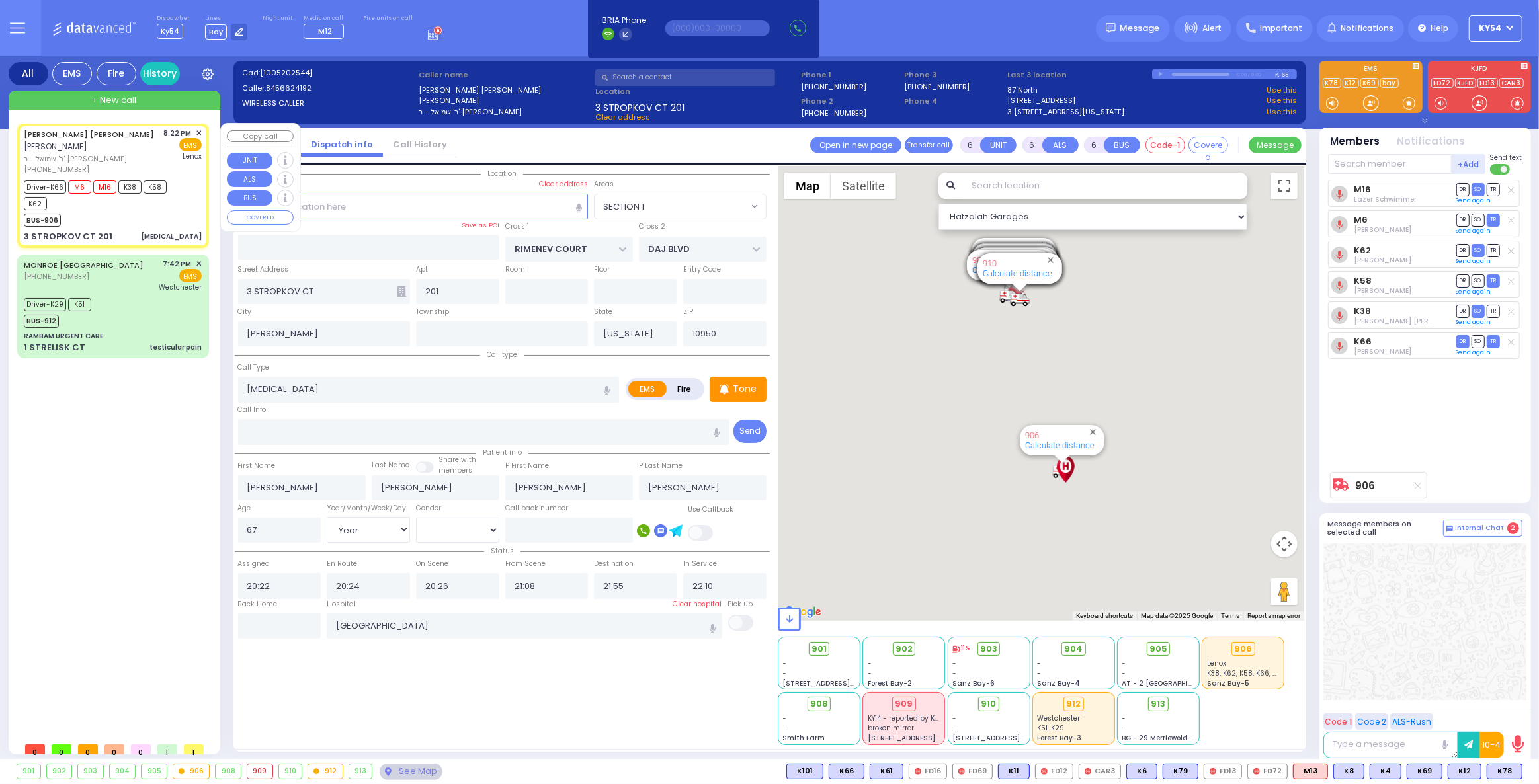
select select
radio input "true"
select select "Year"
select select "[DEMOGRAPHIC_DATA]"
select select "SECTION 1"
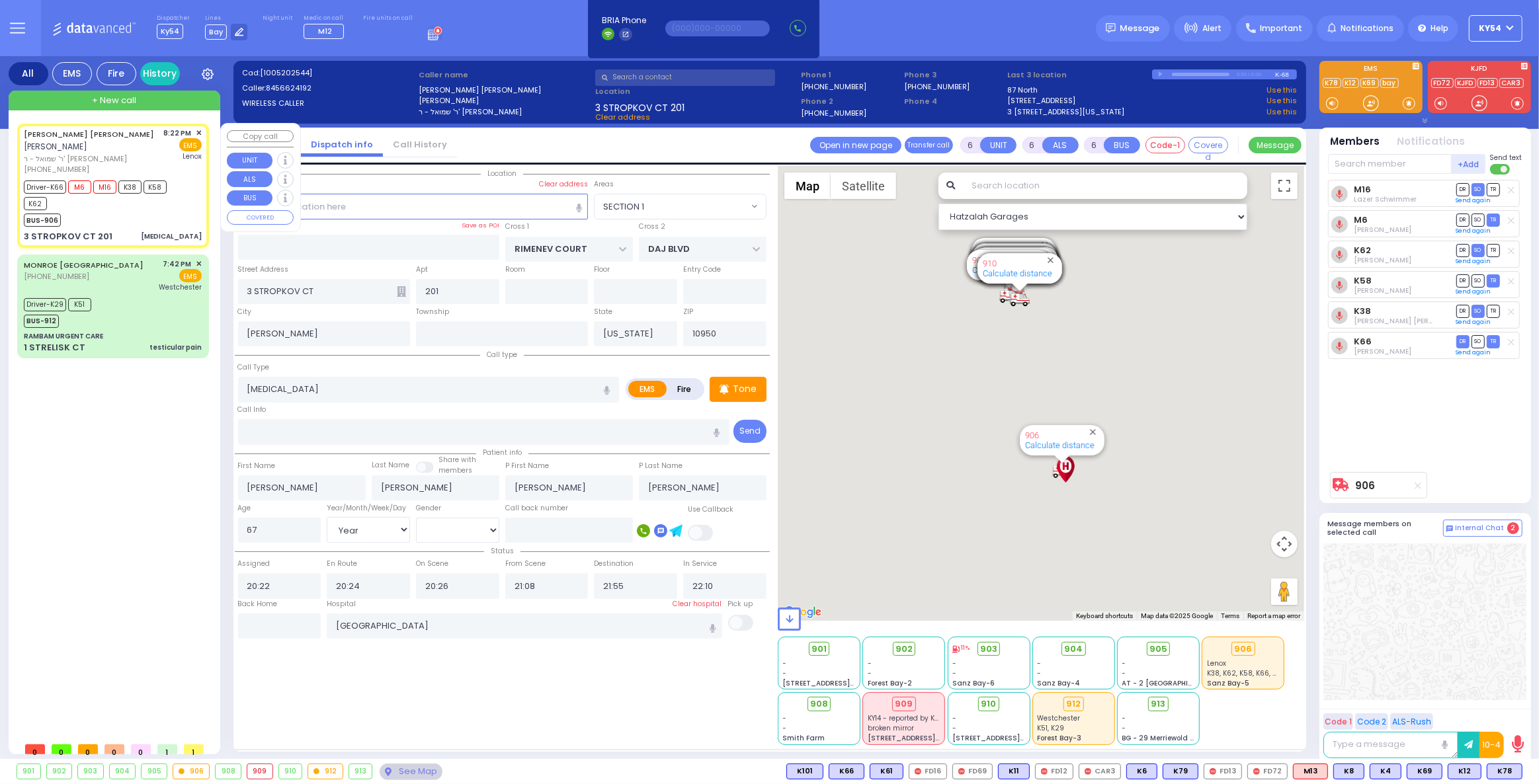
select select "Hatzalah Garages"
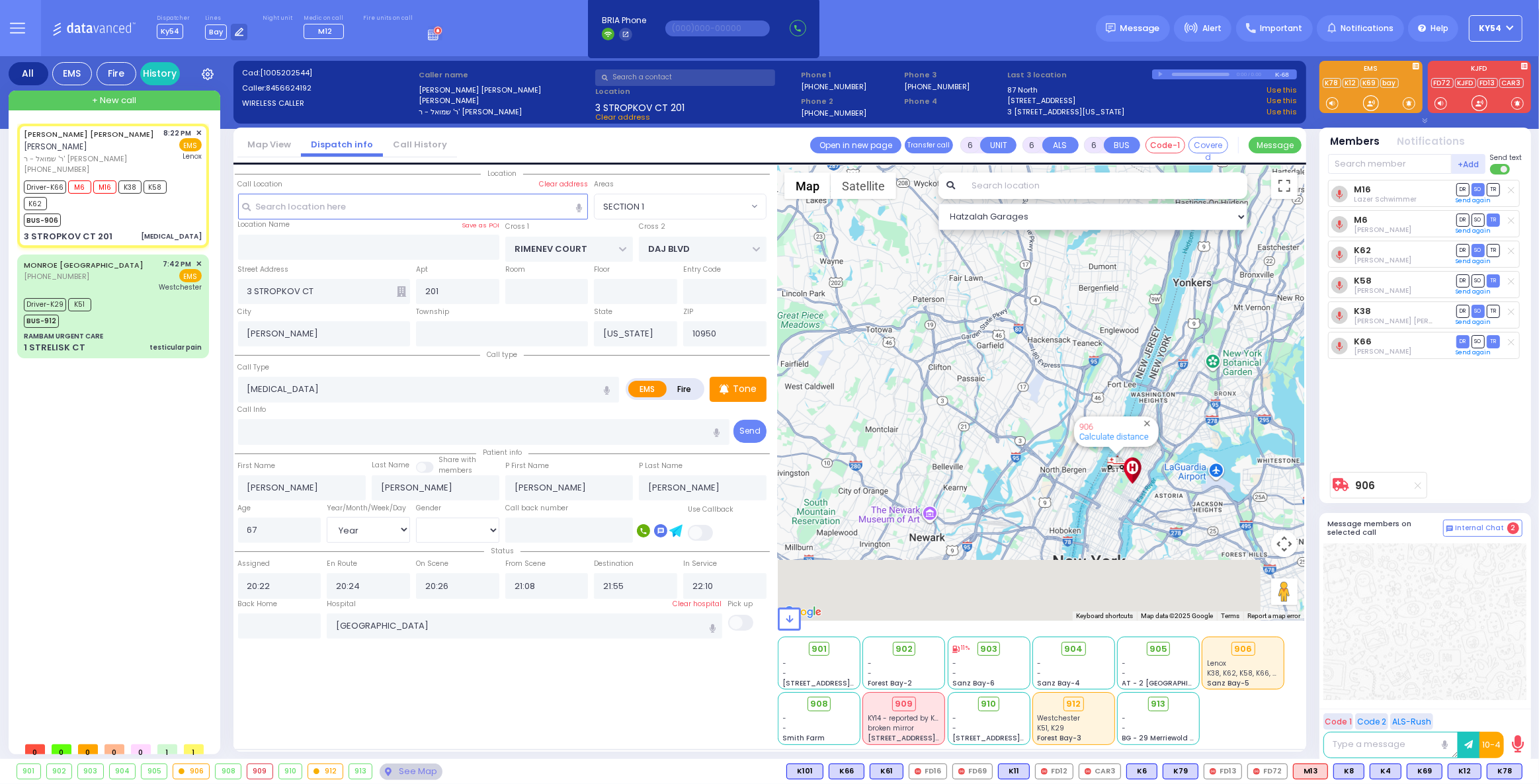
drag, startPoint x: 989, startPoint y: 377, endPoint x: 954, endPoint y: 257, distance: 125.0
click at [954, 257] on div "906 Calculate distance 594 Calculate distance 595 Calculate distance 596 Calcul…" at bounding box center [1041, 393] width 526 height 455
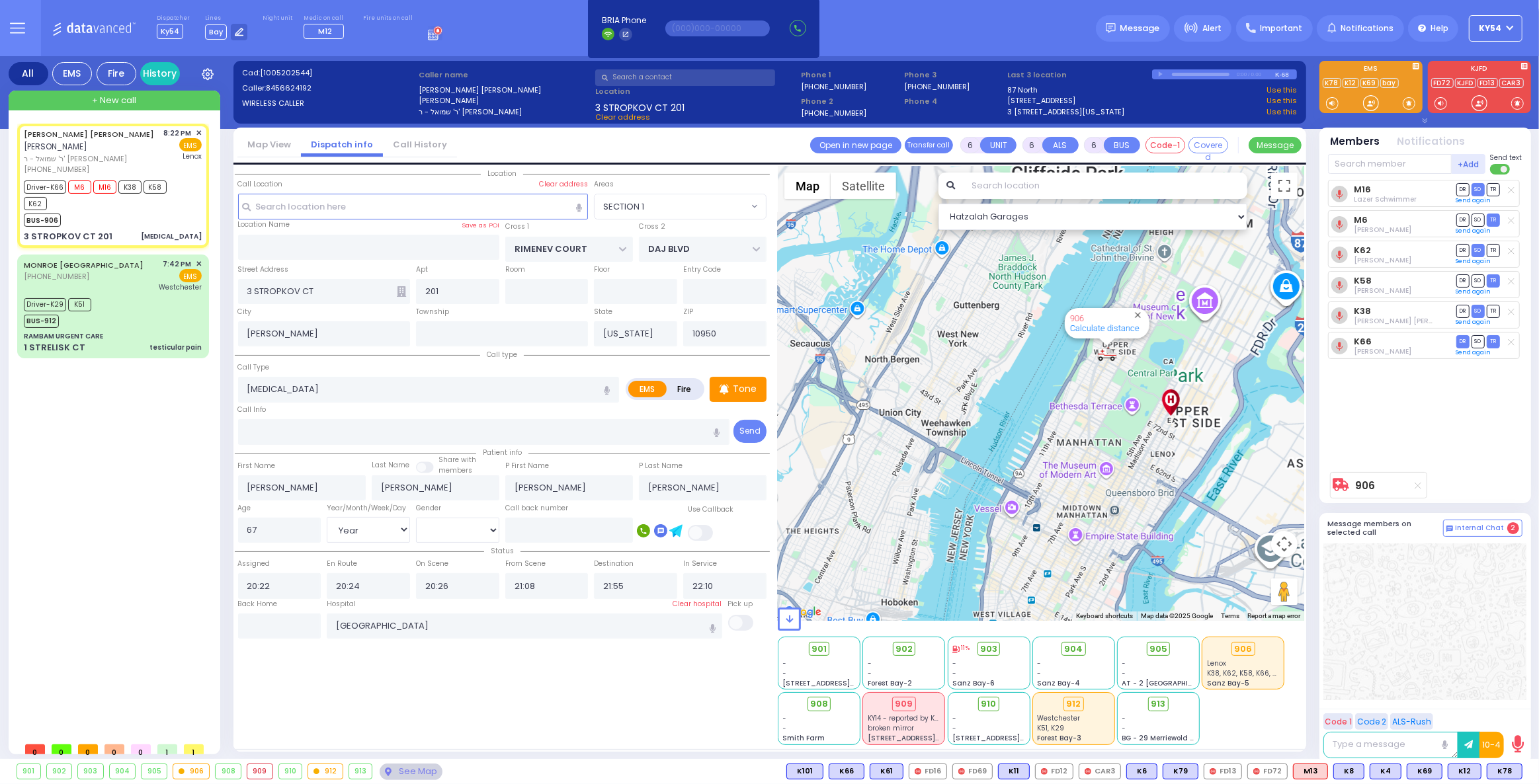
drag, startPoint x: 1154, startPoint y: 281, endPoint x: 837, endPoint y: 454, distance: 361.1
click at [835, 456] on div "906 Calculate distance 594 Calculate distance 595 Calculate distance 596 Calcul…" at bounding box center [1041, 393] width 526 height 455
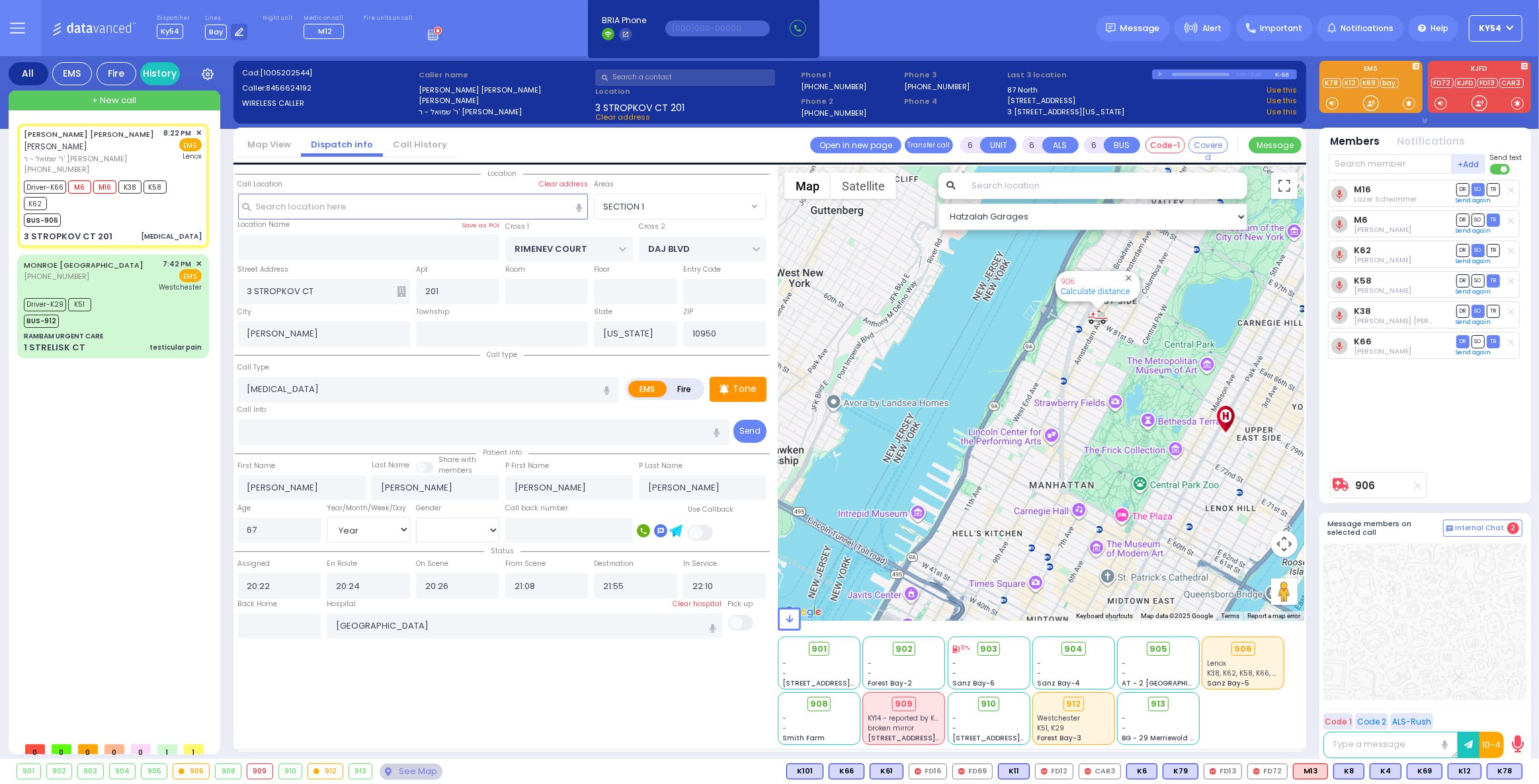
drag, startPoint x: 1024, startPoint y: 364, endPoint x: 994, endPoint y: 404, distance: 50.0
click at [994, 404] on div "906 Calculate distance 594 Calculate distance 595 Calculate distance 596 Calcul…" at bounding box center [1041, 393] width 526 height 455
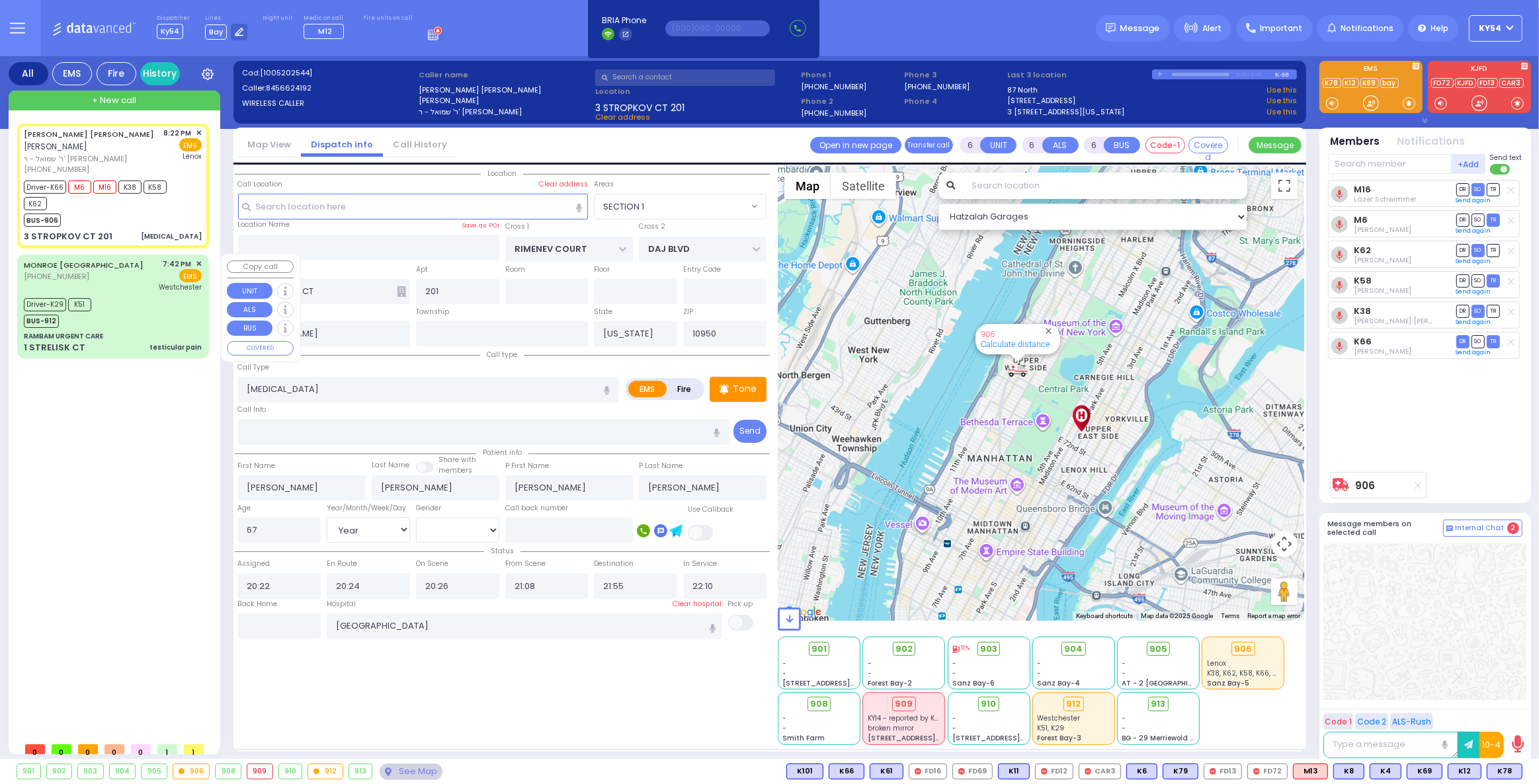
click at [150, 295] on div "Driver-K29 K51 BUS-912" at bounding box center [112, 312] width 178 height 33
select select
type input "testicular pain"
radio input "true"
type input "Carrillo"
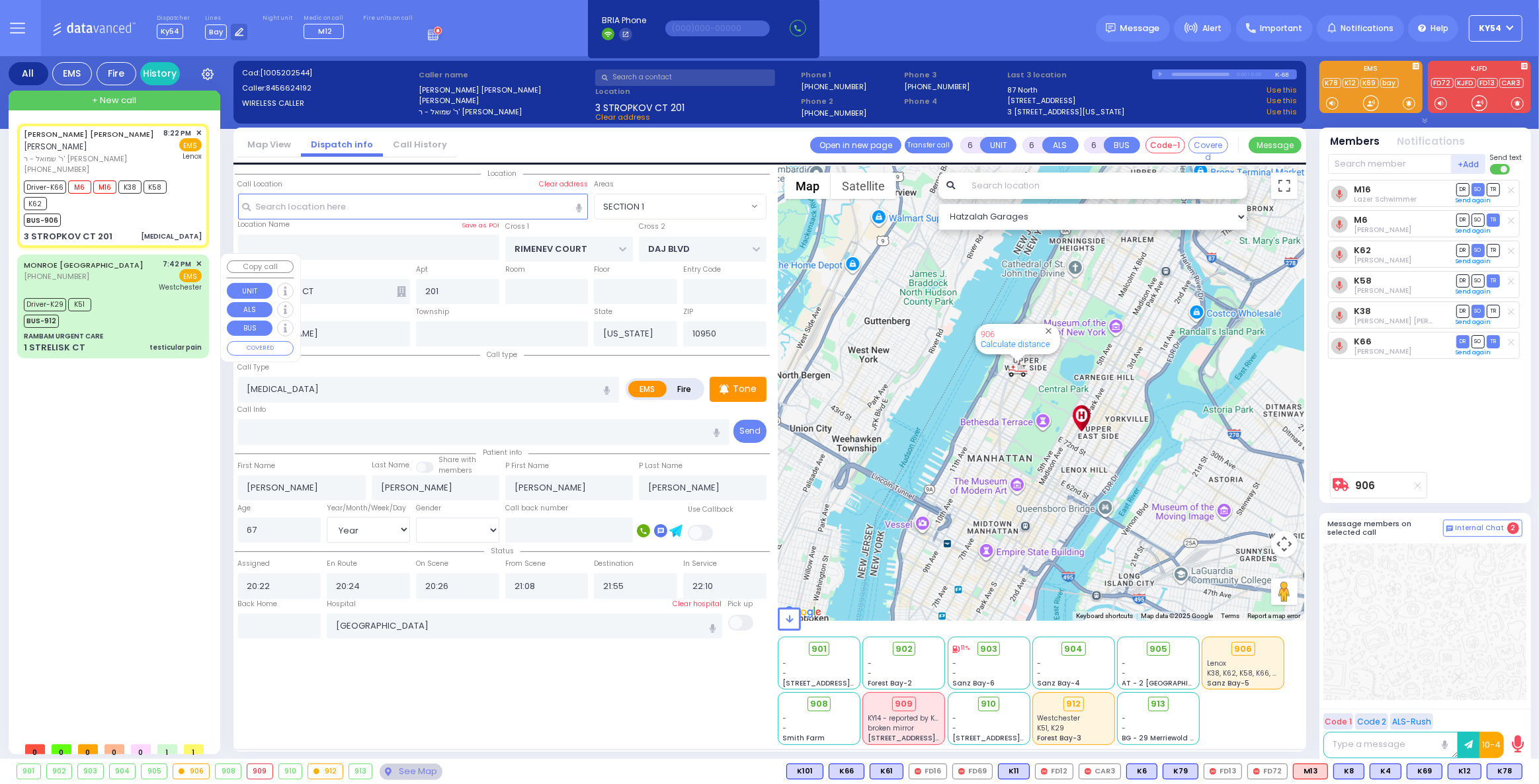
type input "Jeanpierre"
type input "11"
select select "Year"
select select "[DEMOGRAPHIC_DATA]"
type input "19:42"
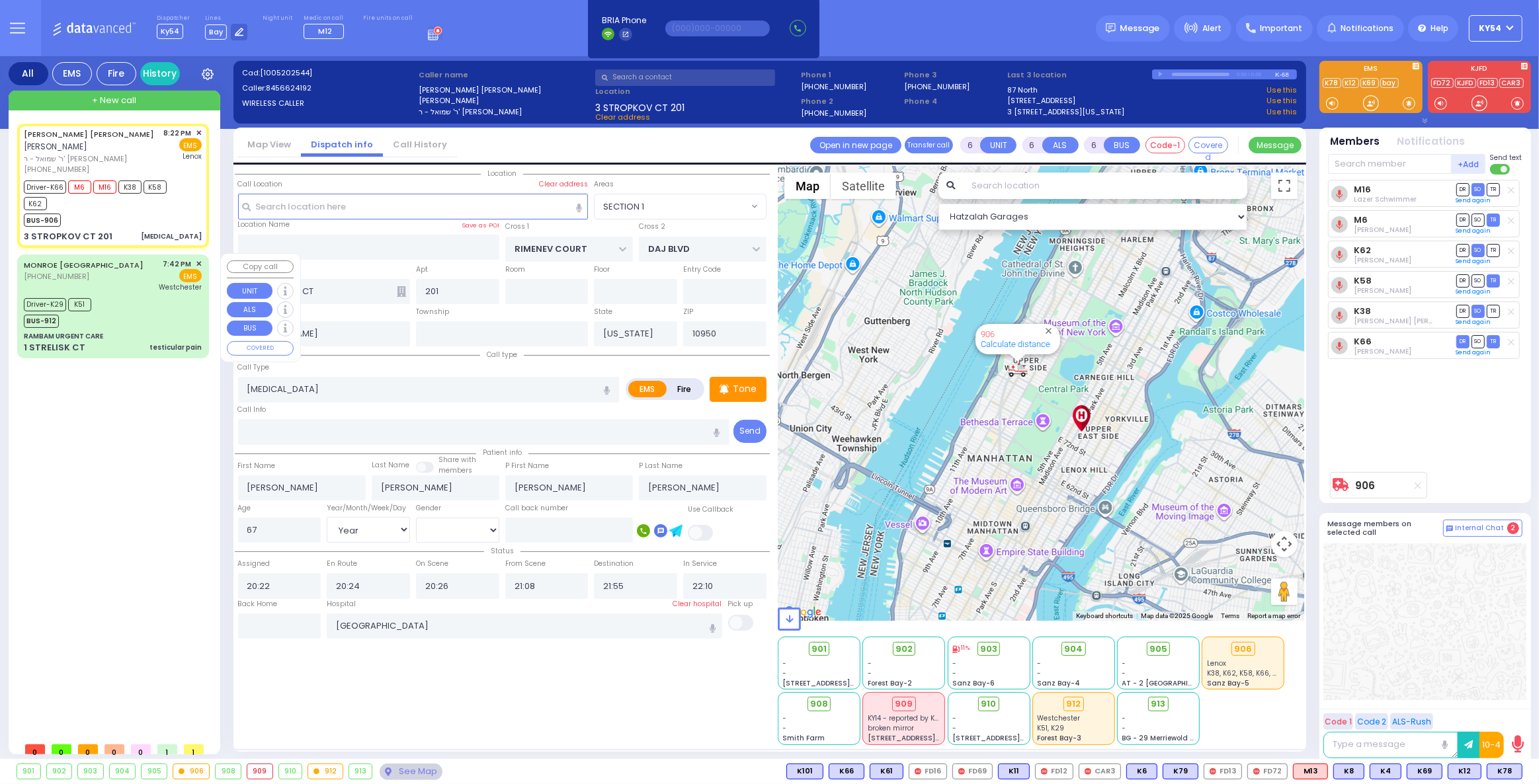
type input "19:44"
type input "19:46"
type input "19:51"
type input "20:20"
type input "20:30"
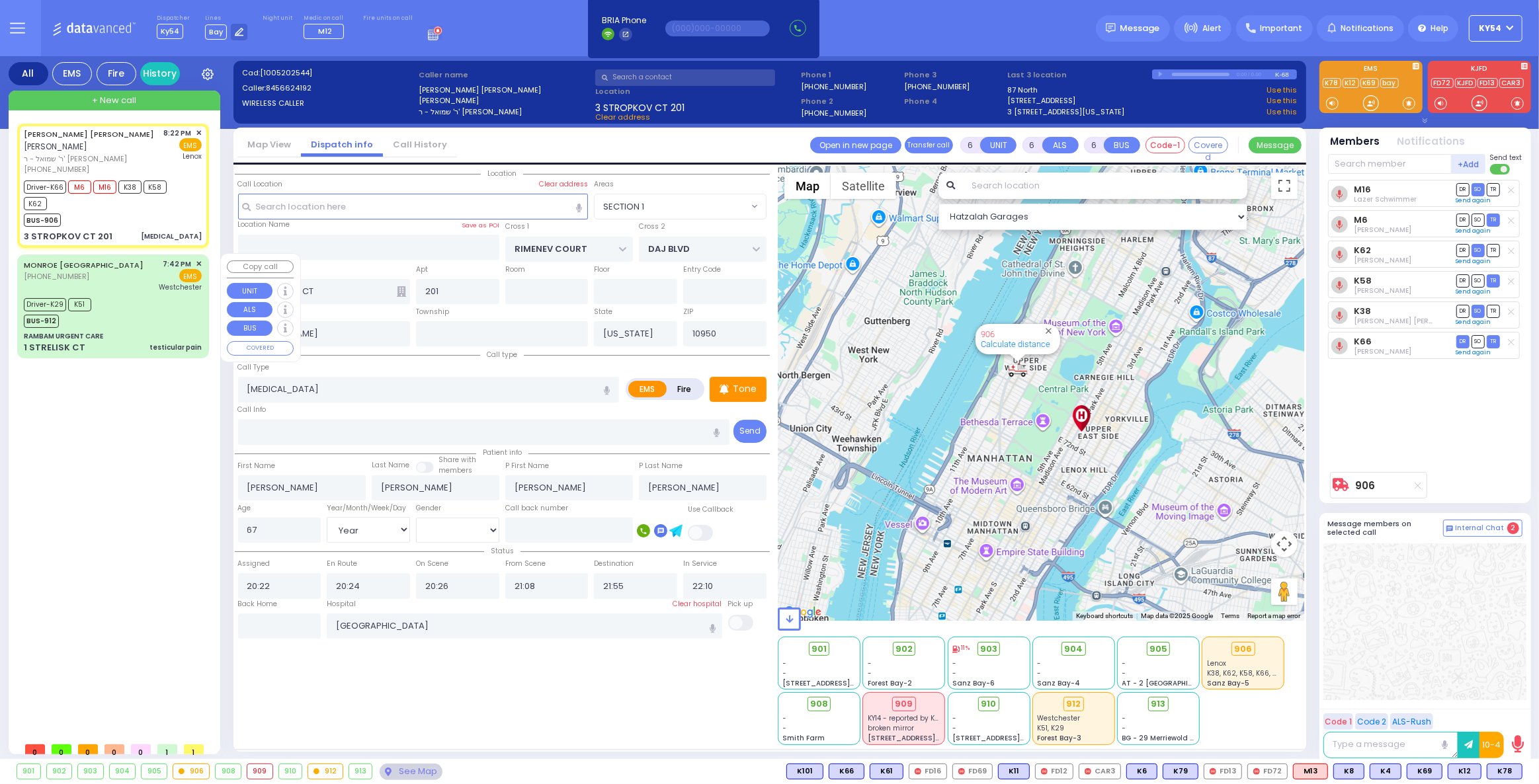
type input "Westchester Medical Center-Woods Road"
type input "RAMBAM URGENT CARE"
type input "FOREST RD"
type input "1 STRELISK CT"
select select "MONROE"
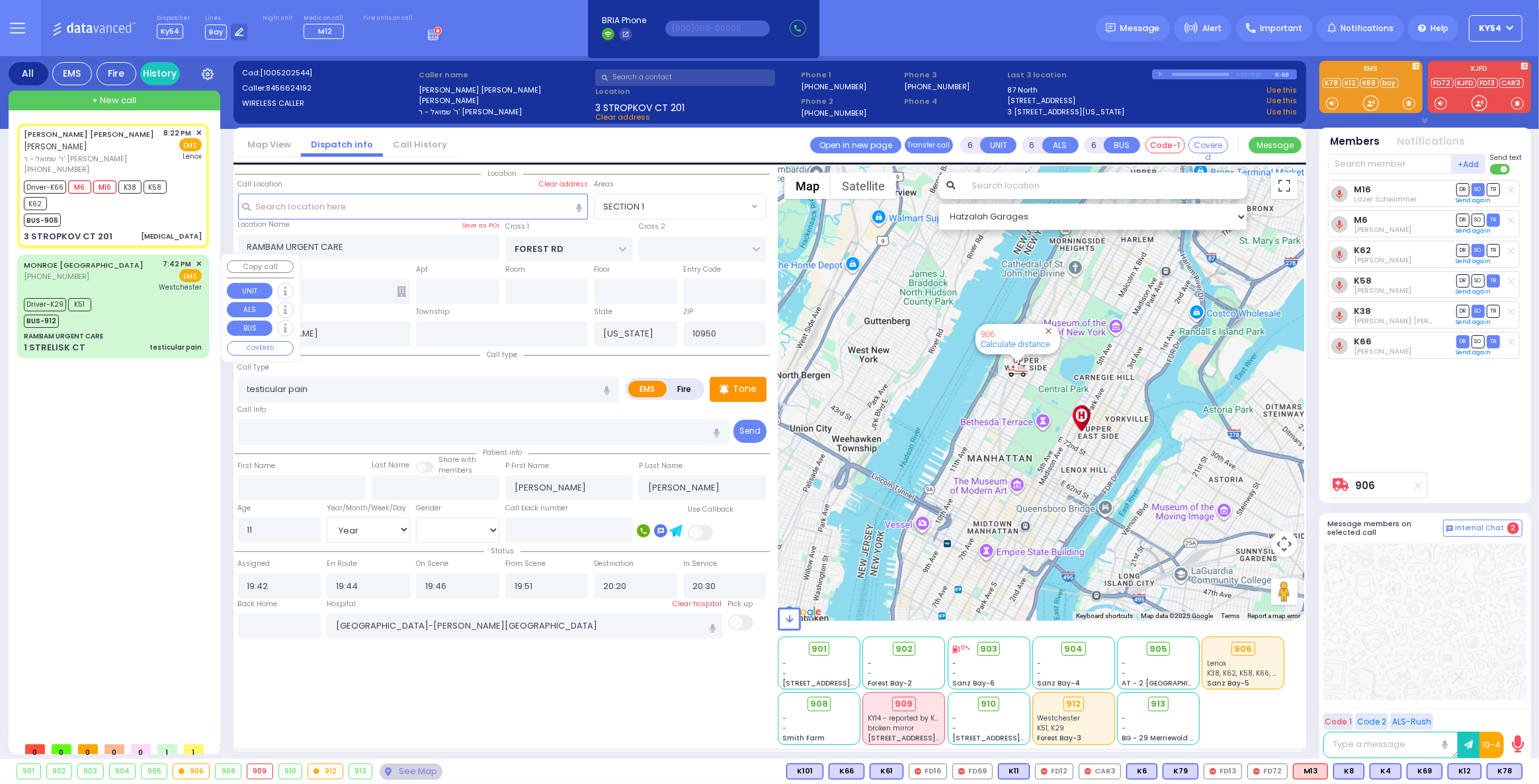
select select "Hatzalah Garages"
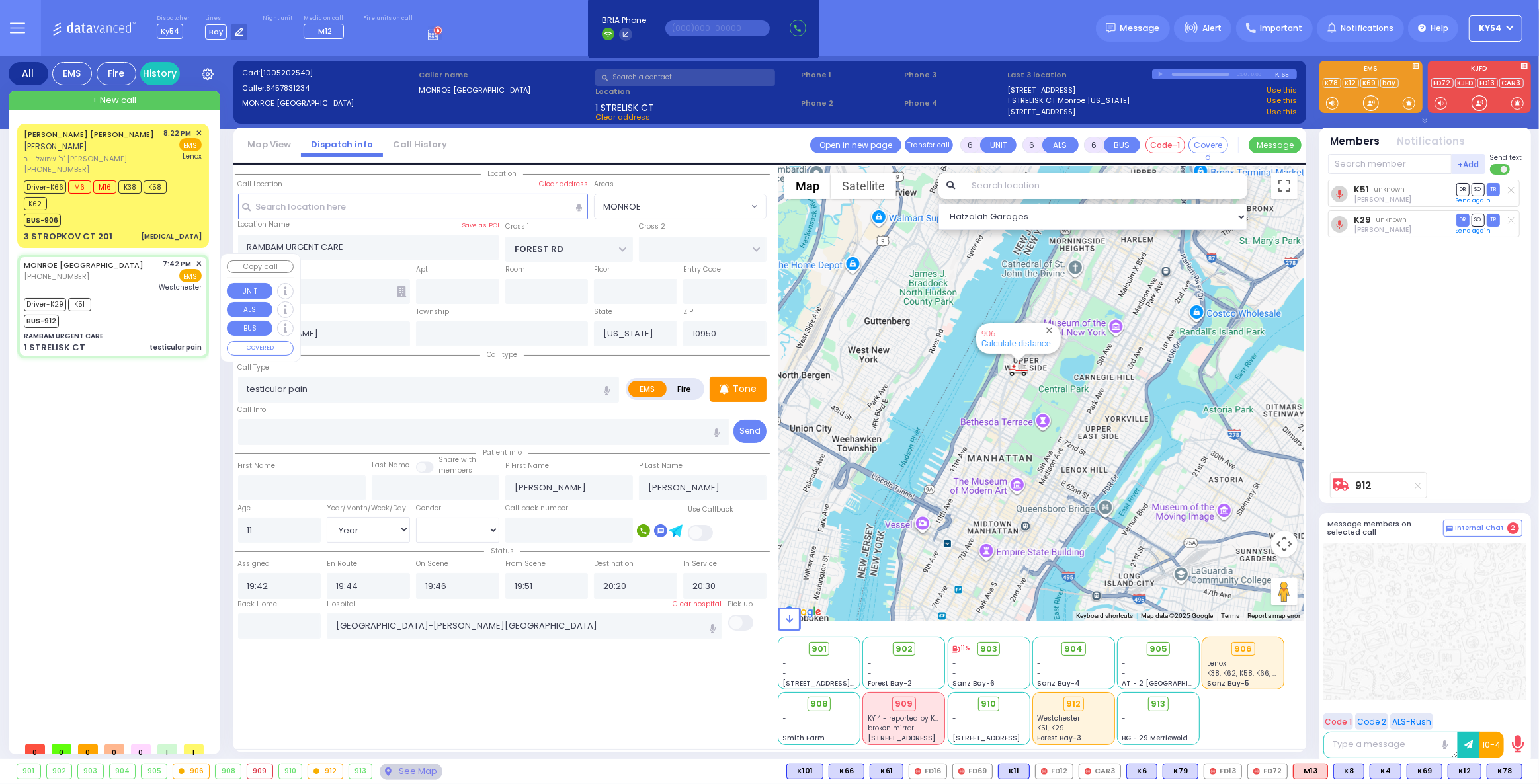
click at [152, 287] on div "MONROE NY (845) 783-1234 7:42 PM ✕ EMS Westchester" at bounding box center [112, 276] width 178 height 35
select select
radio input "true"
select select "Year"
select select "[DEMOGRAPHIC_DATA]"
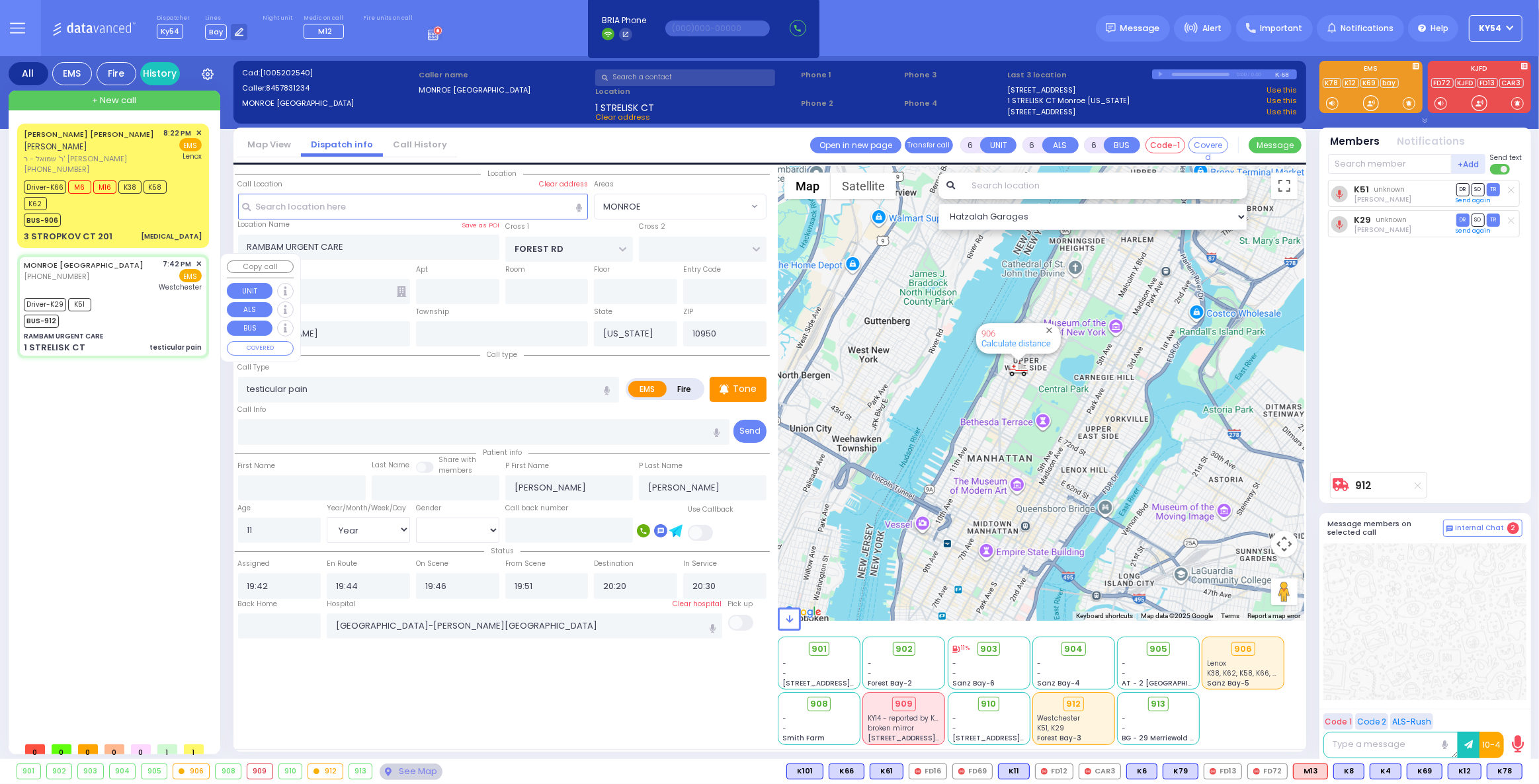
select select "Hatzalah Garages"
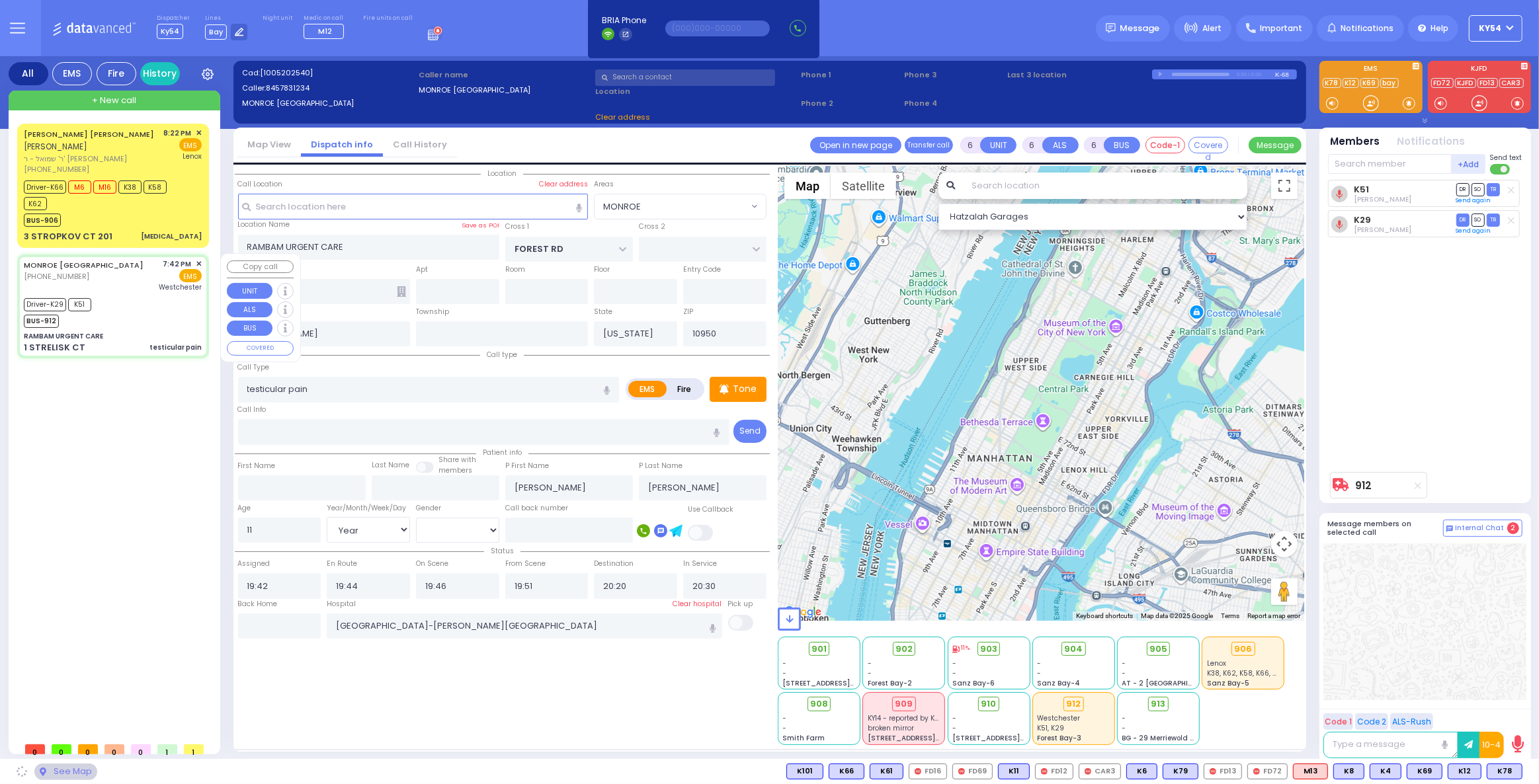
select select "MONROE"
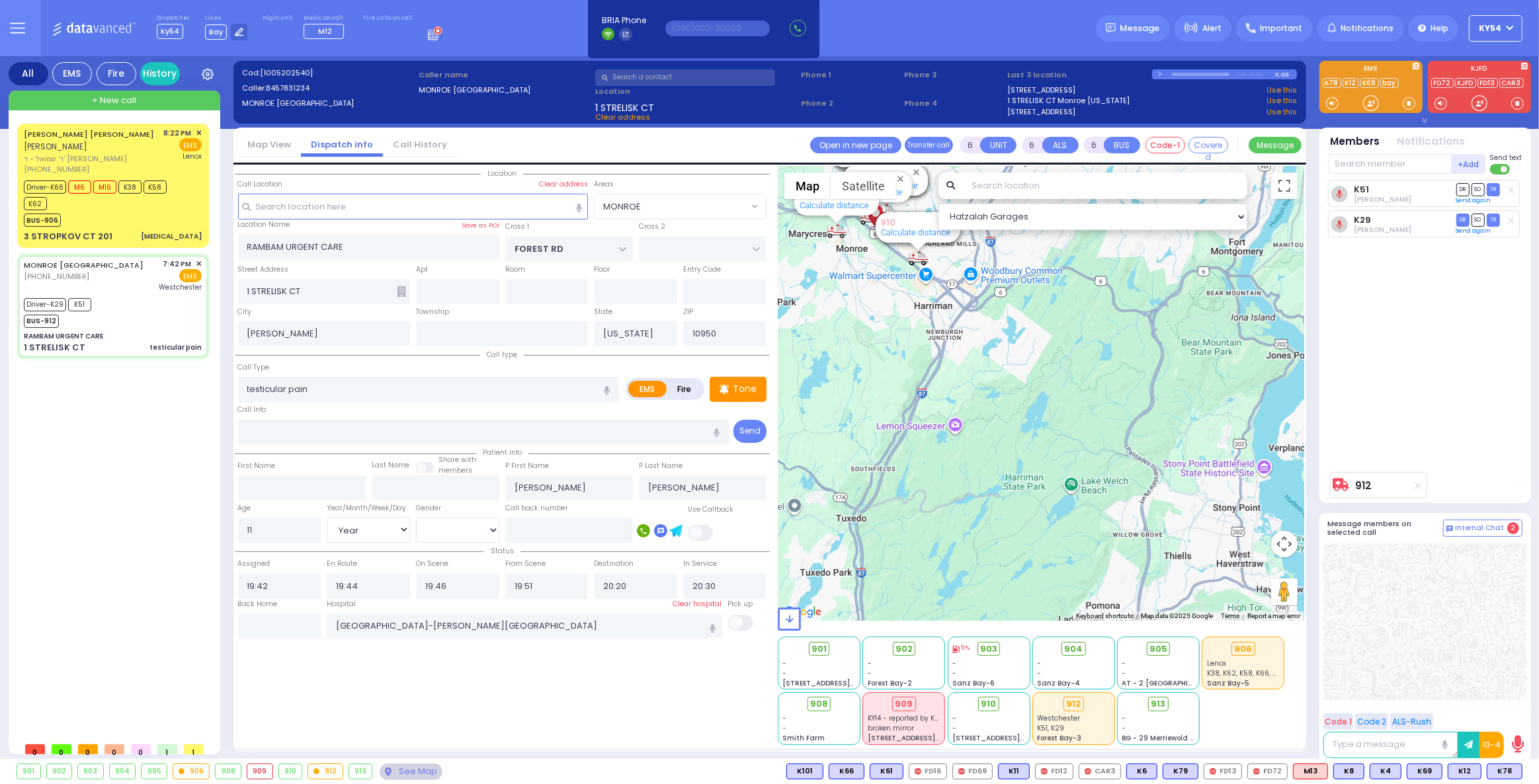
drag, startPoint x: 923, startPoint y: 294, endPoint x: 889, endPoint y: 485, distance: 194.0
click at [906, 490] on div "912 Calculate distance 594 Calculate distance 595 Calculate distance 596 Calcul…" at bounding box center [1041, 393] width 526 height 455
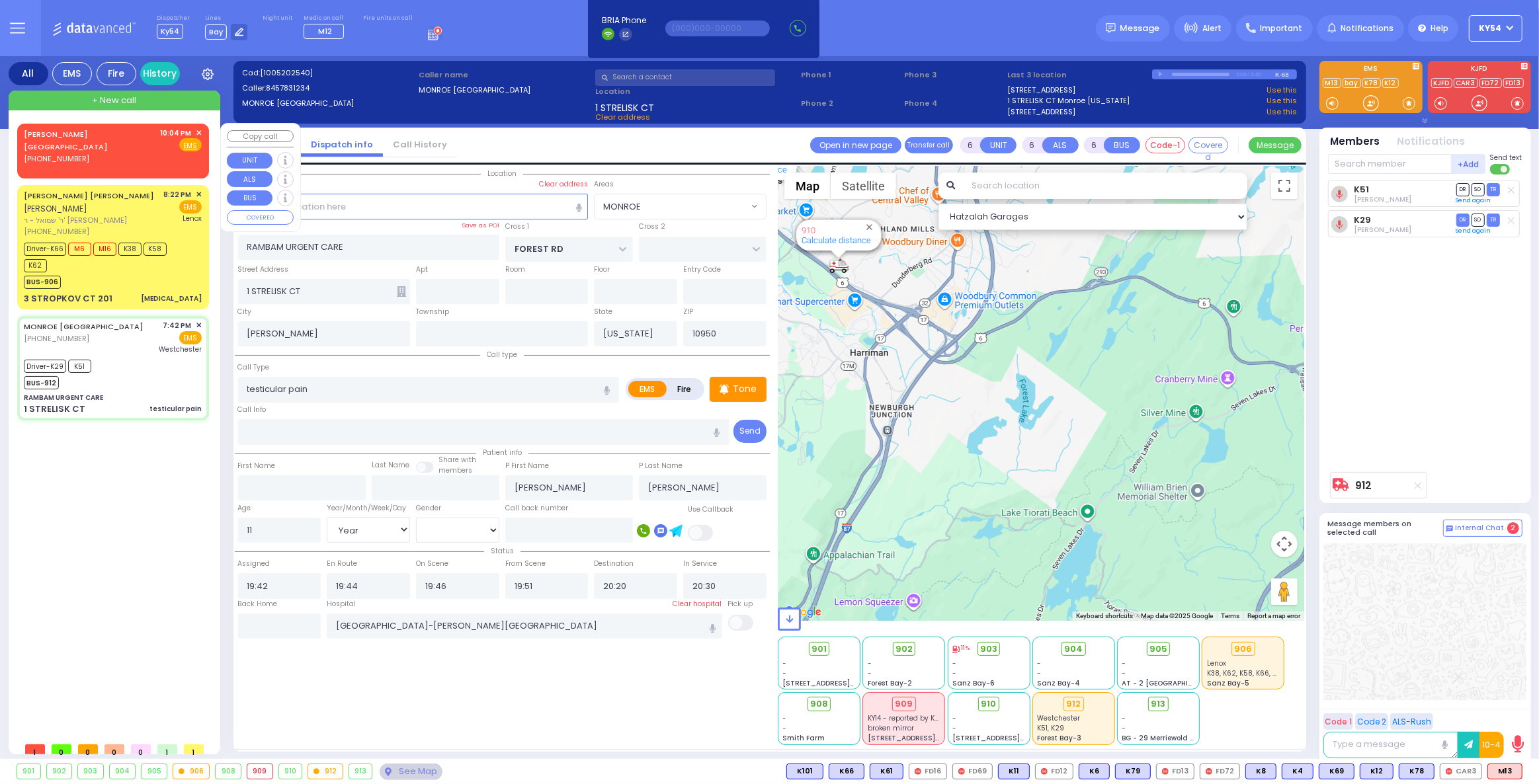
click at [199, 132] on span "✕" at bounding box center [199, 133] width 6 height 12
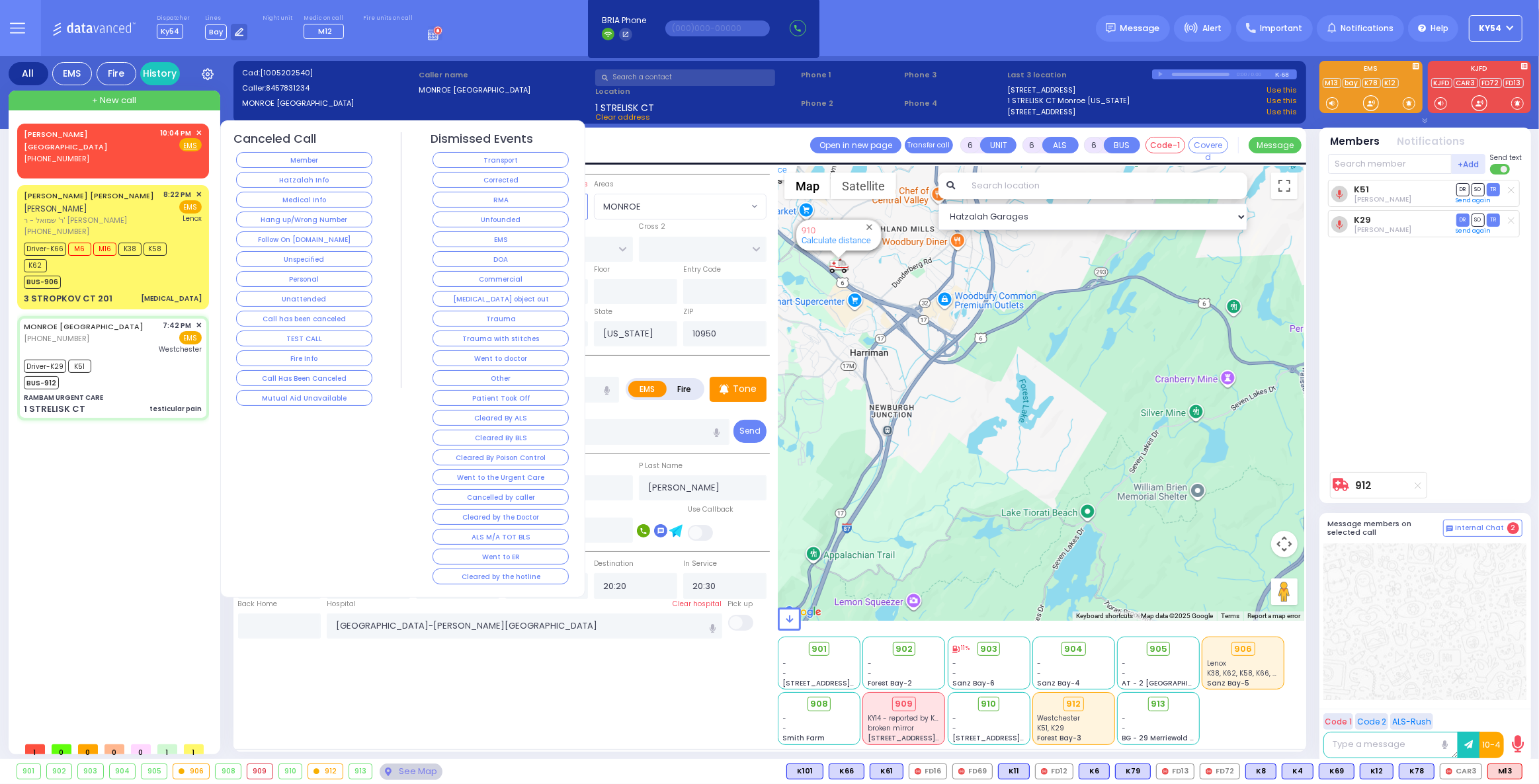
click at [199, 132] on span "✕" at bounding box center [199, 133] width 6 height 12
click at [269, 177] on button "Hatzalah Info" at bounding box center [304, 180] width 136 height 16
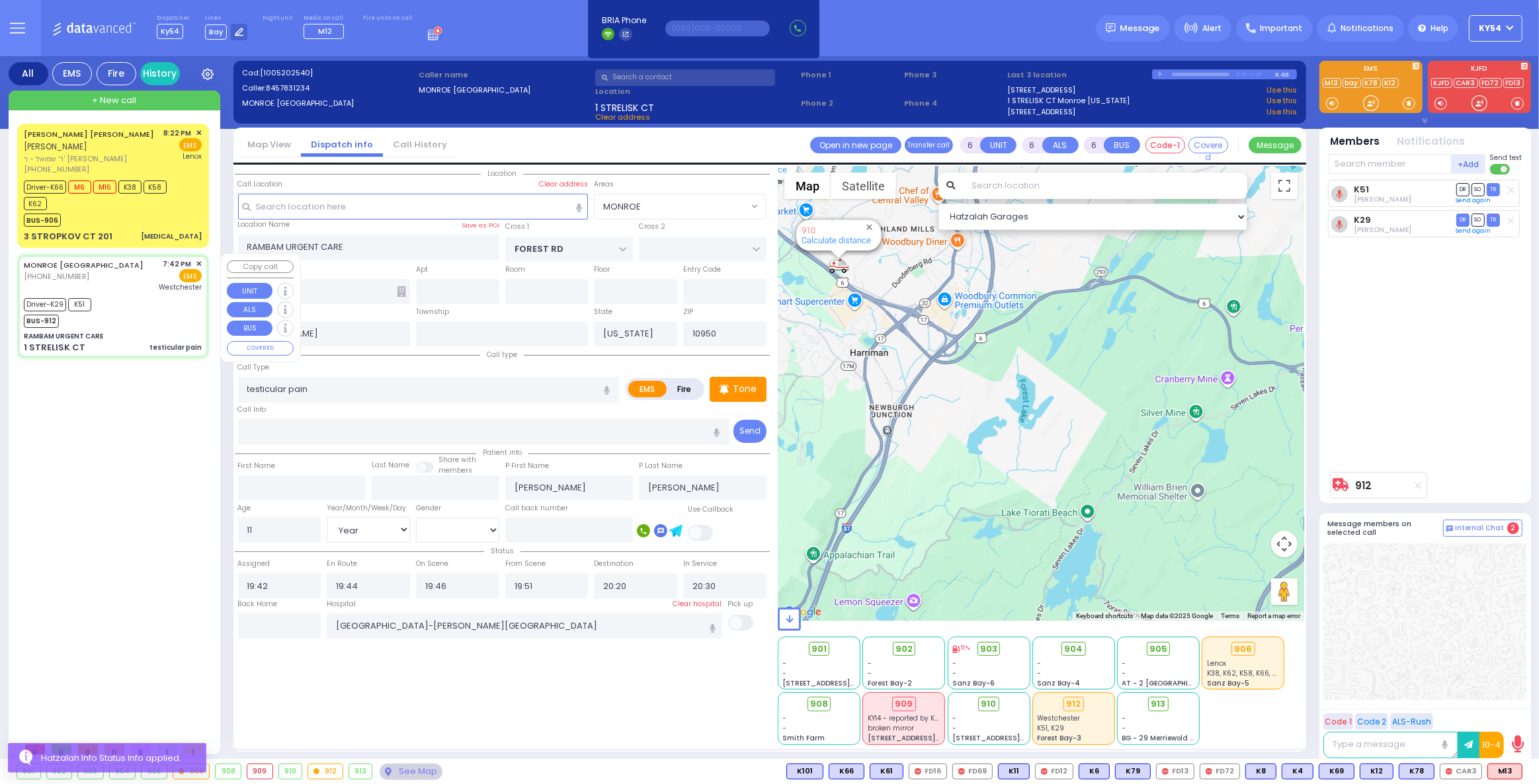
click at [131, 515] on div "JACOB ISRAEL FREUND יעקב ישראל פריינד ר' שמואל - ר' יצחק לעבאוויטש (845) 662-41…" at bounding box center [116, 430] width 197 height 612
click at [139, 307] on div "Driver-K29 K51 BUS-912" at bounding box center [112, 312] width 178 height 33
select select
radio input "true"
select select "Year"
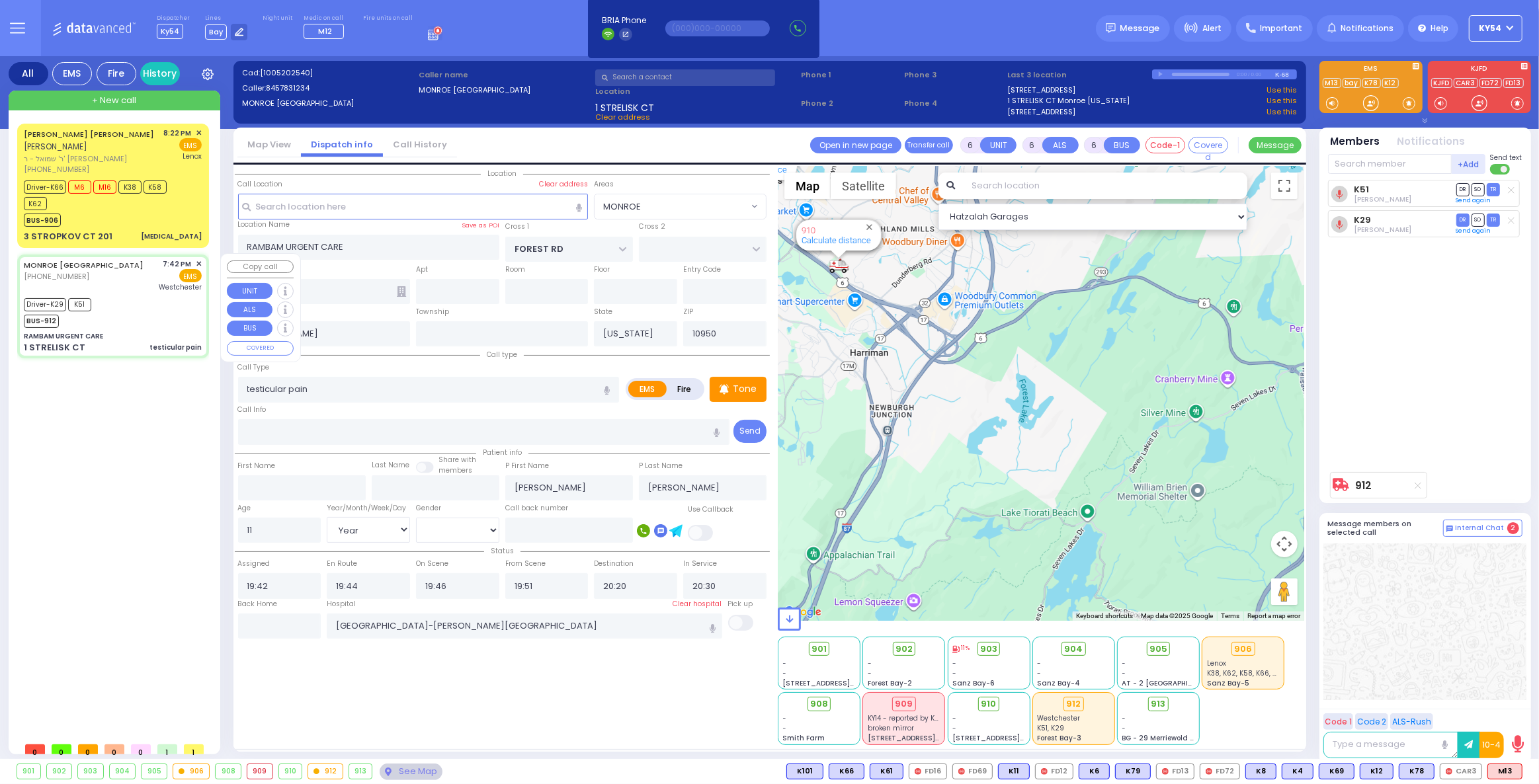
select select "[DEMOGRAPHIC_DATA]"
select select "Hatzalah Garages"
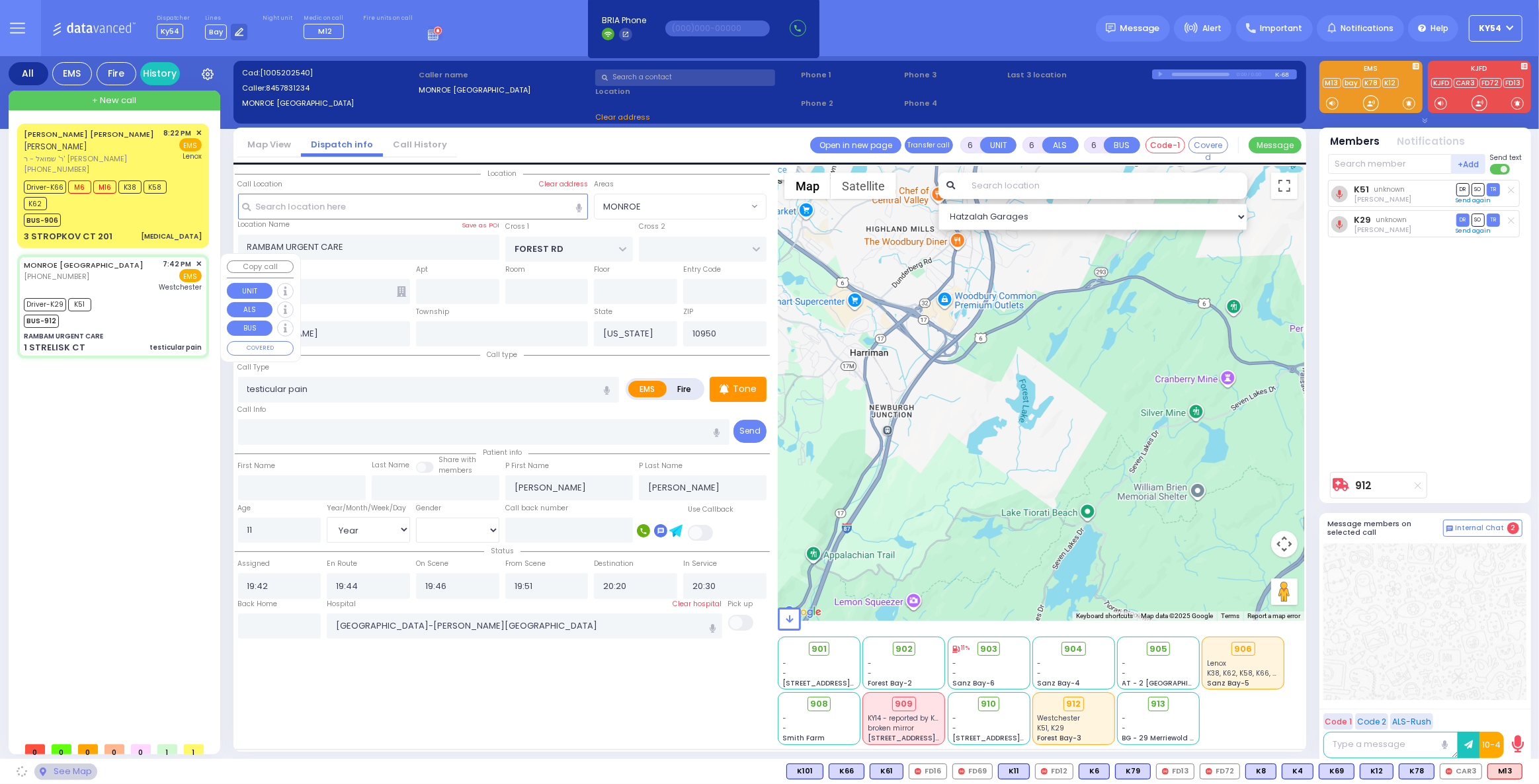
select select "MONROE"
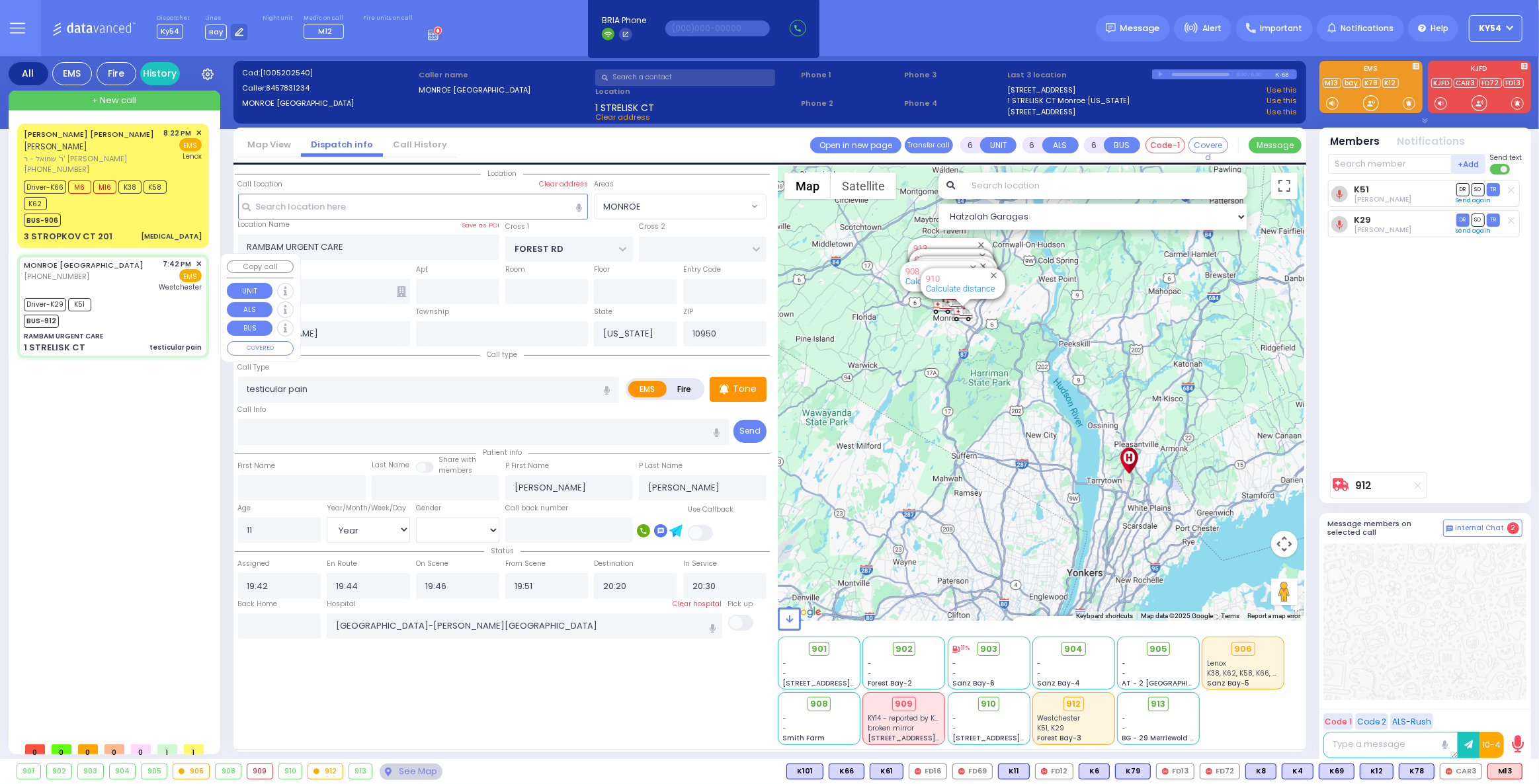
click at [143, 289] on div "MONROE NY (845) 783-1234 7:42 PM ✕ EMS Westchester" at bounding box center [112, 276] width 178 height 35
select select
radio input "true"
select select "Year"
select select "[DEMOGRAPHIC_DATA]"
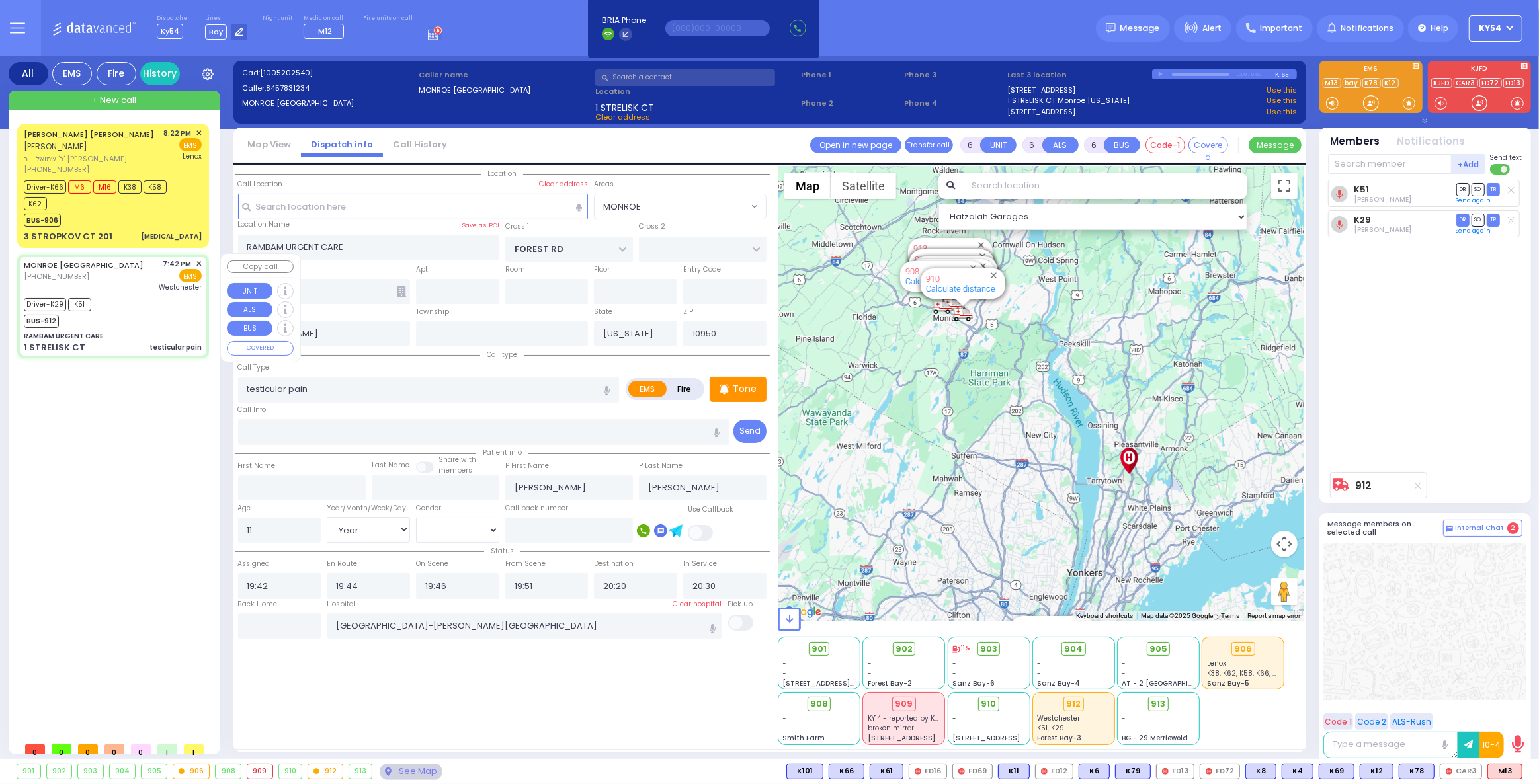
select select "MONROE"
select select "Hatzalah Garages"
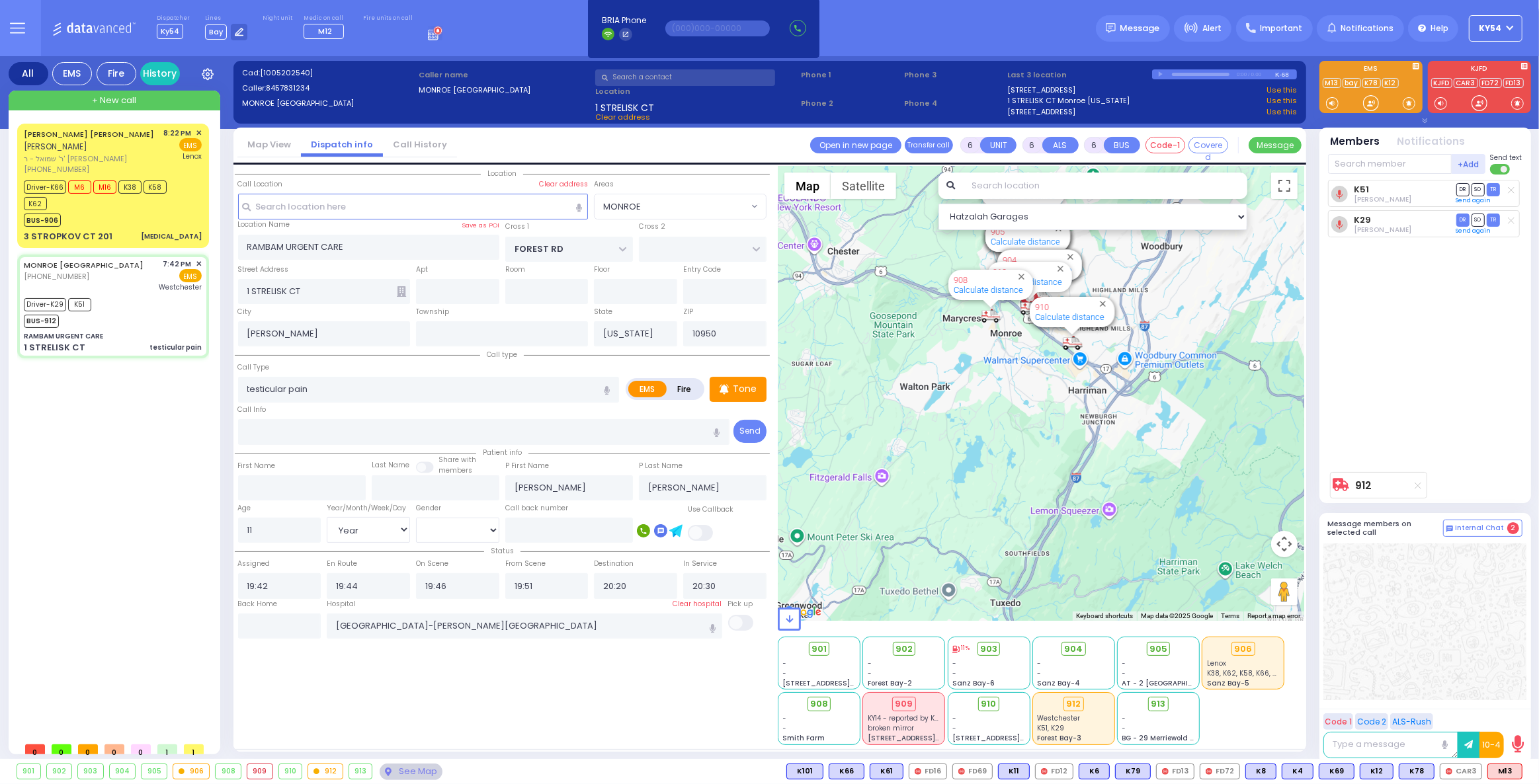
drag, startPoint x: 1019, startPoint y: 277, endPoint x: 958, endPoint y: 443, distance: 176.9
click at [955, 441] on div "912 Calculate distance 594 Calculate distance 595 Calculate distance 596 Calcul…" at bounding box center [1041, 393] width 526 height 455
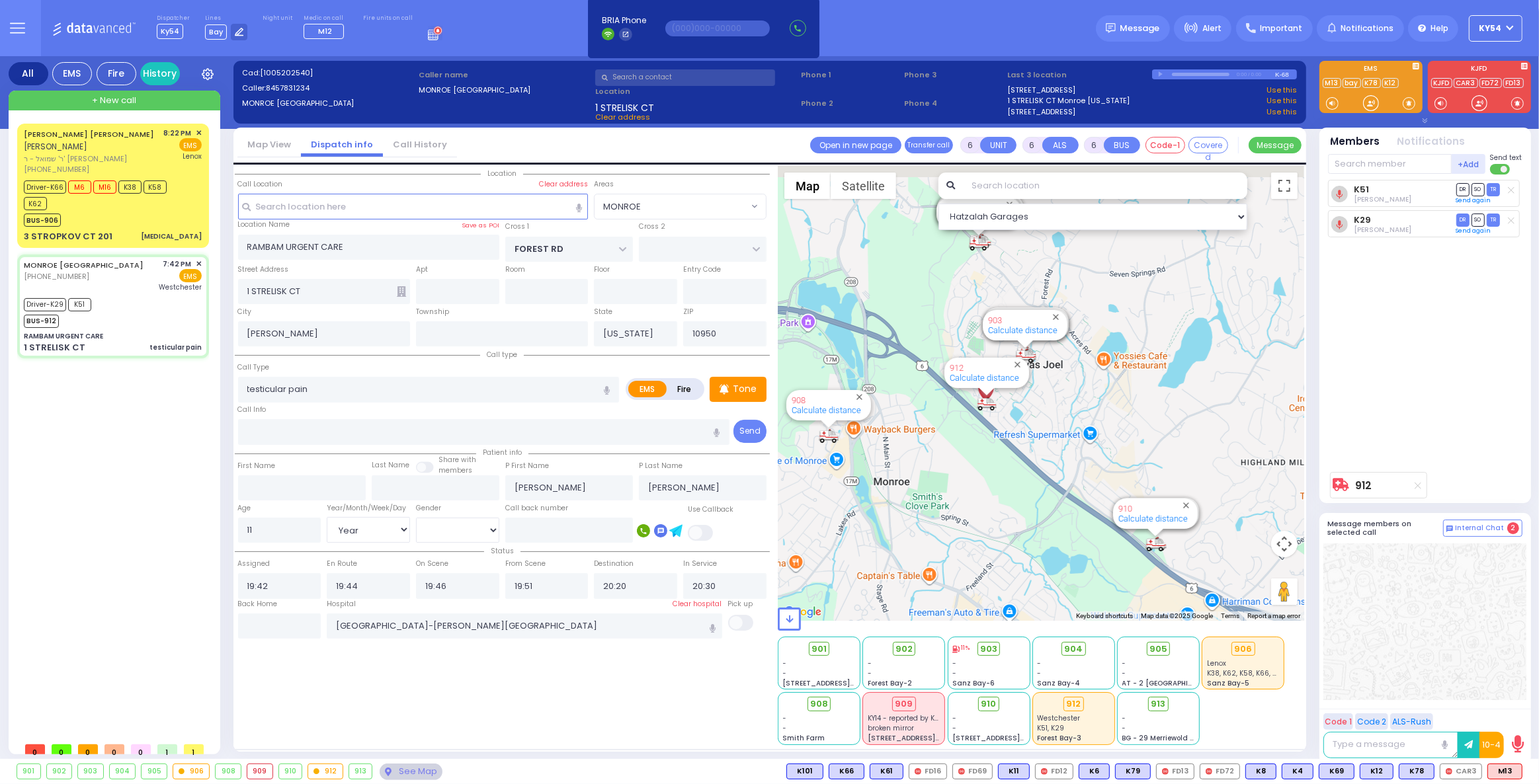
drag, startPoint x: 998, startPoint y: 333, endPoint x: 938, endPoint y: 479, distance: 157.8
click at [938, 479] on div "912 Calculate distance 594 Calculate distance 595 Calculate distance 596 Calcul…" at bounding box center [1041, 393] width 526 height 455
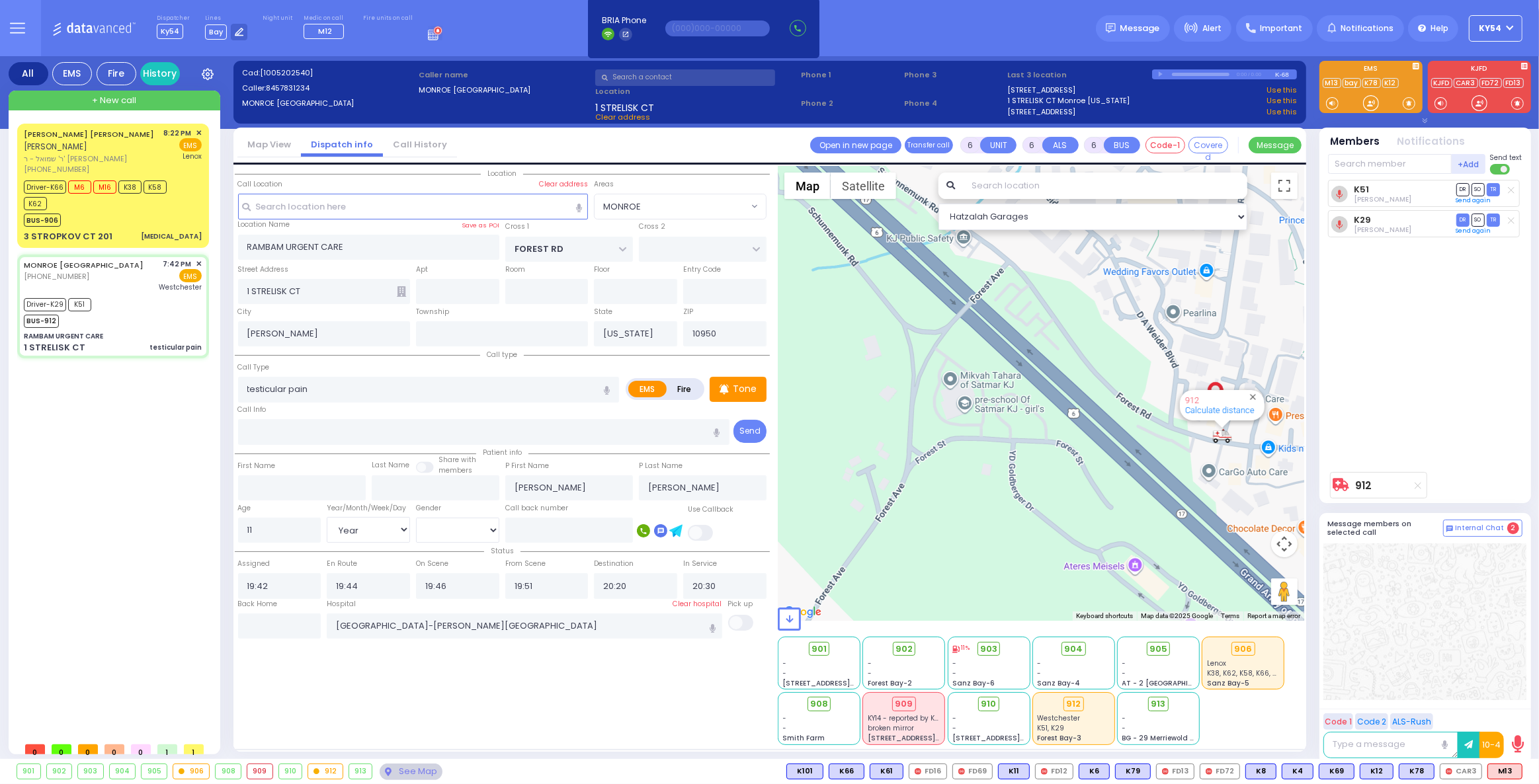
drag, startPoint x: 1115, startPoint y: 376, endPoint x: 982, endPoint y: 413, distance: 138.1
click at [982, 414] on div "912 Calculate distance 594 Calculate distance 595 Calculate distance 596 Calcul…" at bounding box center [1041, 393] width 526 height 455
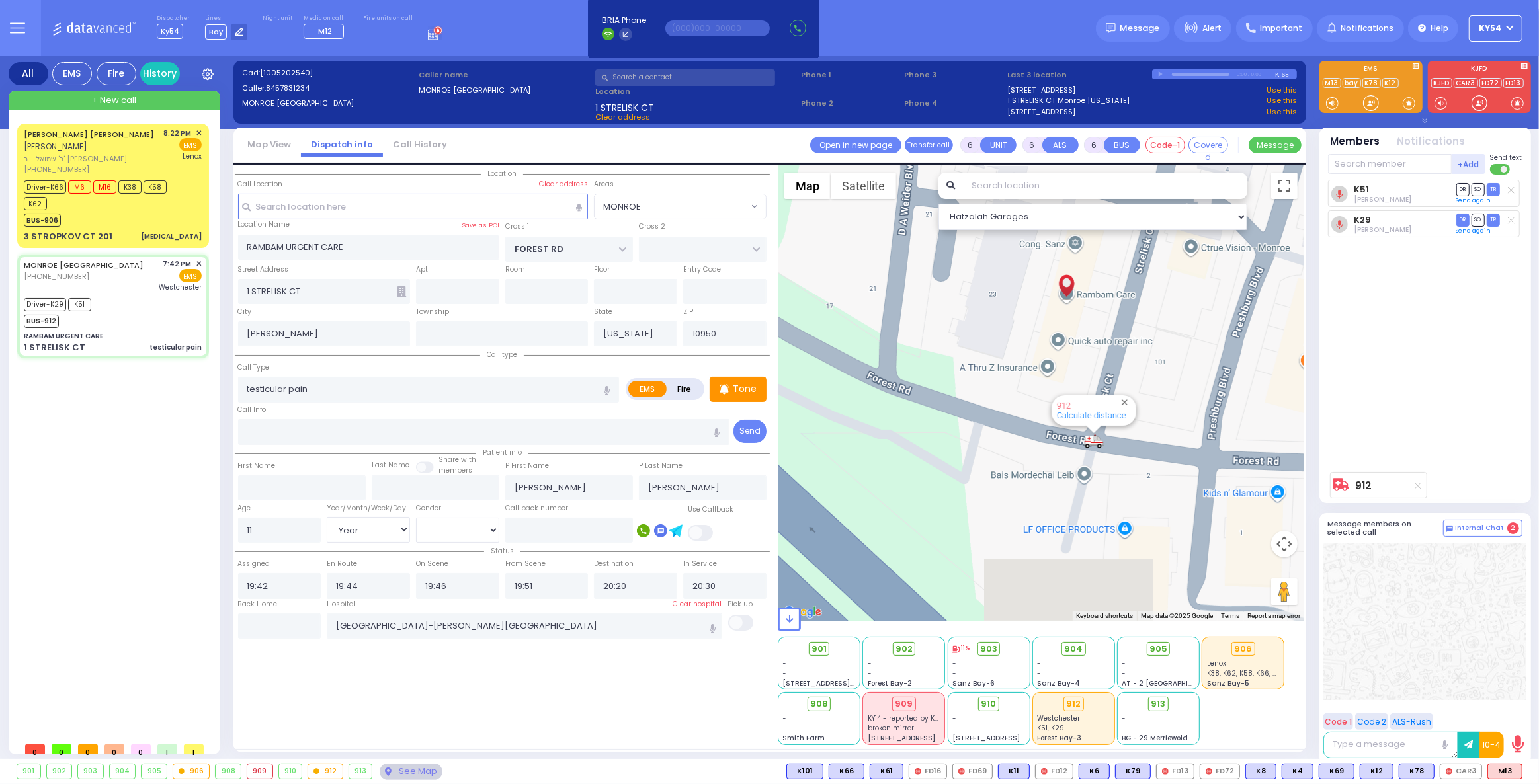
drag, startPoint x: 1172, startPoint y: 420, endPoint x: 996, endPoint y: 294, distance: 216.5
click at [993, 284] on div "912 Calculate distance 594 Calculate distance 595 Calculate distance 596 Calcul…" at bounding box center [1041, 393] width 526 height 455
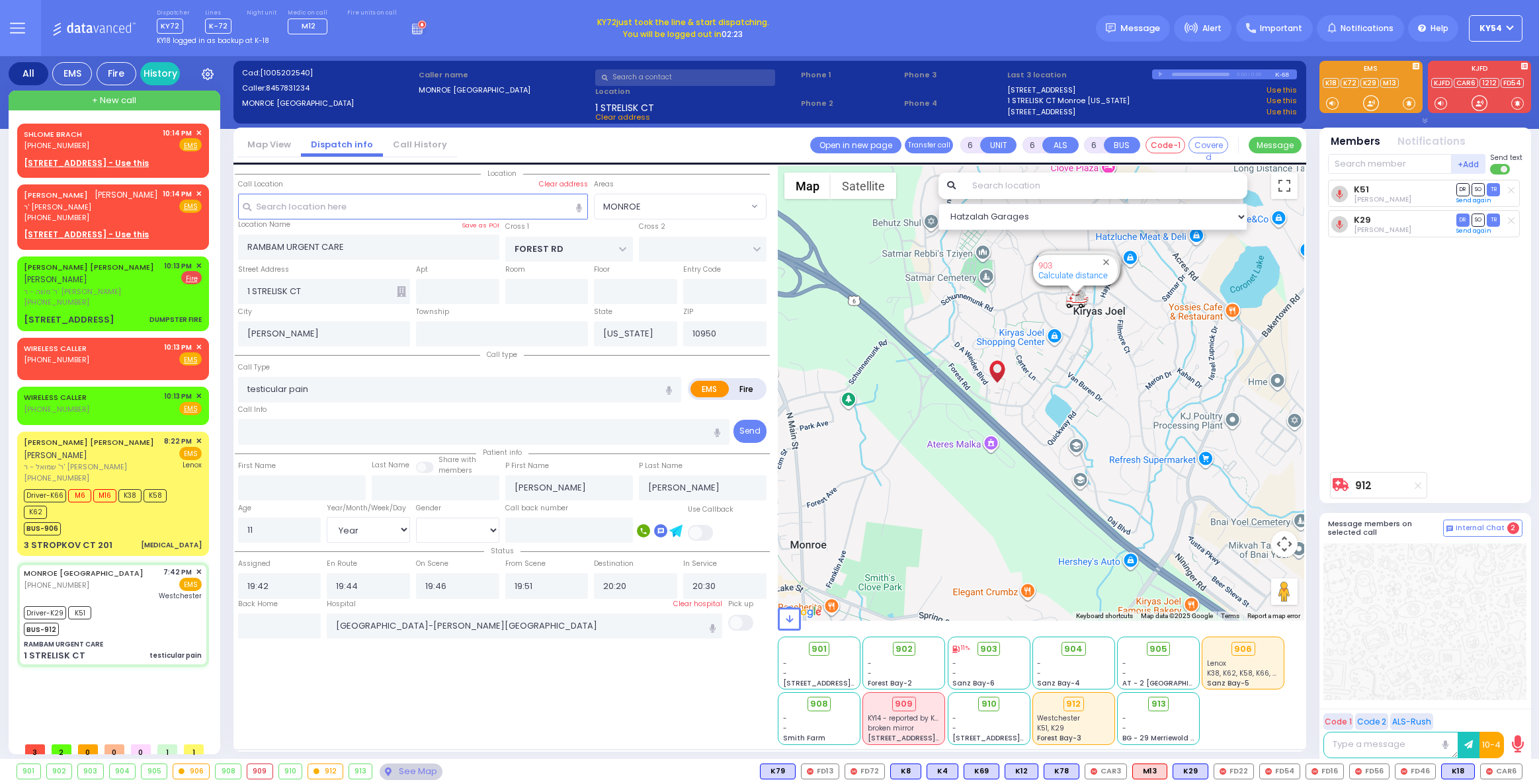
select select "MONROE"
select select "Year"
select select "[DEMOGRAPHIC_DATA]"
